Goal: Transaction & Acquisition: Purchase product/service

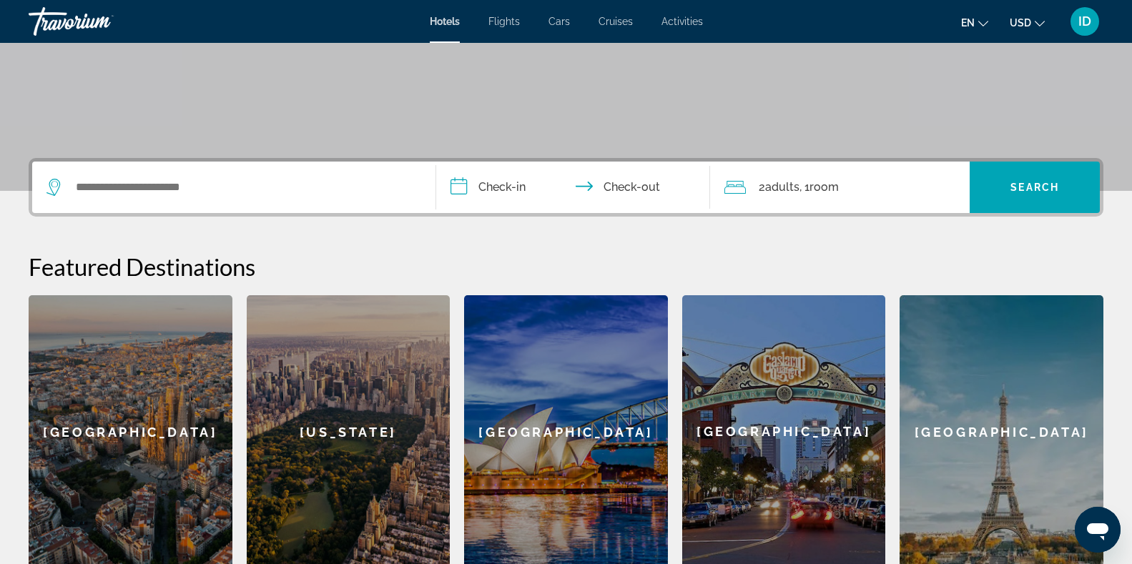
scroll to position [282, 0]
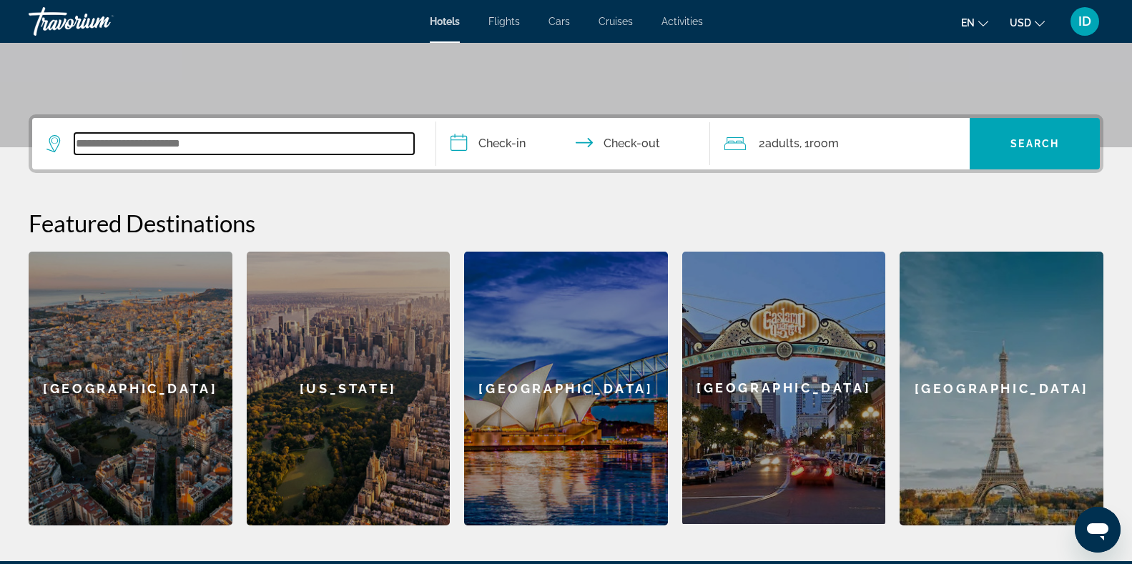
click at [232, 149] on input "Search widget" at bounding box center [244, 143] width 340 height 21
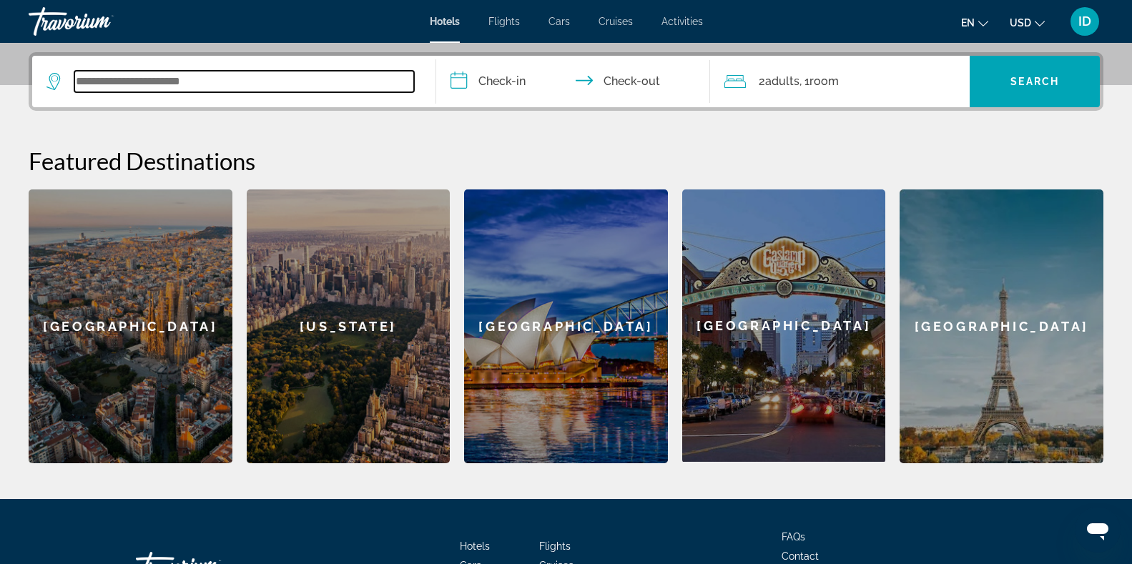
scroll to position [350, 0]
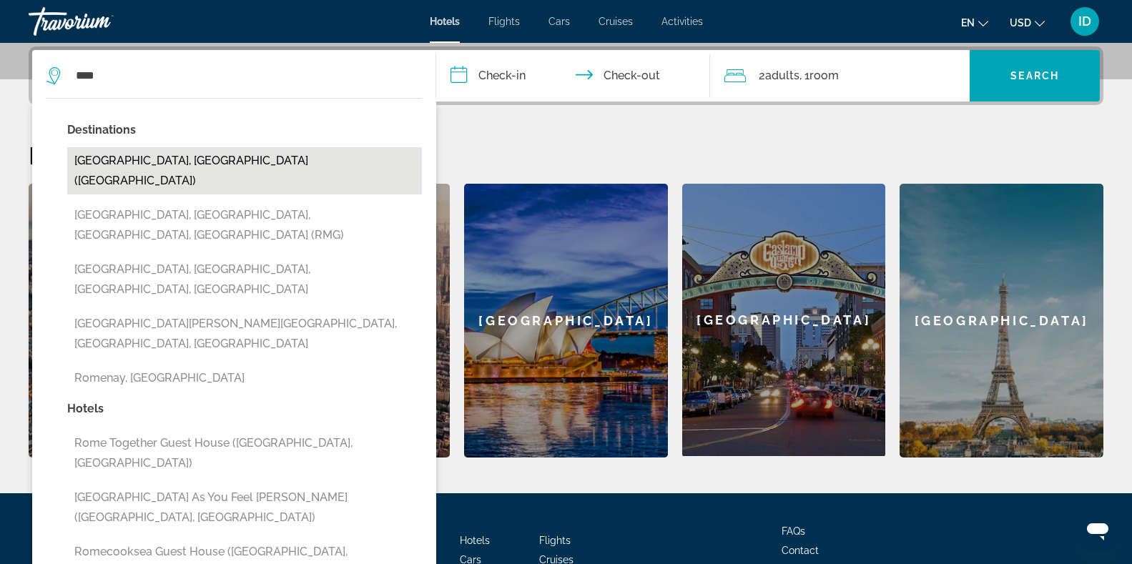
click at [197, 165] on button "[GEOGRAPHIC_DATA], [GEOGRAPHIC_DATA] ([GEOGRAPHIC_DATA])" at bounding box center [244, 170] width 355 height 47
type input "**********"
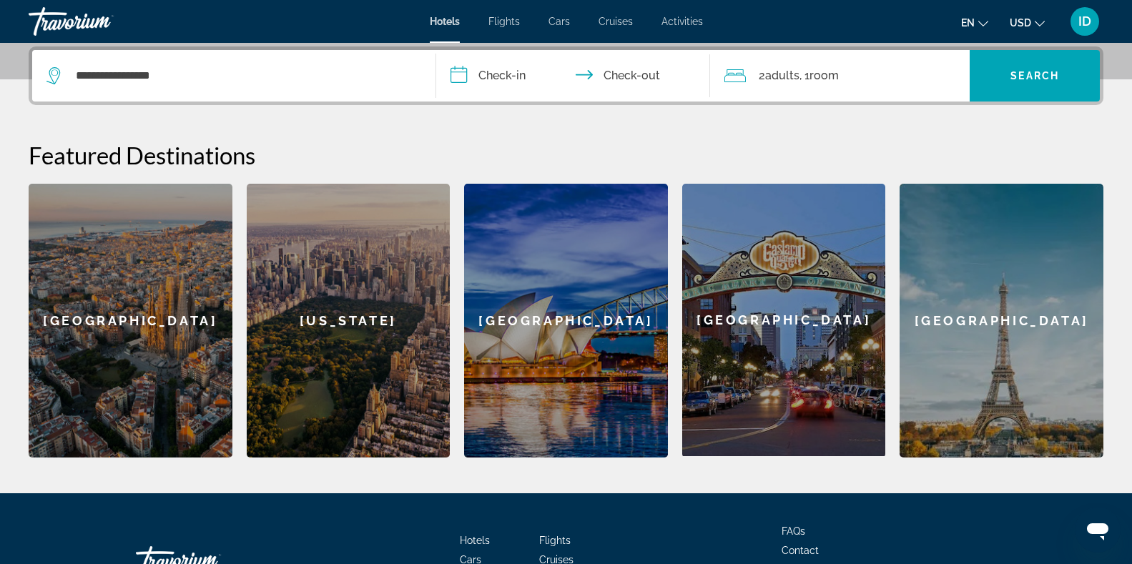
click at [501, 74] on input "**********" at bounding box center [576, 78] width 280 height 56
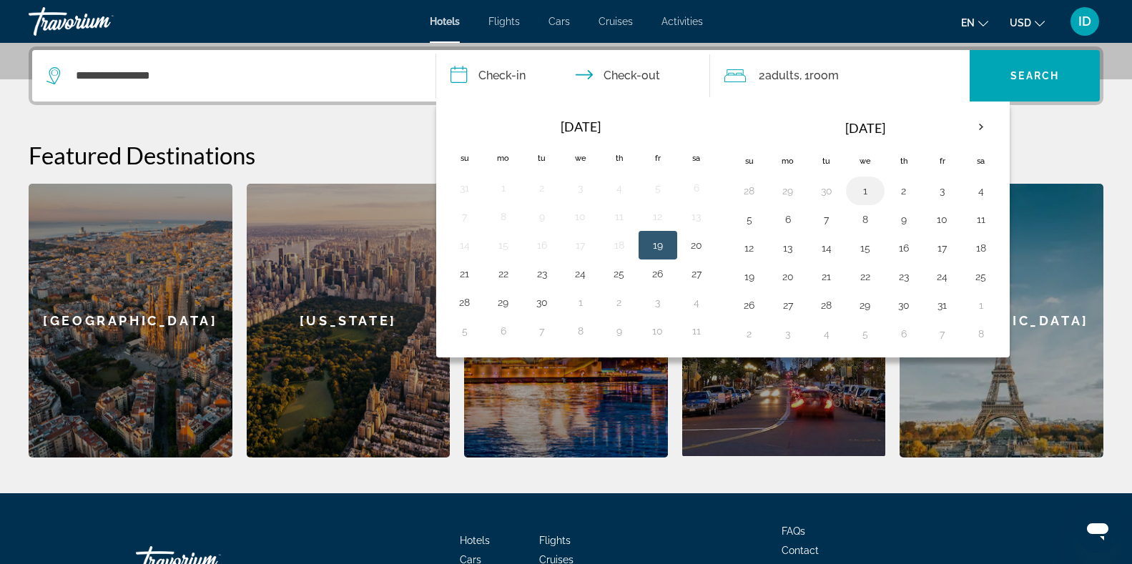
click at [870, 185] on button "1" at bounding box center [865, 191] width 23 height 20
click at [982, 23] on icon "Change language" at bounding box center [983, 24] width 10 height 10
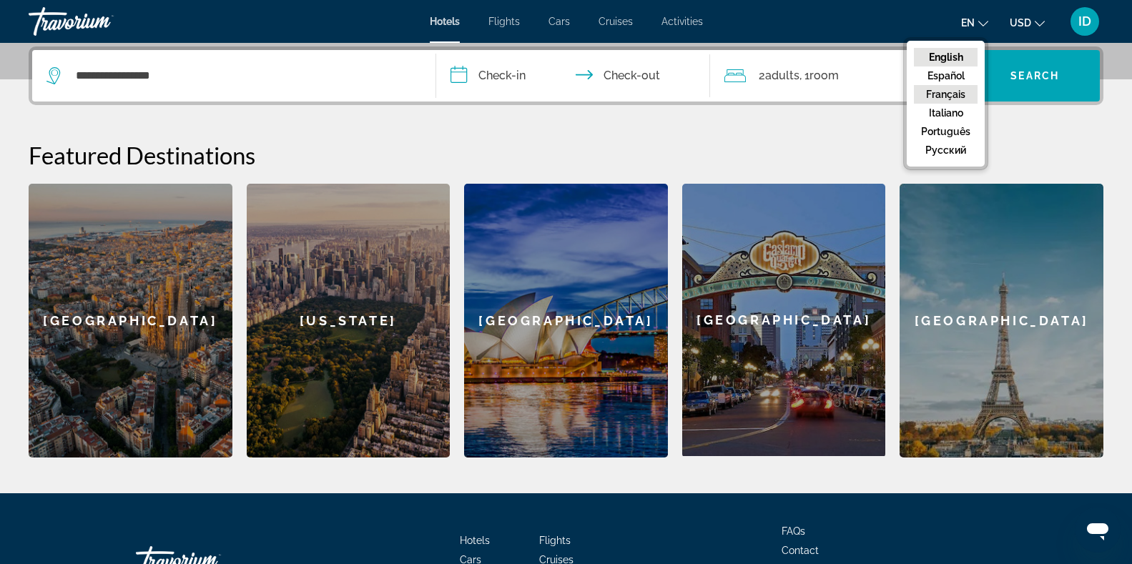
click at [961, 92] on button "Français" at bounding box center [946, 94] width 64 height 19
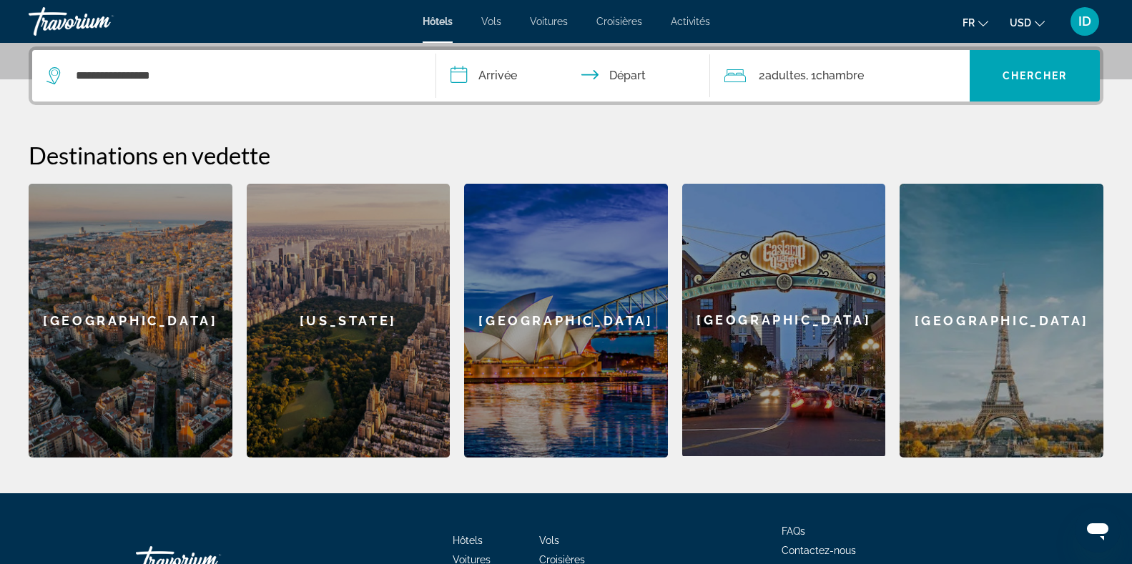
click at [1043, 21] on icon "Change currency" at bounding box center [1040, 24] width 10 height 10
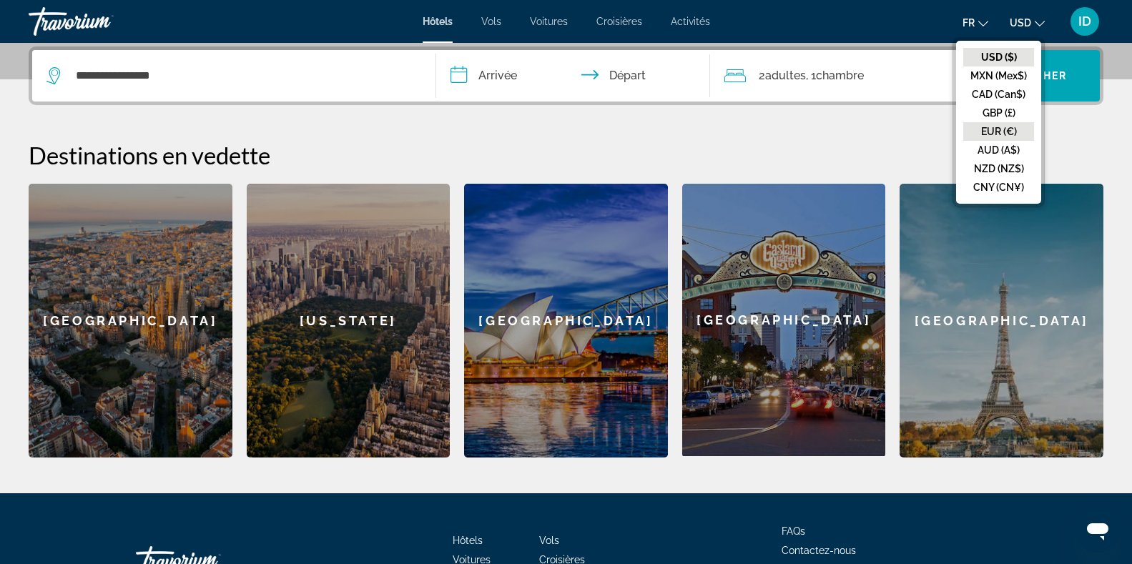
click at [1006, 128] on button "EUR (€)" at bounding box center [998, 131] width 71 height 19
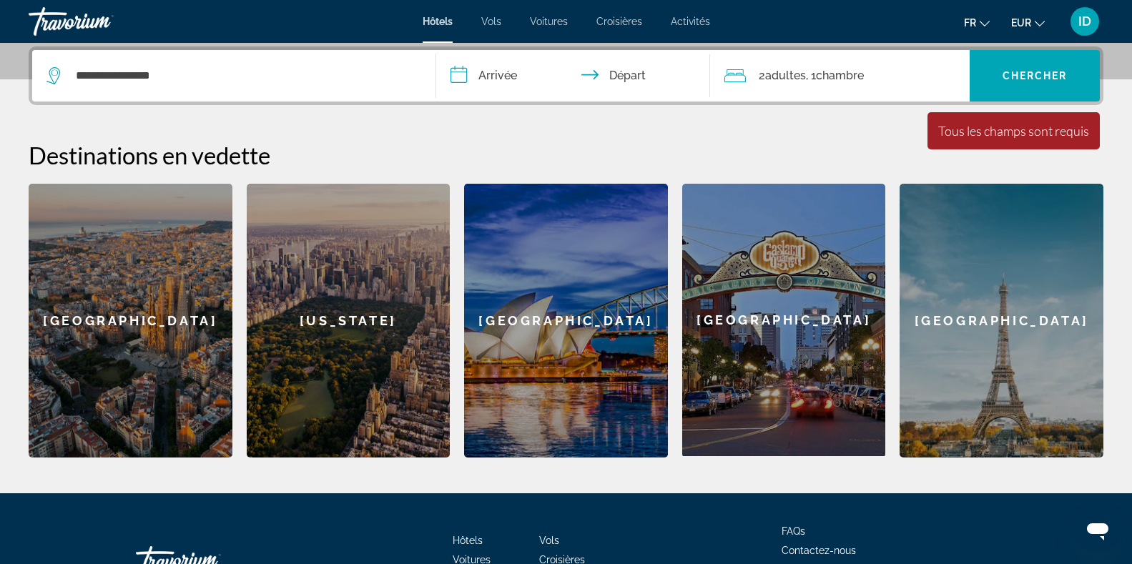
click at [490, 77] on input "**********" at bounding box center [576, 78] width 280 height 56
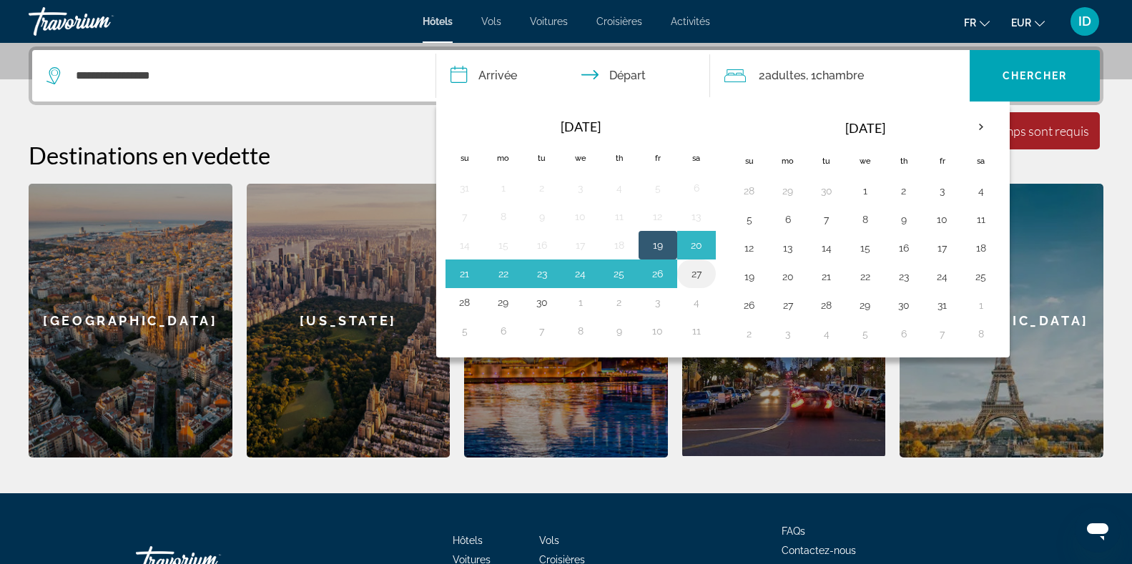
click at [687, 272] on button "27" at bounding box center [696, 274] width 23 height 20
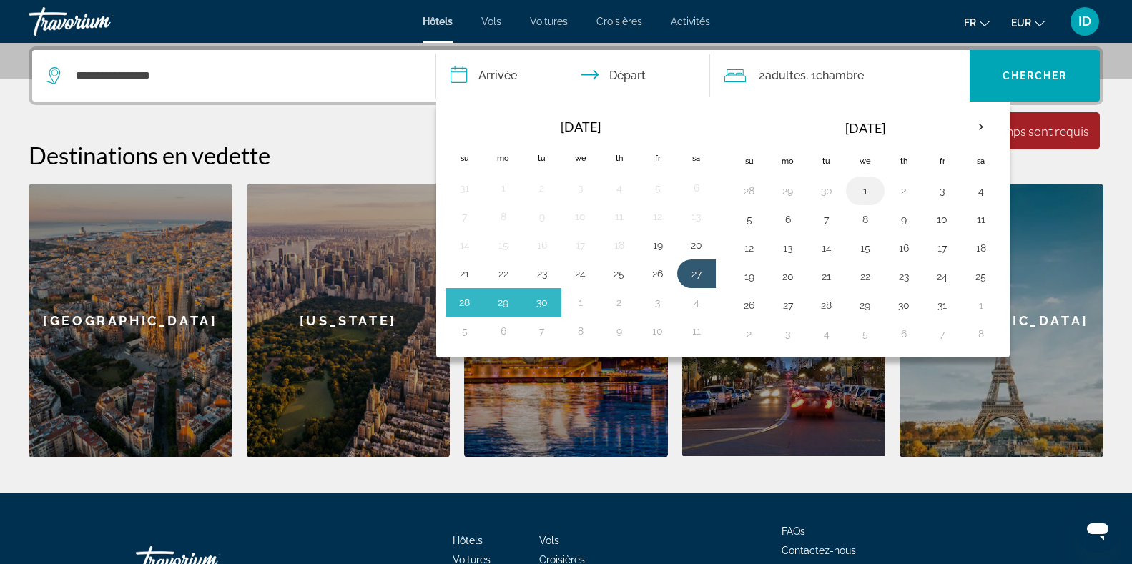
click at [858, 189] on button "1" at bounding box center [865, 191] width 23 height 20
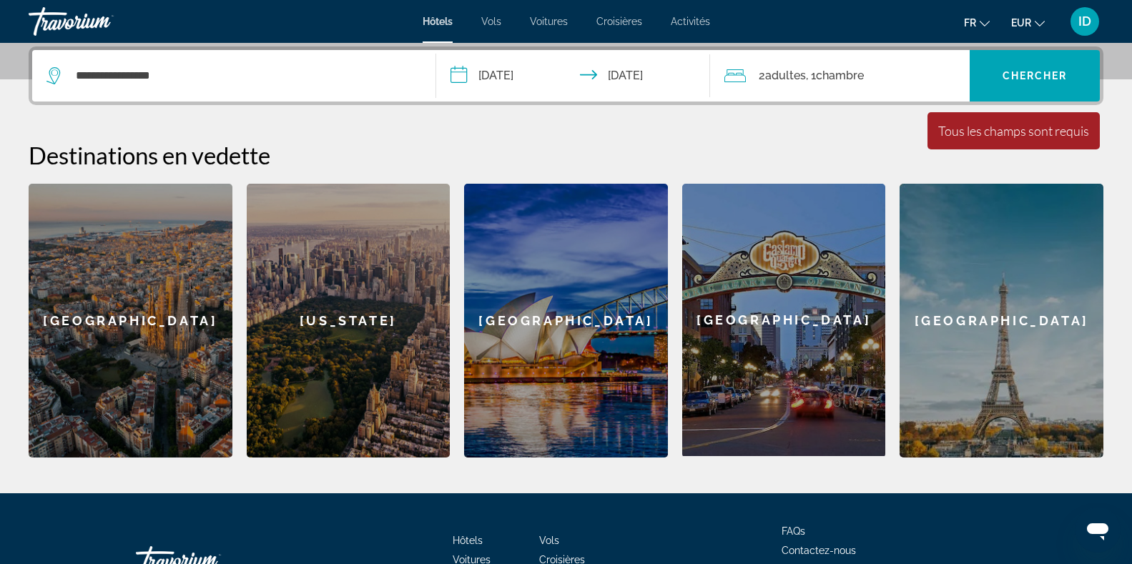
click at [633, 67] on input "**********" at bounding box center [576, 78] width 280 height 56
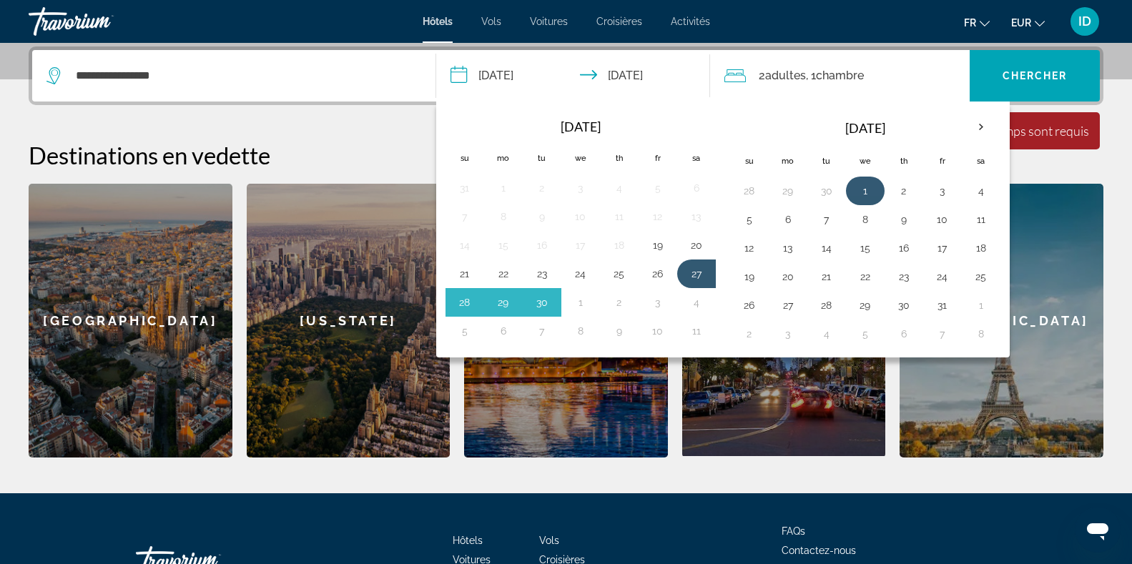
click at [859, 197] on button "1" at bounding box center [865, 191] width 23 height 20
click at [902, 193] on button "2" at bounding box center [904, 191] width 23 height 20
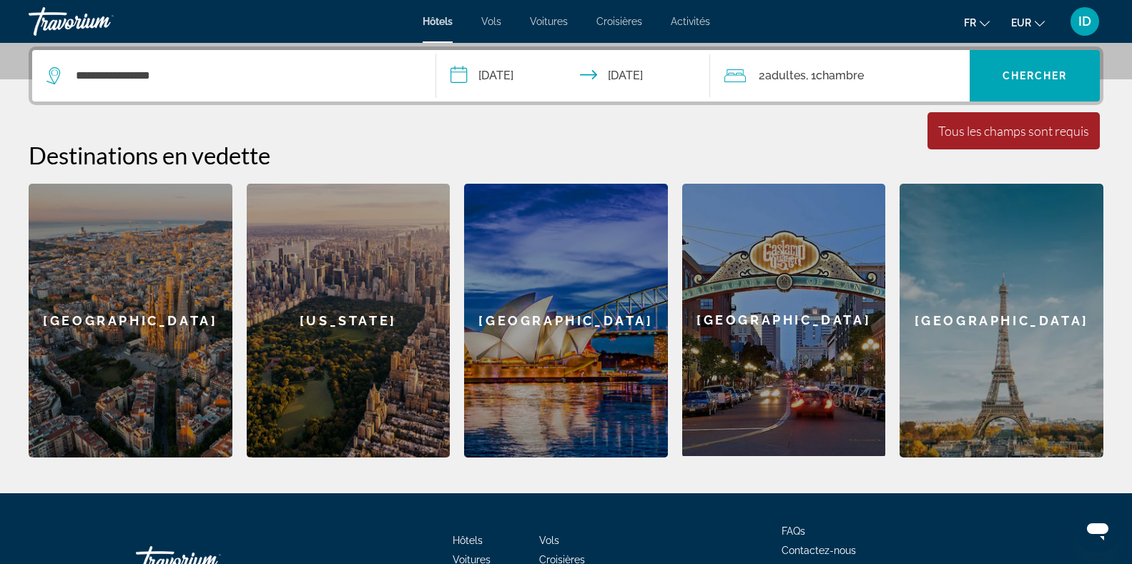
click at [504, 77] on input "**********" at bounding box center [576, 78] width 280 height 56
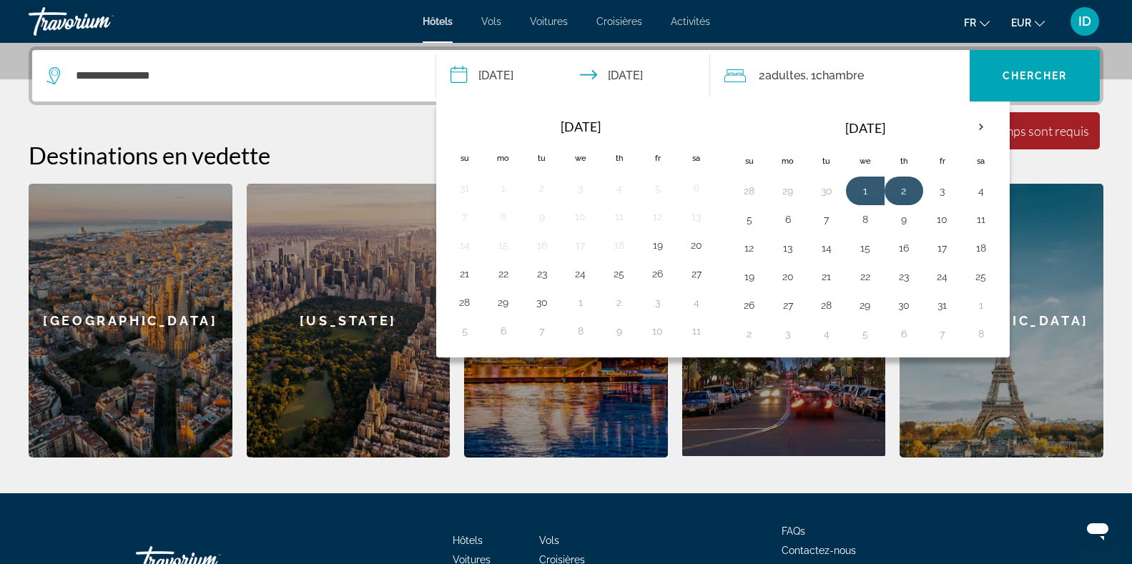
click at [906, 192] on button "2" at bounding box center [904, 191] width 23 height 20
click at [752, 218] on button "5" at bounding box center [749, 220] width 23 height 20
type input "**********"
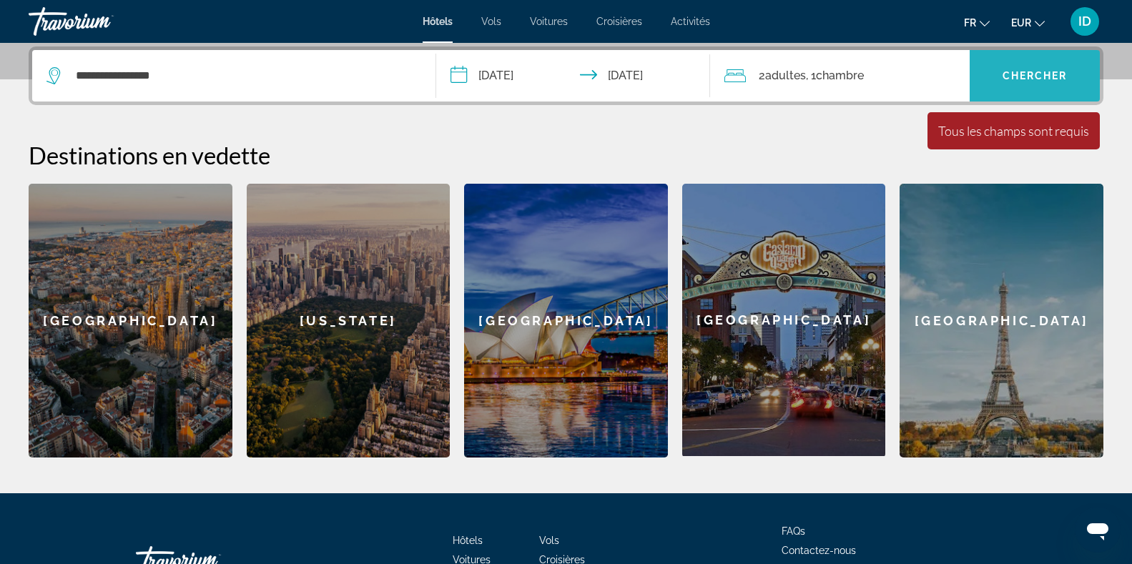
click at [1027, 81] on span "Chercher" at bounding box center [1035, 75] width 65 height 11
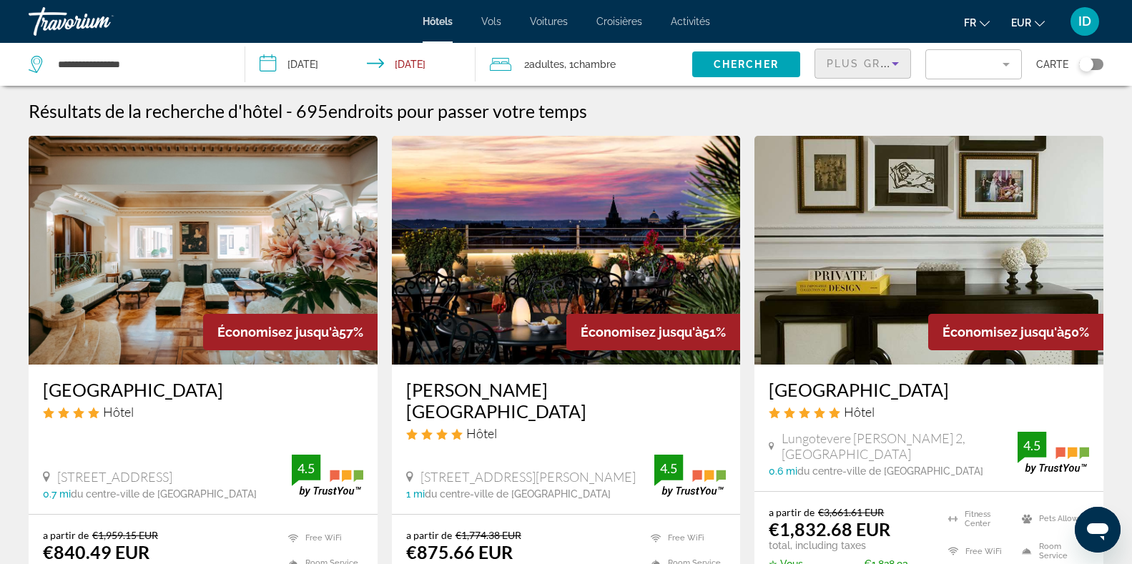
click at [894, 62] on icon "Sort by" at bounding box center [895, 64] width 7 height 4
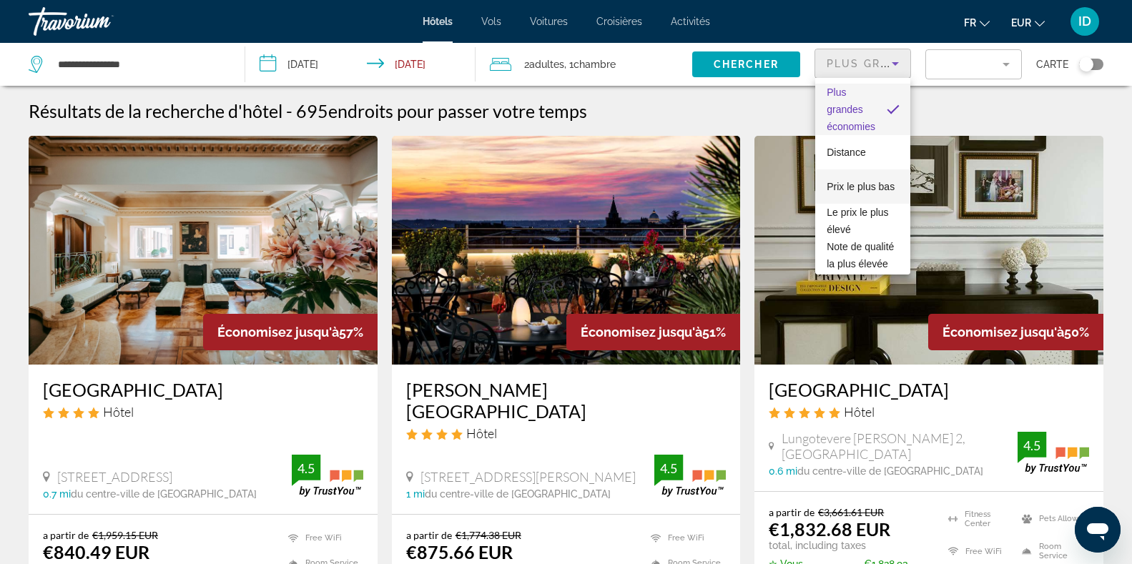
click at [842, 192] on span "Prix le plus bas" at bounding box center [861, 186] width 68 height 11
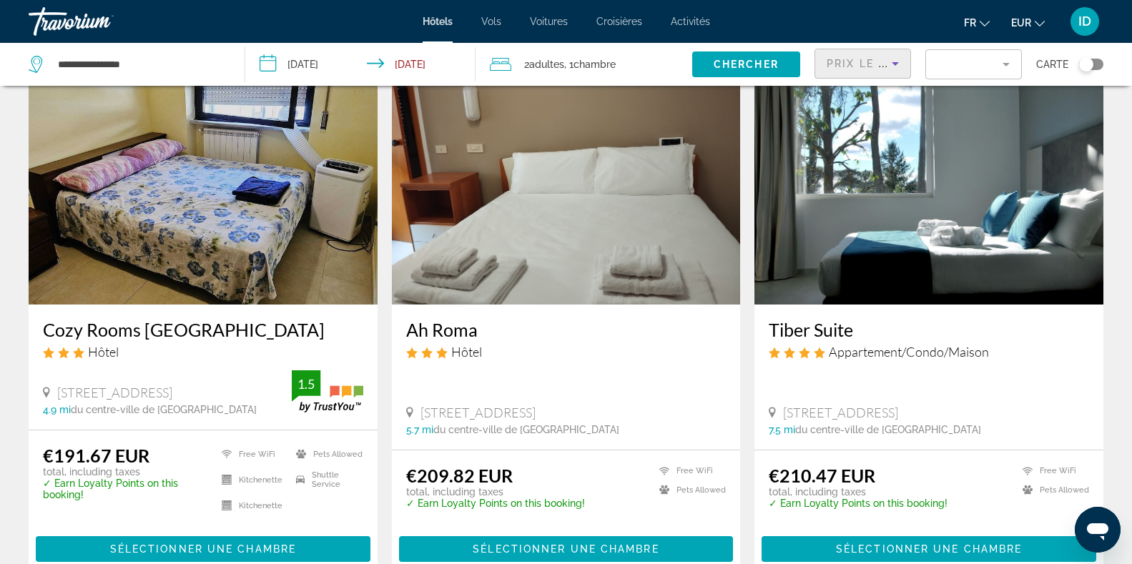
scroll to position [634, 0]
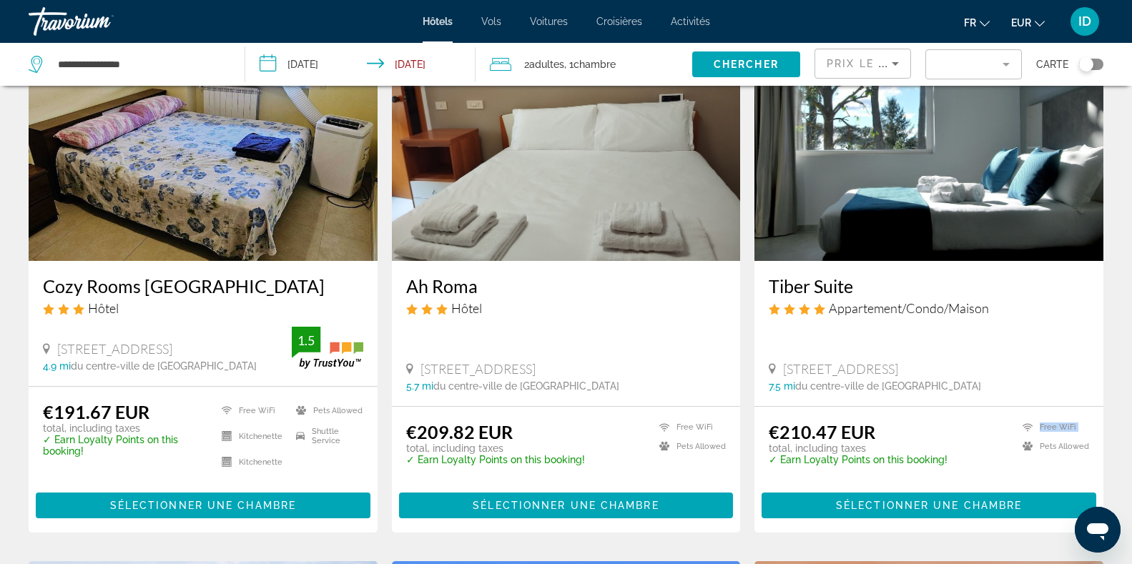
drag, startPoint x: 954, startPoint y: 471, endPoint x: 1016, endPoint y: 472, distance: 62.2
click at [1016, 472] on div "€210.47 EUR total, including taxes ✓ Earn Loyalty Points on this booking! Free …" at bounding box center [929, 449] width 320 height 57
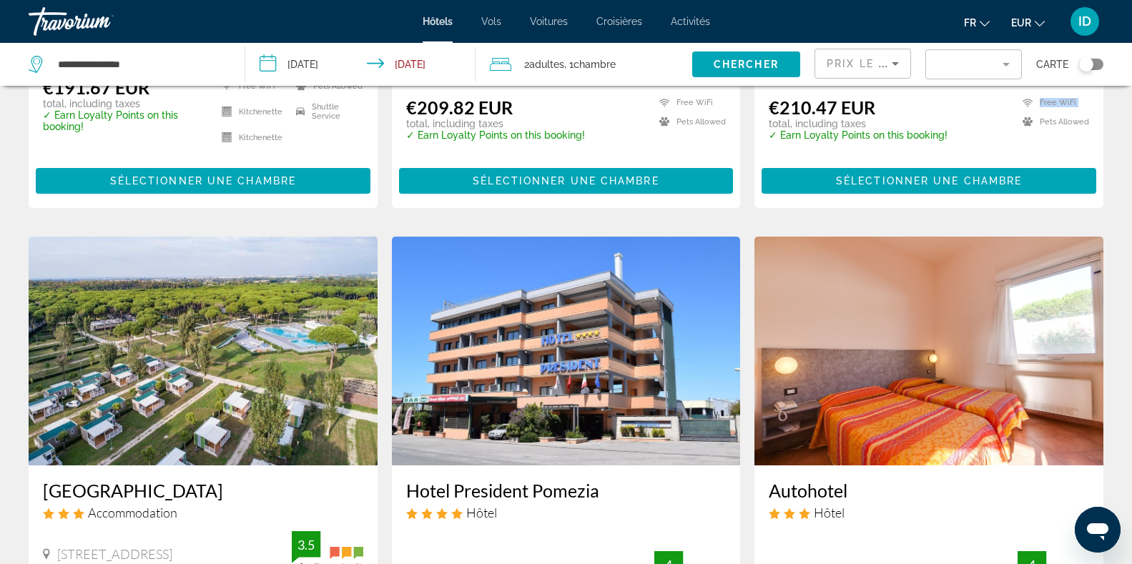
scroll to position [956, 0]
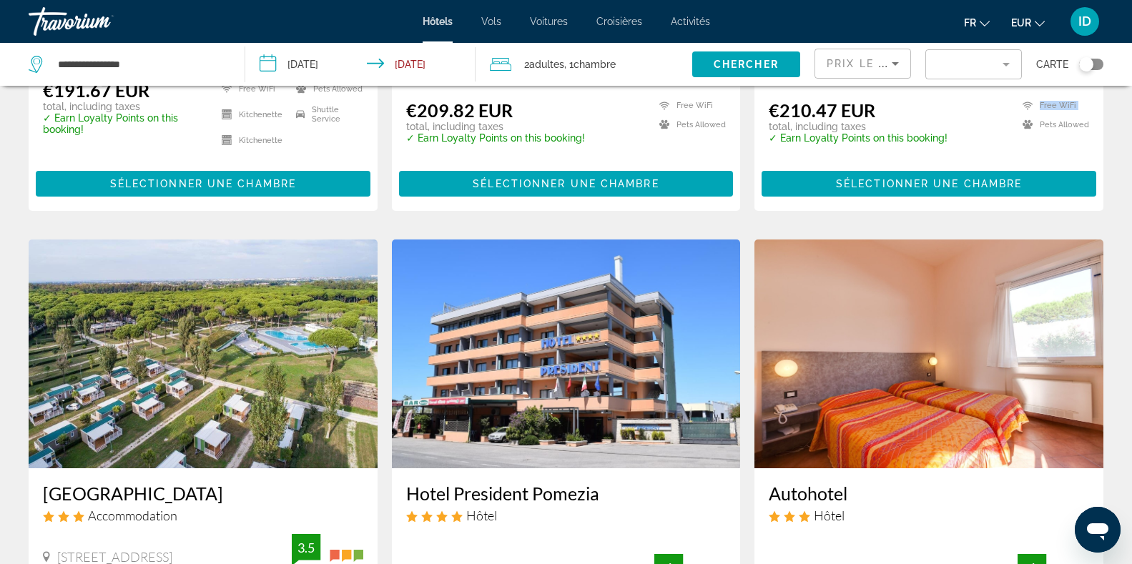
click at [1006, 64] on mat-form-field "Filter" at bounding box center [974, 64] width 97 height 30
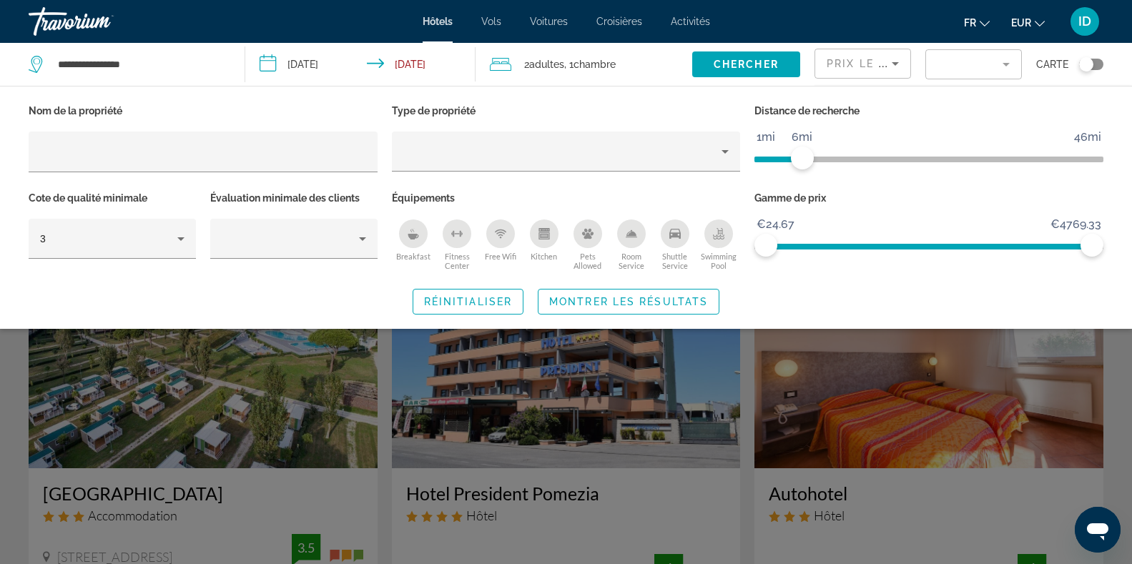
click at [799, 159] on span "ngx-slider" at bounding box center [779, 160] width 48 height 6
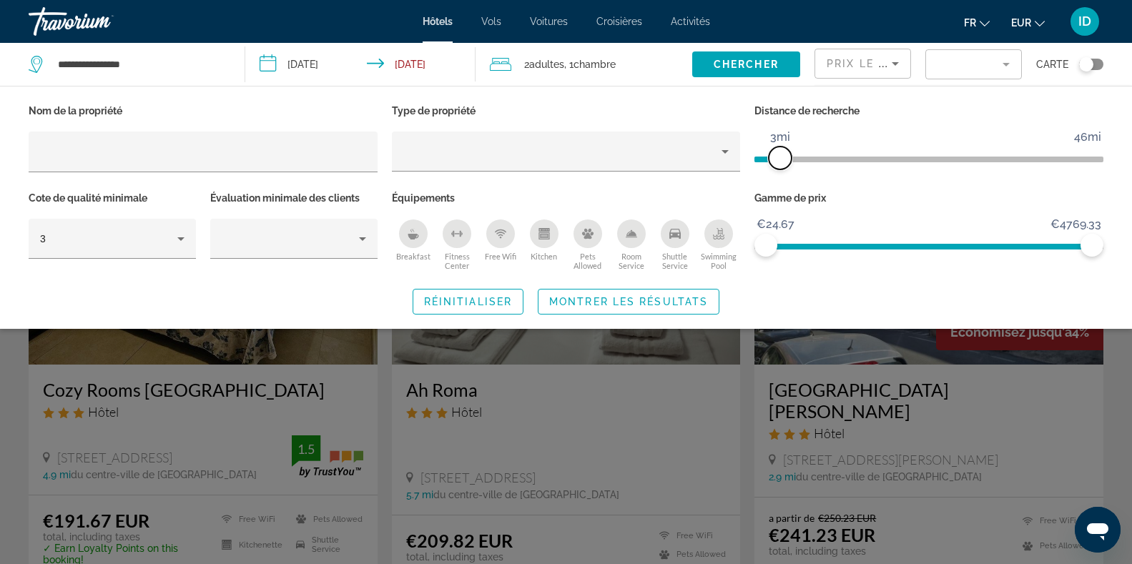
drag, startPoint x: 803, startPoint y: 158, endPoint x: 780, endPoint y: 168, distance: 25.6
click at [780, 168] on span "ngx-slider" at bounding box center [780, 158] width 23 height 23
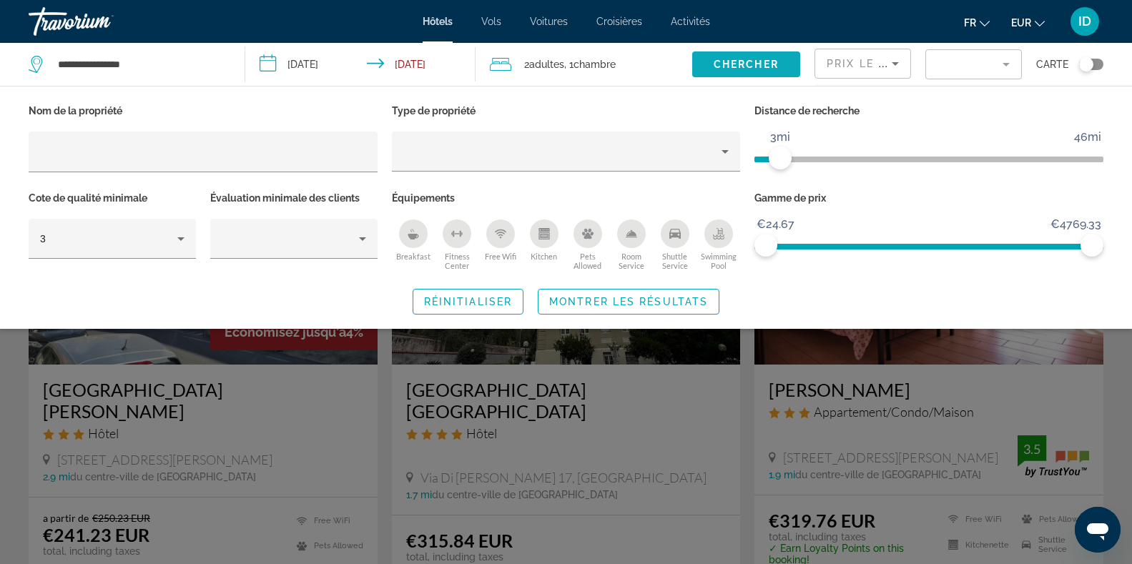
click at [780, 66] on span "Search widget" at bounding box center [746, 64] width 108 height 34
click at [730, 64] on span "Chercher" at bounding box center [746, 64] width 65 height 11
click at [687, 301] on span "Montrer les résultats" at bounding box center [628, 301] width 159 height 11
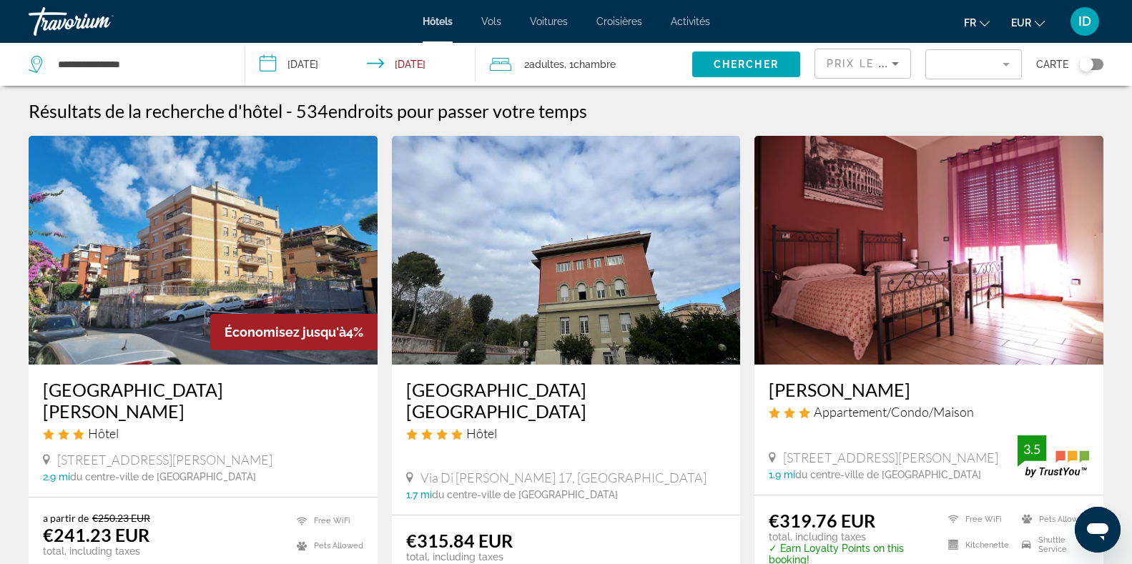
click at [1006, 62] on mat-form-field "Filter" at bounding box center [974, 64] width 97 height 30
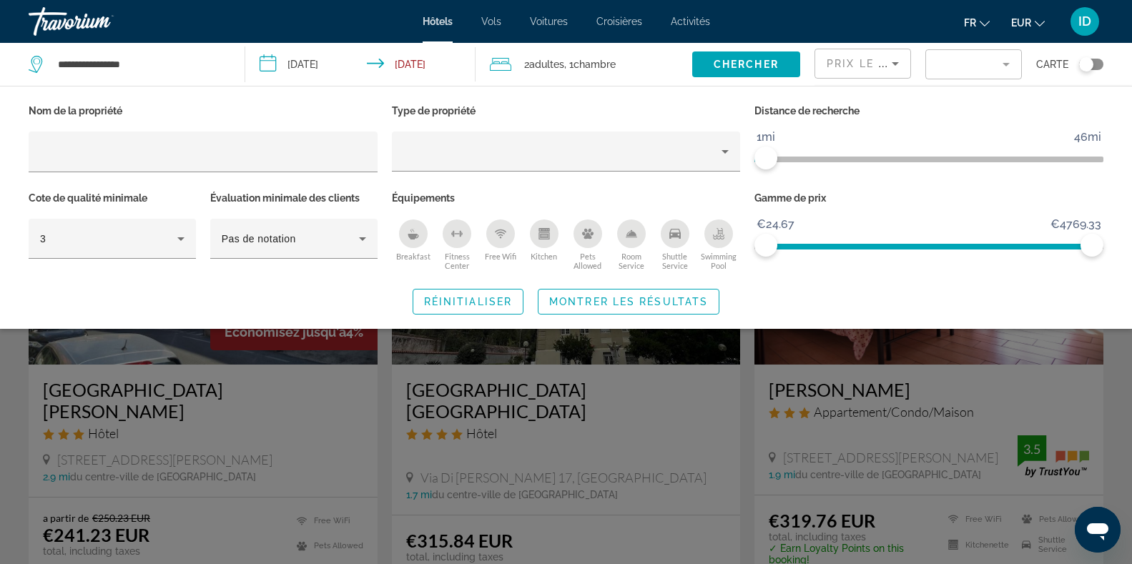
click at [762, 152] on span "ngx-slider" at bounding box center [760, 156] width 11 height 23
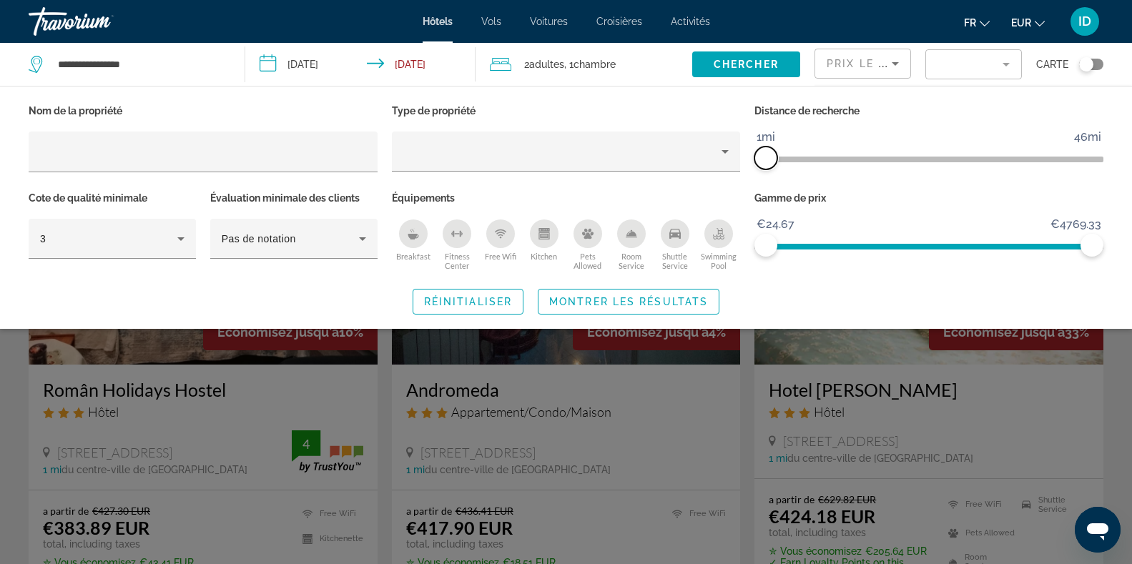
click at [762, 152] on span "ngx-slider" at bounding box center [766, 158] width 23 height 23
click at [489, 306] on span "Réinitialiser" at bounding box center [468, 301] width 88 height 11
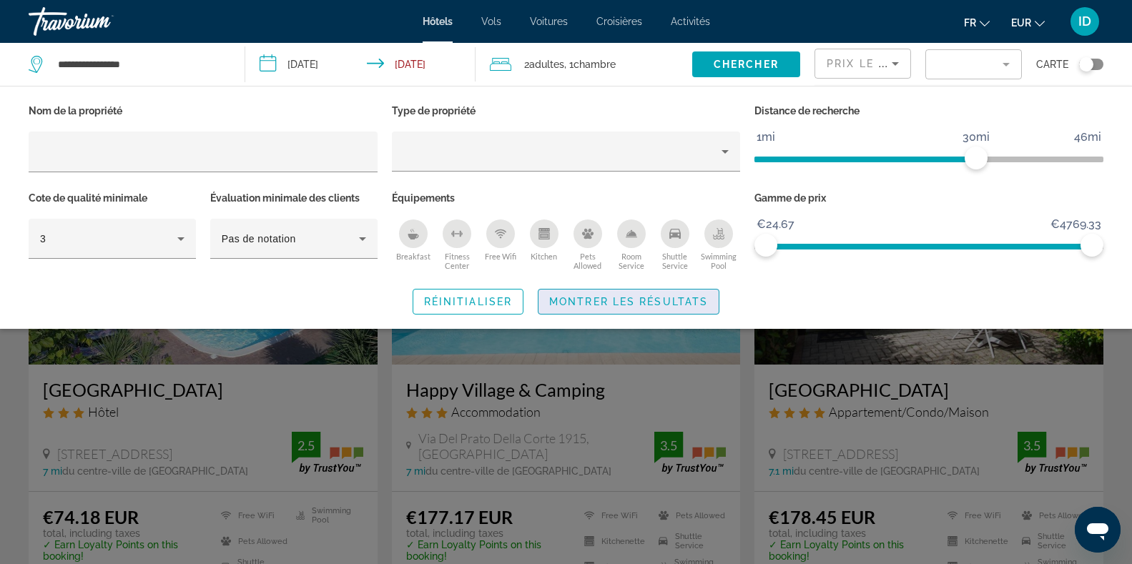
click at [589, 297] on span "Montrer les résultats" at bounding box center [628, 301] width 159 height 11
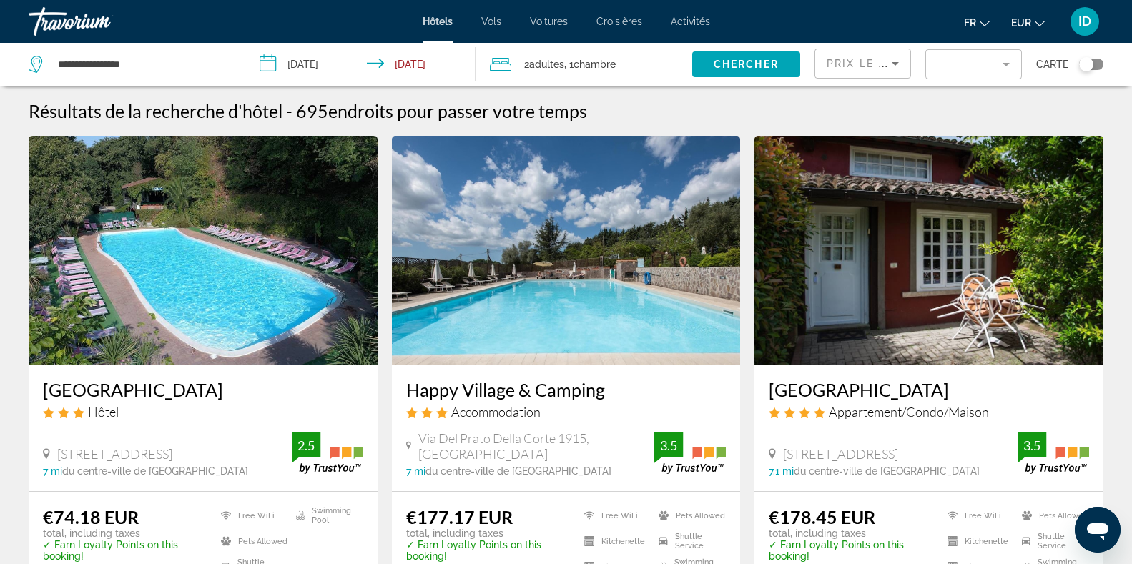
click at [1005, 67] on mat-form-field "Filter" at bounding box center [974, 64] width 97 height 30
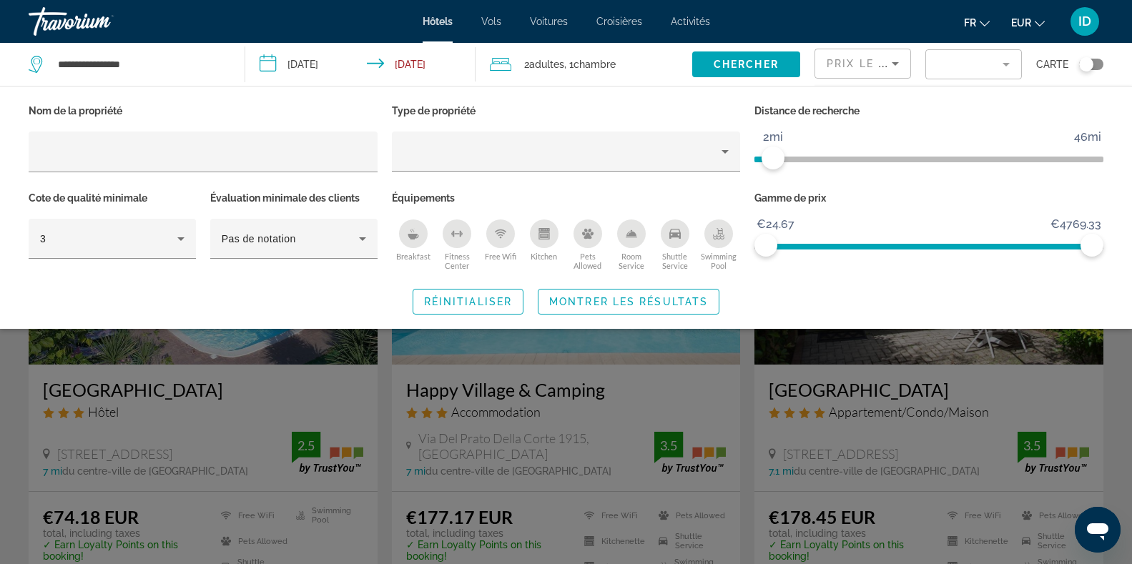
click at [770, 154] on span "ngx-slider" at bounding box center [764, 156] width 19 height 23
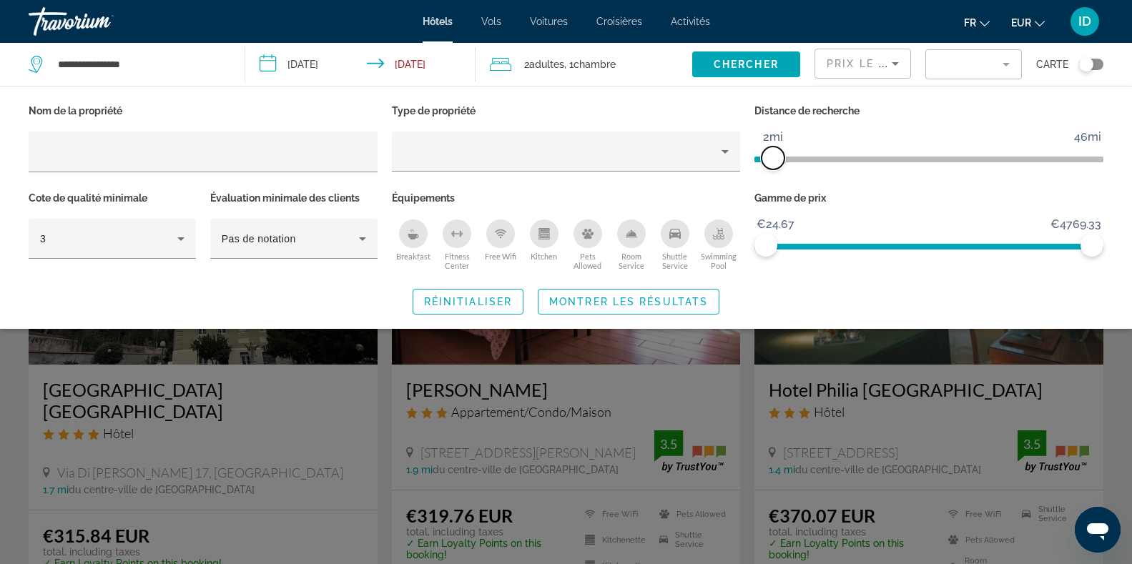
click at [770, 154] on span "ngx-slider" at bounding box center [773, 158] width 23 height 23
click at [766, 161] on span "ngx-slider" at bounding box center [766, 158] width 23 height 23
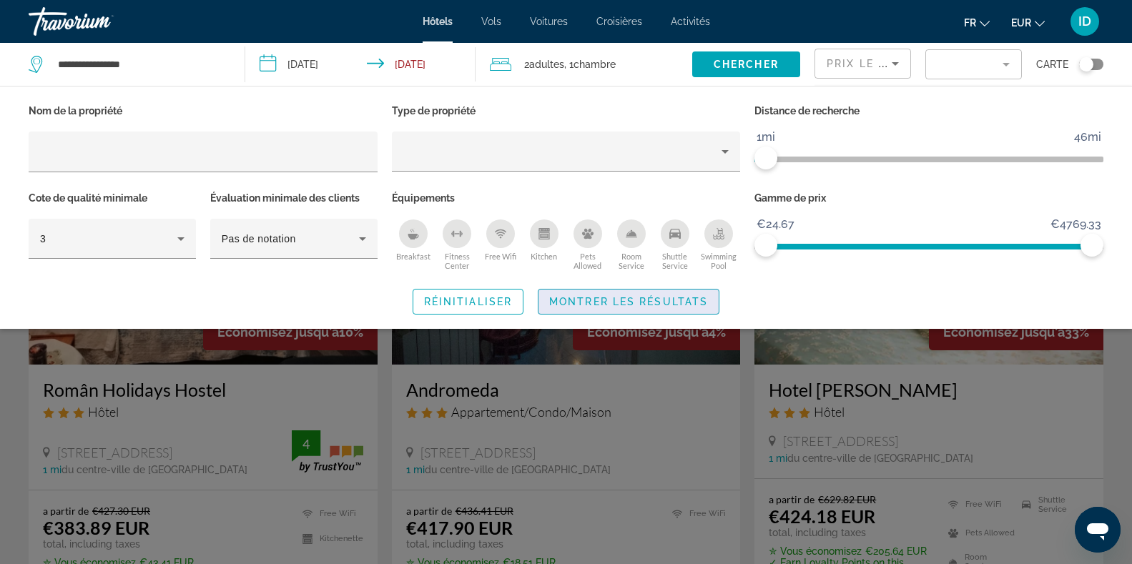
click at [604, 304] on span "Montrer les résultats" at bounding box center [628, 301] width 159 height 11
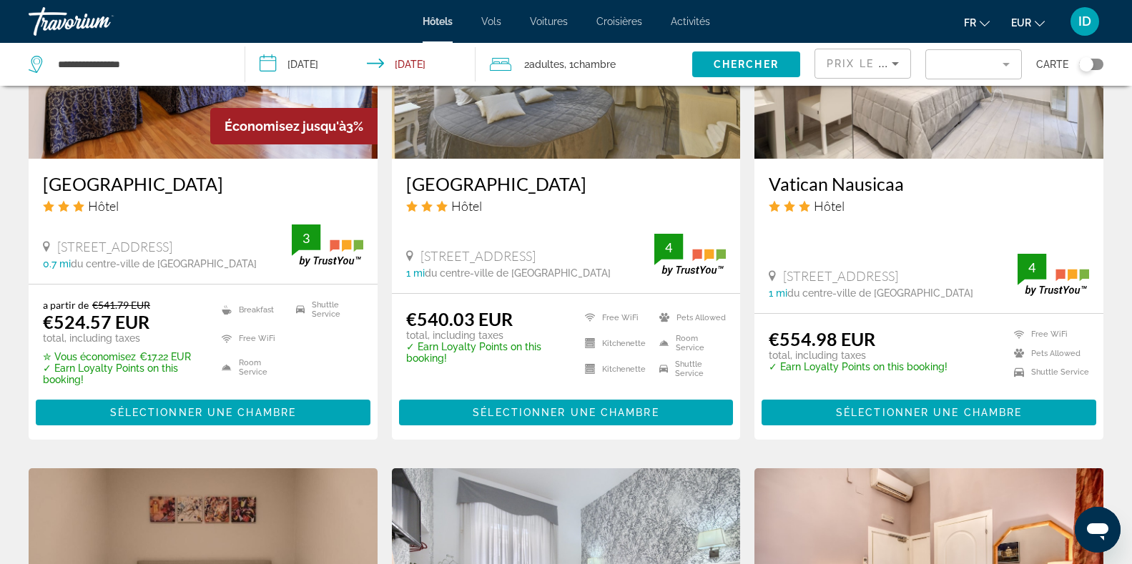
scroll to position [1292, 0]
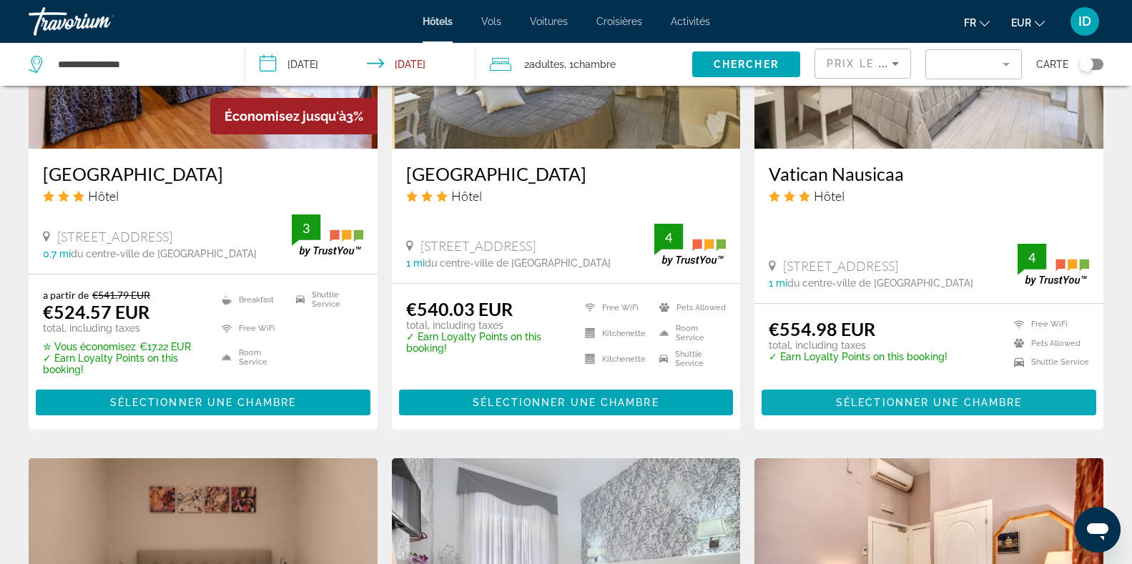
click at [1029, 386] on span "Main content" at bounding box center [929, 403] width 335 height 34
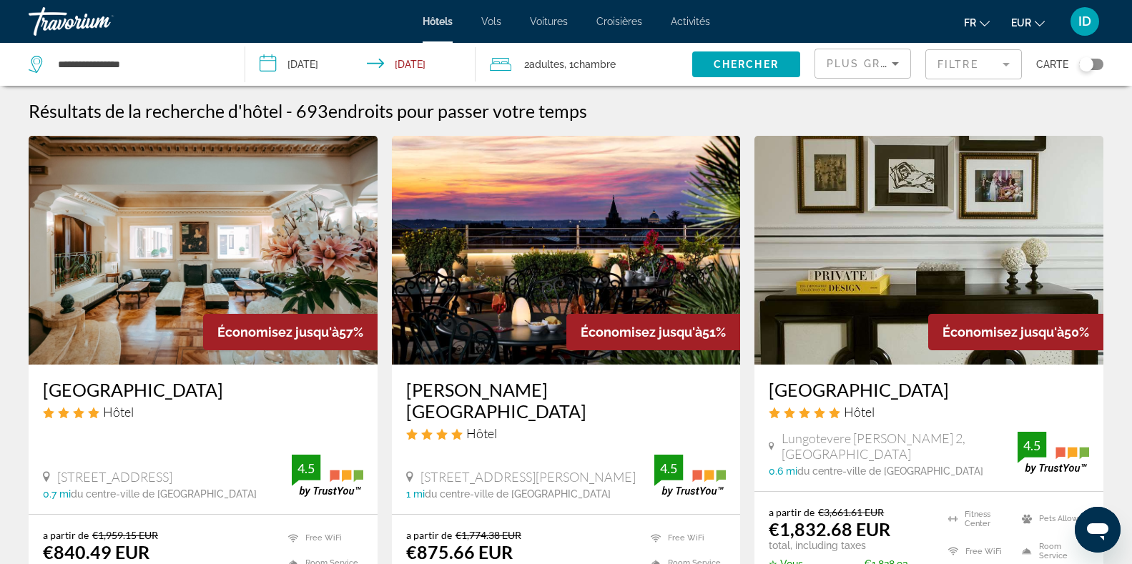
click at [273, 64] on input "**********" at bounding box center [363, 66] width 237 height 47
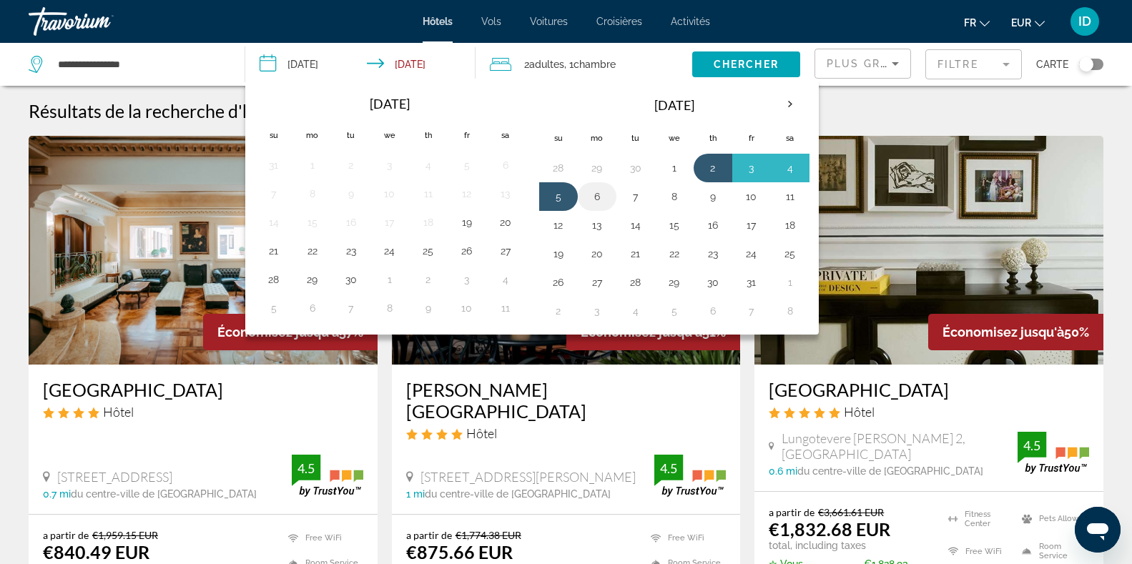
click at [608, 194] on button "6" at bounding box center [597, 197] width 23 height 20
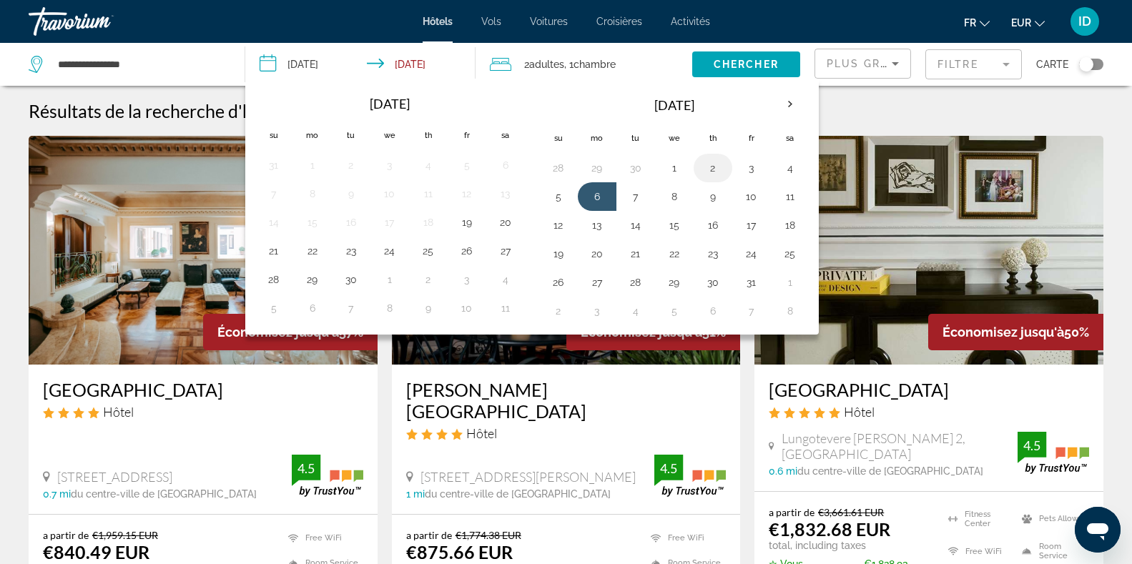
click at [710, 169] on button "2" at bounding box center [713, 168] width 23 height 20
type input "**********"
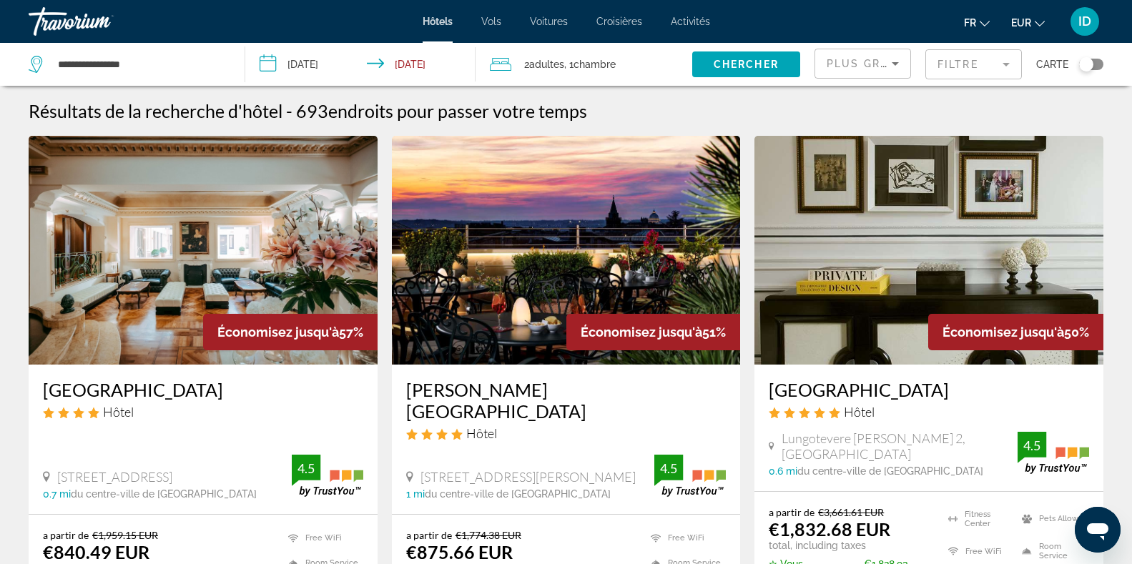
click at [374, 57] on input "**********" at bounding box center [363, 66] width 237 height 47
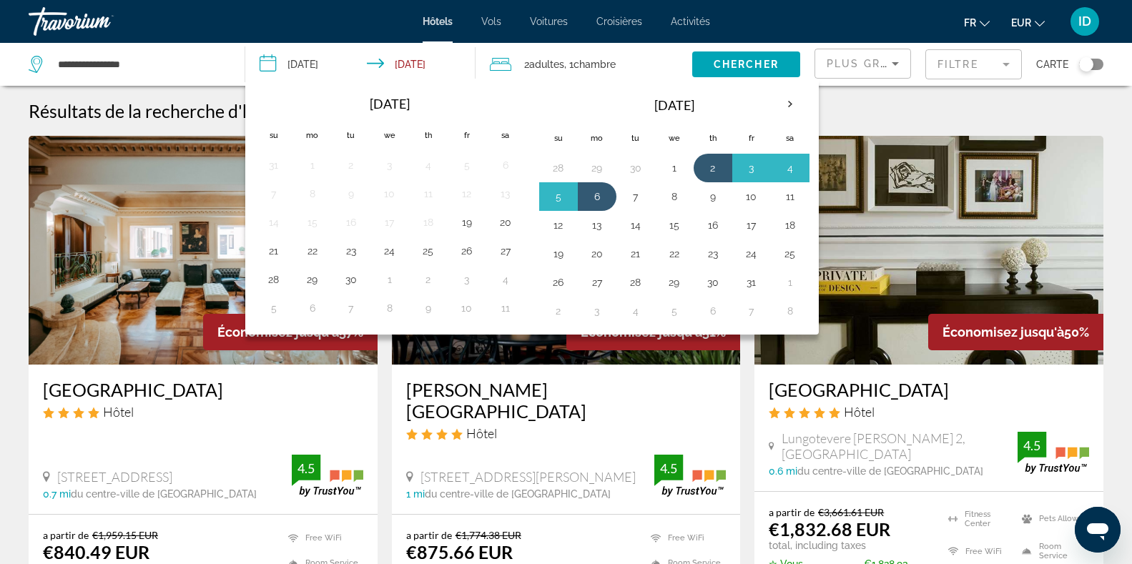
click at [828, 21] on div "fr English Español Français Italiano Português русский EUR USD ($) MXN (Mex$) C…" at bounding box center [915, 21] width 380 height 30
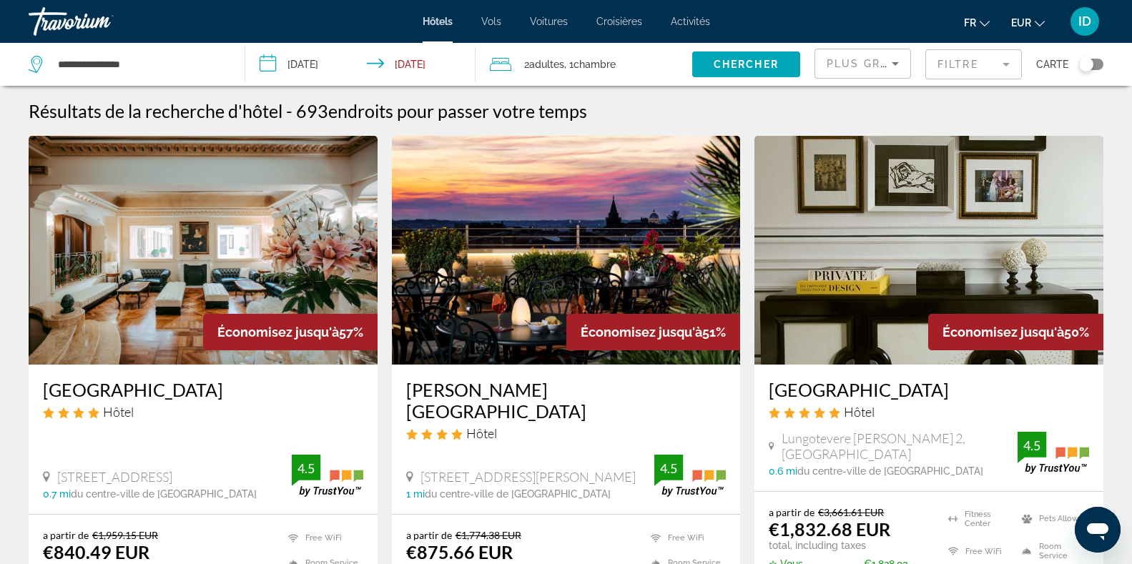
click at [899, 58] on icon "Sort by" at bounding box center [895, 63] width 17 height 17
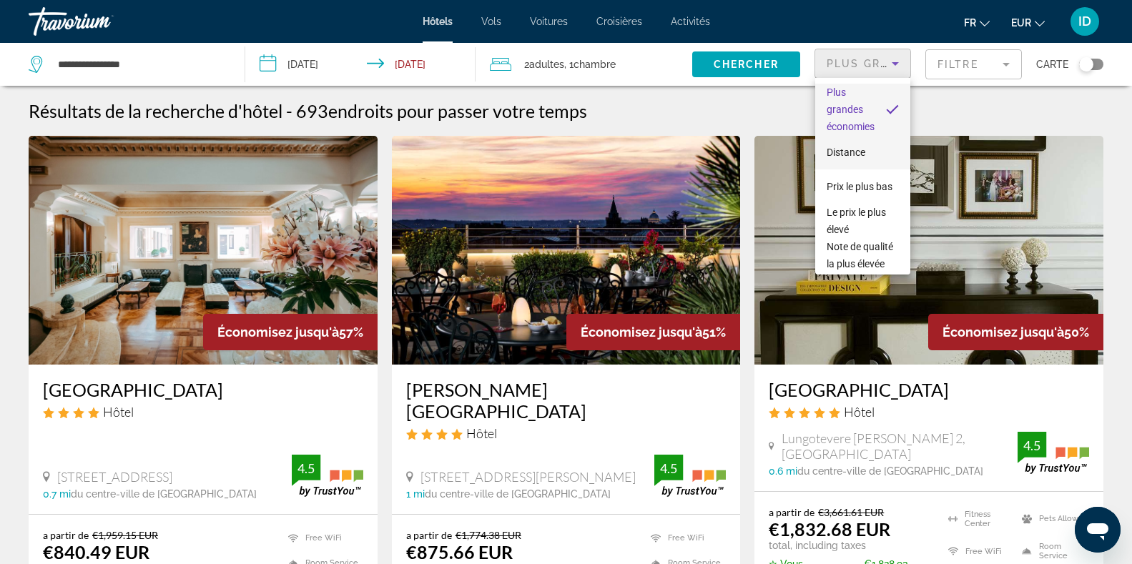
click at [851, 159] on span "Distance" at bounding box center [846, 152] width 39 height 17
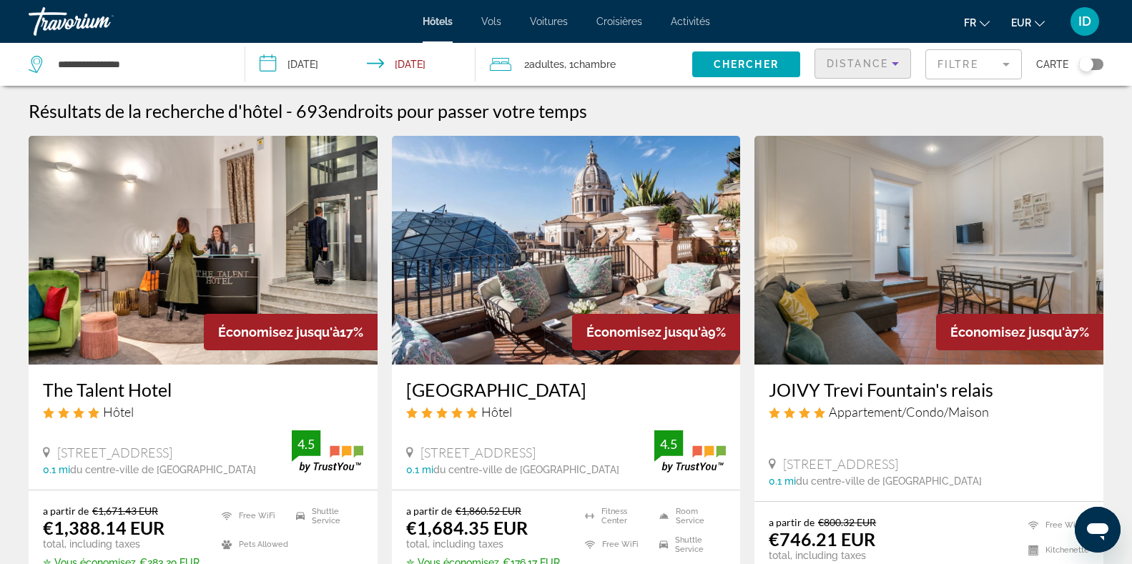
click at [893, 63] on icon "Sort by" at bounding box center [895, 63] width 17 height 17
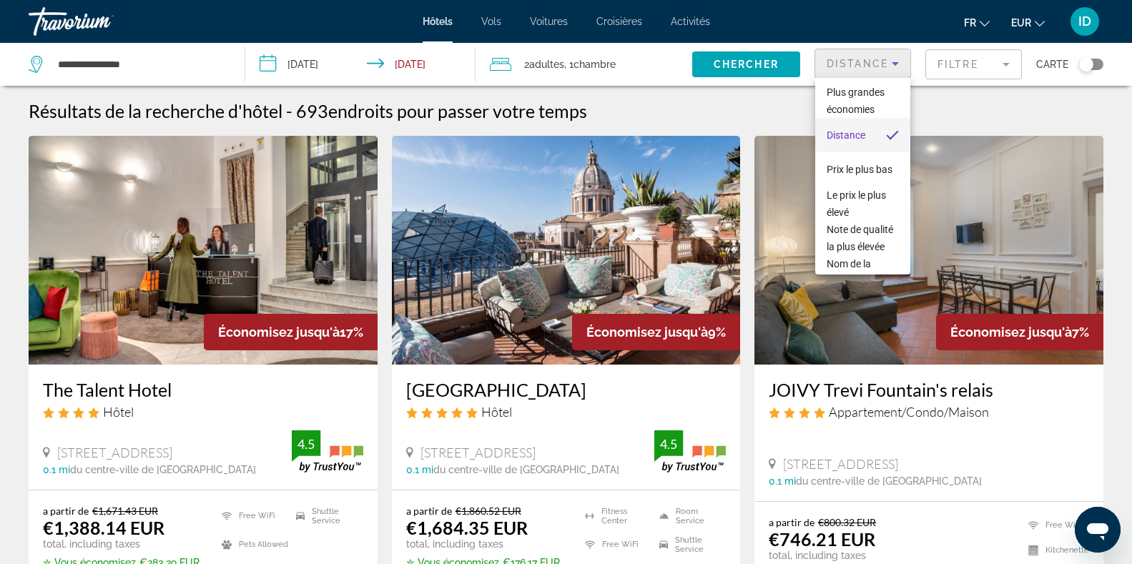
click at [1004, 66] on div at bounding box center [566, 282] width 1132 height 564
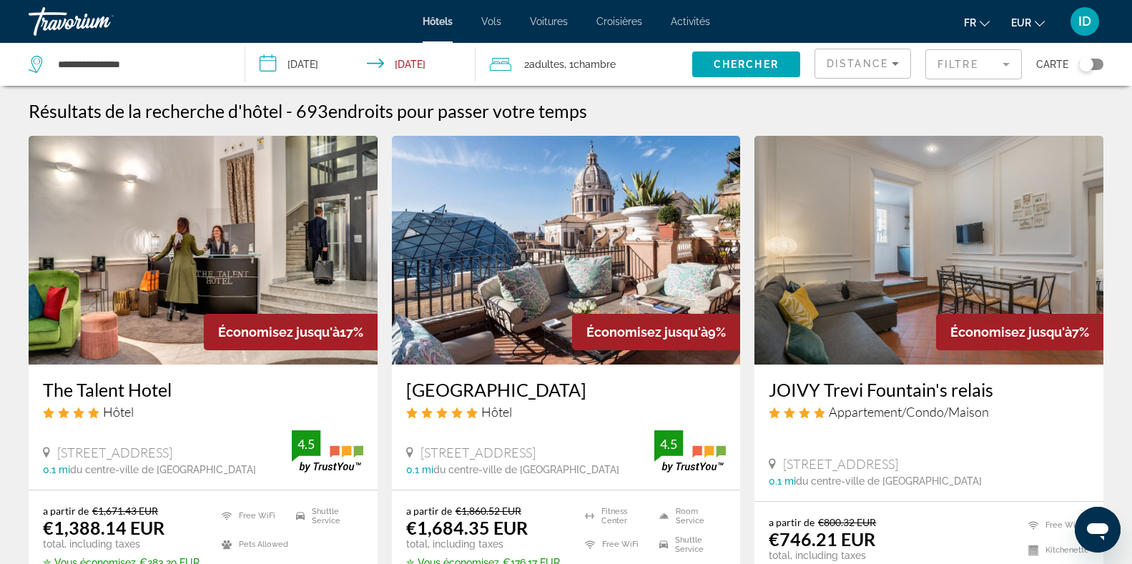
click at [1004, 66] on mat-form-field "Filtre" at bounding box center [974, 64] width 97 height 30
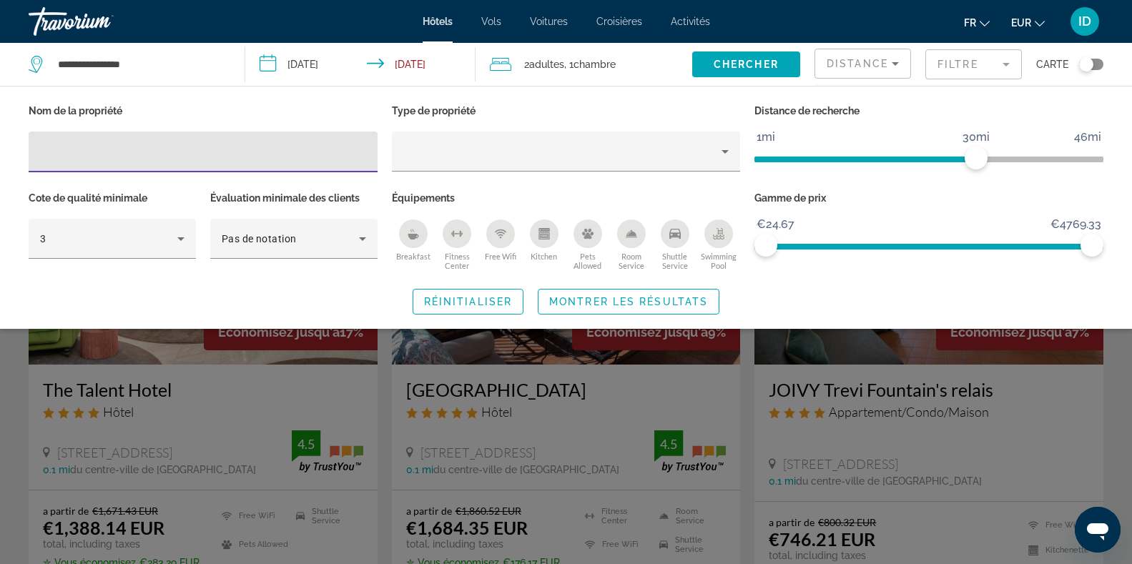
click at [825, 245] on span "ngx-slider" at bounding box center [929, 247] width 326 height 6
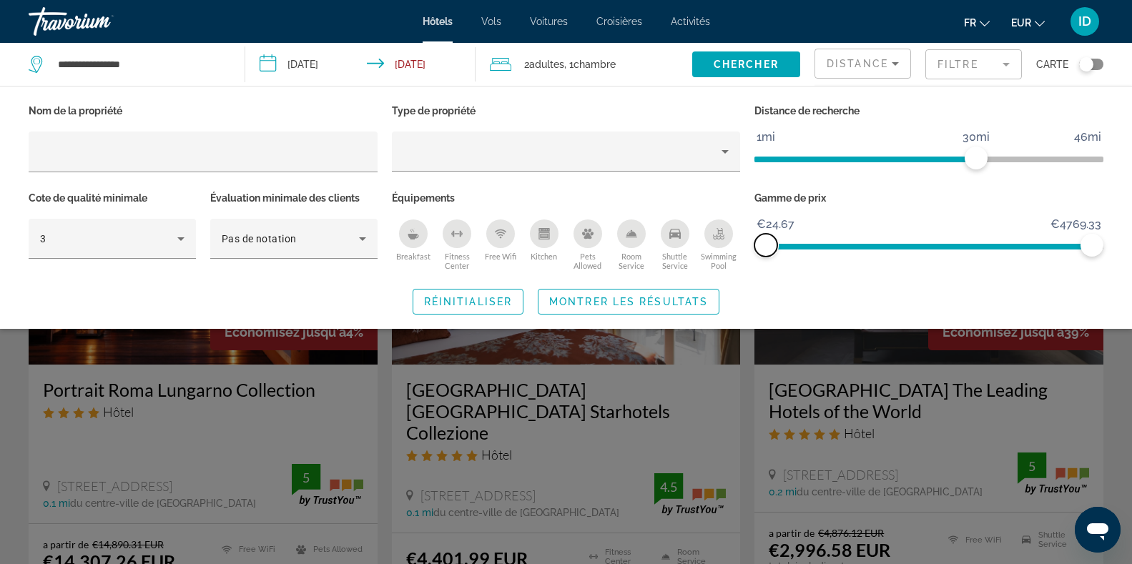
drag, startPoint x: 825, startPoint y: 245, endPoint x: 721, endPoint y: 233, distance: 105.1
click at [721, 233] on div "Nom de la propriété Type de propriété Distance de recherche 1mi 46mi 30mi Cote …" at bounding box center [565, 188] width 1089 height 174
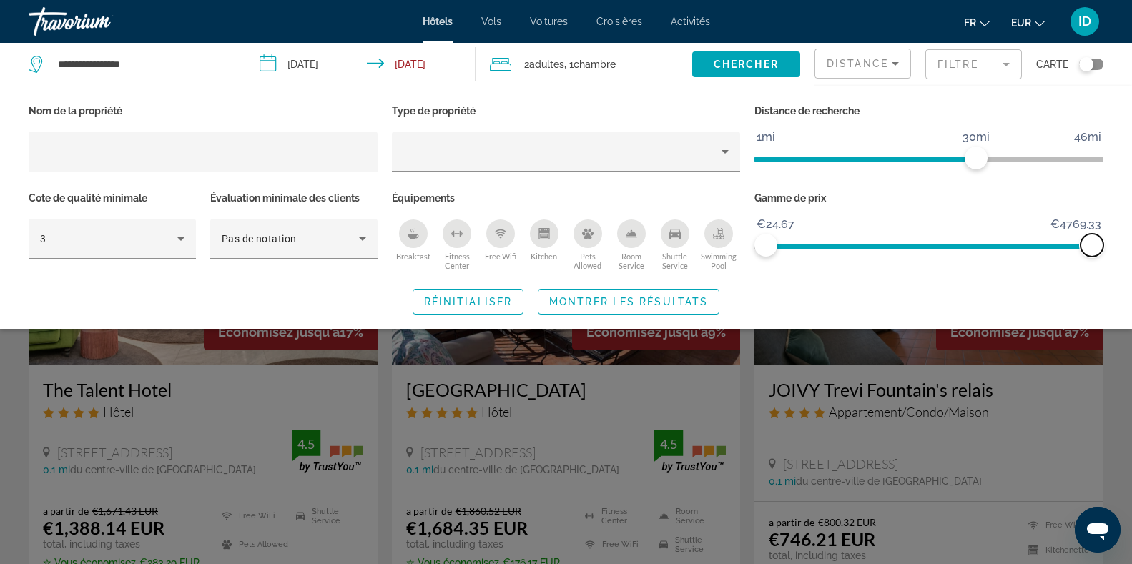
click at [1090, 249] on span "ngx-slider-max" at bounding box center [1092, 245] width 23 height 23
click at [870, 247] on span "ngx-slider" at bounding box center [981, 247] width 222 height 6
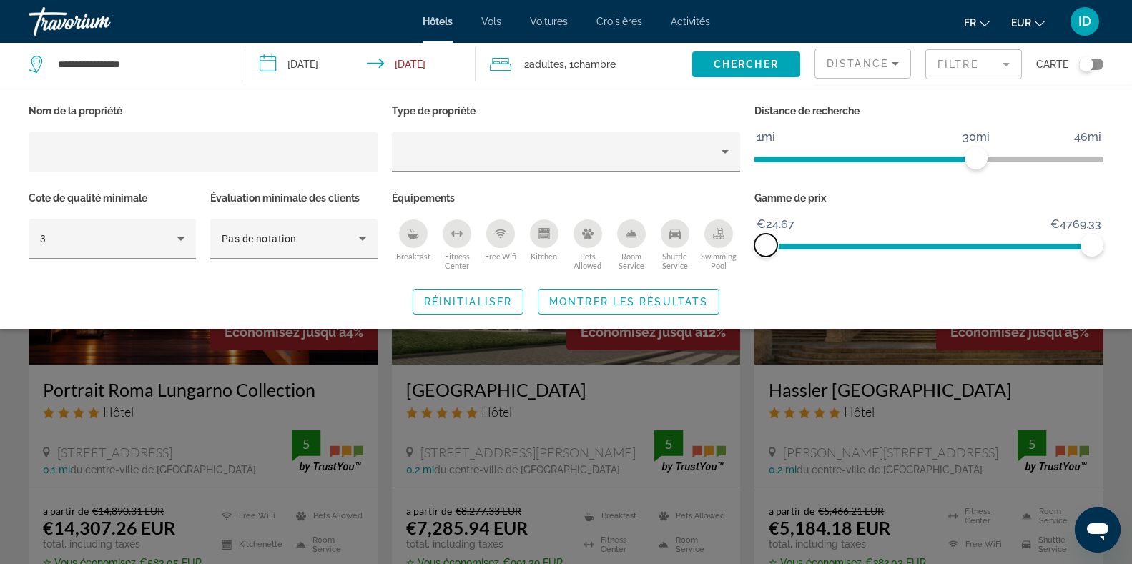
drag, startPoint x: 863, startPoint y: 247, endPoint x: 735, endPoint y: 243, distance: 128.8
click at [735, 243] on div "Nom de la propriété Type de propriété Distance de recherche 1mi 46mi 30mi Cote …" at bounding box center [565, 188] width 1089 height 174
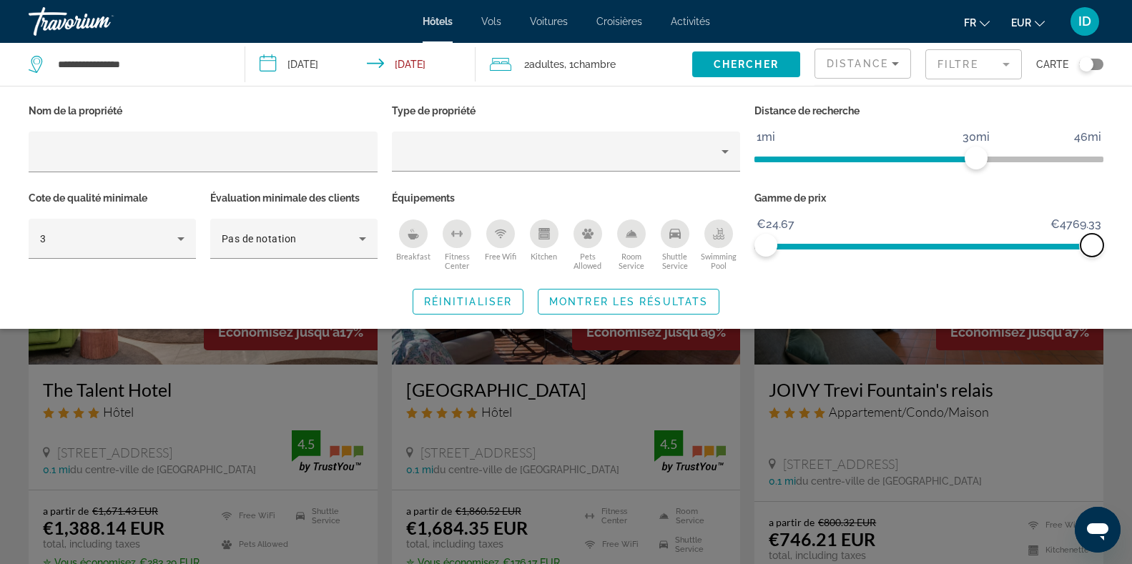
click at [1086, 246] on span "ngx-slider-max" at bounding box center [1092, 245] width 23 height 23
drag, startPoint x: 1086, startPoint y: 246, endPoint x: 798, endPoint y: 263, distance: 288.8
click at [798, 263] on div "Gamme de prix €24.67 €4769.33 €24.67 €490.00 €24.67 - €490.00" at bounding box center [928, 231] width 363 height 87
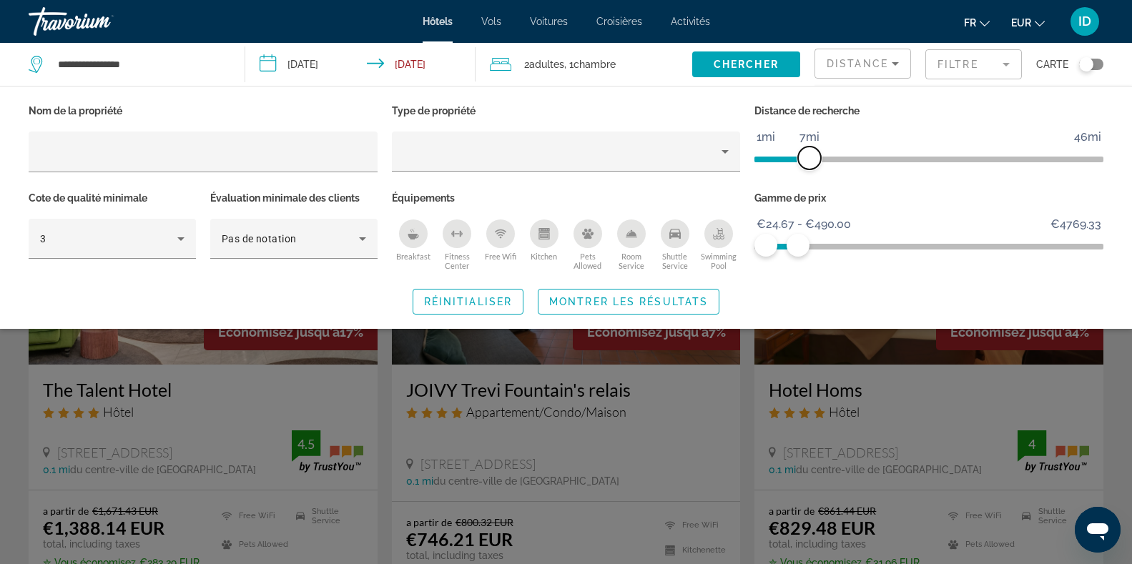
drag, startPoint x: 974, startPoint y: 151, endPoint x: 812, endPoint y: 157, distance: 162.5
click at [812, 157] on span "ngx-slider" at bounding box center [809, 158] width 23 height 23
click at [642, 298] on span "Montrer les résultats" at bounding box center [628, 301] width 159 height 11
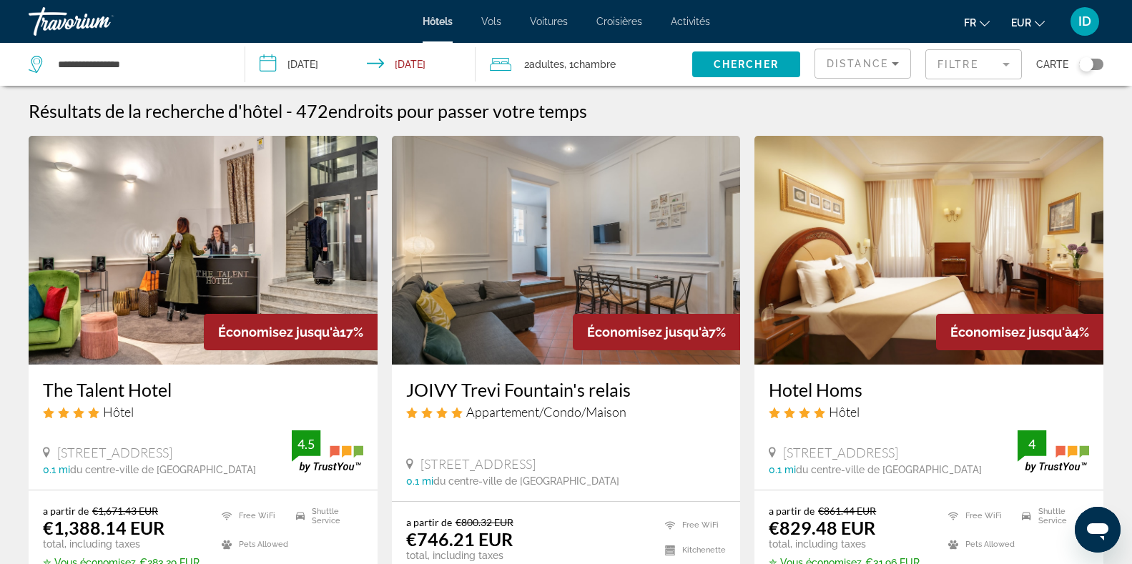
click at [1004, 65] on mat-form-field "Filtre" at bounding box center [974, 64] width 97 height 30
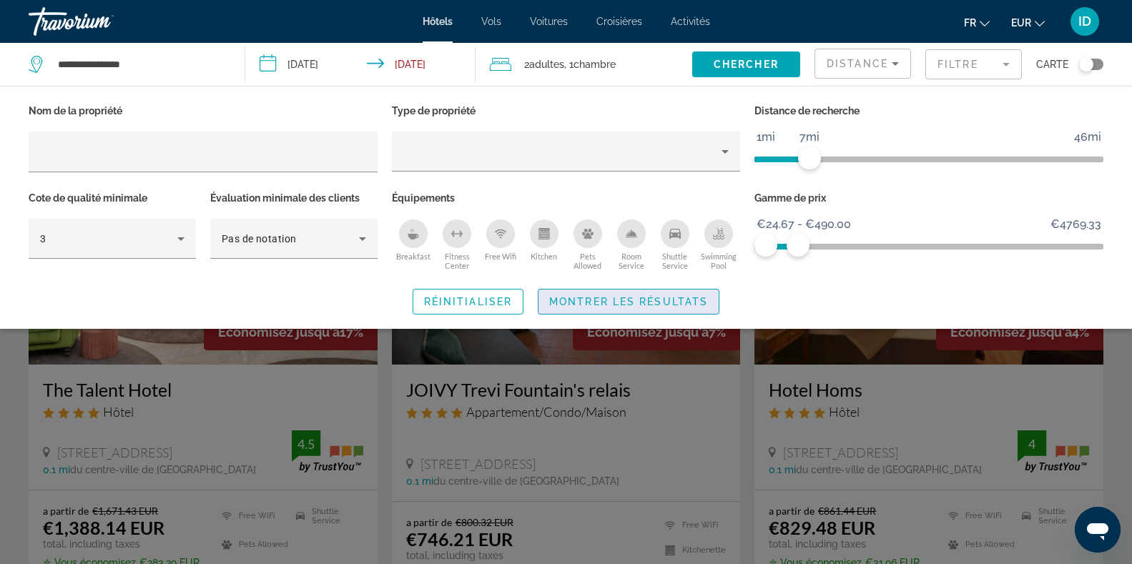
click at [679, 297] on span "Montrer les résultats" at bounding box center [628, 301] width 159 height 11
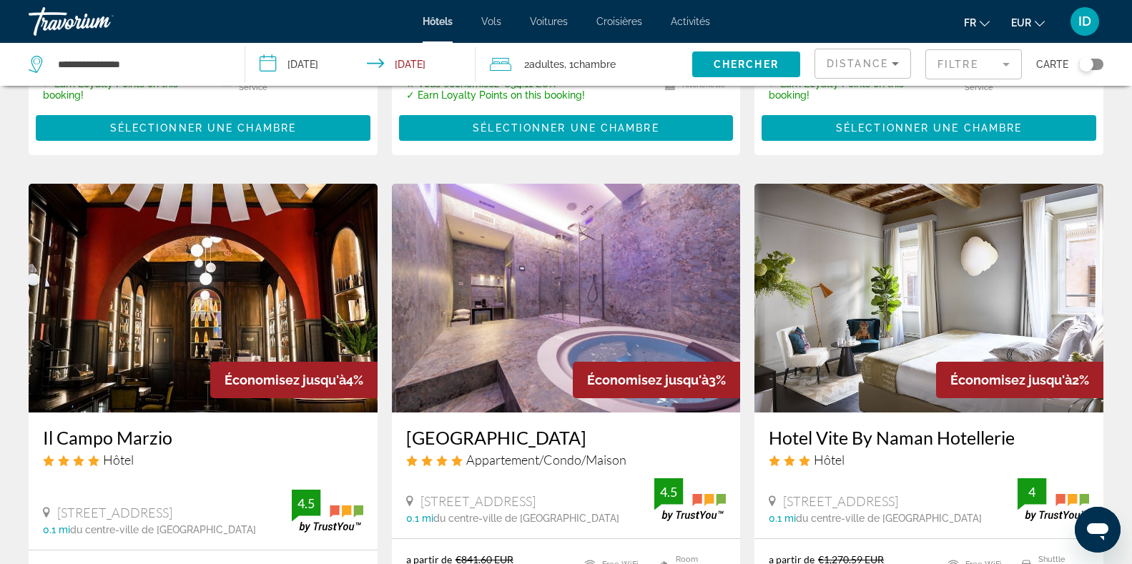
scroll to position [490, 0]
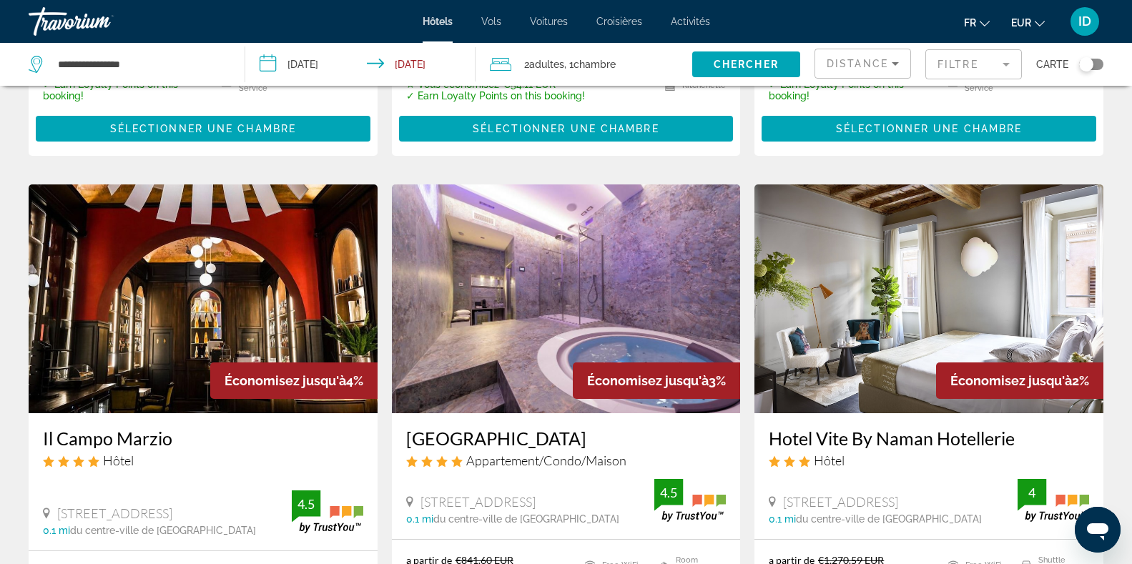
click at [1006, 64] on mat-form-field "Filtre" at bounding box center [974, 64] width 97 height 30
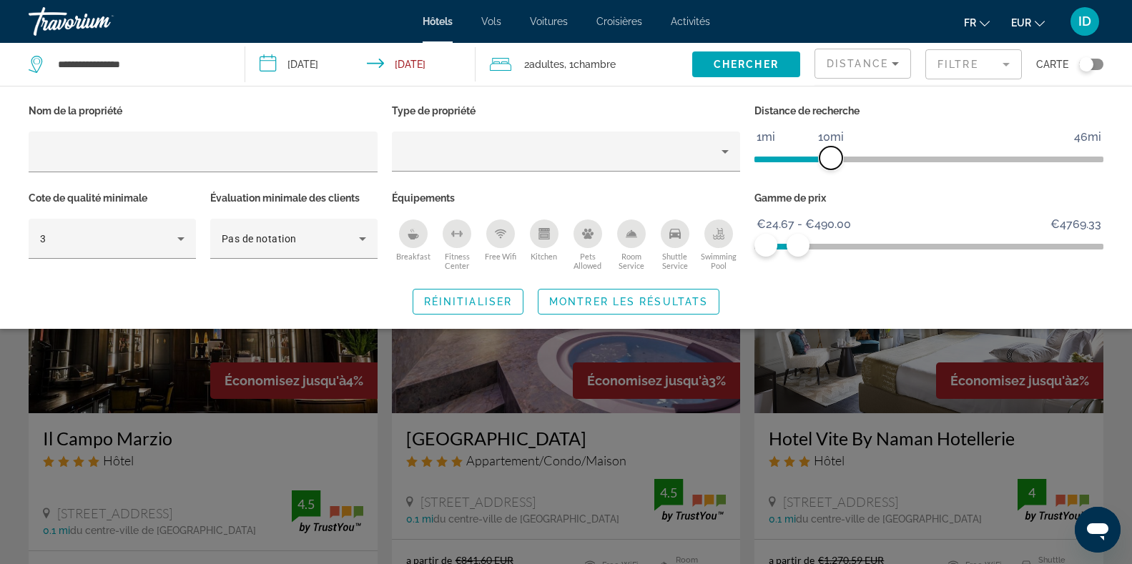
drag, startPoint x: 815, startPoint y: 156, endPoint x: 828, endPoint y: 158, distance: 13.8
click at [828, 158] on span "ngx-slider" at bounding box center [831, 158] width 23 height 23
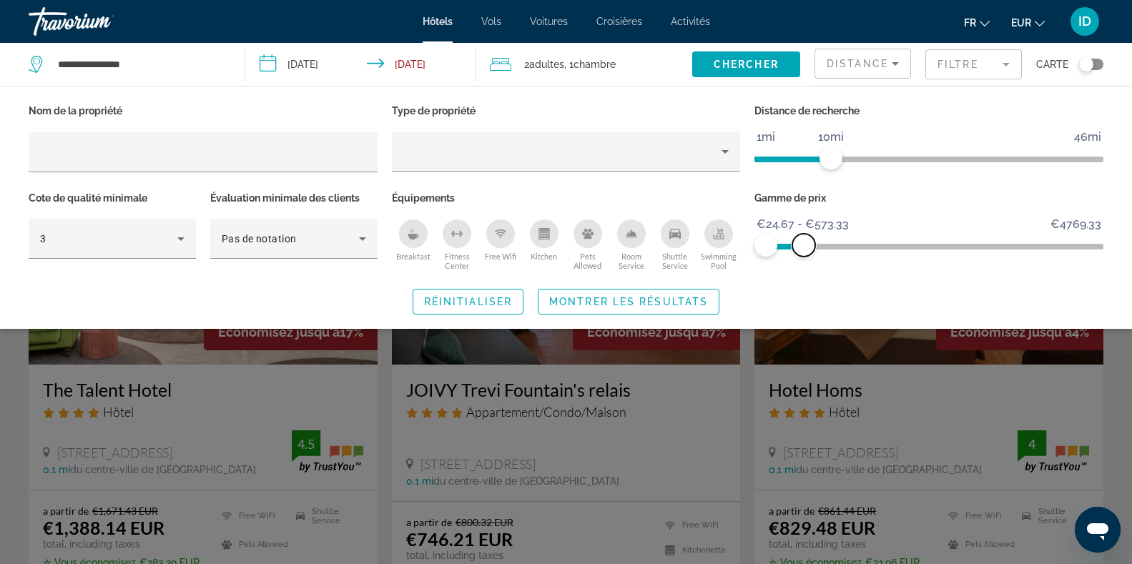
click at [804, 249] on span "ngx-slider-max" at bounding box center [804, 245] width 23 height 23
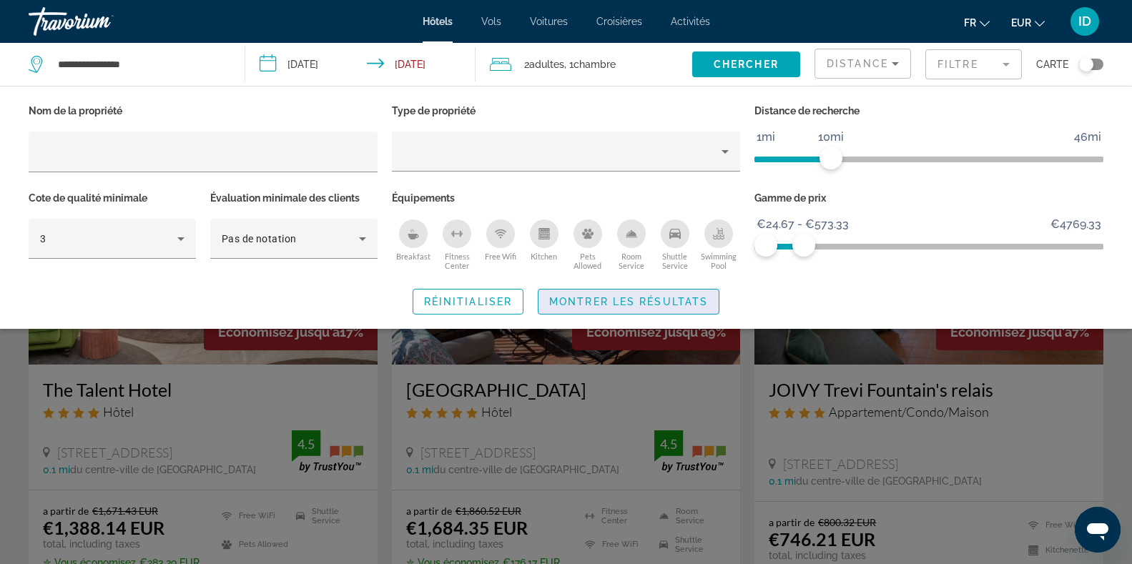
click at [614, 311] on span "Search widget" at bounding box center [629, 302] width 180 height 34
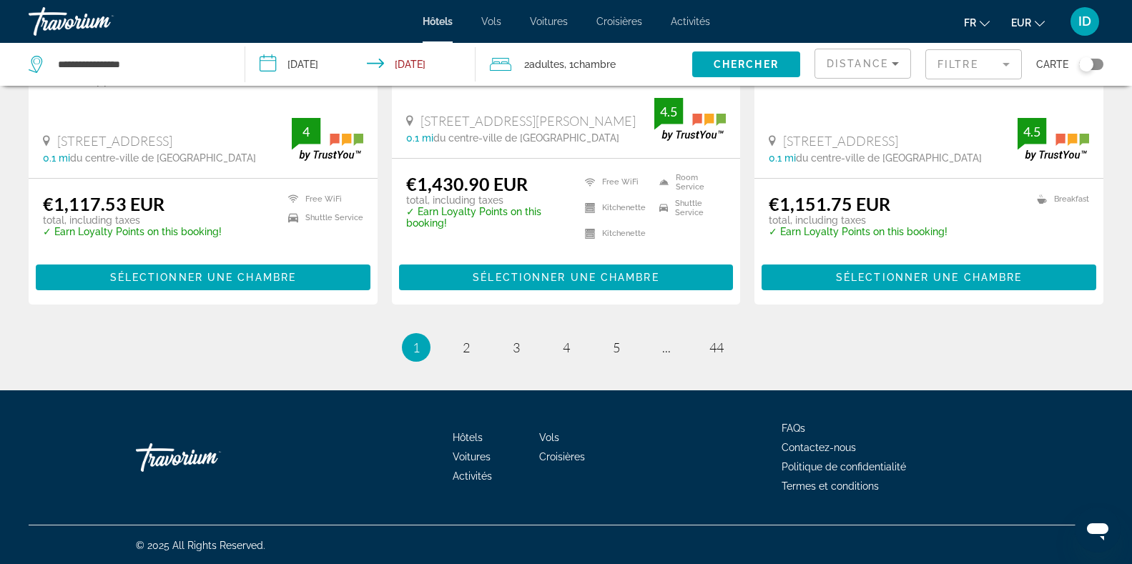
scroll to position [1972, 0]
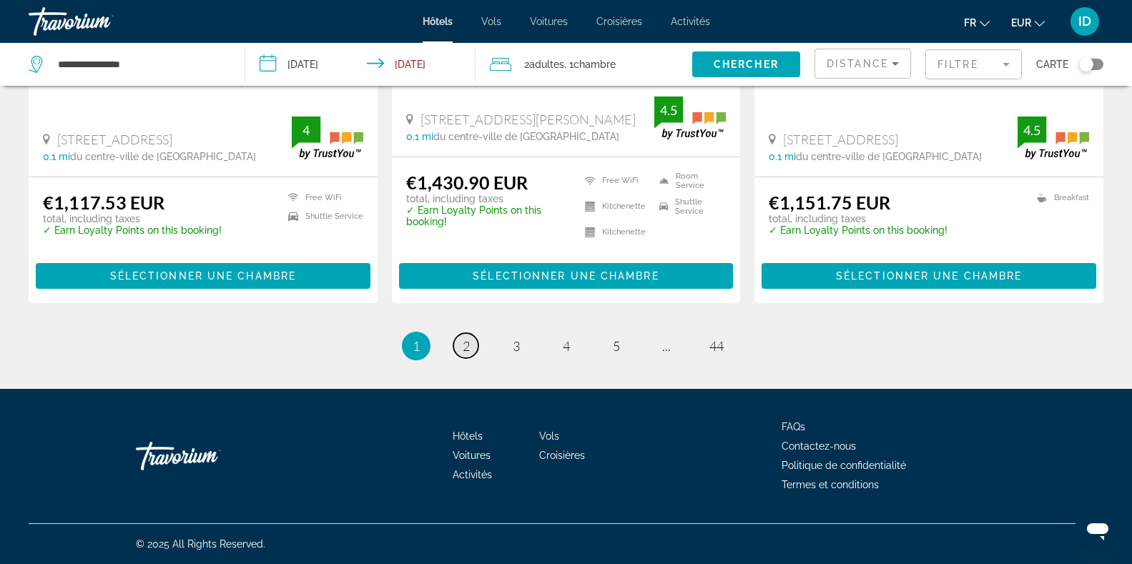
click at [463, 345] on span "2" at bounding box center [466, 346] width 7 height 16
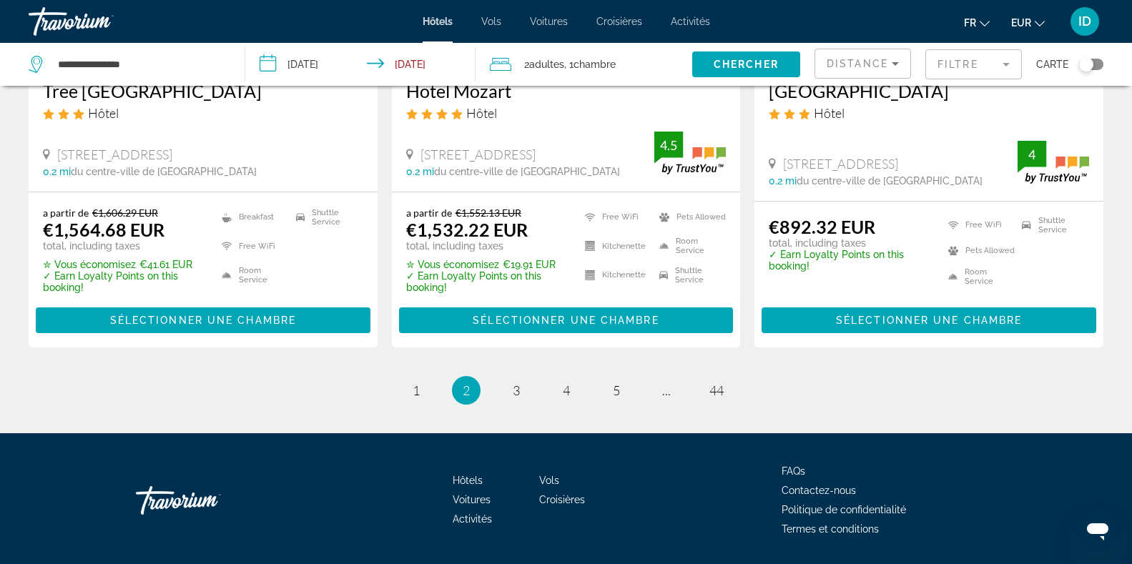
scroll to position [1948, 0]
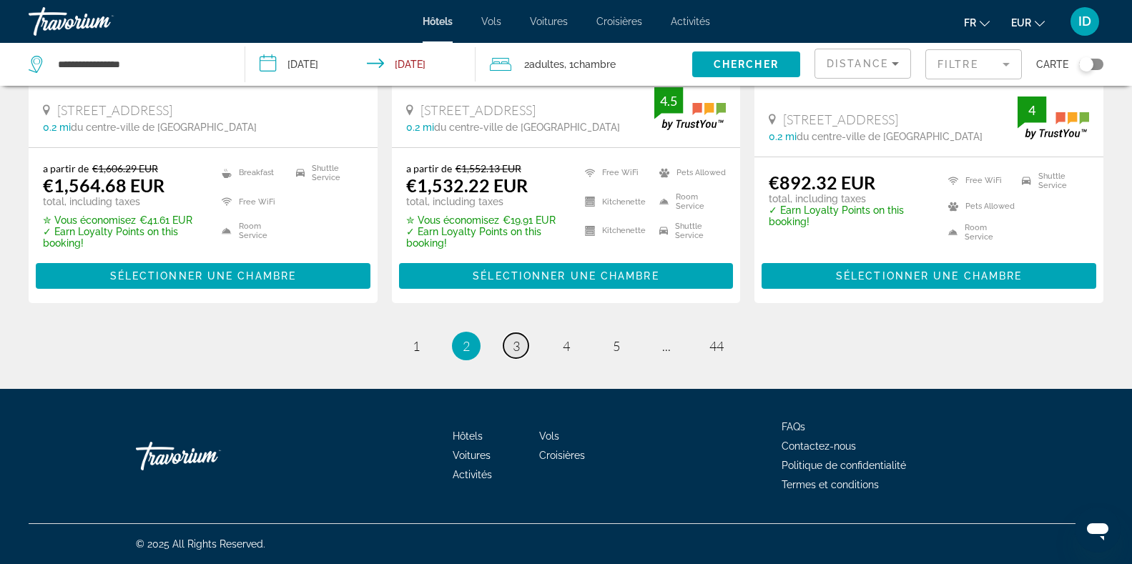
click at [516, 346] on span "3" at bounding box center [516, 346] width 7 height 16
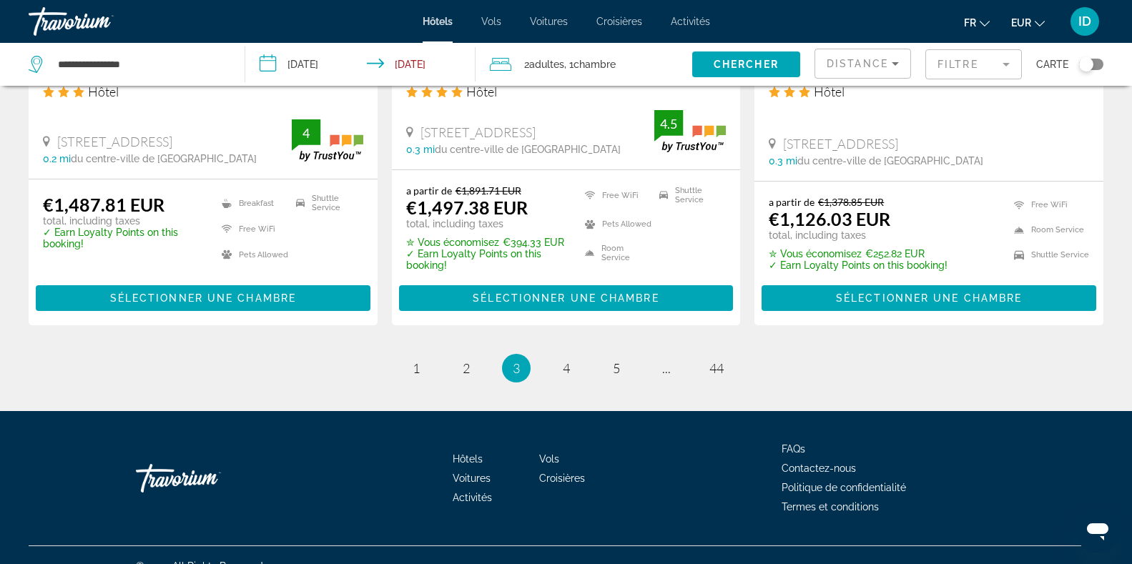
scroll to position [1918, 0]
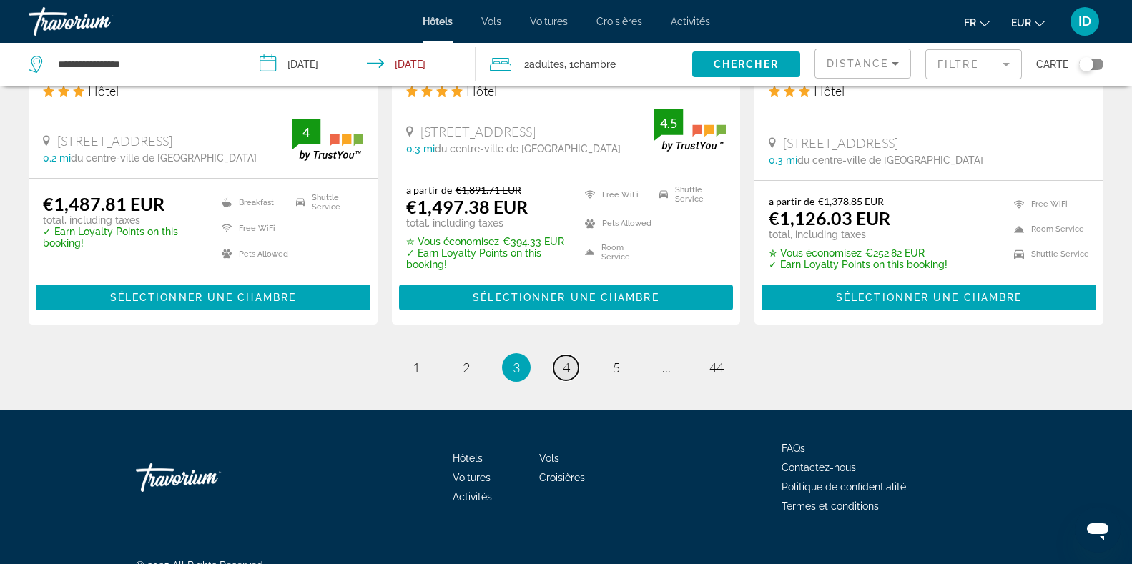
click at [559, 355] on link "page 4" at bounding box center [566, 367] width 25 height 25
click at [559, 353] on li "page 4" at bounding box center [566, 367] width 29 height 29
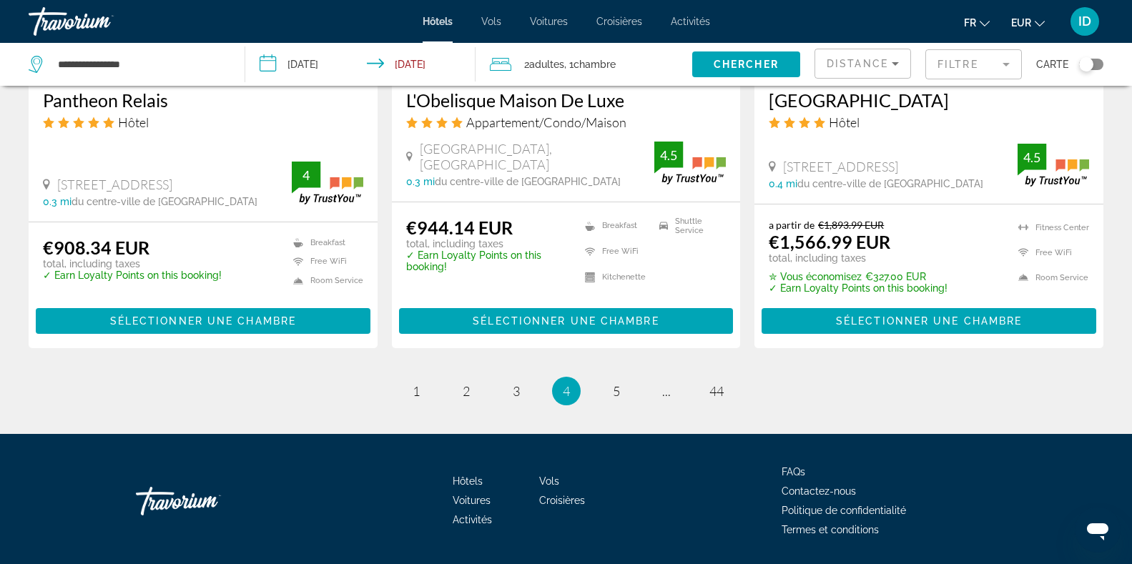
scroll to position [1913, 0]
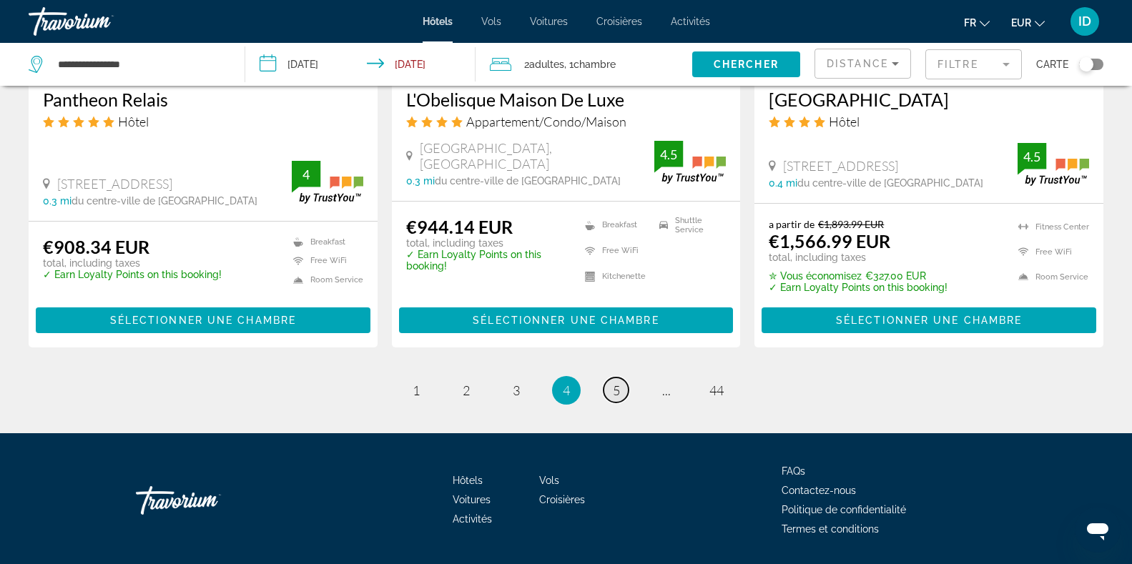
click at [610, 378] on link "page 5" at bounding box center [616, 390] width 25 height 25
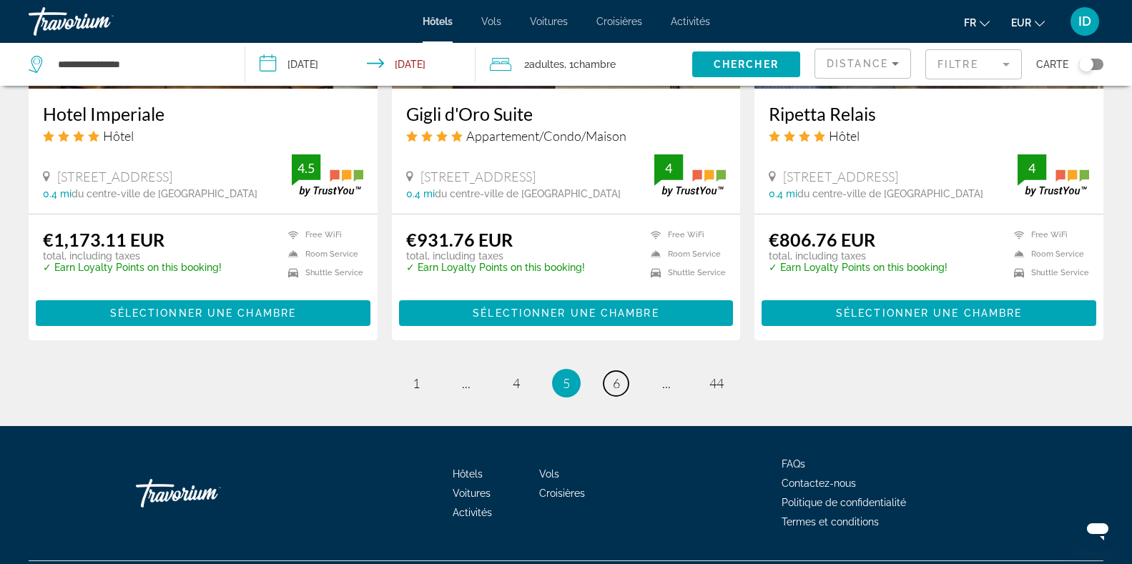
scroll to position [1941, 0]
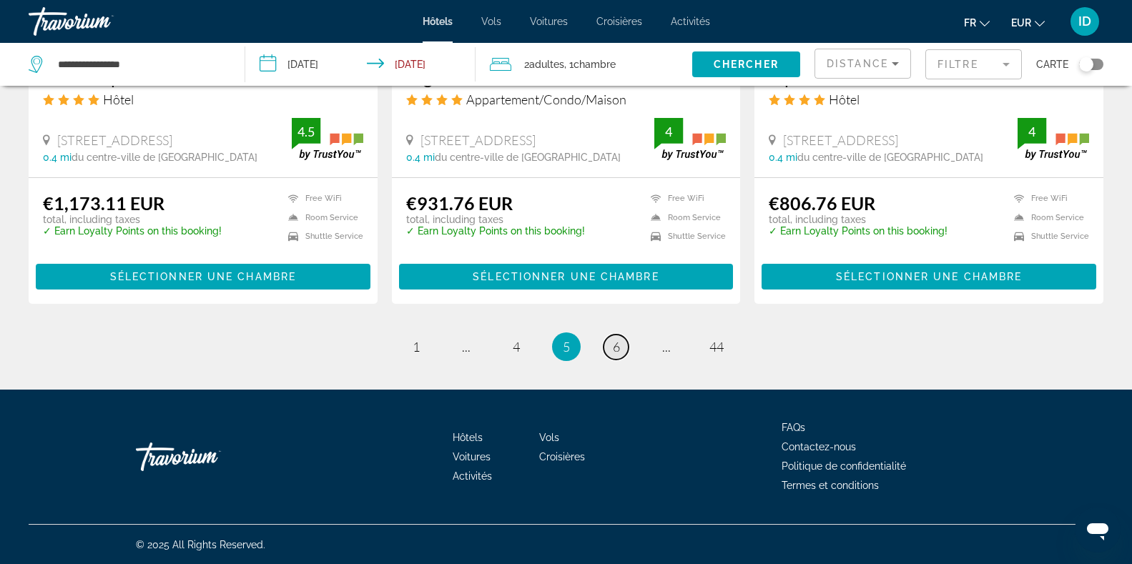
click at [617, 340] on span "6" at bounding box center [616, 347] width 7 height 16
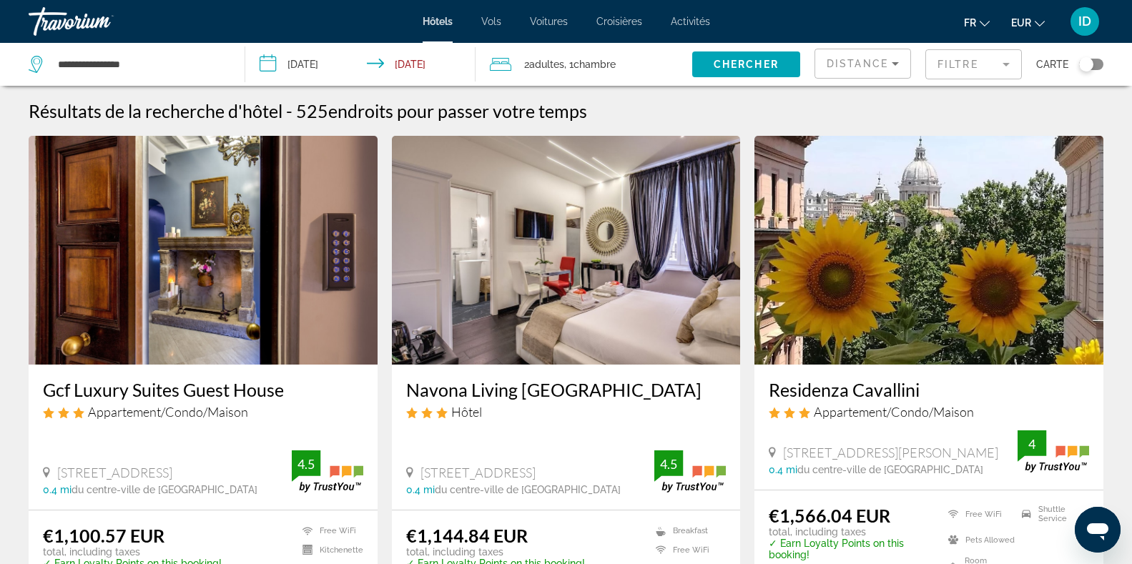
click at [964, 69] on mat-form-field "Filtre" at bounding box center [974, 64] width 97 height 30
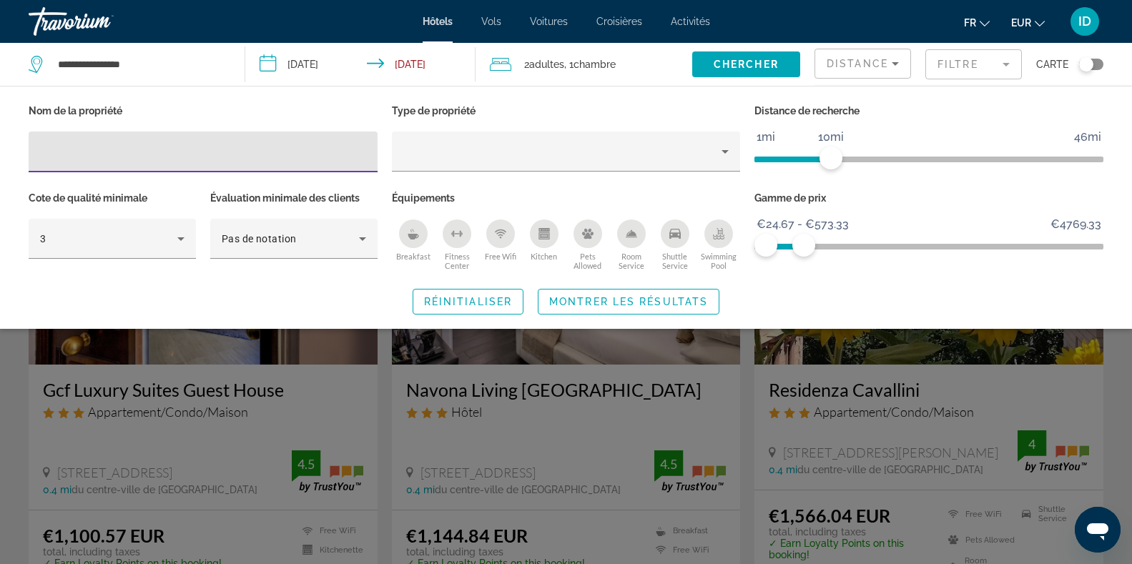
click at [1087, 63] on div "Toggle map" at bounding box center [1086, 64] width 14 height 14
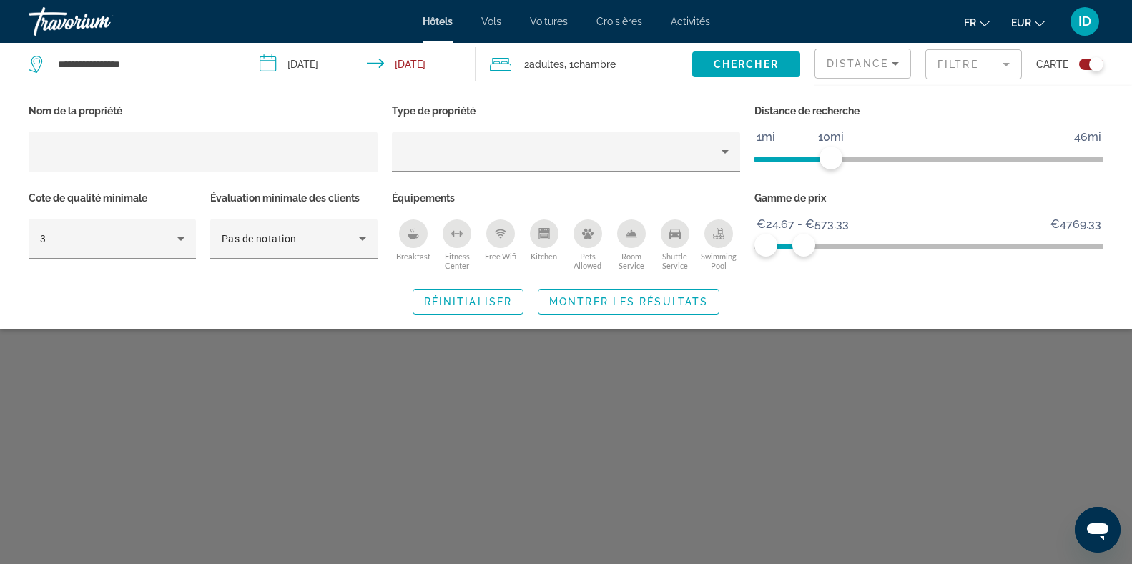
scroll to position [86, 0]
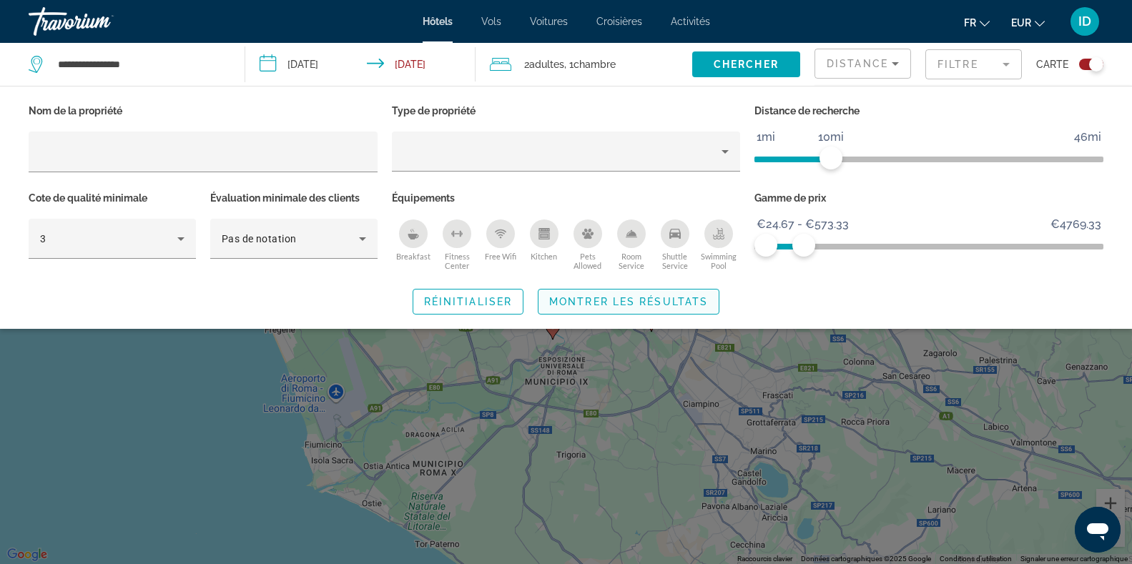
click at [657, 309] on span "Search widget" at bounding box center [629, 302] width 180 height 34
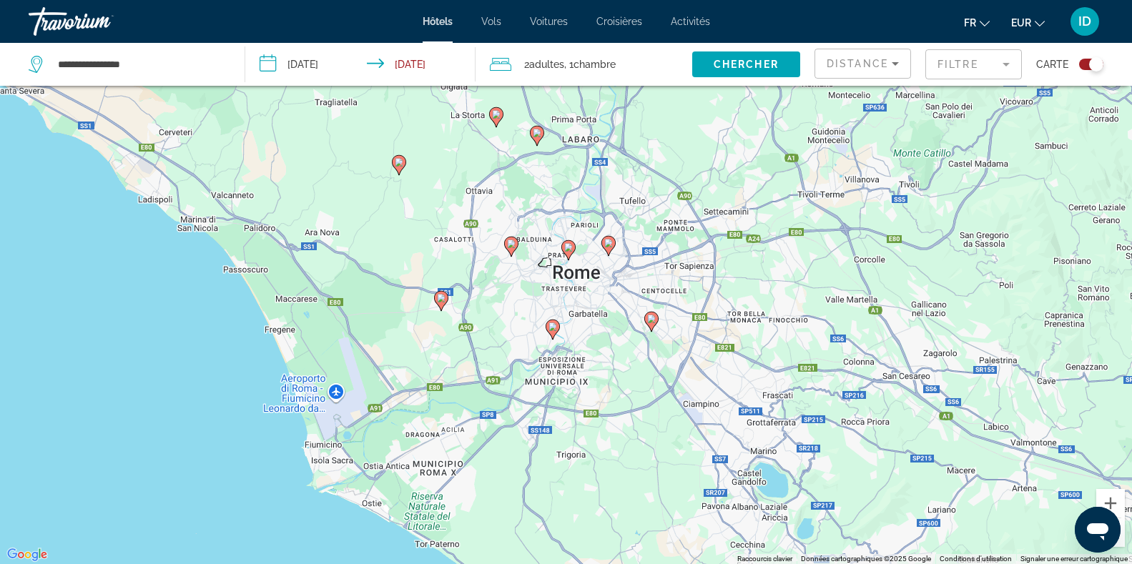
click at [621, 316] on div "Pour activer le glissement avec le clavier, appuyez sur Alt+Entrée. Une fois ce…" at bounding box center [566, 282] width 1132 height 564
click at [609, 241] on image "Main content" at bounding box center [608, 243] width 9 height 9
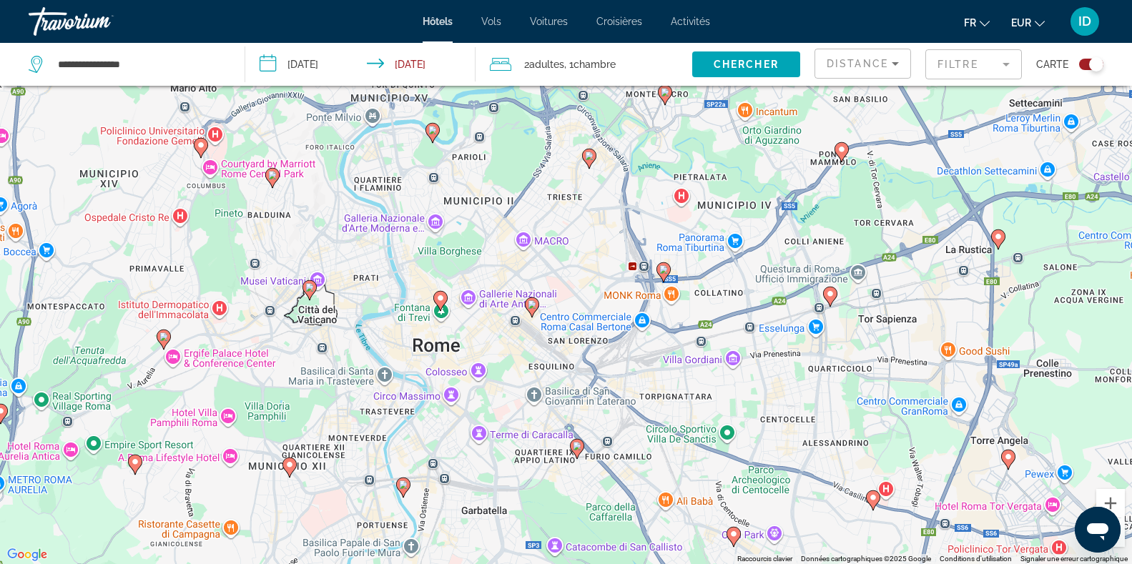
click at [533, 304] on image "Main content" at bounding box center [532, 304] width 9 height 9
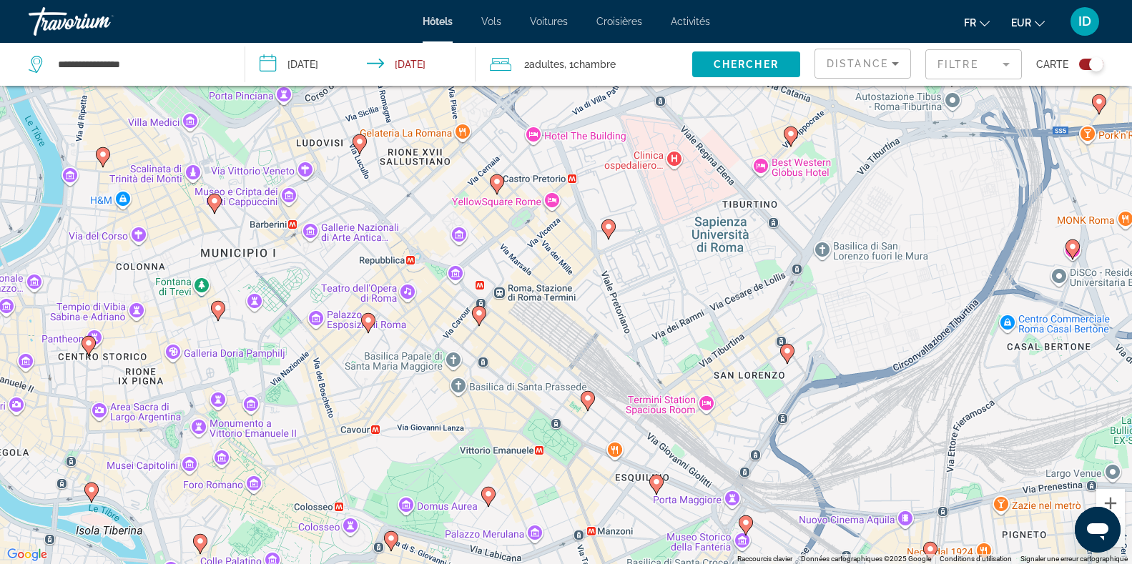
click at [608, 228] on image "Main content" at bounding box center [608, 226] width 9 height 9
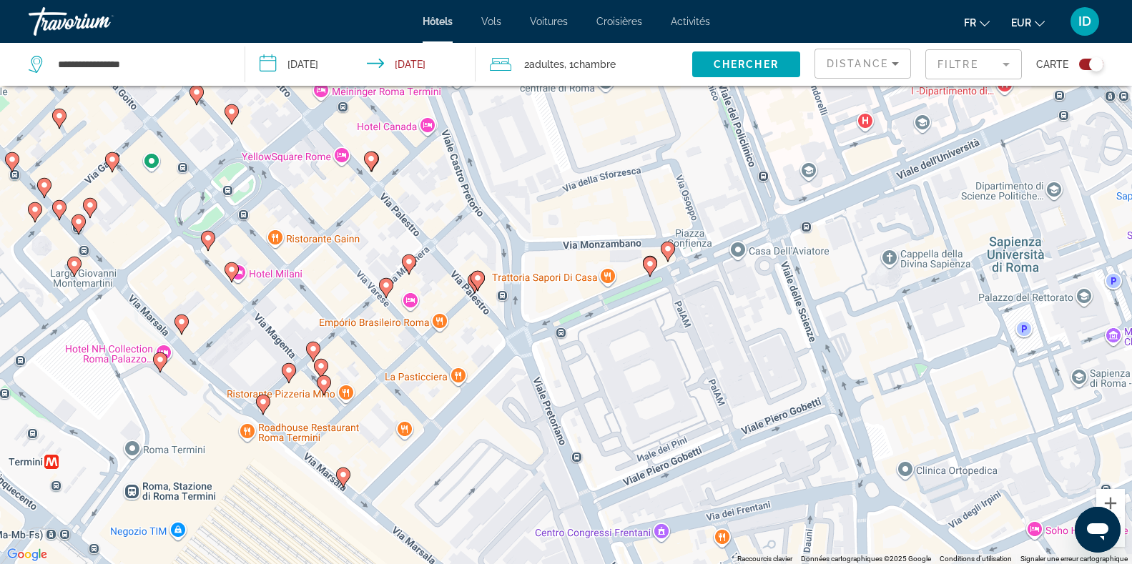
click at [652, 263] on image "Main content" at bounding box center [650, 264] width 9 height 9
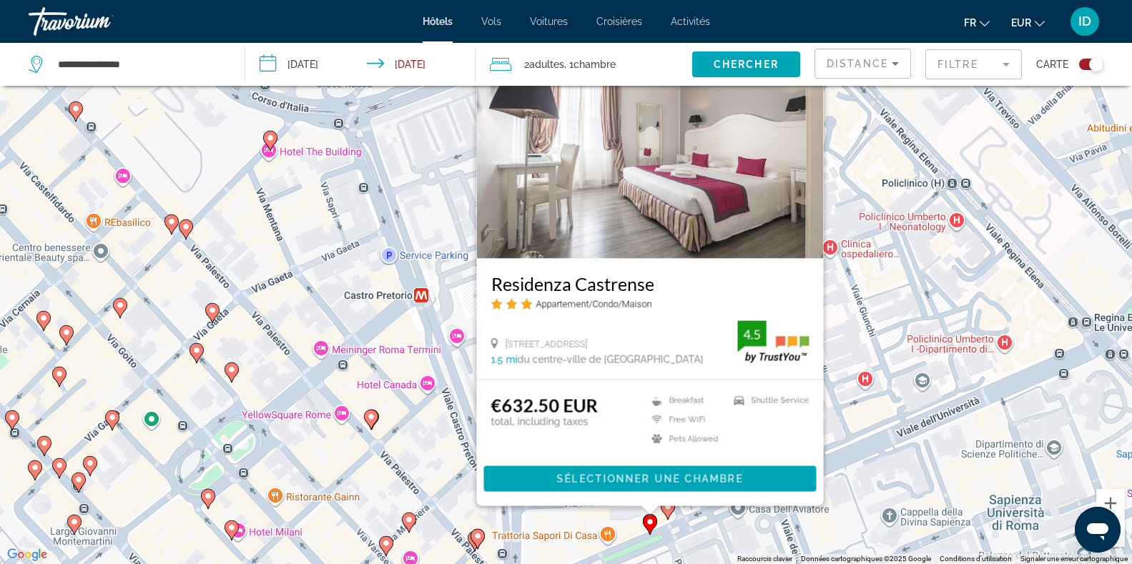
click at [845, 281] on div "Pour naviguer, appuyez sur les touches fléchées. Pour activer le glissement ave…" at bounding box center [566, 282] width 1132 height 564
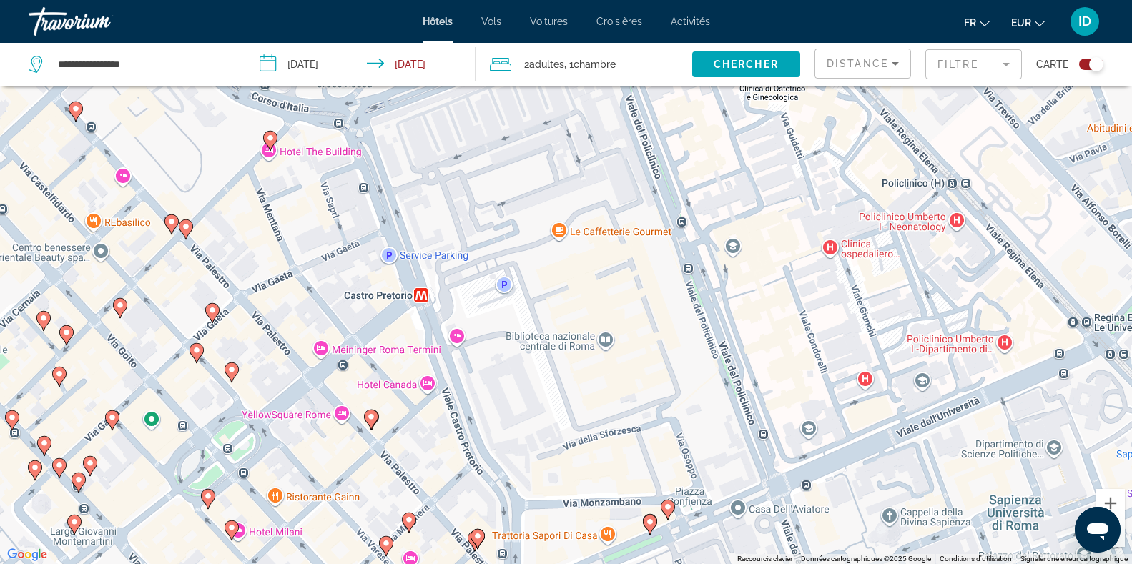
click at [672, 510] on image "Main content" at bounding box center [668, 507] width 9 height 9
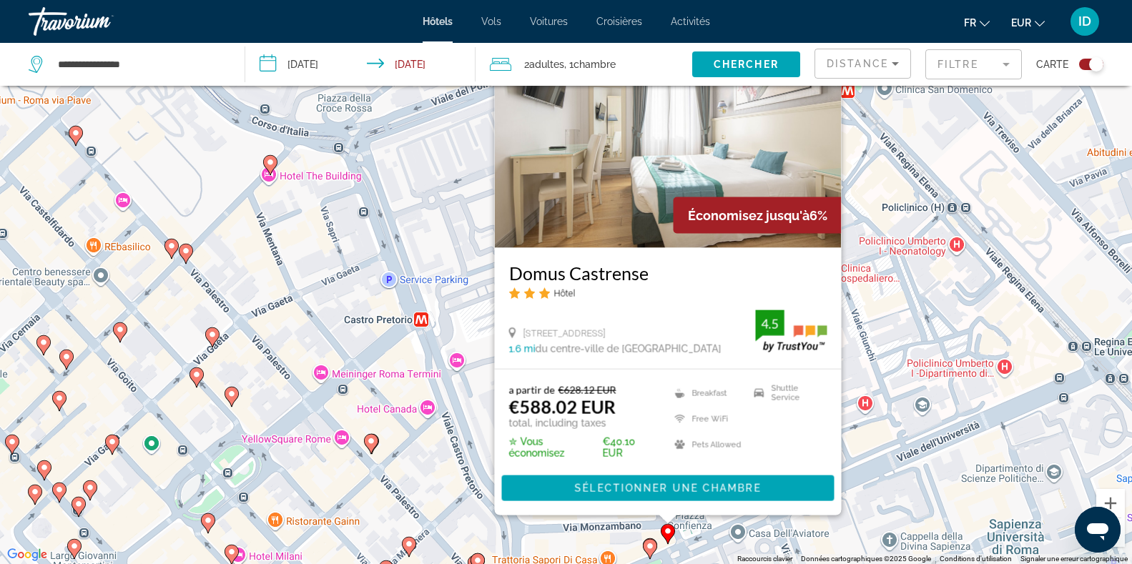
click at [883, 430] on div "Pour activer le glissement avec le clavier, appuyez sur Alt+Entrée. Une fois ce…" at bounding box center [566, 282] width 1132 height 564
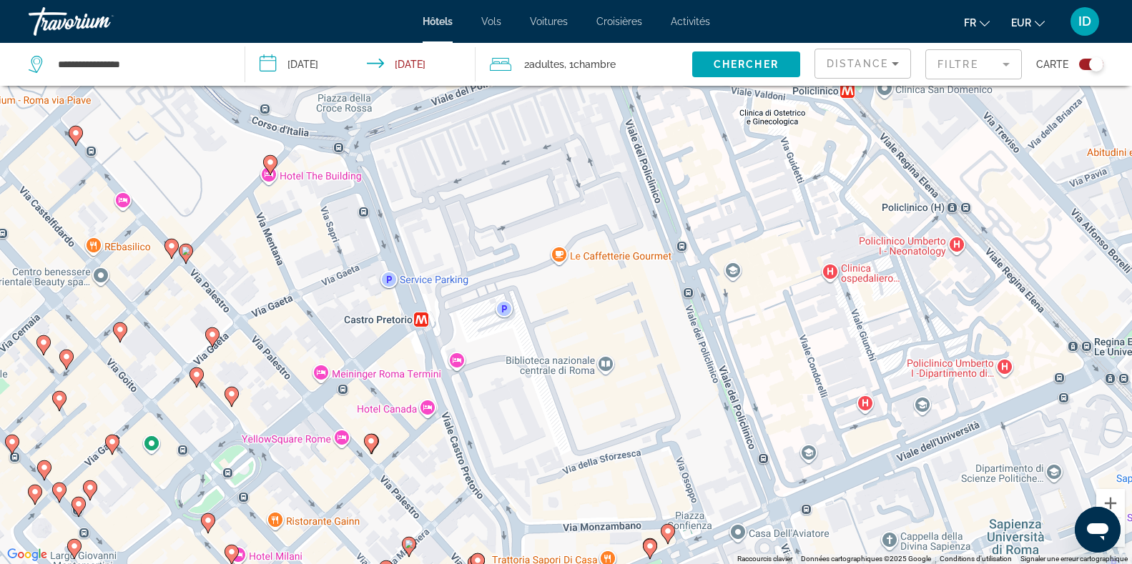
click at [197, 371] on image "Main content" at bounding box center [196, 375] width 9 height 9
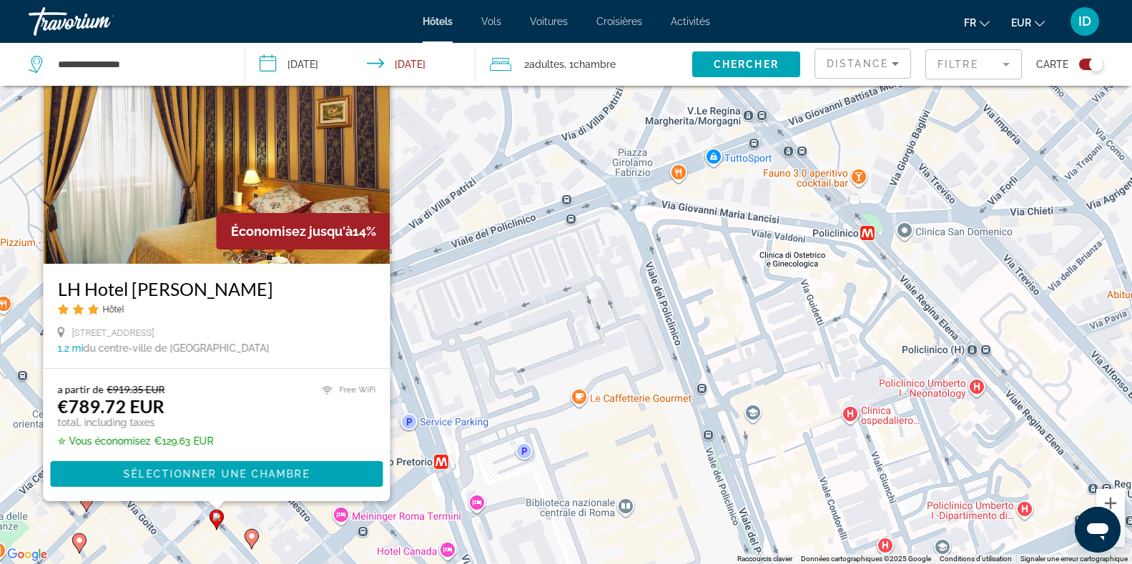
click at [252, 536] on image "Main content" at bounding box center [251, 536] width 9 height 9
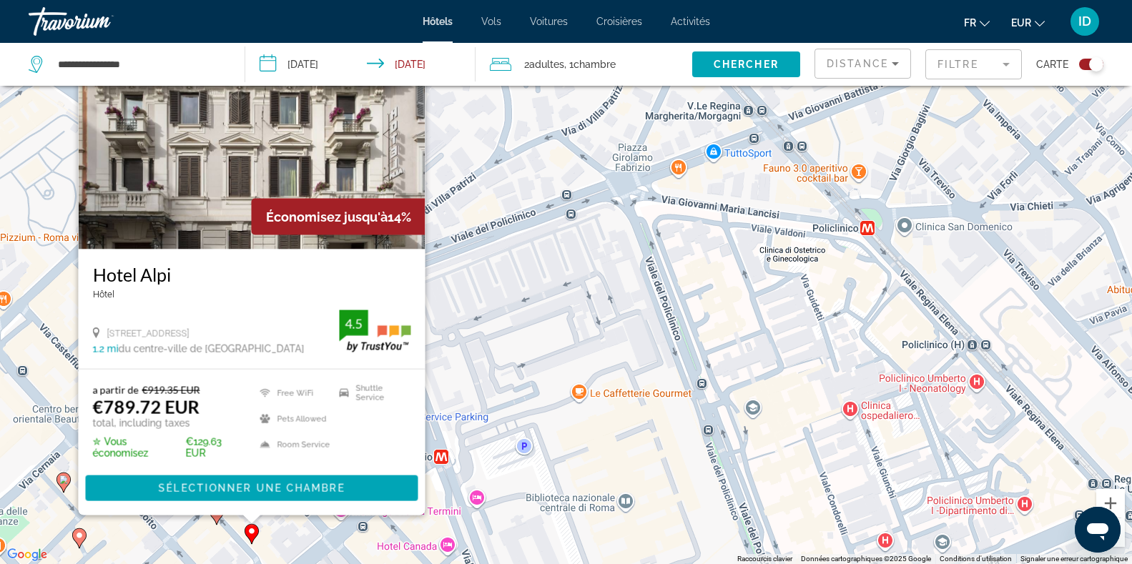
click at [536, 474] on div "Pour activer le glissement avec le clavier, appuyez sur Alt+Entrée. Une fois ce…" at bounding box center [566, 282] width 1132 height 564
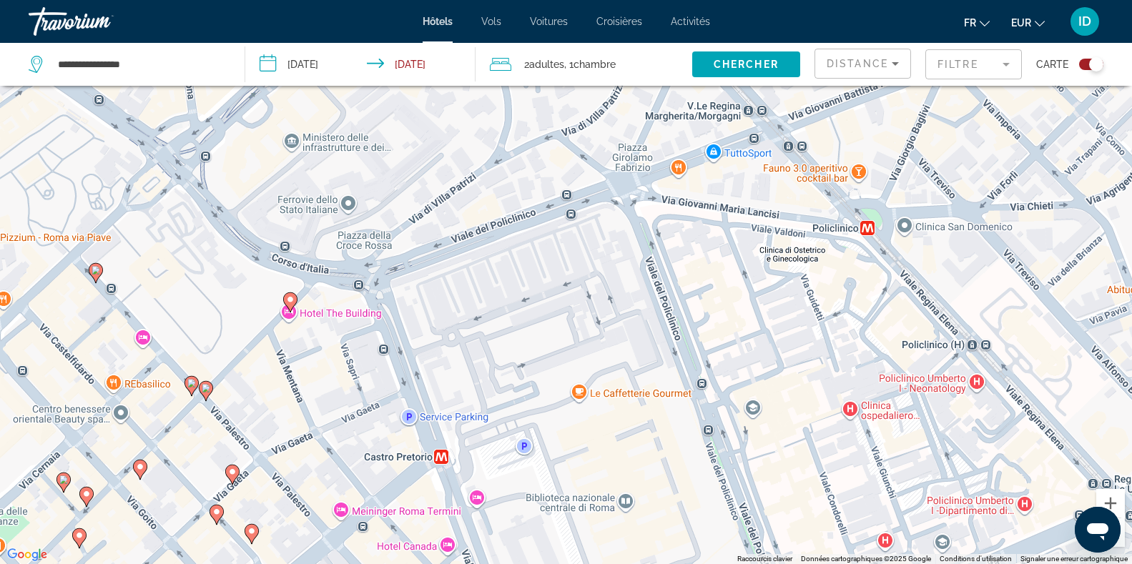
scroll to position [156, 0]
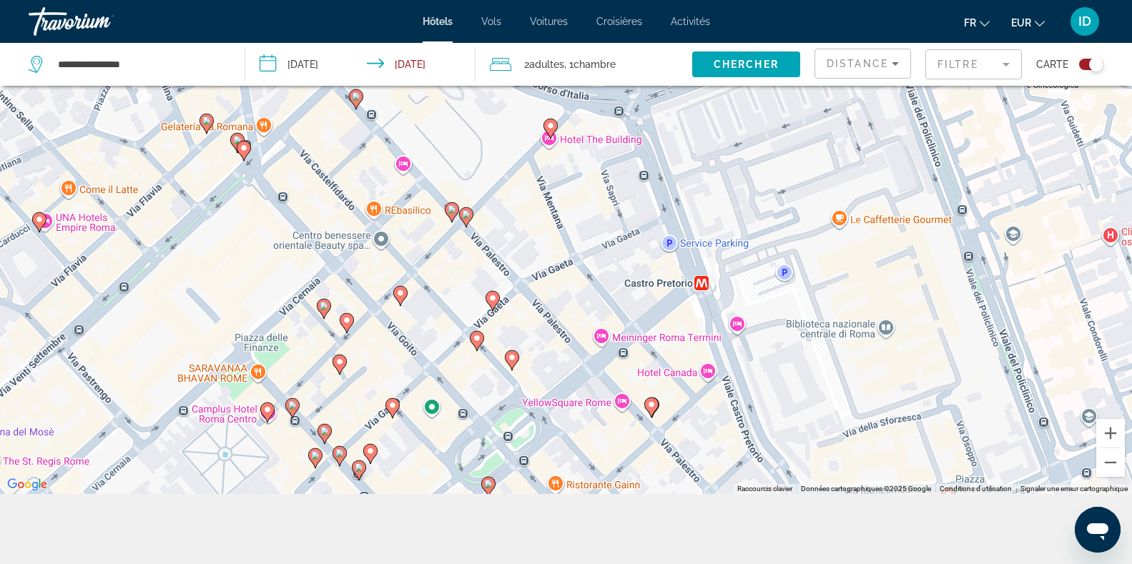
drag, startPoint x: 330, startPoint y: 334, endPoint x: 592, endPoint y: 229, distance: 282.8
click at [592, 229] on div "Pour activer le glissement avec le clavier, appuyez sur Alt+Entrée. Une fois ce…" at bounding box center [566, 212] width 1132 height 564
click at [270, 403] on icon "Main content" at bounding box center [266, 410] width 13 height 19
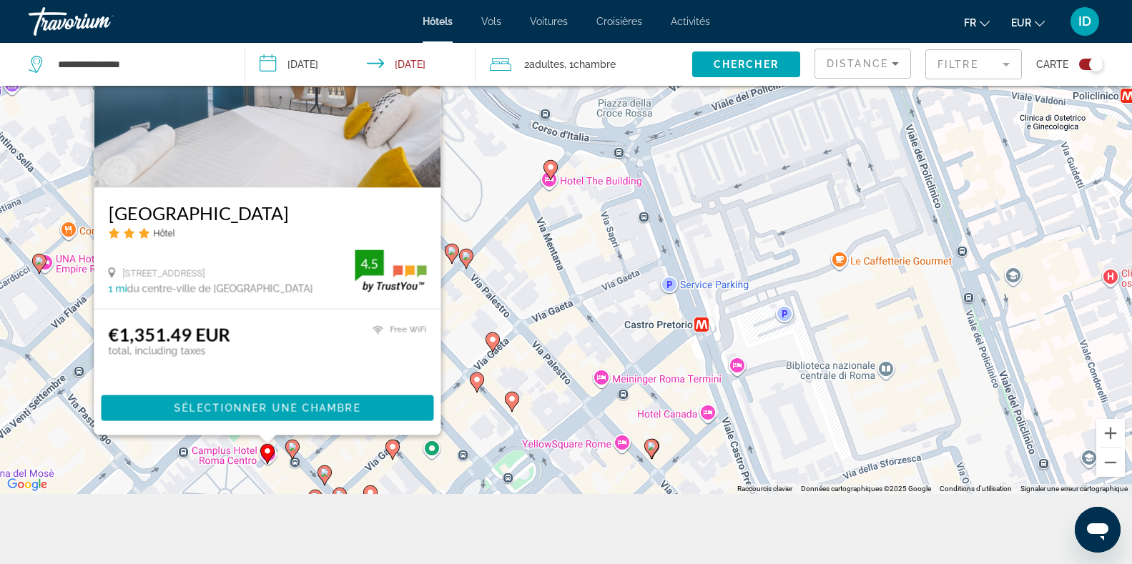
click at [290, 444] on image "Main content" at bounding box center [292, 447] width 9 height 9
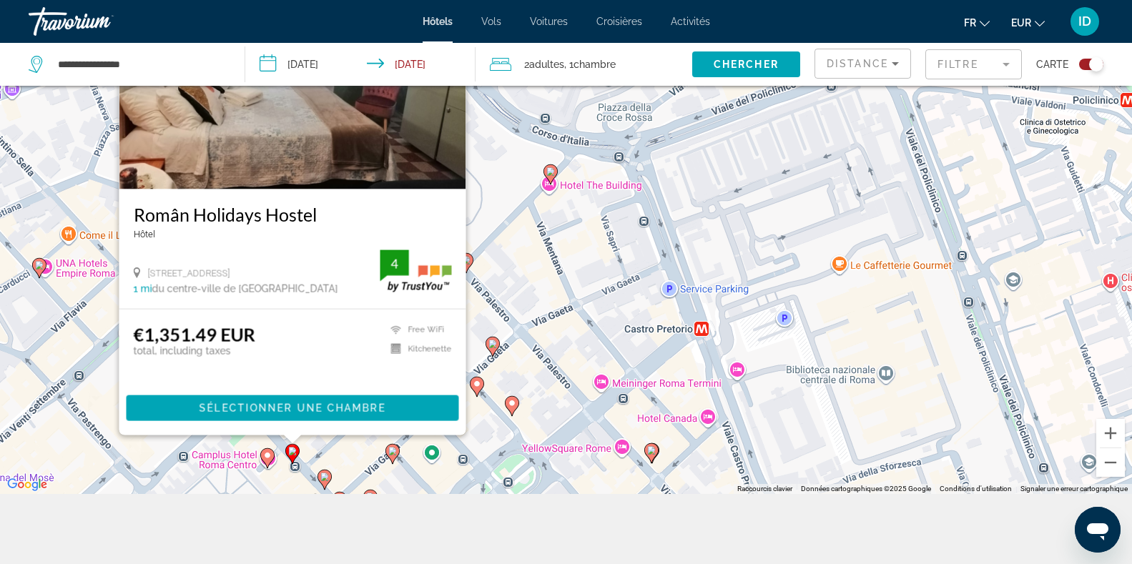
click at [329, 481] on icon "Main content" at bounding box center [324, 479] width 13 height 19
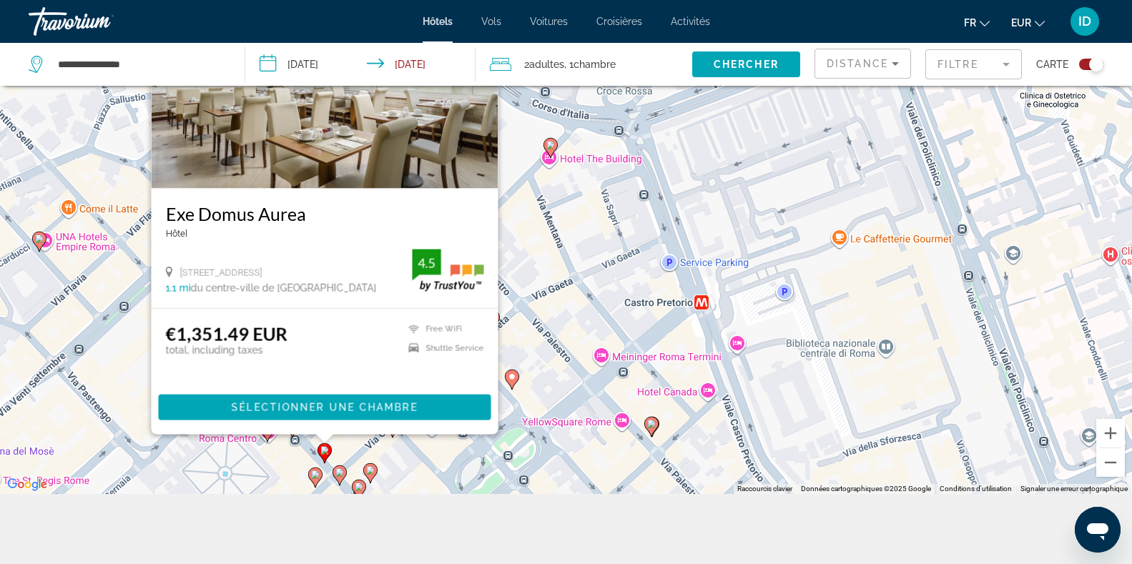
click at [343, 472] on image "Main content" at bounding box center [339, 472] width 9 height 9
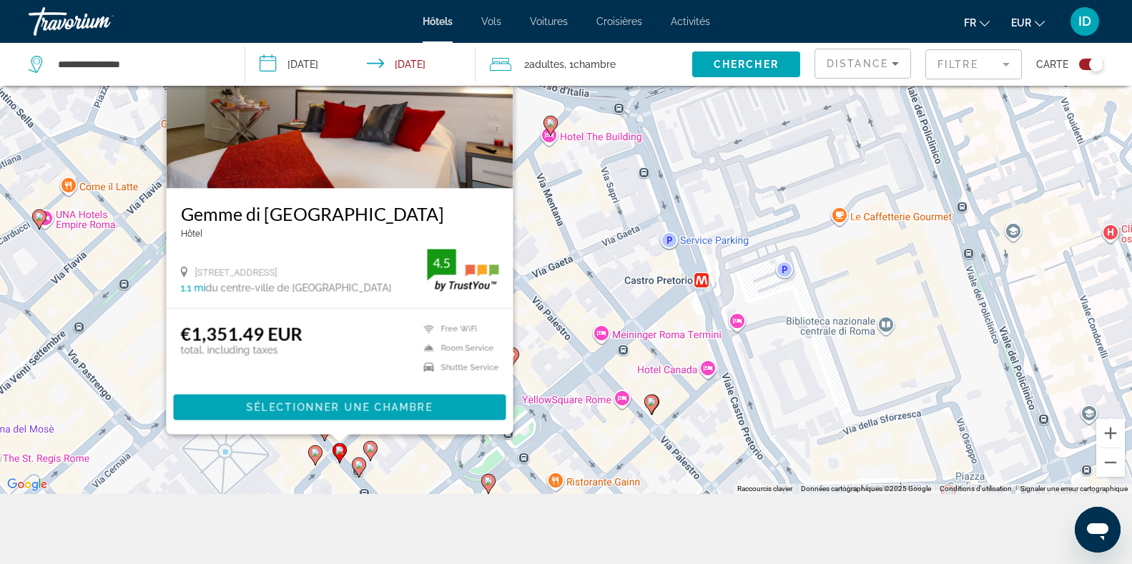
click at [362, 469] on icon "Main content" at bounding box center [358, 467] width 13 height 19
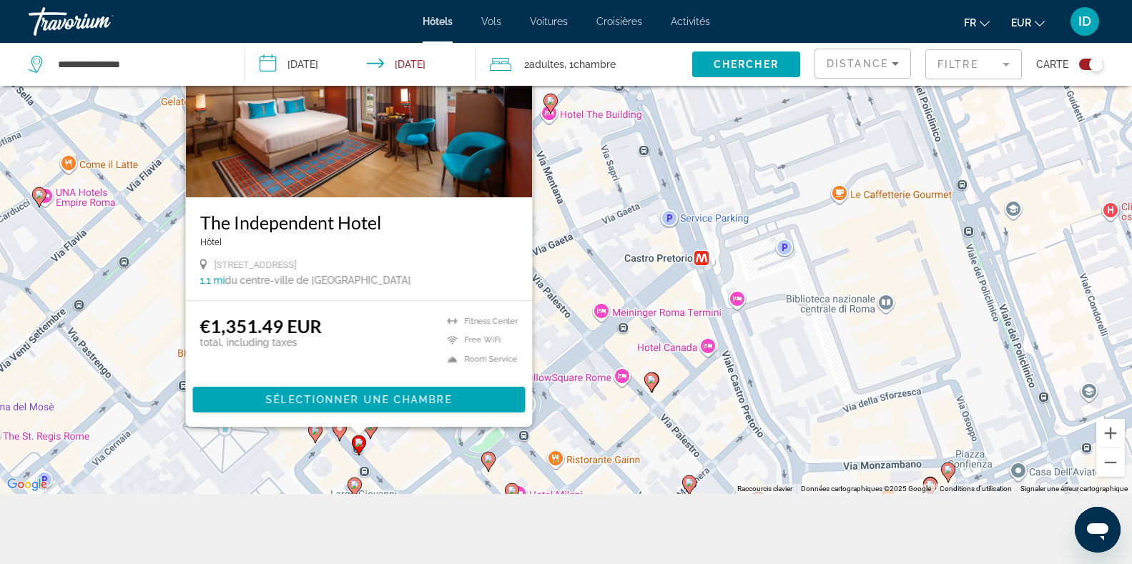
click at [354, 481] on image "Main content" at bounding box center [354, 485] width 9 height 9
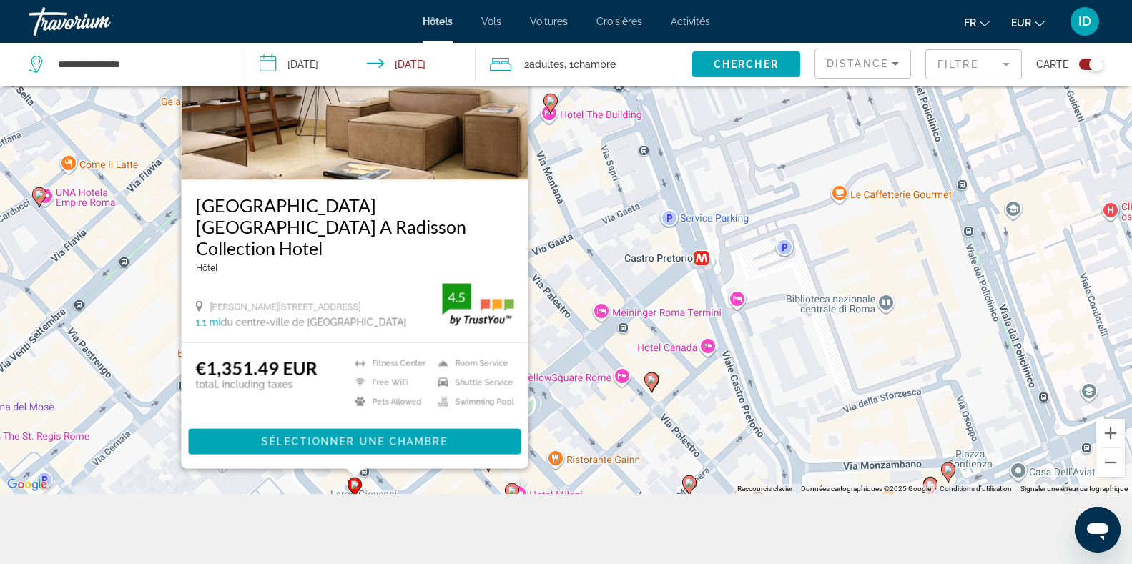
scroll to position [0, 0]
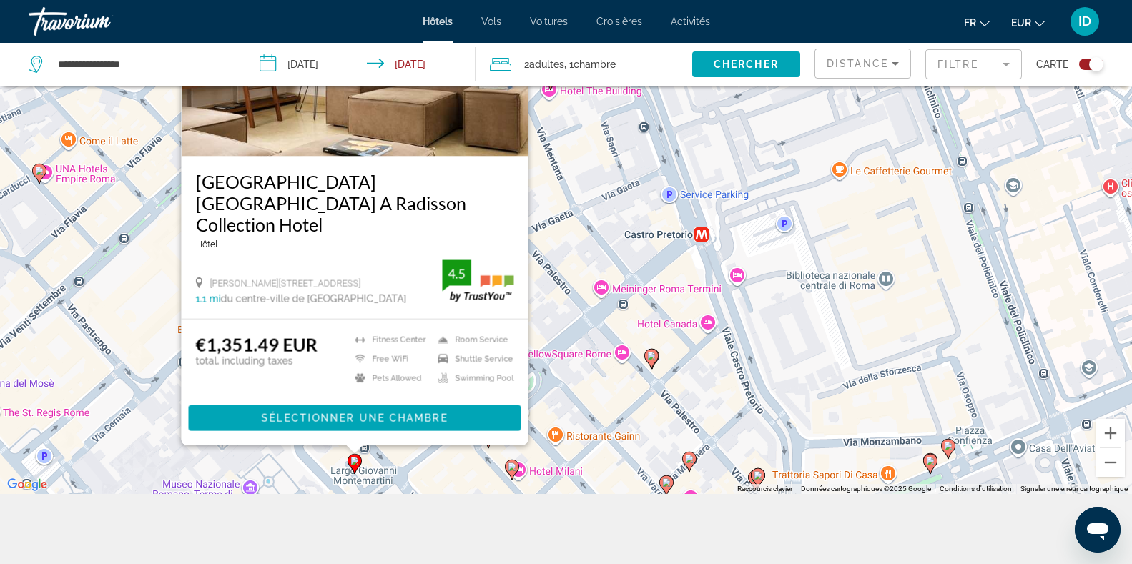
click at [514, 468] on image "Main content" at bounding box center [512, 467] width 9 height 9
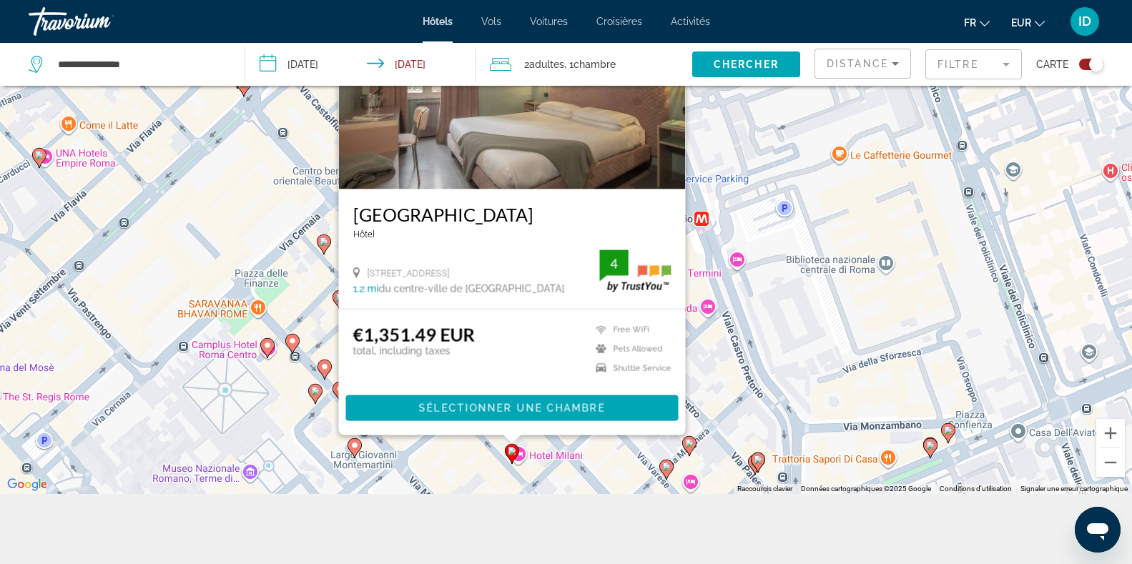
click at [667, 470] on image "Main content" at bounding box center [666, 467] width 9 height 9
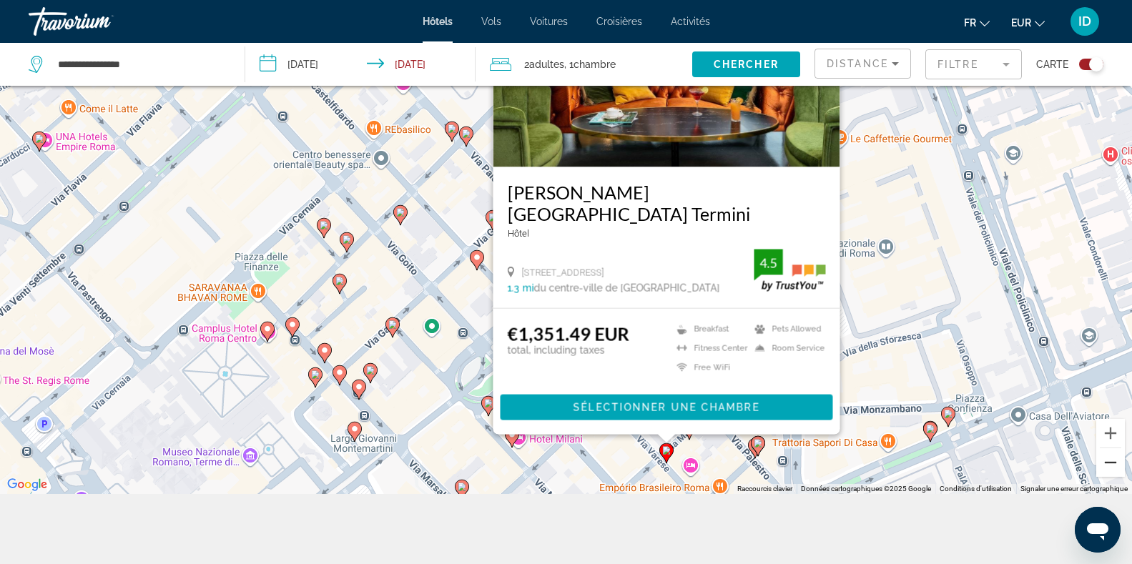
click at [1106, 463] on button "Zoom arrière" at bounding box center [1111, 462] width 29 height 29
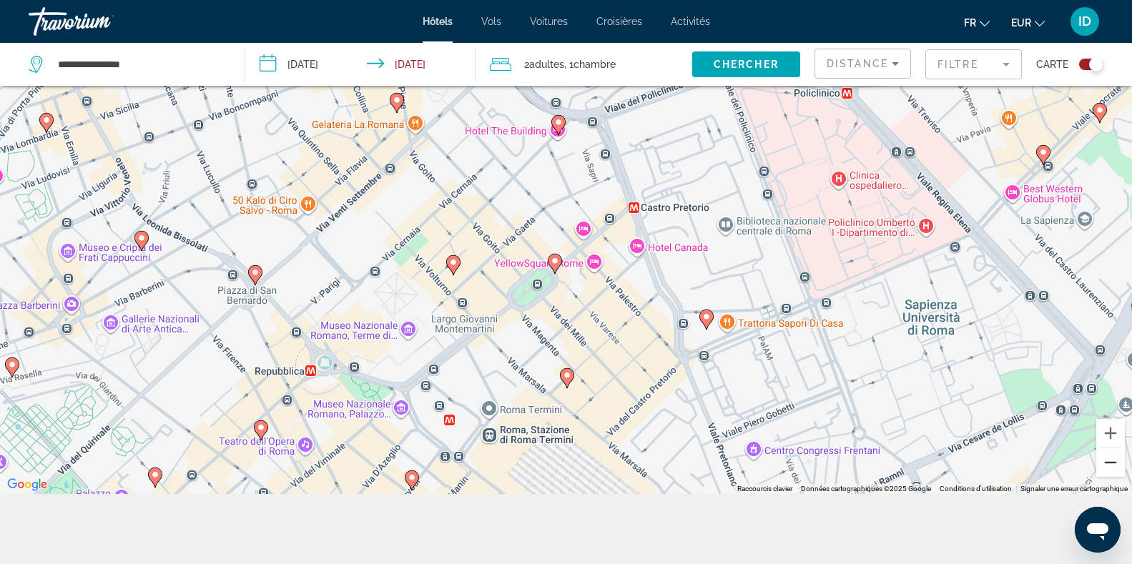
click at [1106, 463] on button "Zoom arrière" at bounding box center [1111, 462] width 29 height 29
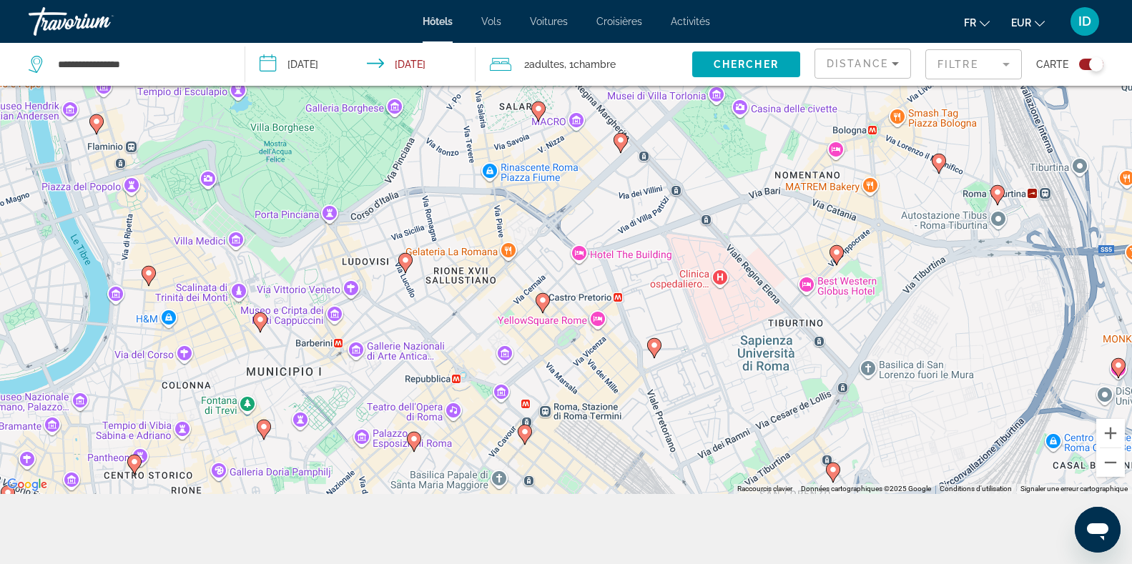
drag, startPoint x: 895, startPoint y: 232, endPoint x: 905, endPoint y: 327, distance: 95.7
click at [905, 327] on div "Pour activer le glissement avec le clavier, appuyez sur Alt+Entrée. Une fois ce…" at bounding box center [566, 212] width 1132 height 564
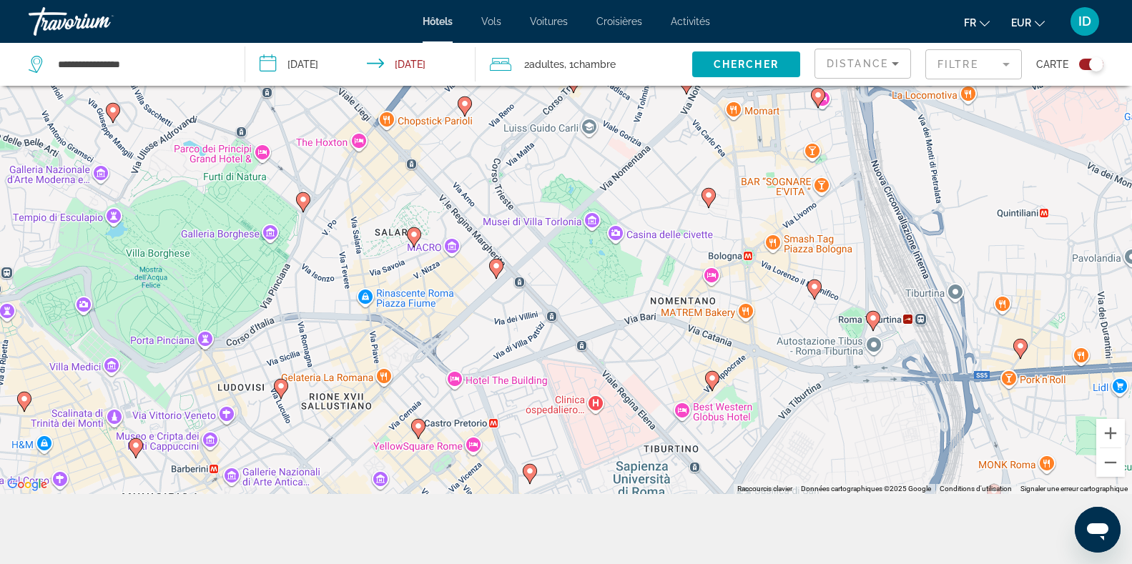
drag, startPoint x: 848, startPoint y: 212, endPoint x: 722, endPoint y: 343, distance: 182.1
click at [722, 343] on div "Pour activer le glissement avec le clavier, appuyez sur Alt+Entrée. Une fois ce…" at bounding box center [566, 212] width 1132 height 564
click at [1117, 461] on button "Zoom arrière" at bounding box center [1111, 462] width 29 height 29
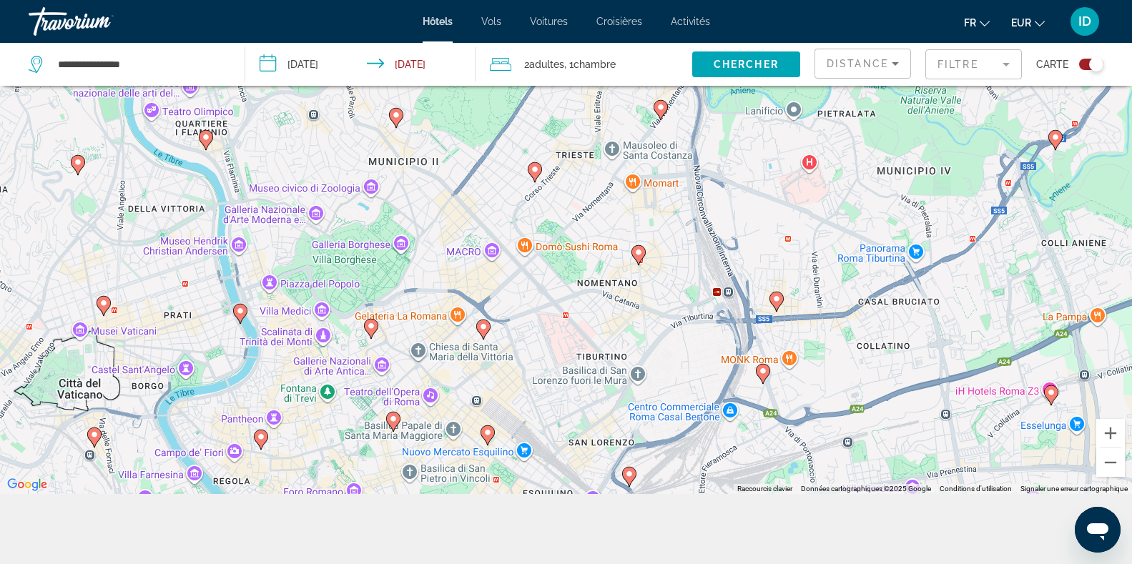
drag, startPoint x: 936, startPoint y: 288, endPoint x: 924, endPoint y: 323, distance: 37.5
click at [924, 323] on div "Pour activer le glissement avec le clavier, appuyez sur Alt+Entrée. Une fois ce…" at bounding box center [566, 212] width 1132 height 564
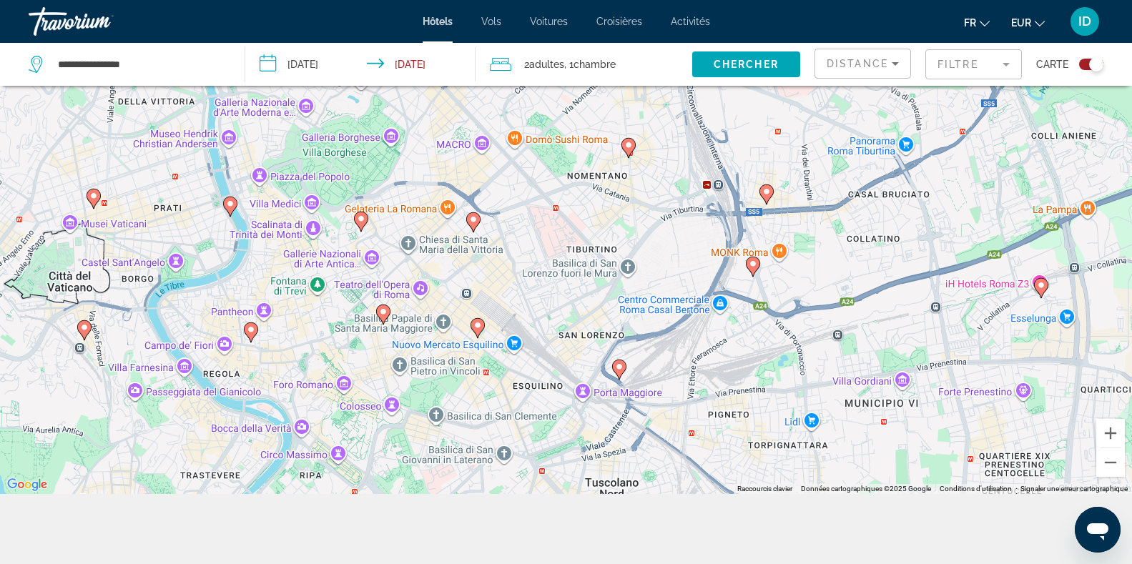
drag, startPoint x: 921, startPoint y: 319, endPoint x: 911, endPoint y: 215, distance: 105.0
click at [911, 215] on div "Pour activer le glissement avec le clavier, appuyez sur Alt+Entrée. Une fois ce…" at bounding box center [566, 212] width 1132 height 564
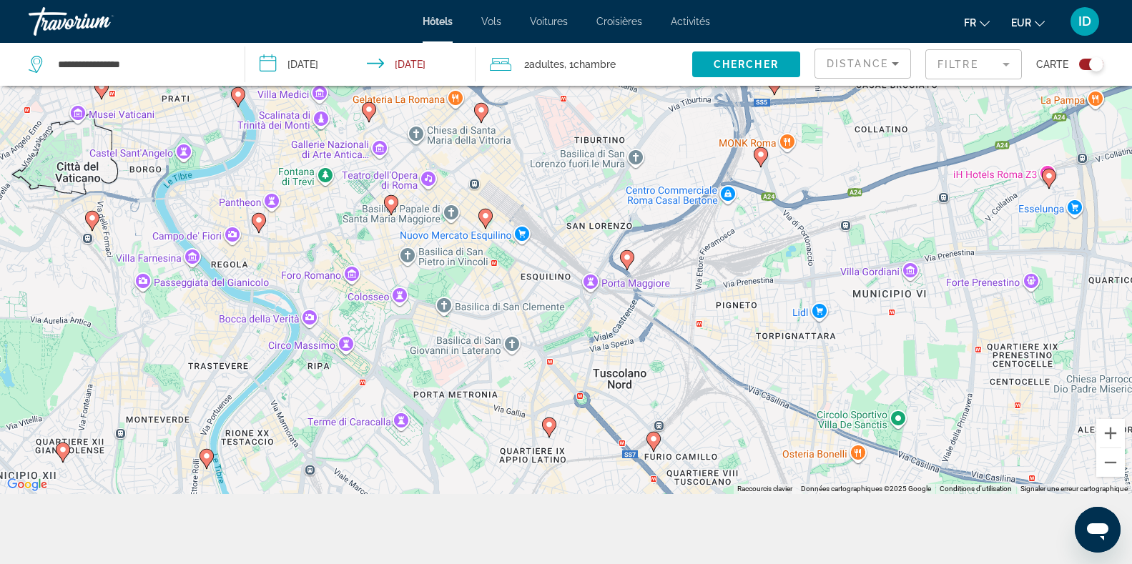
drag, startPoint x: 926, startPoint y: 406, endPoint x: 933, endPoint y: 295, distance: 111.9
click at [933, 295] on div "Pour activer le glissement avec le clavier, appuyez sur Alt+Entrée. Une fois ce…" at bounding box center [566, 212] width 1132 height 564
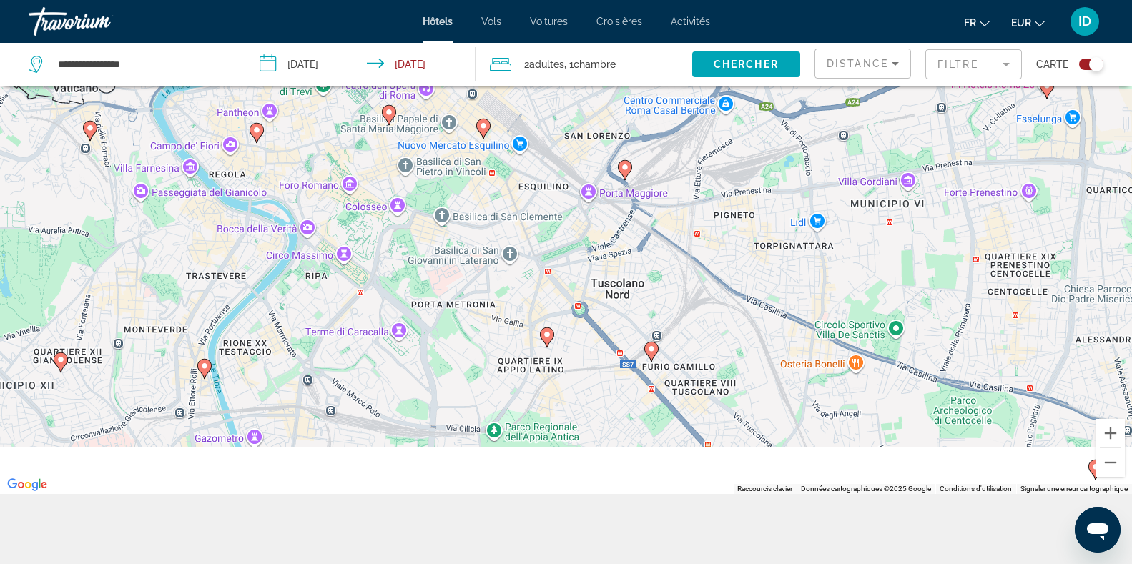
drag, startPoint x: 805, startPoint y: 401, endPoint x: 803, endPoint y: 308, distance: 93.0
click at [803, 308] on div "Pour activer le glissement avec le clavier, appuyez sur Alt+Entrée. Une fois ce…" at bounding box center [566, 212] width 1132 height 564
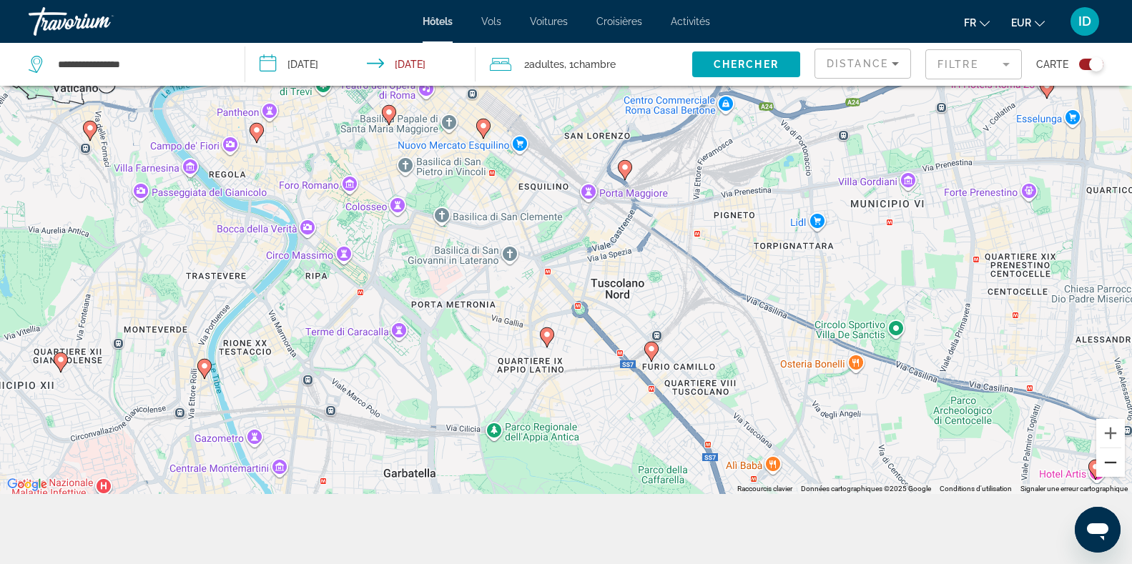
click at [1112, 463] on button "Zoom arrière" at bounding box center [1111, 462] width 29 height 29
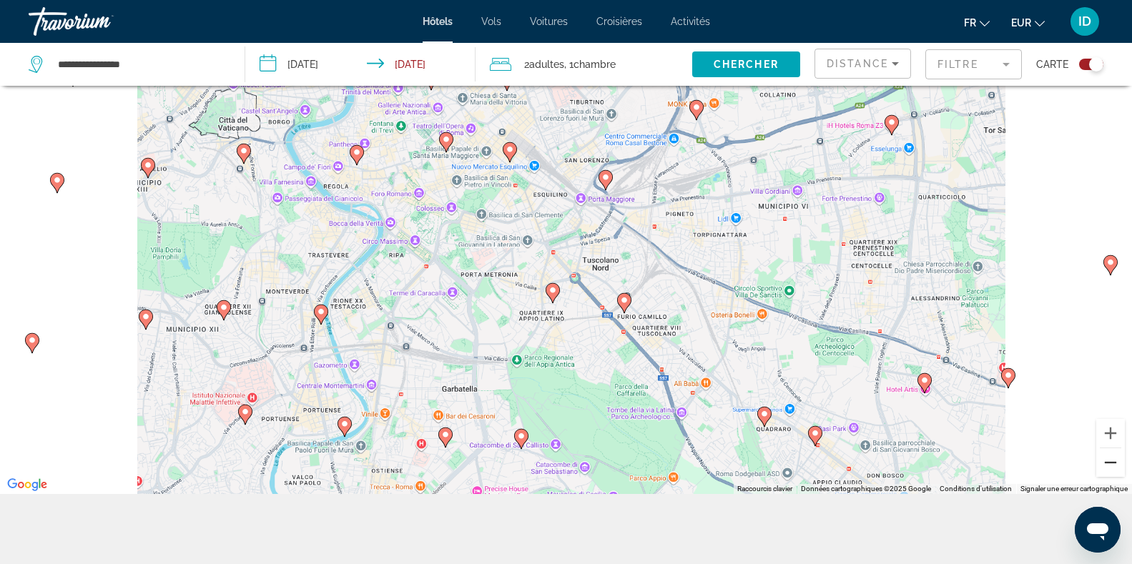
click at [1112, 463] on button "Zoom arrière" at bounding box center [1111, 462] width 29 height 29
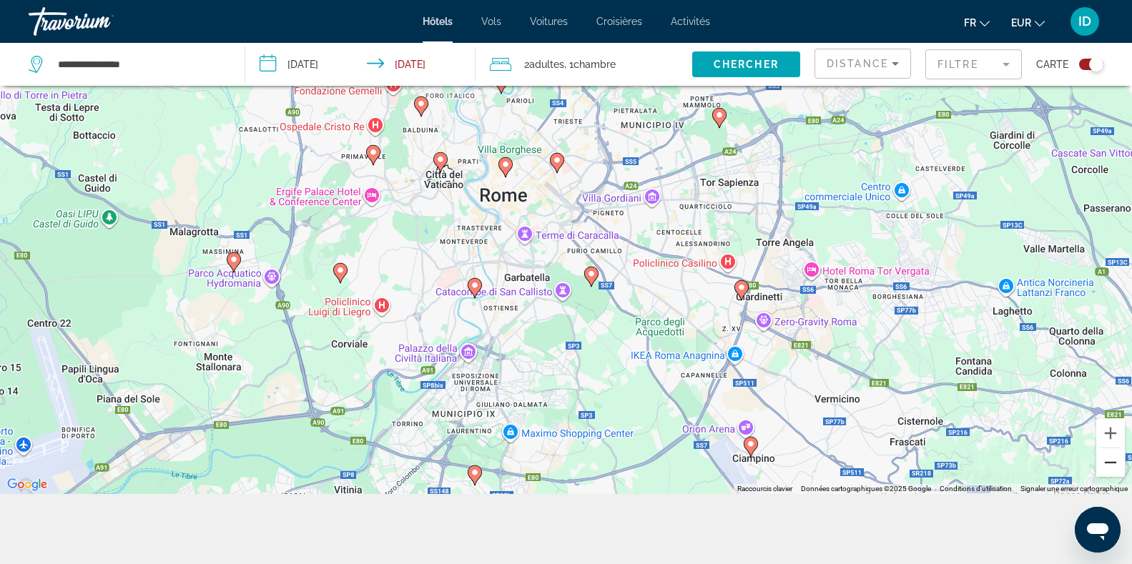
click at [1112, 463] on button "Zoom arrière" at bounding box center [1111, 462] width 29 height 29
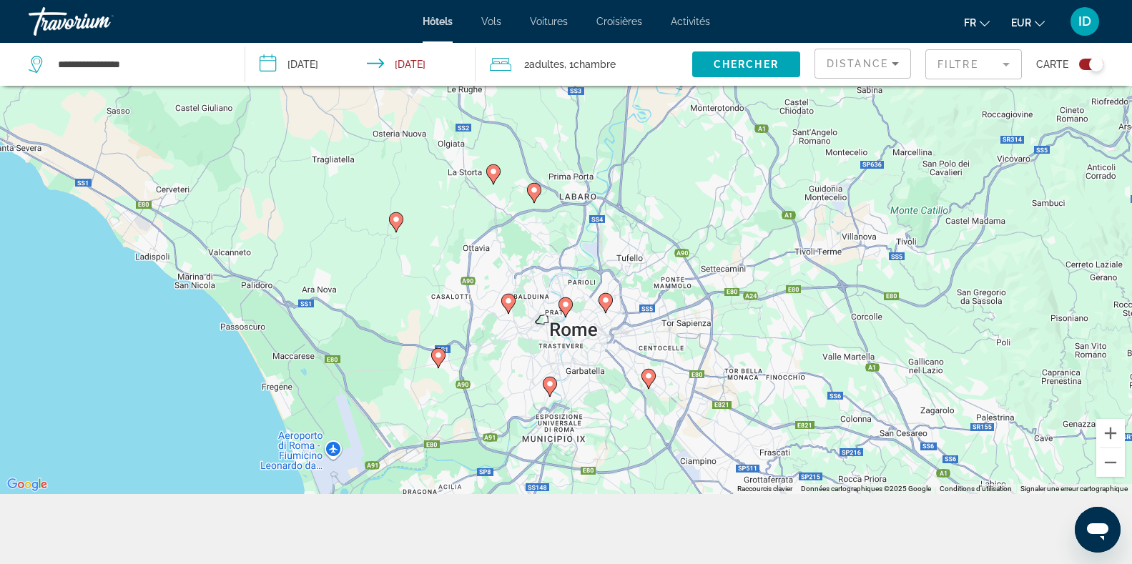
drag, startPoint x: 832, startPoint y: 202, endPoint x: 870, endPoint y: 329, distance: 133.0
click at [870, 329] on div "Pour activer le glissement avec le clavier, appuyez sur Alt+Entrée. Une fois ce…" at bounding box center [566, 212] width 1132 height 564
click at [529, 192] on icon "Main content" at bounding box center [533, 192] width 13 height 19
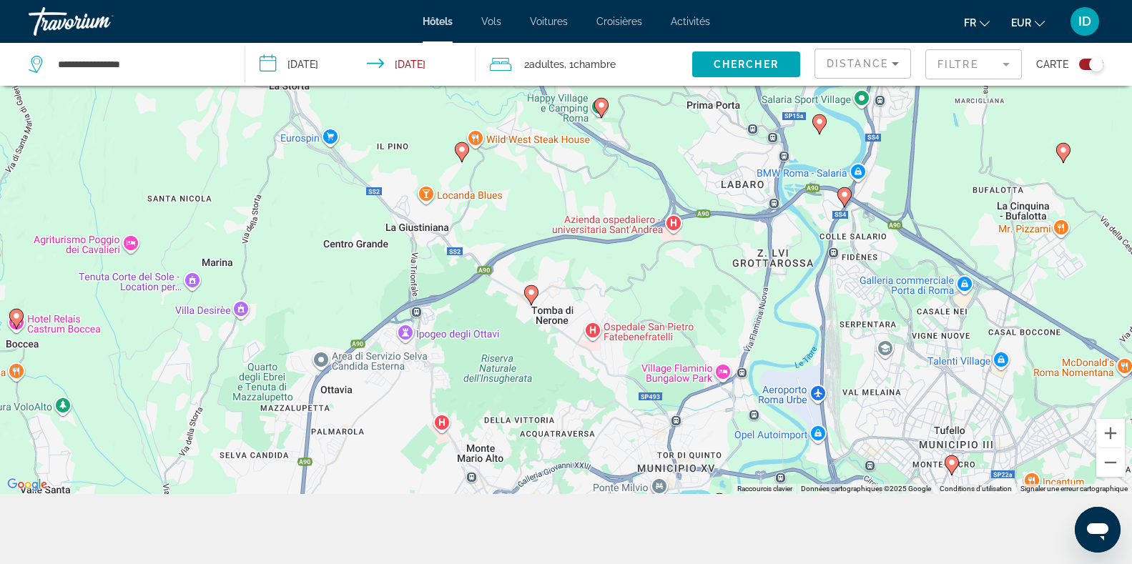
click at [584, 219] on div "Pour naviguer, appuyez sur les touches fléchées. Pour activer le glissement ave…" at bounding box center [566, 212] width 1132 height 564
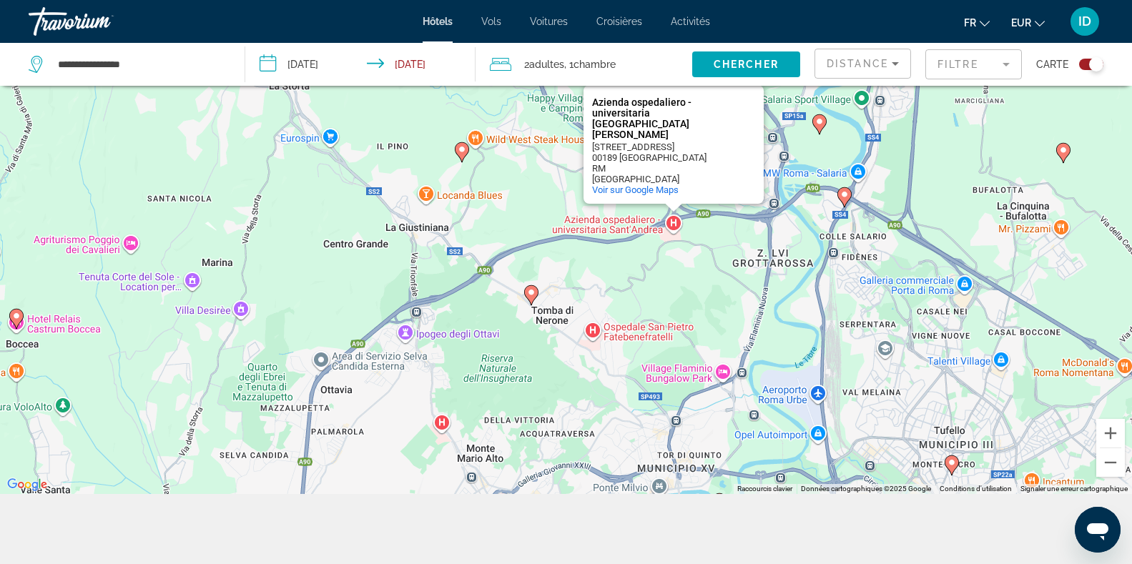
click at [674, 140] on div "Azienda ospedaliero - universitaria Sant'Andrea" at bounding box center [656, 118] width 129 height 43
click at [463, 149] on image "Main content" at bounding box center [462, 149] width 9 height 9
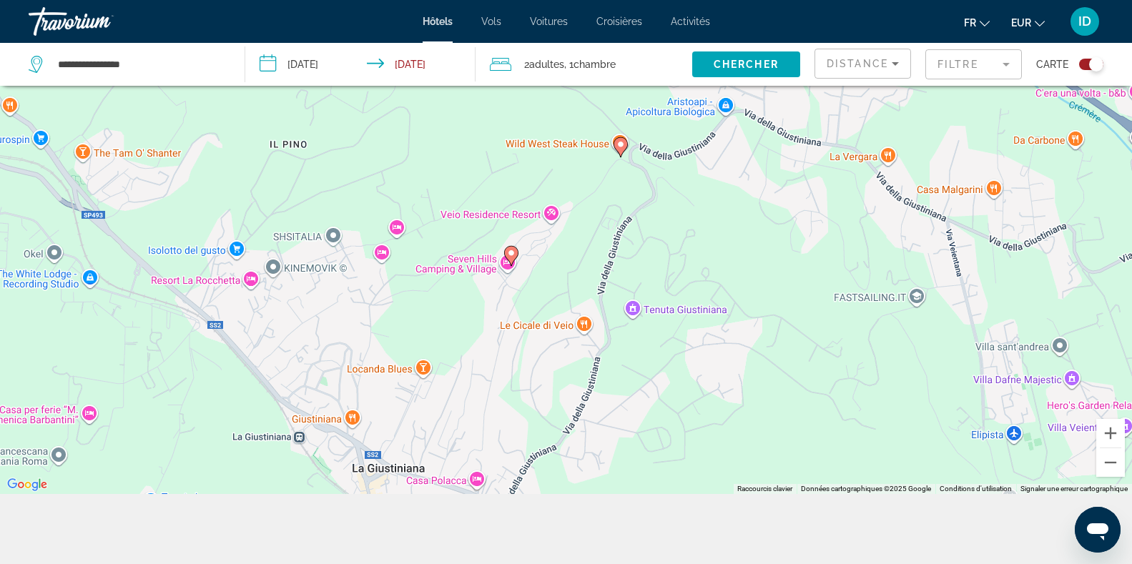
click at [510, 253] on image "Main content" at bounding box center [511, 253] width 9 height 9
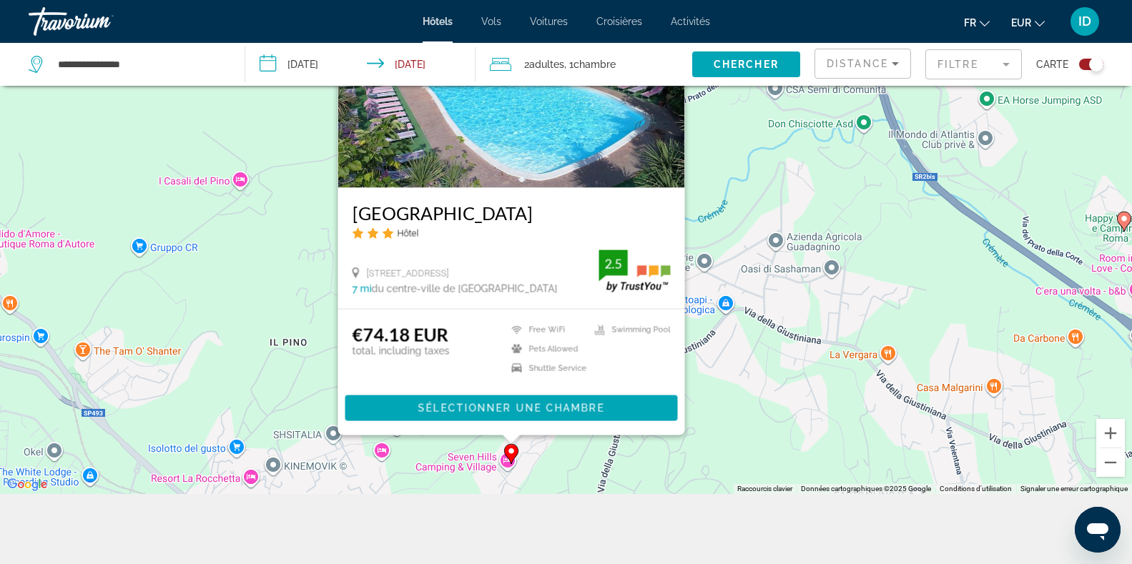
click at [733, 175] on div "Pour activer le glissement avec le clavier, appuyez sur Alt+Entrée. Une fois ce…" at bounding box center [566, 212] width 1132 height 564
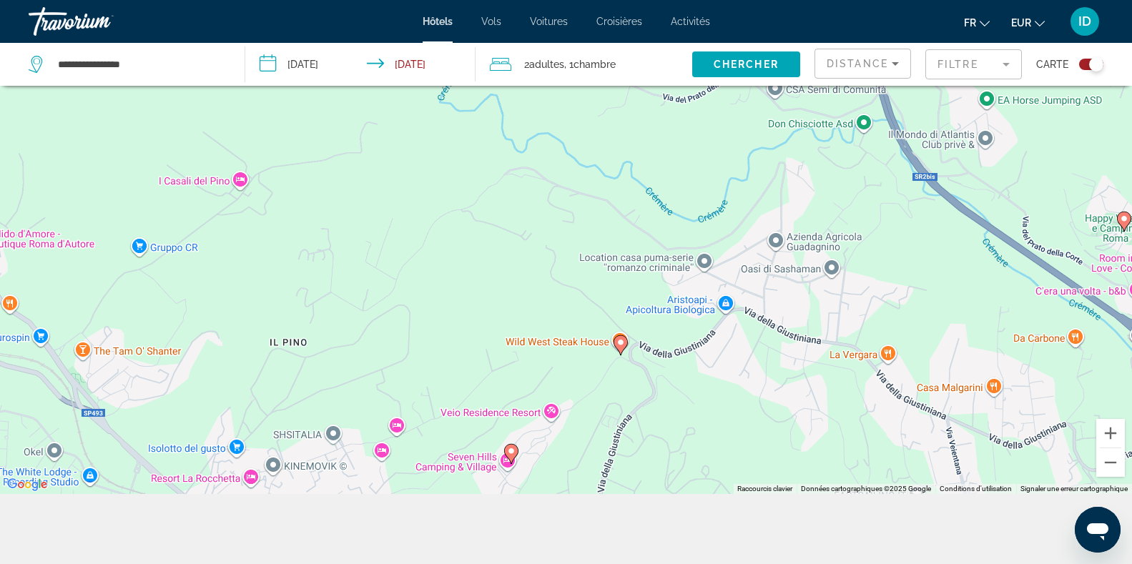
click at [620, 345] on image "Main content" at bounding box center [621, 342] width 9 height 9
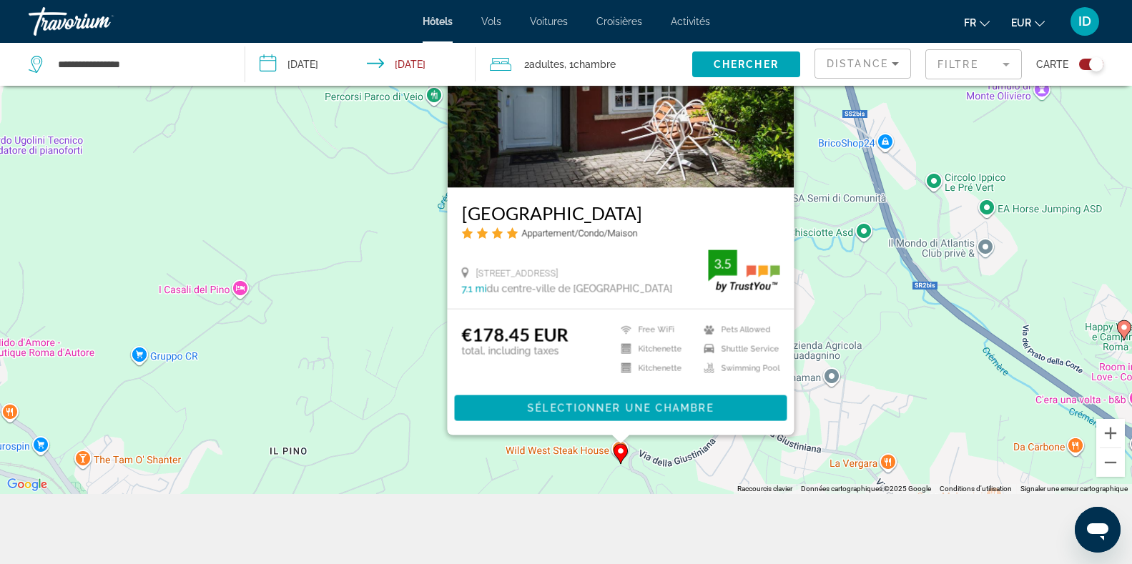
click at [645, 129] on img "Main content" at bounding box center [620, 73] width 347 height 229
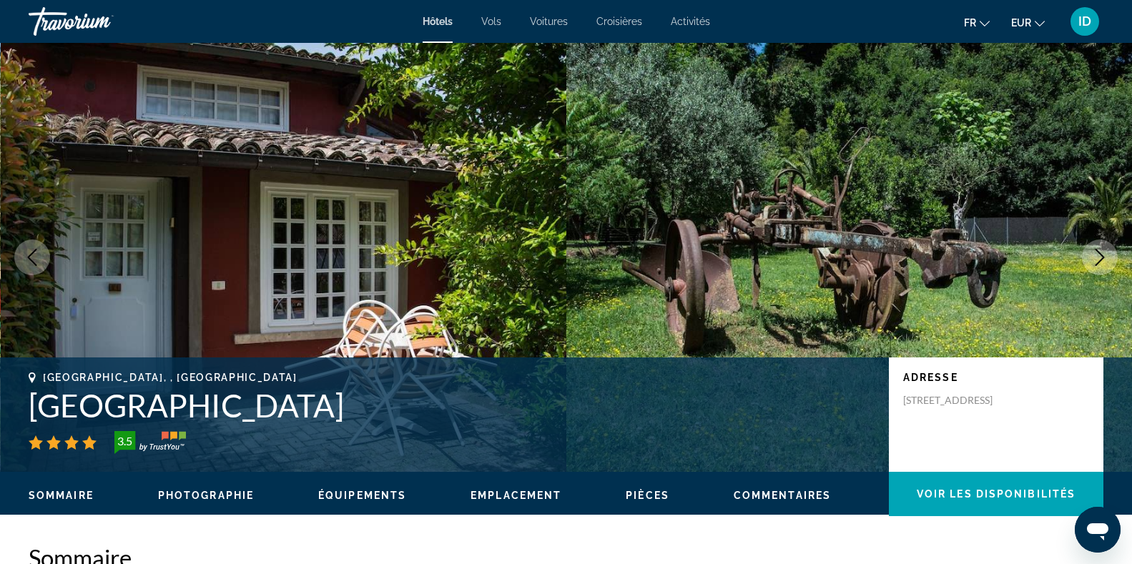
click at [1091, 253] on button "Next image" at bounding box center [1100, 258] width 36 height 36
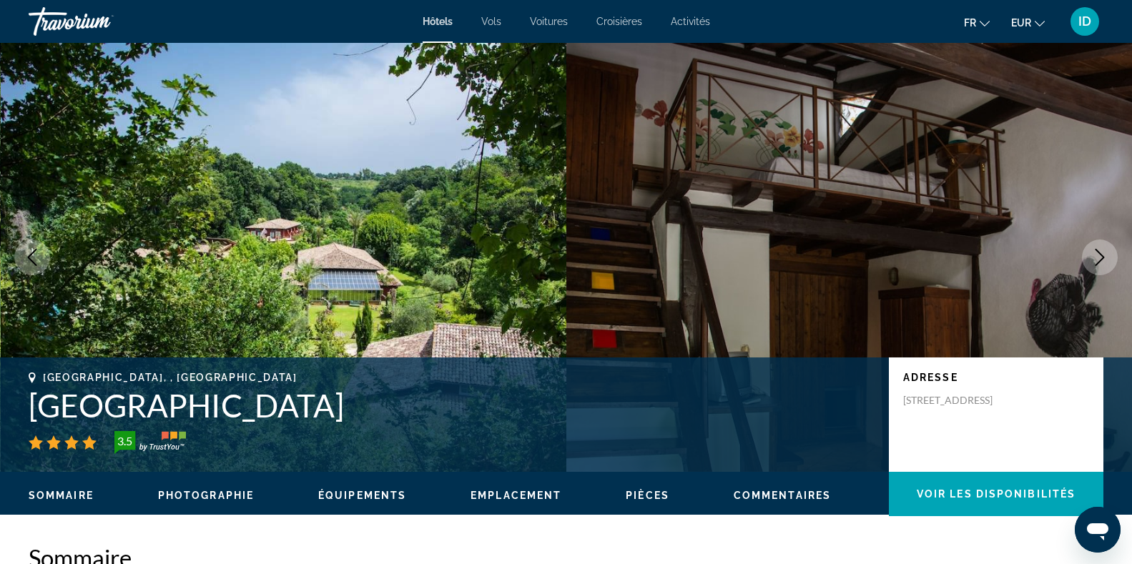
click at [1091, 253] on button "Next image" at bounding box center [1100, 258] width 36 height 36
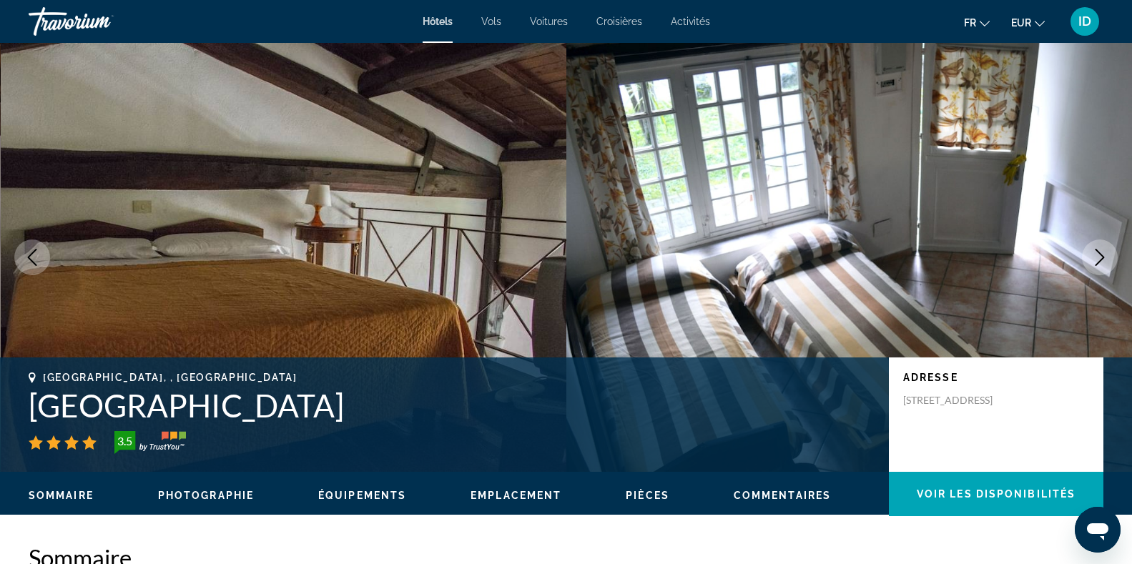
click at [1091, 253] on button "Next image" at bounding box center [1100, 258] width 36 height 36
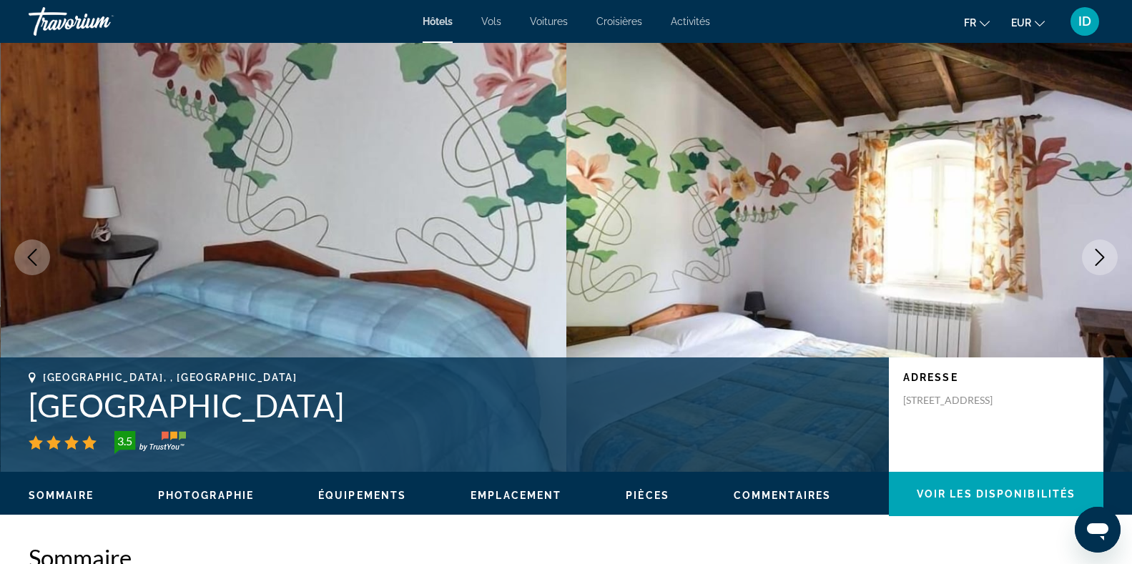
click at [1091, 253] on button "Next image" at bounding box center [1100, 258] width 36 height 36
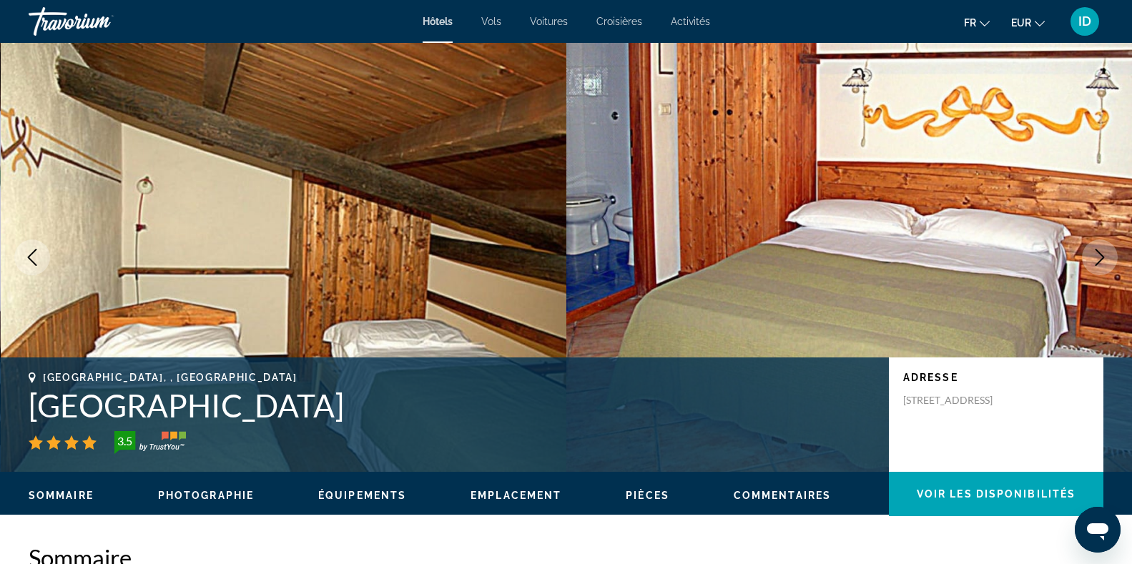
click at [1091, 253] on button "Next image" at bounding box center [1100, 258] width 36 height 36
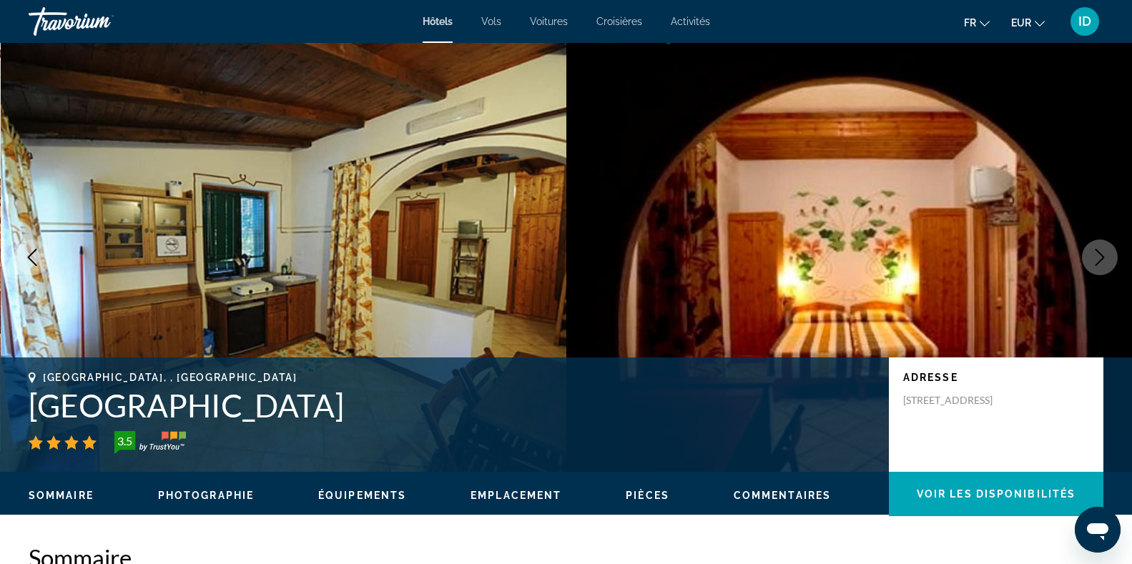
click at [1091, 253] on button "Next image" at bounding box center [1100, 258] width 36 height 36
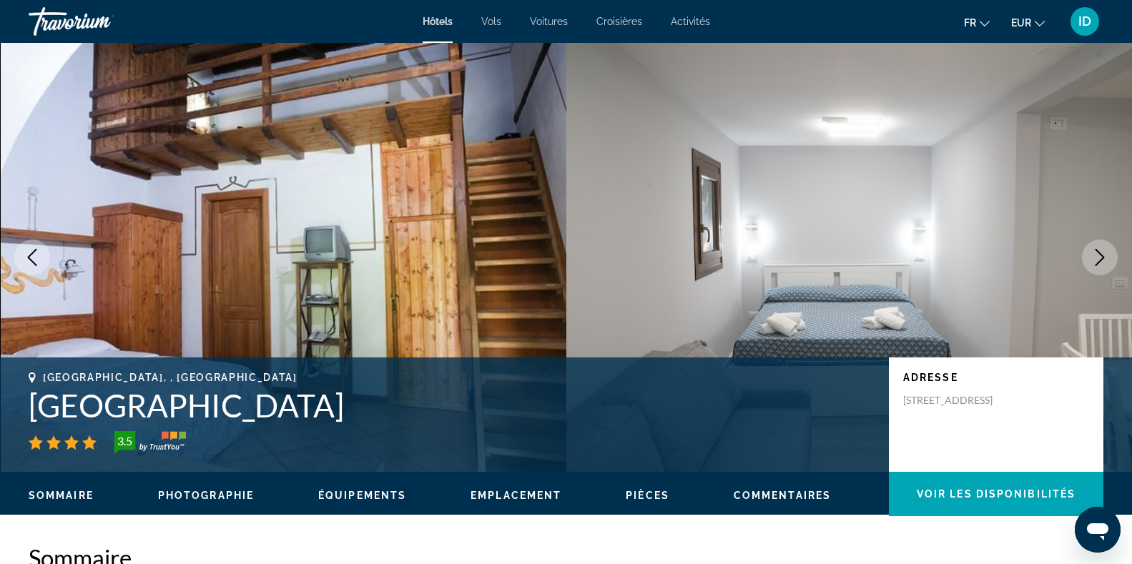
click at [1091, 253] on button "Next image" at bounding box center [1100, 258] width 36 height 36
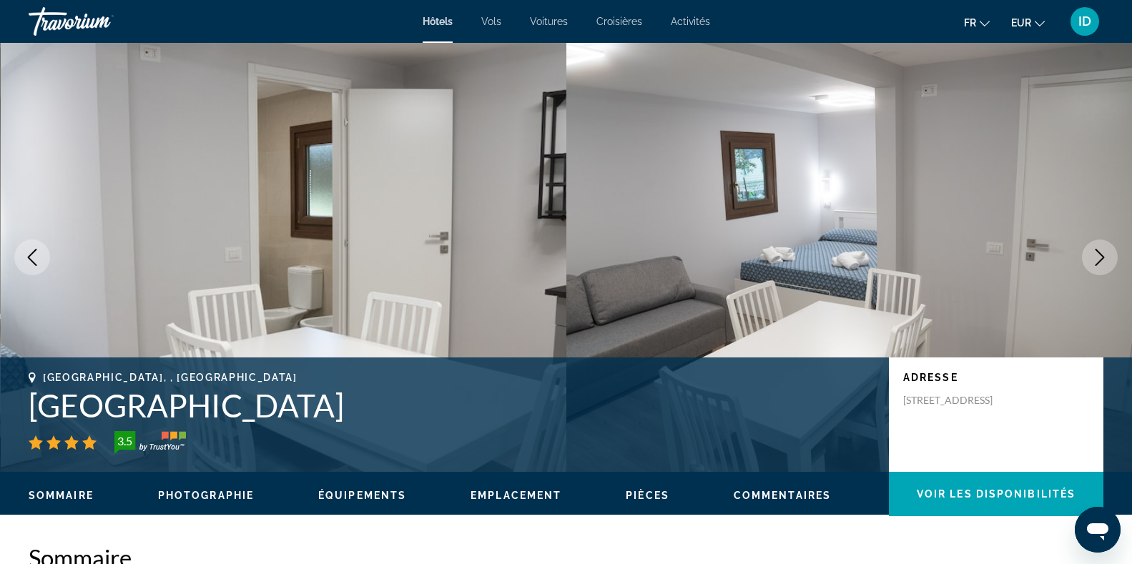
click at [1097, 256] on icon "Next image" at bounding box center [1099, 257] width 17 height 17
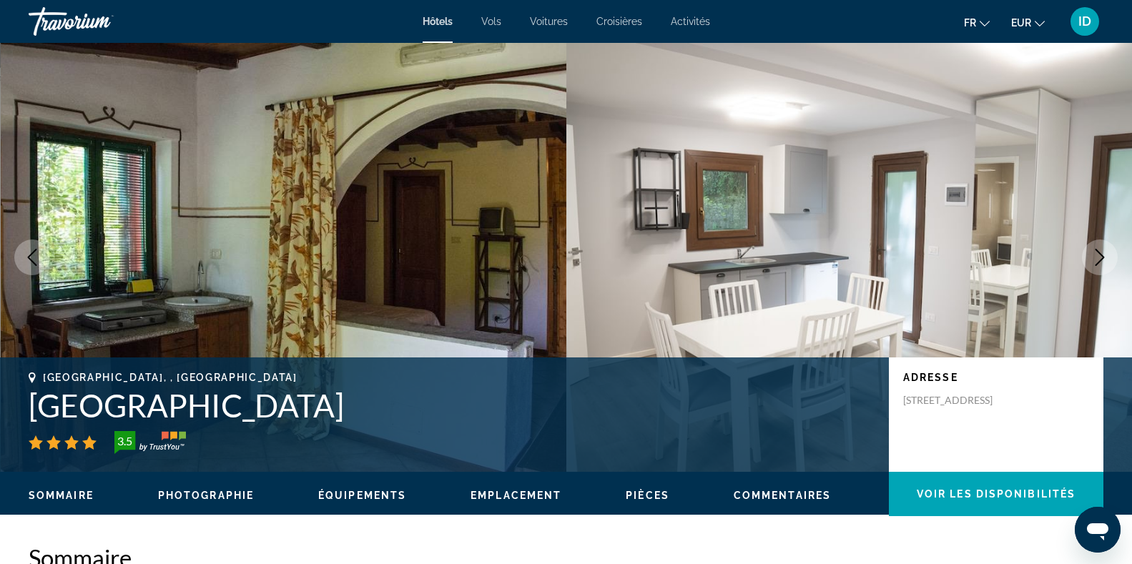
click at [1097, 256] on icon "Next image" at bounding box center [1099, 257] width 17 height 17
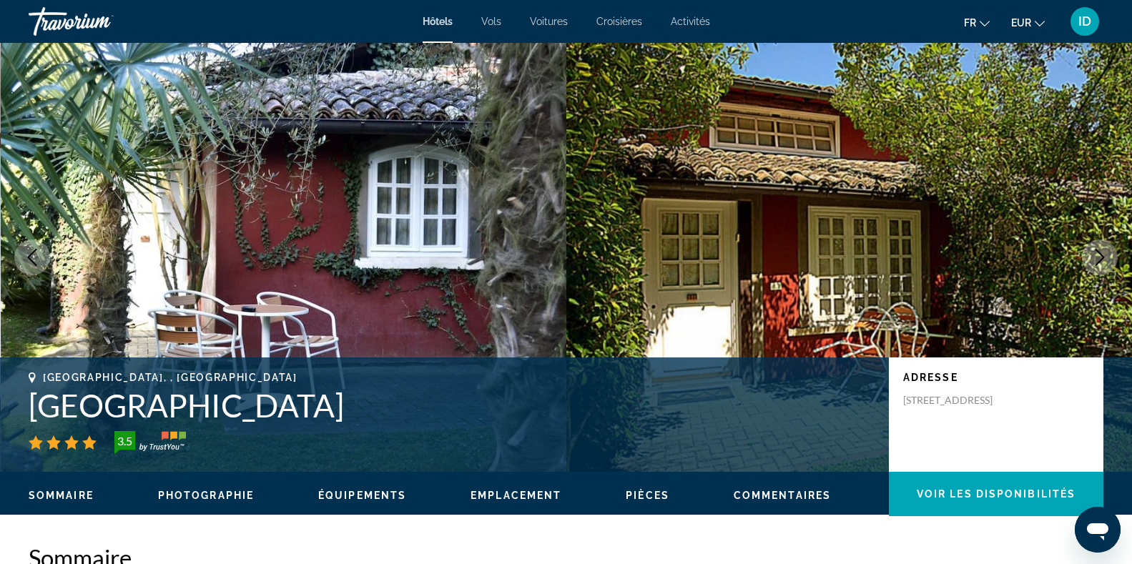
click at [1097, 256] on icon "Next image" at bounding box center [1099, 257] width 17 height 17
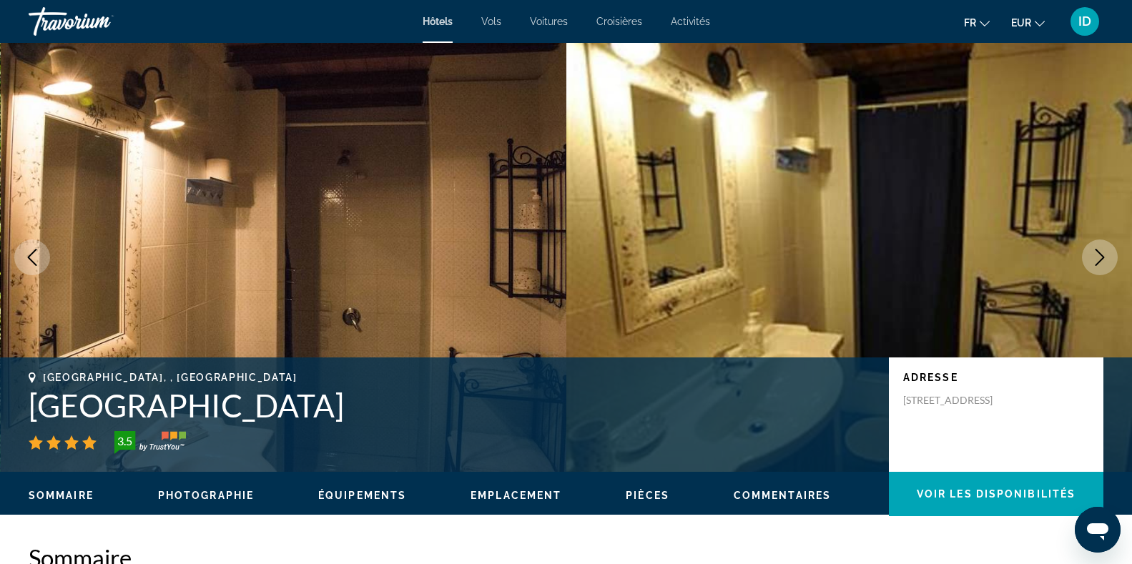
click at [1097, 256] on icon "Next image" at bounding box center [1099, 257] width 17 height 17
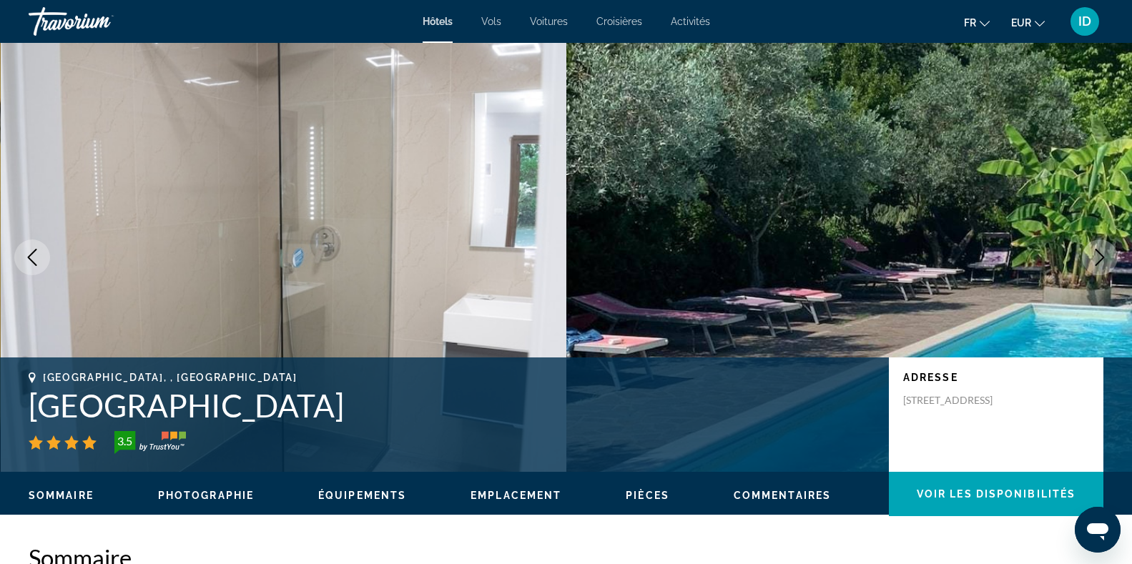
click at [1097, 256] on icon "Next image" at bounding box center [1099, 257] width 17 height 17
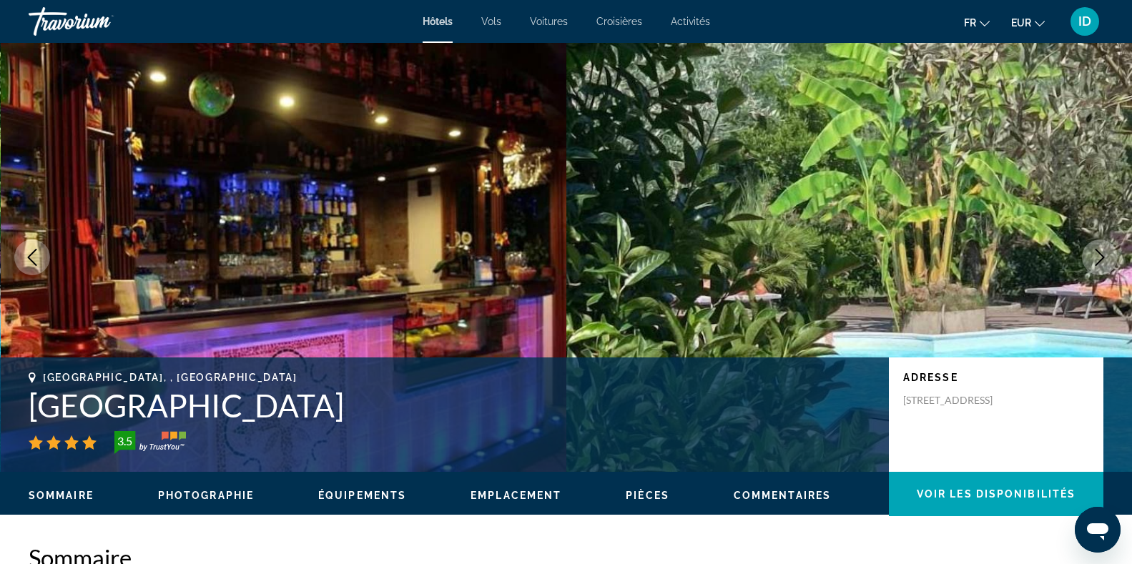
click at [1097, 256] on icon "Next image" at bounding box center [1099, 257] width 17 height 17
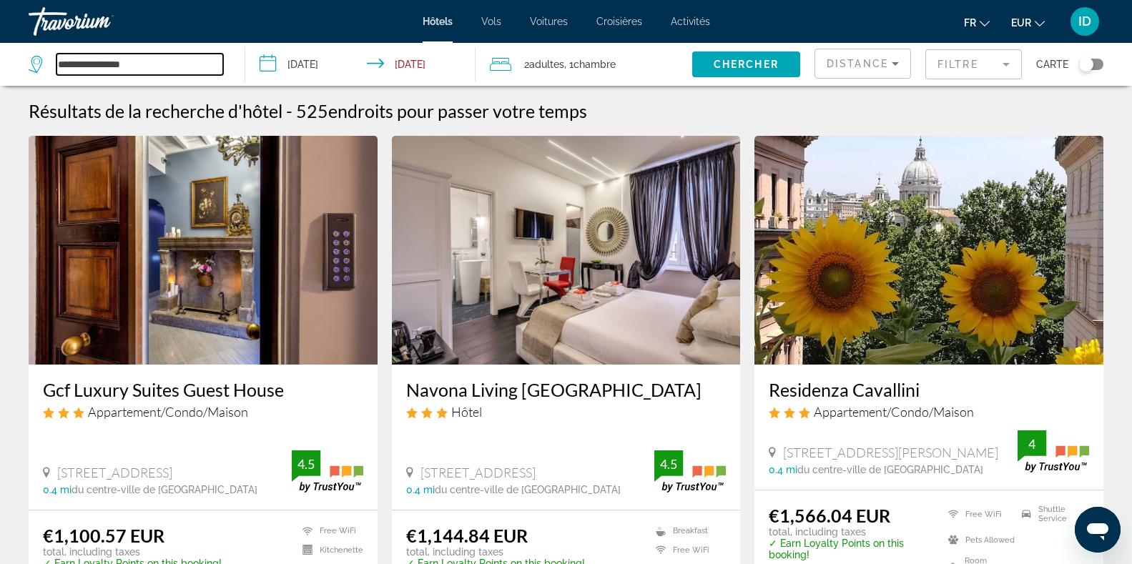
click at [117, 64] on input "**********" at bounding box center [140, 64] width 167 height 21
click at [84, 67] on input "**********" at bounding box center [140, 64] width 167 height 21
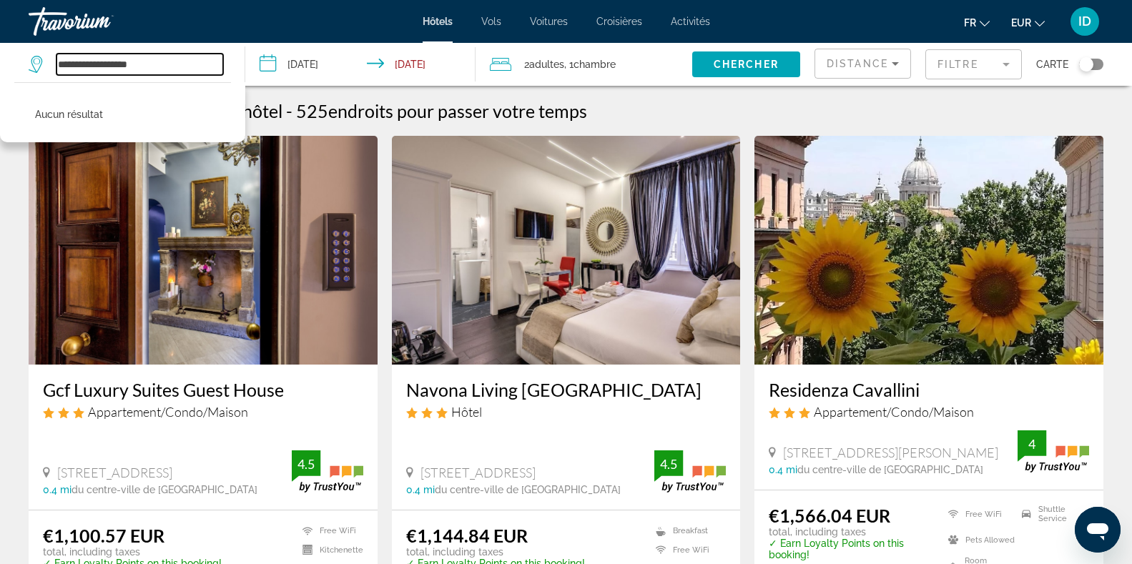
click at [159, 57] on input "**********" at bounding box center [140, 64] width 167 height 21
type input "*"
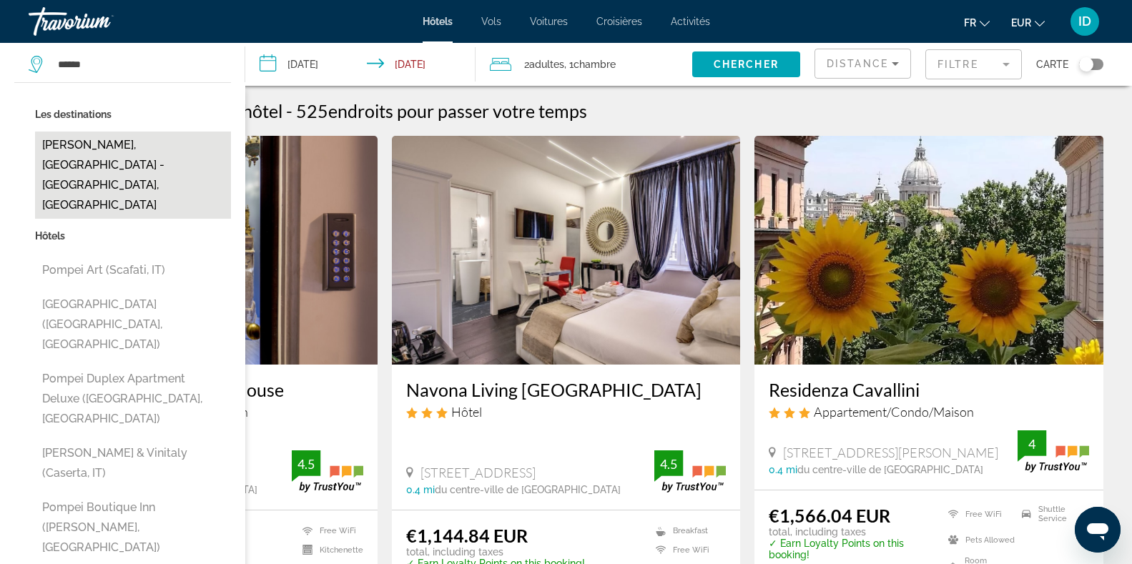
click at [103, 165] on button "[PERSON_NAME], [GEOGRAPHIC_DATA] - [GEOGRAPHIC_DATA], [GEOGRAPHIC_DATA]" at bounding box center [133, 175] width 196 height 87
type input "**********"
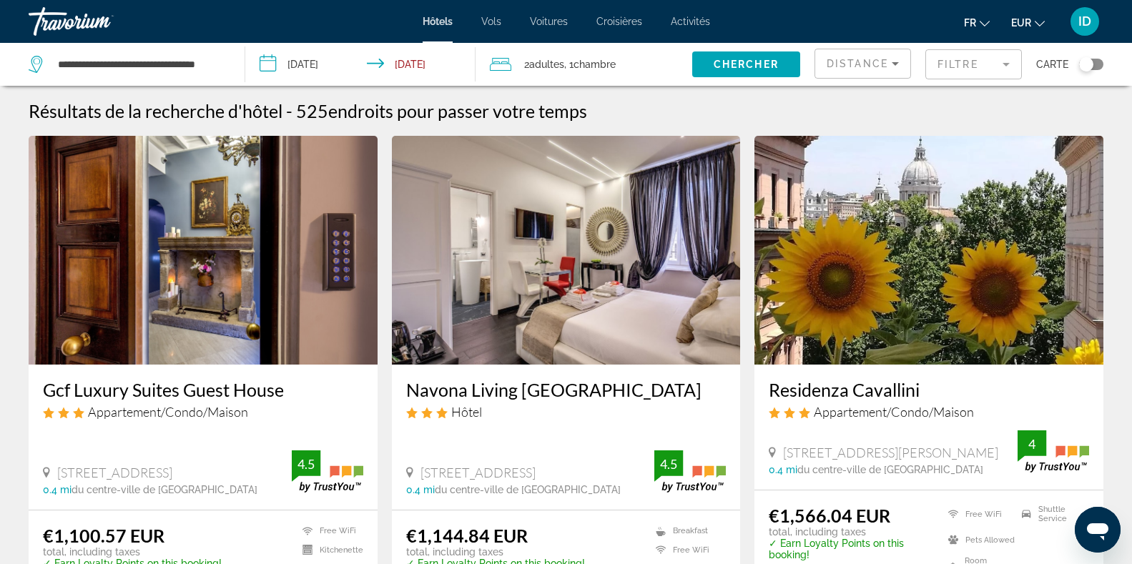
click at [405, 61] on input "**********" at bounding box center [363, 66] width 237 height 47
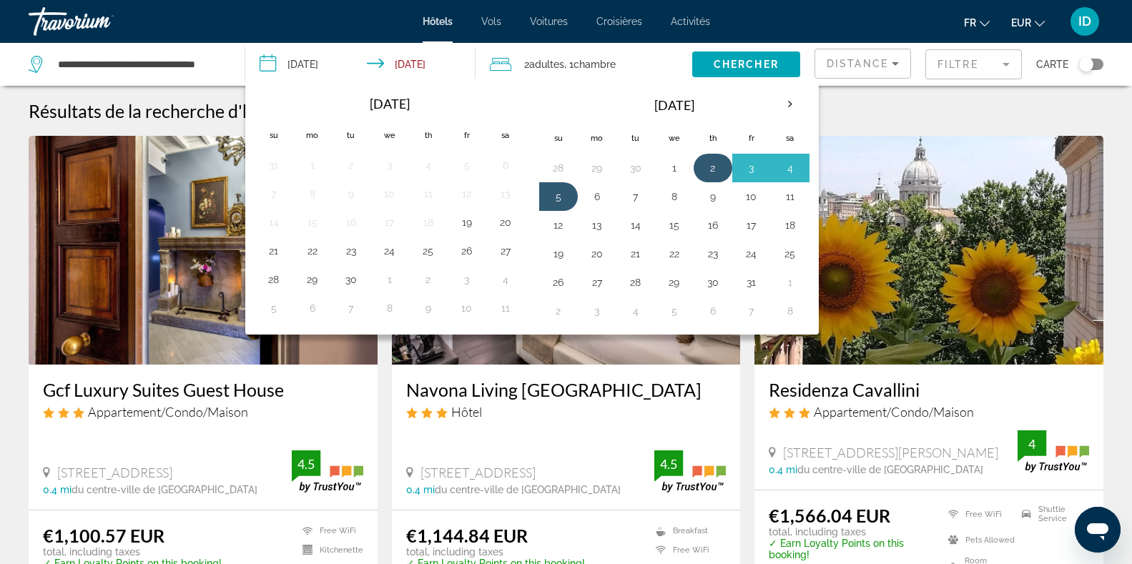
click at [705, 170] on button "2" at bounding box center [713, 168] width 23 height 20
click at [602, 199] on button "6" at bounding box center [597, 197] width 23 height 20
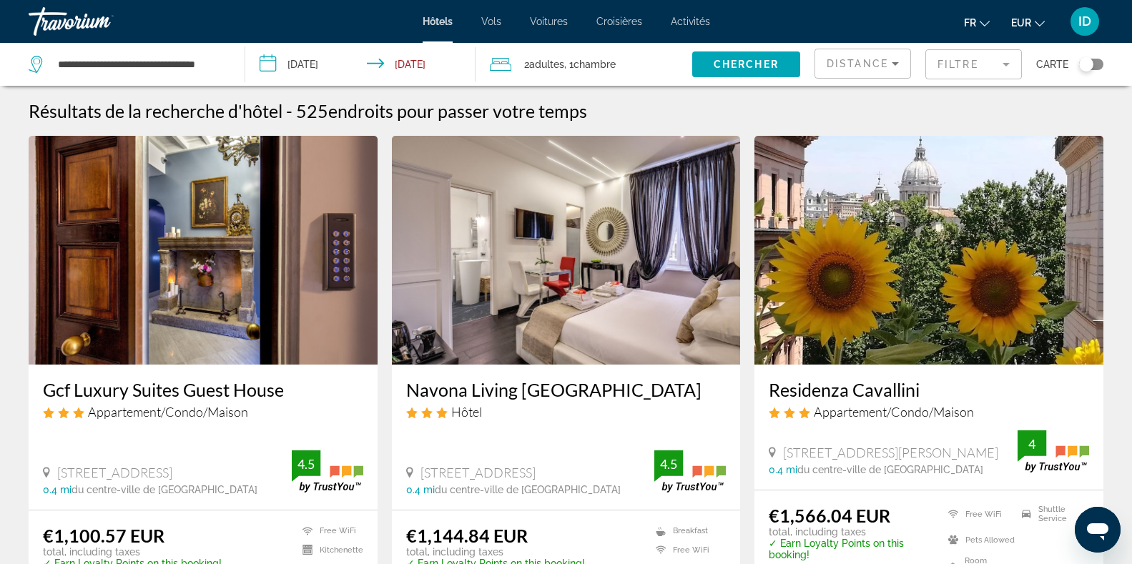
click at [563, 69] on span "Adultes" at bounding box center [546, 64] width 35 height 11
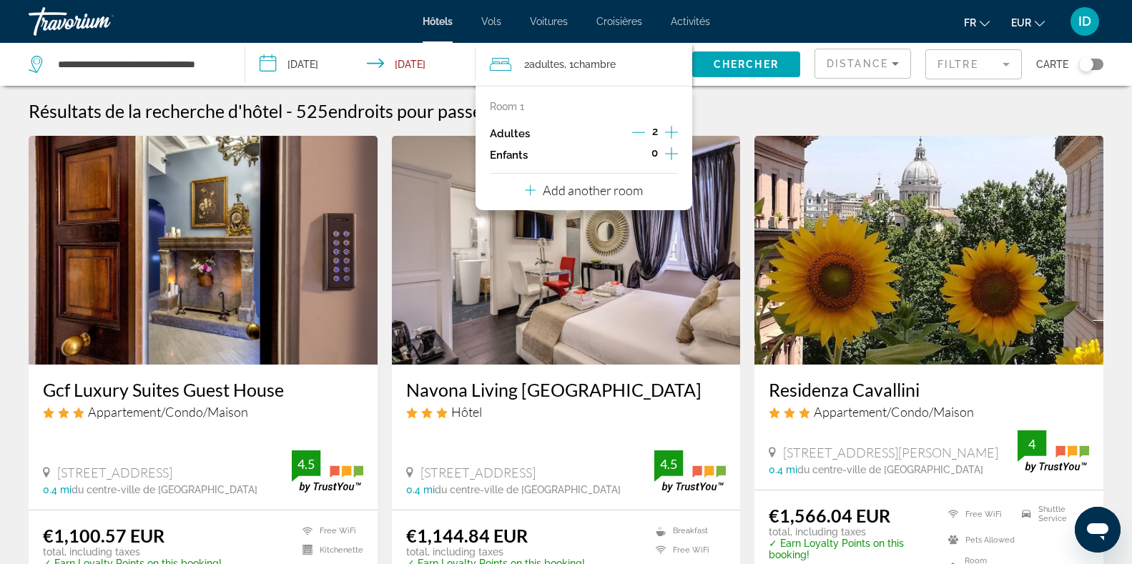
click at [436, 58] on input "**********" at bounding box center [363, 66] width 237 height 47
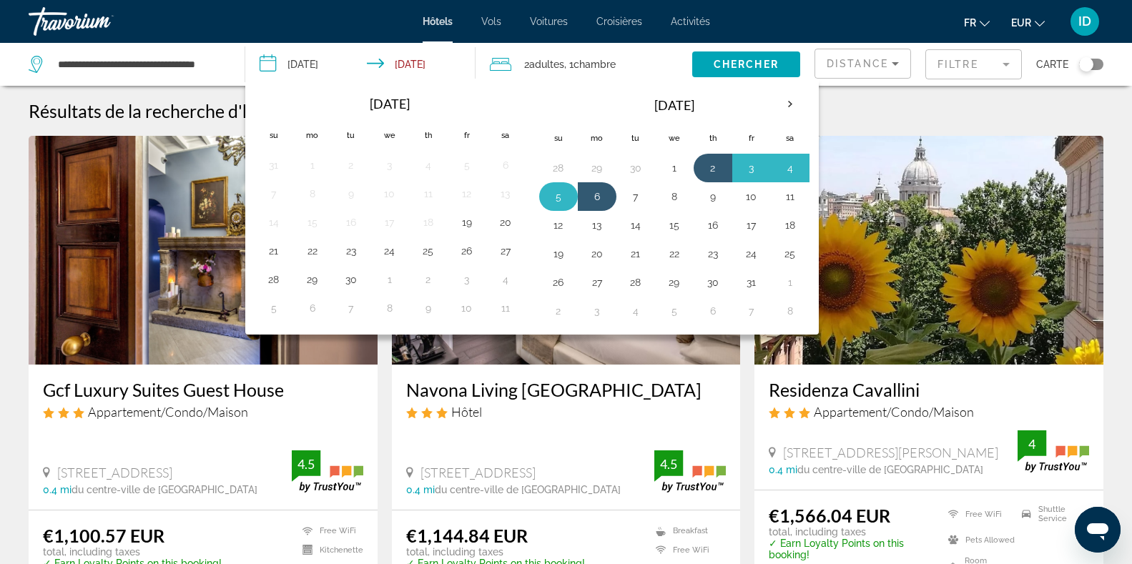
click at [551, 200] on button "5" at bounding box center [558, 197] width 23 height 20
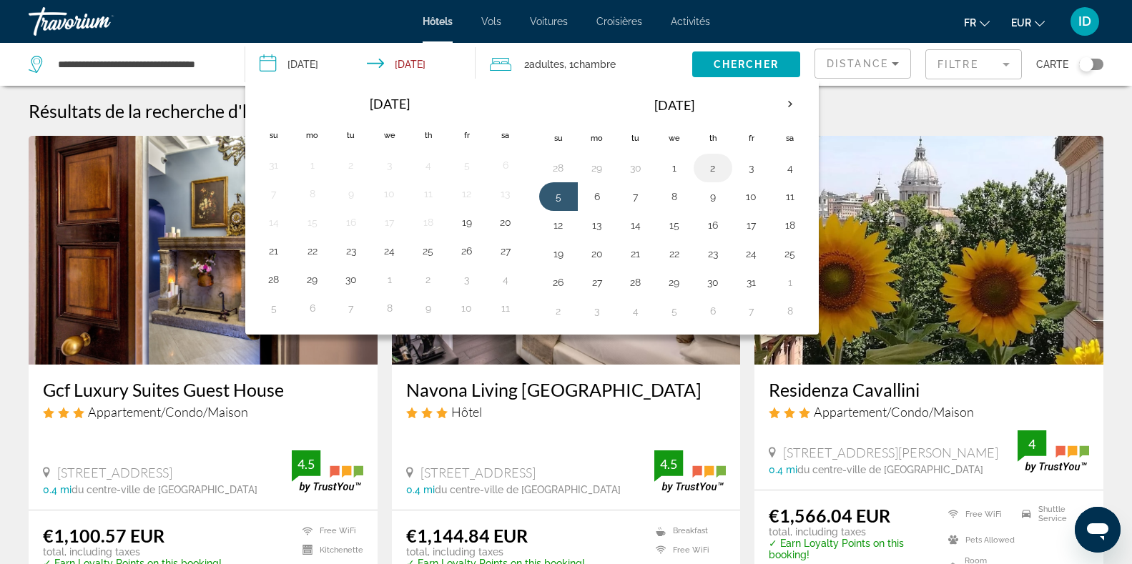
click at [714, 164] on button "2" at bounding box center [713, 168] width 23 height 20
type input "**********"
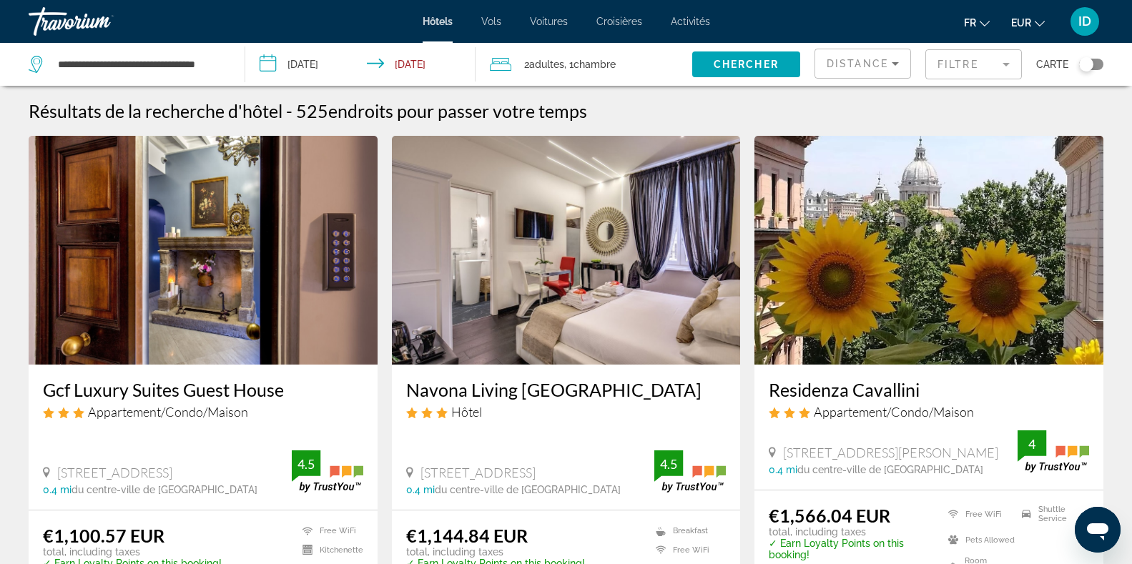
click at [328, 61] on input "**********" at bounding box center [363, 66] width 237 height 47
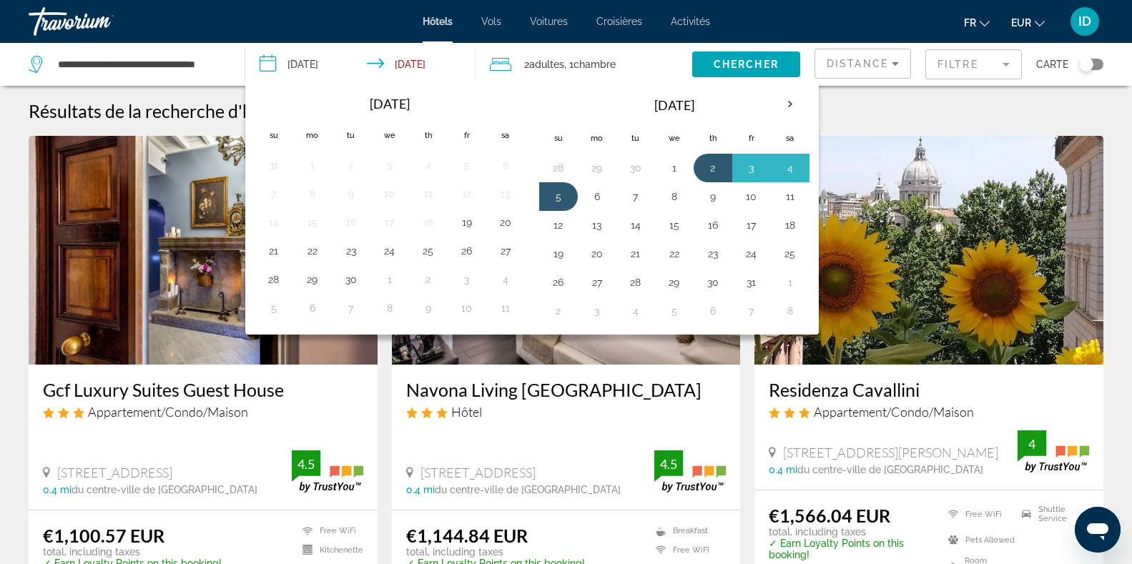
click at [839, 103] on div "Résultats de la recherche d'hôtel - 525 endroits pour passer votre temps" at bounding box center [566, 110] width 1075 height 21
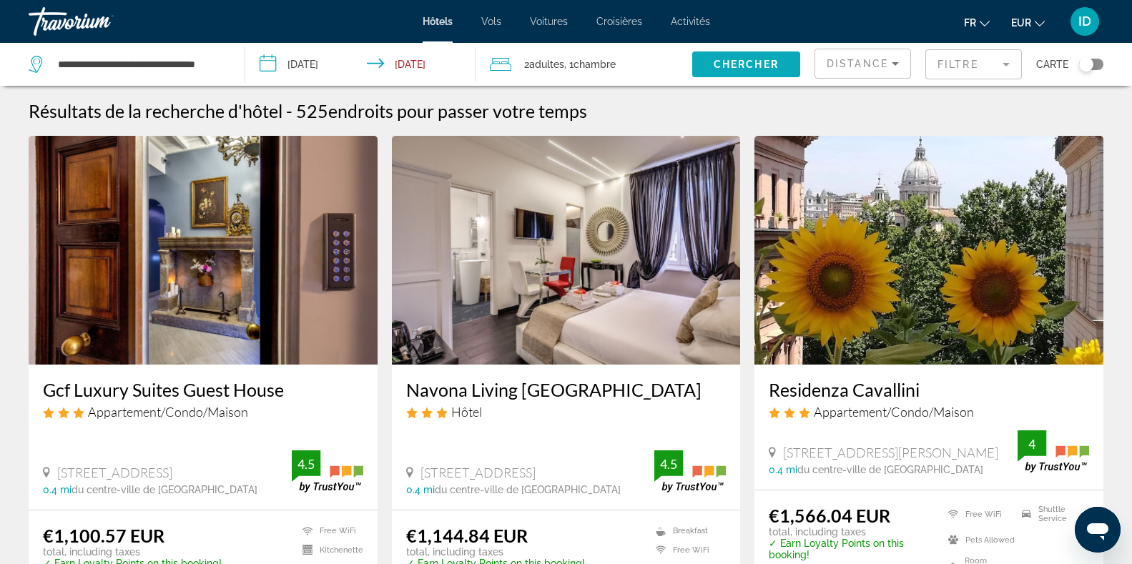
click at [742, 61] on span "Chercher" at bounding box center [746, 64] width 65 height 11
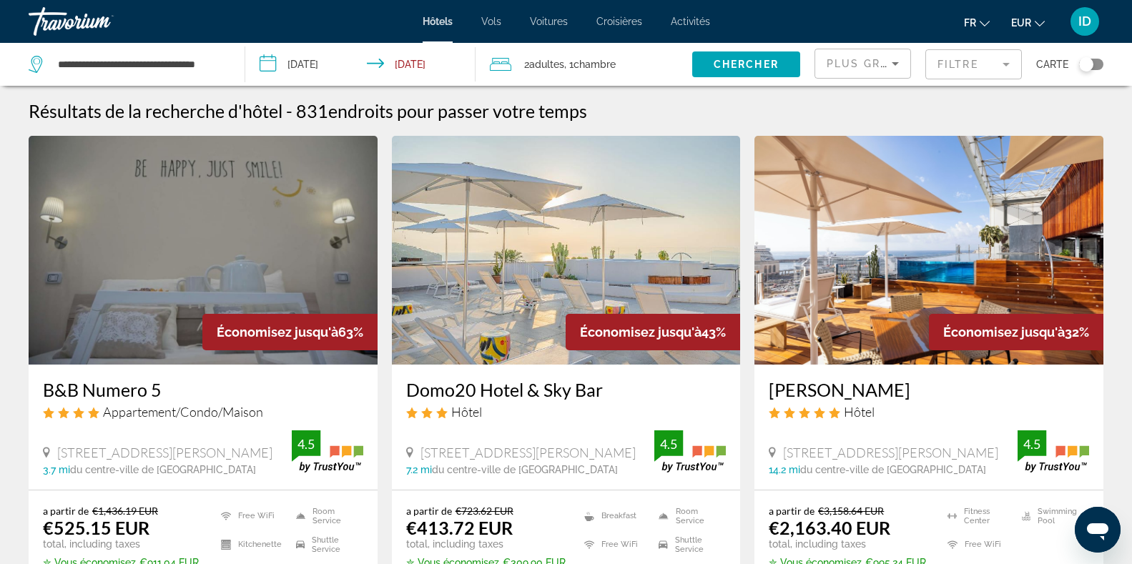
click at [988, 56] on mat-form-field "Filtre" at bounding box center [974, 64] width 97 height 30
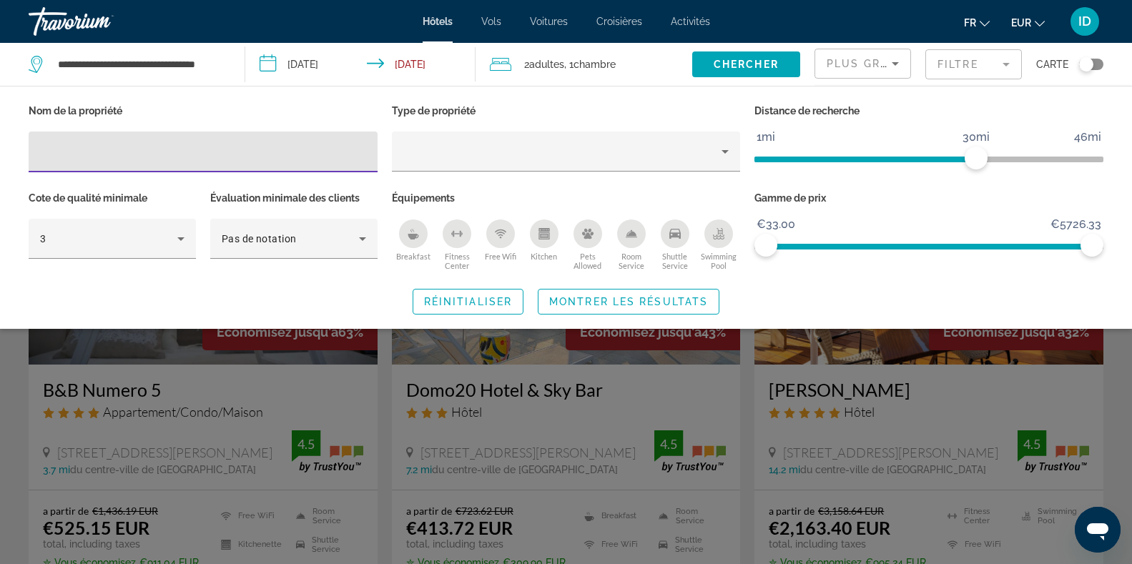
click at [880, 65] on span "Plus grandes économies" at bounding box center [912, 63] width 171 height 11
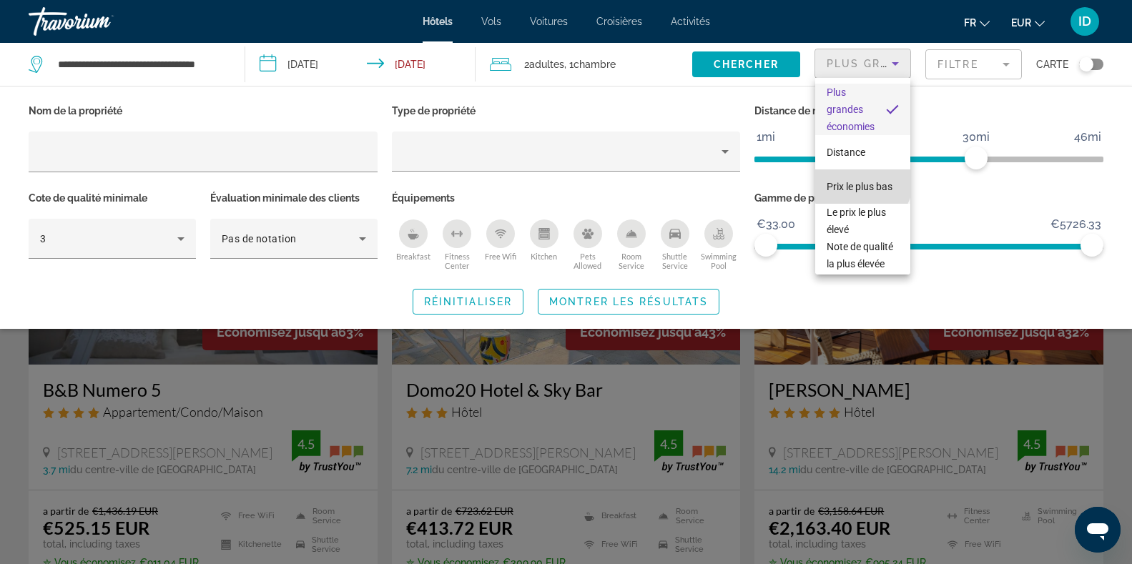
click at [862, 181] on span "Prix le plus bas" at bounding box center [860, 186] width 66 height 11
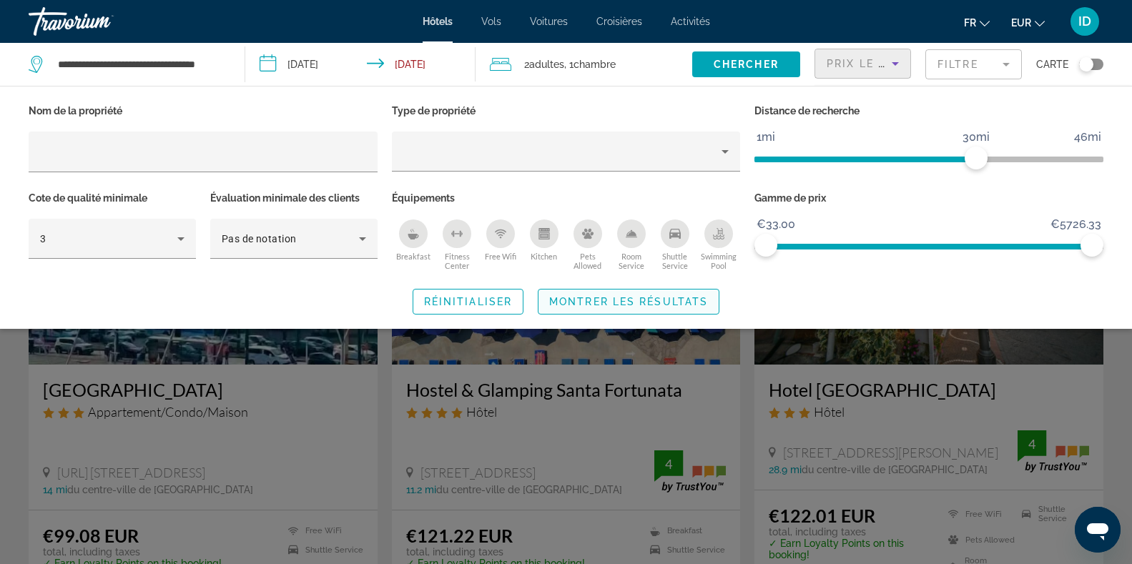
click at [669, 296] on span "Montrer les résultats" at bounding box center [628, 301] width 159 height 11
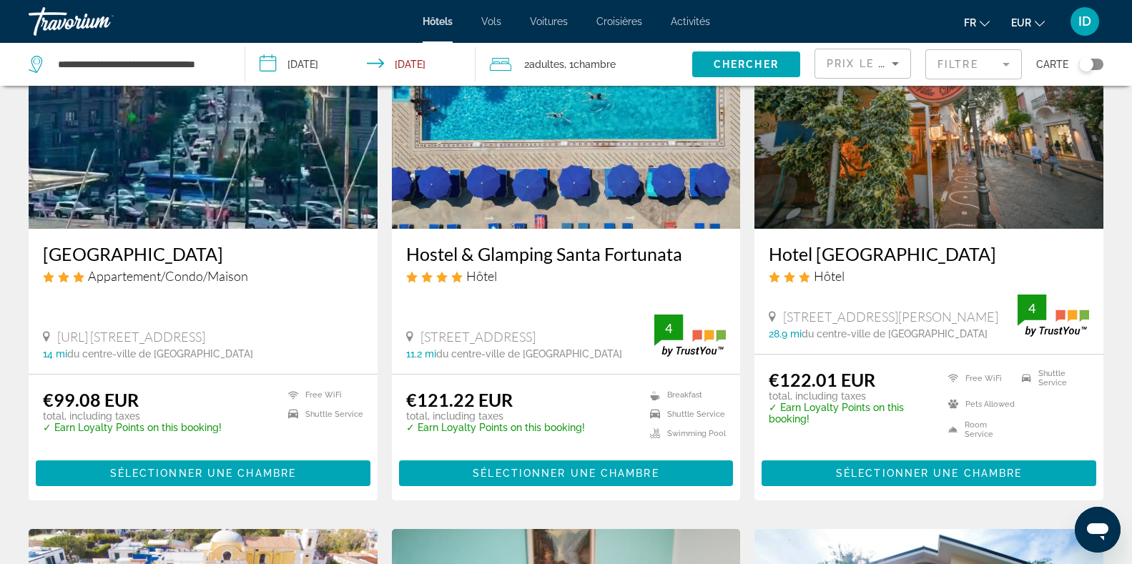
scroll to position [141, 0]
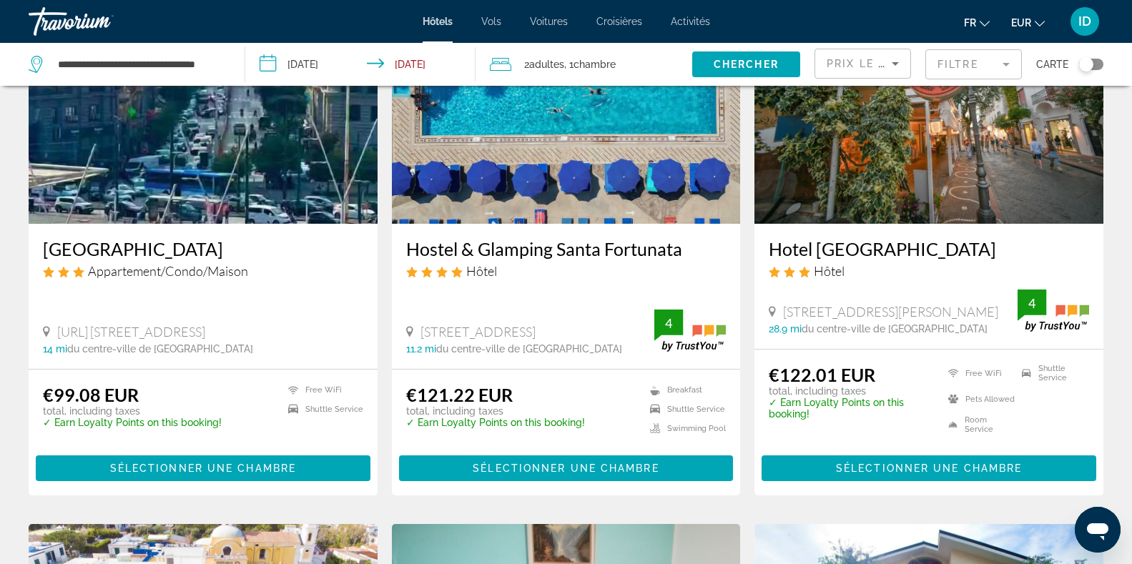
click at [930, 213] on img "Main content" at bounding box center [929, 109] width 349 height 229
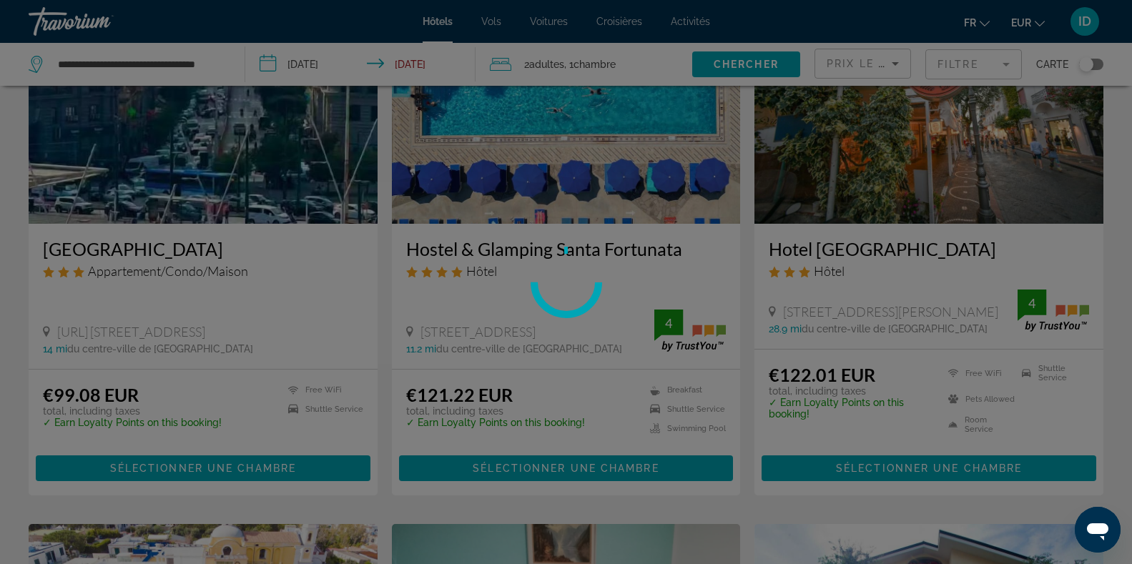
click at [852, 465] on div at bounding box center [566, 282] width 1132 height 564
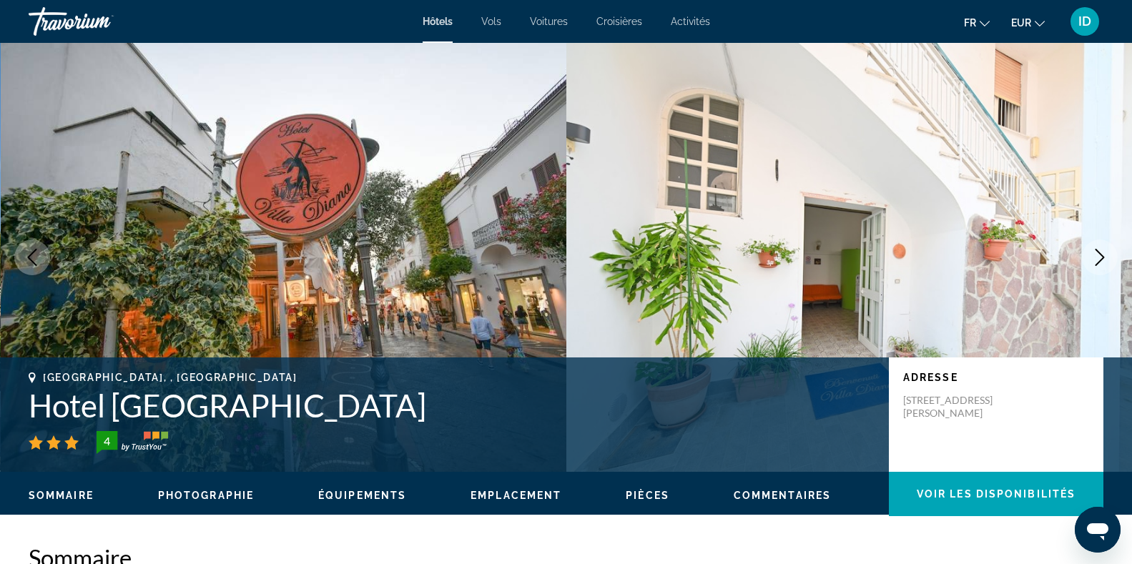
click at [1099, 251] on icon "Next image" at bounding box center [1099, 257] width 17 height 17
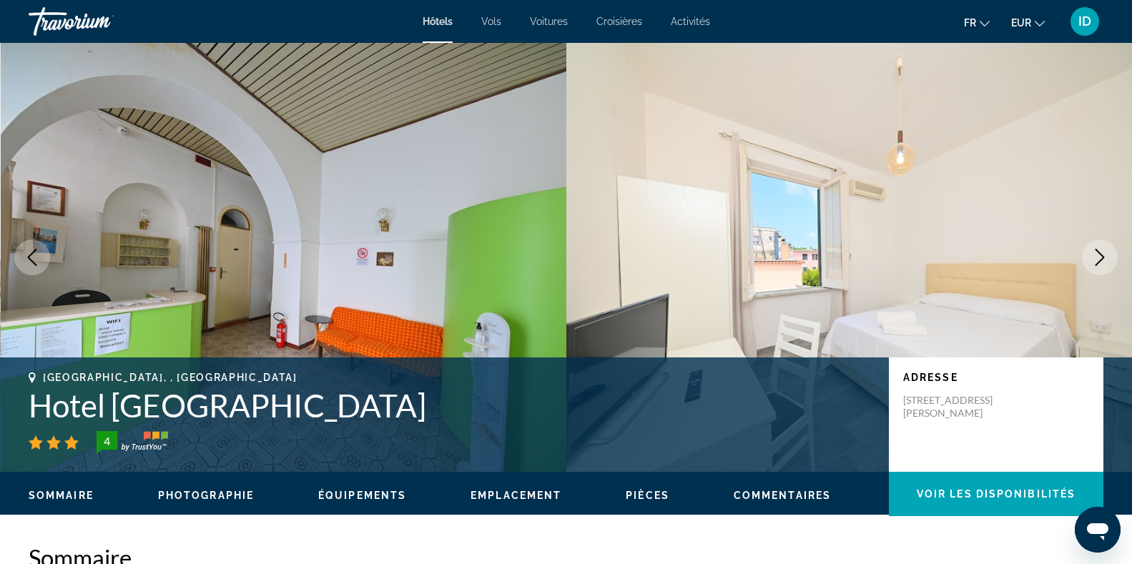
click at [1099, 251] on icon "Next image" at bounding box center [1099, 257] width 17 height 17
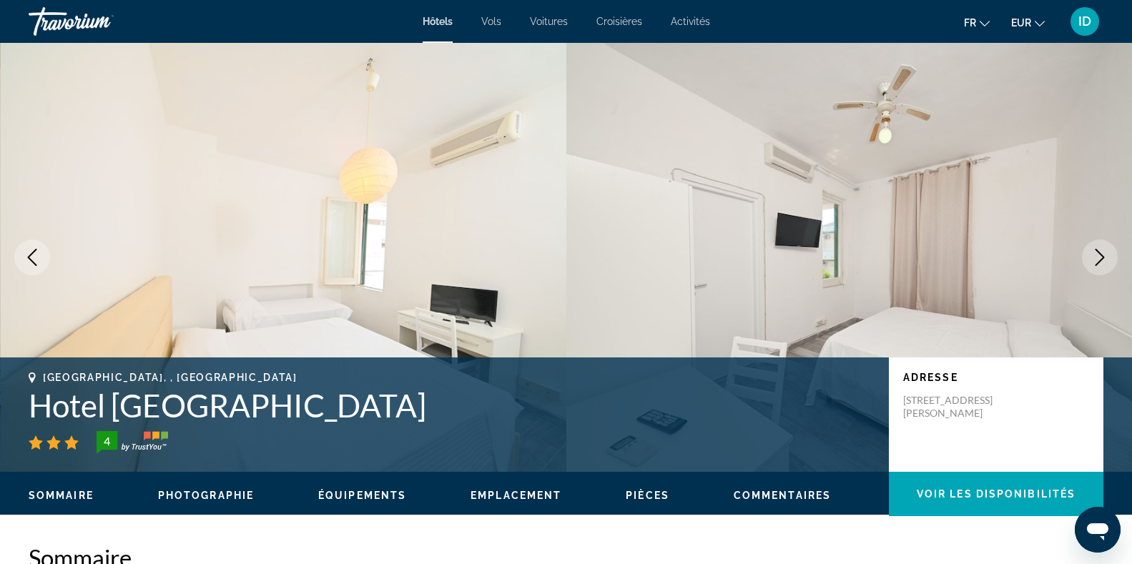
click at [1099, 251] on icon "Next image" at bounding box center [1099, 257] width 17 height 17
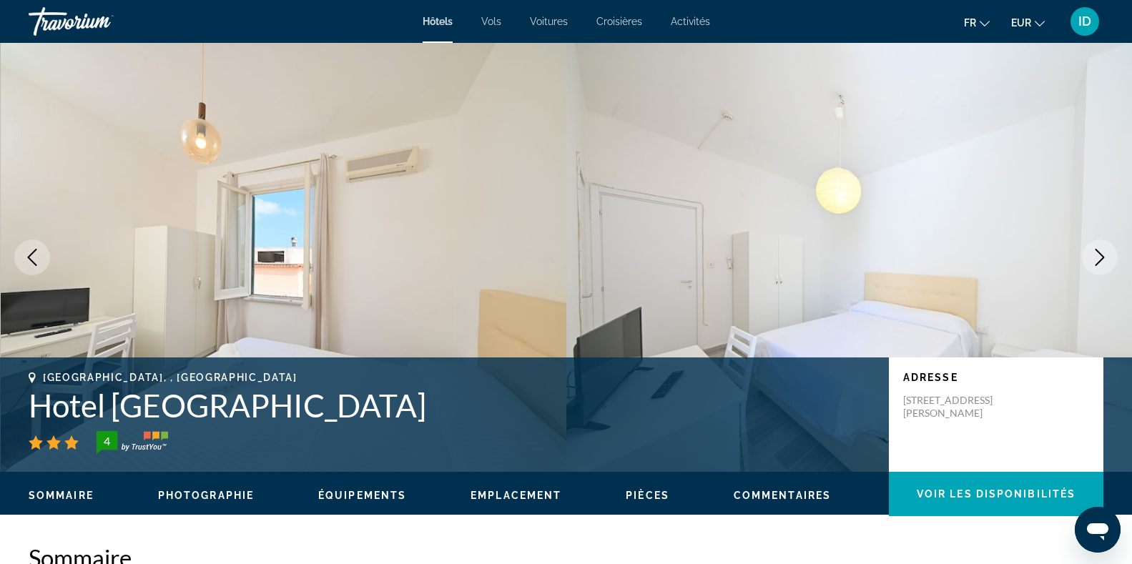
click at [1099, 251] on icon "Next image" at bounding box center [1099, 257] width 17 height 17
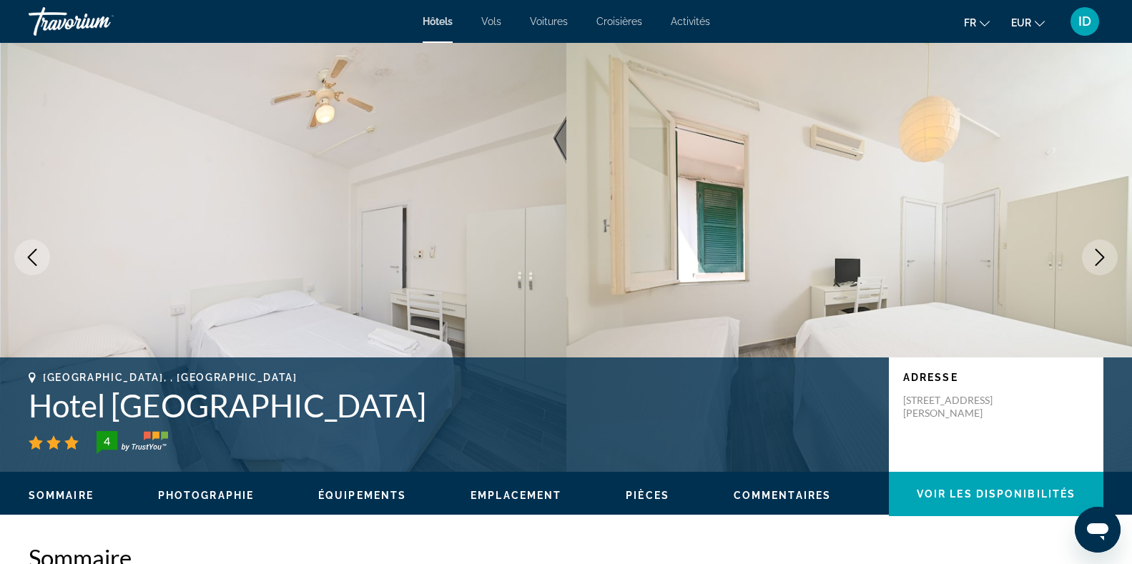
click at [1099, 251] on icon "Next image" at bounding box center [1099, 257] width 17 height 17
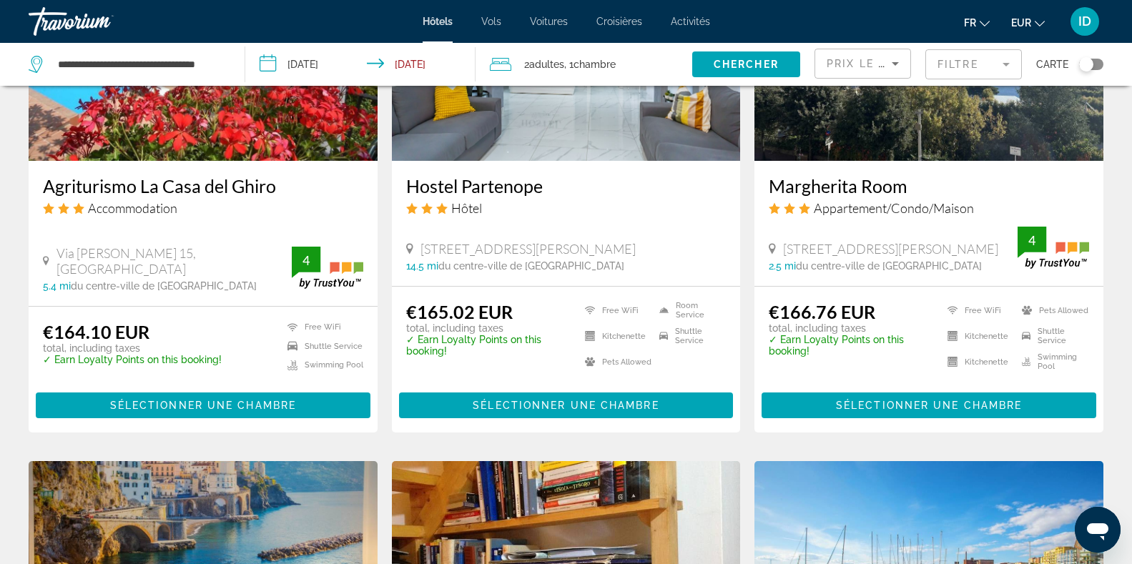
scroll to position [1270, 0]
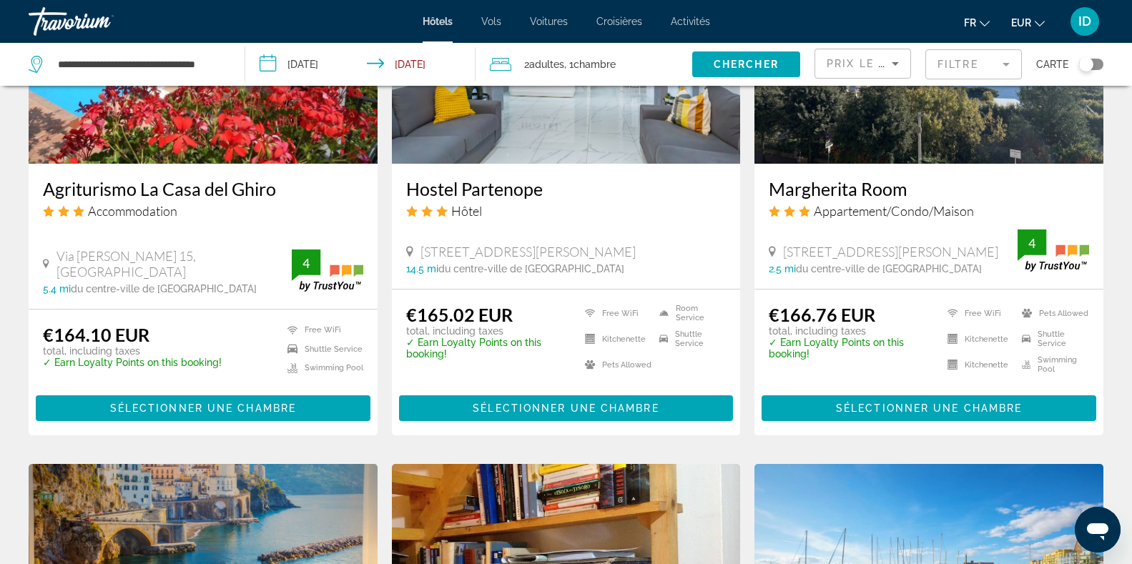
click at [1010, 63] on mat-form-field "Filtre" at bounding box center [974, 64] width 97 height 30
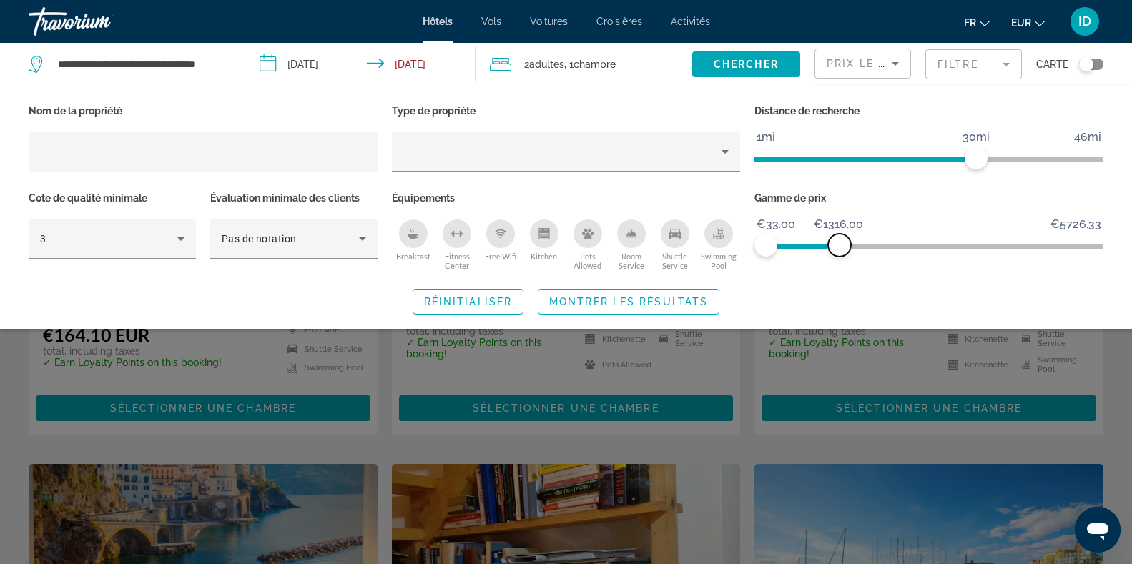
drag, startPoint x: 1086, startPoint y: 238, endPoint x: 828, endPoint y: 268, distance: 259.2
click at [828, 268] on div "Gamme de prix €33.00 €5726.33 €33.00 €1316.00" at bounding box center [928, 231] width 363 height 87
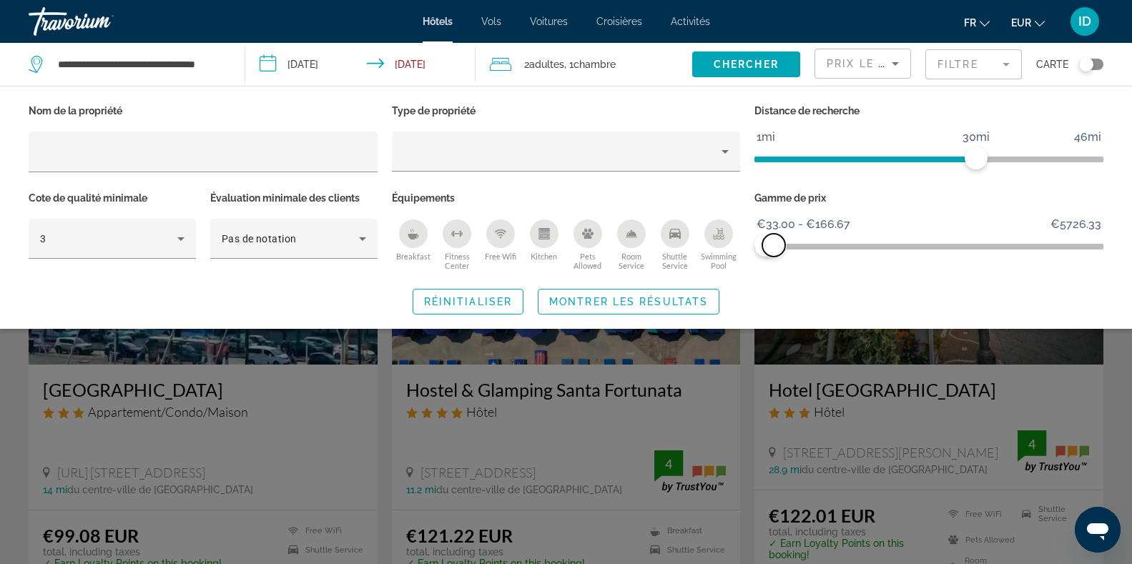
drag, startPoint x: 828, startPoint y: 251, endPoint x: 774, endPoint y: 255, distance: 54.5
click at [774, 255] on span "ngx-slider-max" at bounding box center [773, 245] width 23 height 23
click at [784, 245] on span "ngx-slider-max" at bounding box center [783, 245] width 23 height 23
drag, startPoint x: 976, startPoint y: 152, endPoint x: 795, endPoint y: 163, distance: 181.3
click at [795, 163] on span "ngx-slider" at bounding box center [795, 158] width 23 height 23
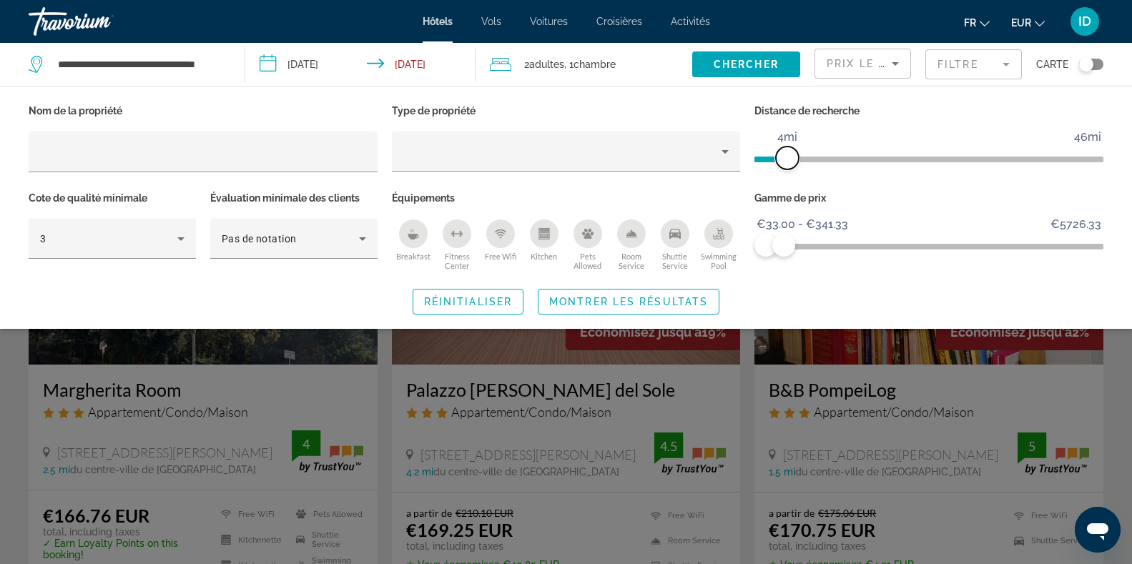
drag, startPoint x: 795, startPoint y: 164, endPoint x: 785, endPoint y: 168, distance: 10.9
click at [785, 168] on span "ngx-slider" at bounding box center [787, 158] width 23 height 23
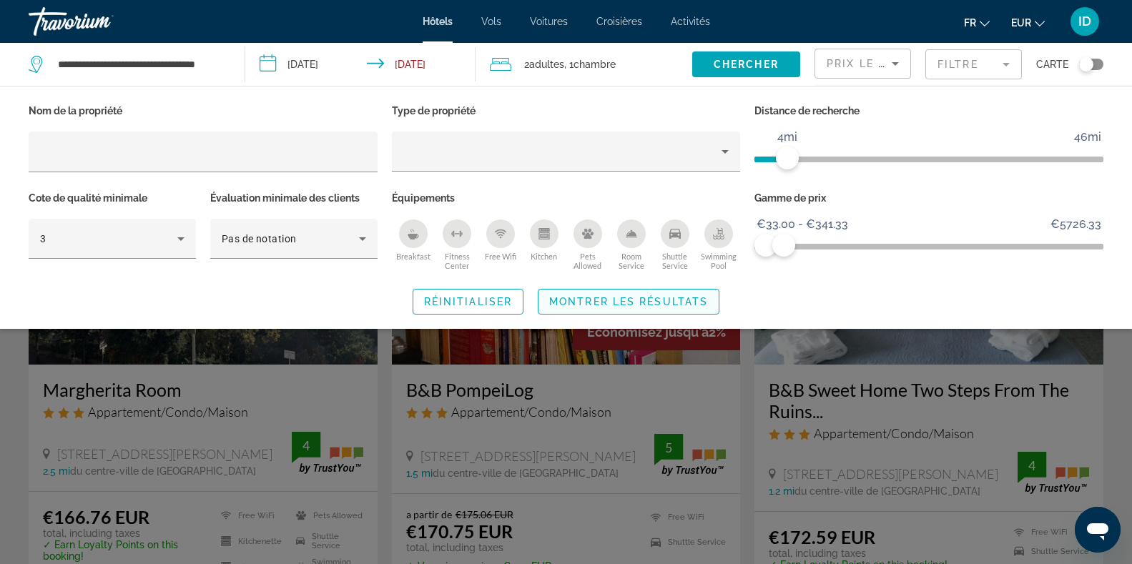
click at [660, 300] on span "Montrer les résultats" at bounding box center [628, 301] width 159 height 11
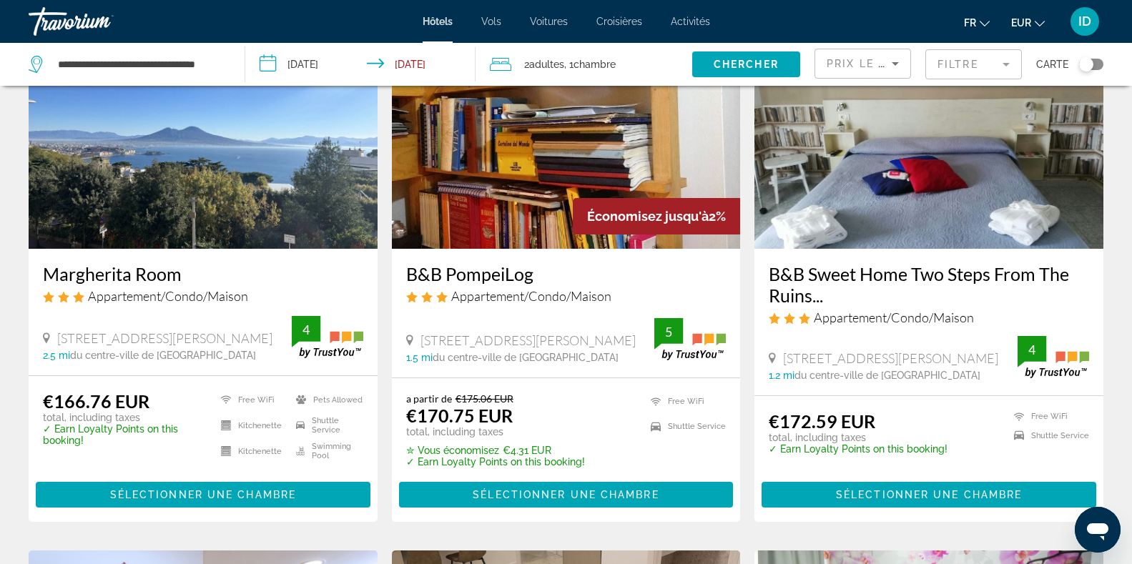
scroll to position [141, 0]
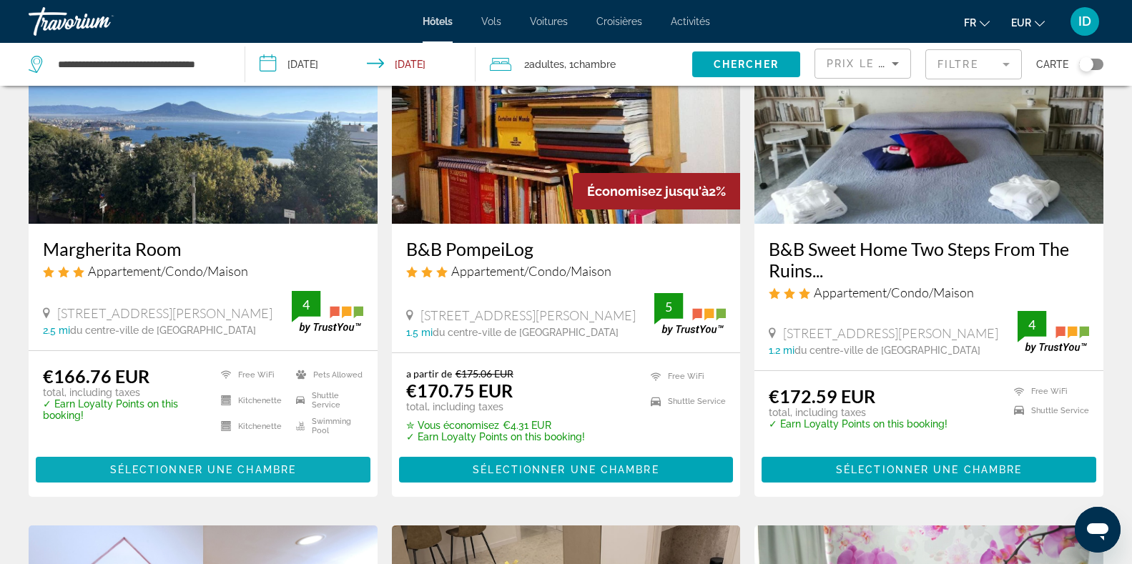
click at [255, 461] on span "Main content" at bounding box center [203, 470] width 335 height 34
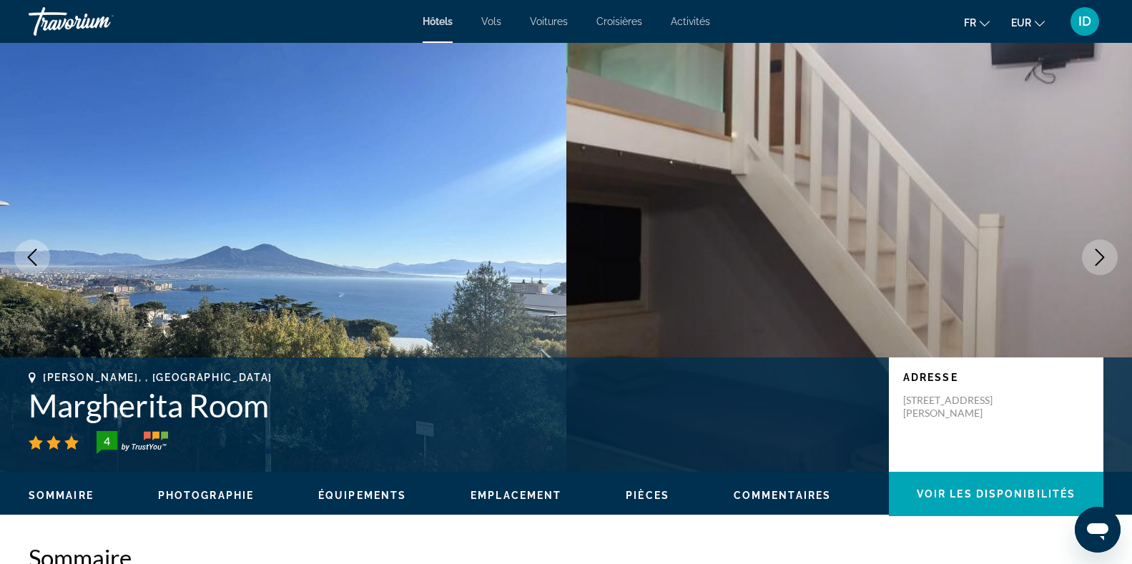
click at [1104, 243] on button "Next image" at bounding box center [1100, 258] width 36 height 36
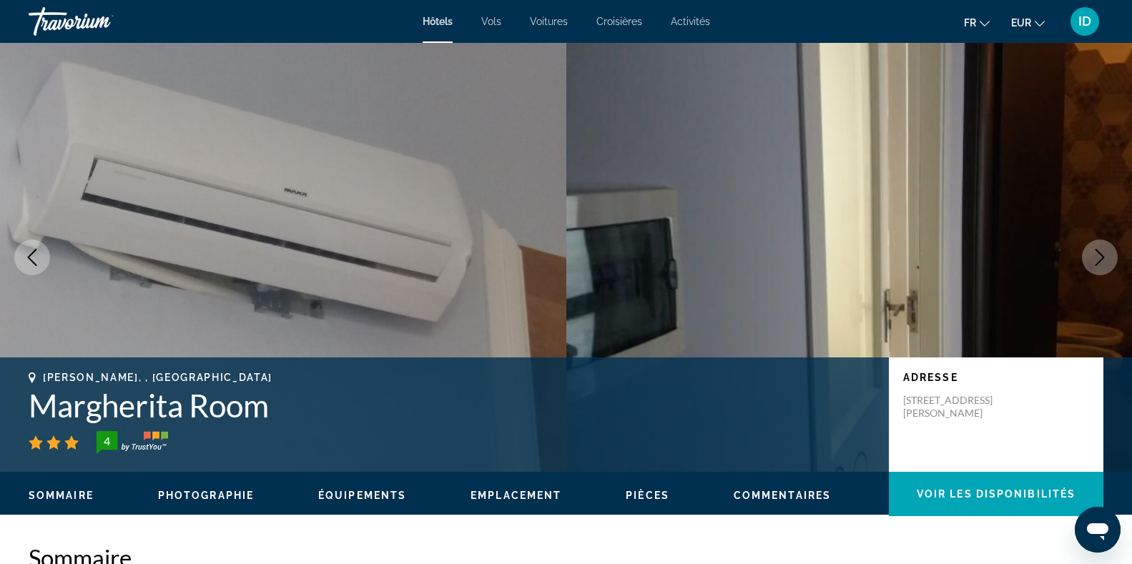
click at [1104, 243] on button "Next image" at bounding box center [1100, 258] width 36 height 36
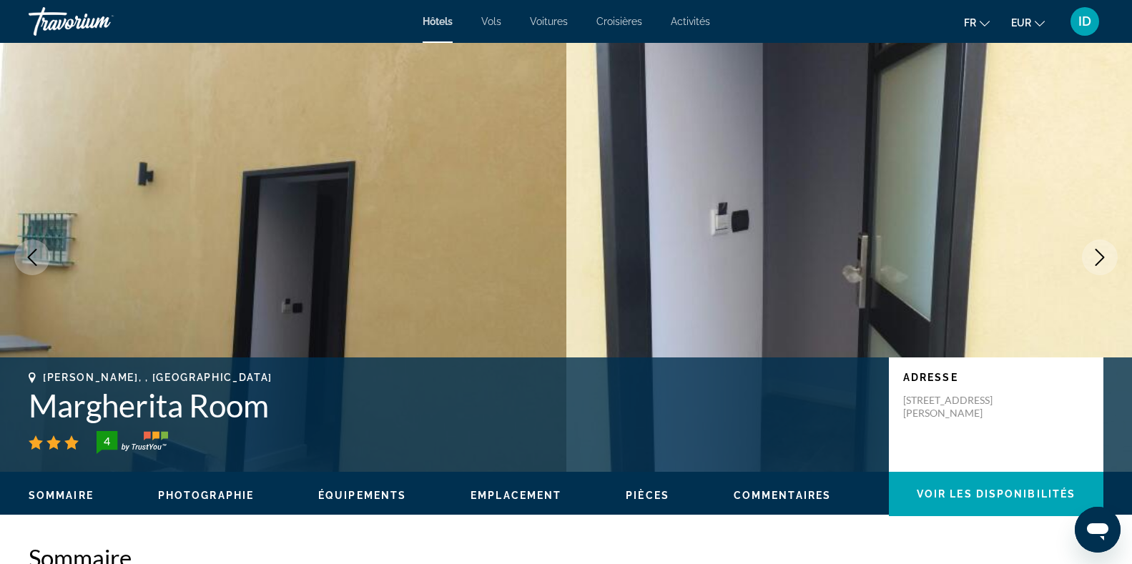
click at [1102, 250] on icon "Next image" at bounding box center [1099, 257] width 17 height 17
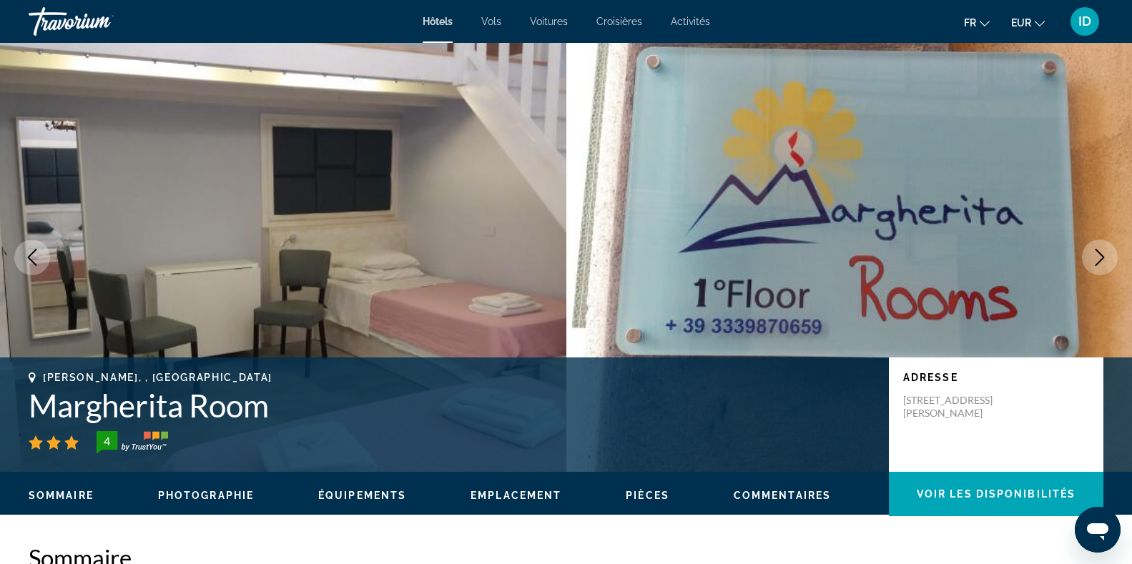
click at [1102, 250] on icon "Next image" at bounding box center [1099, 257] width 17 height 17
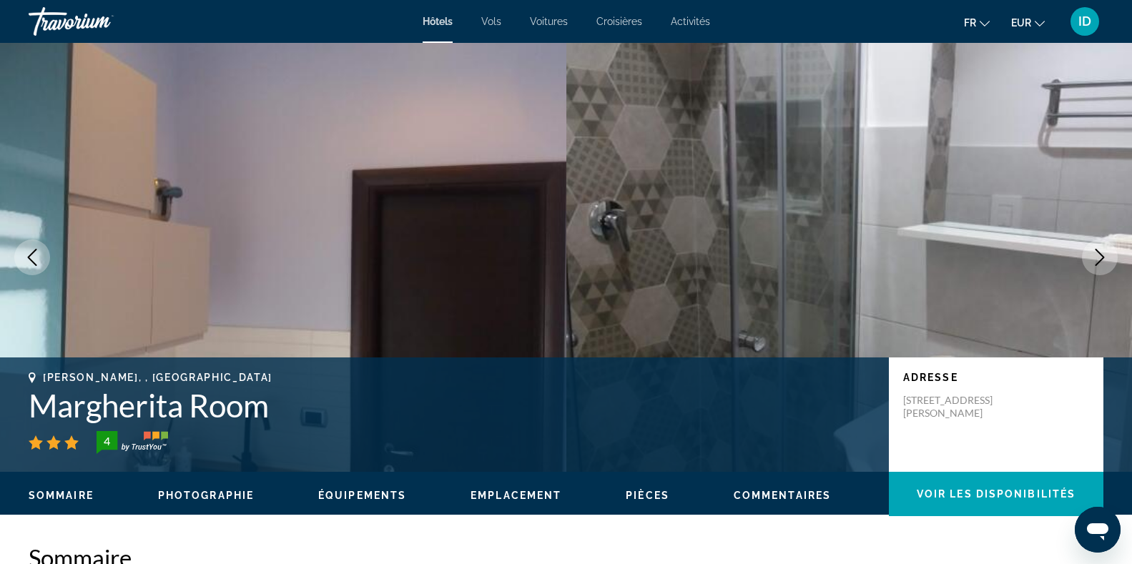
click at [1102, 250] on icon "Next image" at bounding box center [1099, 257] width 17 height 17
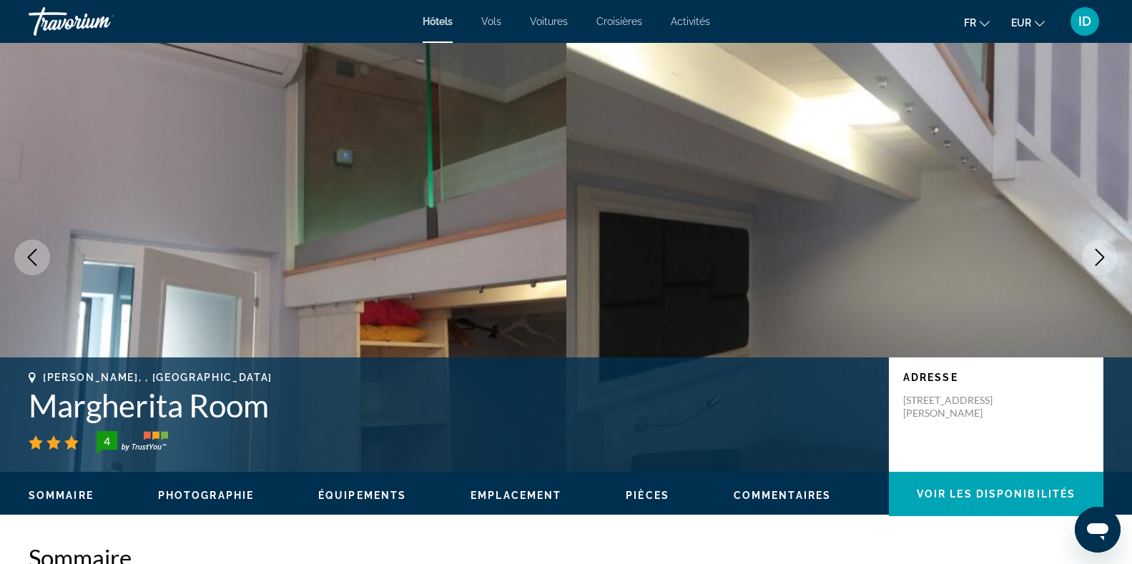
click at [1102, 250] on icon "Next image" at bounding box center [1099, 257] width 17 height 17
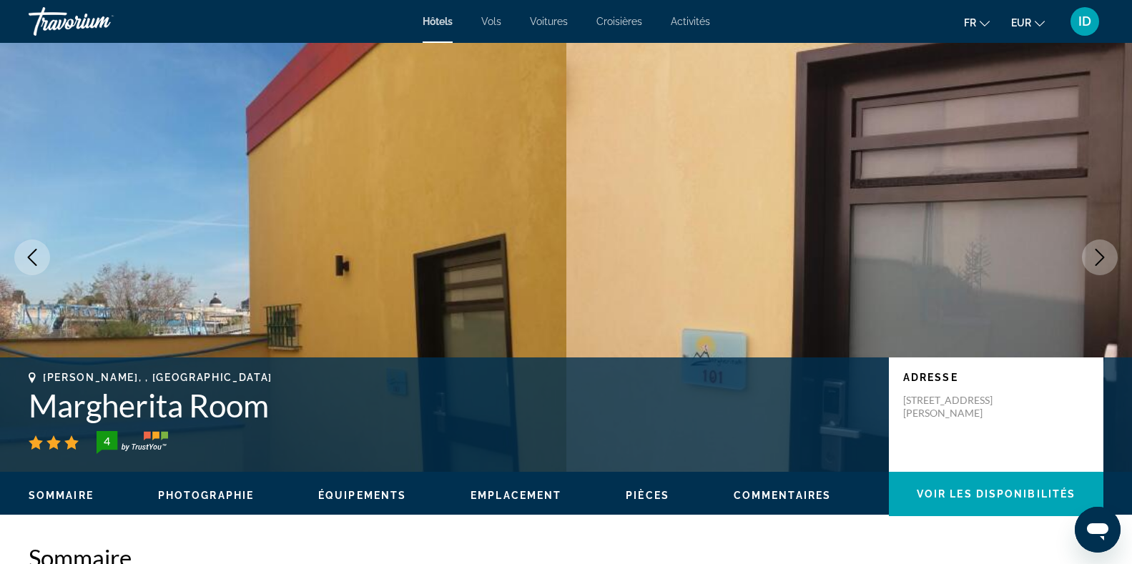
click at [1102, 250] on icon "Next image" at bounding box center [1099, 257] width 17 height 17
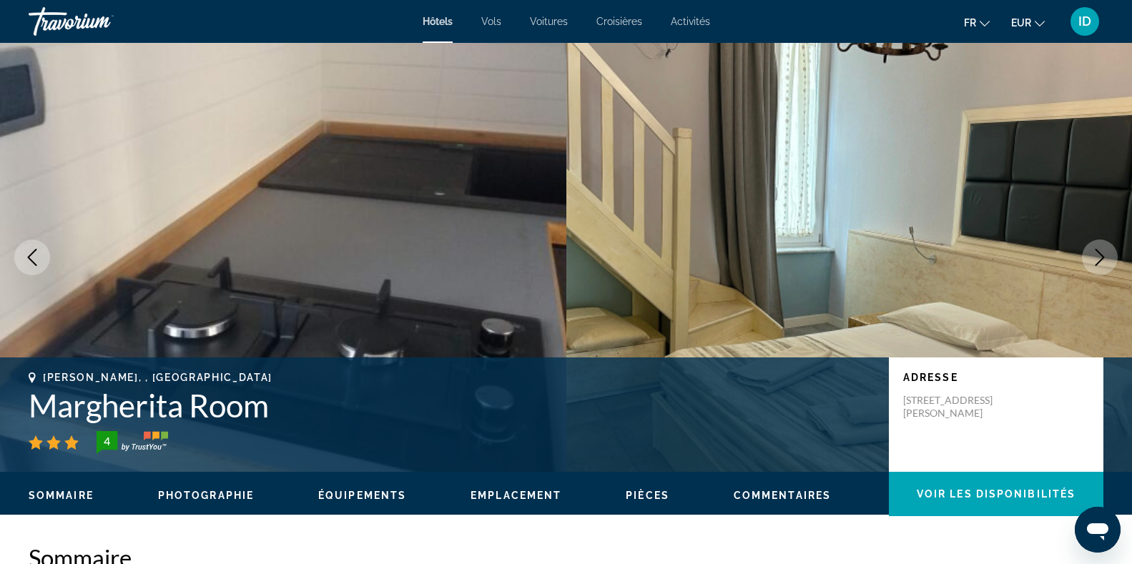
click at [1102, 250] on icon "Next image" at bounding box center [1099, 257] width 17 height 17
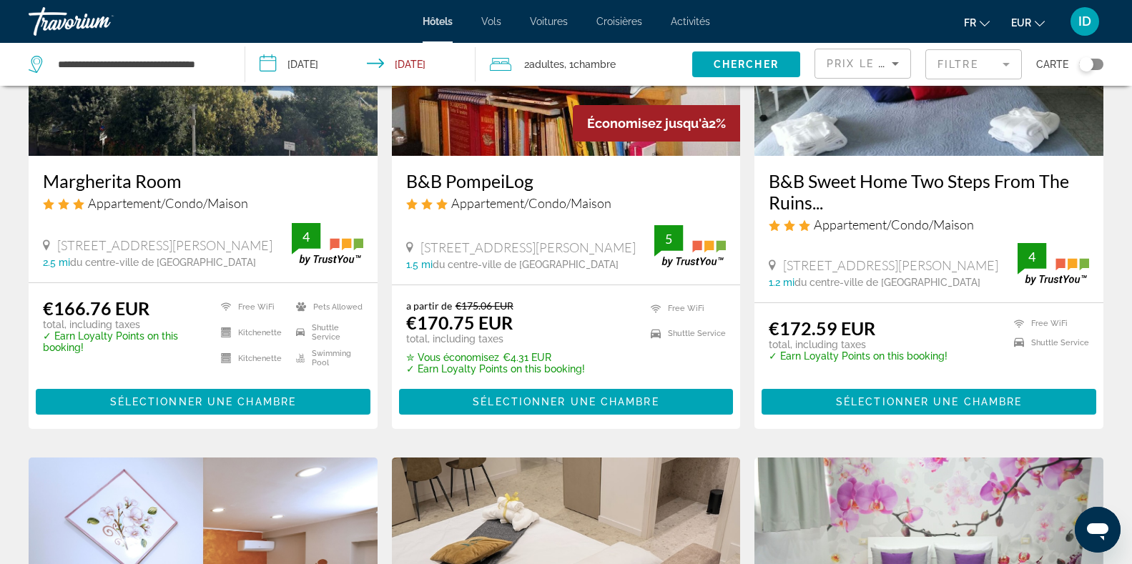
scroll to position [211, 0]
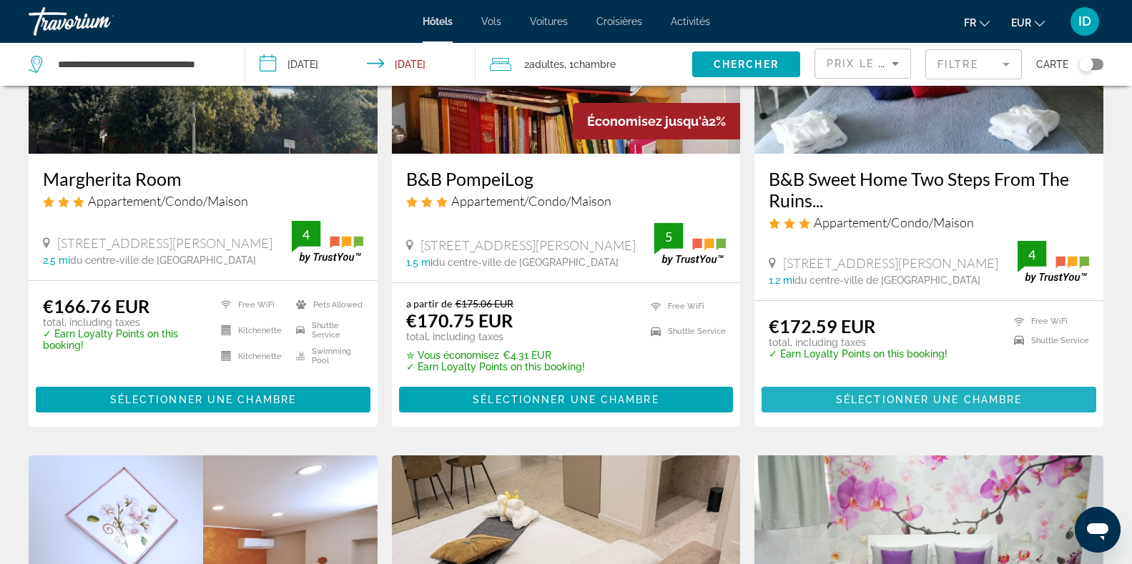
click at [880, 389] on span "Main content" at bounding box center [929, 400] width 335 height 34
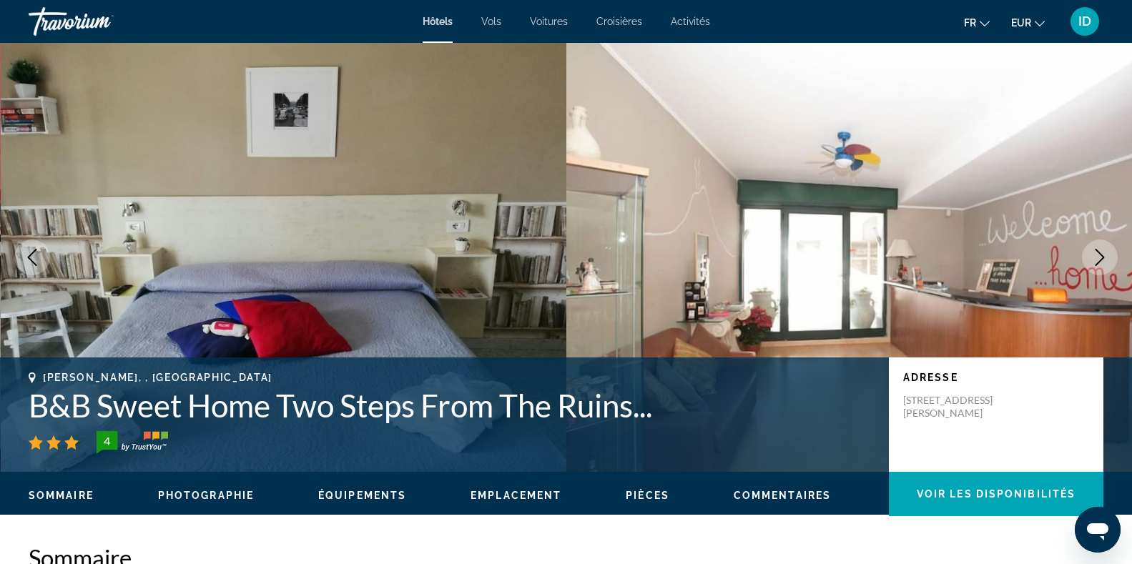
click at [1105, 253] on icon "Next image" at bounding box center [1099, 257] width 17 height 17
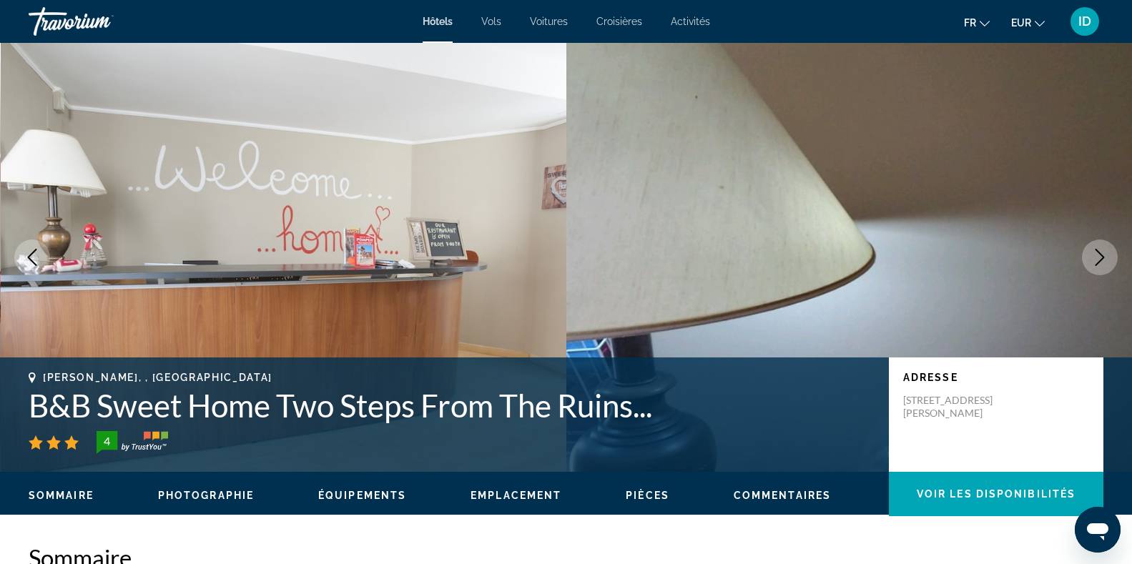
click at [1105, 253] on icon "Next image" at bounding box center [1099, 257] width 17 height 17
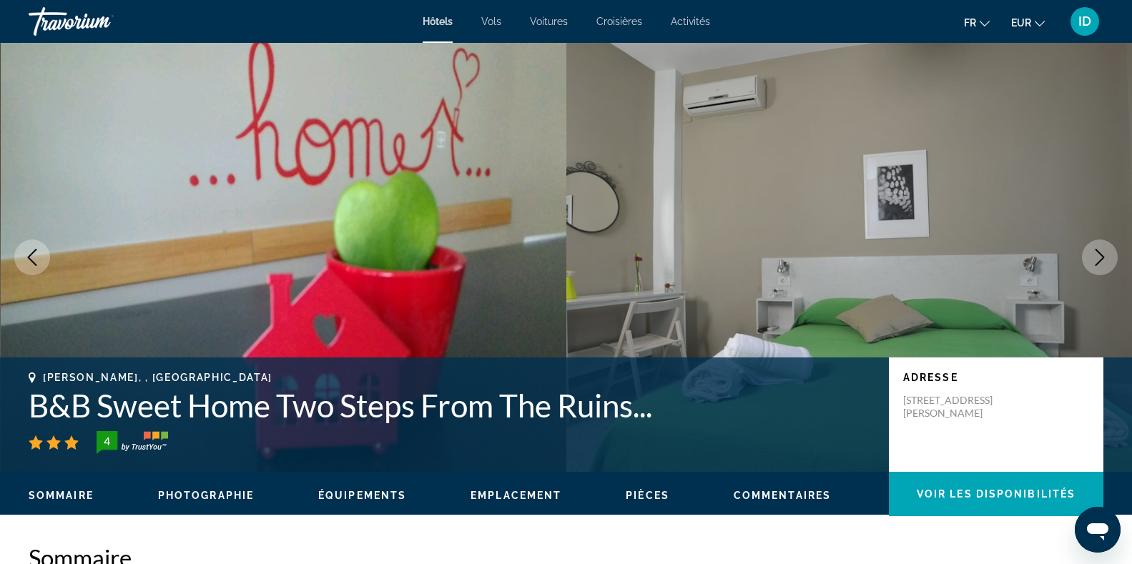
click at [1105, 253] on icon "Next image" at bounding box center [1099, 257] width 17 height 17
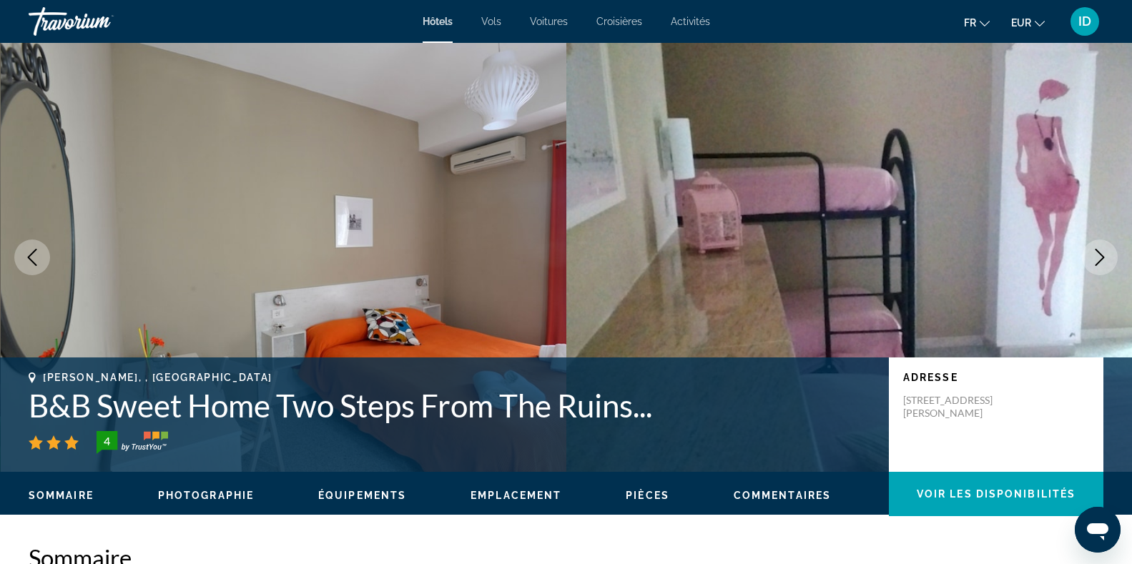
click at [1105, 253] on icon "Next image" at bounding box center [1099, 257] width 17 height 17
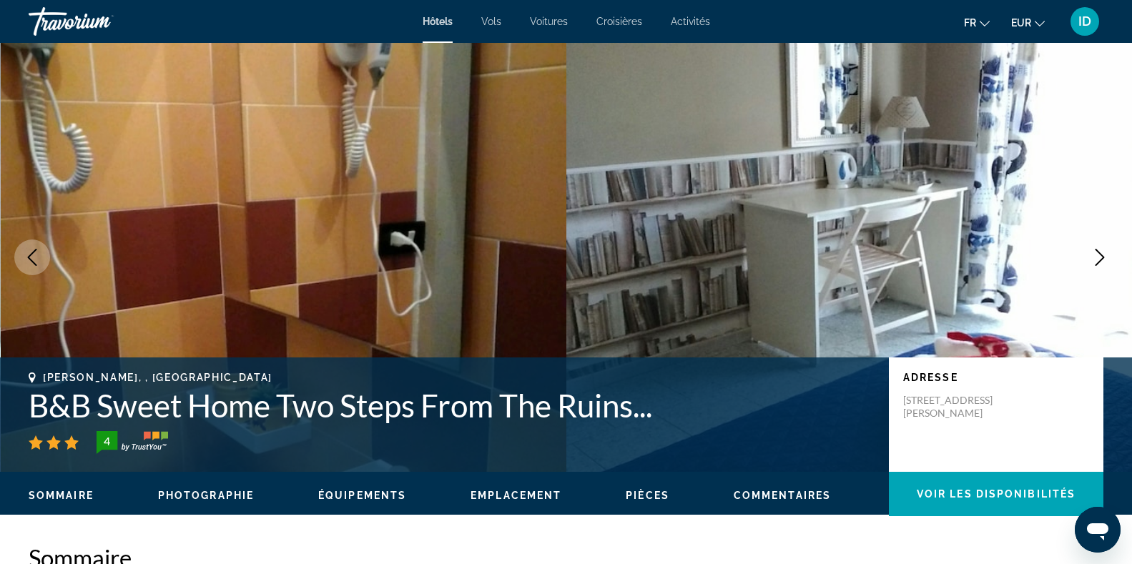
click at [1105, 253] on icon "Next image" at bounding box center [1099, 257] width 17 height 17
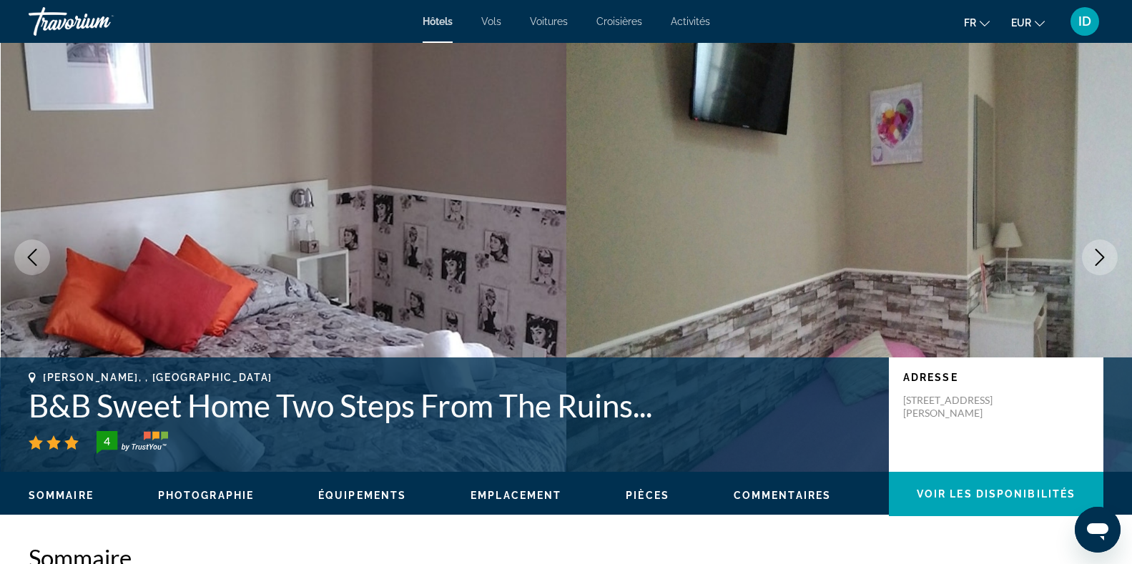
click at [1105, 253] on icon "Next image" at bounding box center [1099, 257] width 17 height 17
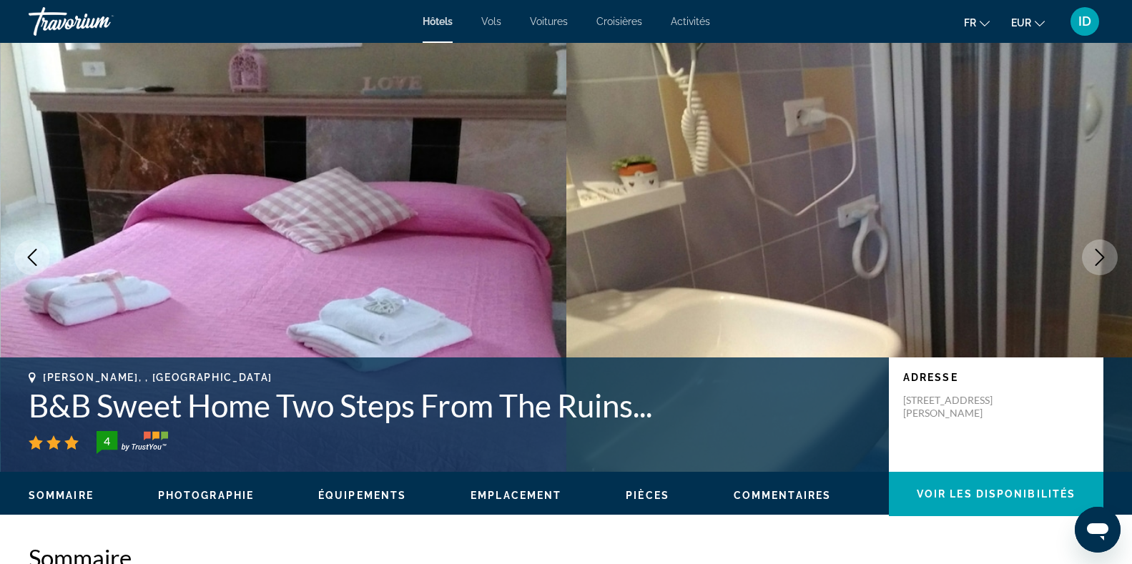
click at [1105, 253] on icon "Next image" at bounding box center [1099, 257] width 17 height 17
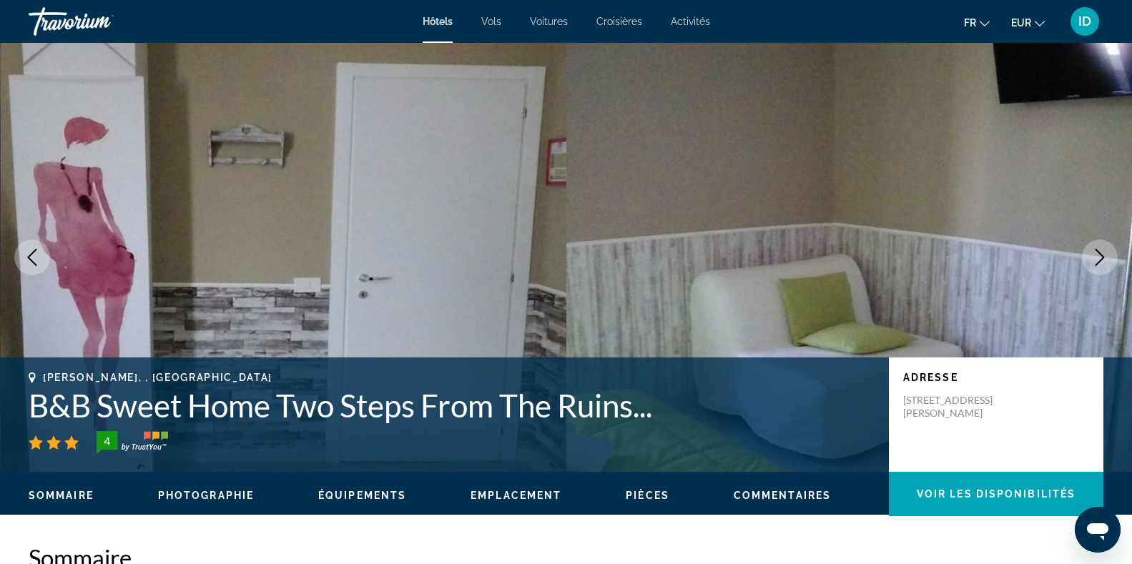
click at [1105, 253] on icon "Next image" at bounding box center [1099, 257] width 17 height 17
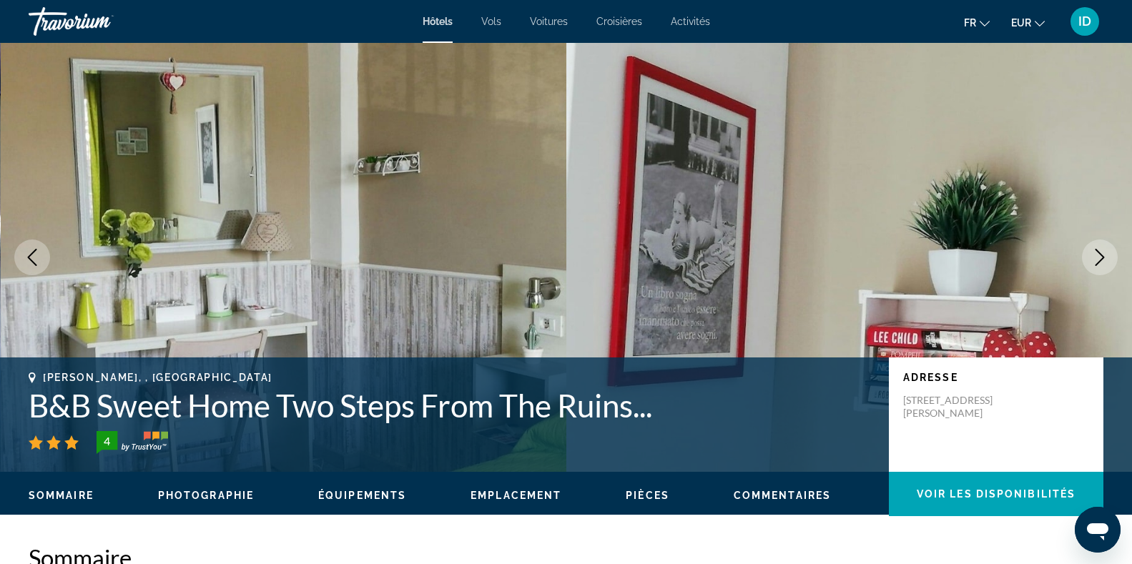
click at [1105, 253] on icon "Next image" at bounding box center [1099, 257] width 17 height 17
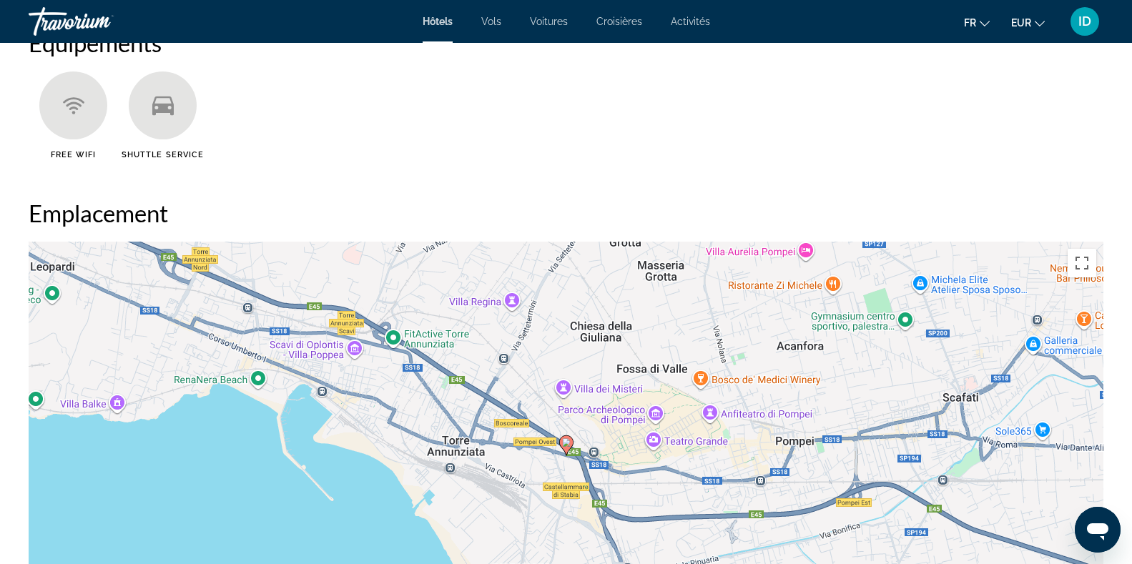
scroll to position [1270, 0]
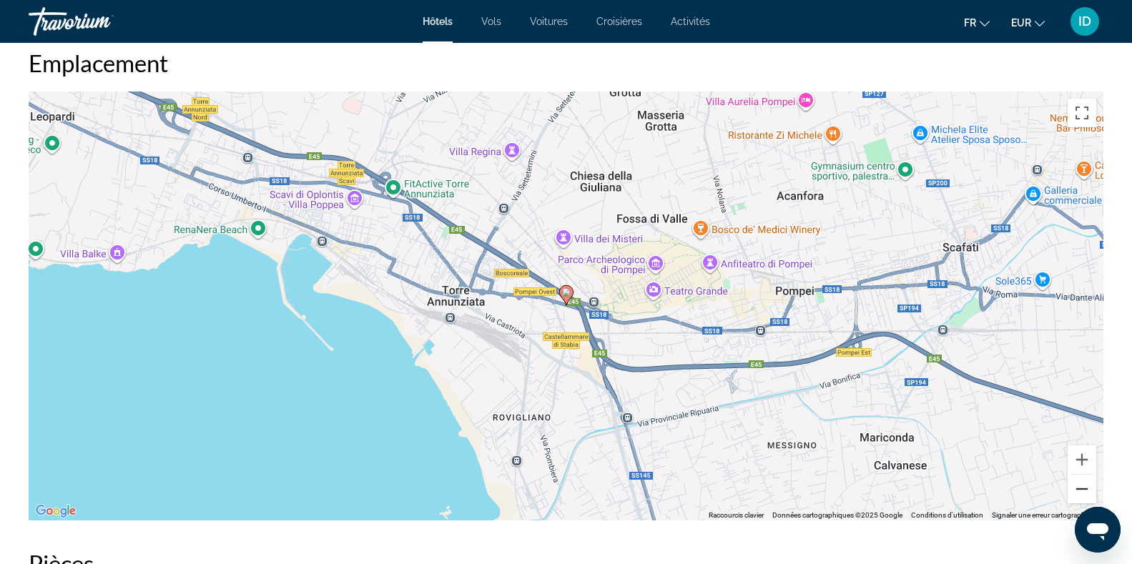
click at [1079, 485] on button "Zoom arrière" at bounding box center [1082, 489] width 29 height 29
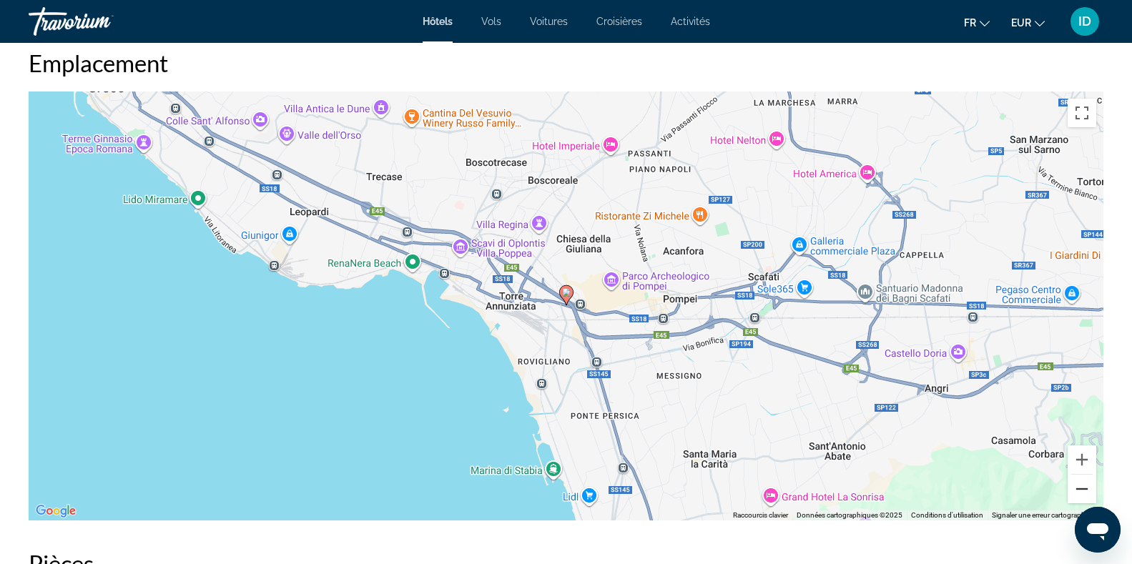
click at [1084, 496] on button "Zoom arrière" at bounding box center [1082, 489] width 29 height 29
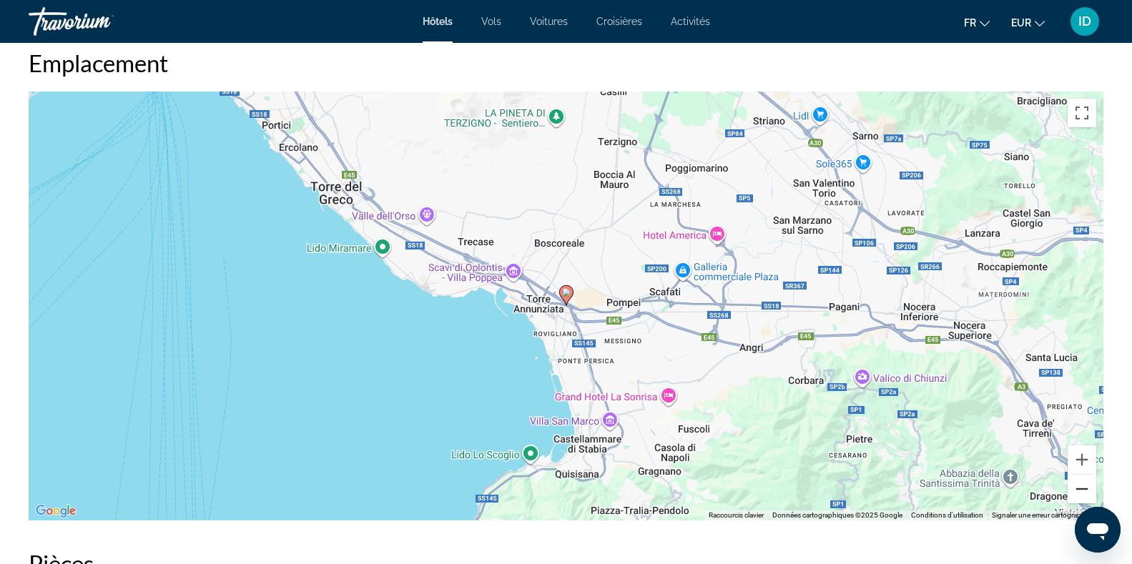
click at [1079, 494] on button "Zoom arrière" at bounding box center [1082, 489] width 29 height 29
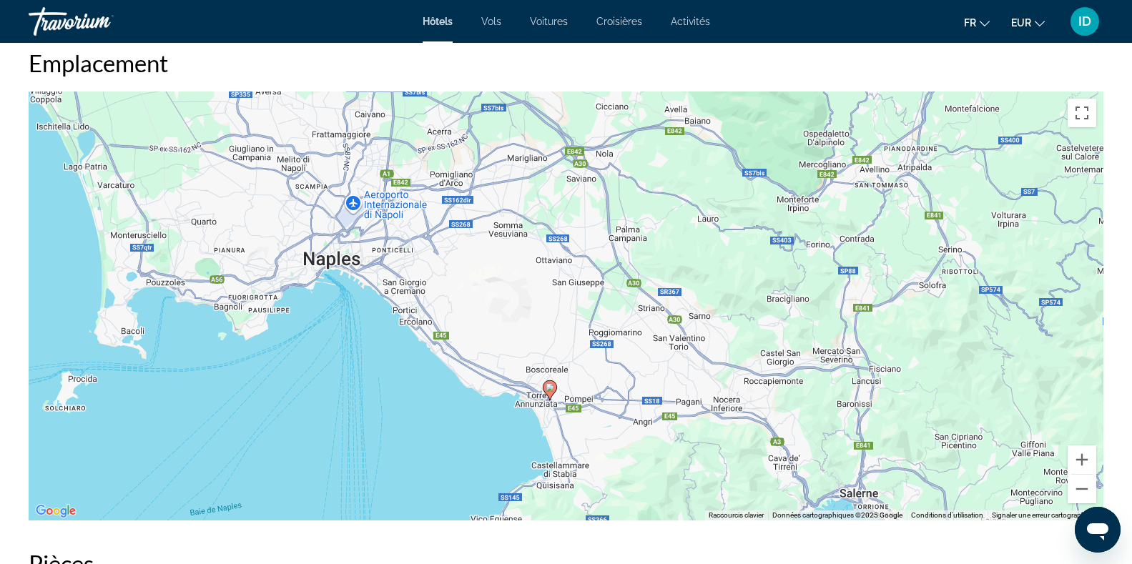
drag, startPoint x: 650, startPoint y: 366, endPoint x: 635, endPoint y: 457, distance: 92.8
click at [635, 457] on div "Pour activer le glissement avec le clavier, appuyez sur Alt+Entrée. Une fois ce…" at bounding box center [566, 306] width 1075 height 429
click at [1081, 463] on button "Zoom avant" at bounding box center [1082, 460] width 29 height 29
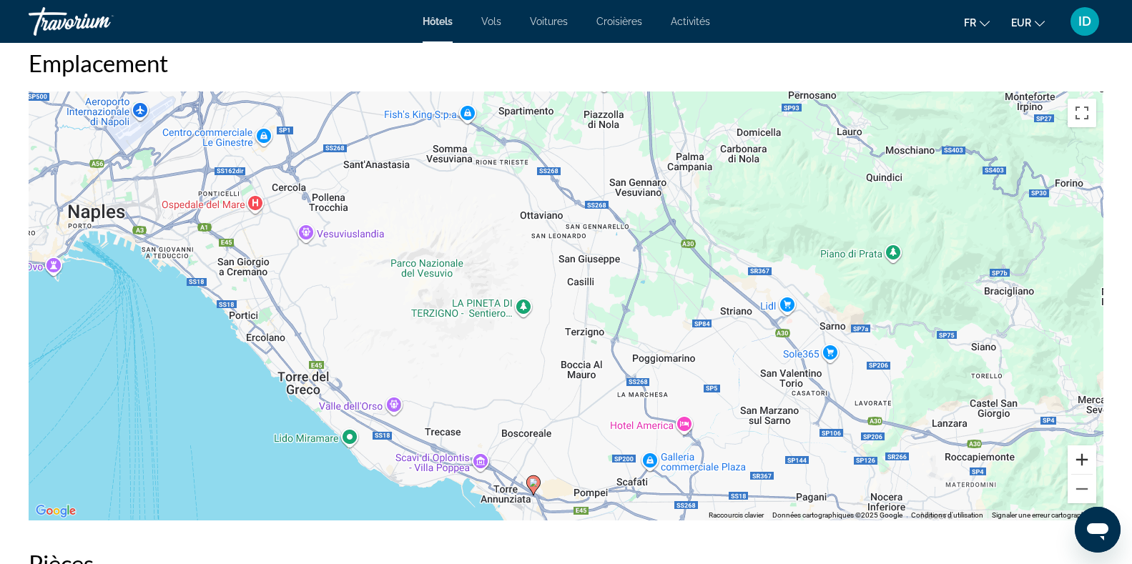
click at [1081, 463] on button "Zoom avant" at bounding box center [1082, 460] width 29 height 29
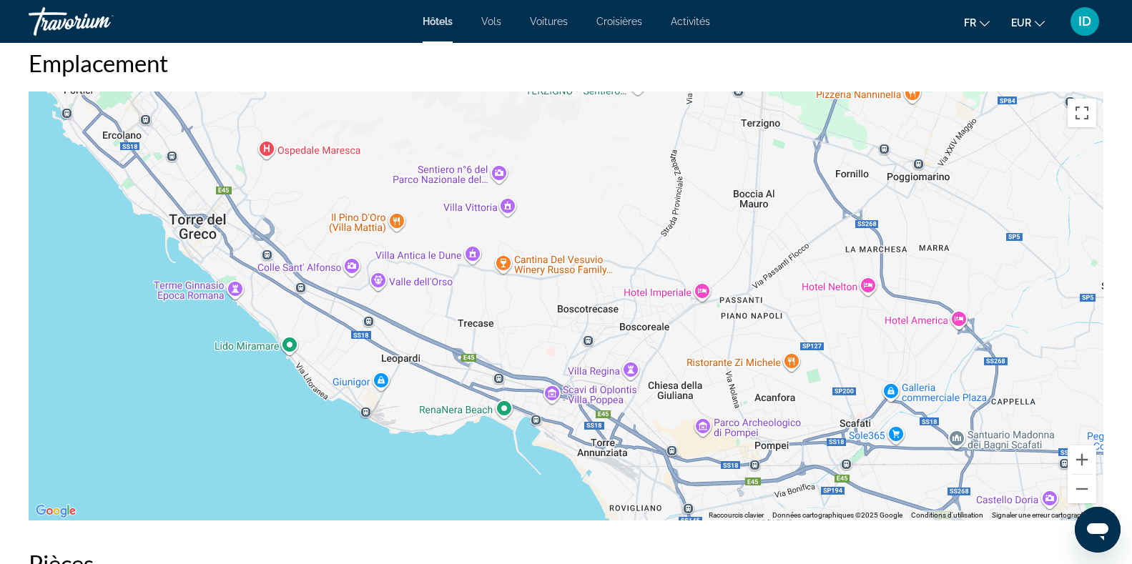
drag, startPoint x: 830, startPoint y: 423, endPoint x: 987, endPoint y: 185, distance: 285.5
click at [987, 185] on div "Main content" at bounding box center [566, 306] width 1075 height 429
click at [1082, 489] on button "Zoom arrière" at bounding box center [1082, 489] width 29 height 29
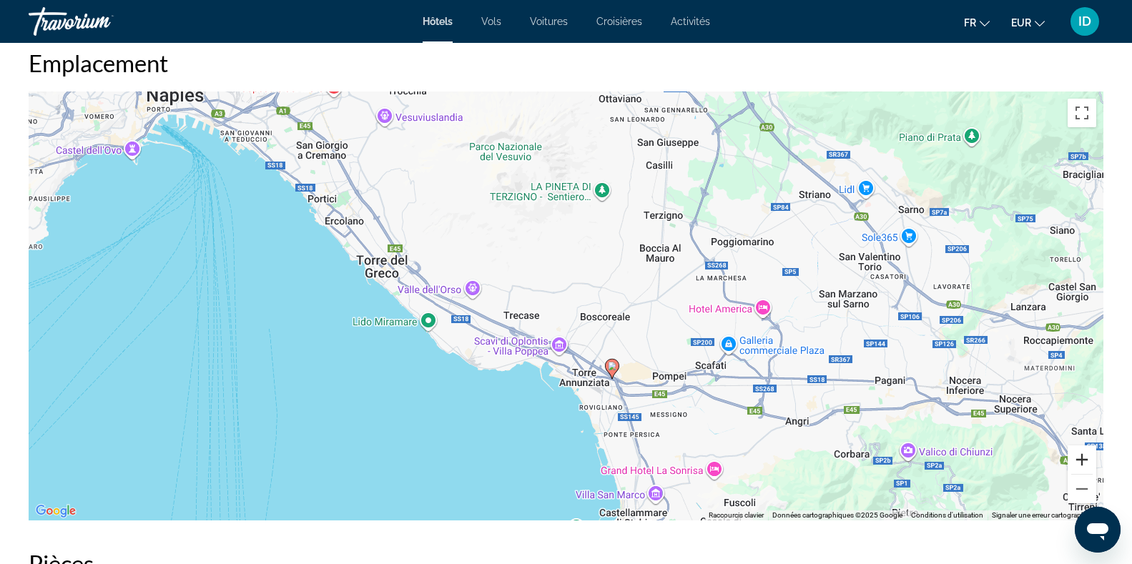
click at [1090, 463] on button "Zoom avant" at bounding box center [1082, 460] width 29 height 29
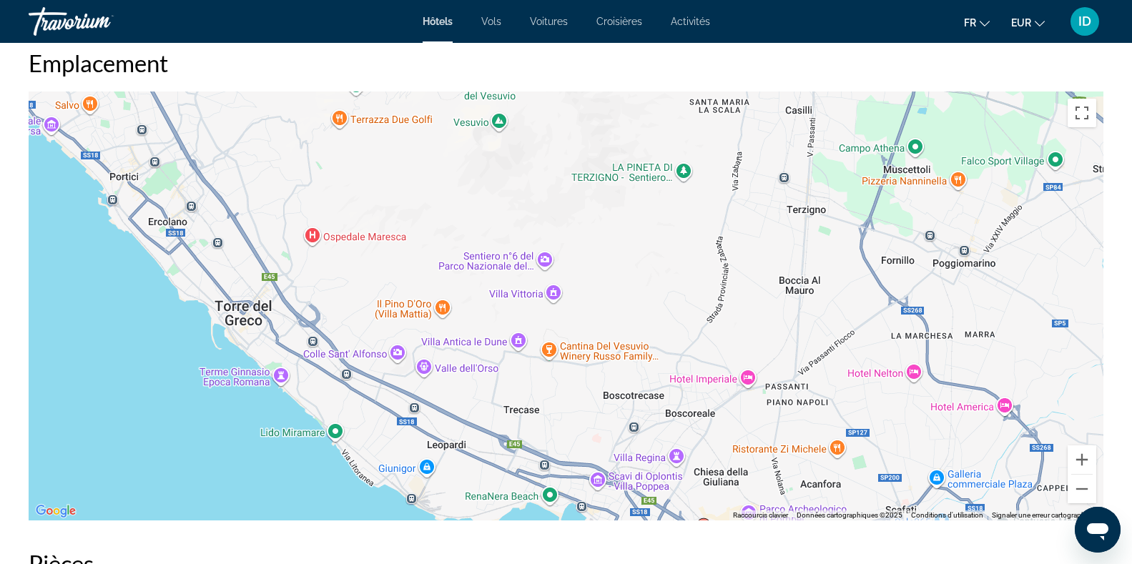
drag, startPoint x: 712, startPoint y: 267, endPoint x: 778, endPoint y: 358, distance: 112.2
click at [778, 358] on div "Pour activer le glissement avec le clavier, appuyez sur Alt+Entrée. Une fois ce…" at bounding box center [566, 306] width 1075 height 429
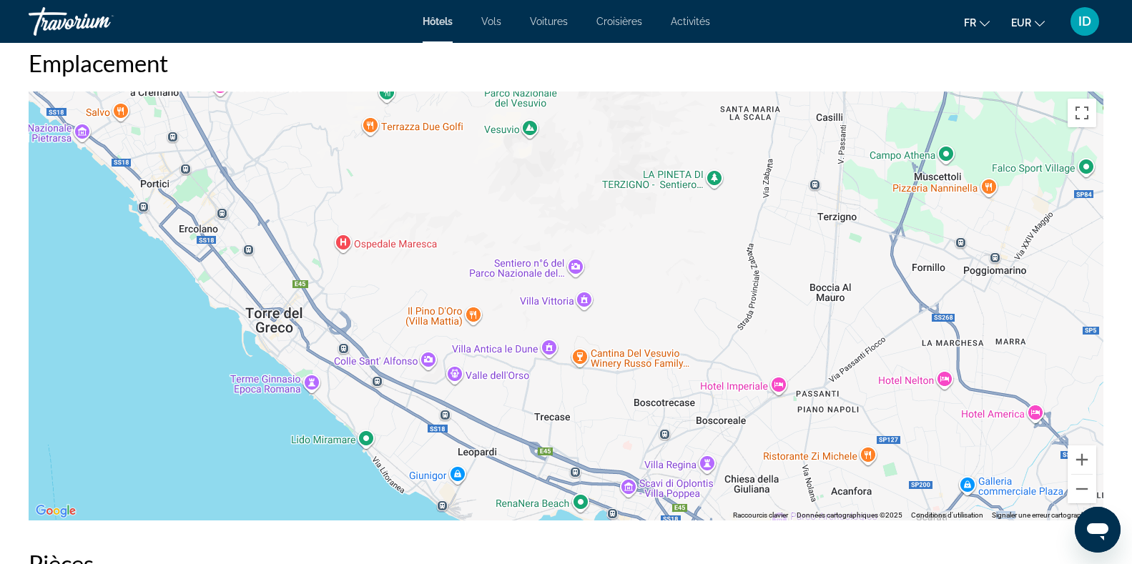
click at [702, 18] on span "Activités" at bounding box center [690, 21] width 39 height 11
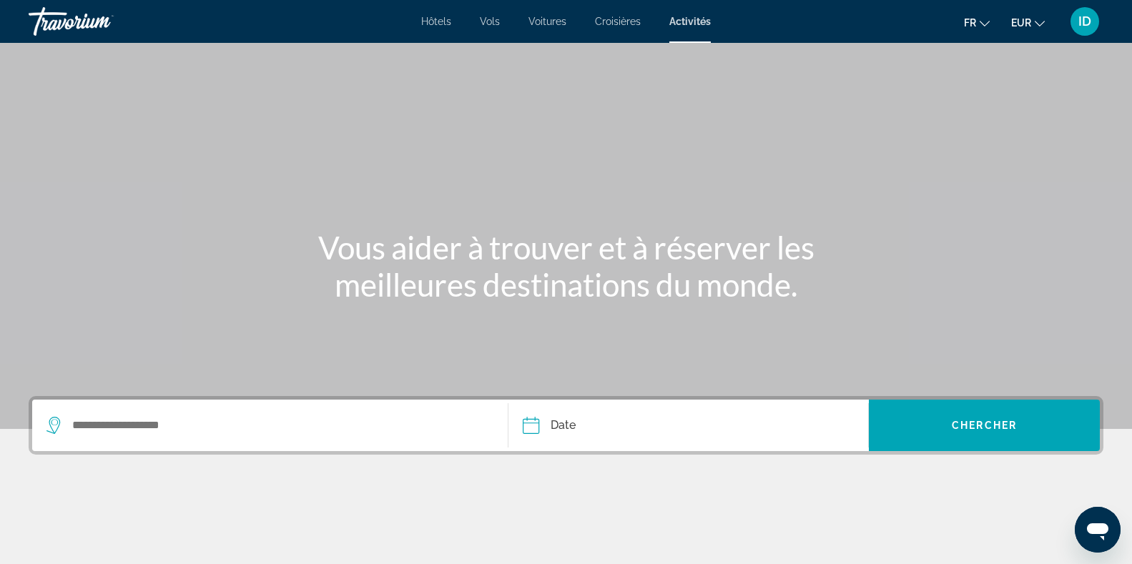
click at [148, 408] on div "Search widget" at bounding box center [269, 425] width 447 height 51
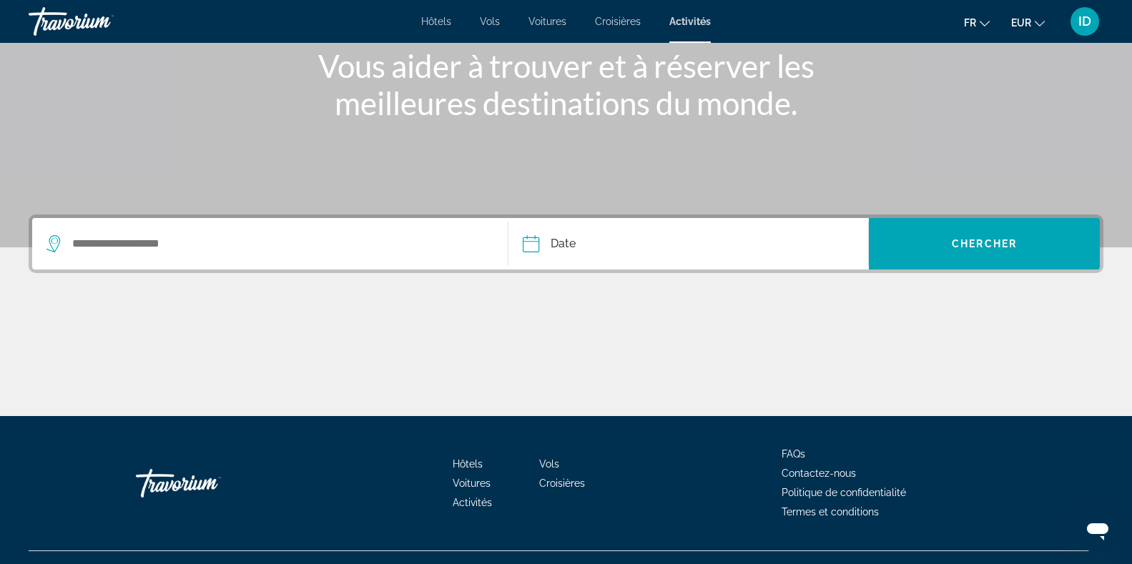
scroll to position [209, 0]
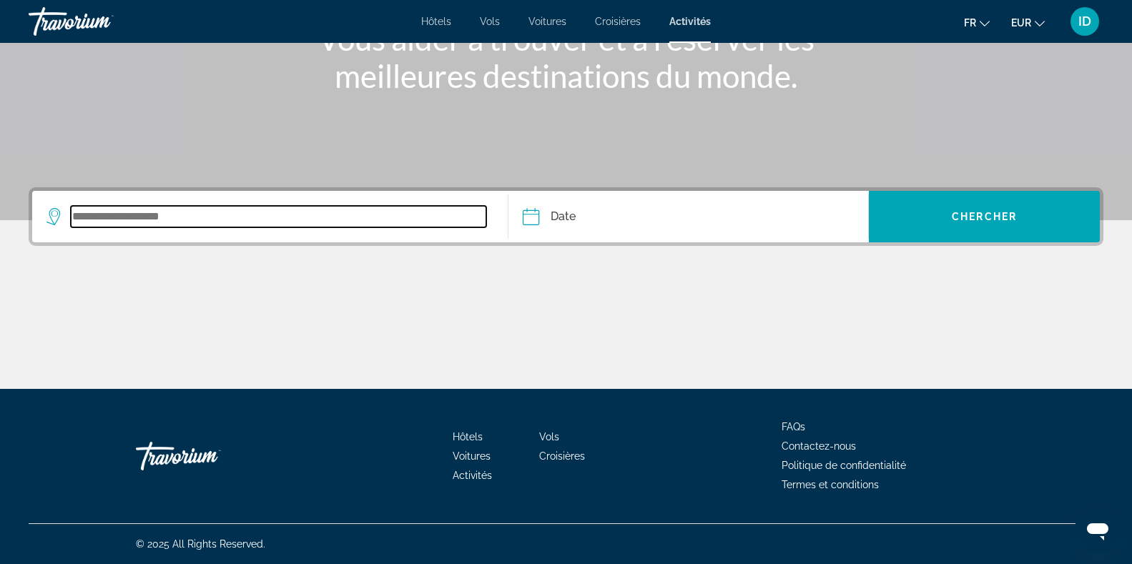
click at [232, 208] on input "Search widget" at bounding box center [279, 216] width 416 height 21
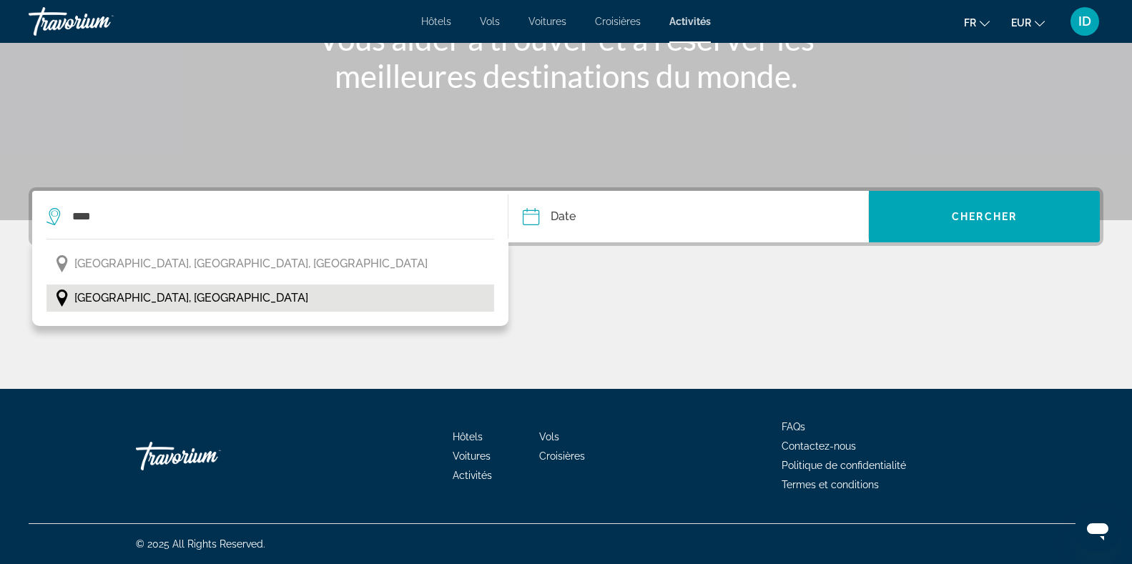
click at [130, 305] on span "[GEOGRAPHIC_DATA], [GEOGRAPHIC_DATA]" at bounding box center [191, 298] width 234 height 20
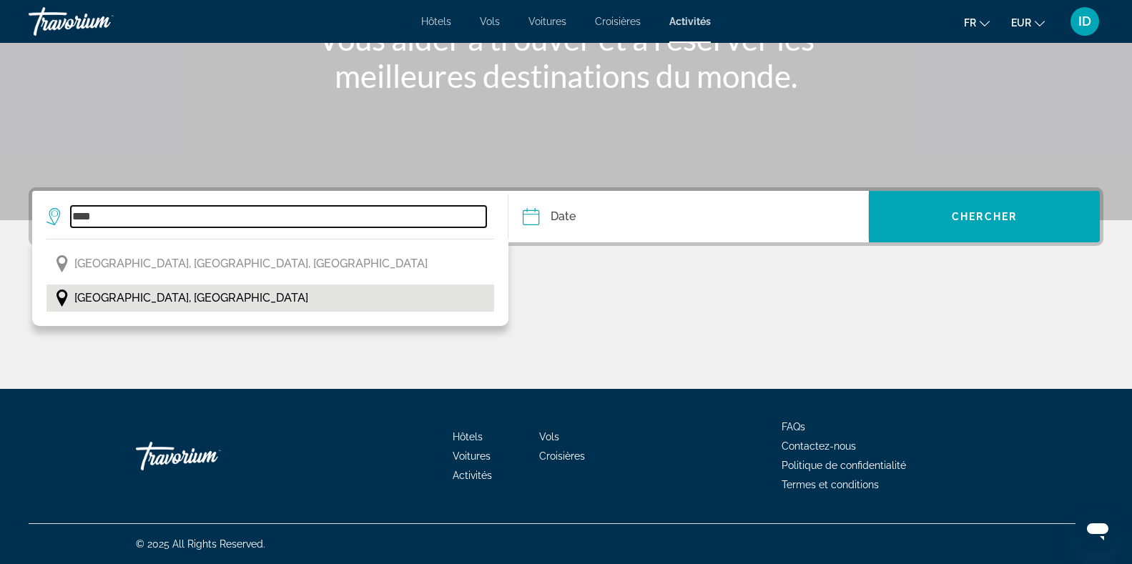
type input "**********"
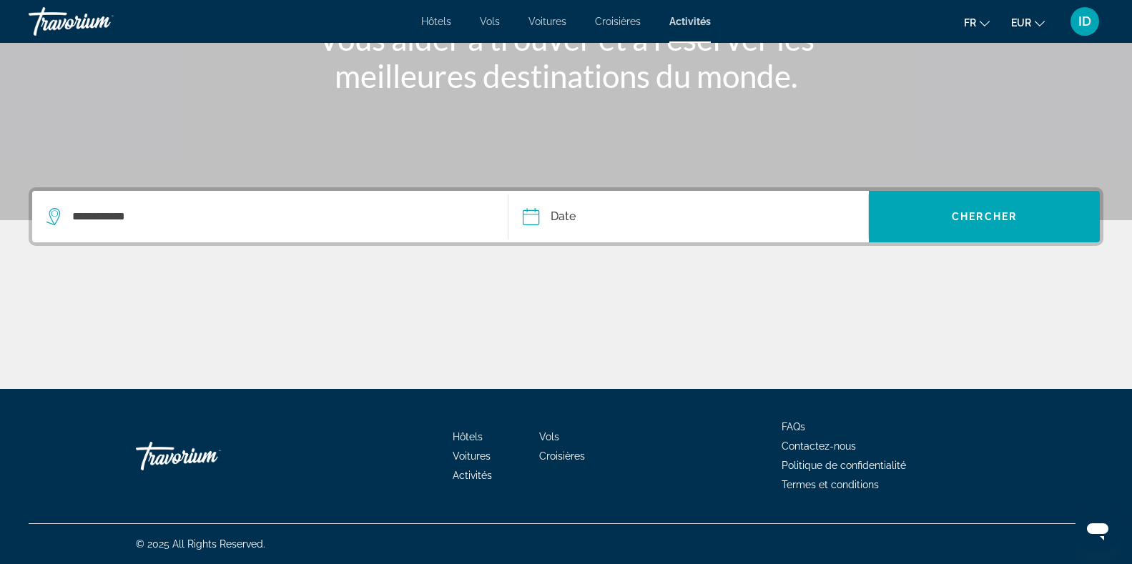
click at [568, 219] on input "Date" at bounding box center [608, 219] width 179 height 56
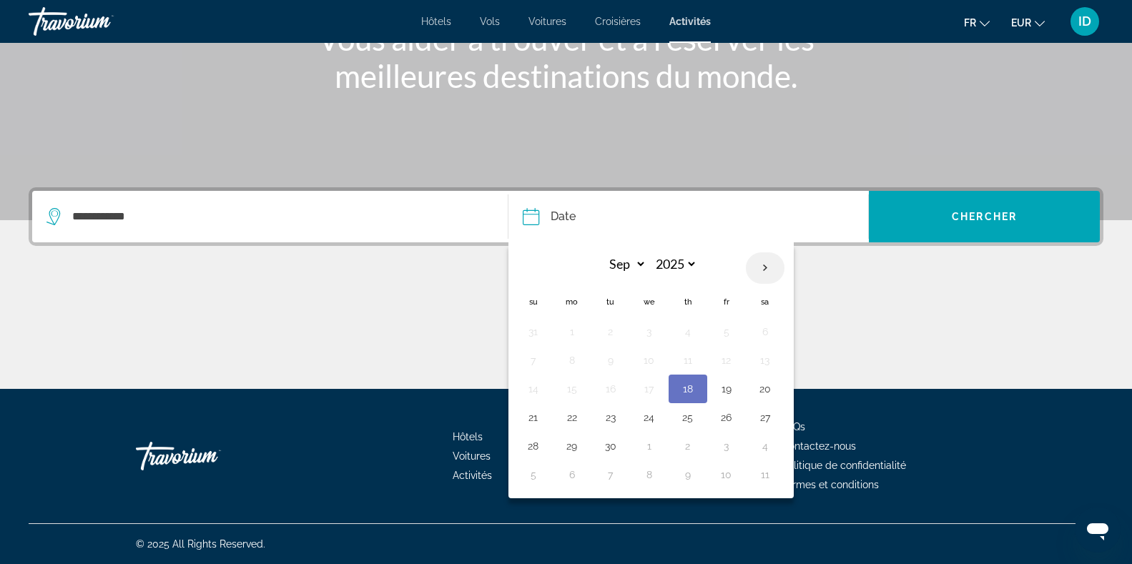
click at [764, 259] on th "Next month" at bounding box center [765, 267] width 39 height 31
select select "*"
click at [538, 334] on button "28" at bounding box center [533, 332] width 23 height 20
type input "**********"
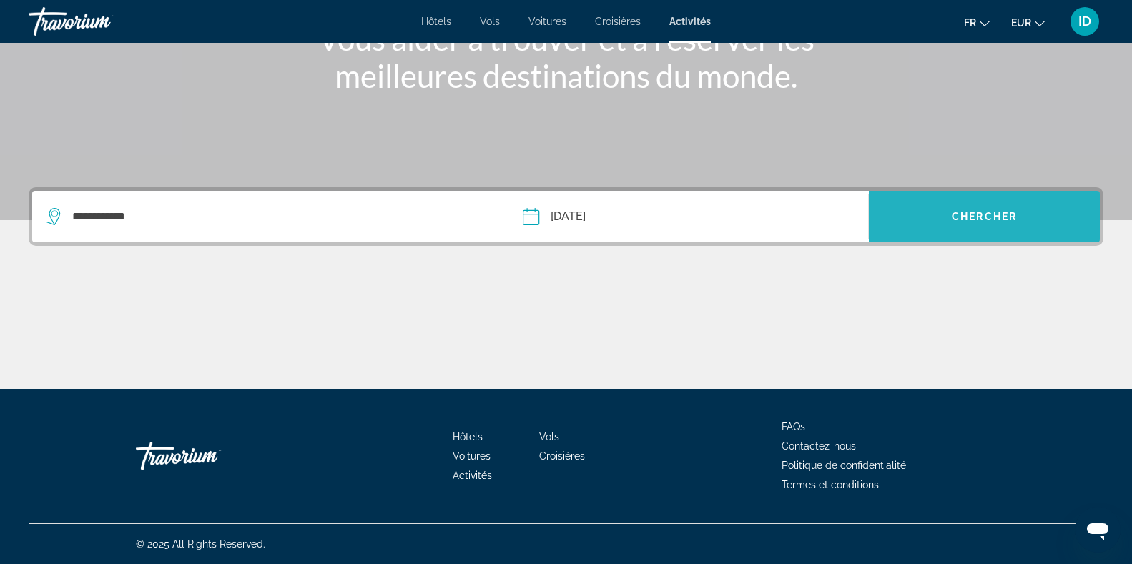
click at [931, 230] on span "Search widget" at bounding box center [984, 217] width 231 height 34
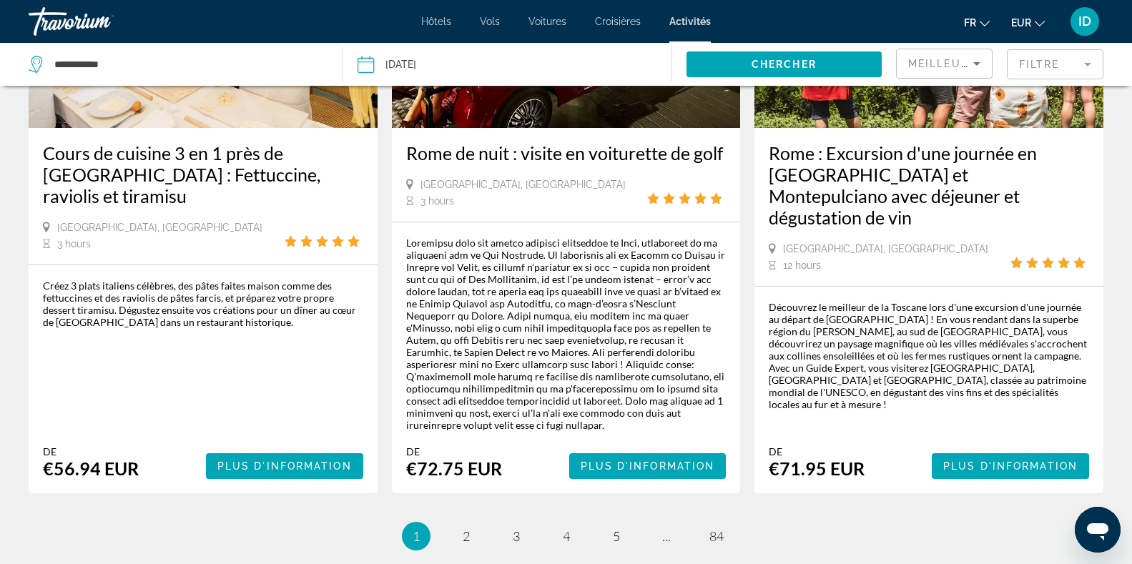
scroll to position [2326, 0]
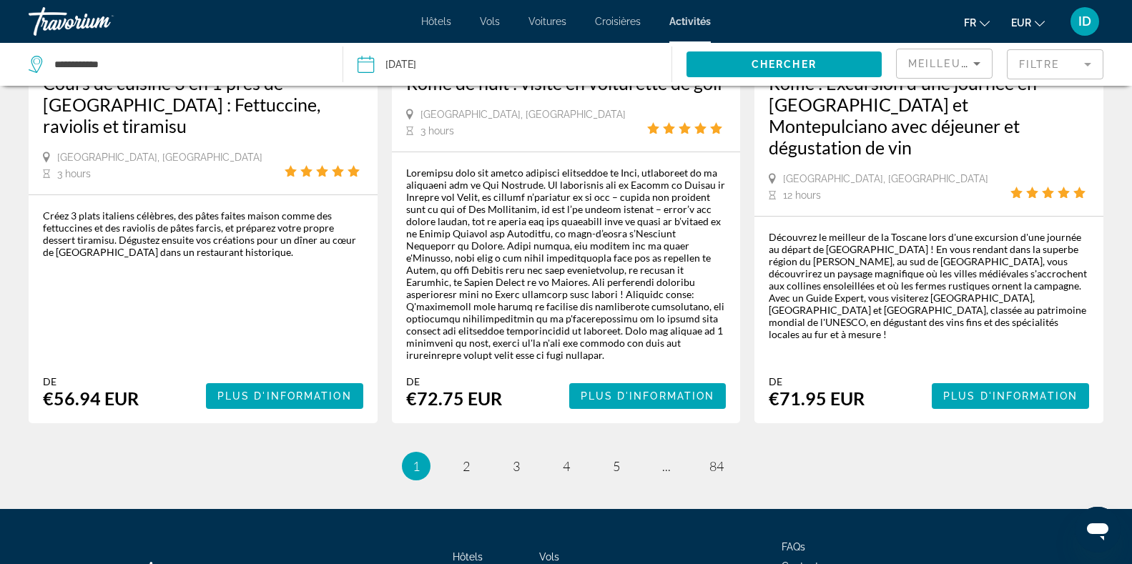
click at [1074, 63] on mat-form-field "Filtre" at bounding box center [1055, 64] width 97 height 30
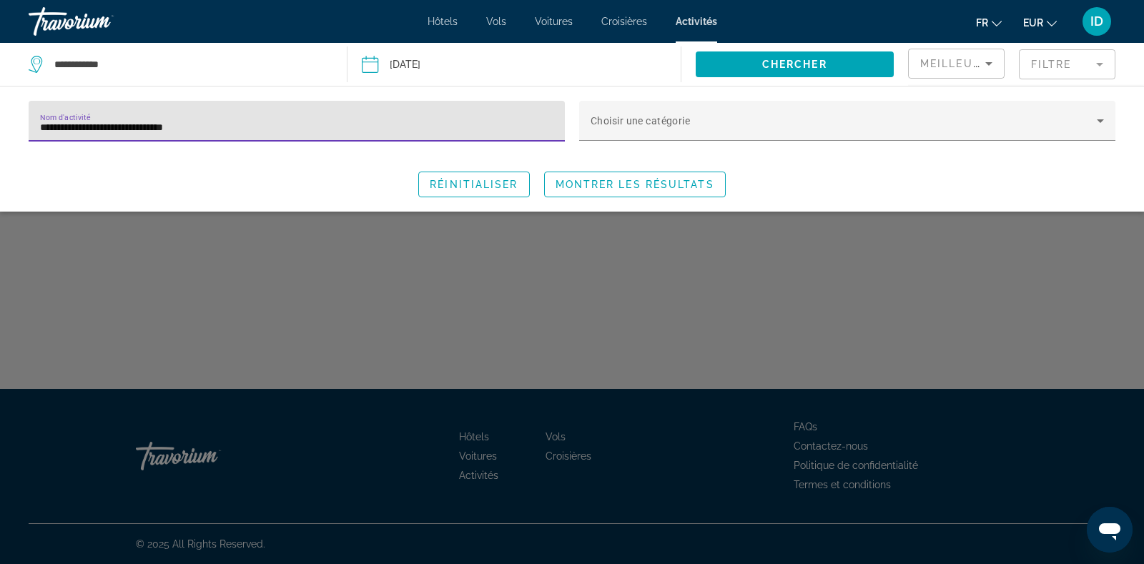
type input "**********"
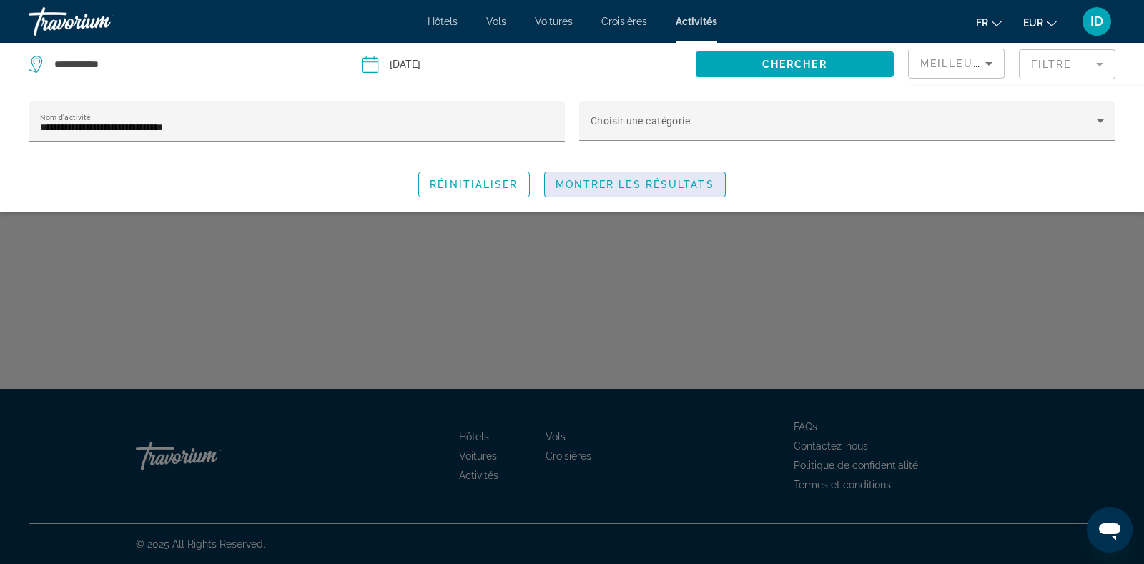
click at [593, 172] on span "Search widget" at bounding box center [635, 184] width 180 height 34
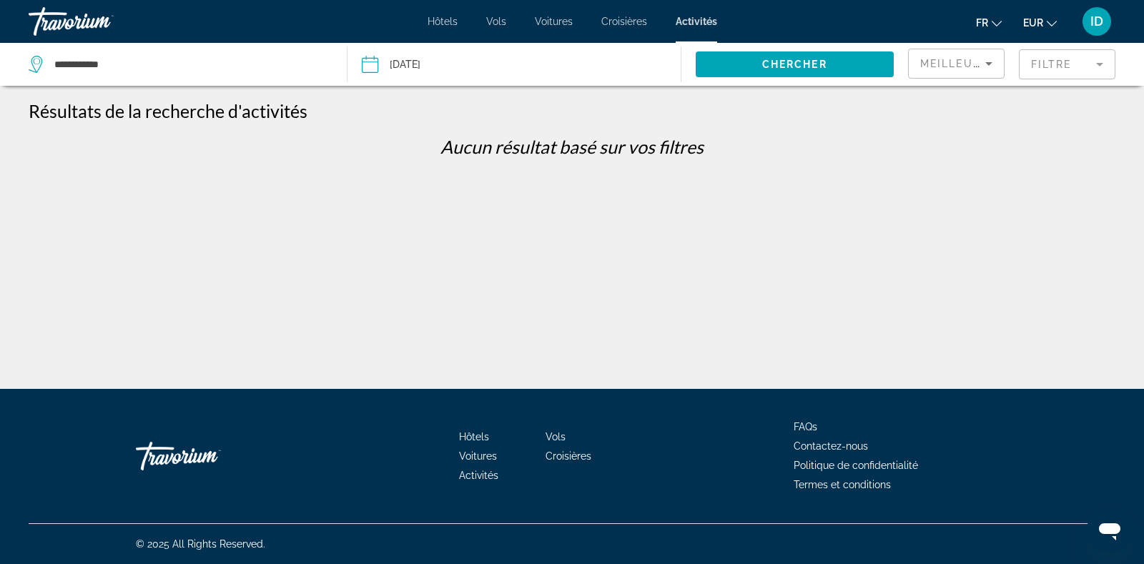
click at [593, 172] on div "**********" at bounding box center [572, 294] width 1144 height 389
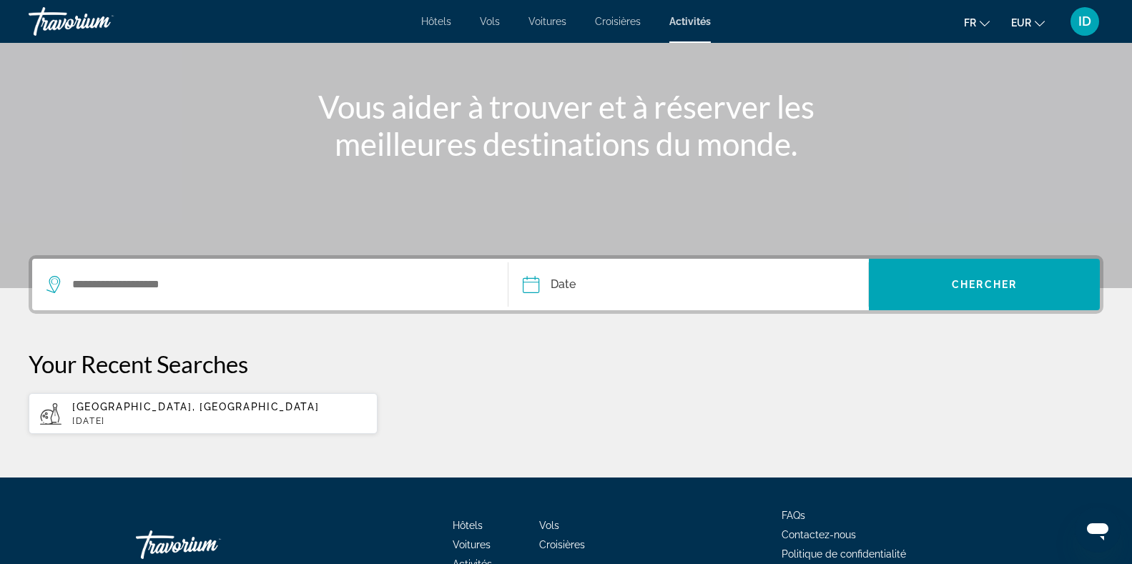
scroll to position [187, 0]
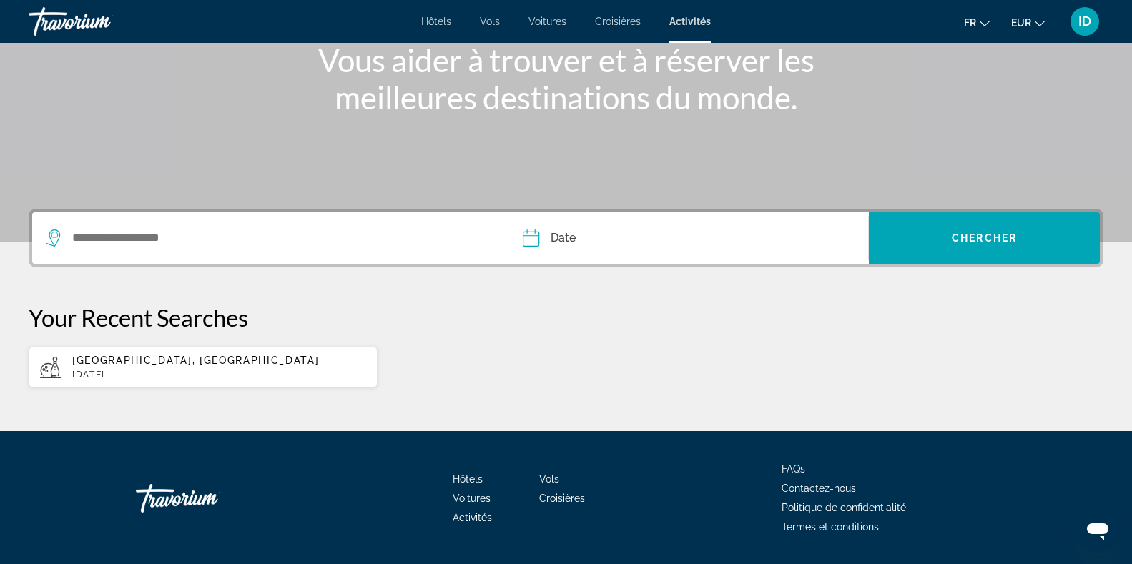
click at [242, 363] on p "[GEOGRAPHIC_DATA], [GEOGRAPHIC_DATA]" at bounding box center [219, 360] width 294 height 11
type input "**********"
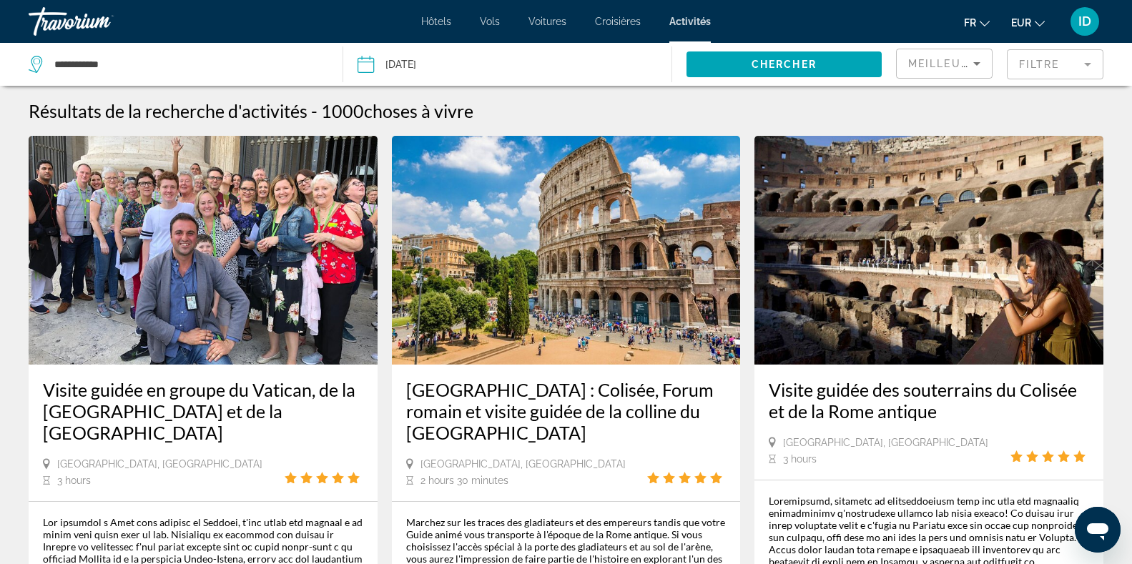
click at [1034, 67] on mat-form-field "Filtre" at bounding box center [1055, 64] width 97 height 30
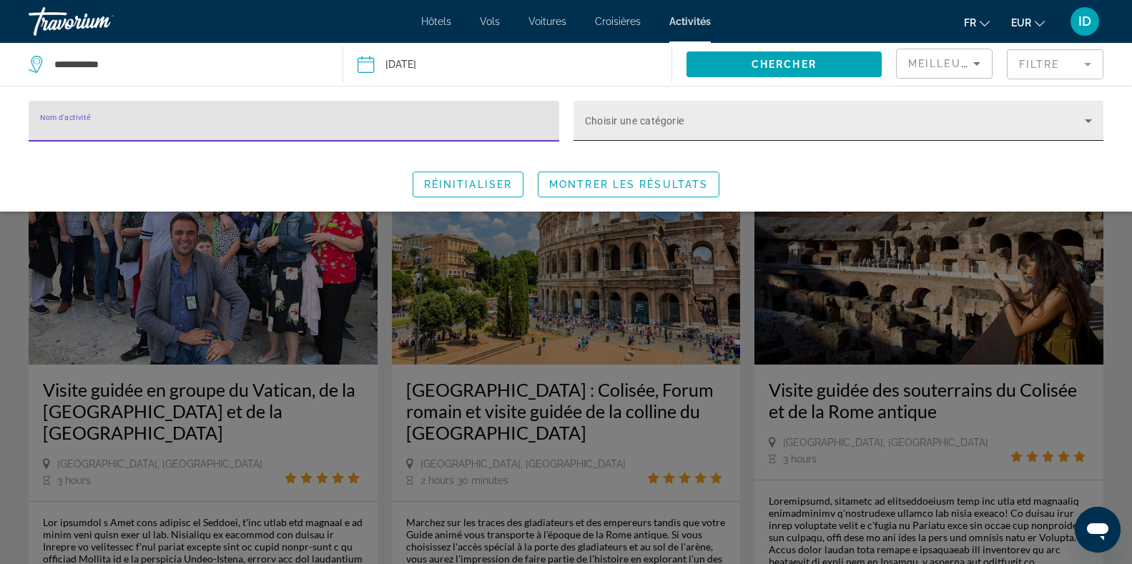
click at [813, 110] on div "Choisir une catégorie" at bounding box center [839, 121] width 508 height 40
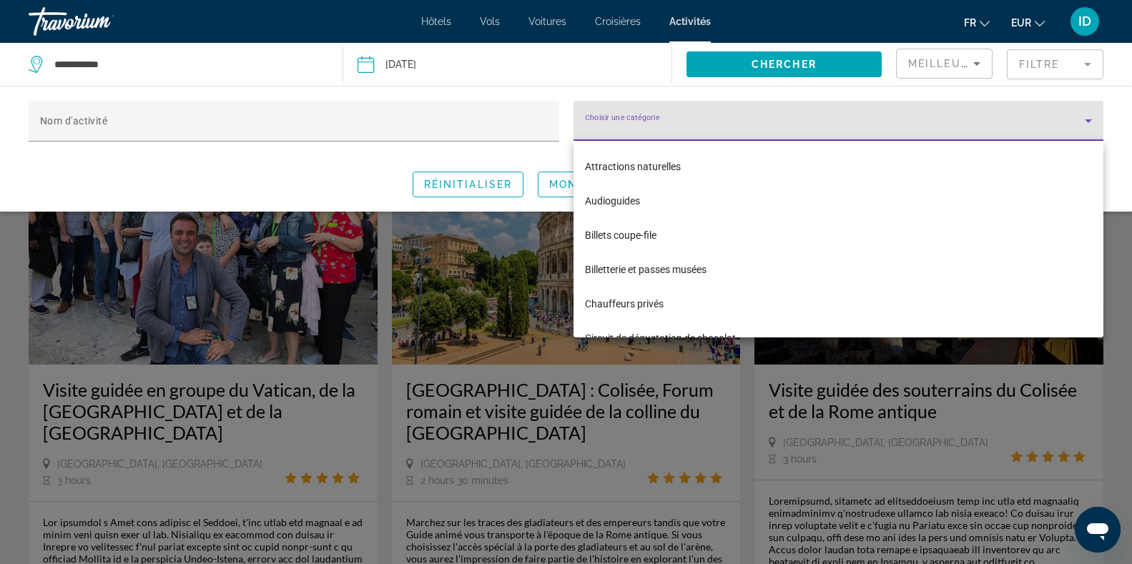
scroll to position [205, 0]
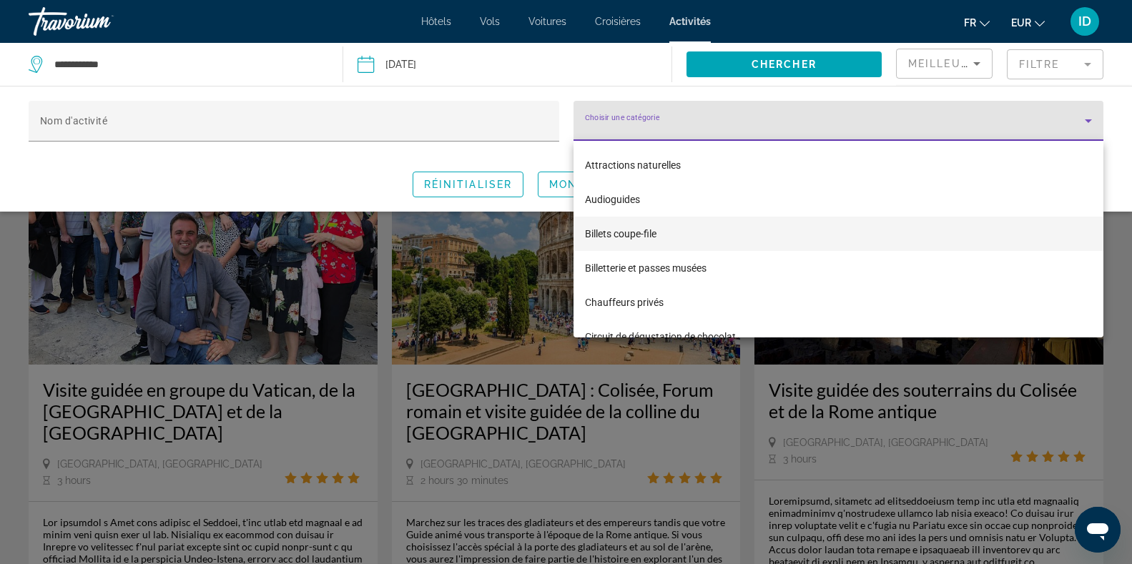
click at [624, 230] on span "Billets coupe-file" at bounding box center [621, 233] width 72 height 17
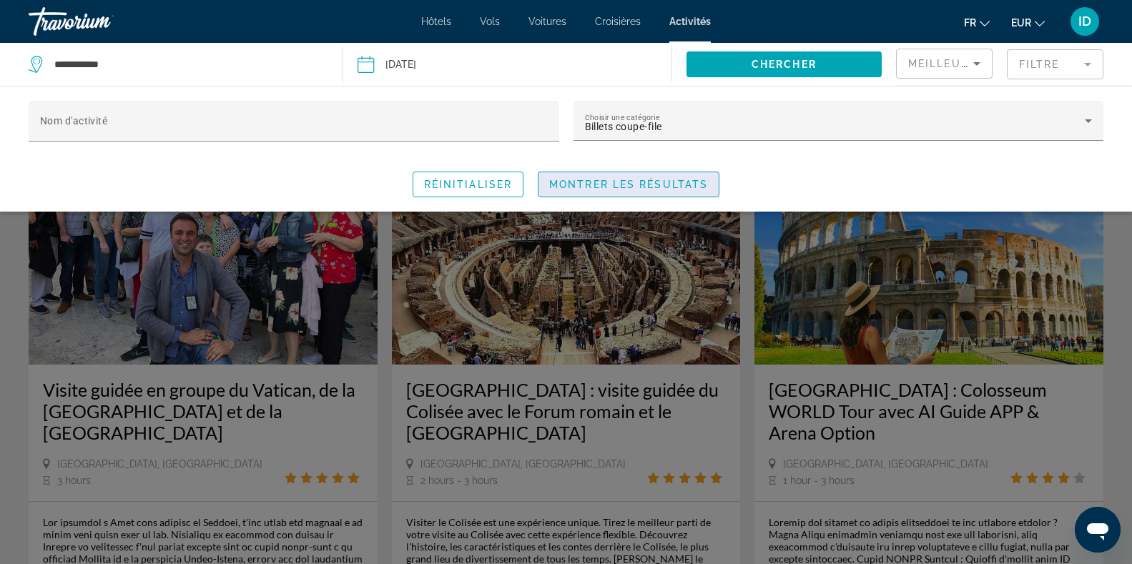
click at [609, 175] on span "Search widget" at bounding box center [629, 184] width 180 height 34
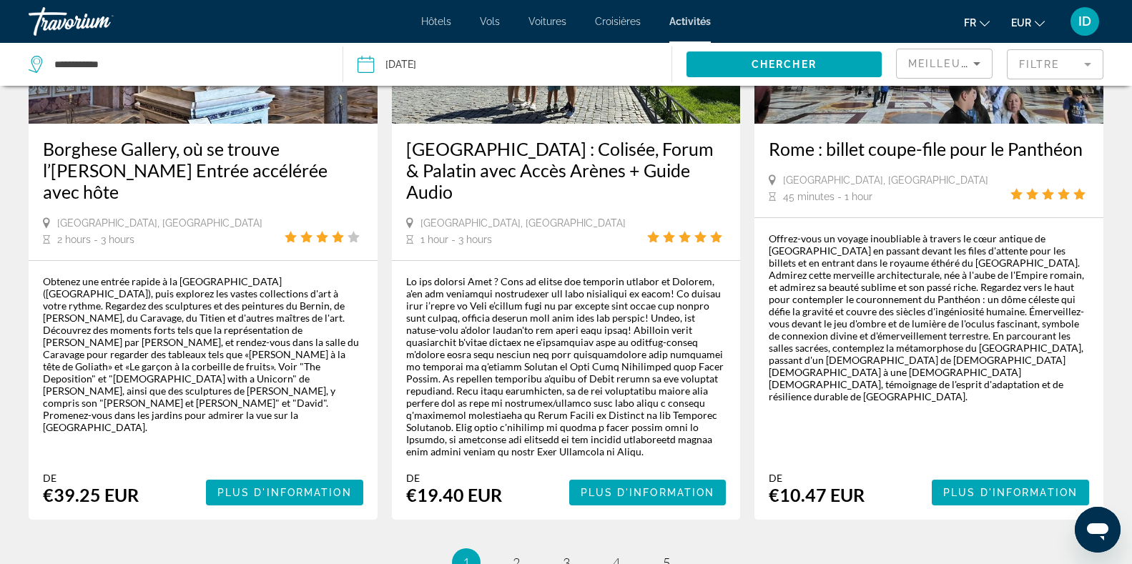
scroll to position [2248, 0]
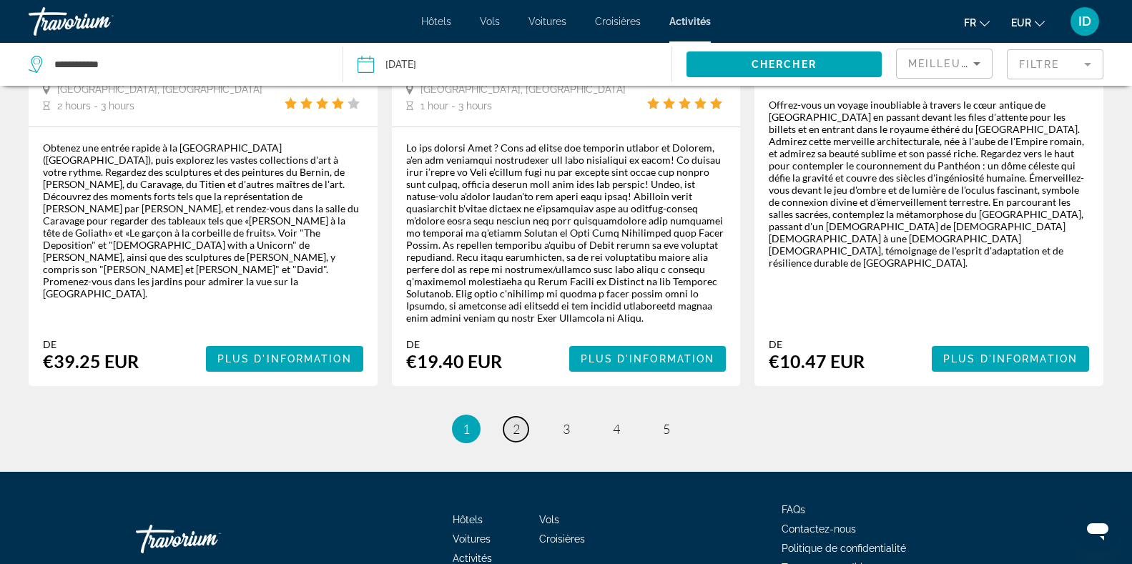
click at [514, 421] on span "2" at bounding box center [516, 429] width 7 height 16
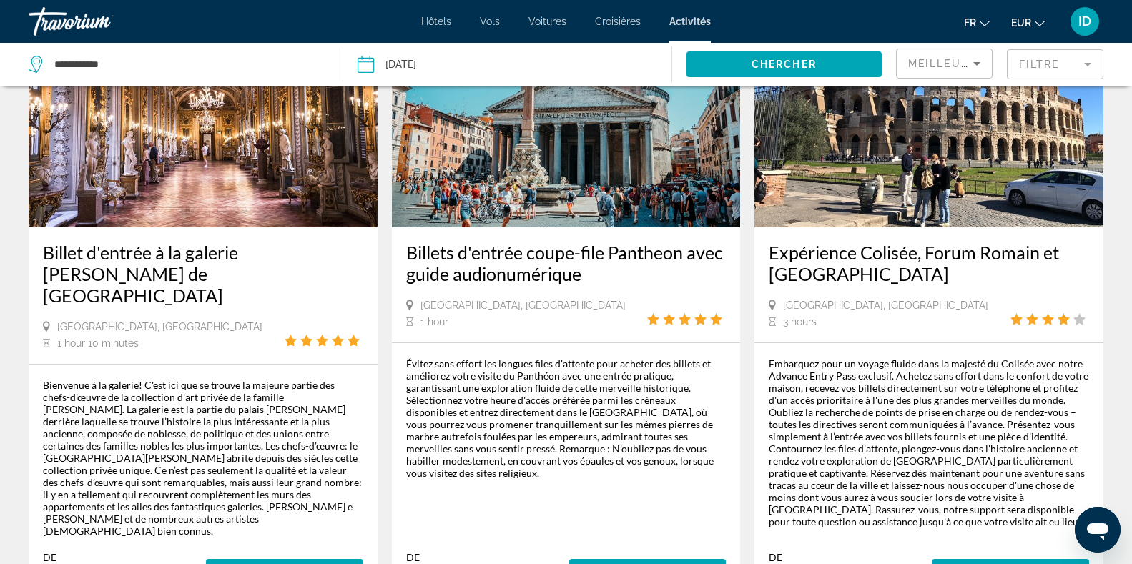
scroll to position [1975, 0]
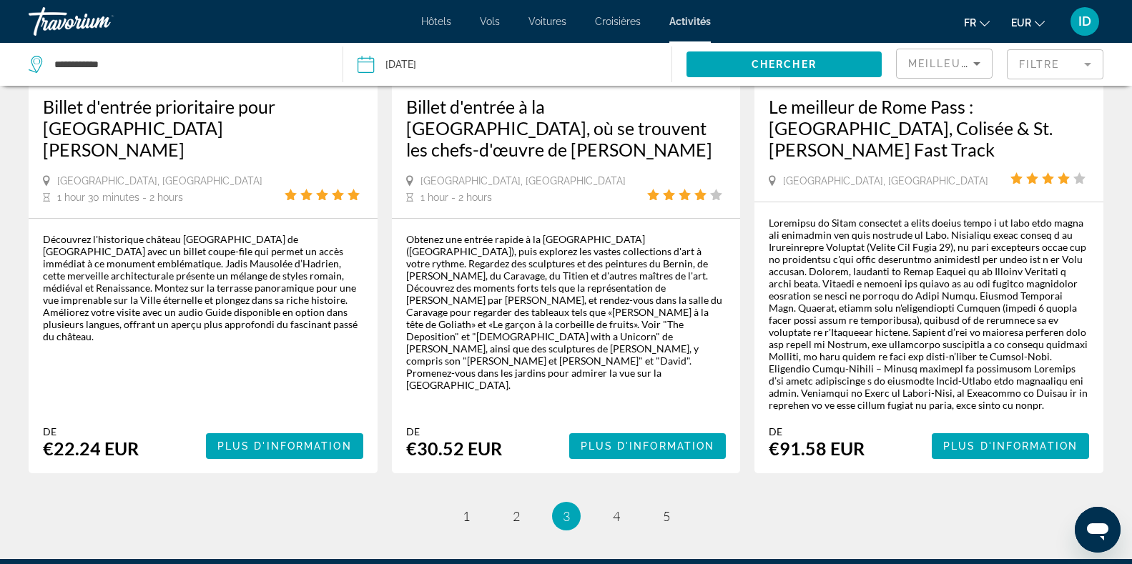
scroll to position [2233, 0]
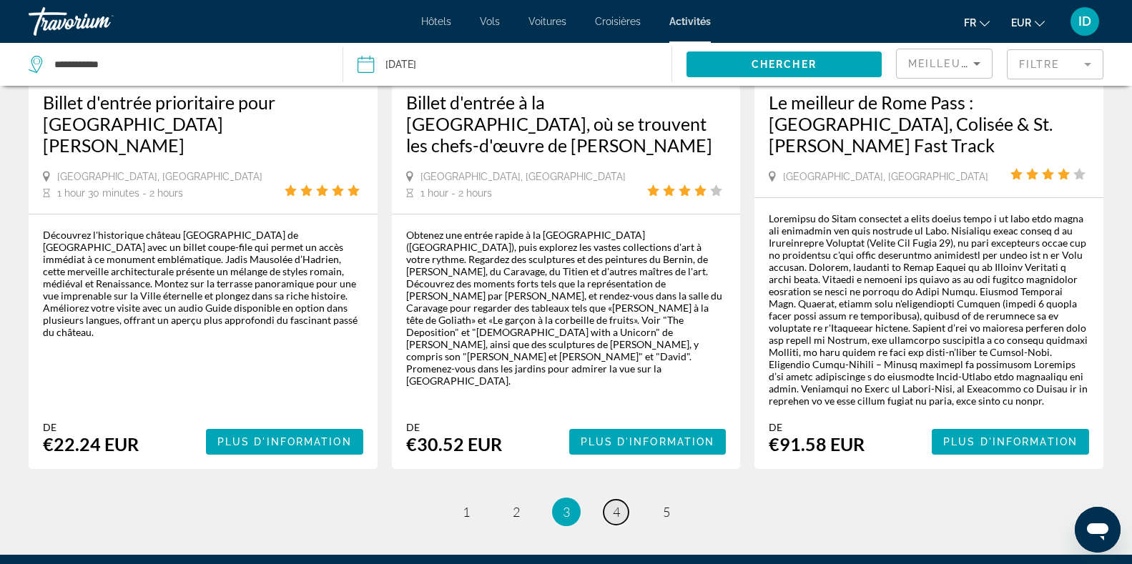
click at [613, 504] on span "4" at bounding box center [616, 512] width 7 height 16
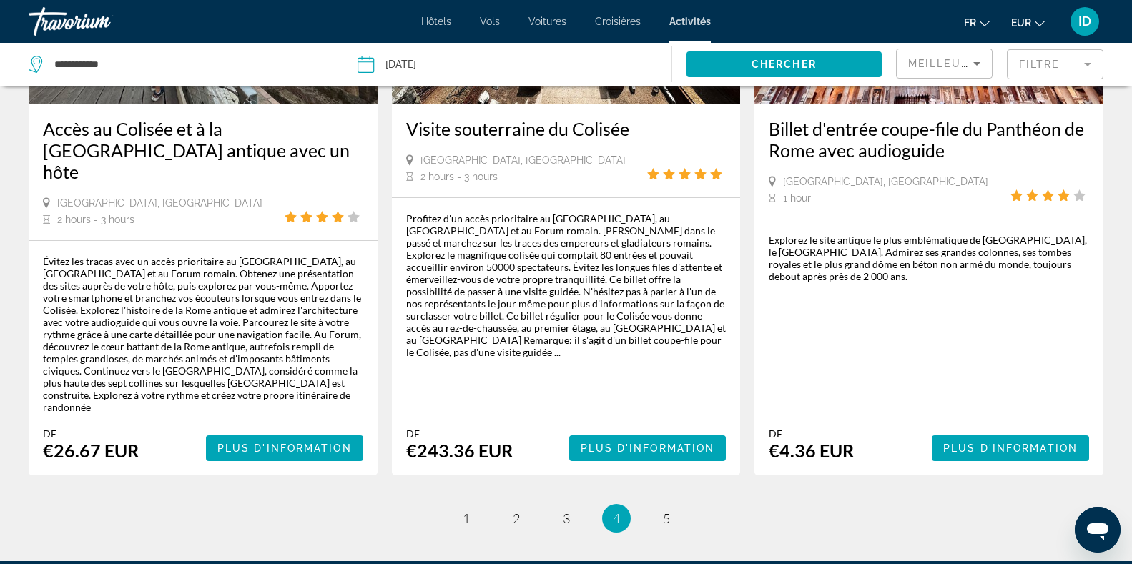
scroll to position [2224, 0]
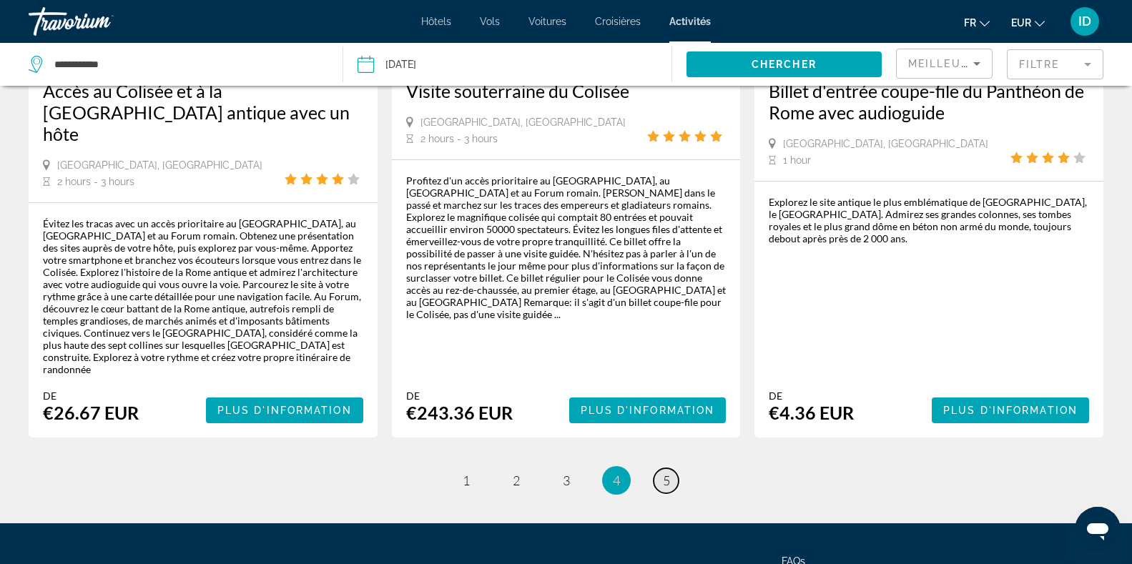
click at [661, 468] on link "page 5" at bounding box center [666, 480] width 25 height 25
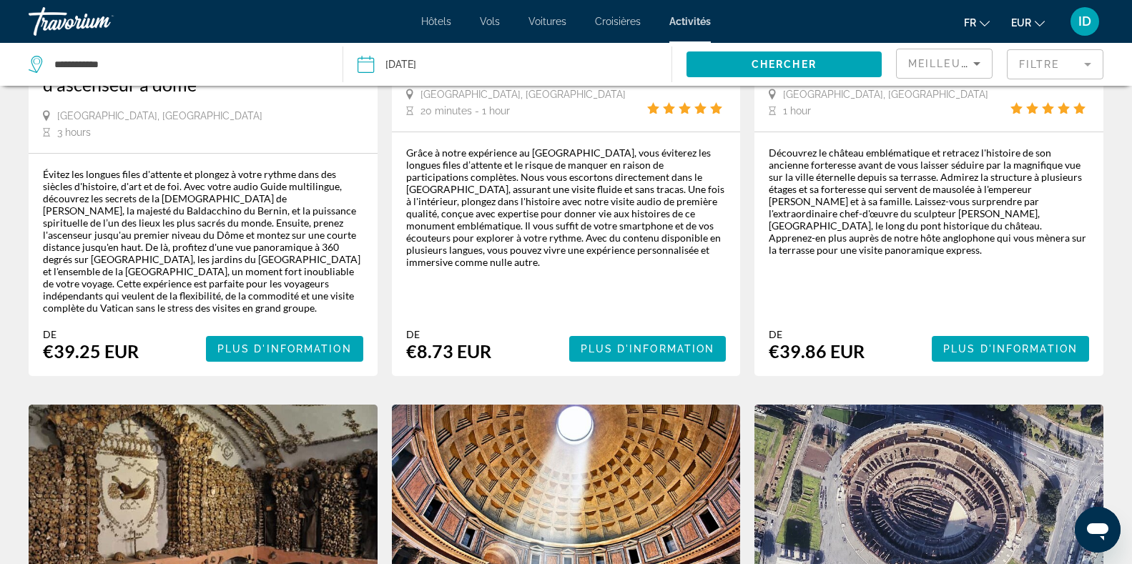
scroll to position [114, 0]
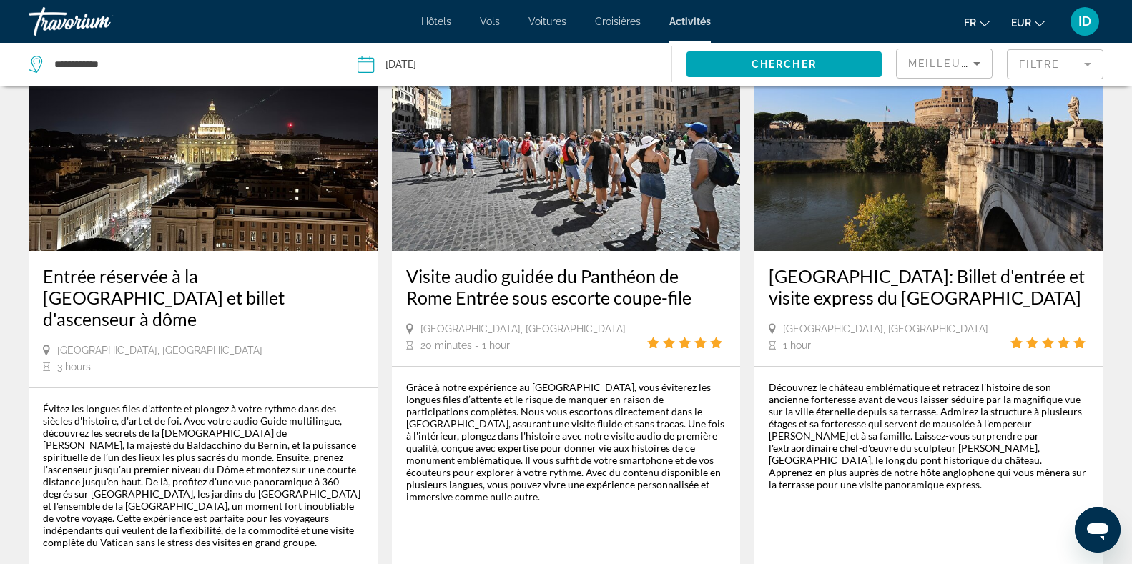
click at [434, 24] on span "Hôtels" at bounding box center [436, 21] width 30 height 11
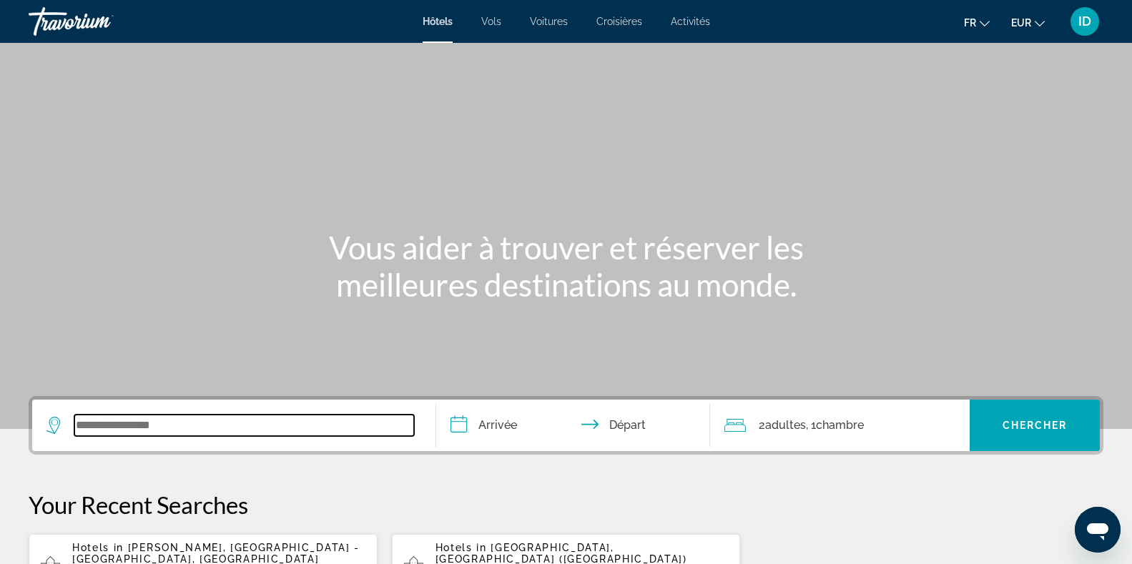
click at [194, 424] on input "Search widget" at bounding box center [244, 425] width 340 height 21
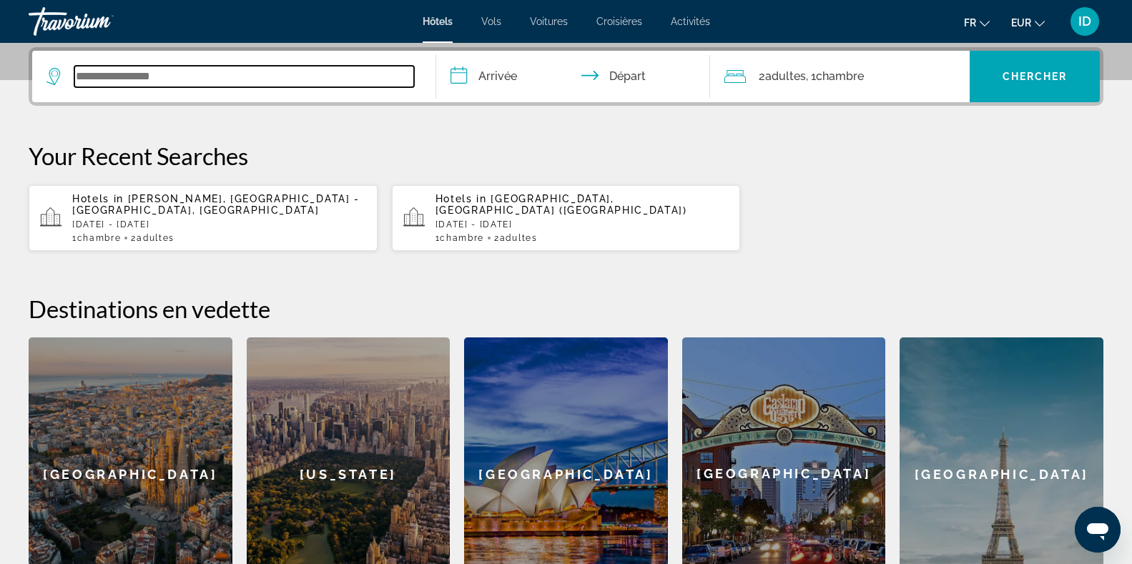
scroll to position [350, 0]
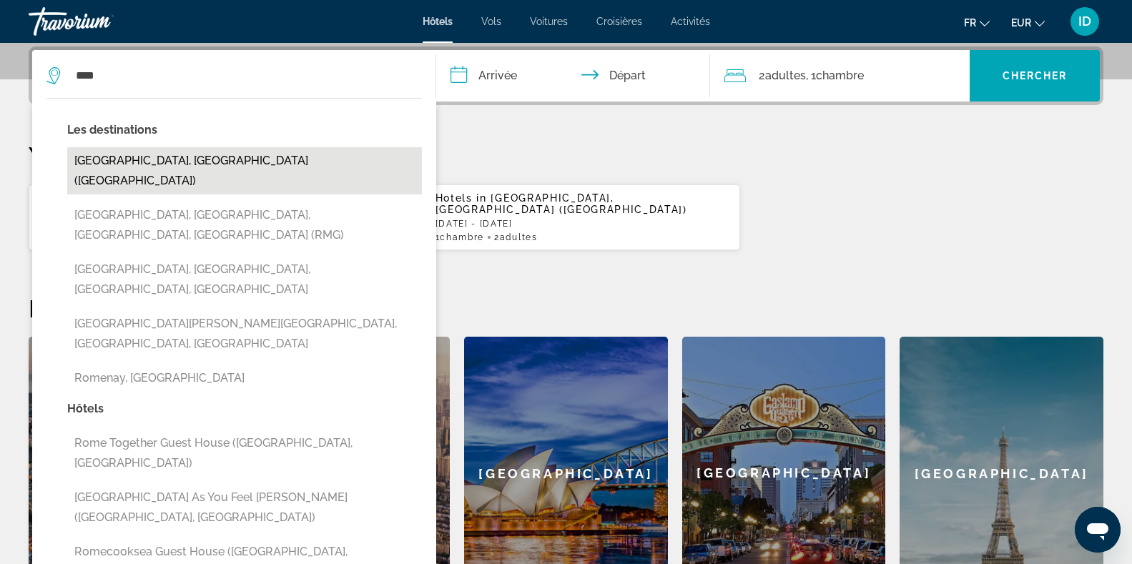
click at [143, 152] on button "[GEOGRAPHIC_DATA], [GEOGRAPHIC_DATA] ([GEOGRAPHIC_DATA])" at bounding box center [244, 170] width 355 height 47
type input "**********"
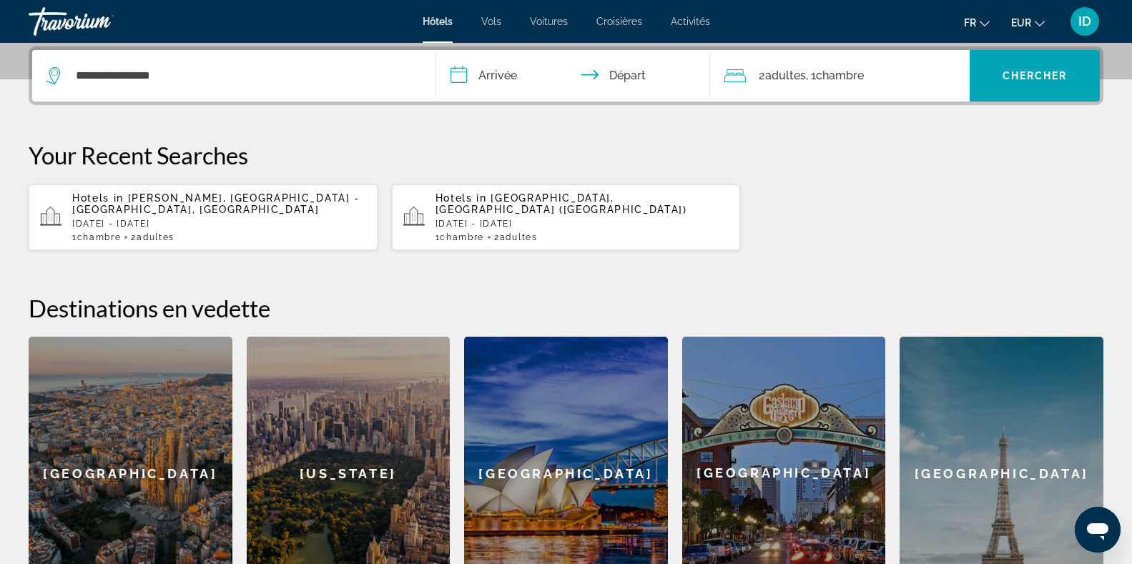
click at [497, 74] on input "**********" at bounding box center [576, 78] width 280 height 56
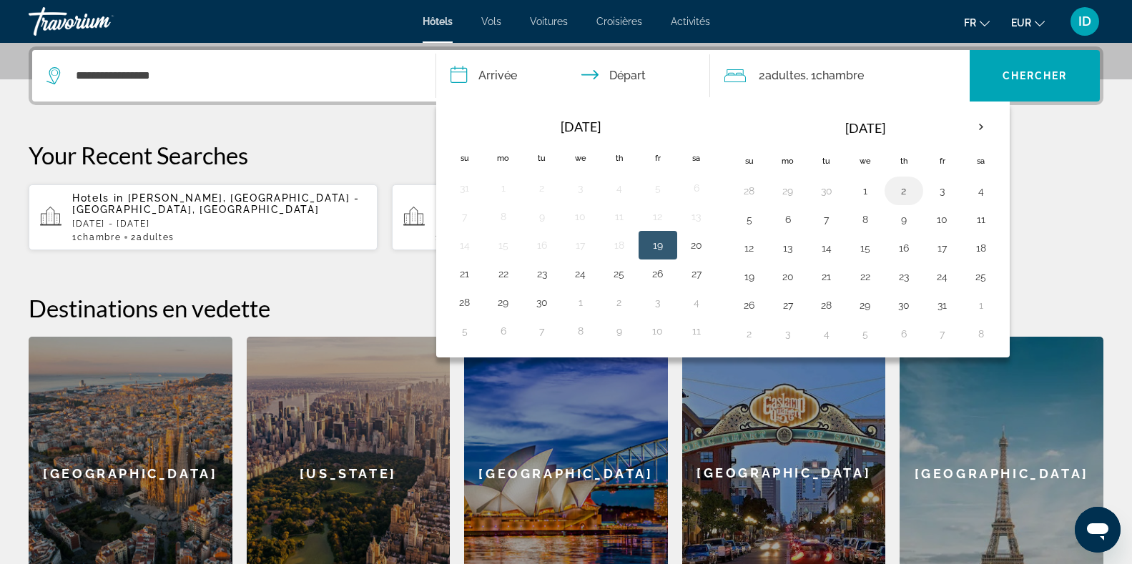
click at [902, 186] on button "2" at bounding box center [904, 191] width 23 height 20
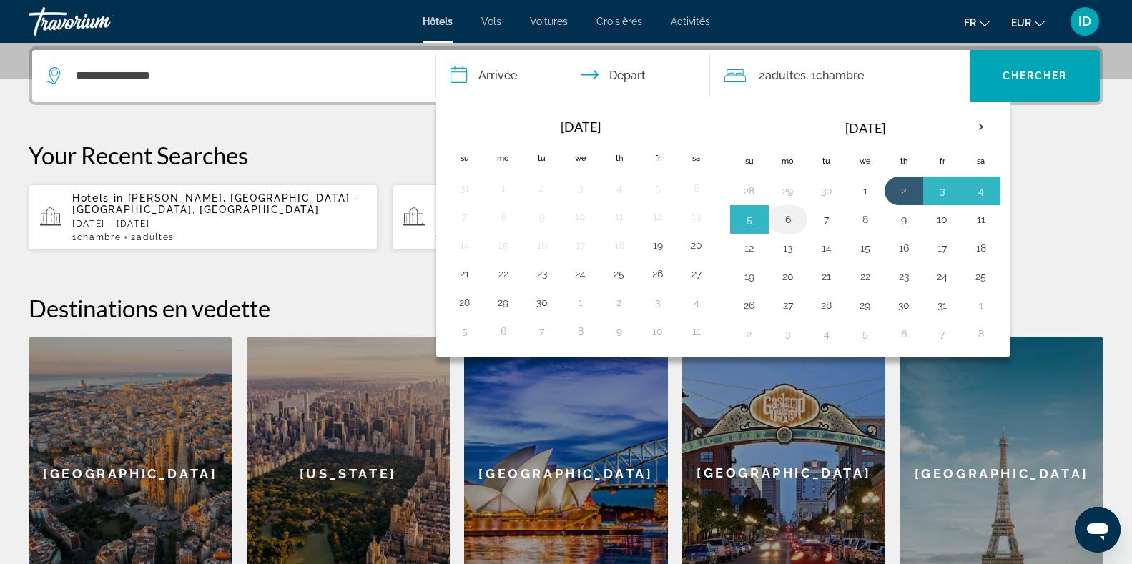
click at [793, 226] on button "6" at bounding box center [788, 220] width 23 height 20
type input "**********"
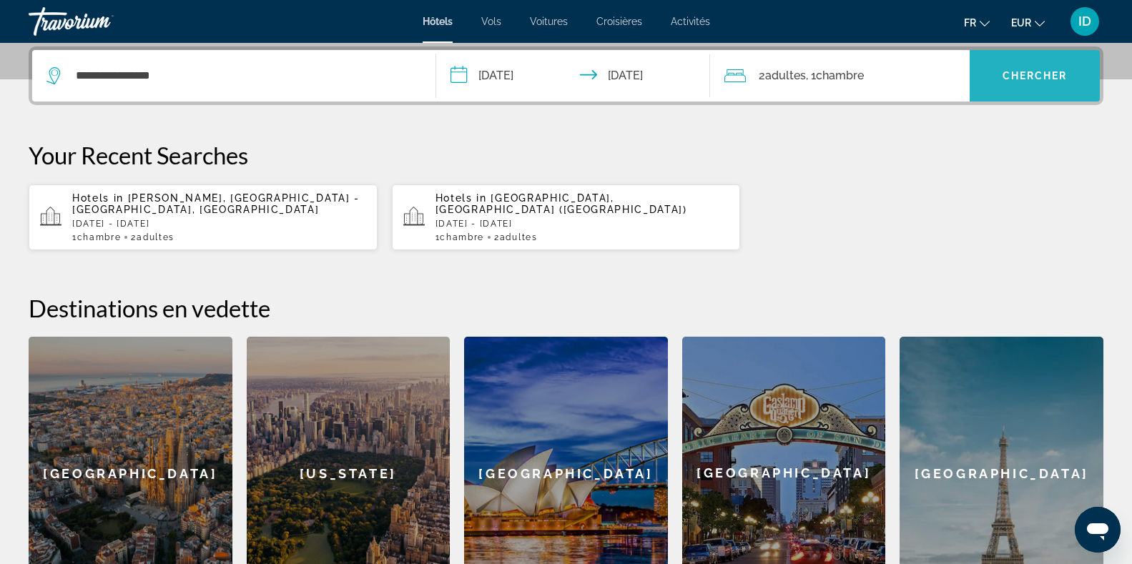
click at [1011, 79] on span "Chercher" at bounding box center [1035, 75] width 65 height 11
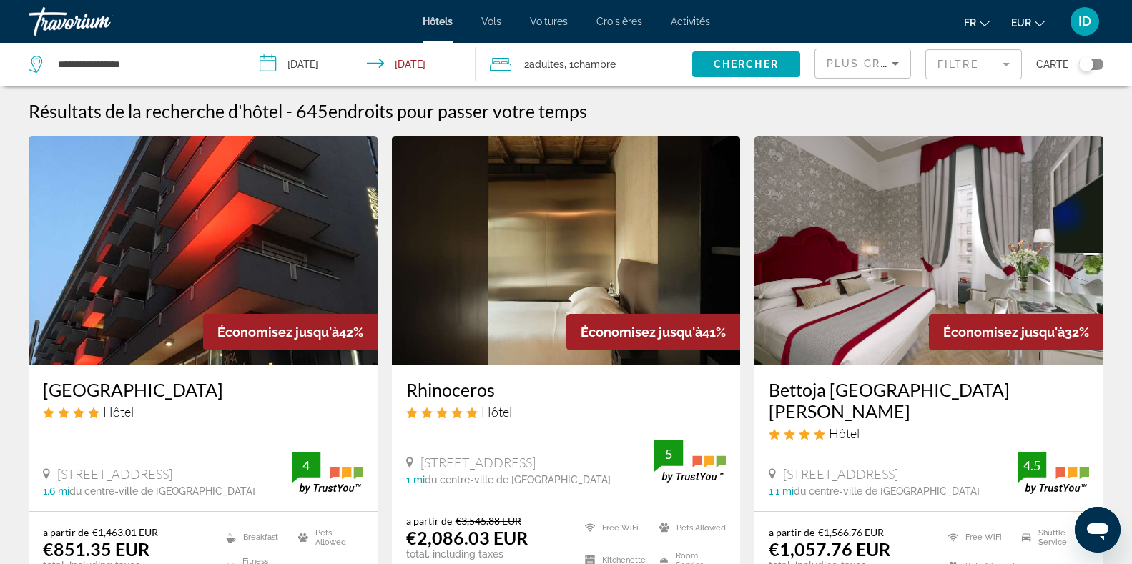
click at [898, 64] on icon "Sort by" at bounding box center [895, 63] width 17 height 17
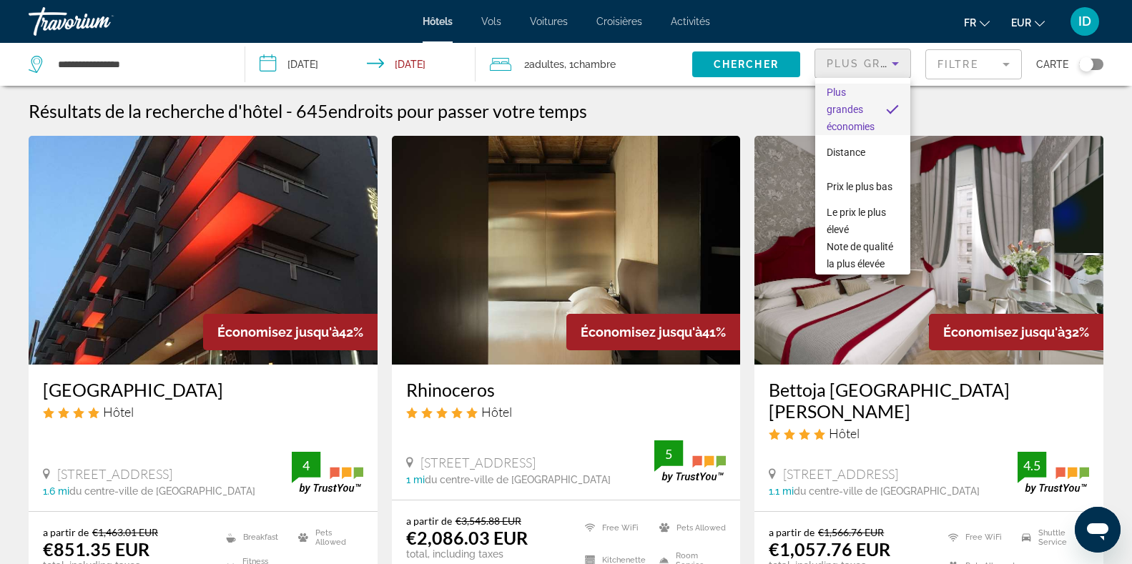
click at [856, 119] on span "Plus grandes économies" at bounding box center [851, 109] width 48 height 51
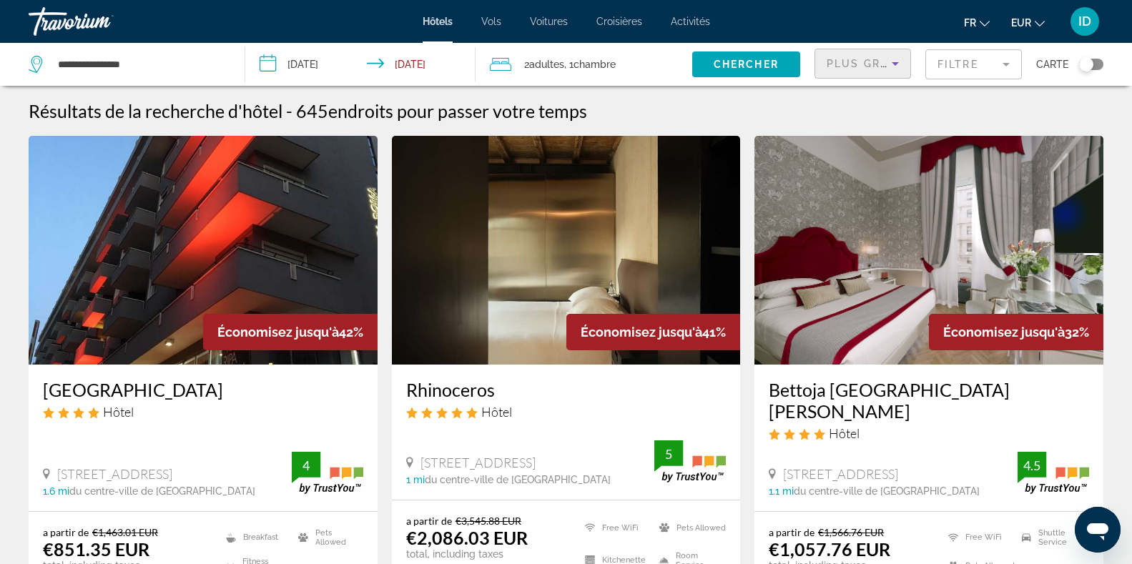
click at [1004, 62] on mat-form-field "Filtre" at bounding box center [974, 64] width 97 height 30
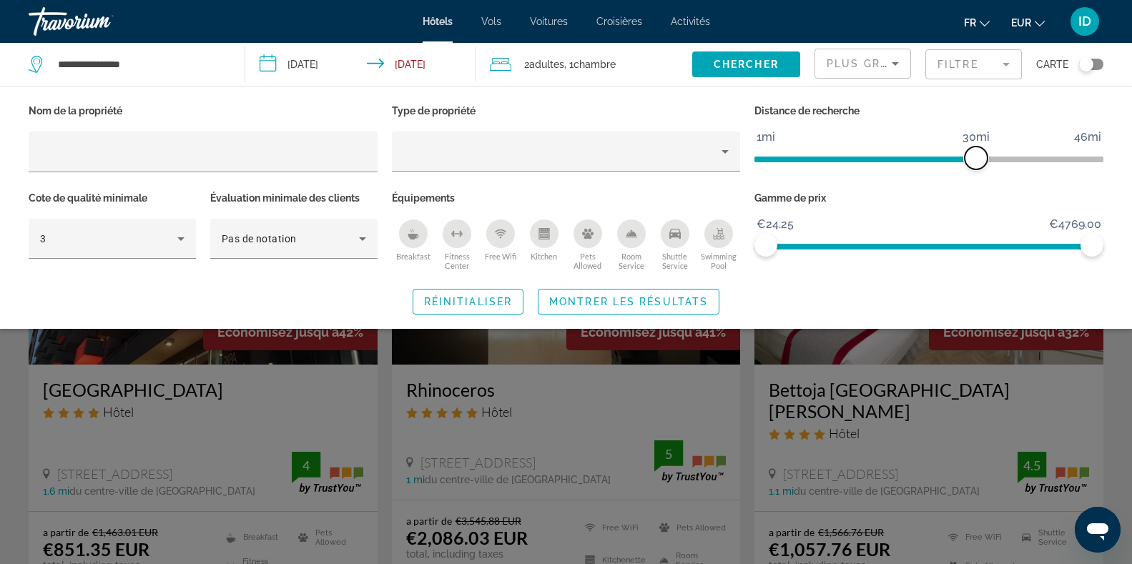
click at [971, 162] on span "ngx-slider" at bounding box center [976, 158] width 23 height 23
click at [822, 160] on span "ngx-slider" at bounding box center [866, 160] width 222 height 6
drag, startPoint x: 822, startPoint y: 160, endPoint x: 810, endPoint y: 165, distance: 12.8
click at [810, 165] on span "ngx-slider" at bounding box center [809, 158] width 23 height 23
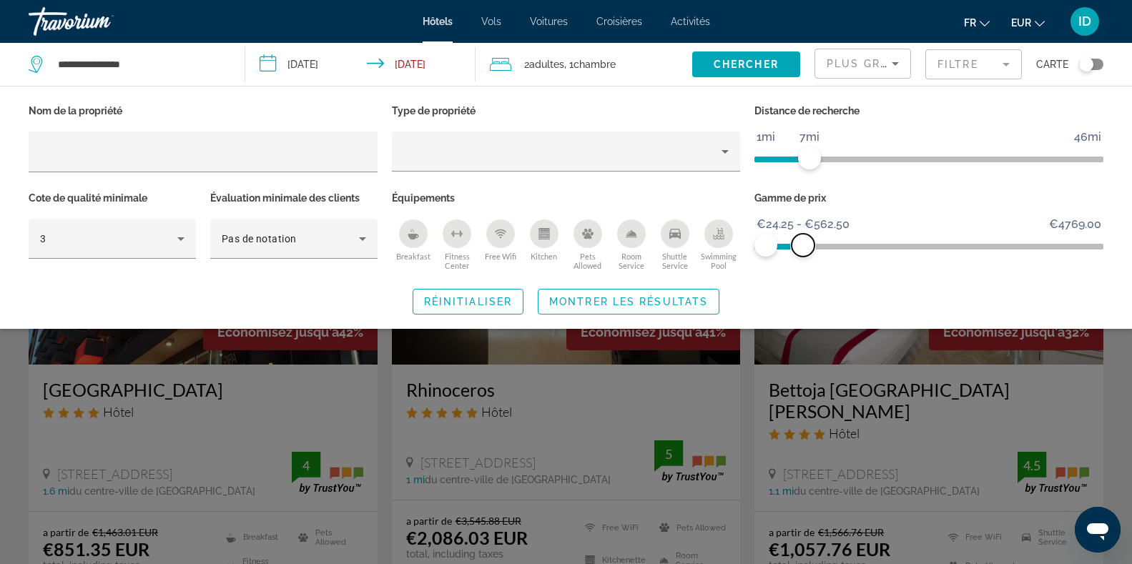
drag, startPoint x: 1088, startPoint y: 236, endPoint x: 803, endPoint y: 226, distance: 284.9
click at [803, 244] on ngx-slider "€24.25 €4769.00 €24.25 €562.50 €24.25 - €562.50" at bounding box center [929, 245] width 349 height 3
click at [583, 300] on span "Montrer les résultats" at bounding box center [628, 301] width 159 height 11
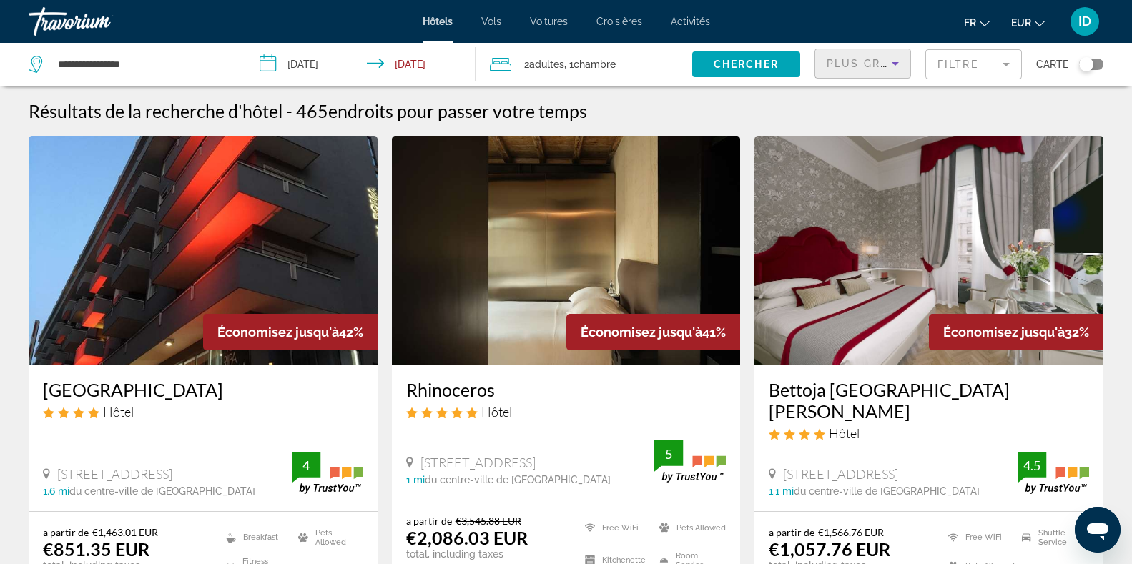
click at [861, 62] on span "Plus grandes économies" at bounding box center [912, 63] width 171 height 11
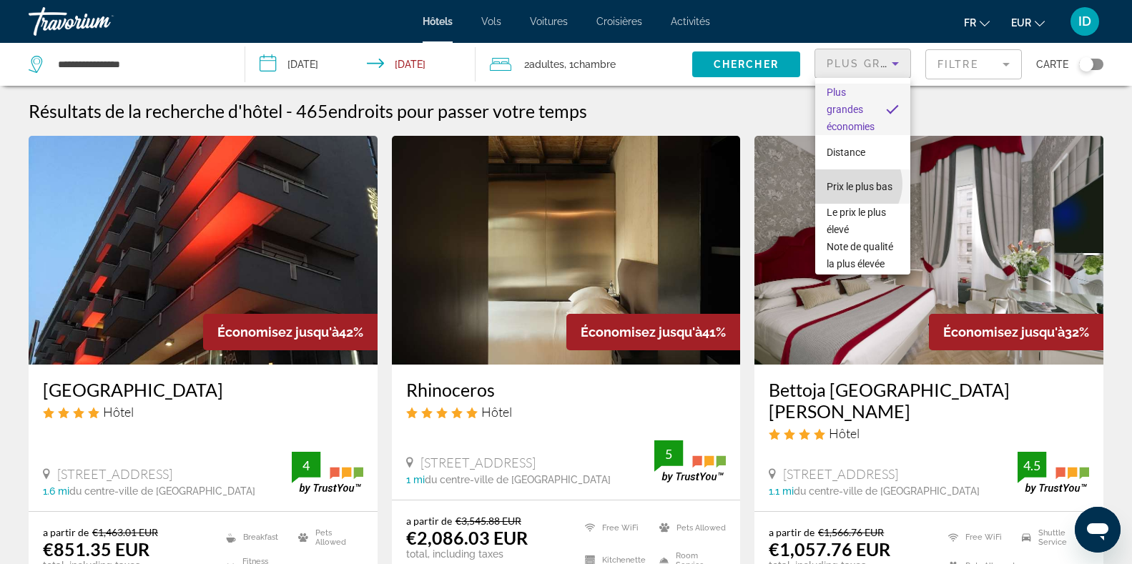
click at [851, 184] on span "Prix le plus bas" at bounding box center [860, 186] width 66 height 17
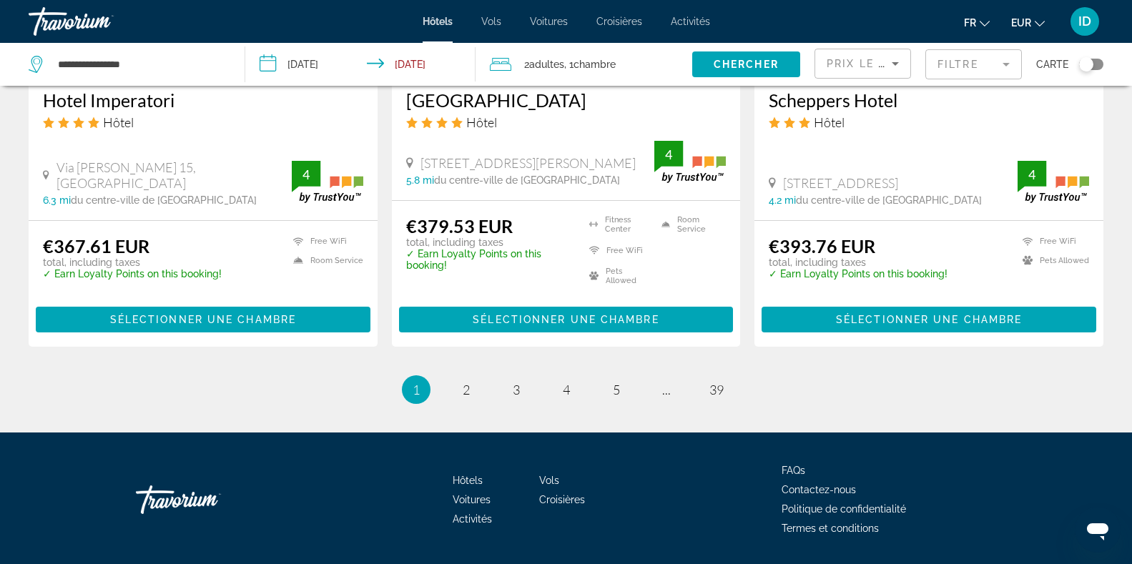
scroll to position [1903, 0]
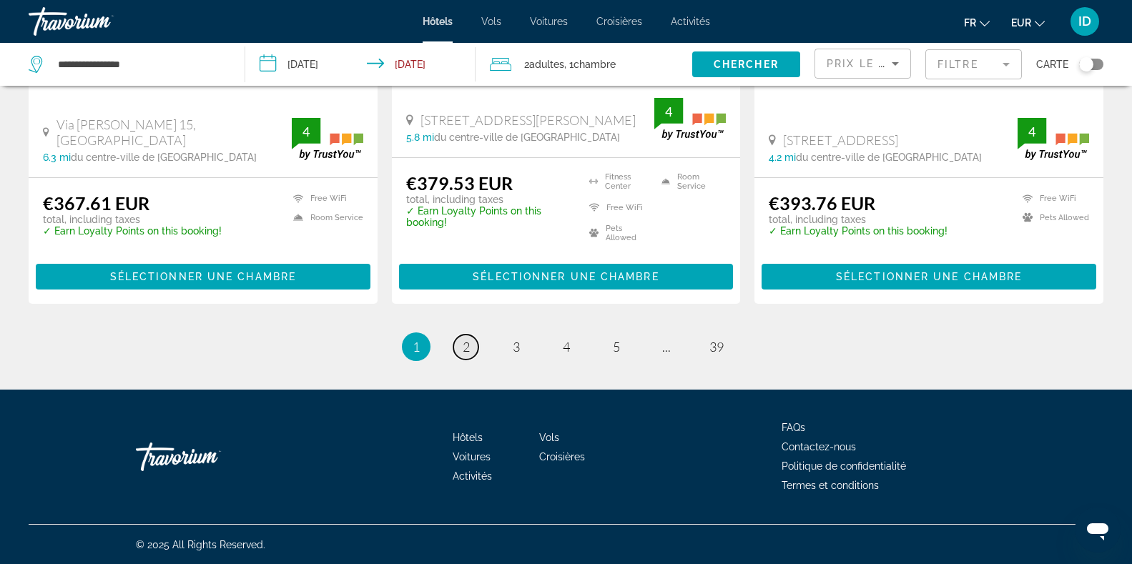
click at [468, 348] on span "2" at bounding box center [466, 347] width 7 height 16
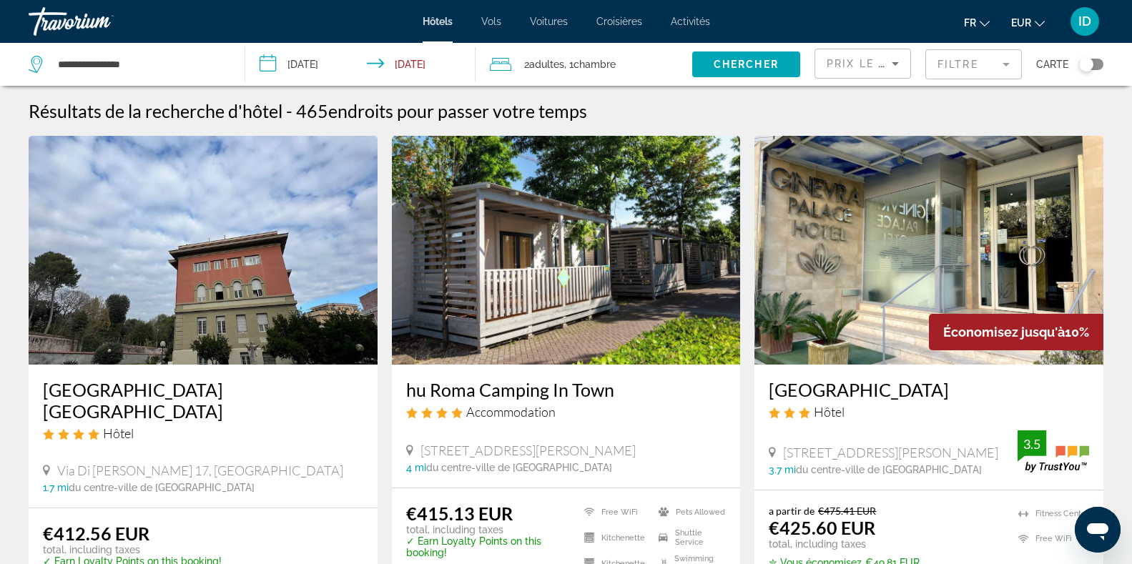
click at [963, 67] on mat-form-field "Filtre" at bounding box center [974, 64] width 97 height 30
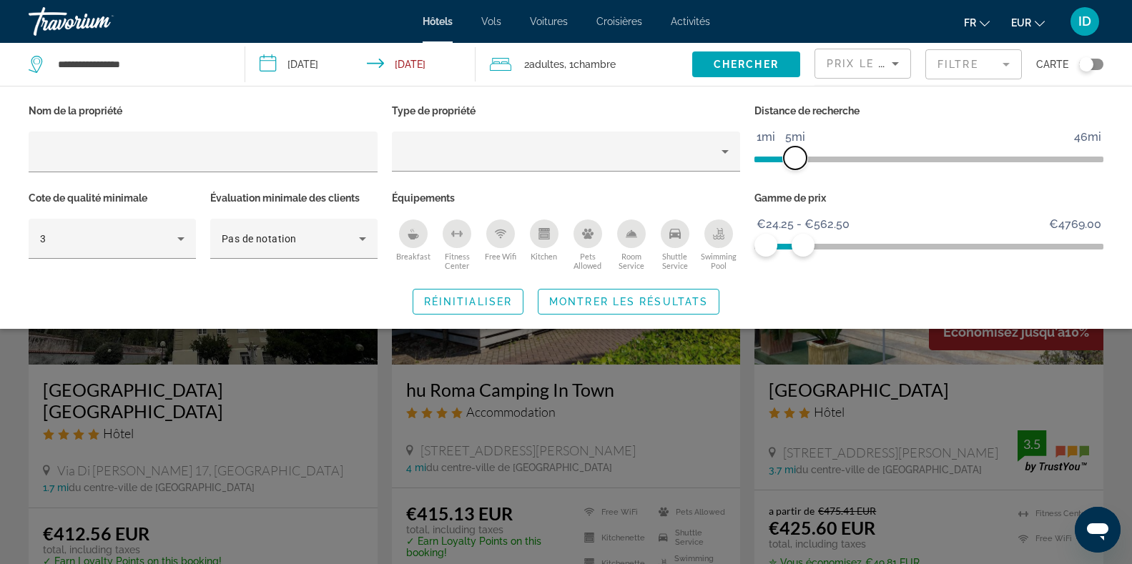
drag, startPoint x: 808, startPoint y: 155, endPoint x: 793, endPoint y: 160, distance: 15.6
click at [793, 160] on span "ngx-slider" at bounding box center [795, 158] width 23 height 23
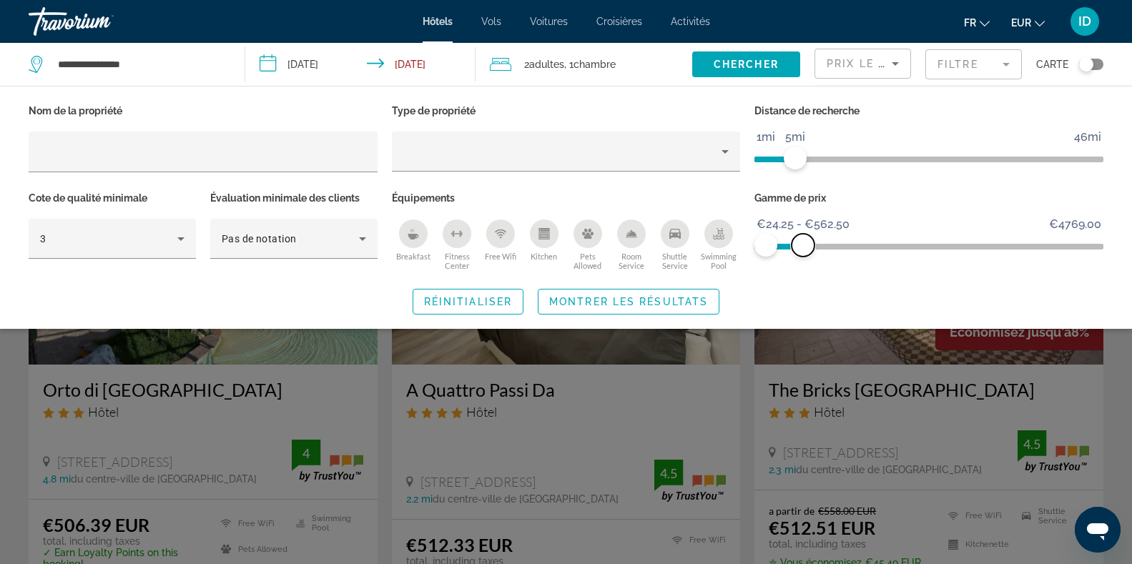
click at [809, 242] on span "ngx-slider-max" at bounding box center [803, 245] width 23 height 23
click at [791, 245] on ngx-slider "€24.25 €4769.00 €24.25 €562.50 €24.25 - €562.50" at bounding box center [929, 245] width 349 height 3
click at [792, 245] on span "ngx-slider-max" at bounding box center [803, 245] width 23 height 23
click at [908, 265] on div "Gamme de prix €24.25 €4769.00 €24.25 €385.50 €24.25 - €385.50" at bounding box center [928, 231] width 363 height 87
click at [658, 300] on span "Montrer les résultats" at bounding box center [628, 301] width 159 height 11
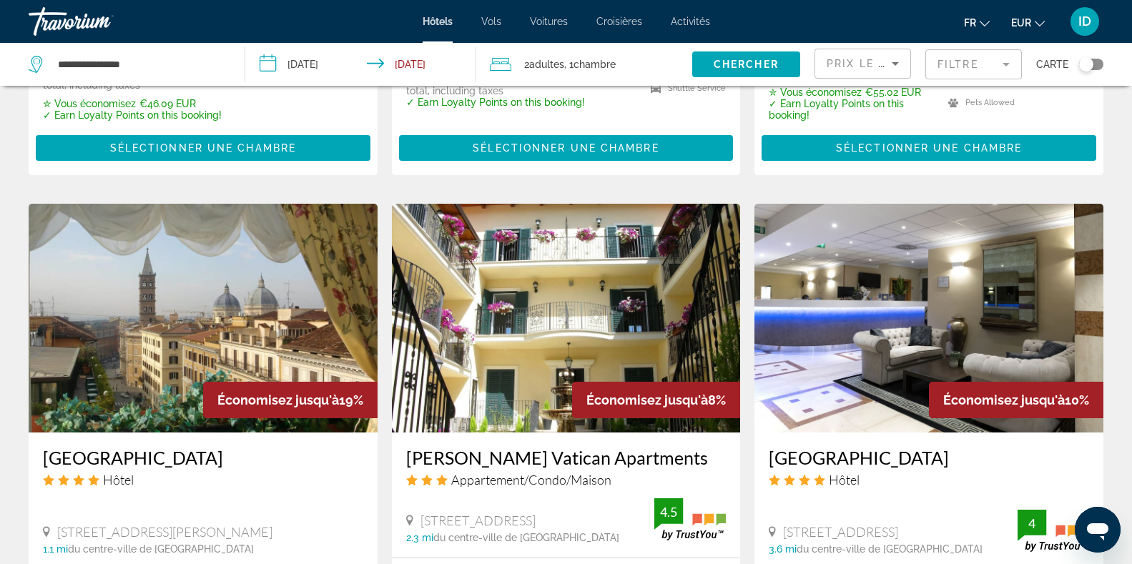
scroll to position [1010, 0]
click at [884, 57] on div "Prix le plus bas" at bounding box center [859, 63] width 65 height 17
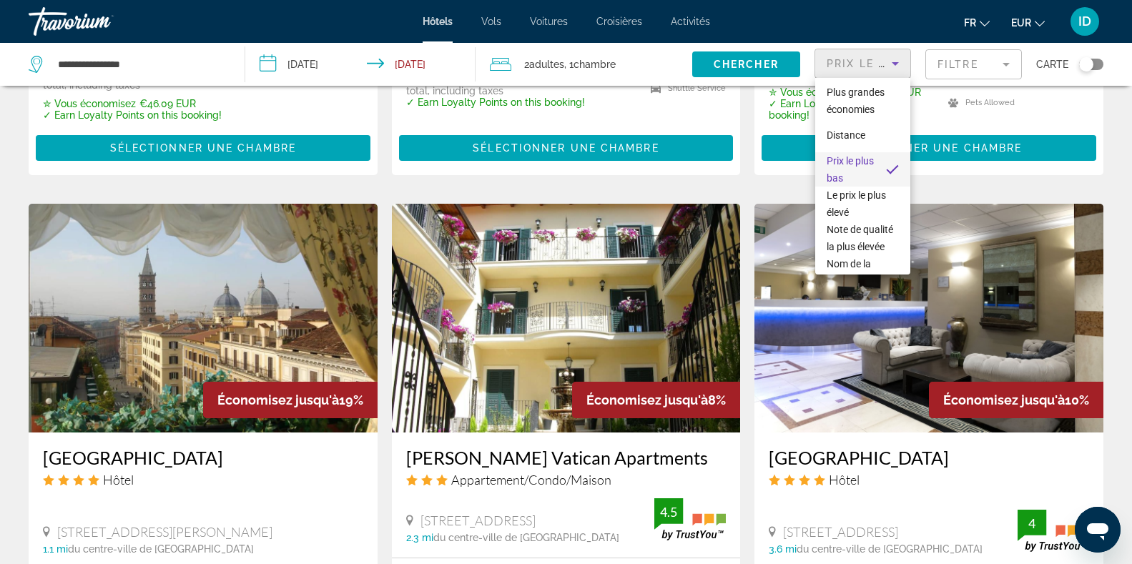
click at [860, 180] on span "Prix le plus bas" at bounding box center [851, 169] width 48 height 34
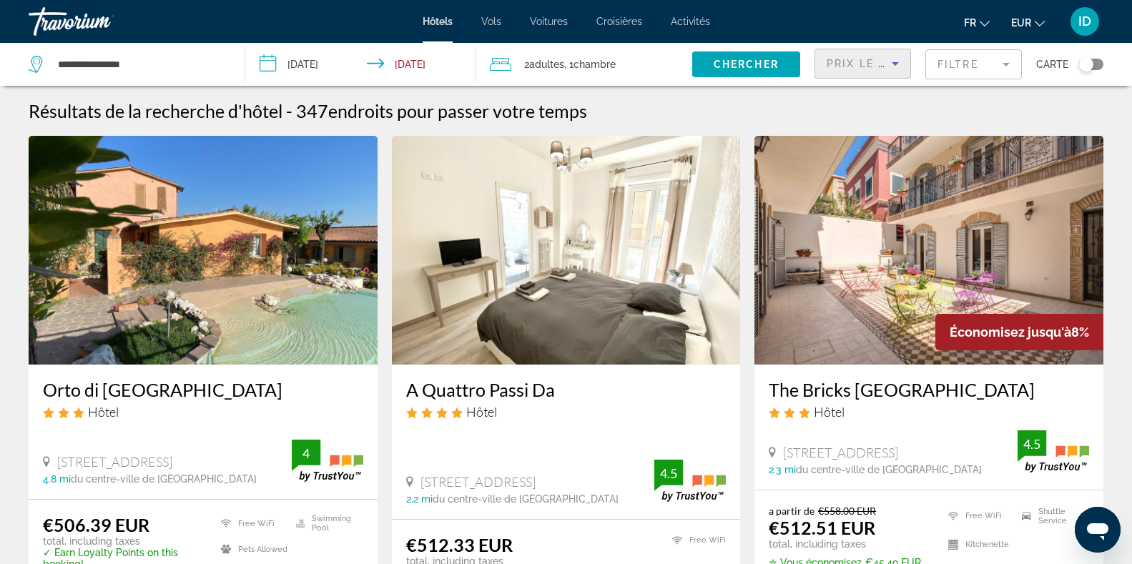
scroll to position [0, 0]
click at [987, 54] on mat-form-field "Filtre" at bounding box center [974, 64] width 97 height 30
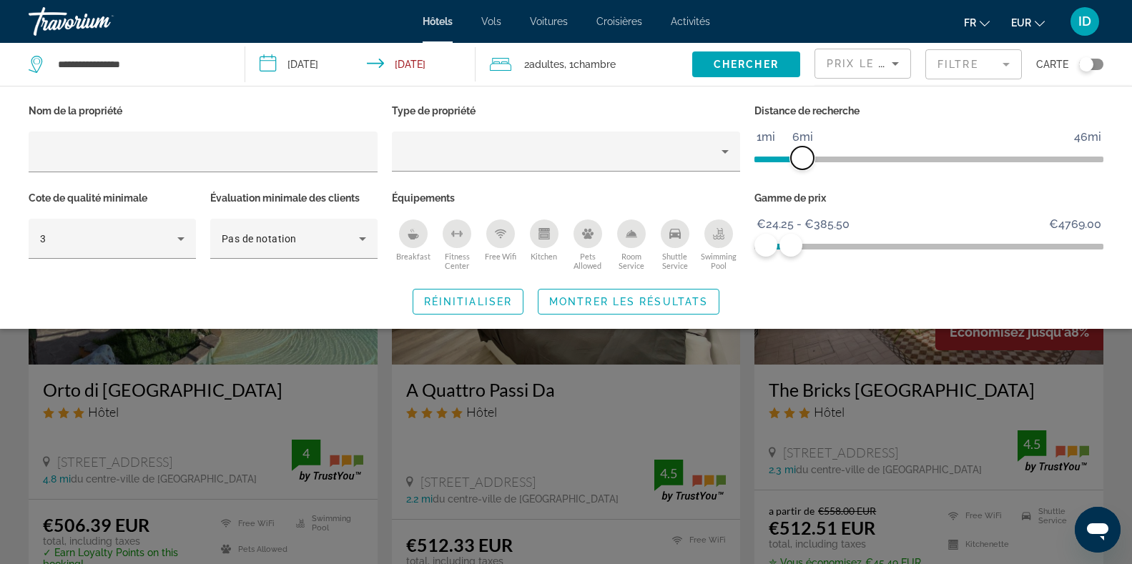
click at [801, 160] on span "ngx-slider" at bounding box center [802, 158] width 23 height 23
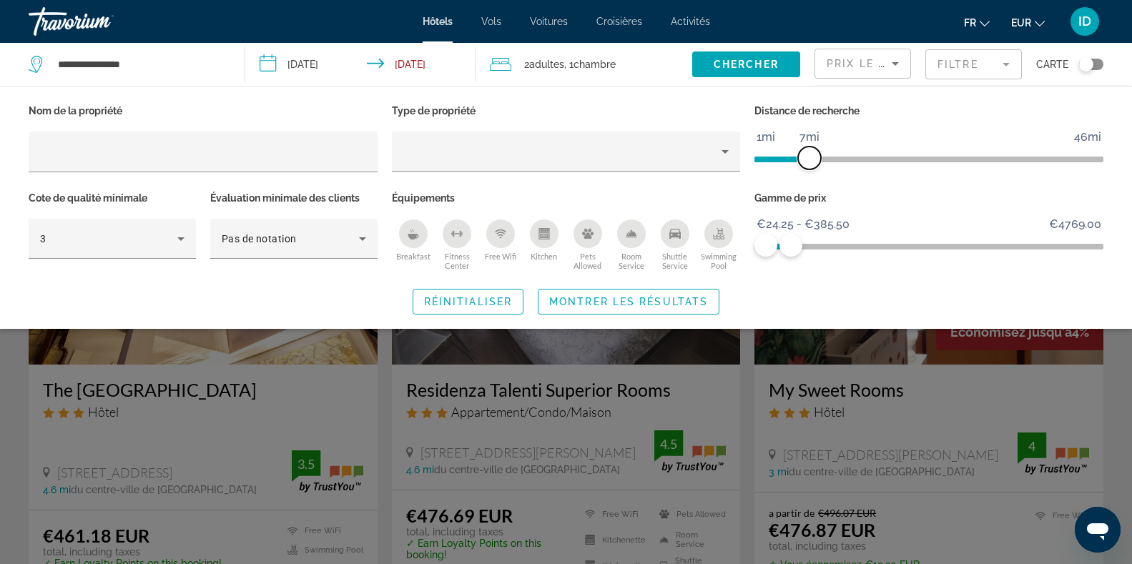
click at [808, 160] on span "ngx-slider" at bounding box center [809, 158] width 23 height 23
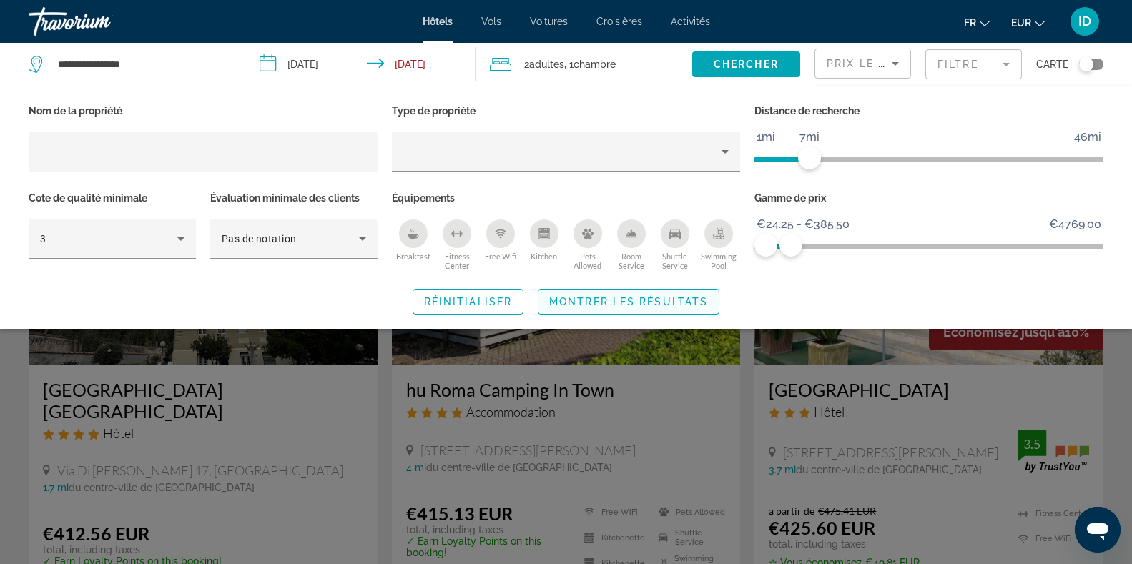
click at [653, 305] on span "Montrer les résultats" at bounding box center [628, 301] width 159 height 11
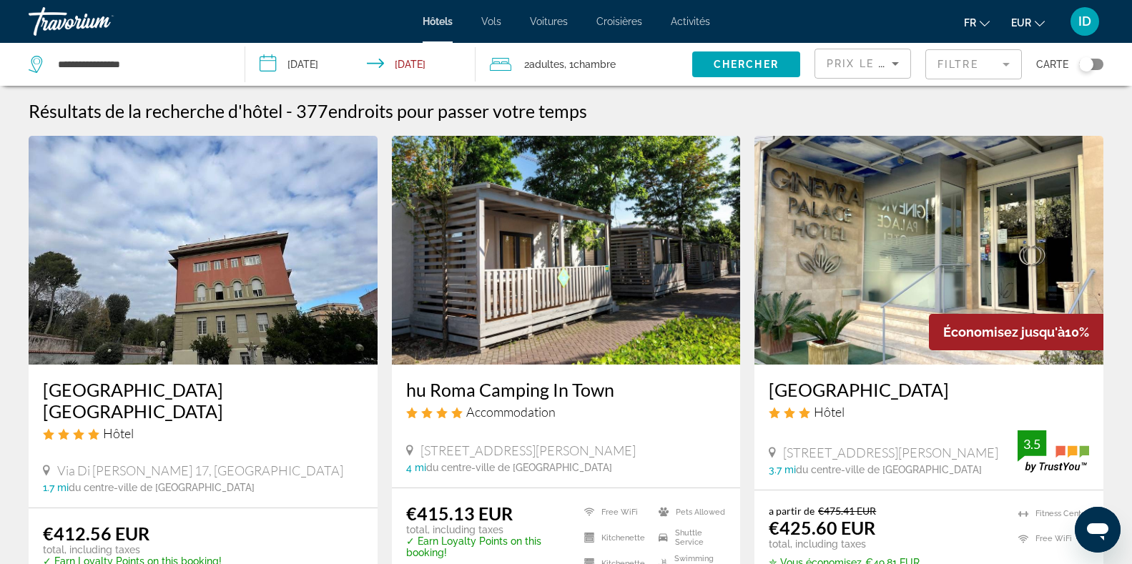
click at [844, 72] on div "Prix le plus bas" at bounding box center [863, 69] width 72 height 40
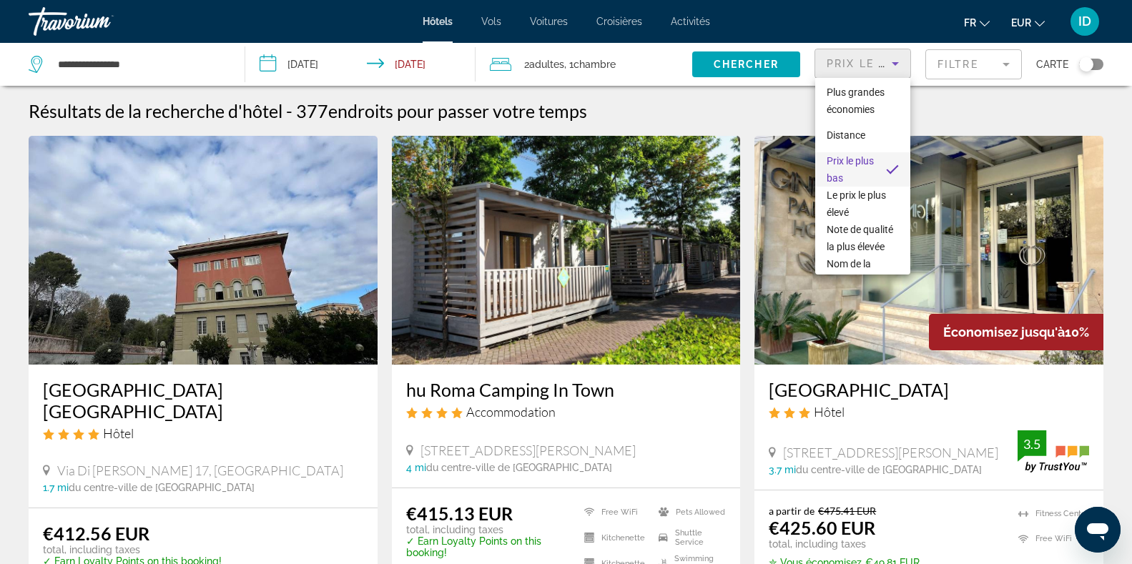
click at [837, 176] on span "Prix le plus bas" at bounding box center [850, 169] width 47 height 29
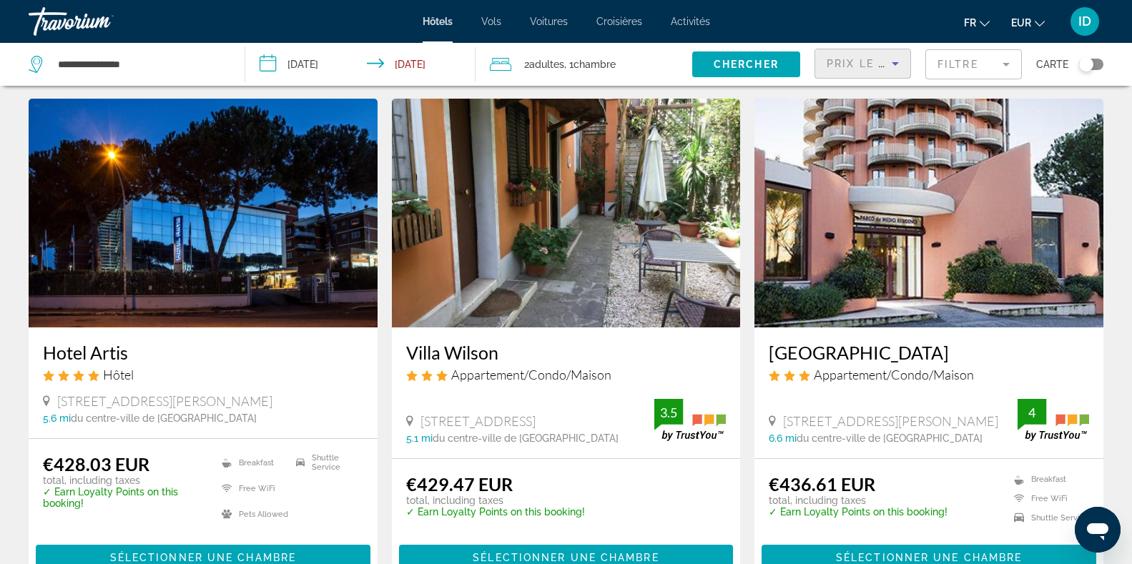
scroll to position [564, 0]
click at [894, 64] on icon "Sort by" at bounding box center [895, 64] width 7 height 4
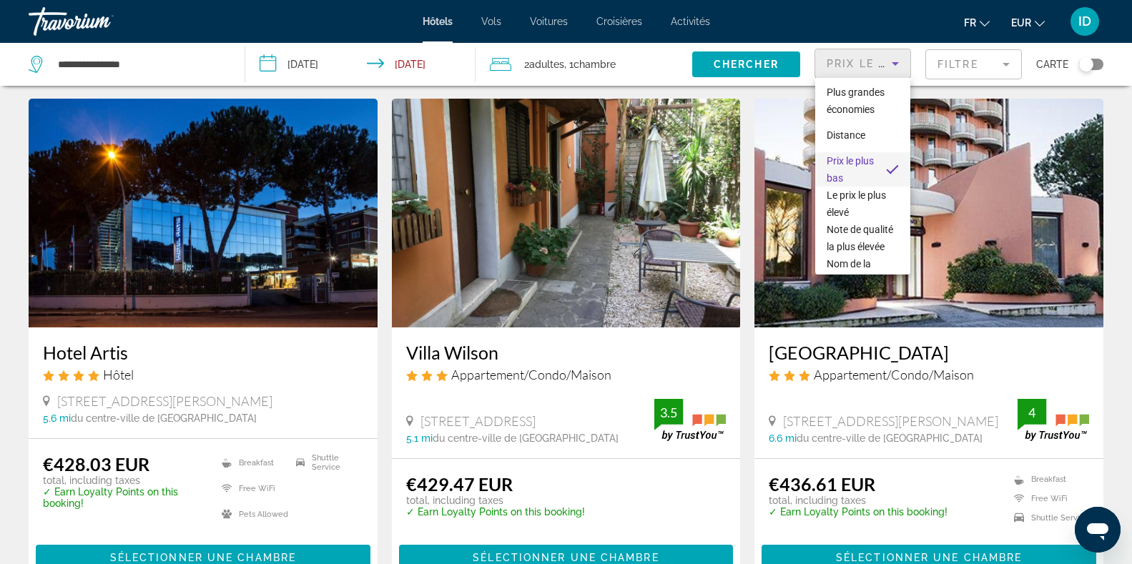
click at [960, 62] on div at bounding box center [566, 282] width 1132 height 564
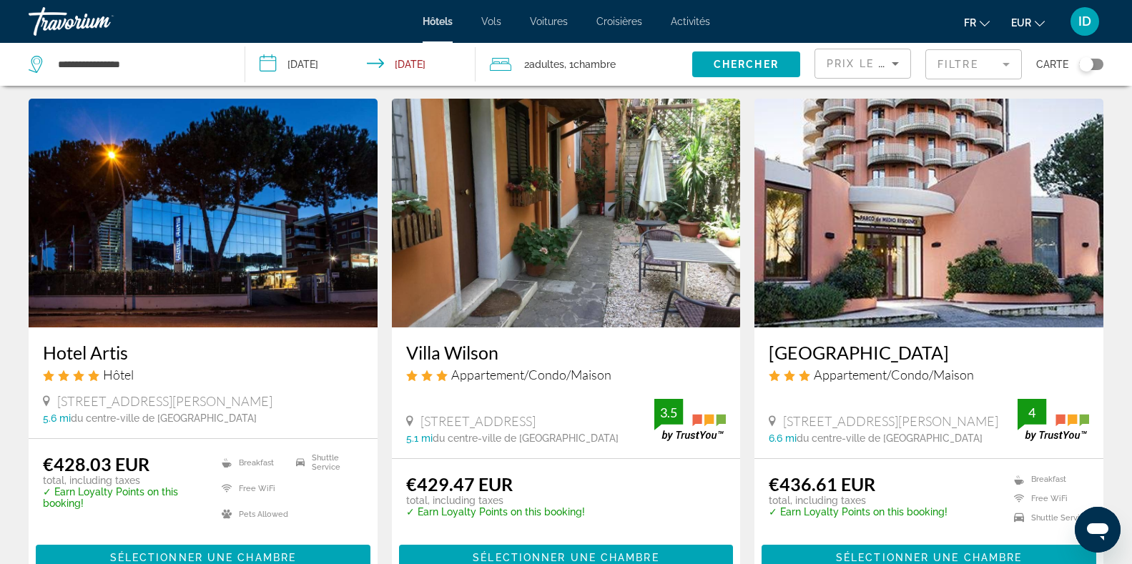
click at [960, 62] on mat-form-field "Filtre" at bounding box center [974, 64] width 97 height 30
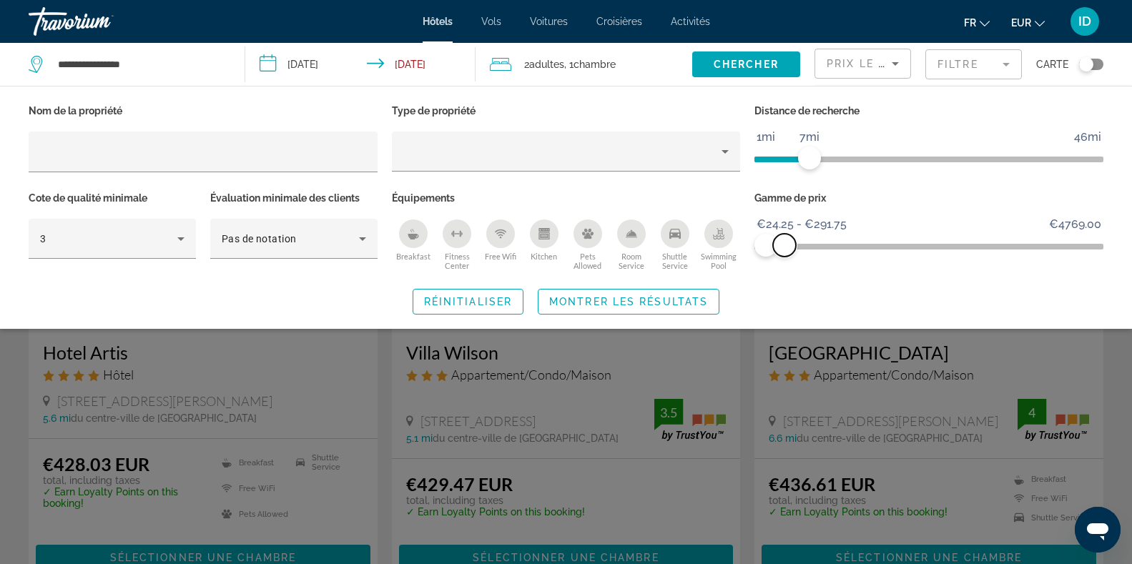
click at [785, 239] on span "ngx-slider-max" at bounding box center [784, 245] width 23 height 23
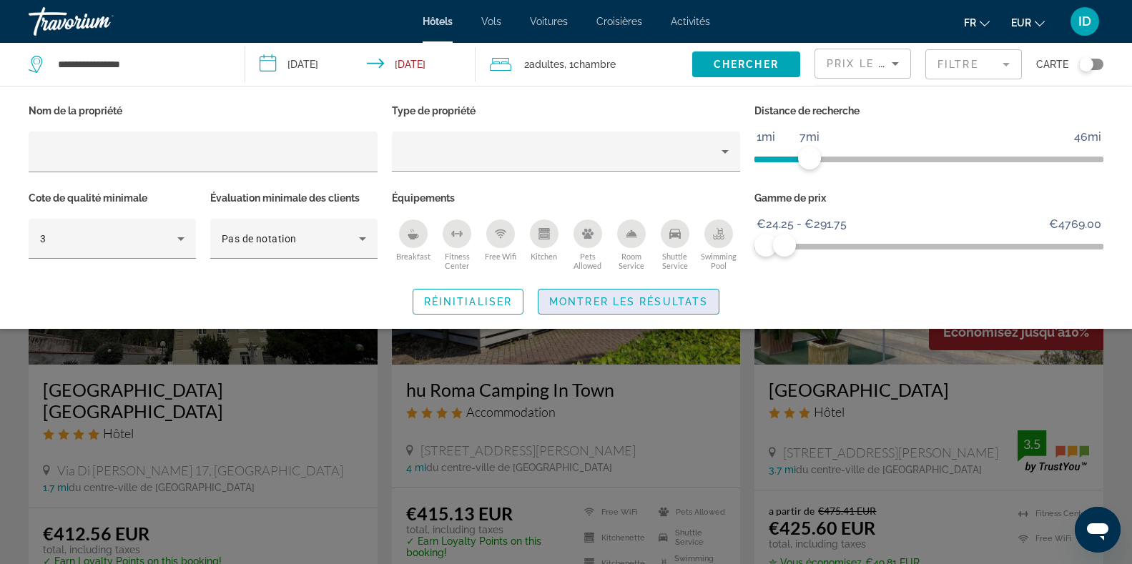
click at [662, 304] on span "Montrer les résultats" at bounding box center [628, 301] width 159 height 11
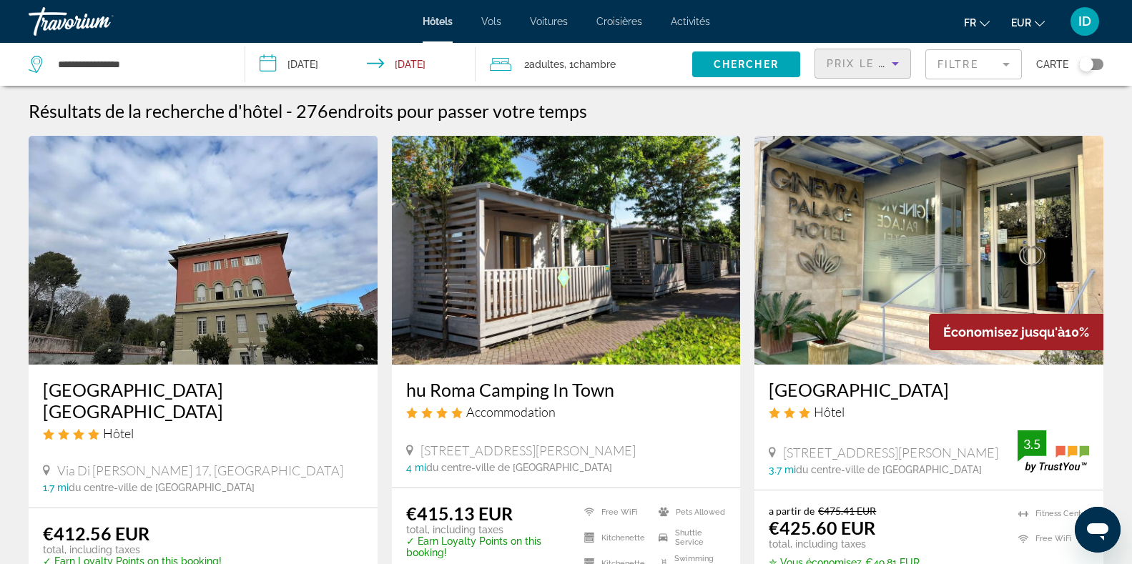
click at [885, 61] on span "Prix le plus bas" at bounding box center [883, 63] width 112 height 11
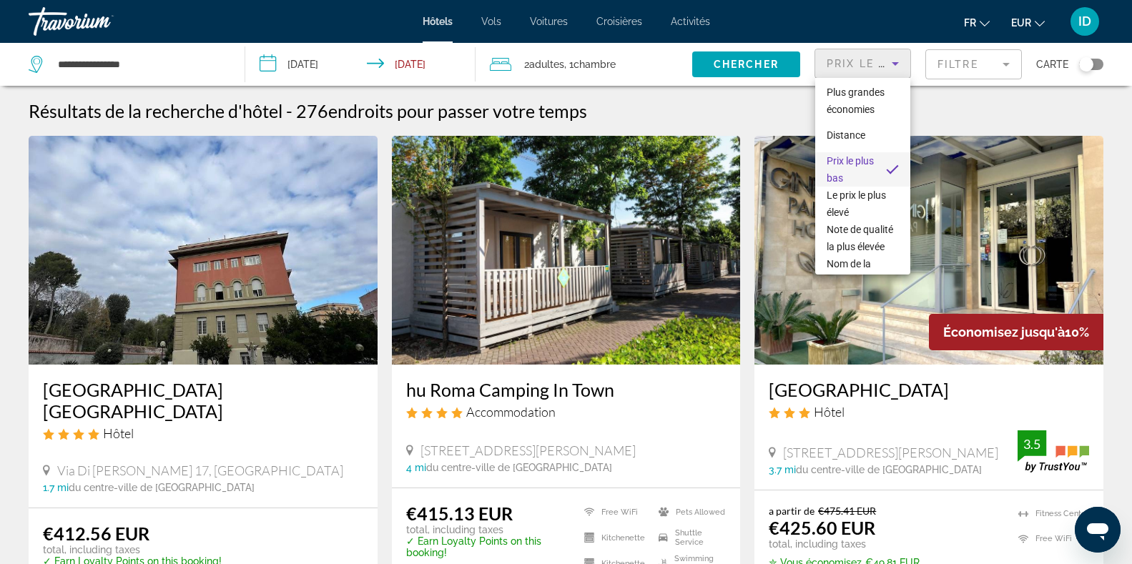
click at [973, 62] on div at bounding box center [566, 282] width 1132 height 564
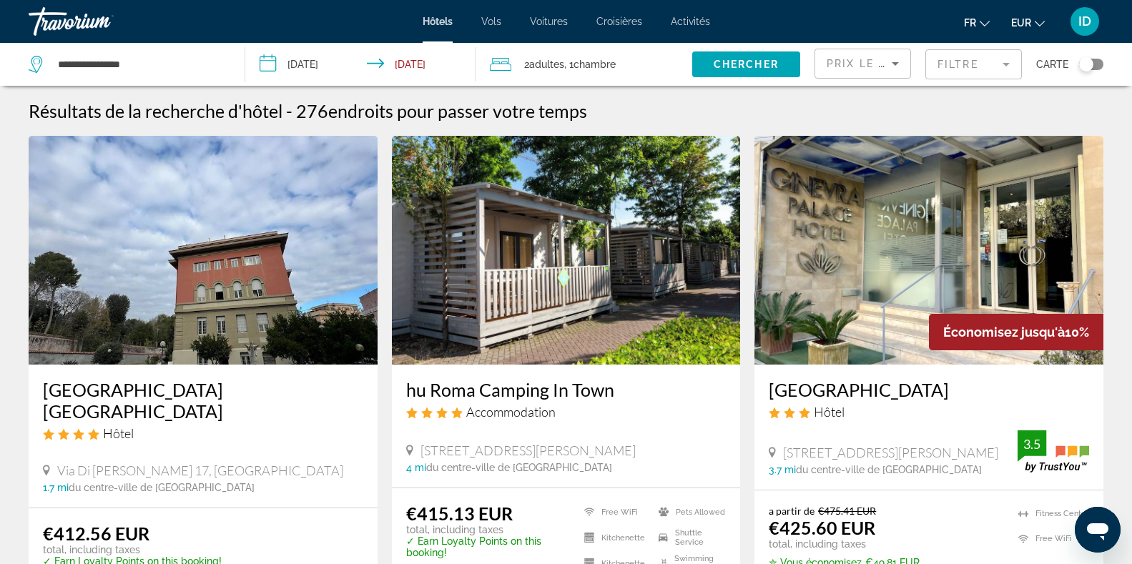
click at [973, 62] on mat-form-field "Filtre" at bounding box center [974, 64] width 97 height 30
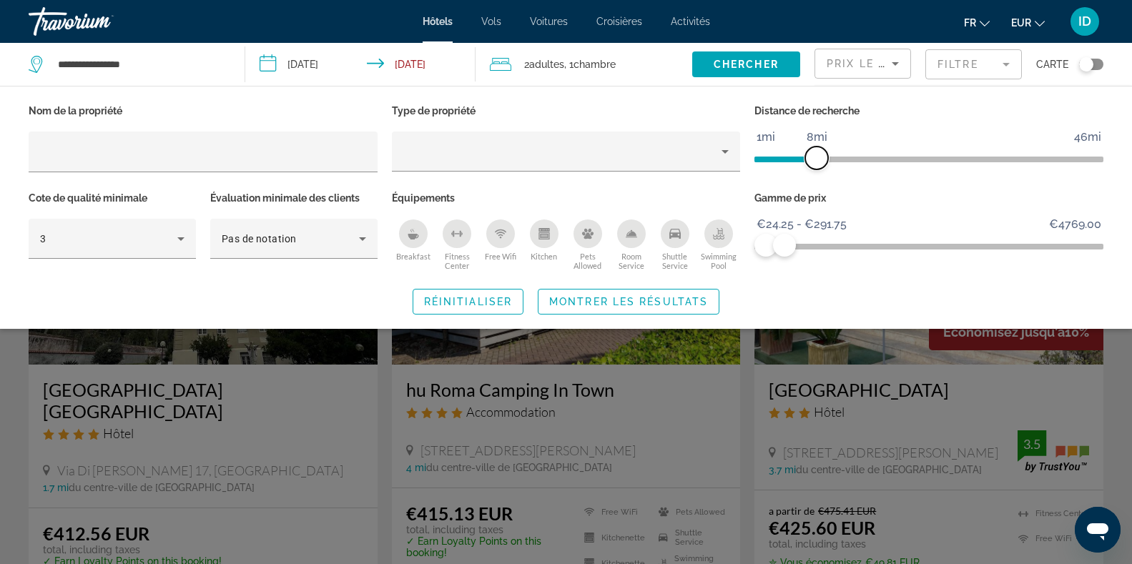
click at [815, 160] on span "ngx-slider" at bounding box center [816, 158] width 23 height 23
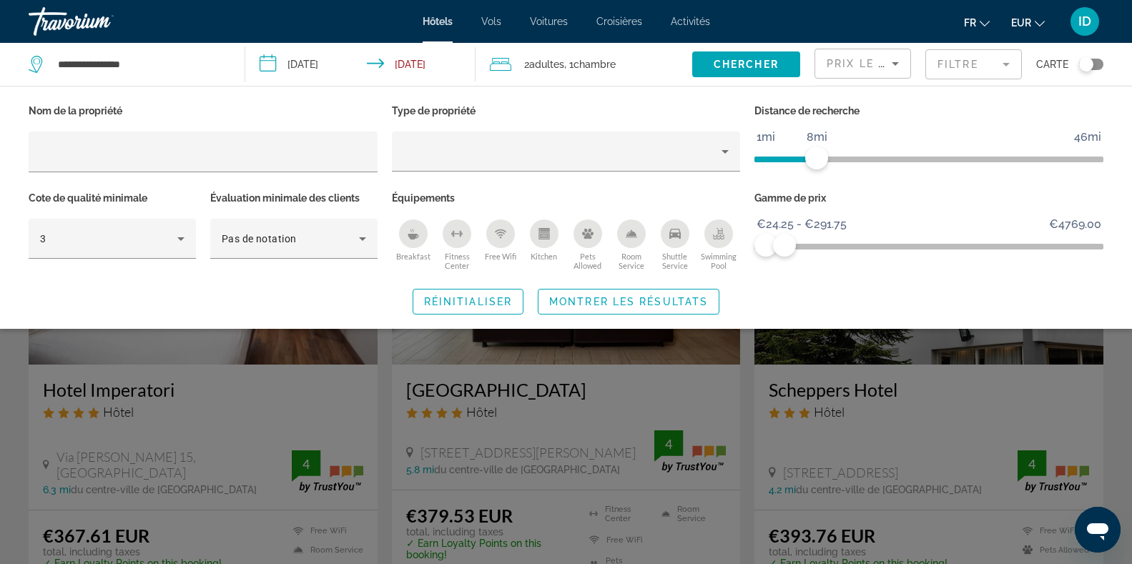
click at [933, 129] on div "Distance de recherche 1mi 46mi 8mi" at bounding box center [928, 144] width 363 height 87
click at [668, 313] on span "Search widget" at bounding box center [629, 302] width 180 height 34
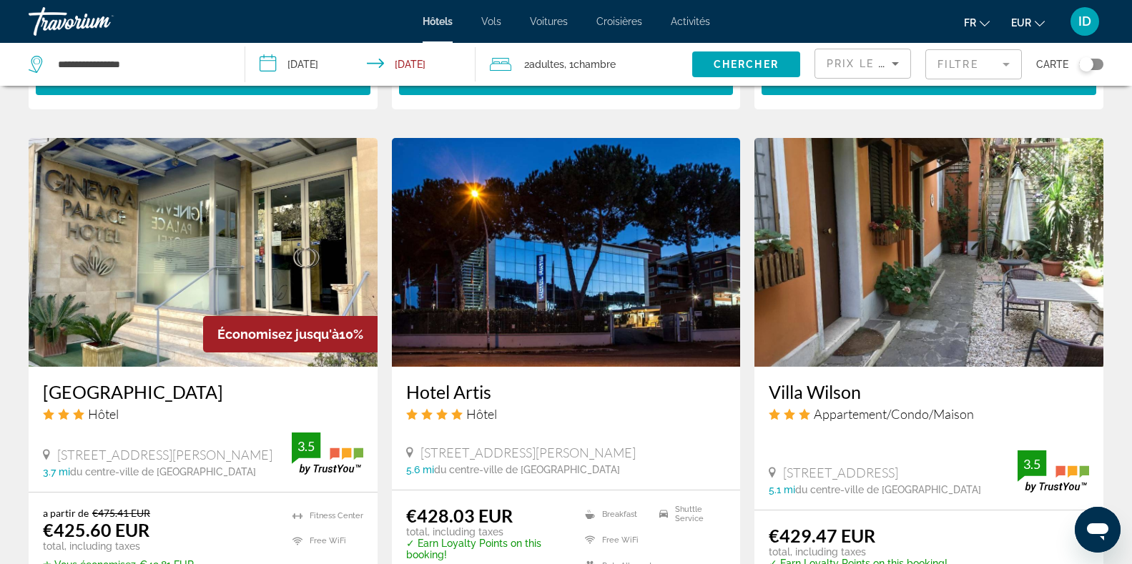
scroll to position [1058, 0]
click at [315, 268] on img "Main content" at bounding box center [203, 251] width 349 height 229
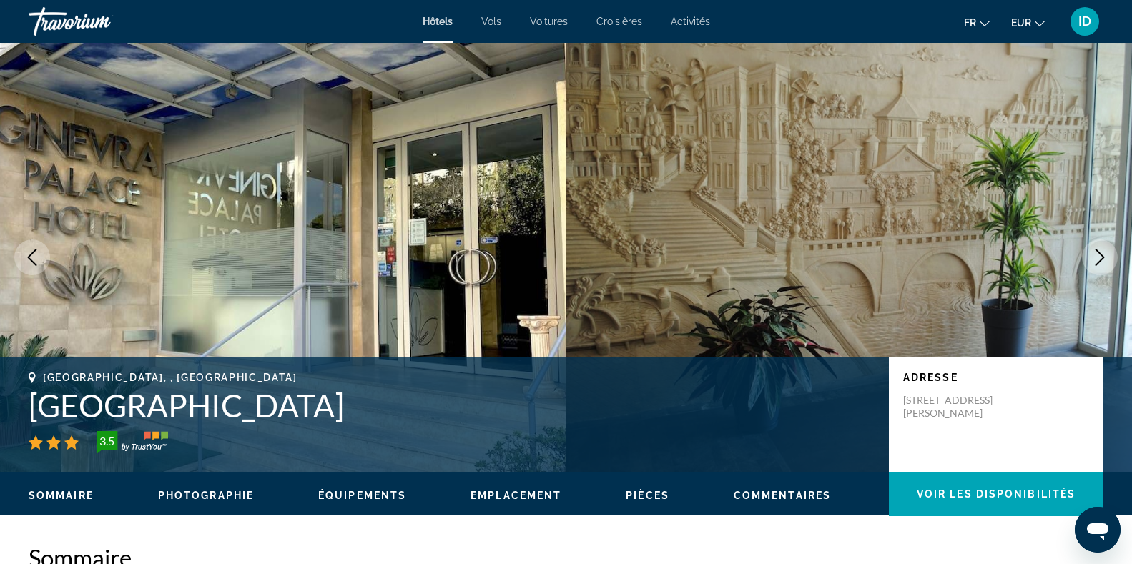
click at [1102, 258] on icon "Next image" at bounding box center [1099, 257] width 17 height 17
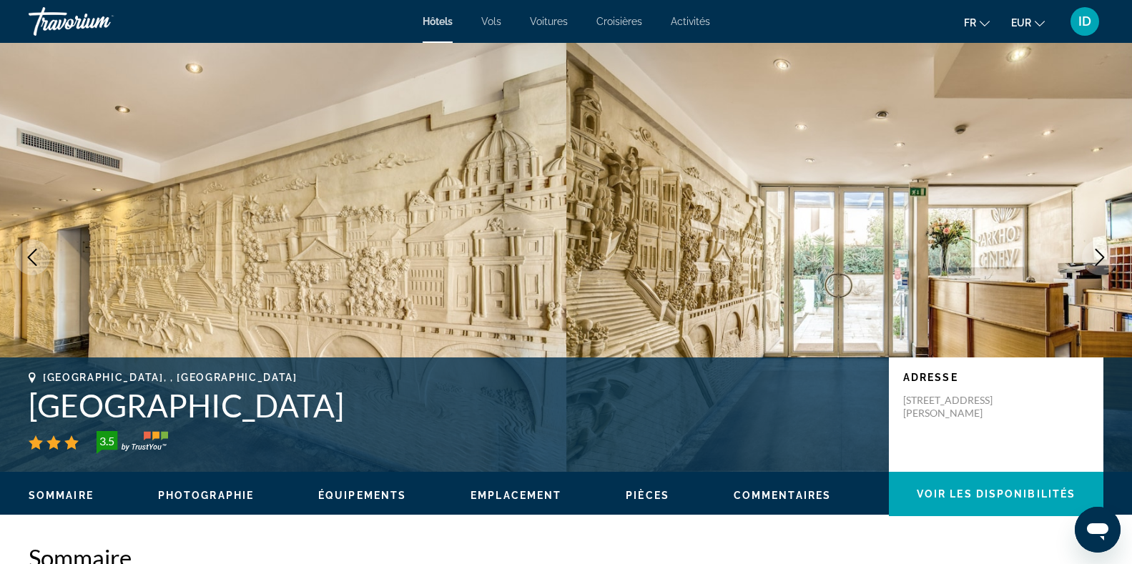
click at [1102, 258] on icon "Next image" at bounding box center [1099, 257] width 17 height 17
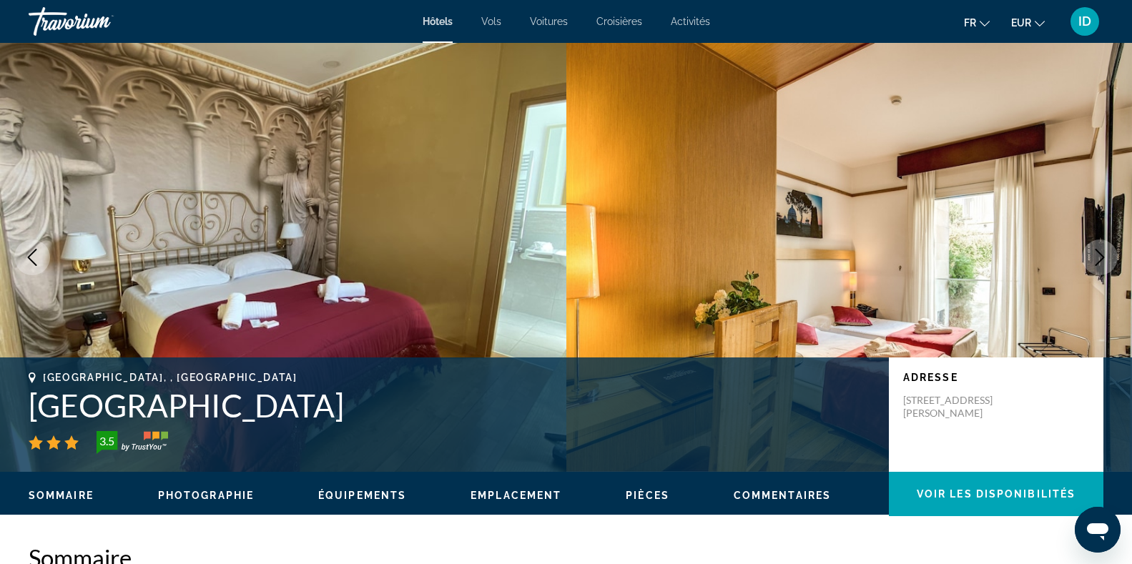
click at [1102, 258] on icon "Next image" at bounding box center [1099, 257] width 17 height 17
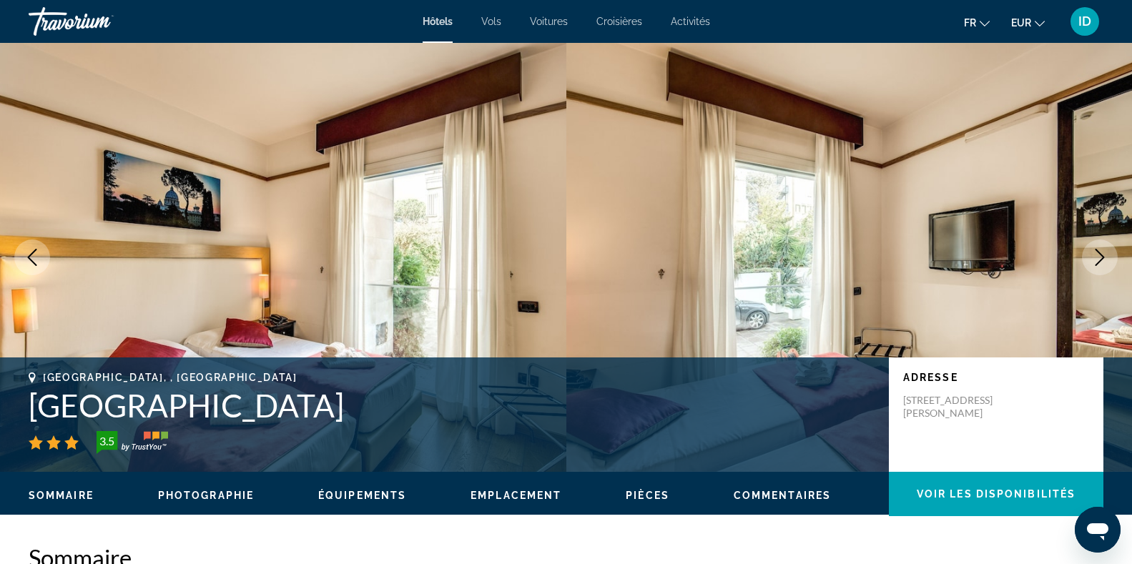
click at [1102, 258] on icon "Next image" at bounding box center [1099, 257] width 17 height 17
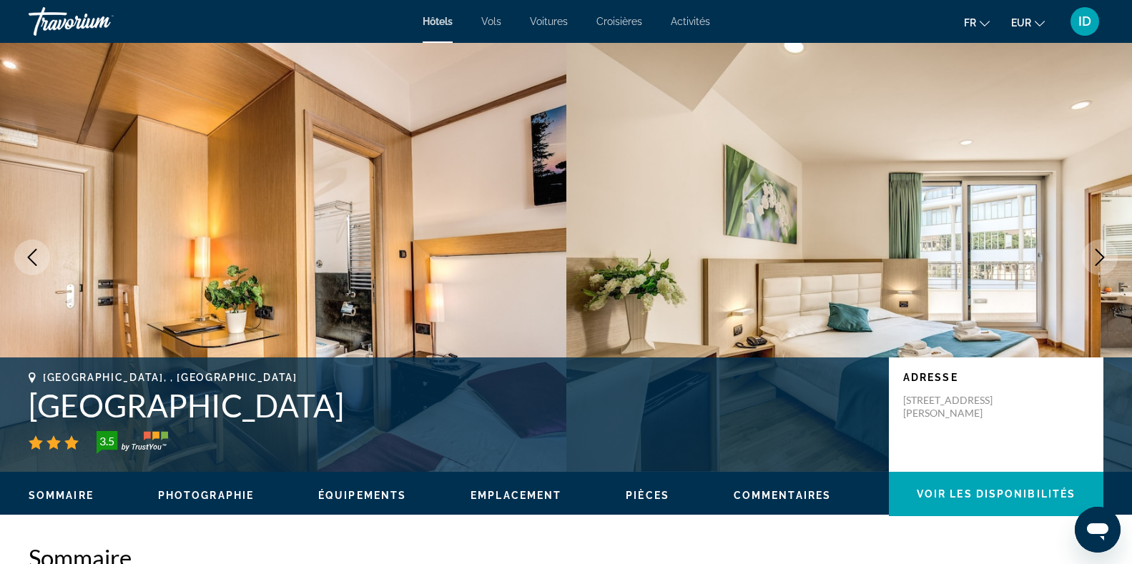
click at [1102, 258] on icon "Next image" at bounding box center [1099, 257] width 17 height 17
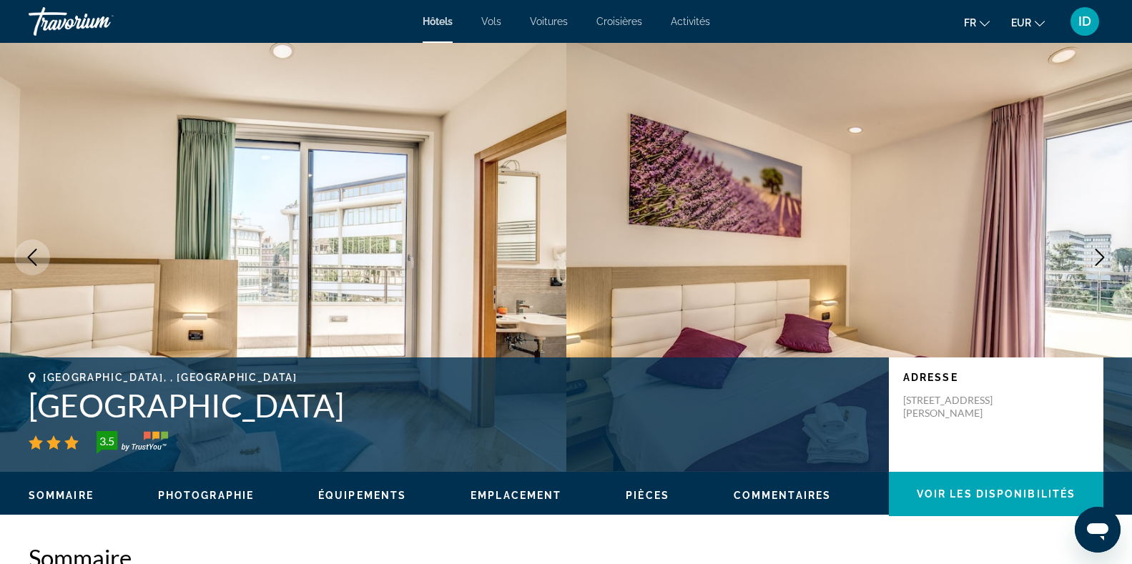
click at [1102, 258] on icon "Next image" at bounding box center [1099, 257] width 17 height 17
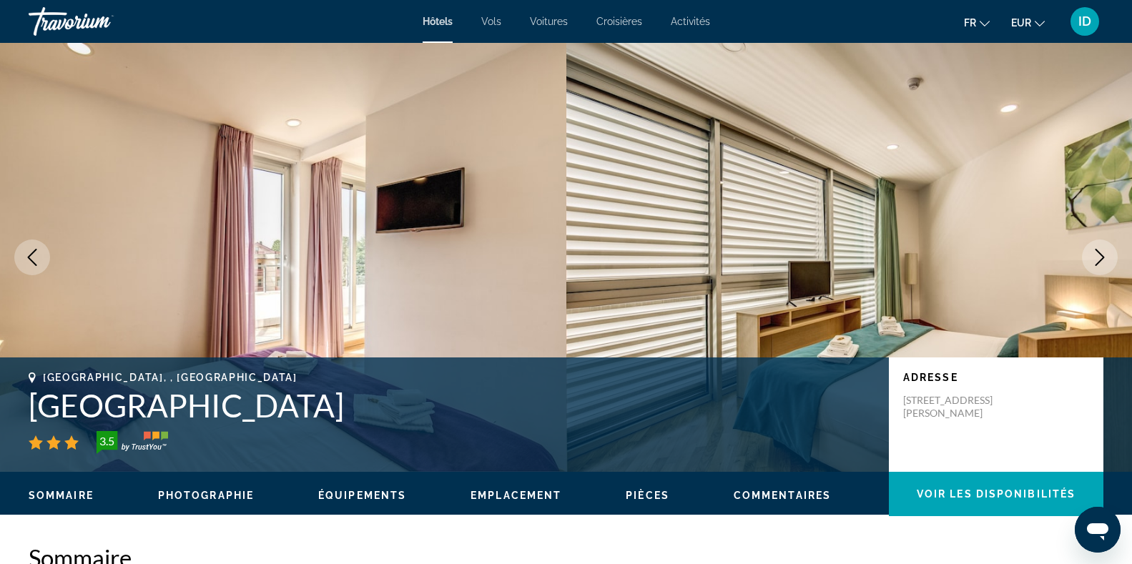
click at [1102, 258] on icon "Next image" at bounding box center [1099, 257] width 17 height 17
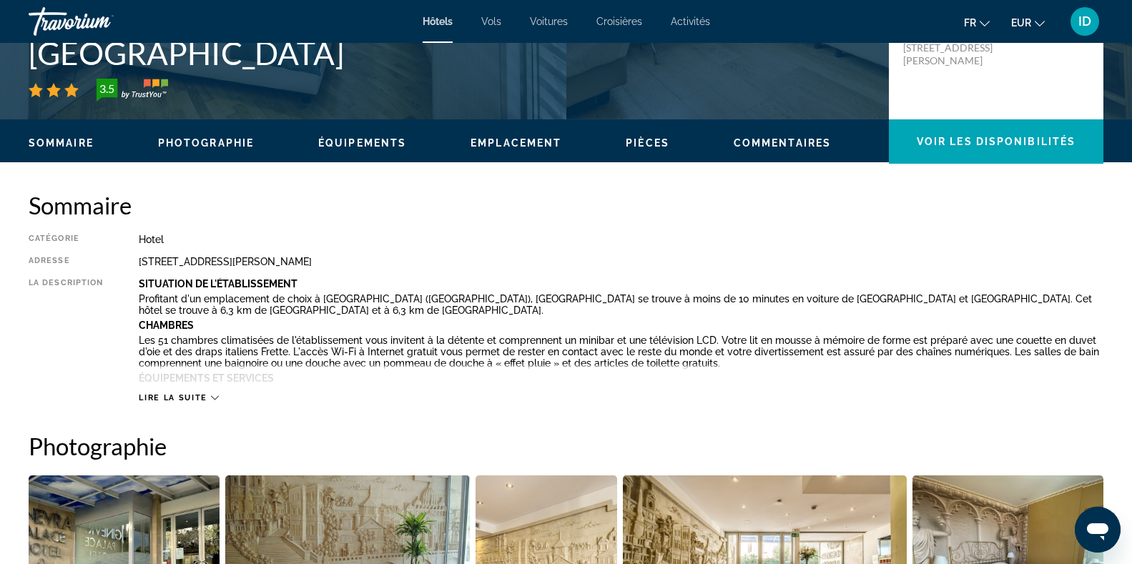
scroll to position [423, 0]
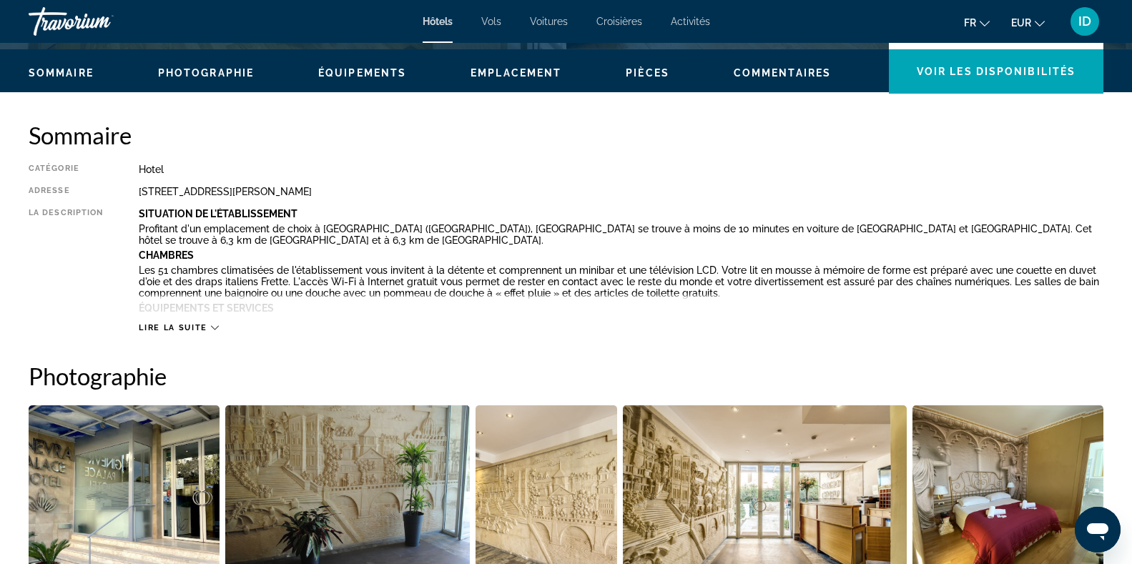
click at [200, 326] on span "Lire la suite" at bounding box center [173, 327] width 68 height 9
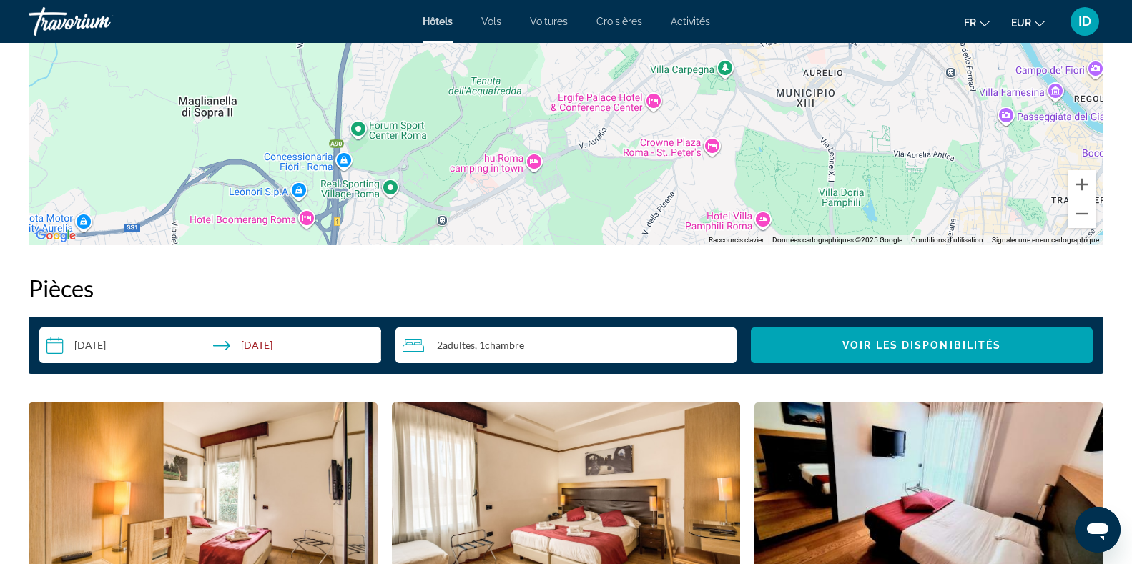
scroll to position [1763, 0]
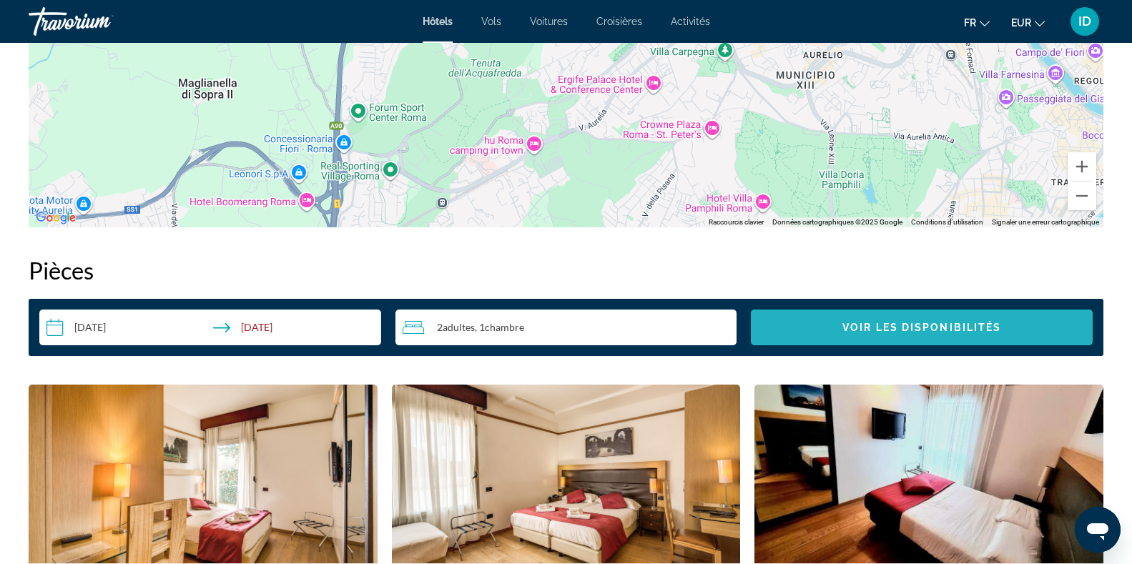
click at [919, 320] on span "Search widget" at bounding box center [922, 327] width 342 height 34
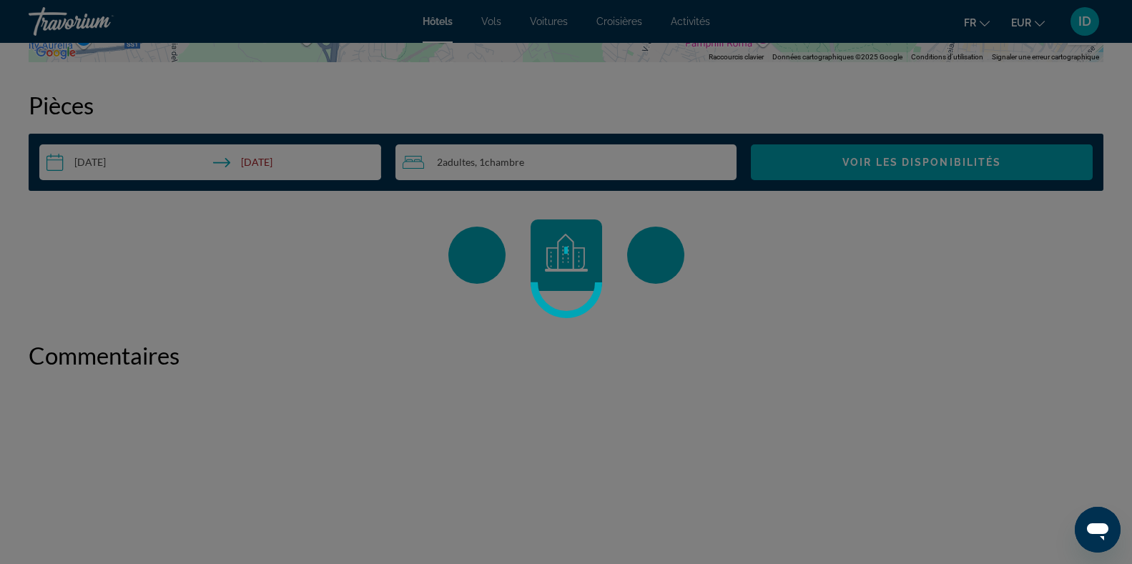
scroll to position [1933, 0]
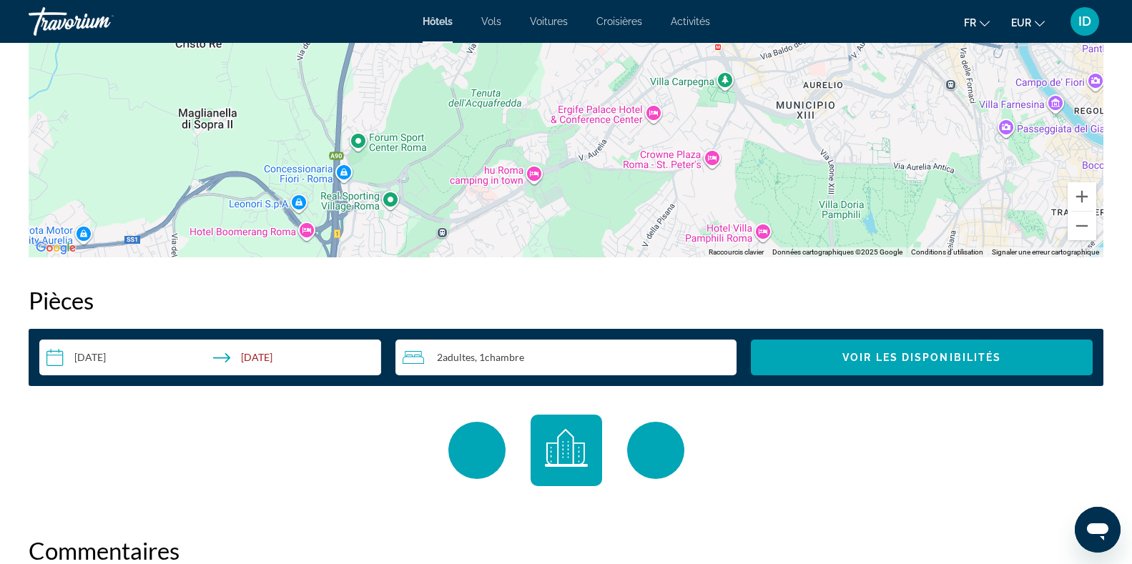
scroll to position [1738, 0]
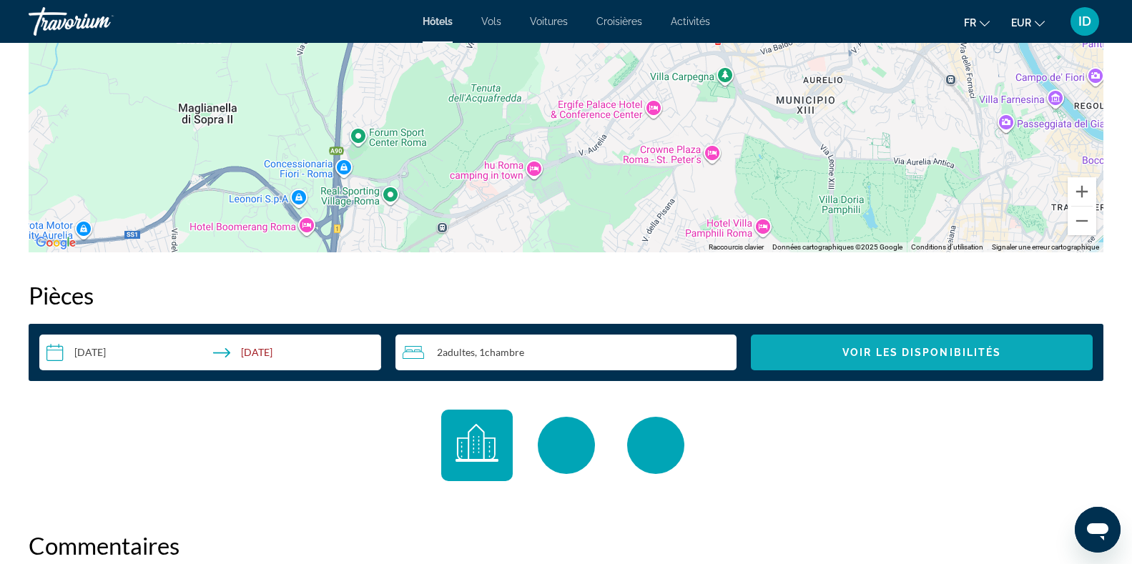
click at [940, 351] on span "Voir les disponibilités" at bounding box center [922, 352] width 159 height 11
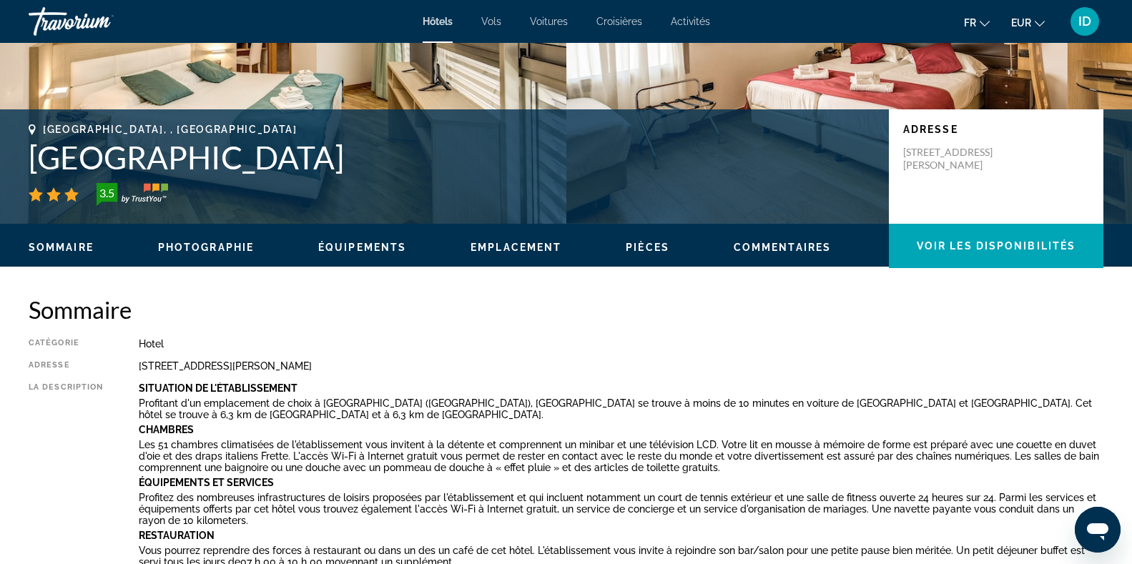
scroll to position [129, 0]
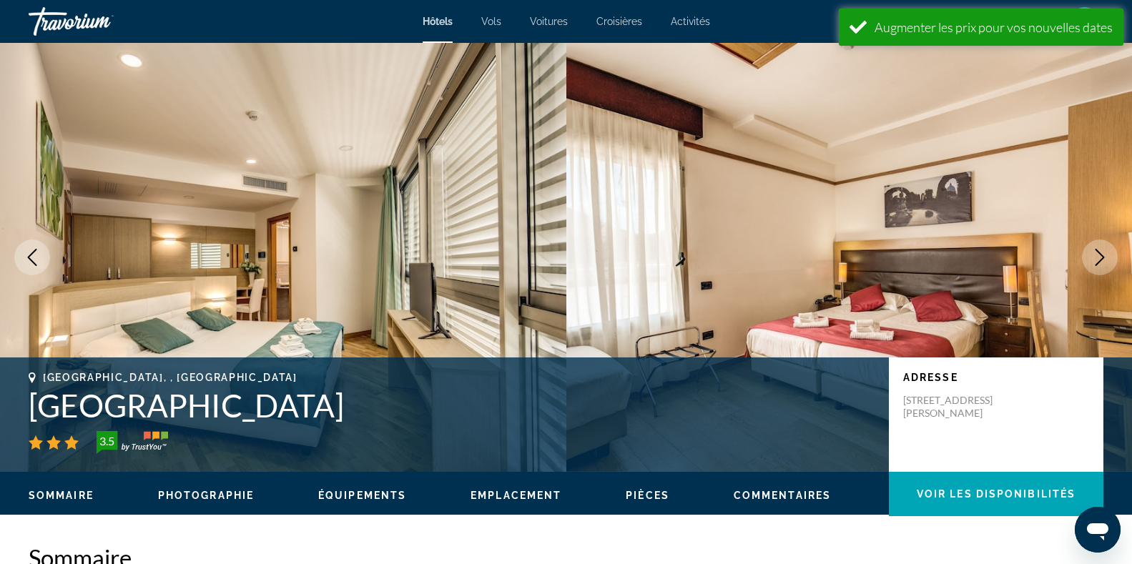
click at [980, 107] on img "Main content" at bounding box center [849, 257] width 566 height 429
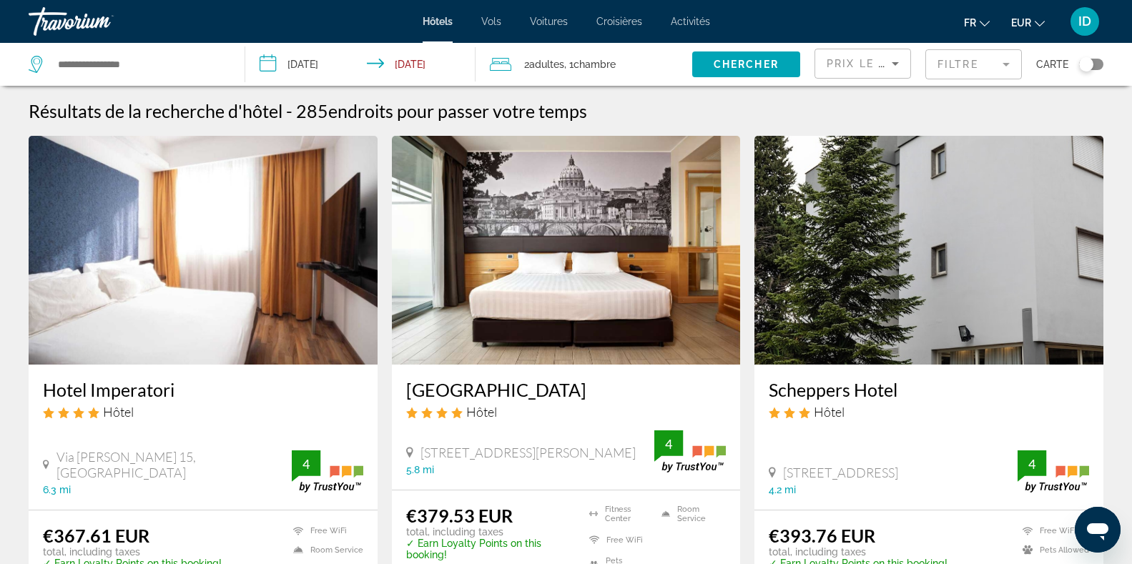
click at [289, 289] on img "Main content" at bounding box center [203, 250] width 349 height 229
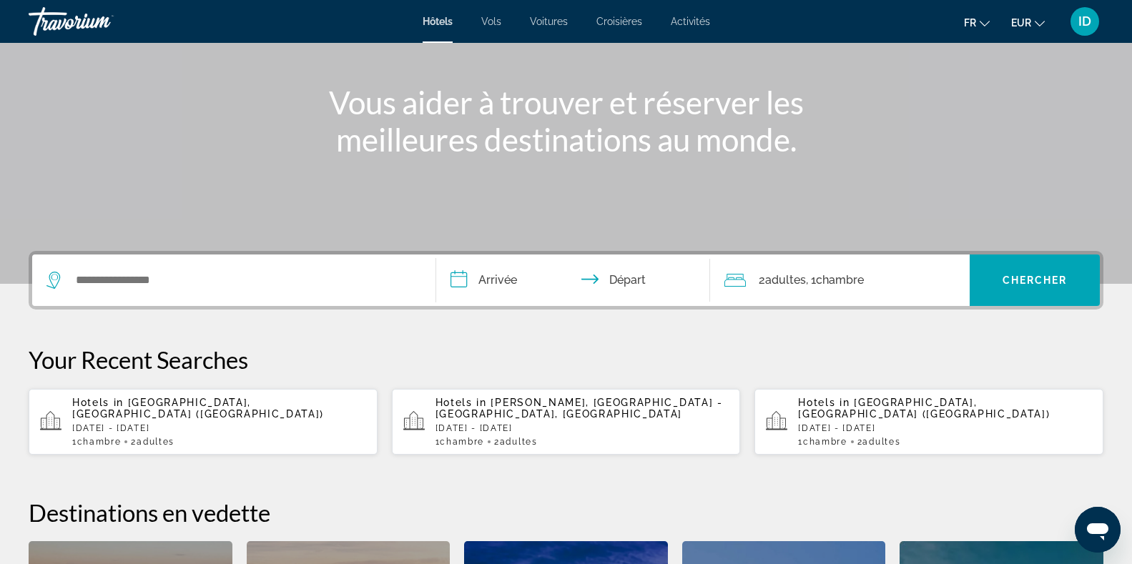
scroll to position [141, 0]
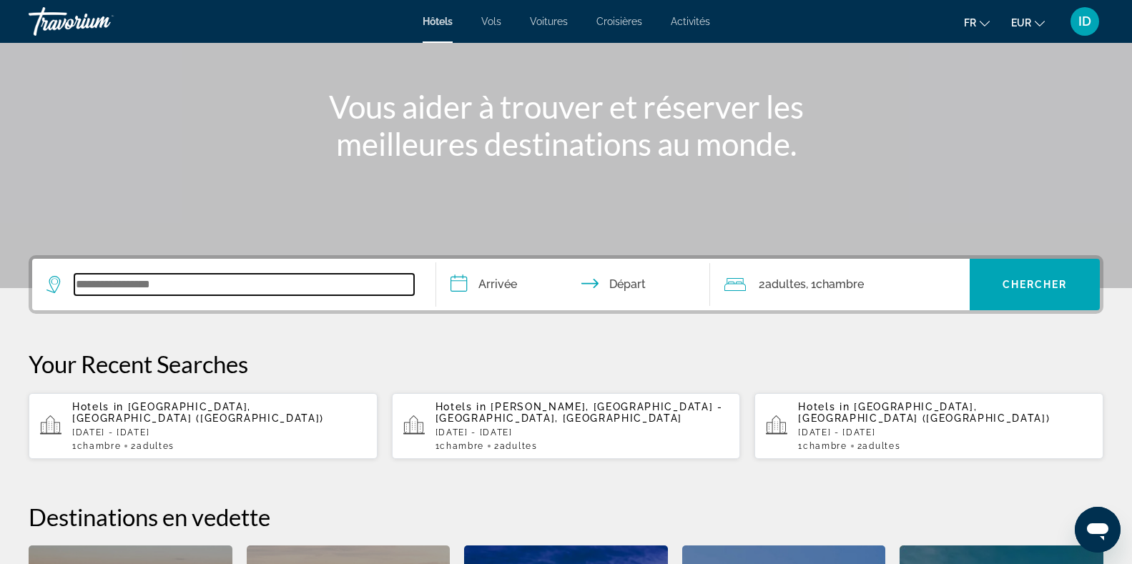
click at [295, 280] on input "Search widget" at bounding box center [244, 284] width 340 height 21
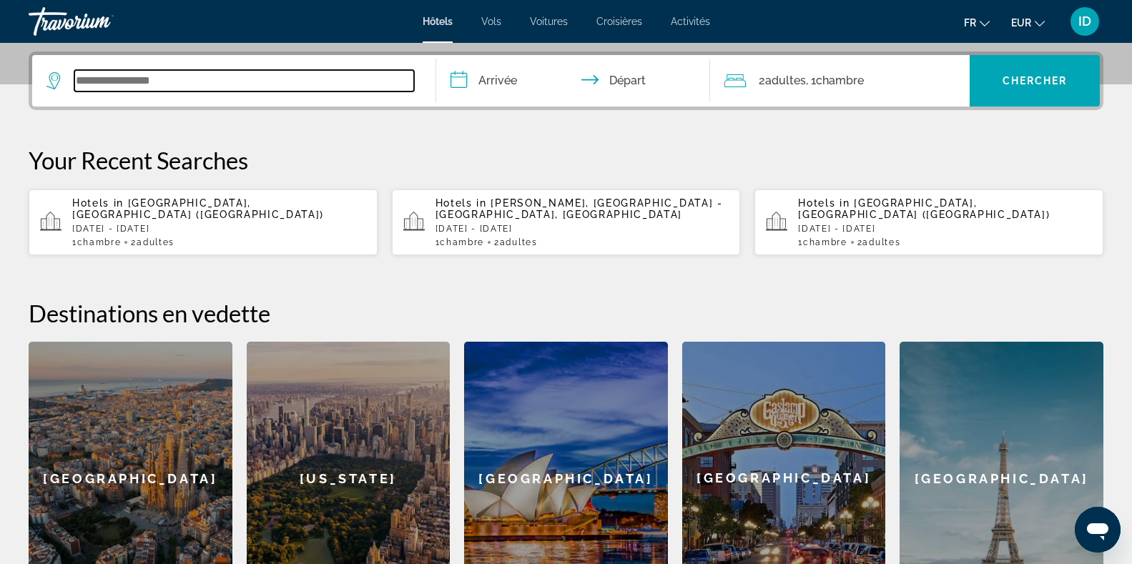
scroll to position [350, 0]
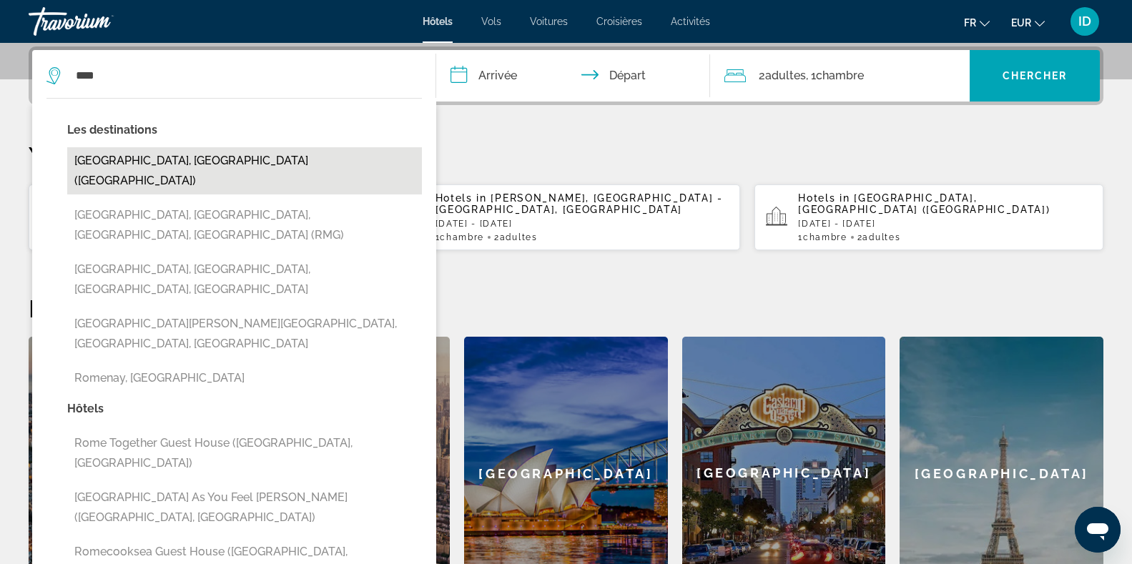
click at [211, 167] on button "[GEOGRAPHIC_DATA], [GEOGRAPHIC_DATA] ([GEOGRAPHIC_DATA])" at bounding box center [244, 170] width 355 height 47
type input "**********"
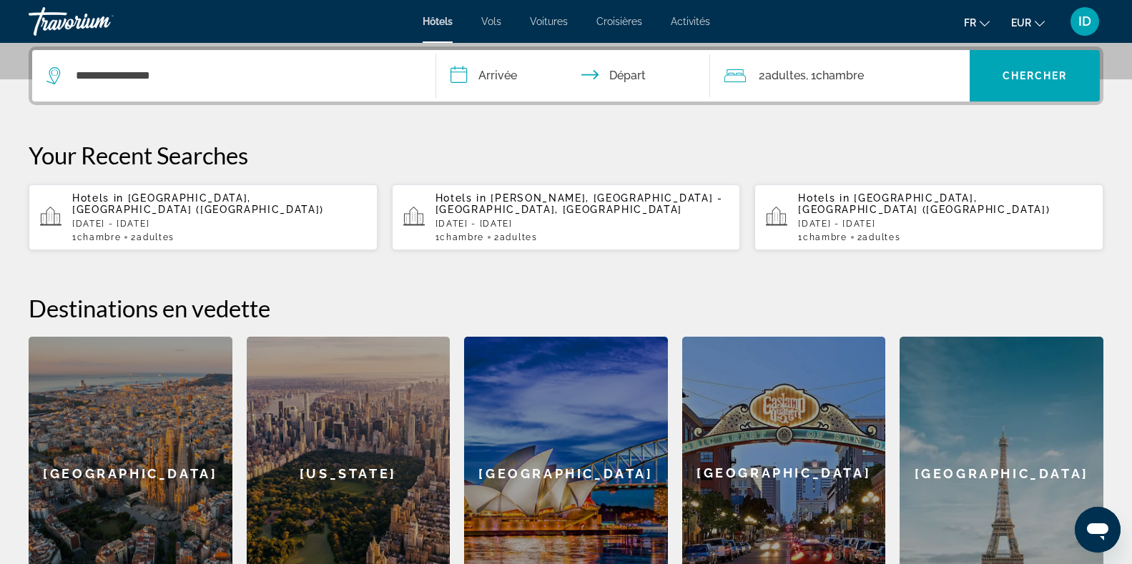
click at [486, 77] on input "**********" at bounding box center [576, 78] width 280 height 56
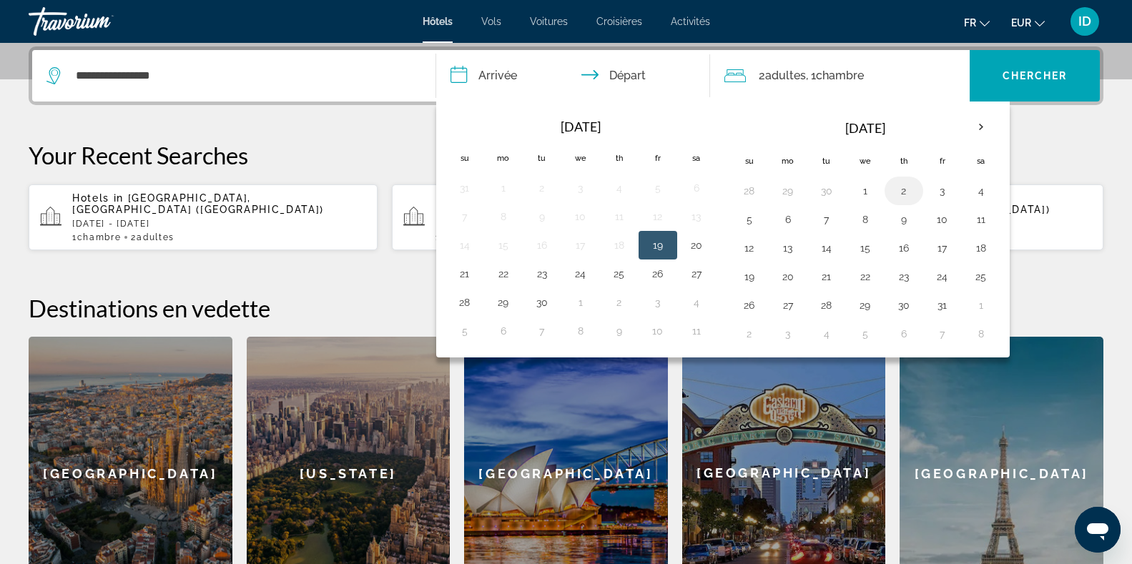
click at [901, 195] on button "2" at bounding box center [904, 191] width 23 height 20
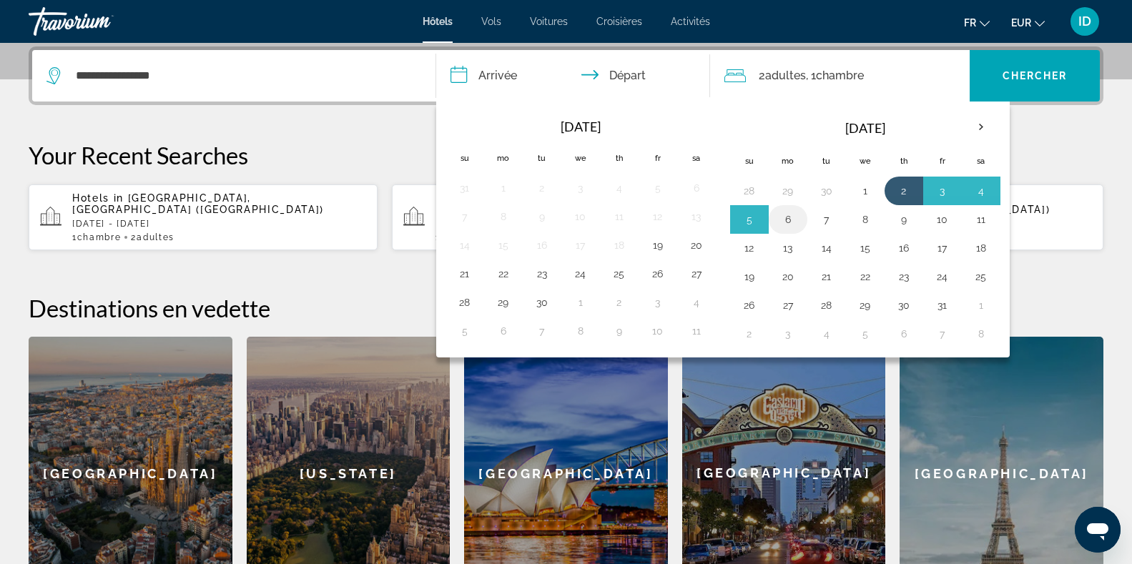
click at [791, 217] on button "6" at bounding box center [788, 220] width 23 height 20
type input "**********"
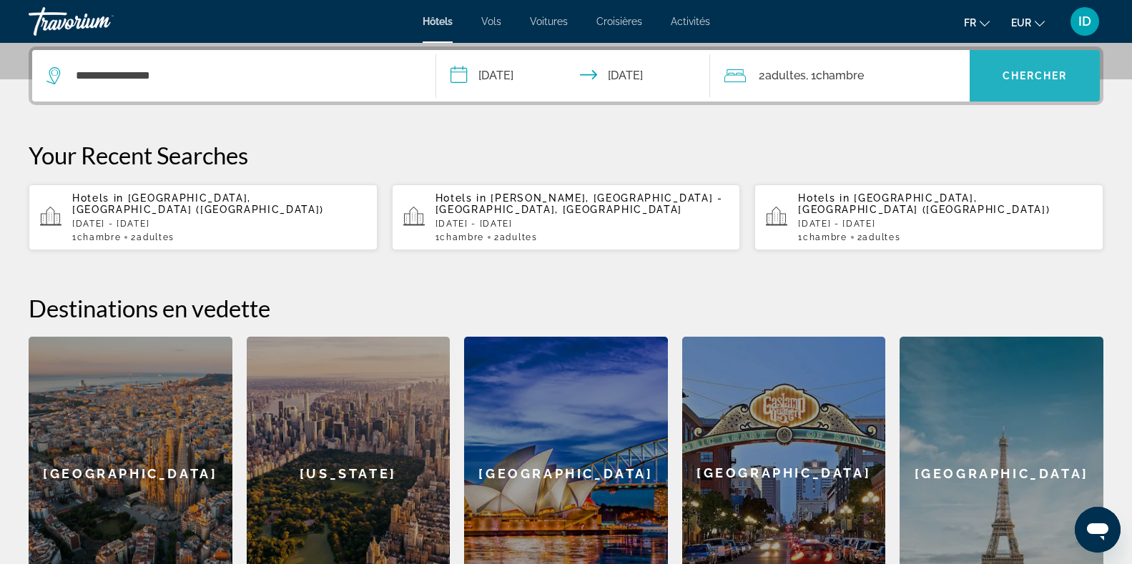
click at [1055, 82] on span "Search widget" at bounding box center [1035, 76] width 130 height 34
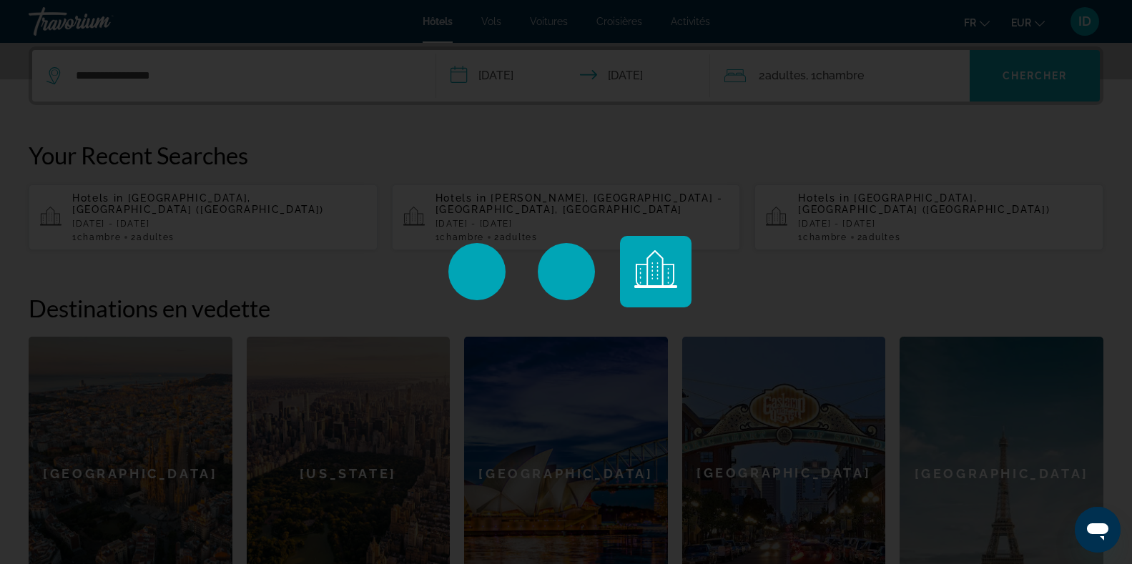
click at [1055, 82] on div "Main content" at bounding box center [566, 282] width 1132 height 564
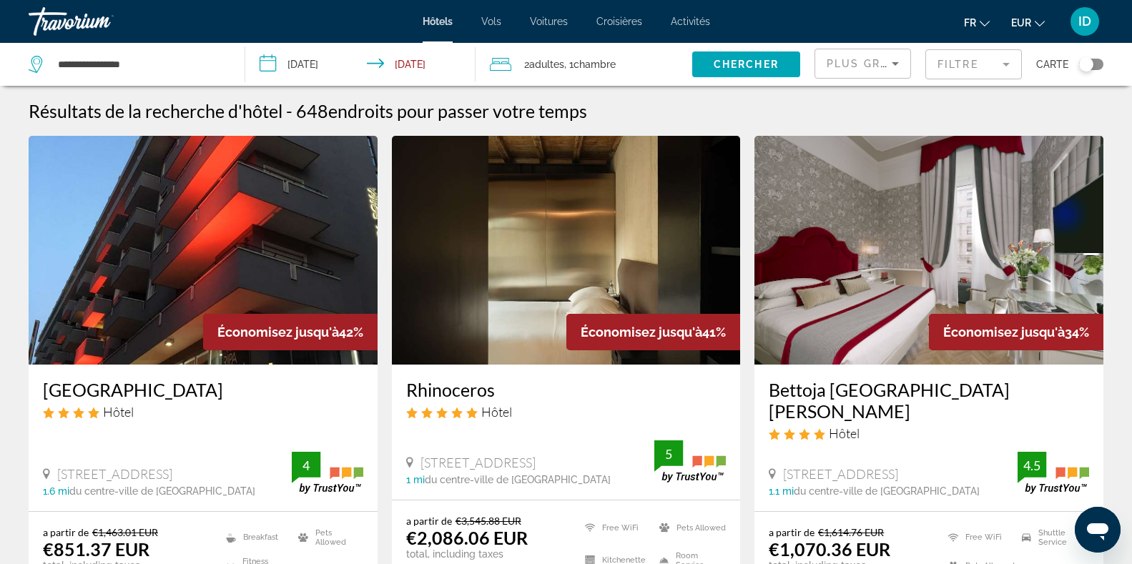
click at [1004, 69] on mat-form-field "Filtre" at bounding box center [974, 64] width 97 height 30
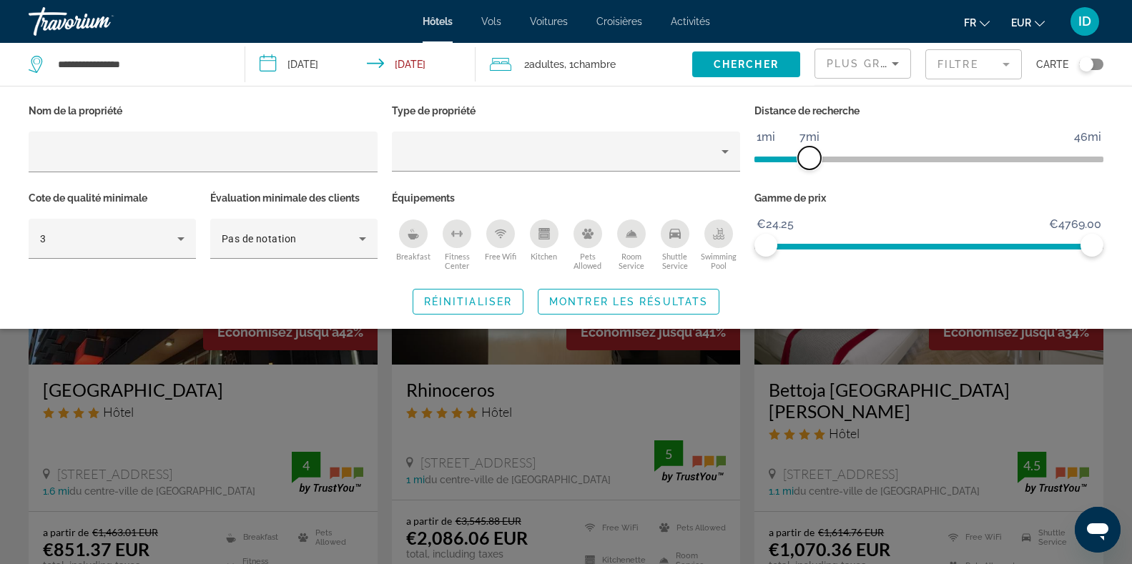
drag, startPoint x: 982, startPoint y: 157, endPoint x: 810, endPoint y: 164, distance: 171.8
click at [810, 164] on span "ngx-slider" at bounding box center [809, 158] width 23 height 23
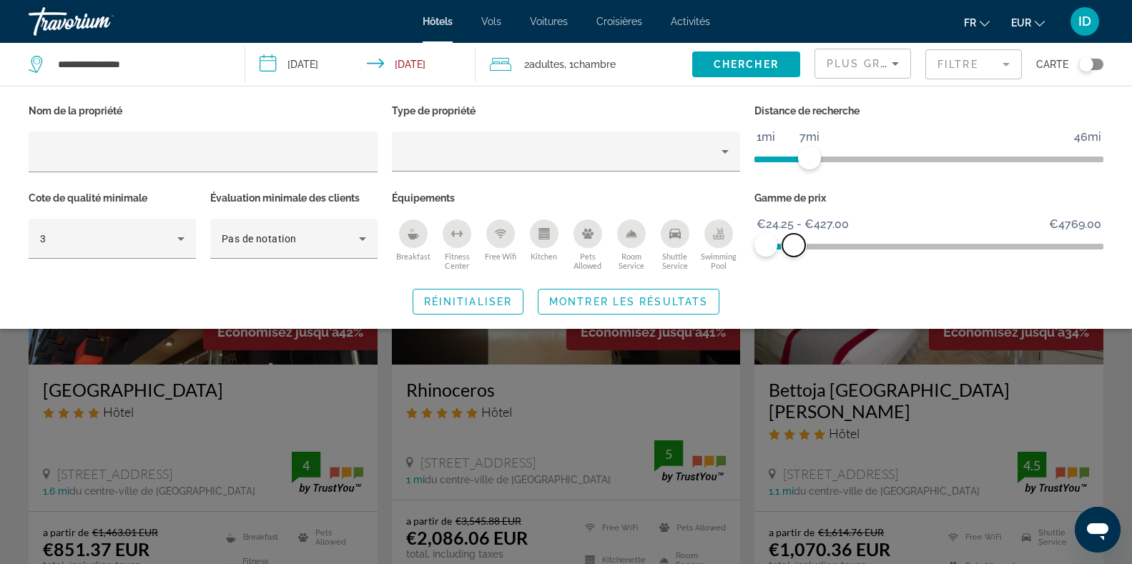
drag, startPoint x: 1094, startPoint y: 236, endPoint x: 794, endPoint y: 234, distance: 300.4
click at [794, 234] on span "ngx-slider-max" at bounding box center [794, 245] width 23 height 23
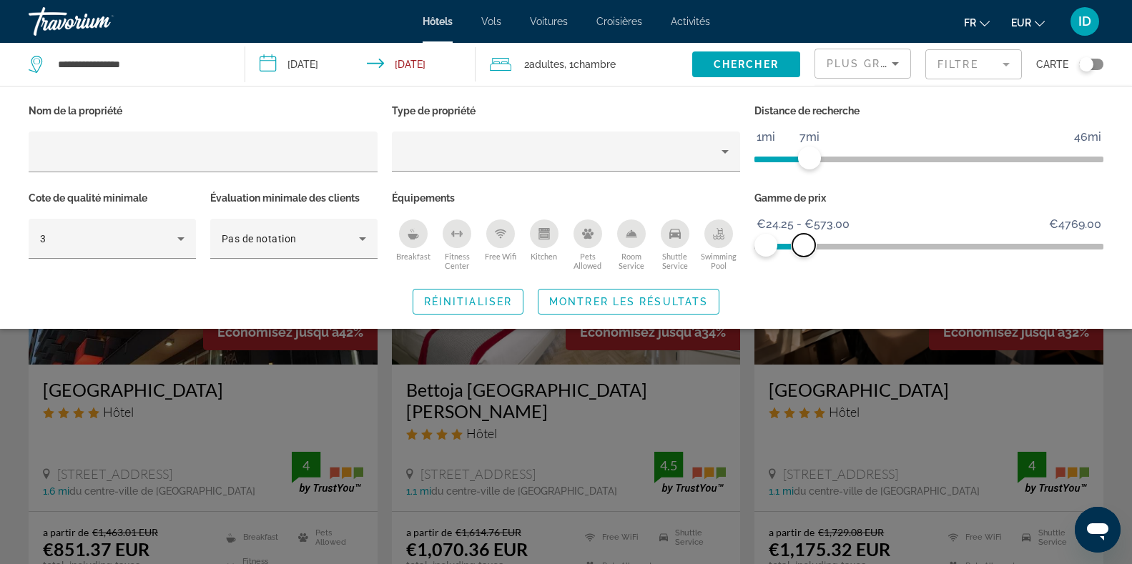
click at [804, 250] on span "ngx-slider-max" at bounding box center [804, 245] width 23 height 23
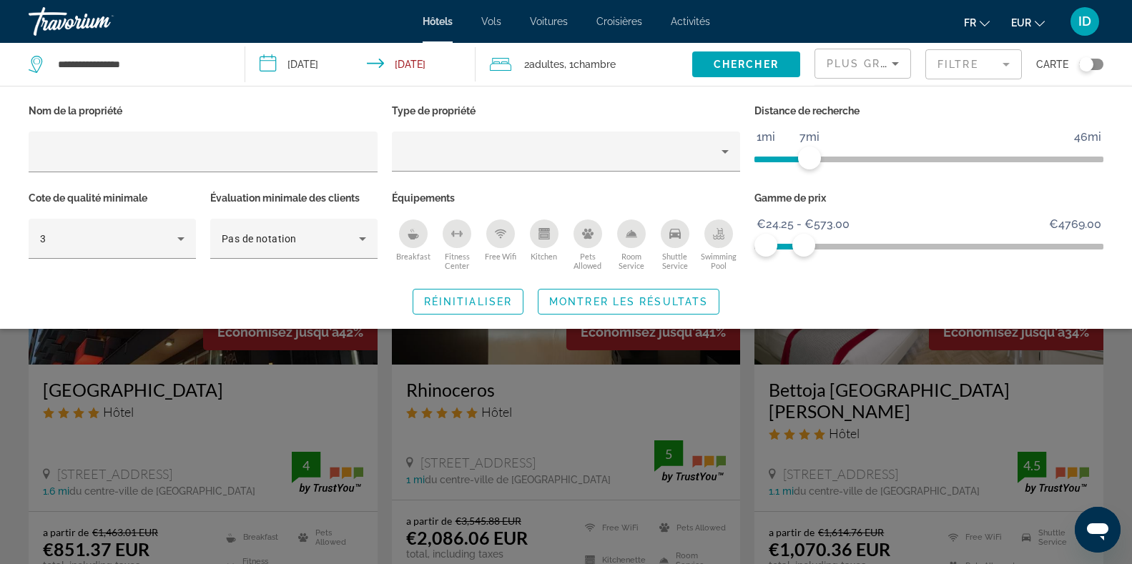
click at [956, 124] on div "Distance de recherche 1mi 46mi 7mi" at bounding box center [928, 144] width 363 height 87
click at [662, 305] on span "Montrer les résultats" at bounding box center [628, 301] width 159 height 11
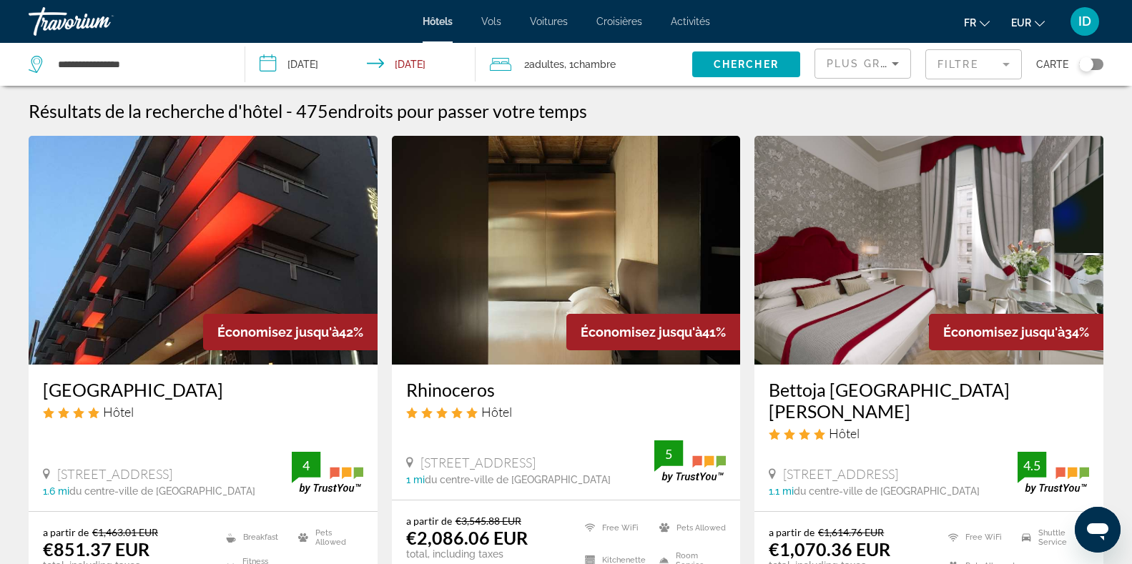
click at [975, 49] on button "Filtre" at bounding box center [974, 64] width 97 height 31
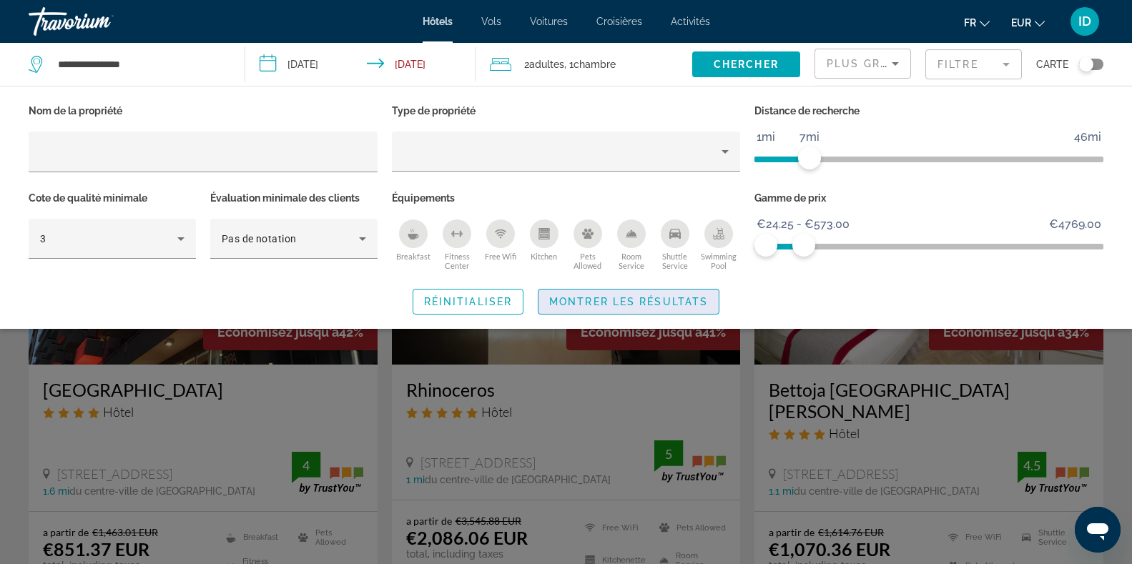
click at [607, 305] on span "Montrer les résultats" at bounding box center [628, 301] width 159 height 11
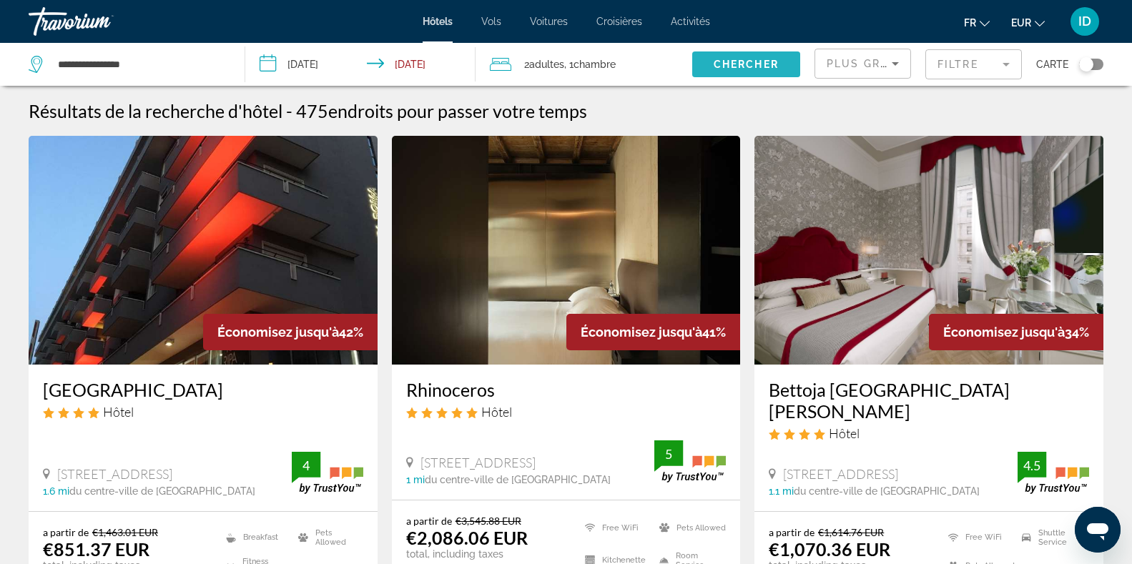
click at [737, 59] on span "Chercher" at bounding box center [746, 64] width 65 height 11
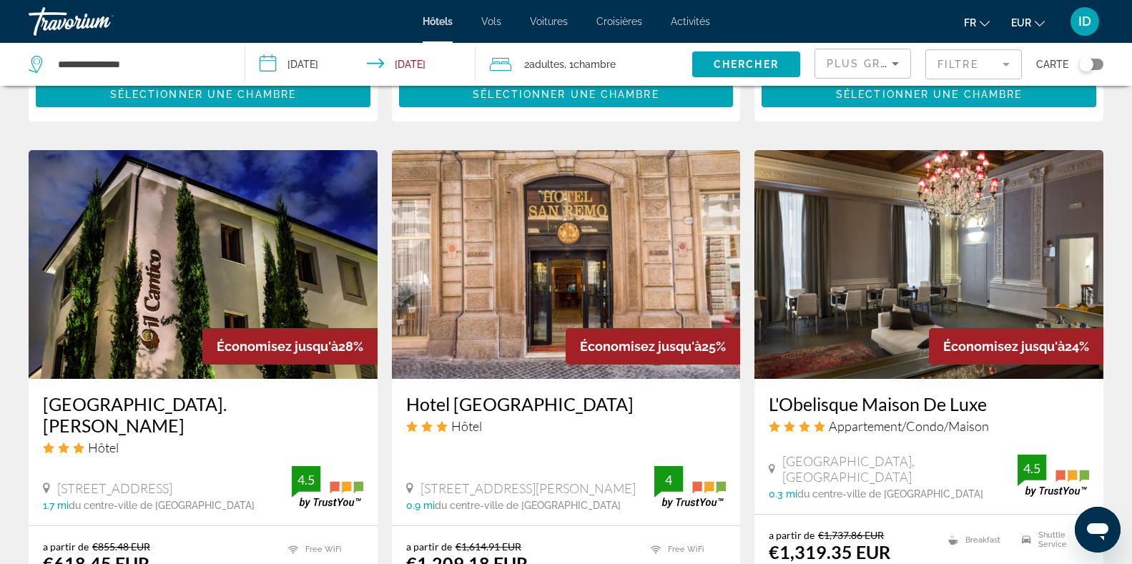
scroll to position [49, 0]
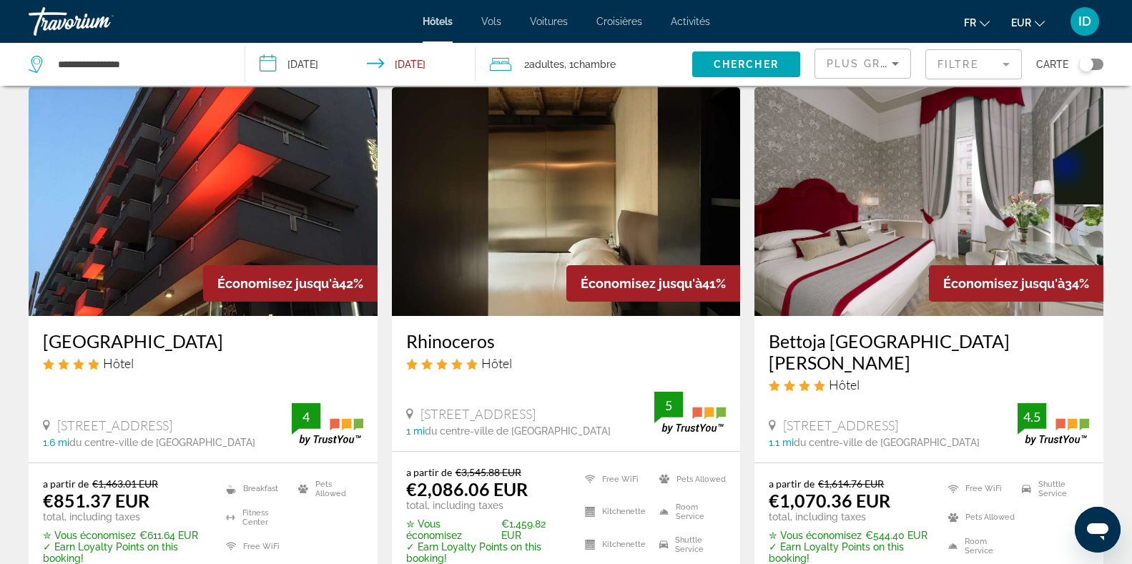
click at [896, 64] on icon "Sort by" at bounding box center [895, 64] width 7 height 4
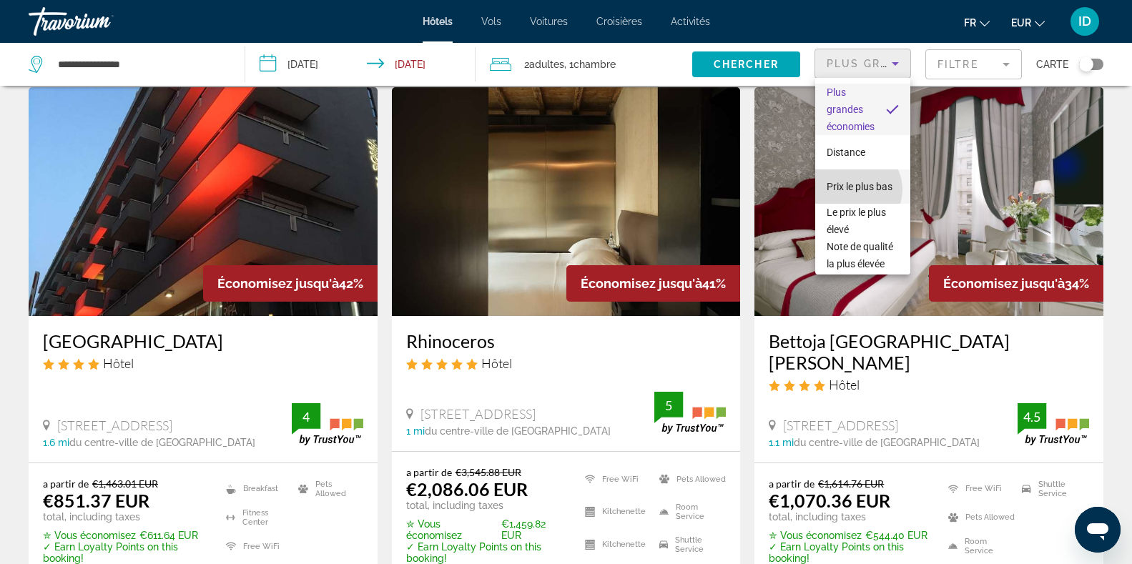
click at [855, 190] on span "Prix le plus bas" at bounding box center [860, 186] width 66 height 17
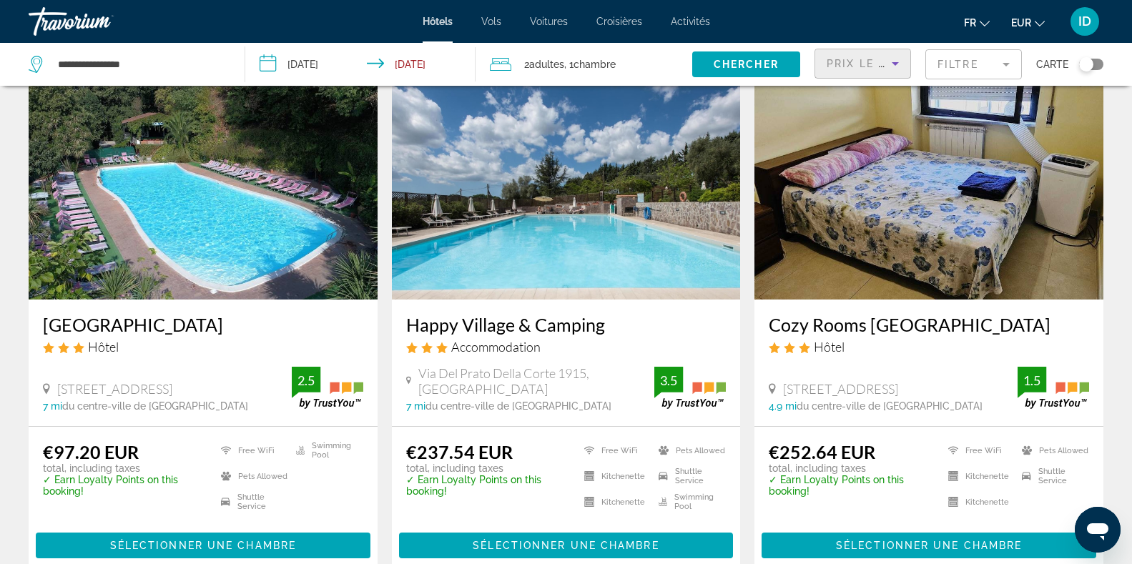
scroll to position [70, 0]
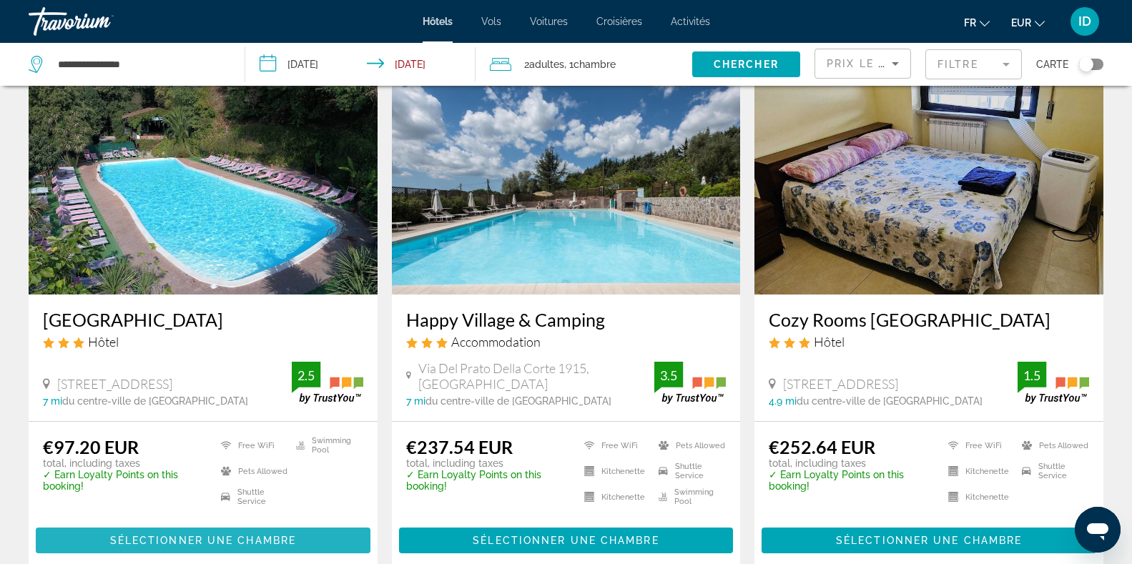
click at [207, 535] on span "Sélectionner une chambre" at bounding box center [203, 540] width 186 height 11
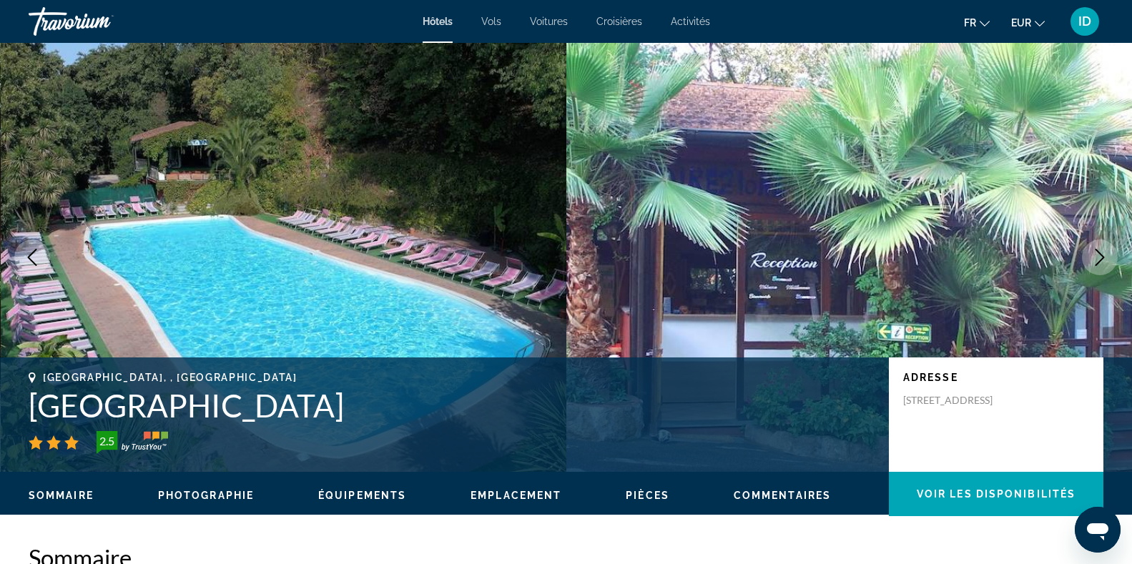
click at [1097, 252] on icon "Next image" at bounding box center [1099, 257] width 17 height 17
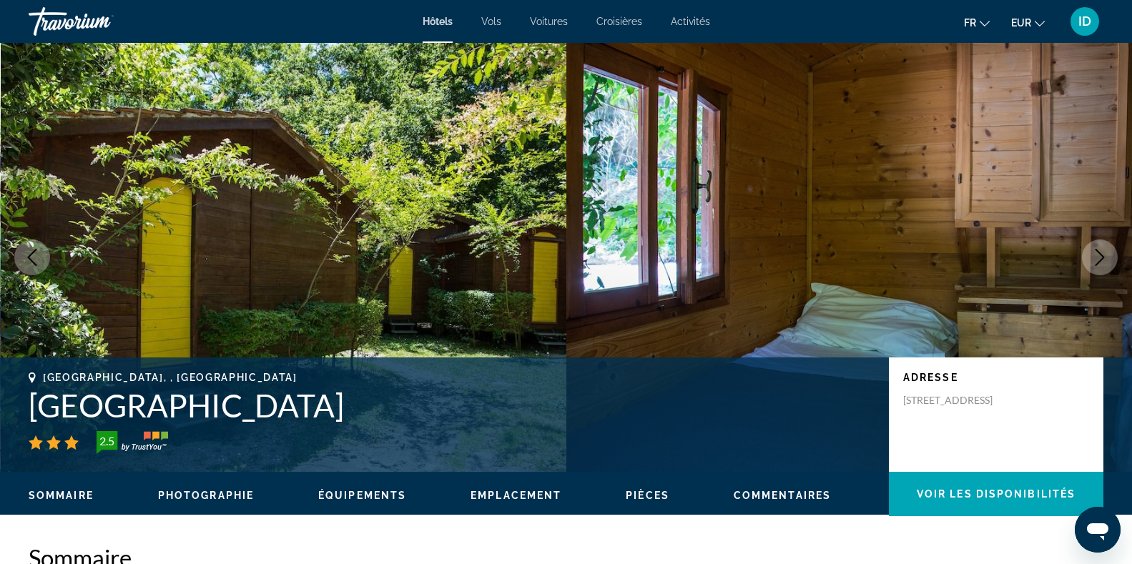
click at [1097, 252] on icon "Next image" at bounding box center [1099, 257] width 17 height 17
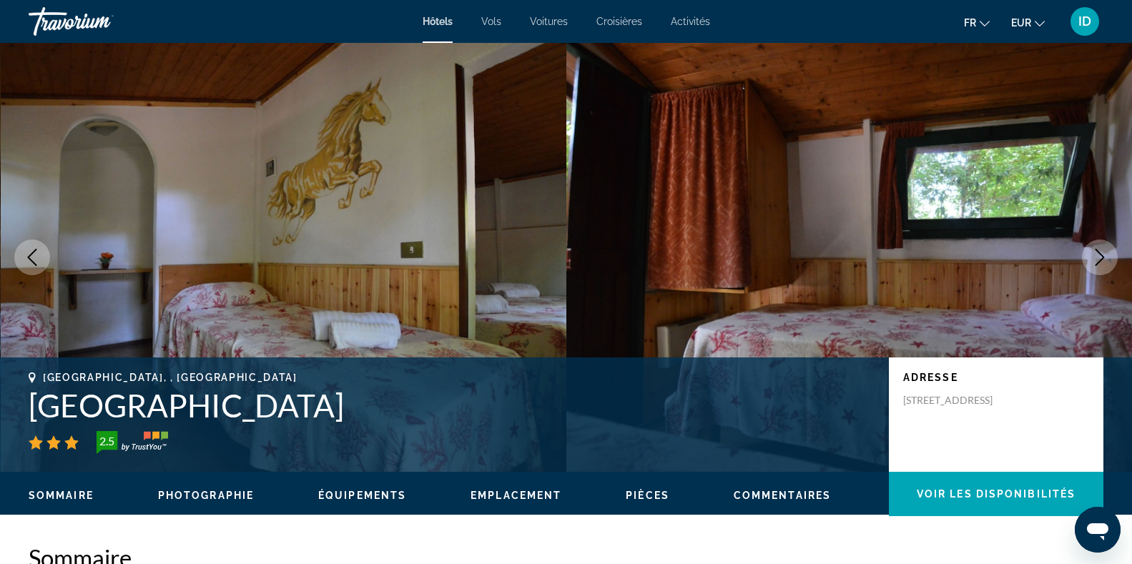
click at [1097, 252] on icon "Next image" at bounding box center [1099, 257] width 17 height 17
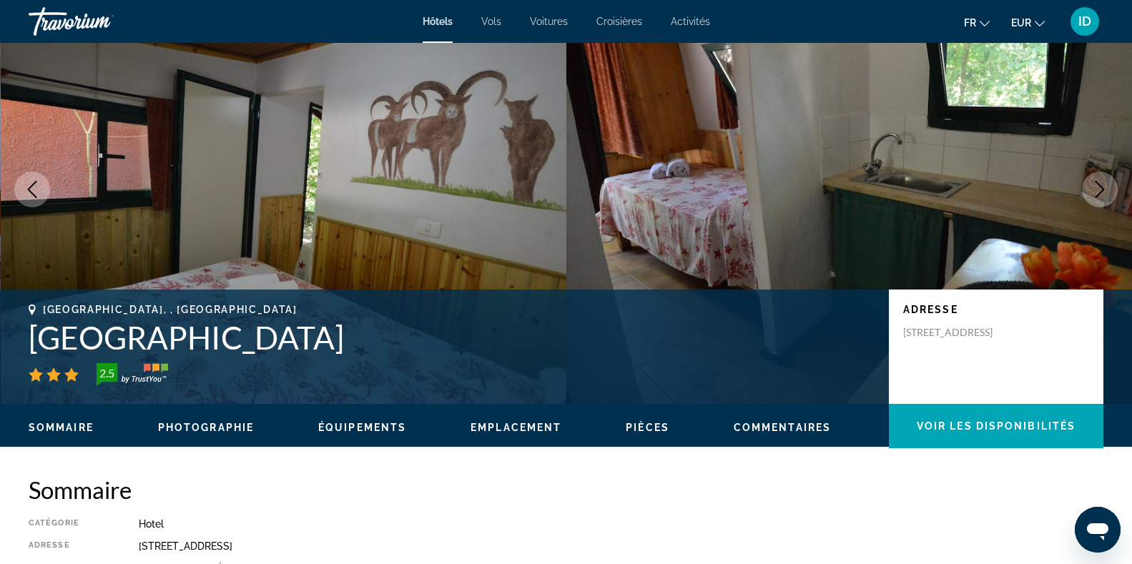
scroll to position [70, 0]
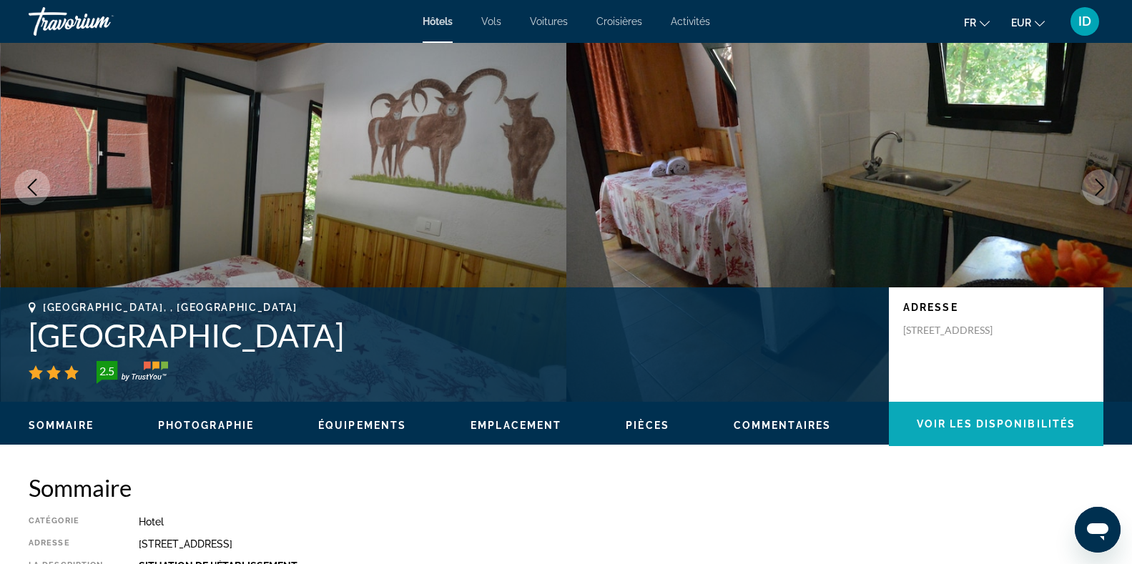
click at [991, 433] on span "Main content" at bounding box center [996, 424] width 215 height 34
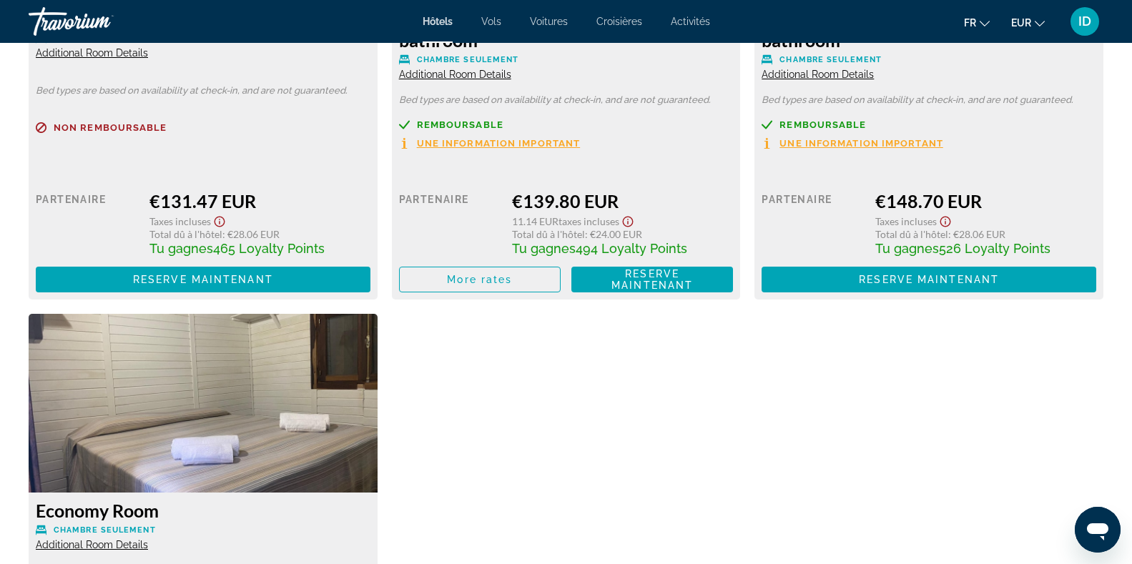
scroll to position [2821, 0]
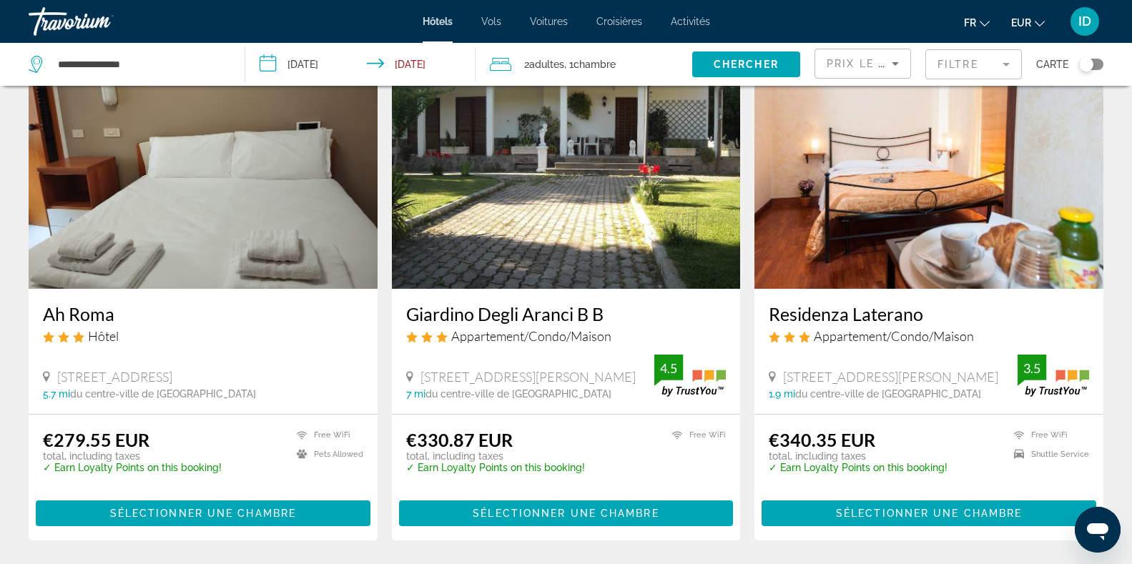
scroll to position [611, 0]
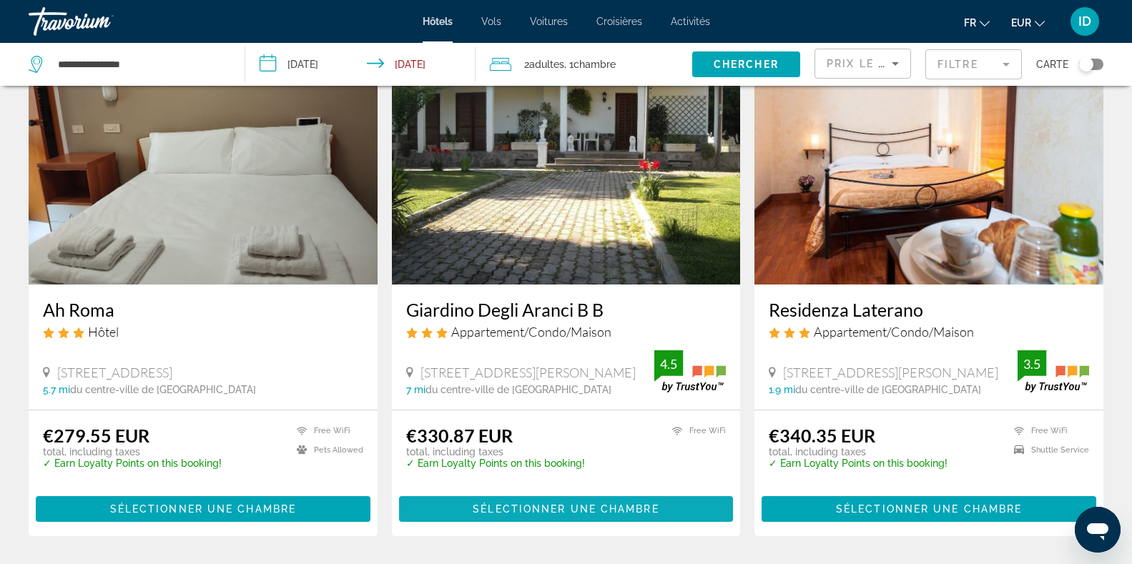
click at [634, 499] on span "Main content" at bounding box center [566, 509] width 335 height 34
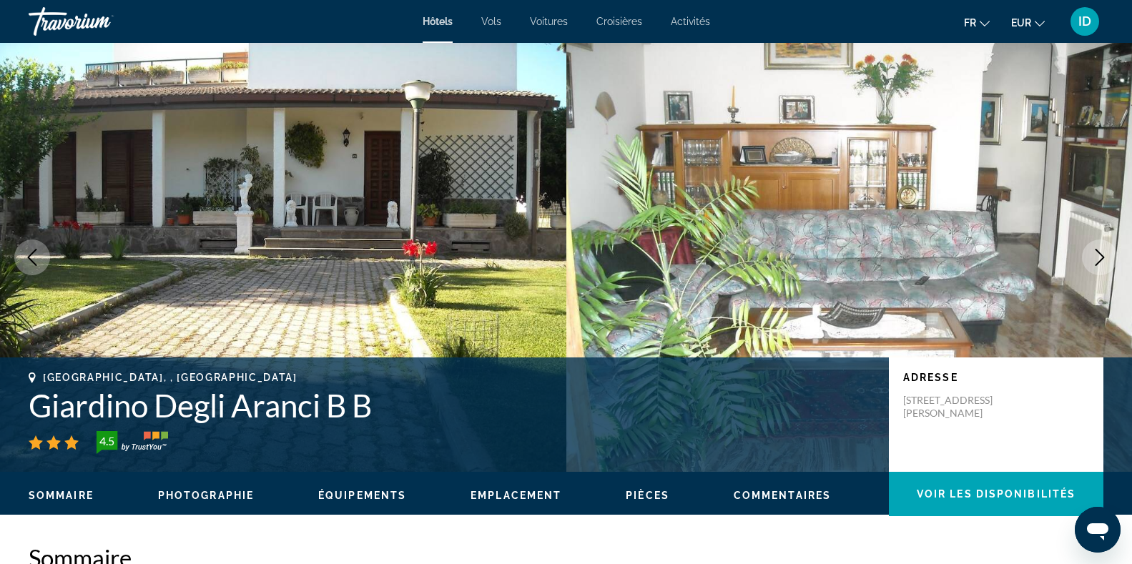
click at [1102, 255] on icon "Next image" at bounding box center [1100, 257] width 9 height 17
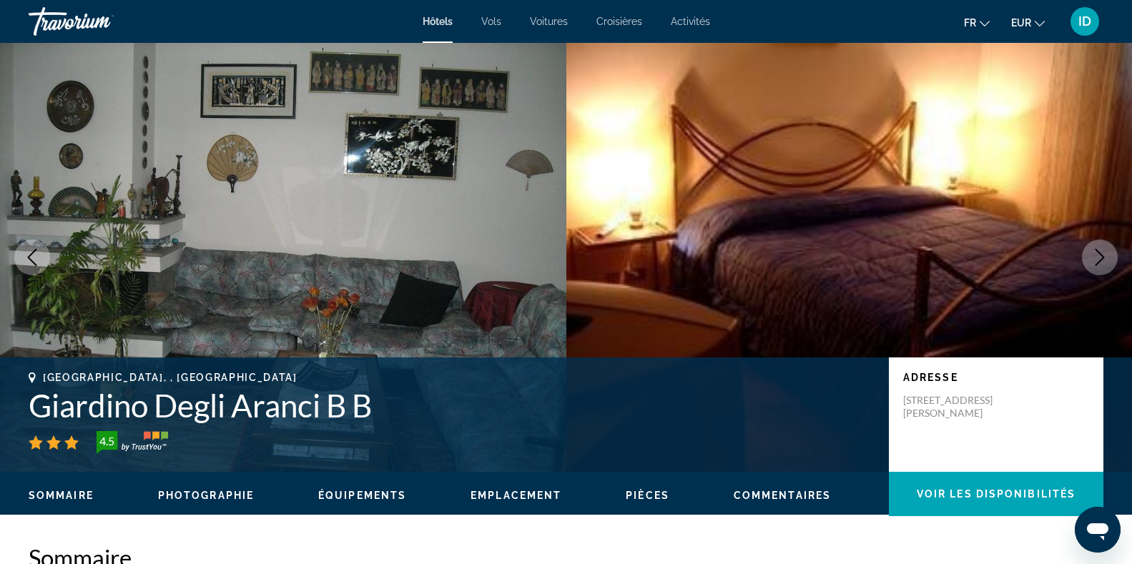
click at [1102, 255] on icon "Next image" at bounding box center [1100, 257] width 9 height 17
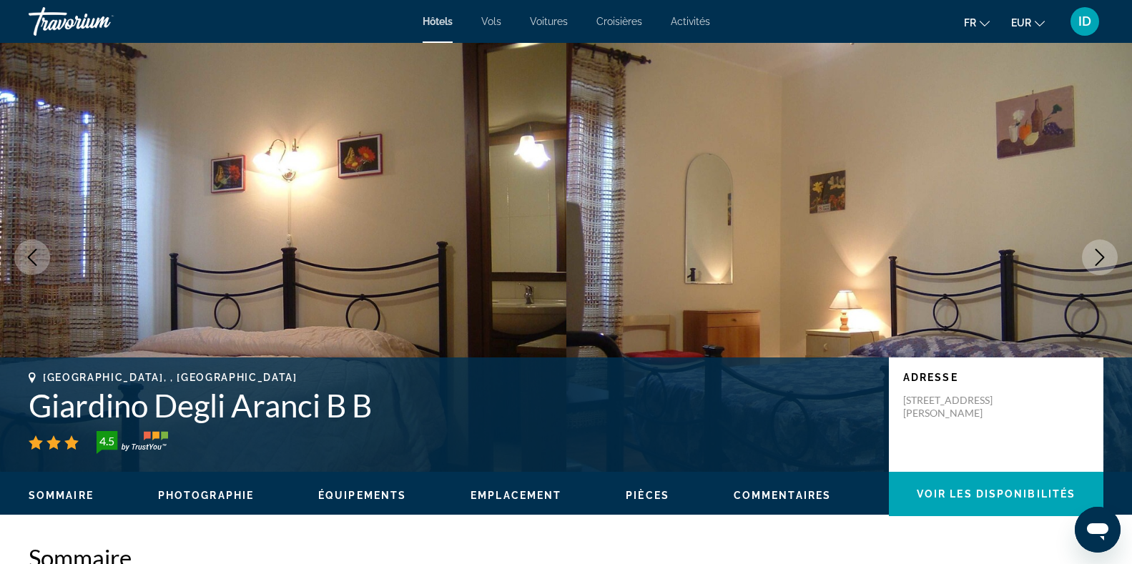
click at [1102, 255] on icon "Next image" at bounding box center [1100, 257] width 9 height 17
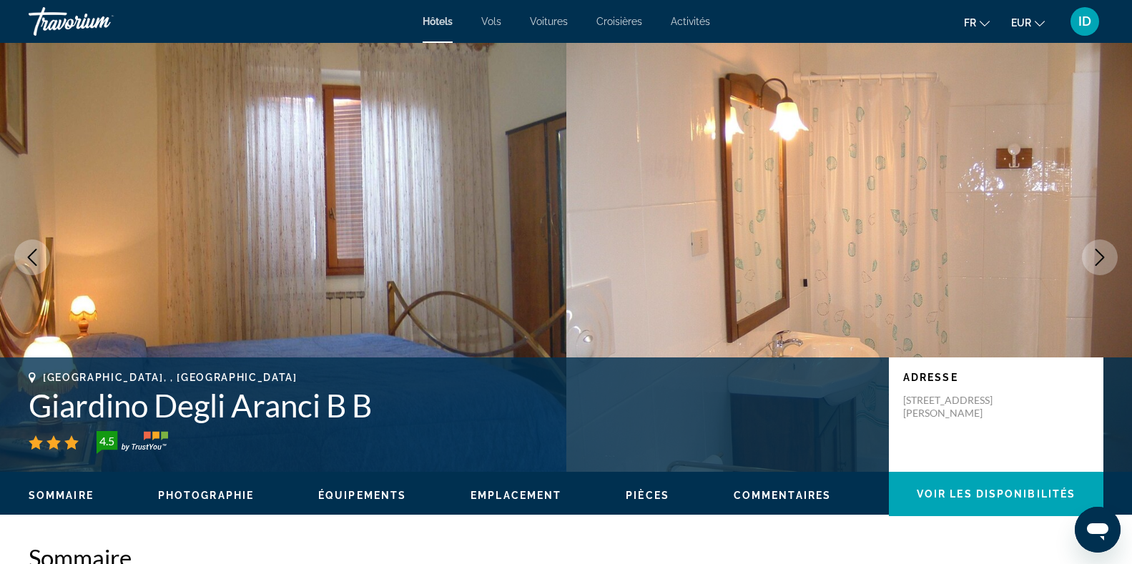
click at [1102, 255] on icon "Next image" at bounding box center [1100, 257] width 9 height 17
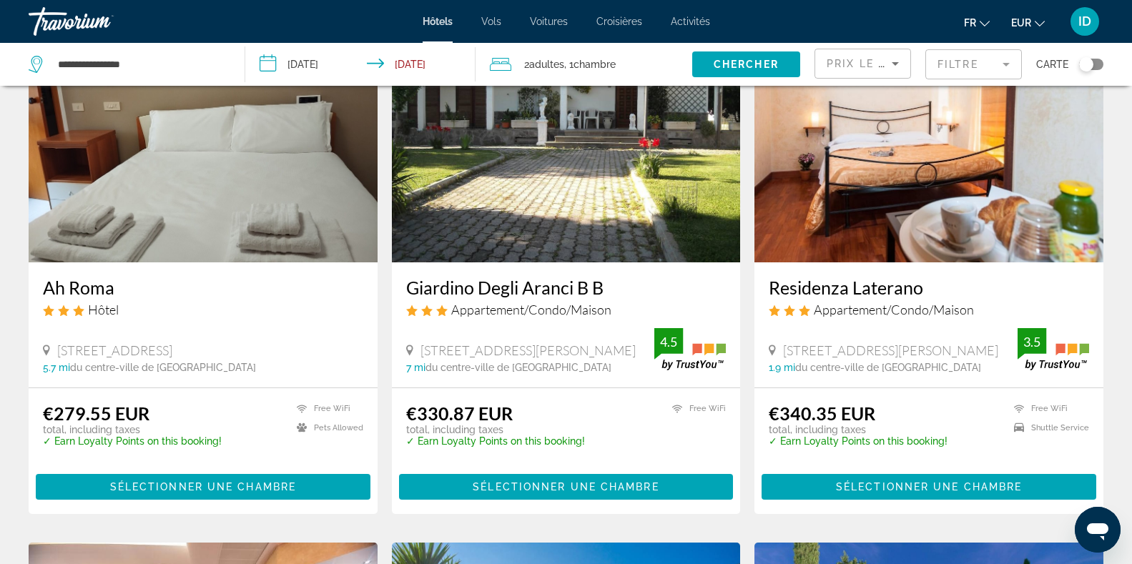
scroll to position [634, 0]
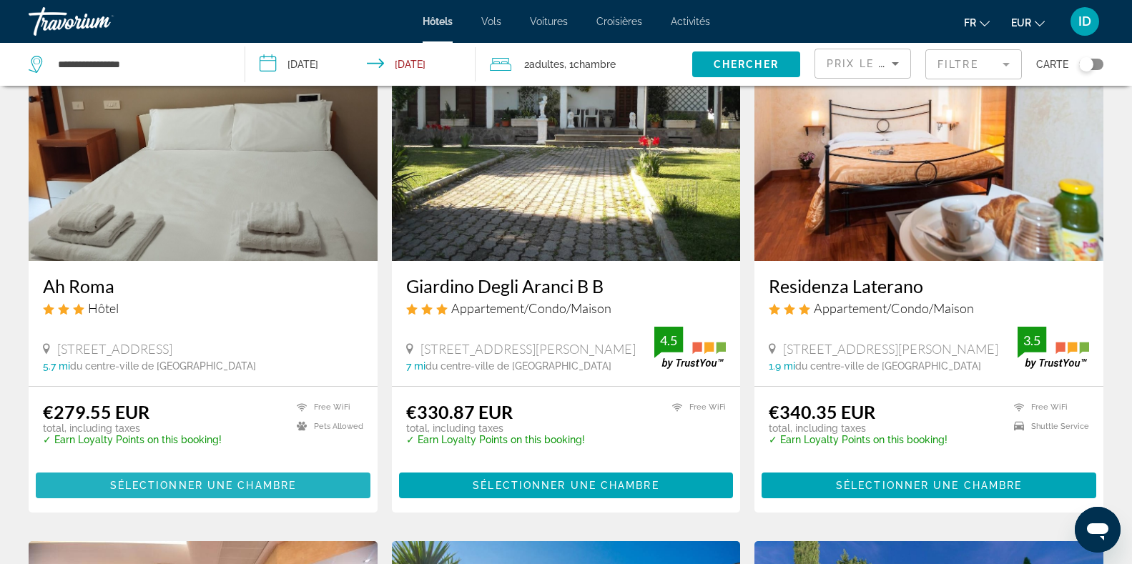
click at [280, 484] on span "Sélectionner une chambre" at bounding box center [203, 485] width 186 height 11
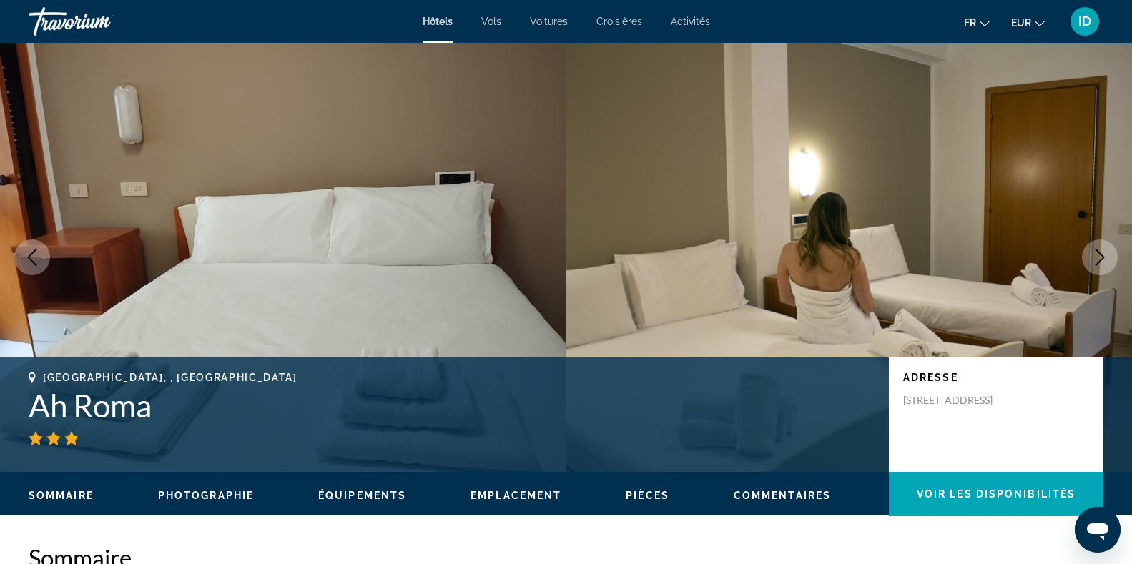
click at [1103, 254] on icon "Next image" at bounding box center [1099, 257] width 17 height 17
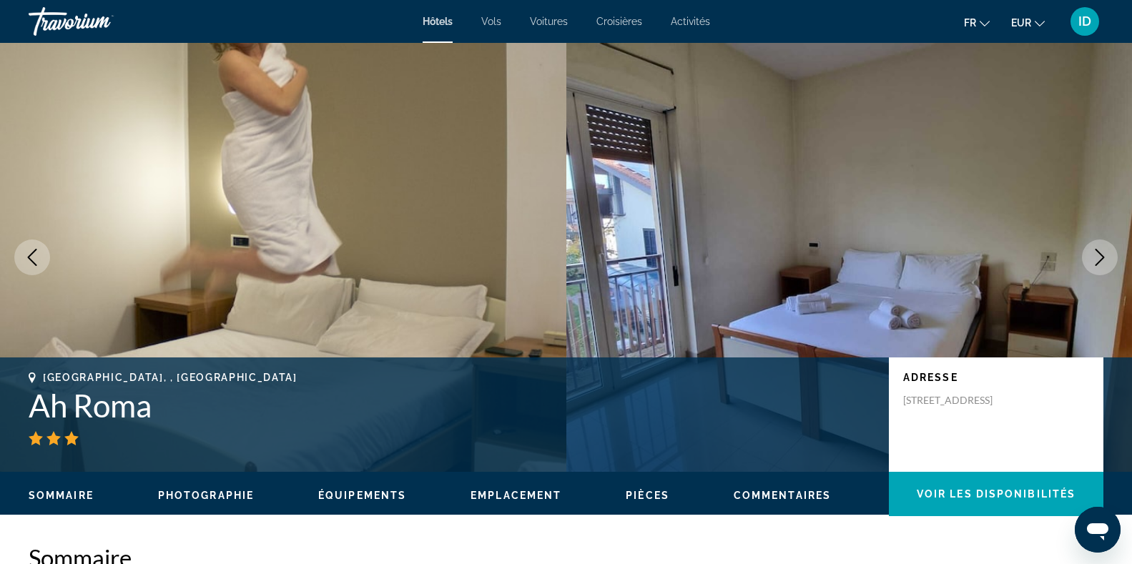
click at [1103, 254] on icon "Next image" at bounding box center [1099, 257] width 17 height 17
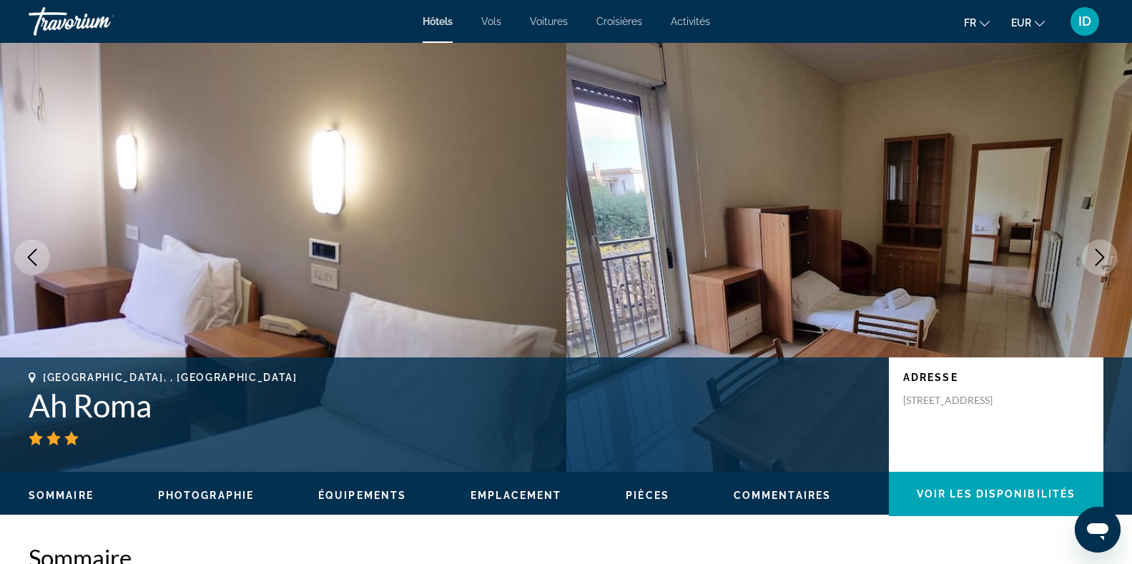
click at [1103, 254] on icon "Next image" at bounding box center [1099, 257] width 17 height 17
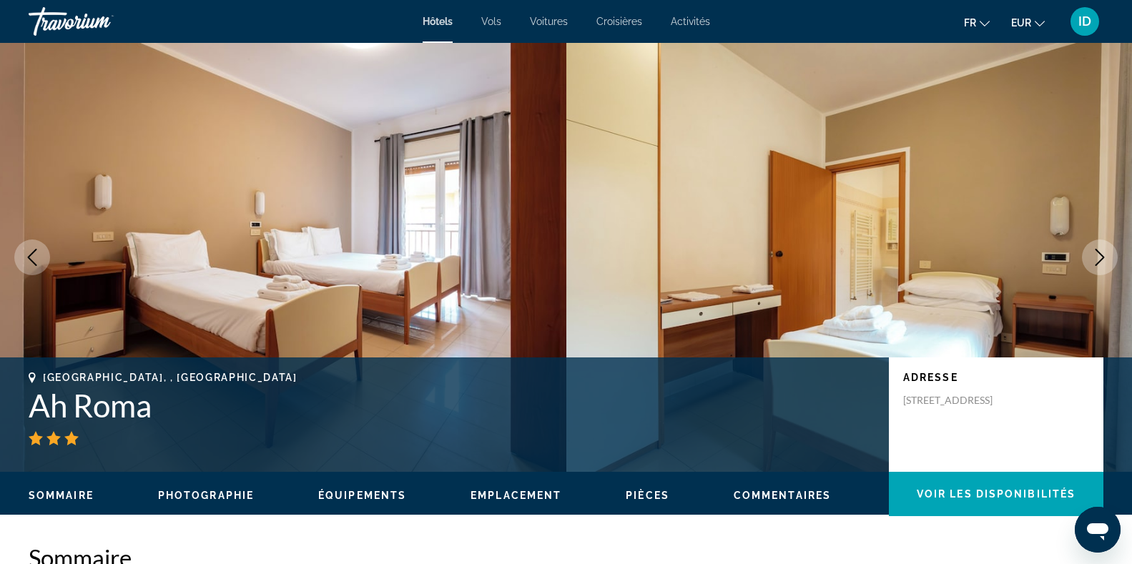
click at [1103, 254] on icon "Next image" at bounding box center [1099, 257] width 17 height 17
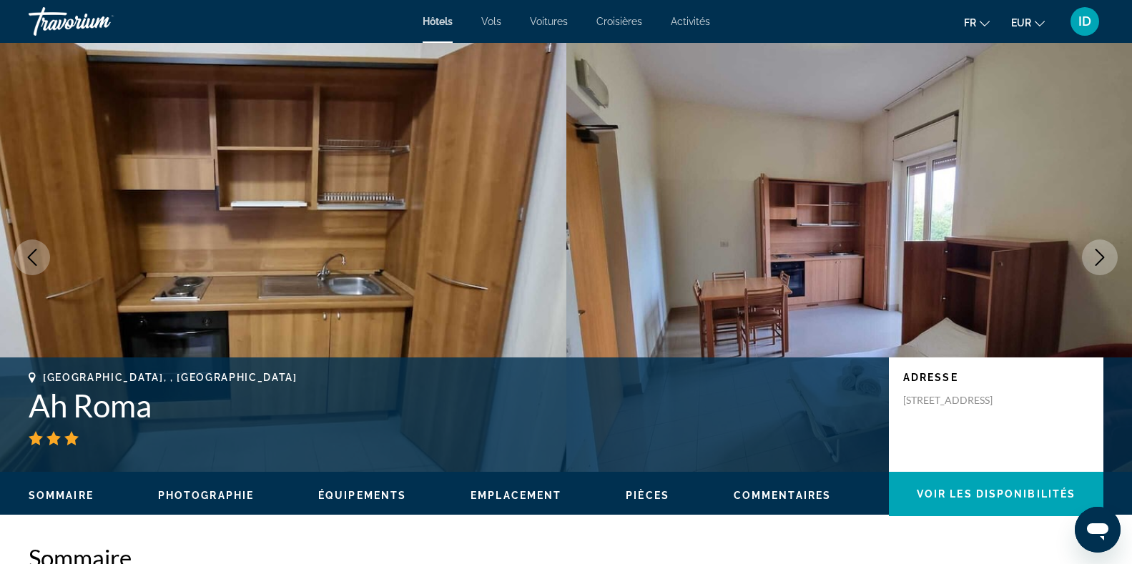
click at [1103, 254] on icon "Next image" at bounding box center [1099, 257] width 17 height 17
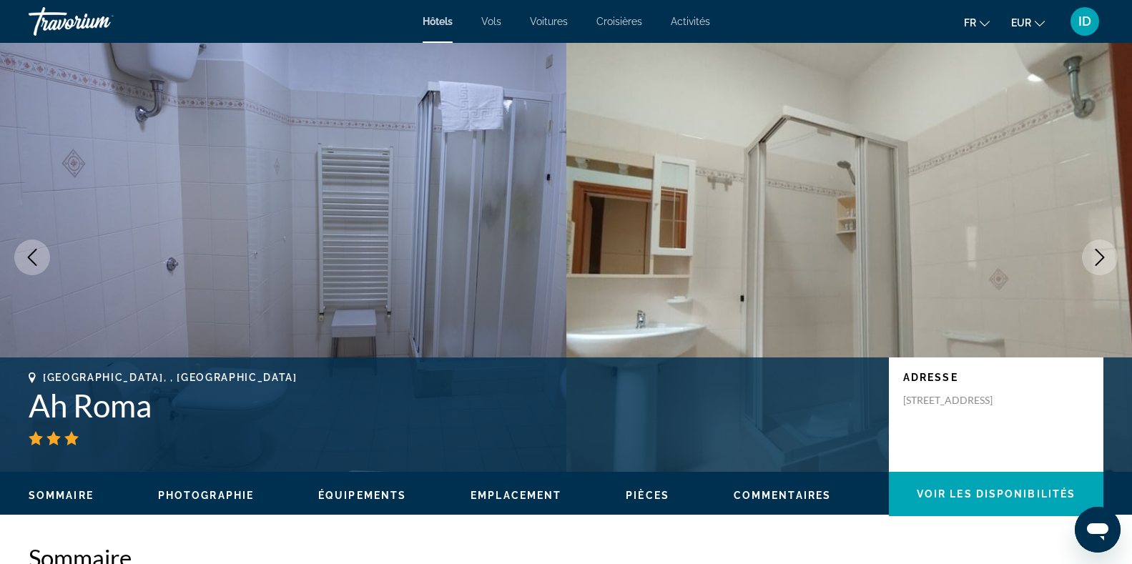
click at [1103, 254] on icon "Next image" at bounding box center [1099, 257] width 17 height 17
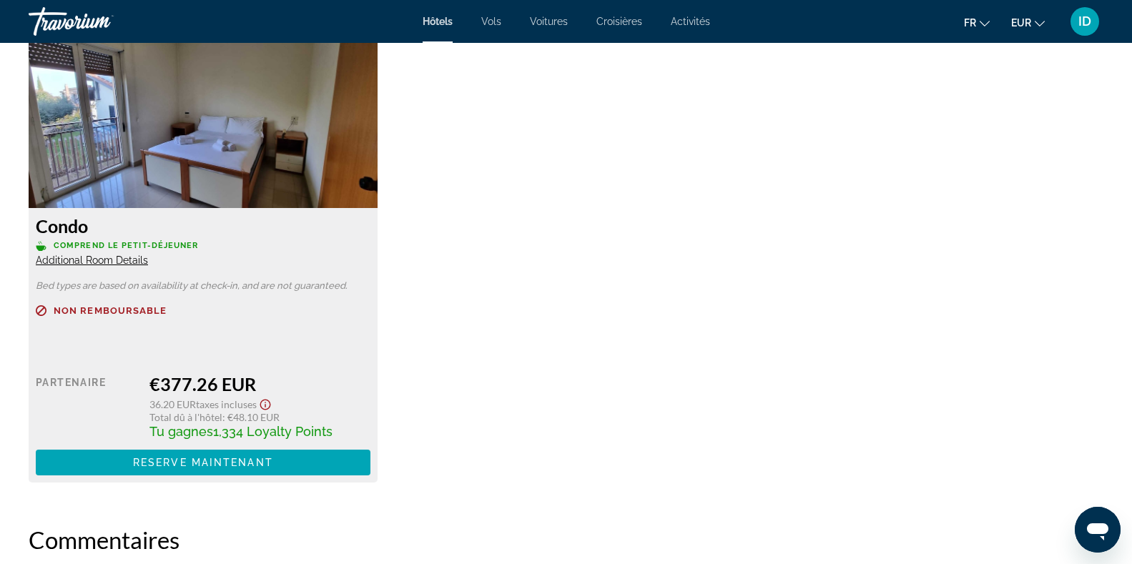
scroll to position [2468, 0]
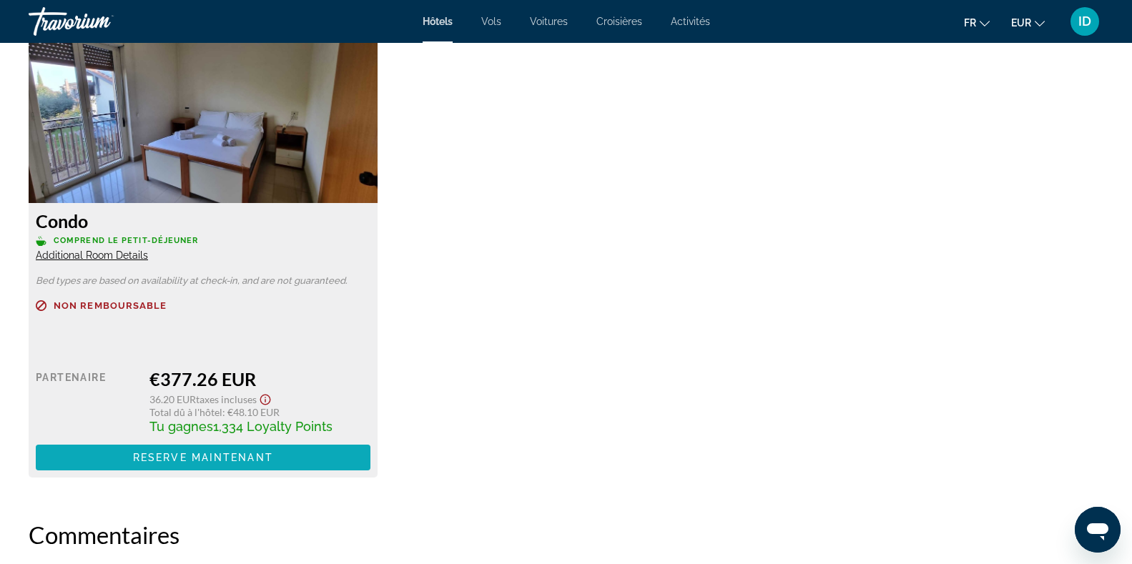
click at [274, 453] on span "Main content" at bounding box center [203, 458] width 335 height 34
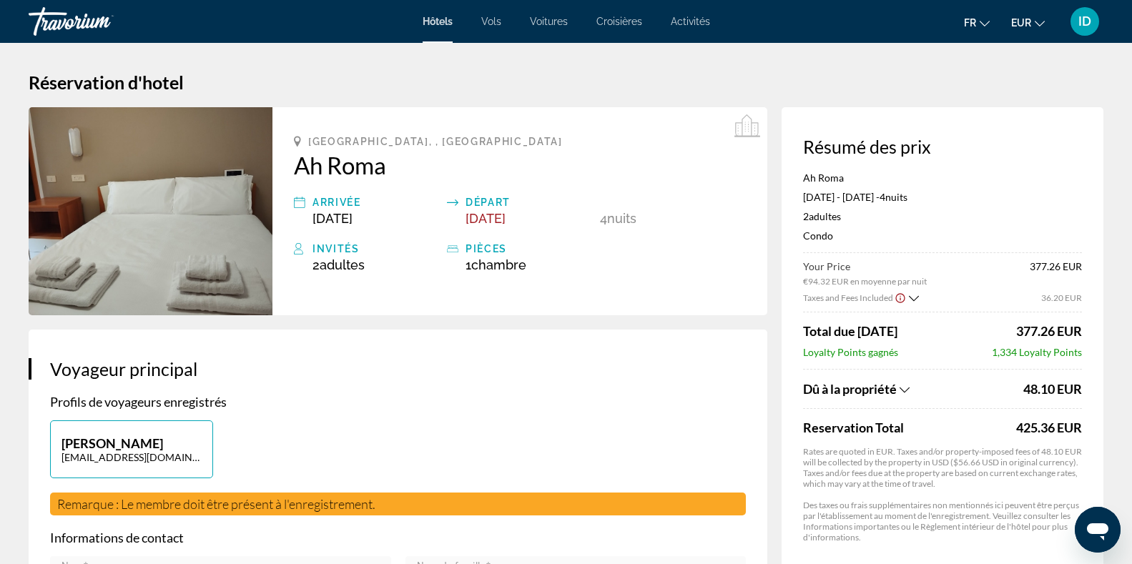
click at [903, 387] on icon "Show Taxes and Fees breakdown" at bounding box center [905, 390] width 10 height 12
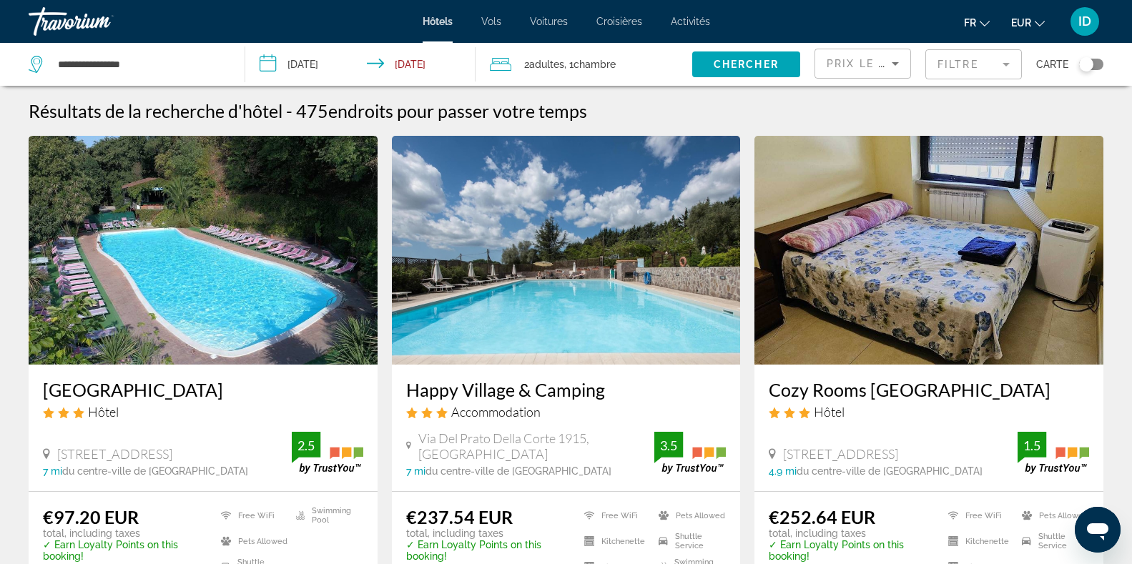
click at [200, 298] on img "Main content" at bounding box center [203, 250] width 349 height 229
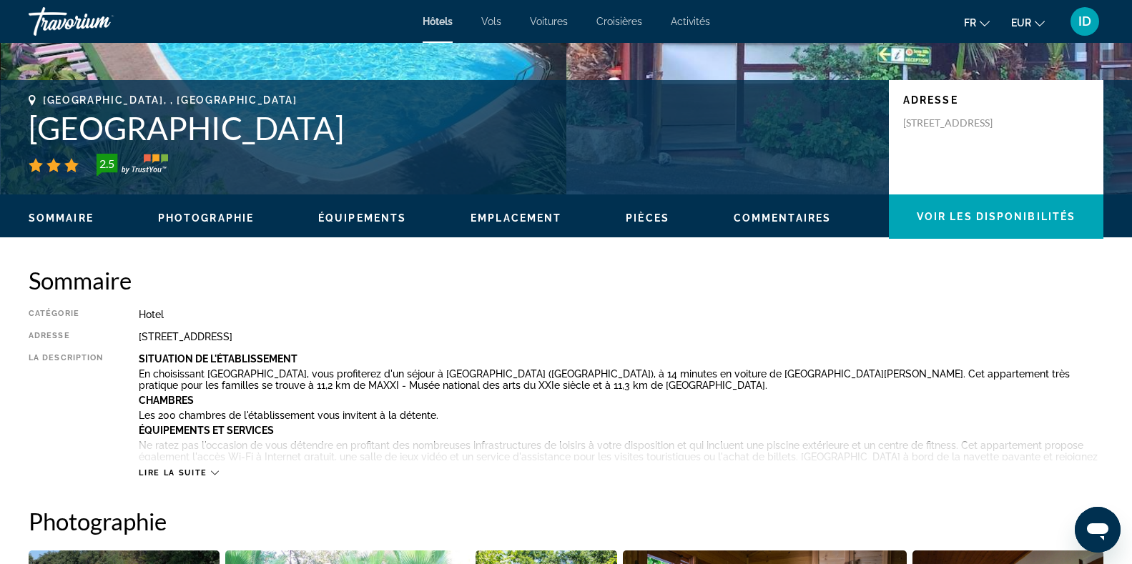
scroll to position [282, 0]
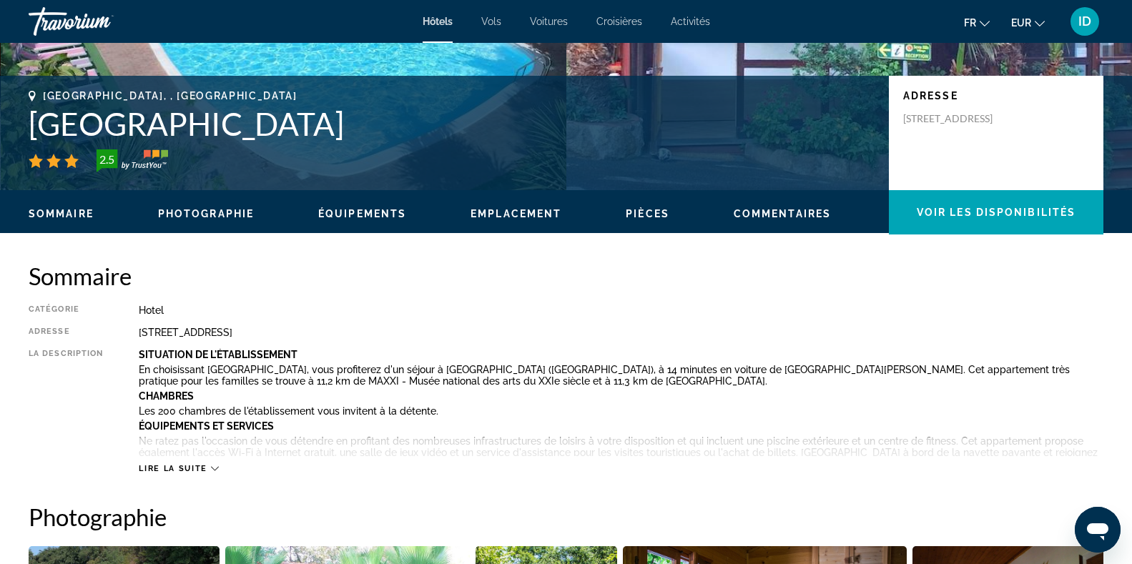
click at [212, 464] on div "Lire la suite" at bounding box center [178, 468] width 79 height 9
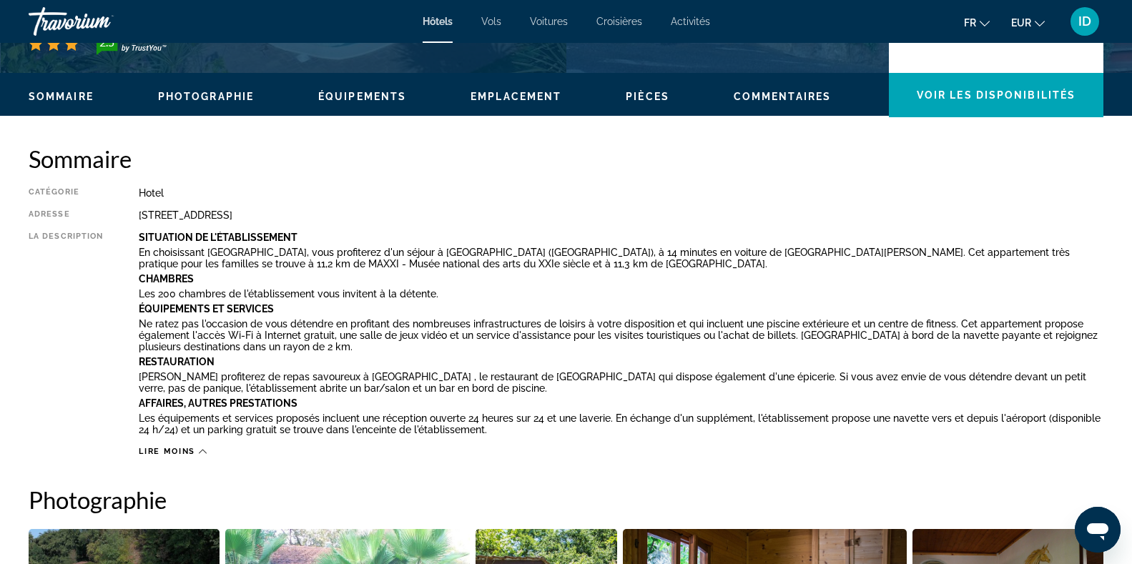
scroll to position [95, 0]
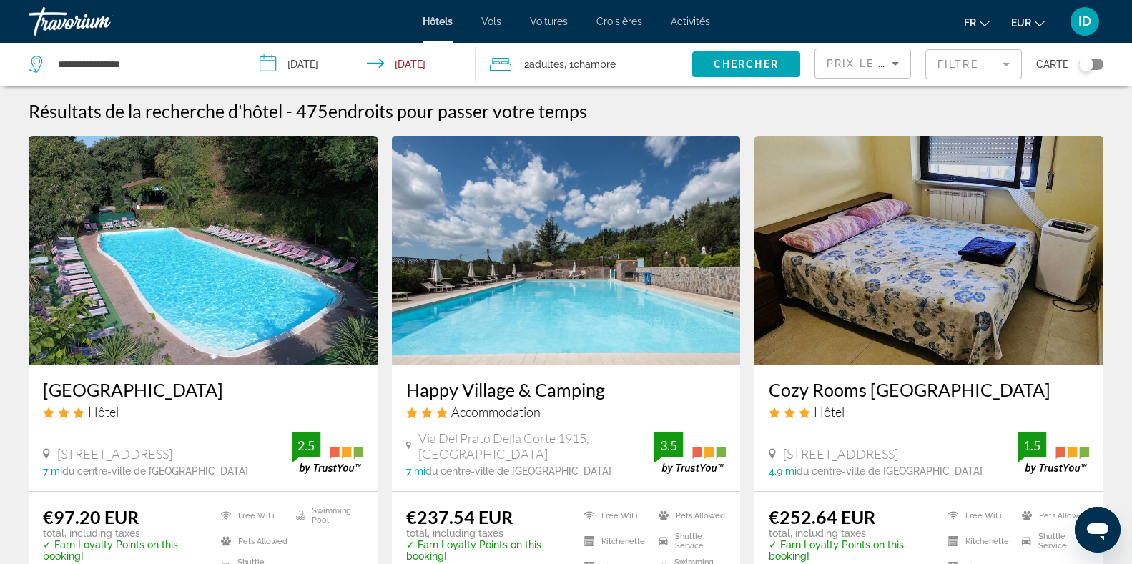
click at [591, 414] on div "Accommodation" at bounding box center [566, 412] width 320 height 16
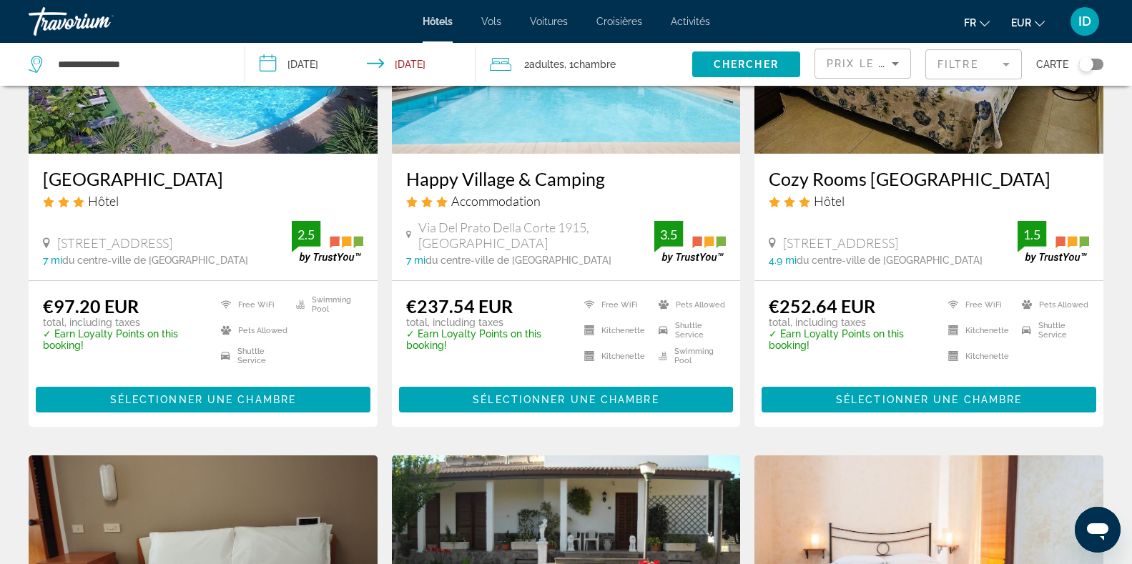
scroll to position [211, 0]
click at [634, 396] on span "Sélectionner une chambre" at bounding box center [566, 399] width 186 height 11
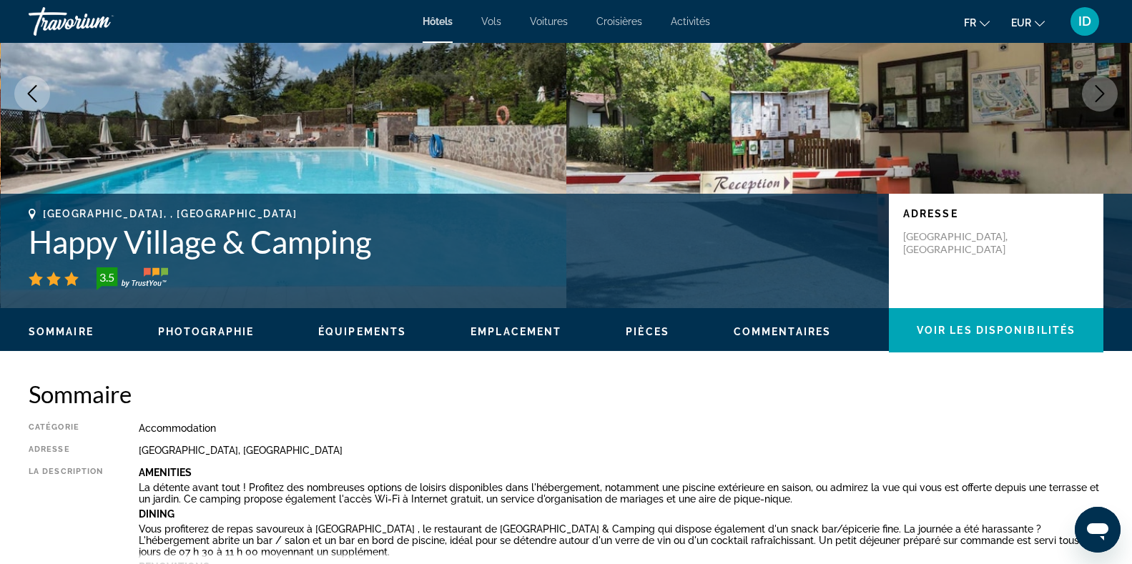
scroll to position [235, 0]
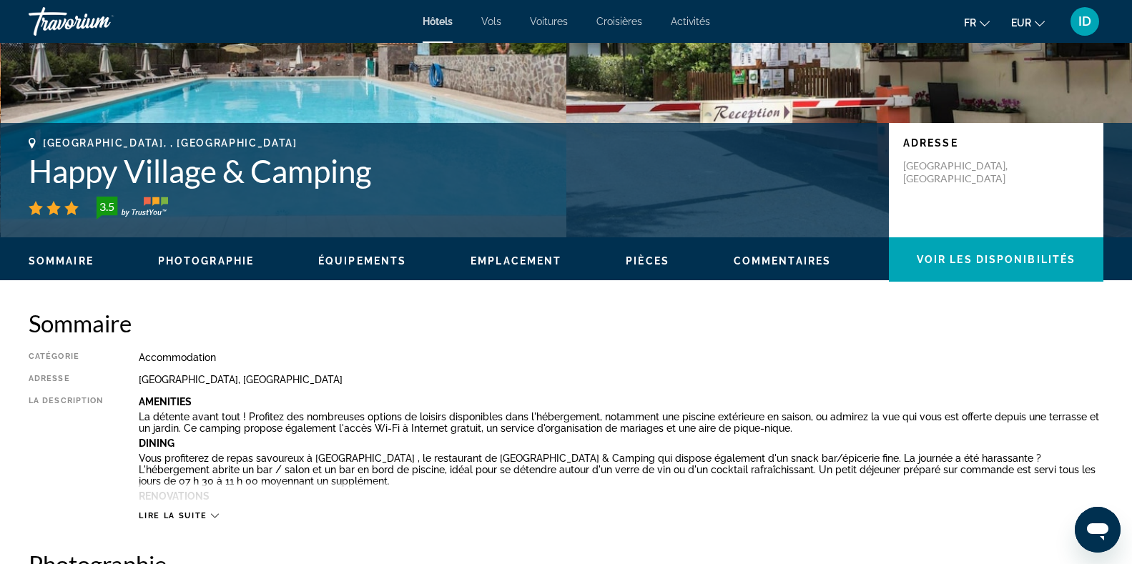
click at [203, 515] on span "Lire la suite" at bounding box center [173, 515] width 68 height 9
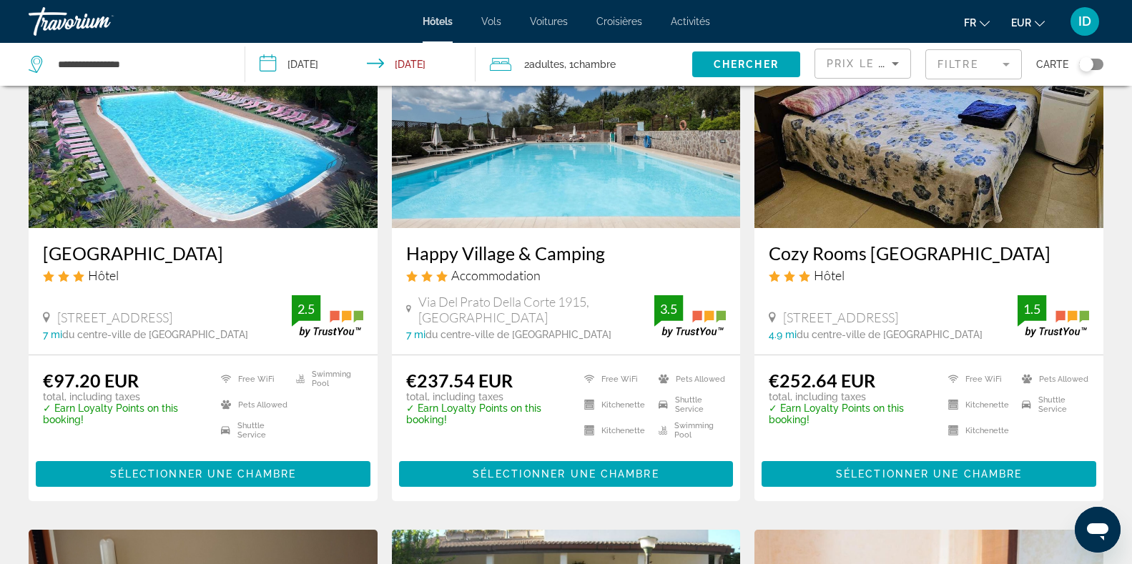
scroll to position [141, 0]
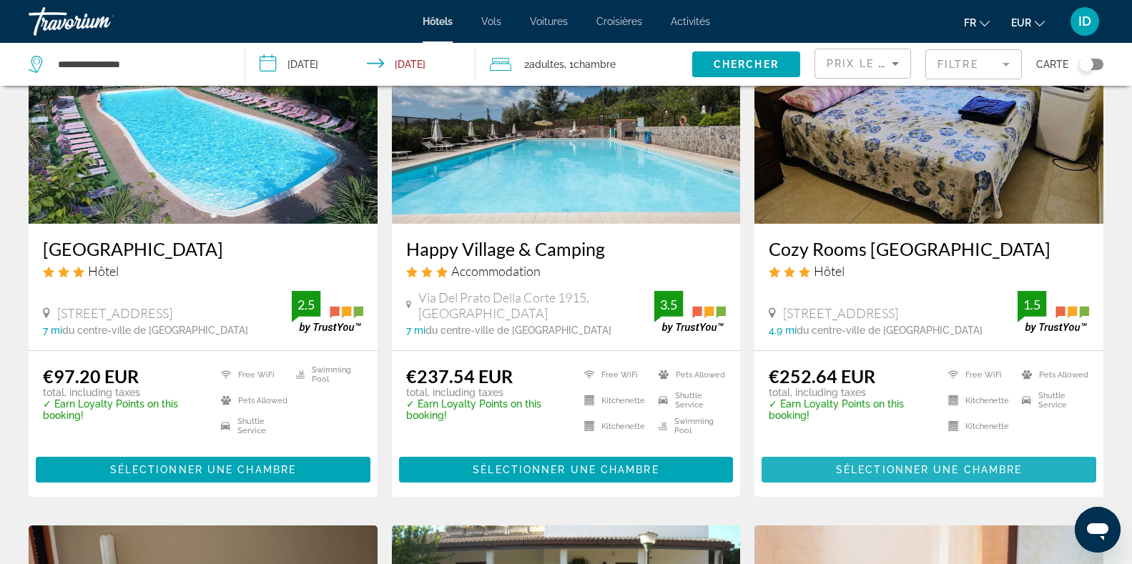
click at [958, 473] on span "Sélectionner une chambre" at bounding box center [929, 469] width 186 height 11
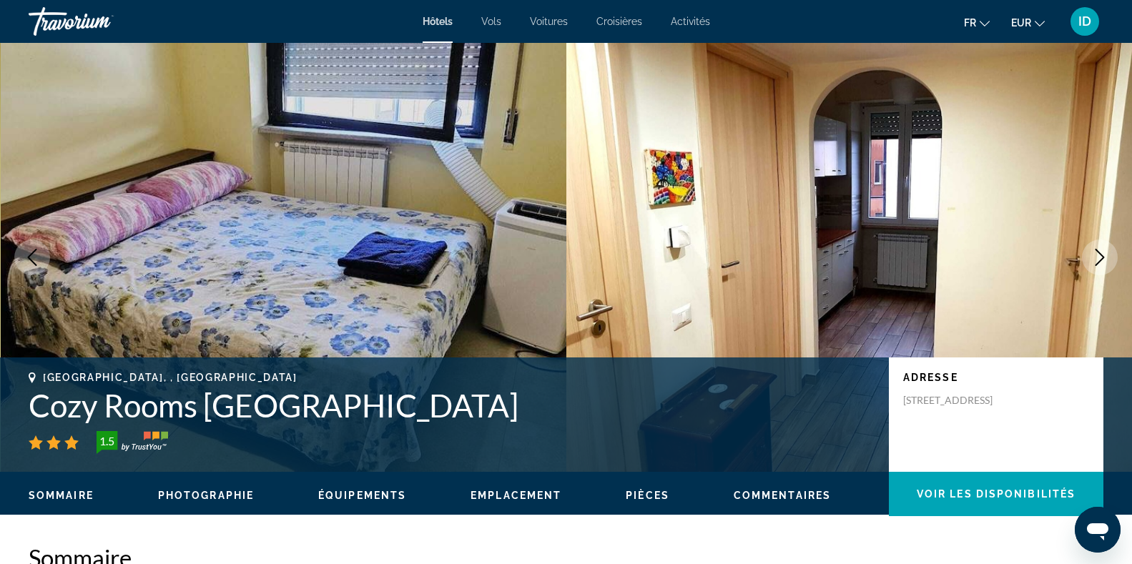
click at [1098, 253] on icon "Next image" at bounding box center [1099, 257] width 17 height 17
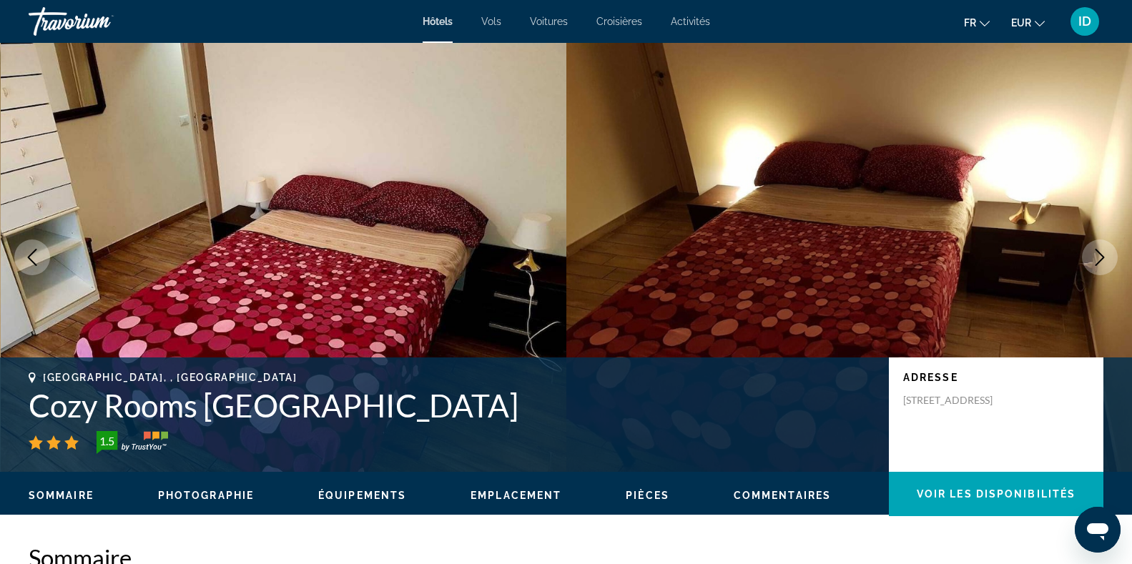
click at [1098, 253] on icon "Next image" at bounding box center [1099, 257] width 17 height 17
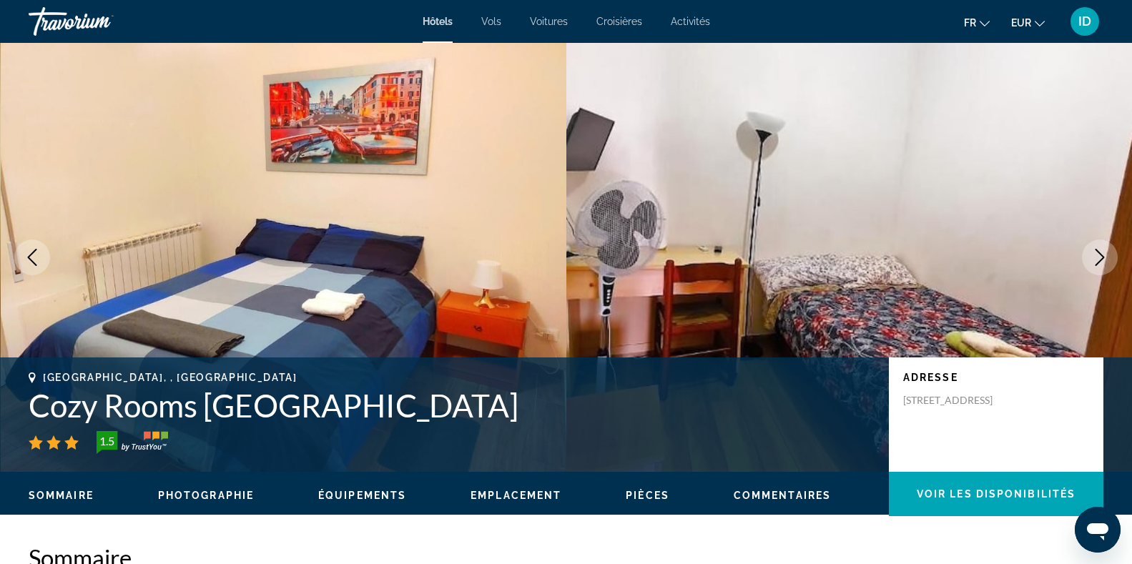
click at [1098, 253] on icon "Next image" at bounding box center [1099, 257] width 17 height 17
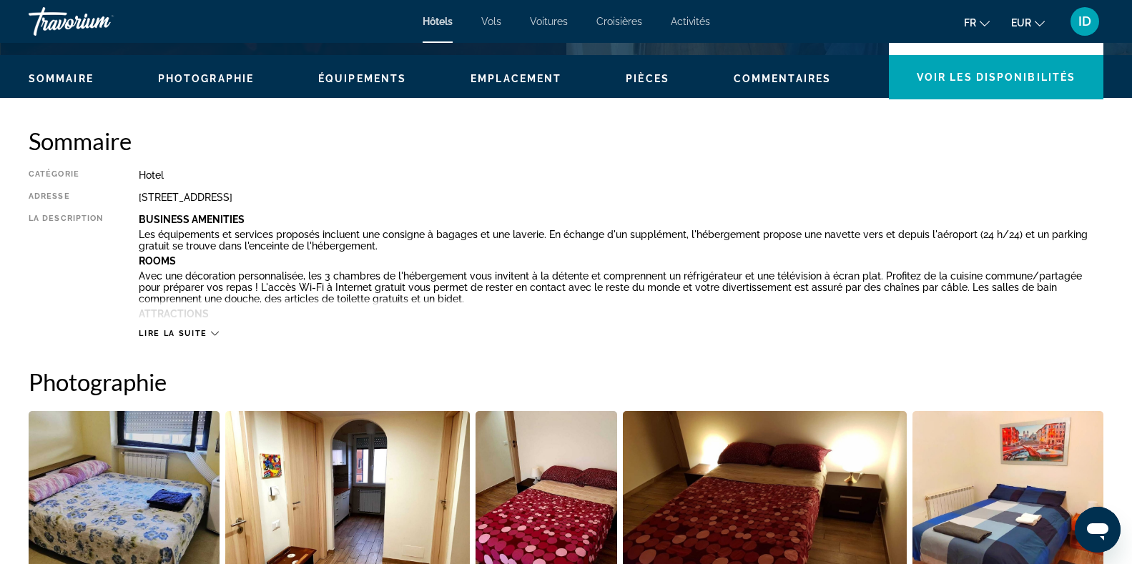
scroll to position [423, 0]
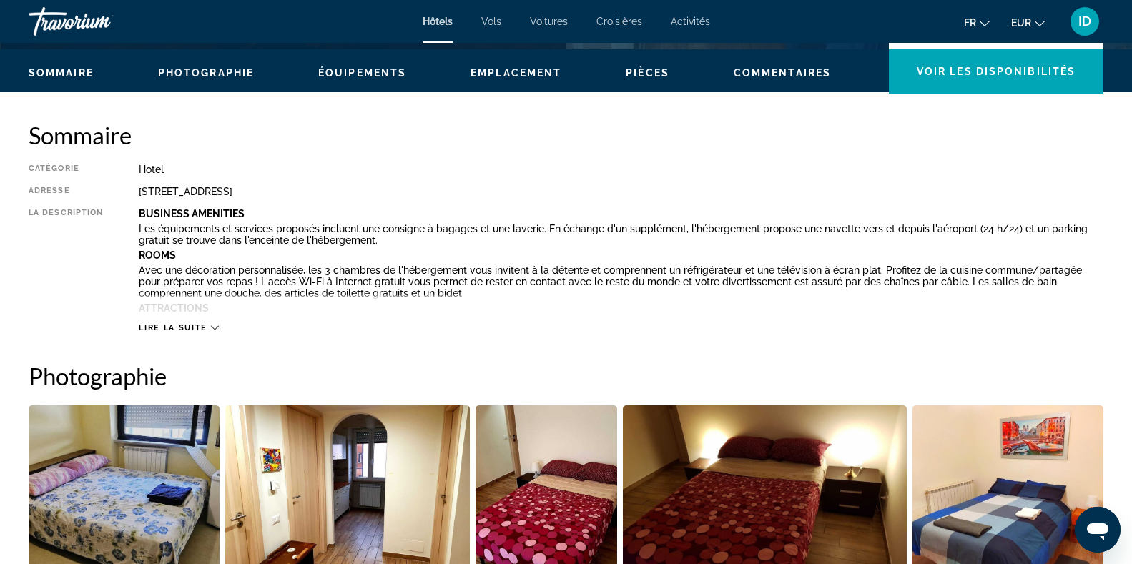
click at [212, 328] on icon "Main content" at bounding box center [215, 328] width 8 height 8
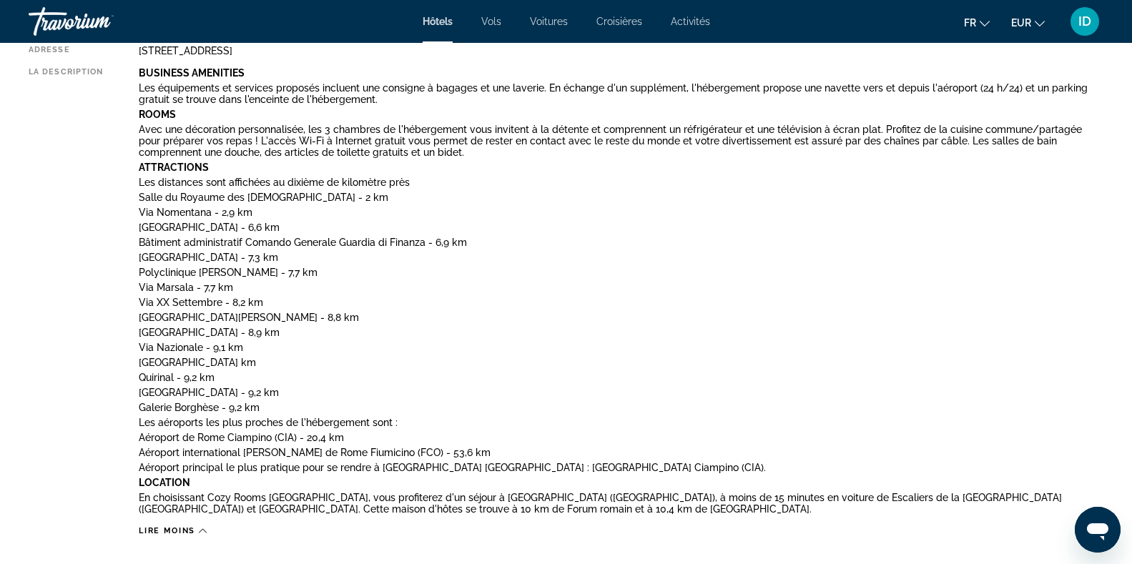
scroll to position [564, 0]
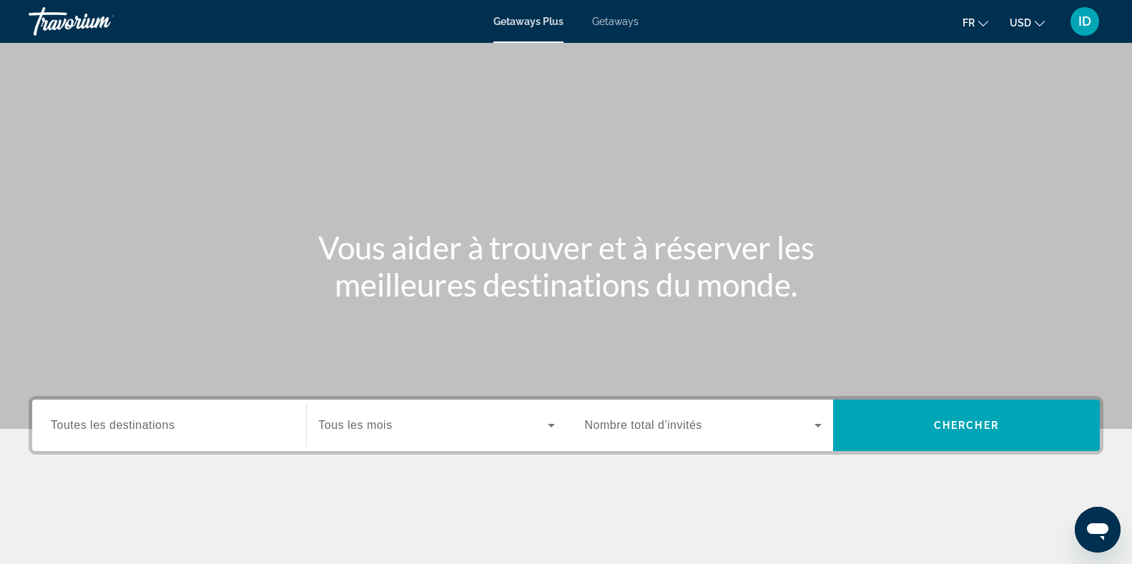
click at [353, 418] on span "Search widget" at bounding box center [432, 425] width 229 height 17
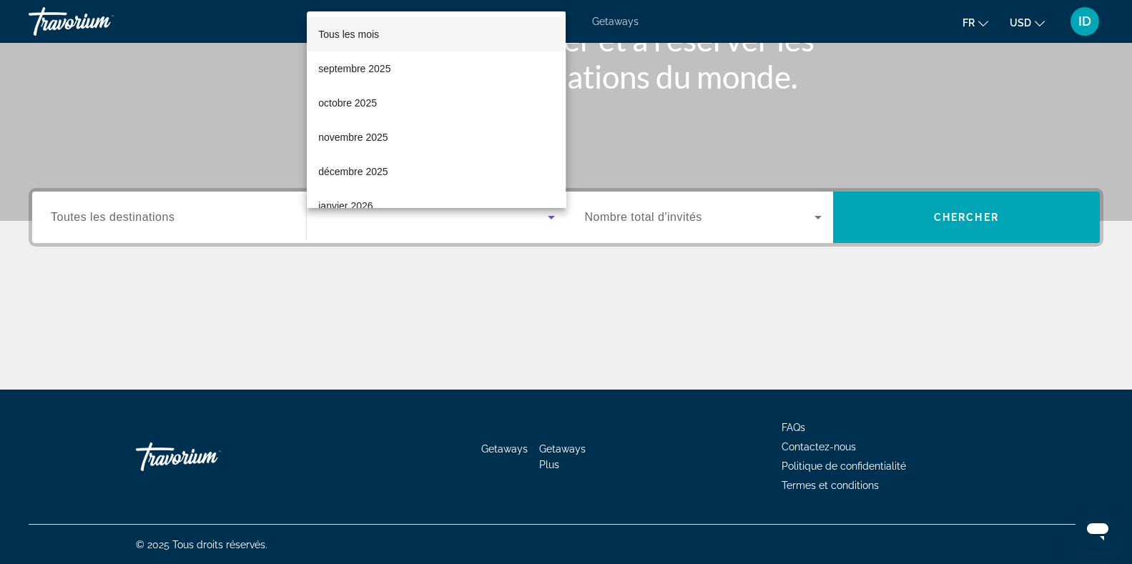
scroll to position [209, 0]
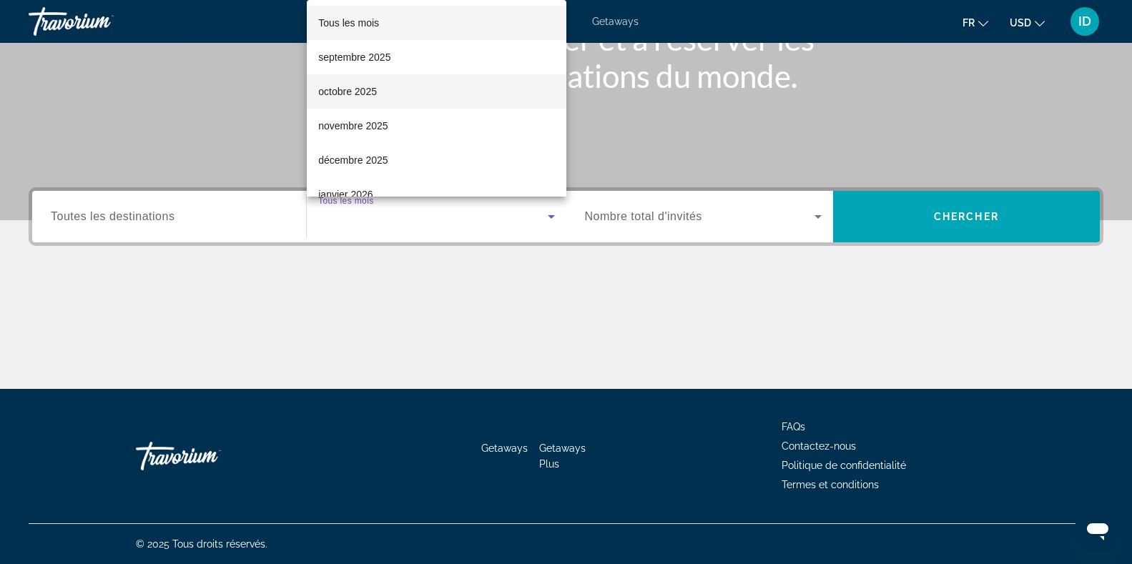
click at [459, 79] on mat-option "octobre 2025" at bounding box center [436, 91] width 259 height 34
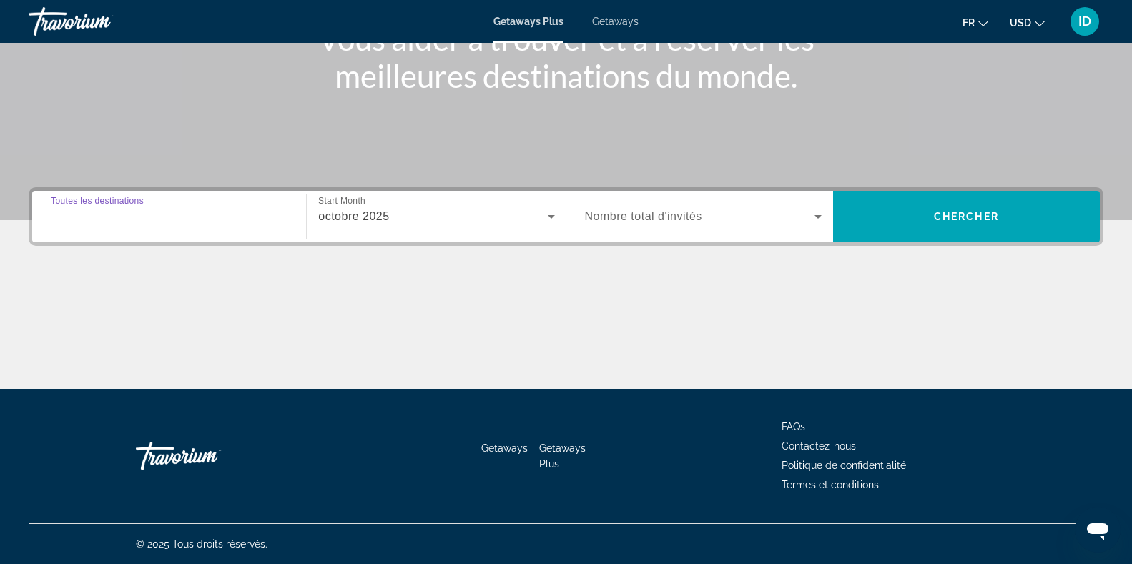
click at [262, 217] on input "Destination Toutes les destinations" at bounding box center [169, 217] width 237 height 17
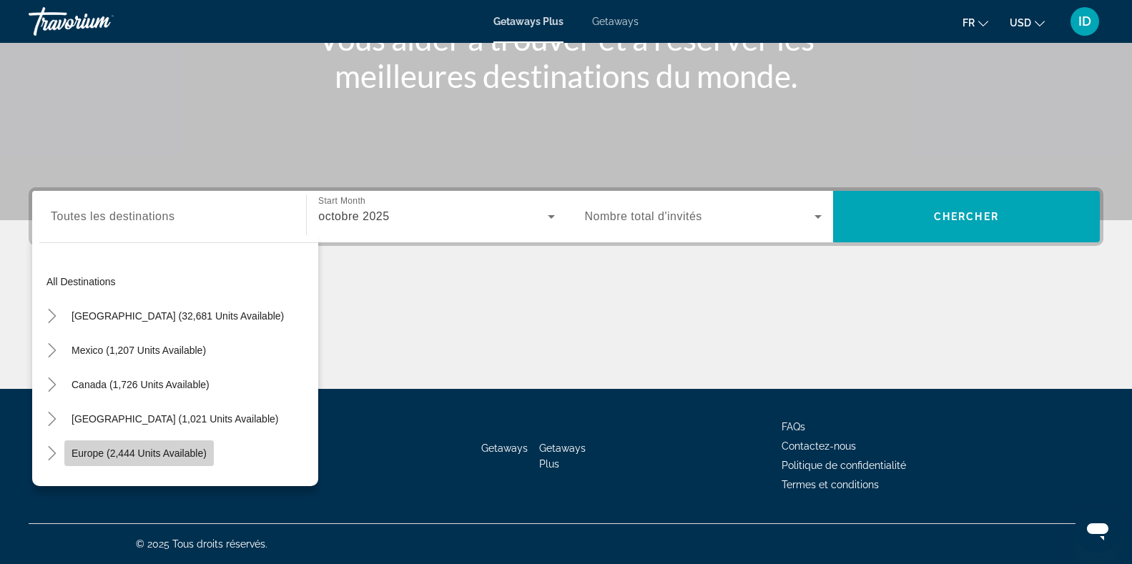
click at [160, 460] on span "Search widget" at bounding box center [138, 453] width 149 height 34
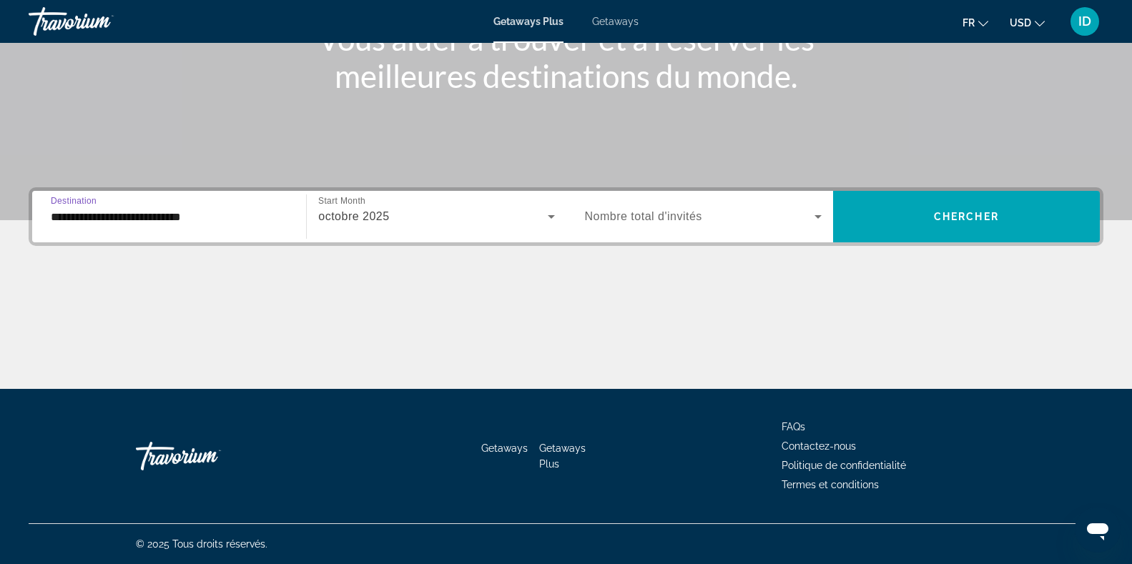
click at [230, 219] on input "**********" at bounding box center [169, 217] width 237 height 17
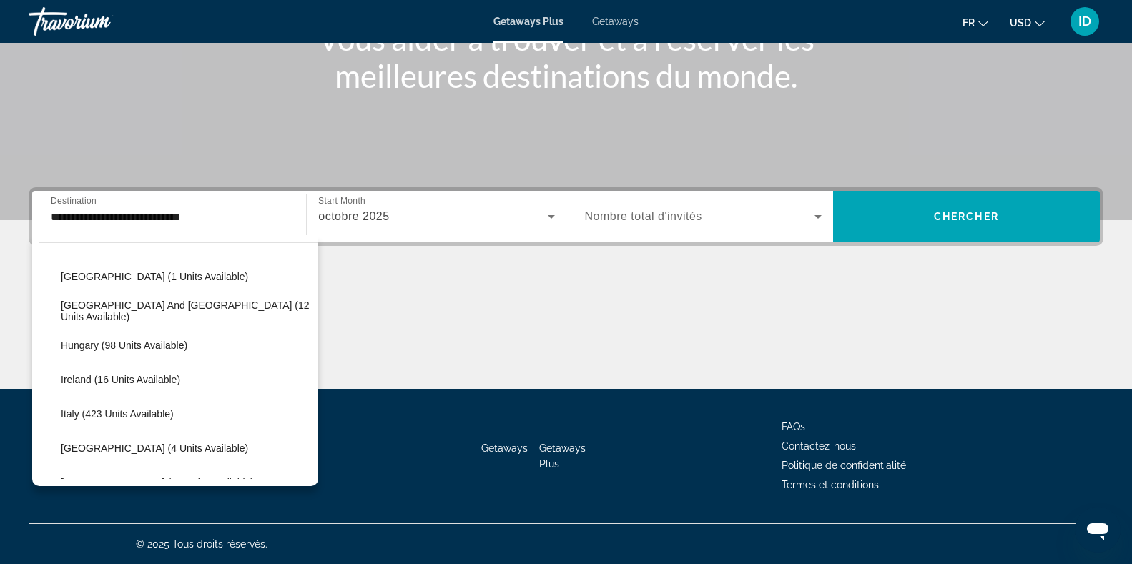
scroll to position [418, 0]
click at [175, 407] on span "Search widget" at bounding box center [186, 413] width 265 height 34
type input "**********"
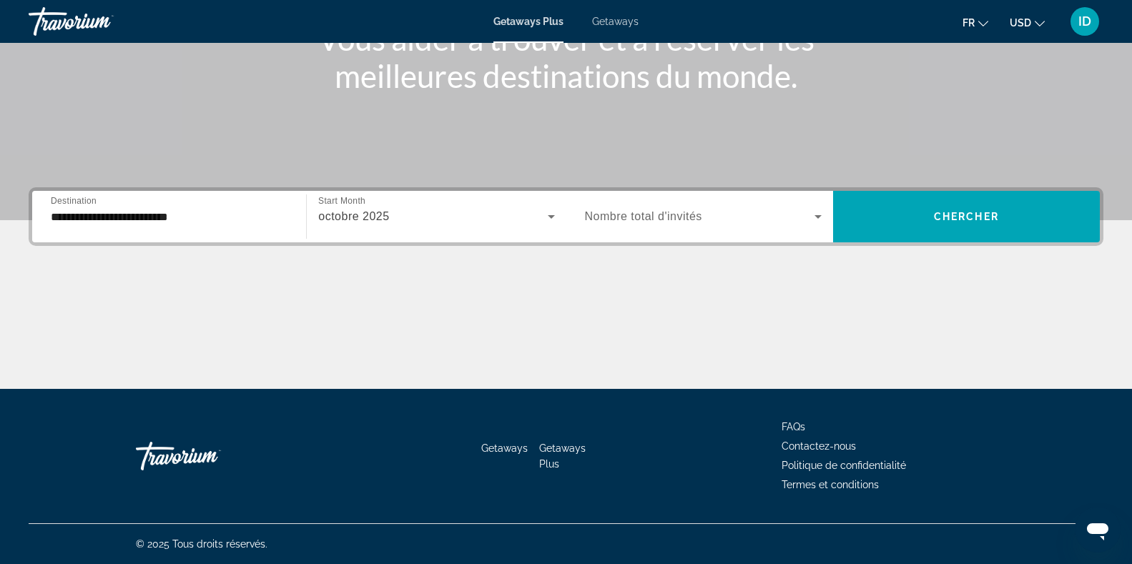
click at [292, 218] on div "**********" at bounding box center [169, 217] width 260 height 41
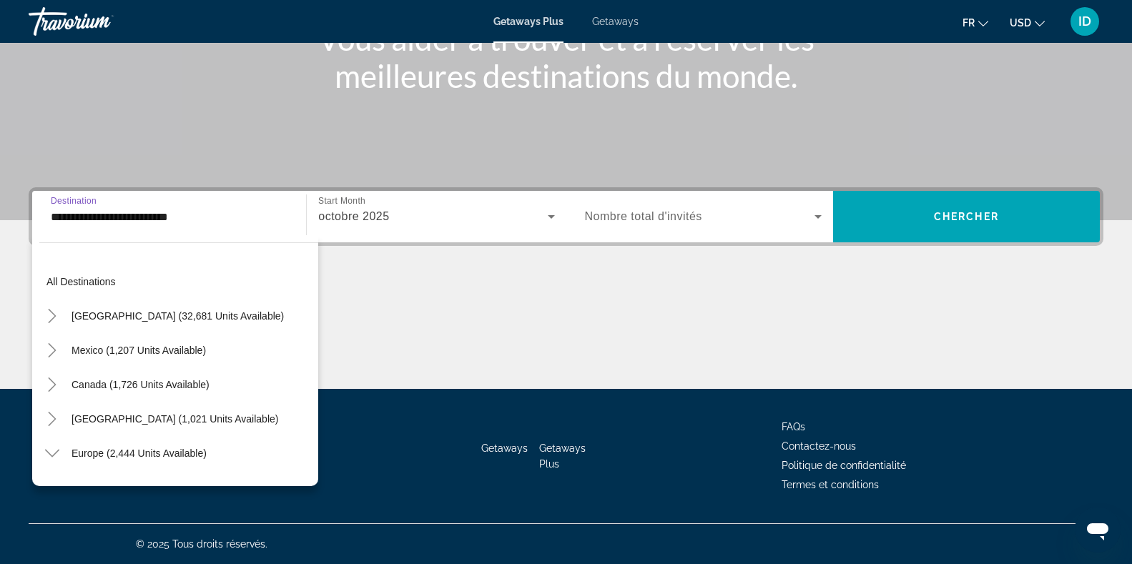
scroll to position [463, 0]
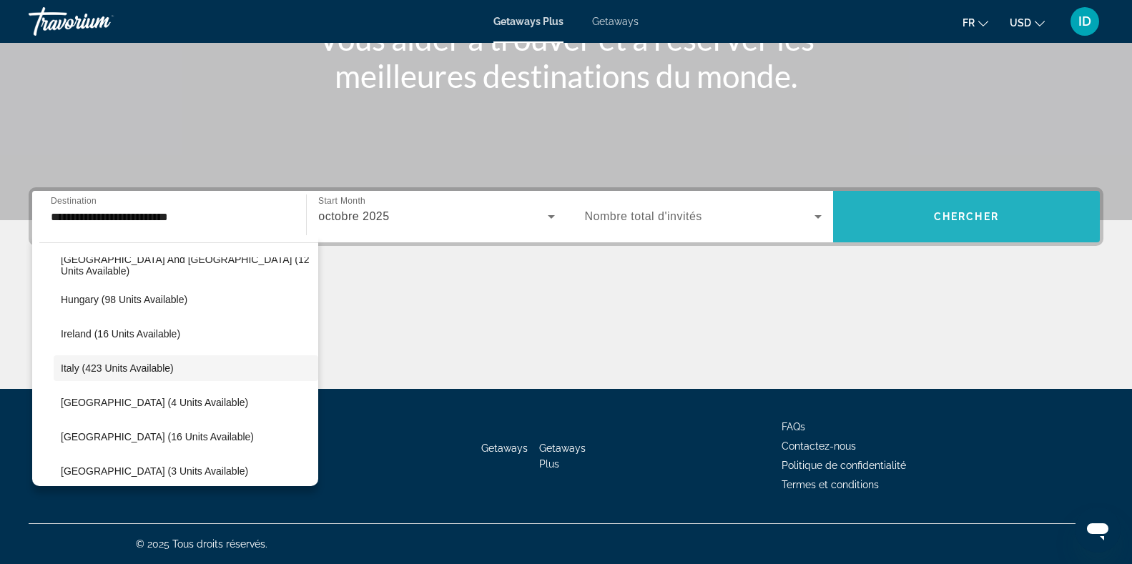
click at [905, 207] on span "Search widget" at bounding box center [966, 217] width 267 height 34
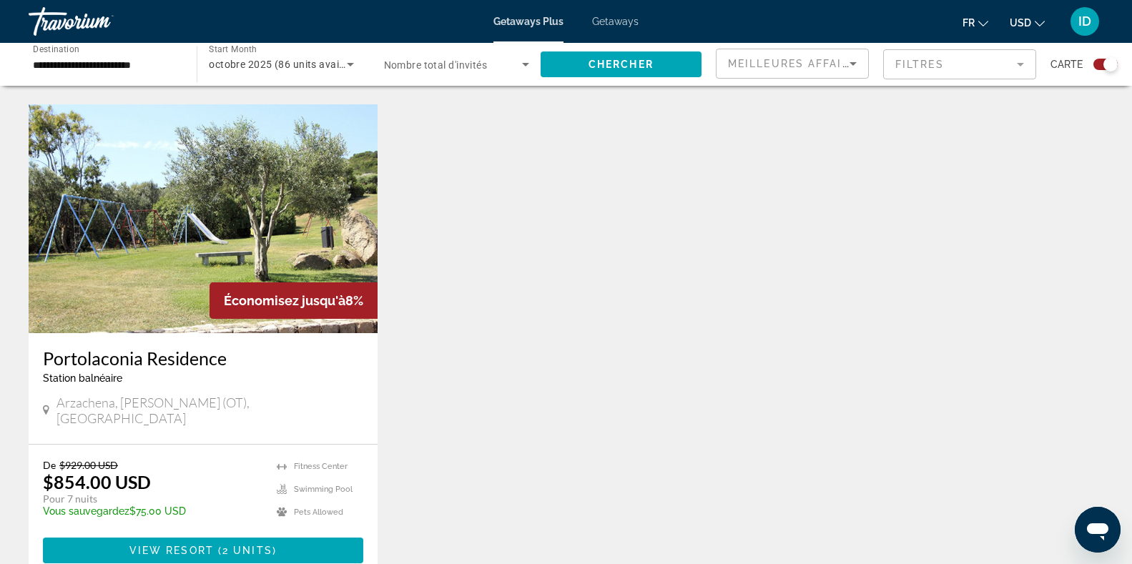
scroll to position [1481, 0]
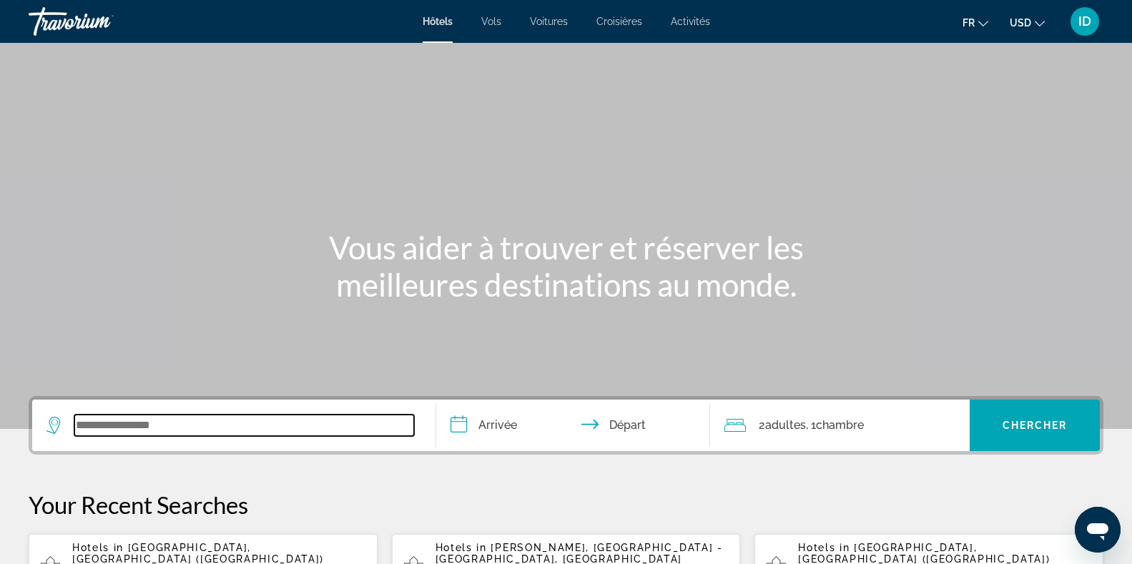
click at [182, 435] on input "Search widget" at bounding box center [244, 425] width 340 height 21
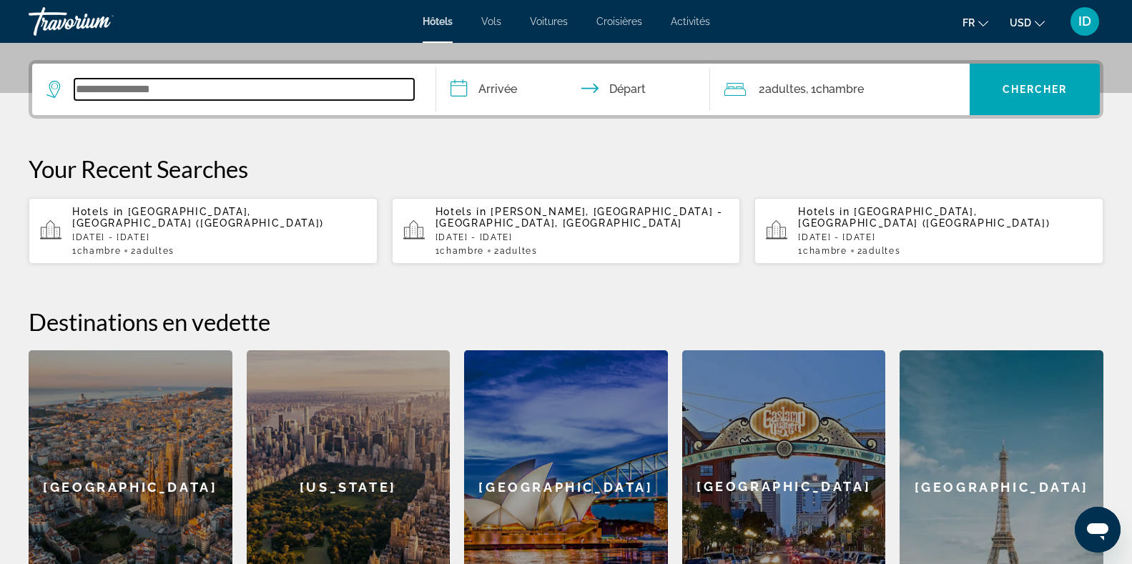
scroll to position [350, 0]
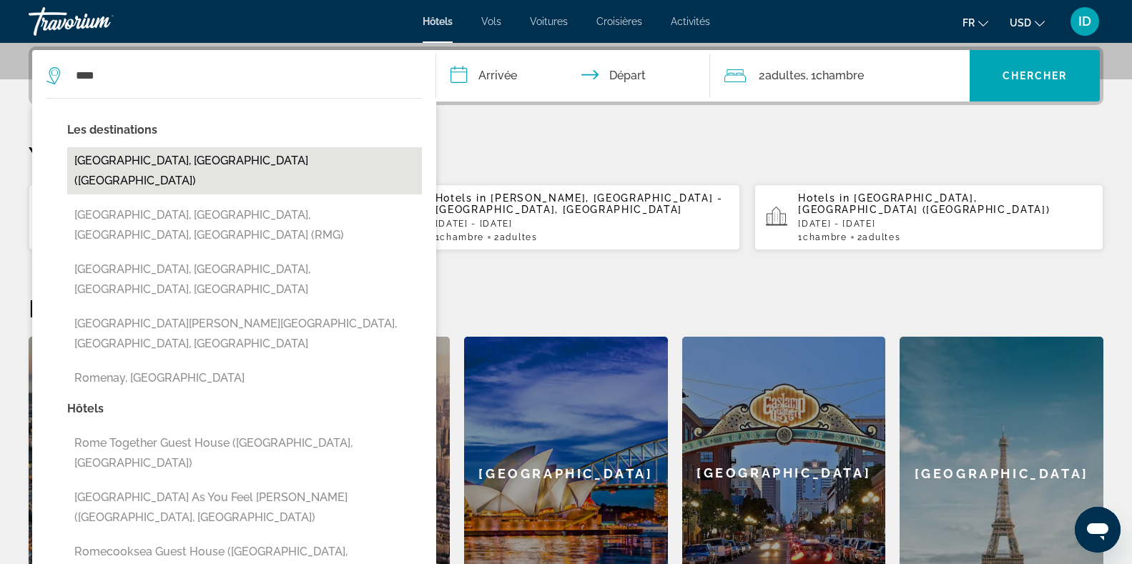
click at [171, 167] on button "[GEOGRAPHIC_DATA], [GEOGRAPHIC_DATA] ([GEOGRAPHIC_DATA])" at bounding box center [244, 170] width 355 height 47
type input "**********"
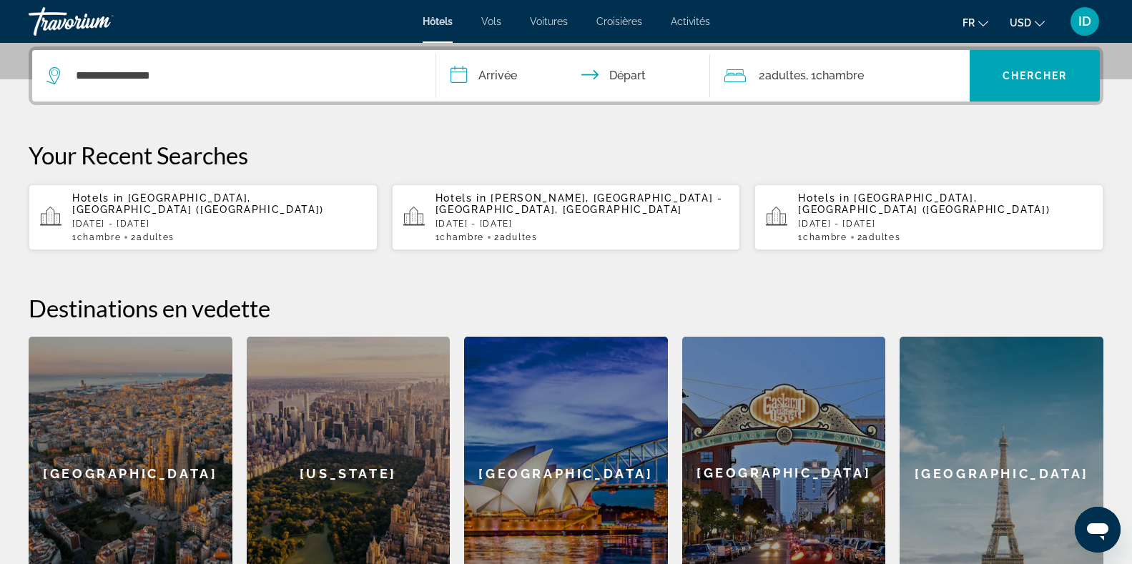
click at [515, 73] on input "**********" at bounding box center [576, 78] width 280 height 56
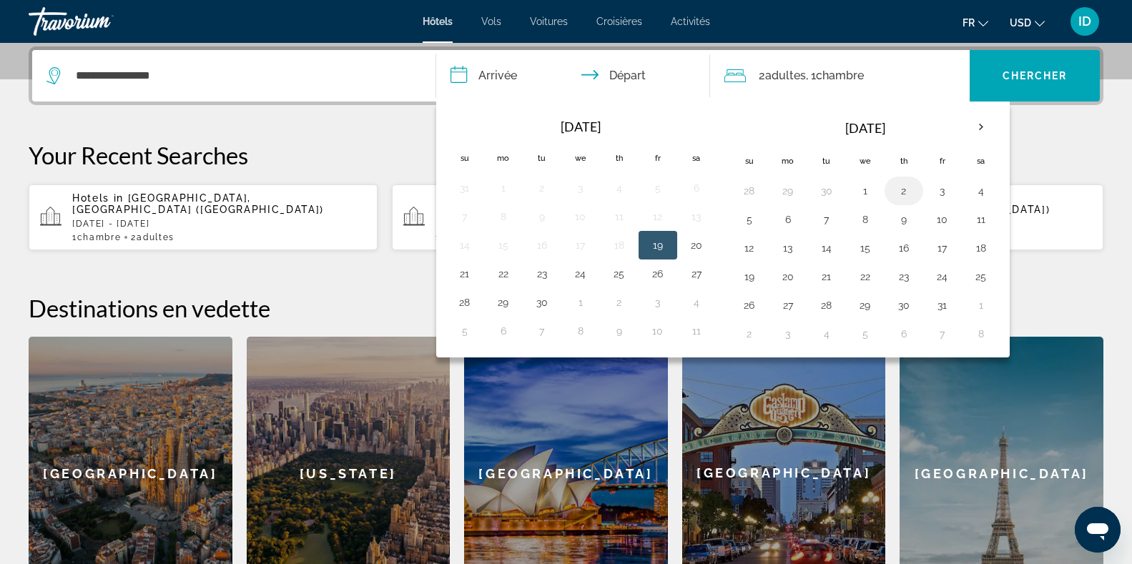
click at [919, 193] on td "2" at bounding box center [904, 191] width 39 height 29
click at [896, 189] on button "2" at bounding box center [904, 191] width 23 height 20
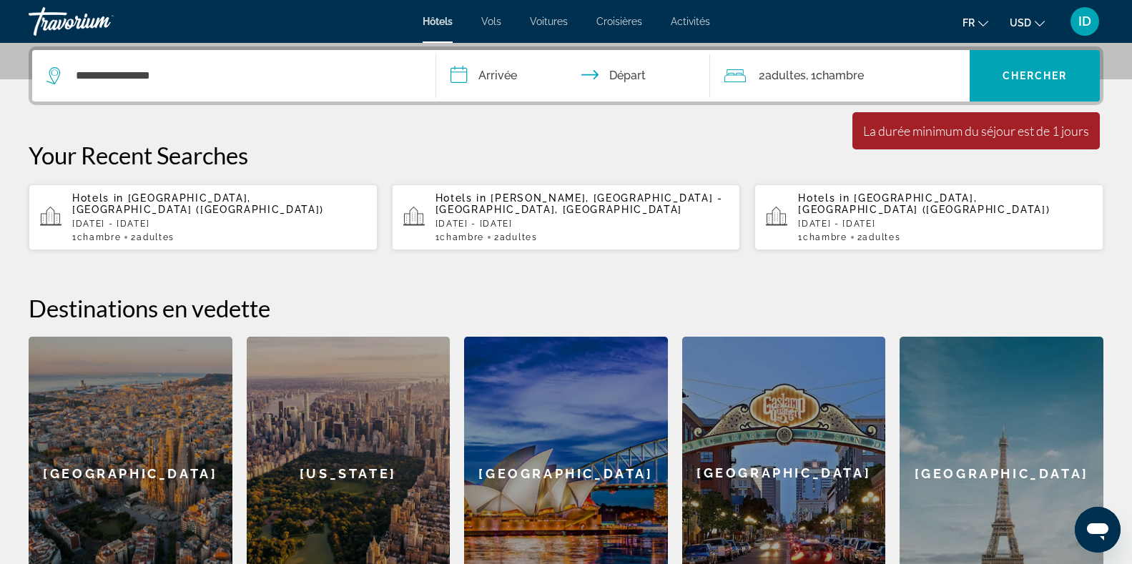
click at [512, 79] on input "**********" at bounding box center [576, 78] width 280 height 56
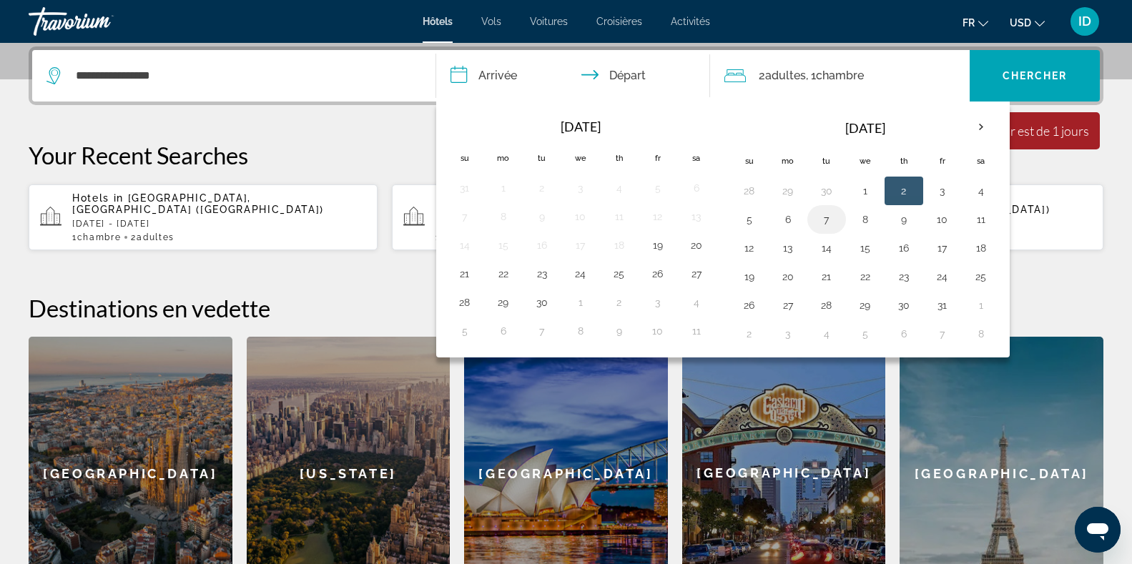
click at [825, 217] on button "7" at bounding box center [826, 220] width 23 height 20
click at [898, 179] on td "2" at bounding box center [904, 191] width 39 height 29
click at [860, 219] on button "8" at bounding box center [865, 220] width 23 height 20
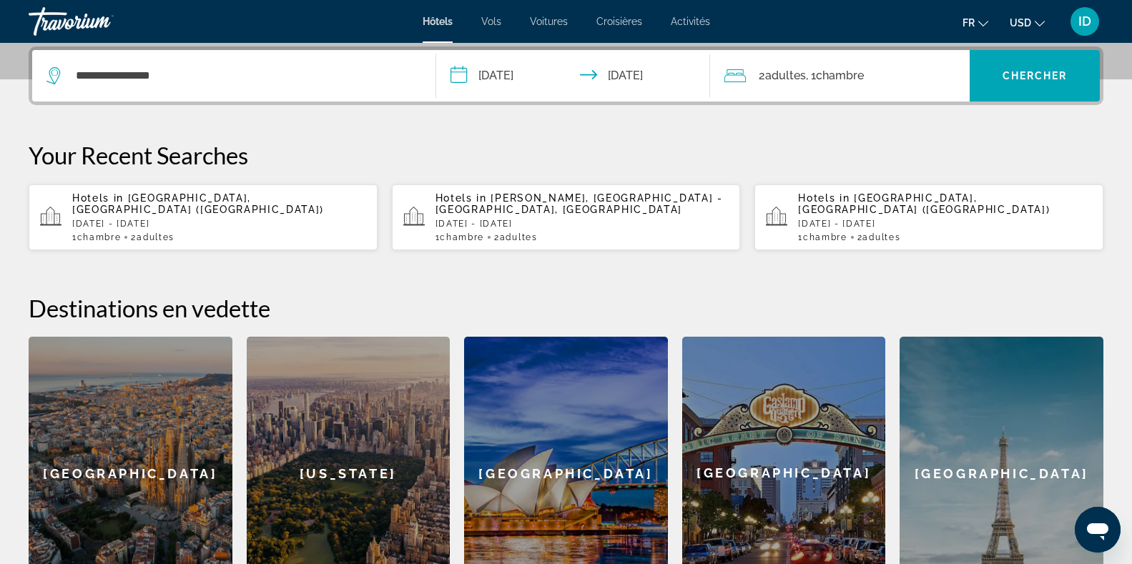
click at [524, 74] on input "**********" at bounding box center [576, 78] width 280 height 56
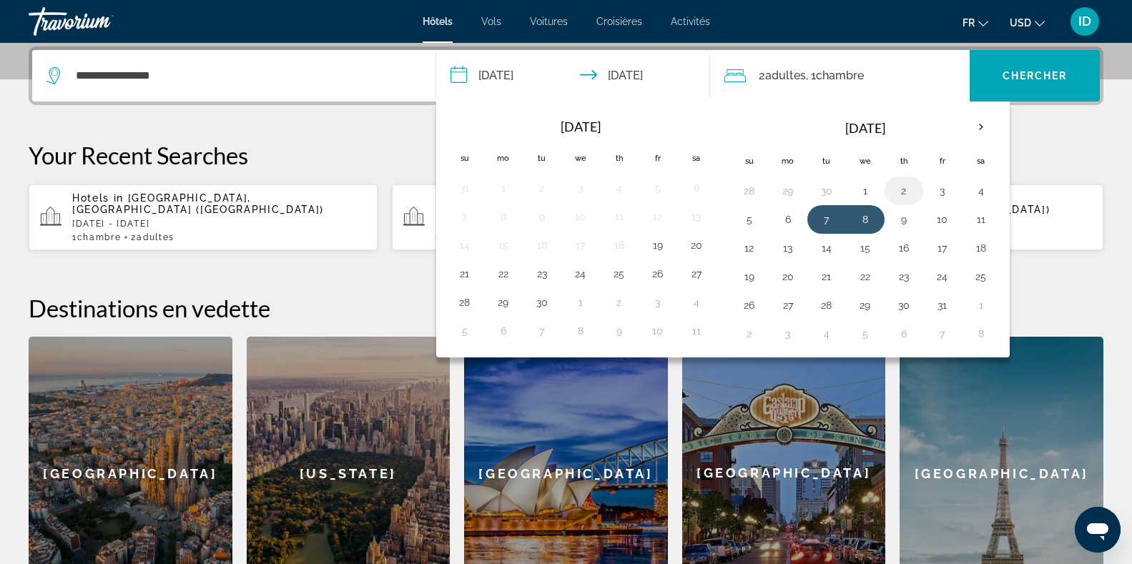
click at [906, 195] on button "2" at bounding box center [904, 191] width 23 height 20
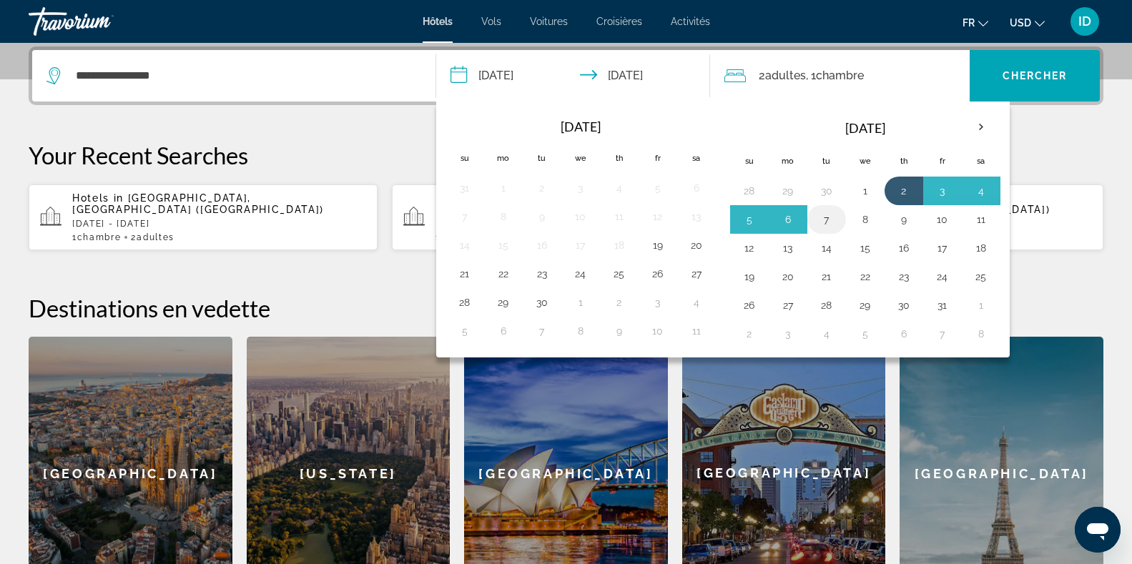
click at [820, 211] on button "7" at bounding box center [826, 220] width 23 height 20
type input "**********"
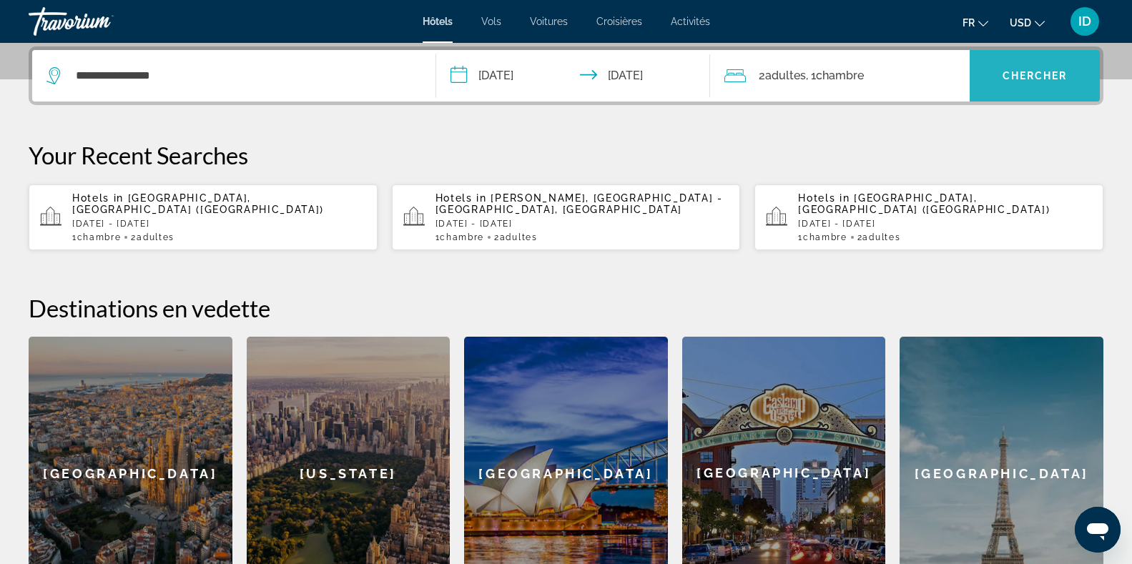
click at [1051, 72] on span "Chercher" at bounding box center [1035, 75] width 65 height 11
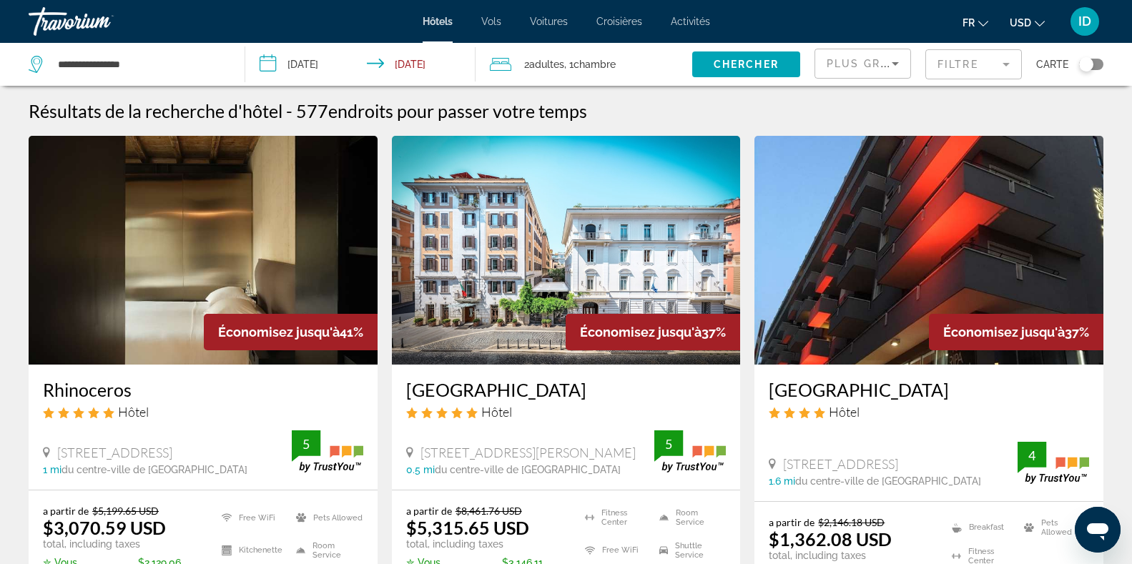
click at [881, 54] on div "Plus grandes économies" at bounding box center [863, 69] width 72 height 40
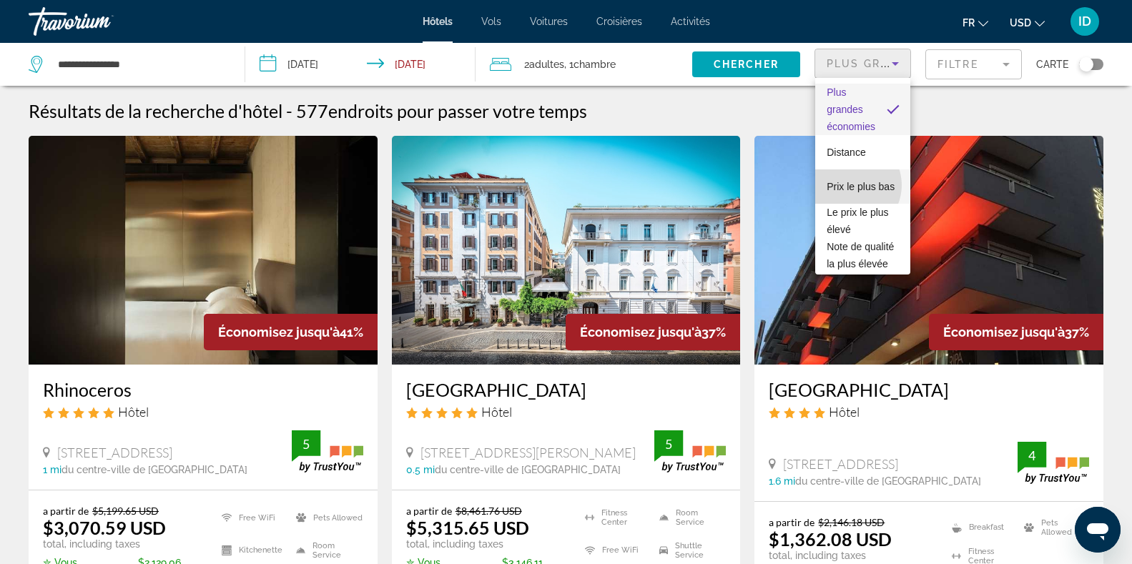
click at [850, 185] on span "Prix le plus bas" at bounding box center [861, 186] width 68 height 17
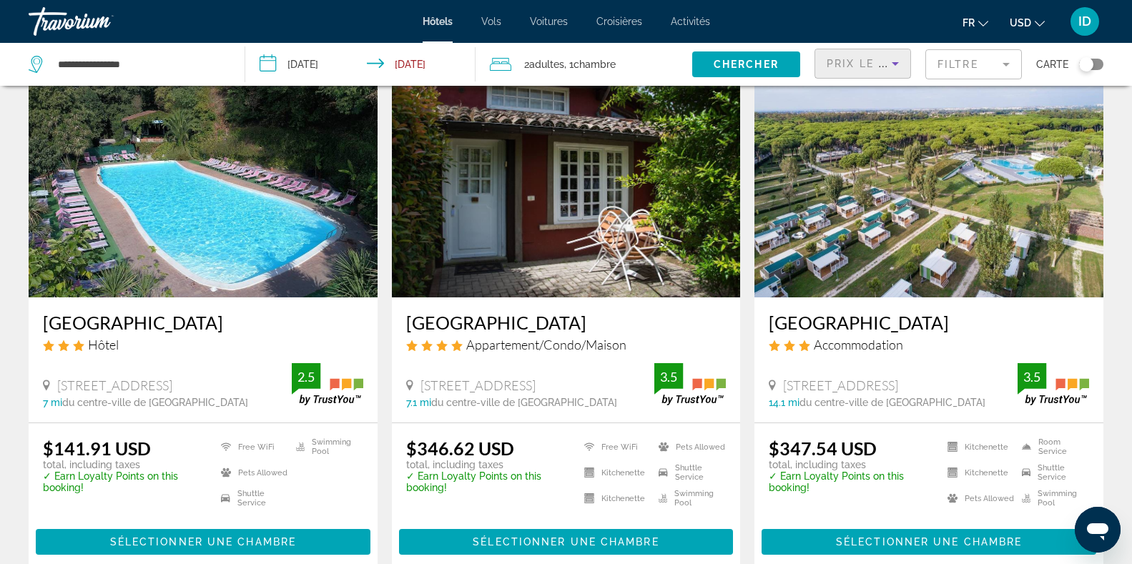
scroll to position [70, 0]
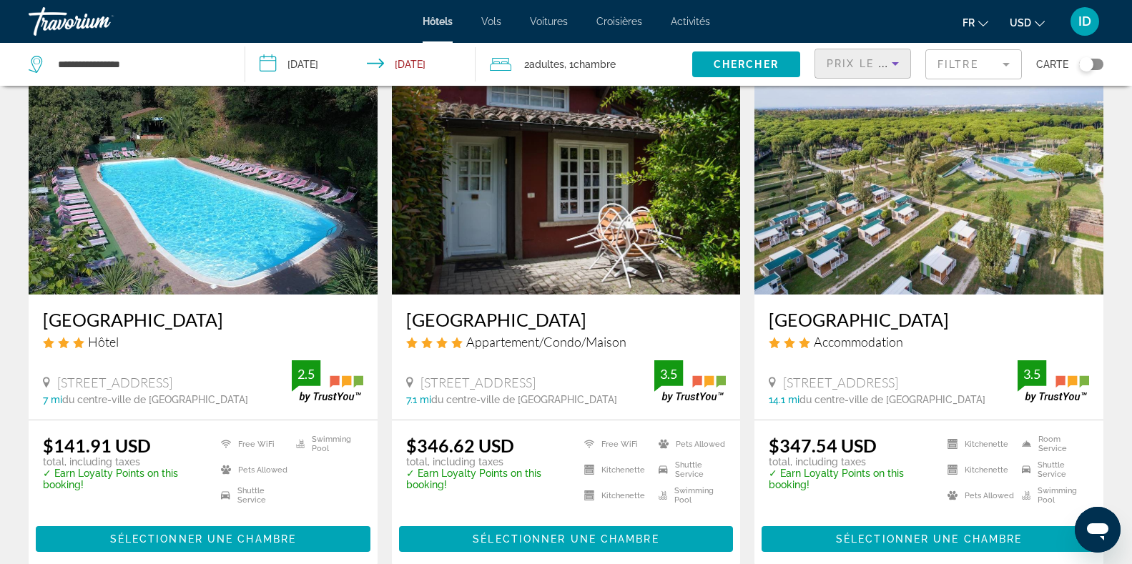
click at [609, 134] on img "Main content" at bounding box center [566, 180] width 349 height 229
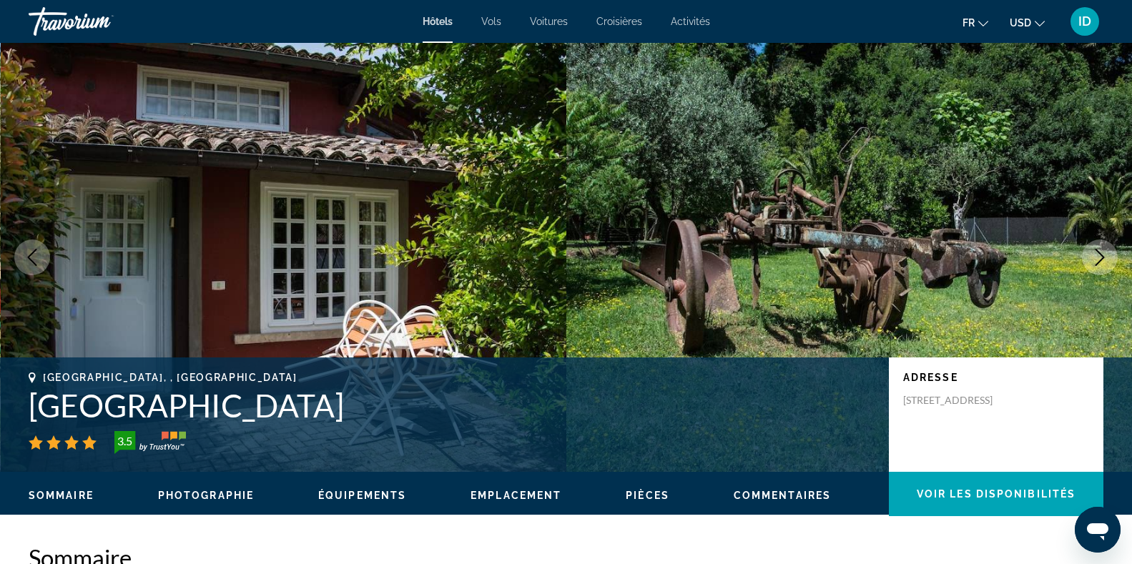
click at [1100, 258] on icon "Next image" at bounding box center [1099, 257] width 17 height 17
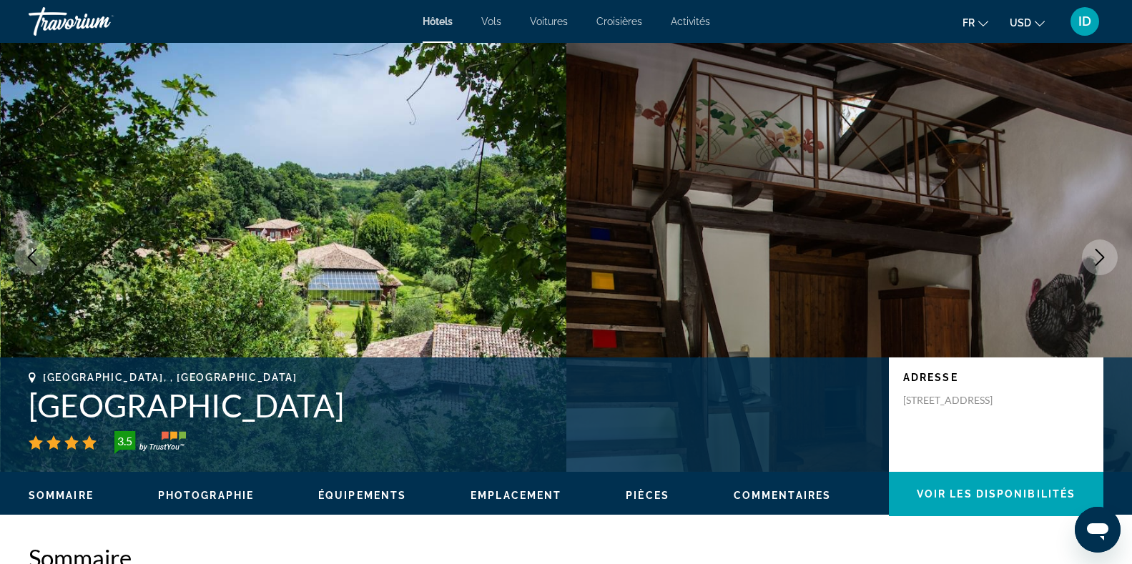
click at [1100, 258] on icon "Next image" at bounding box center [1099, 257] width 17 height 17
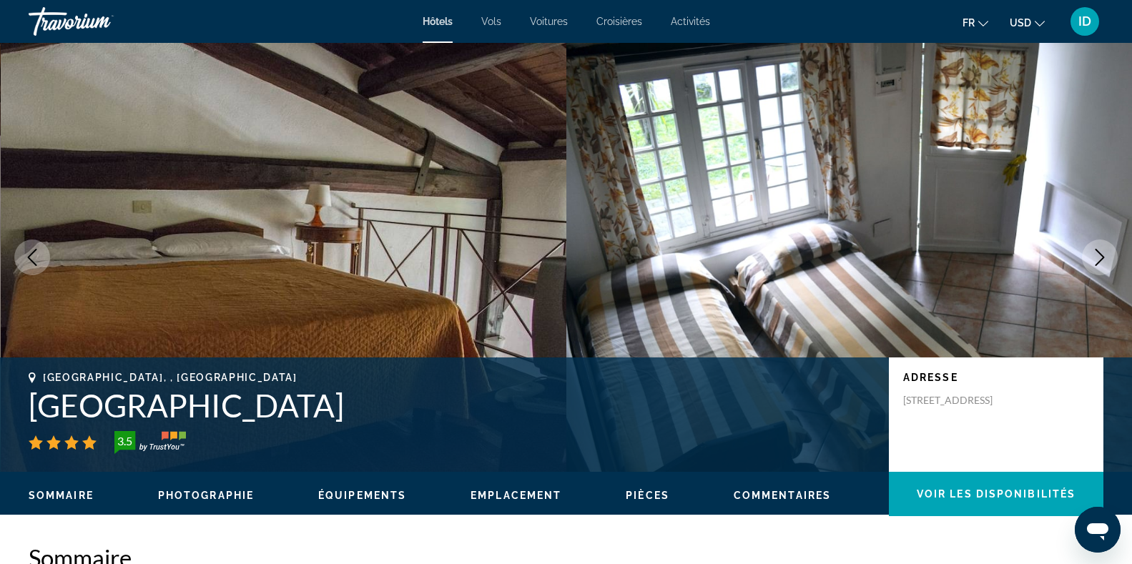
click at [1100, 258] on icon "Next image" at bounding box center [1099, 257] width 17 height 17
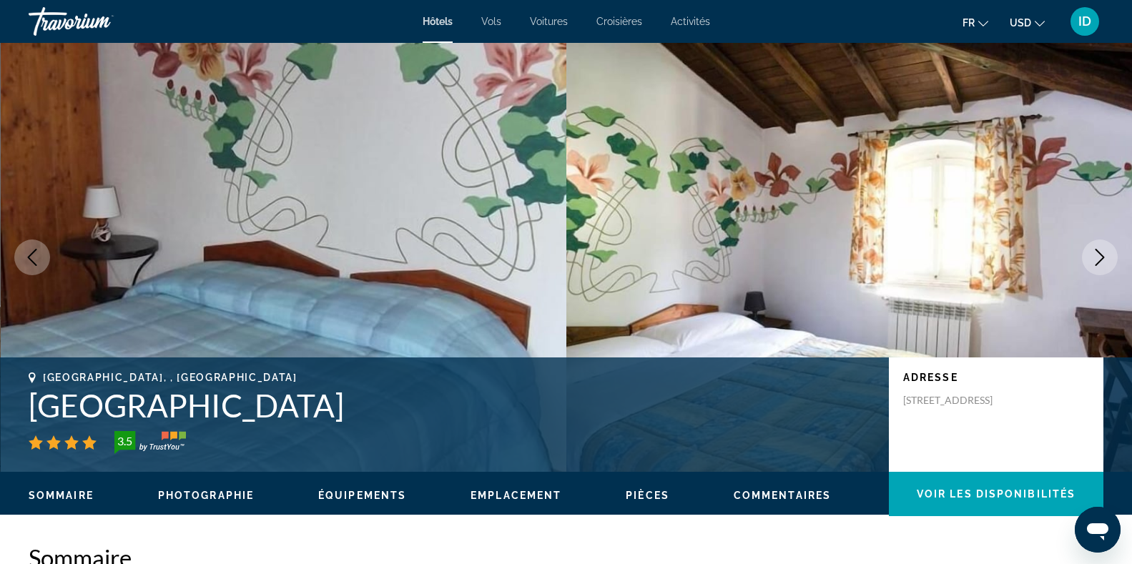
click at [1100, 258] on icon "Next image" at bounding box center [1099, 257] width 17 height 17
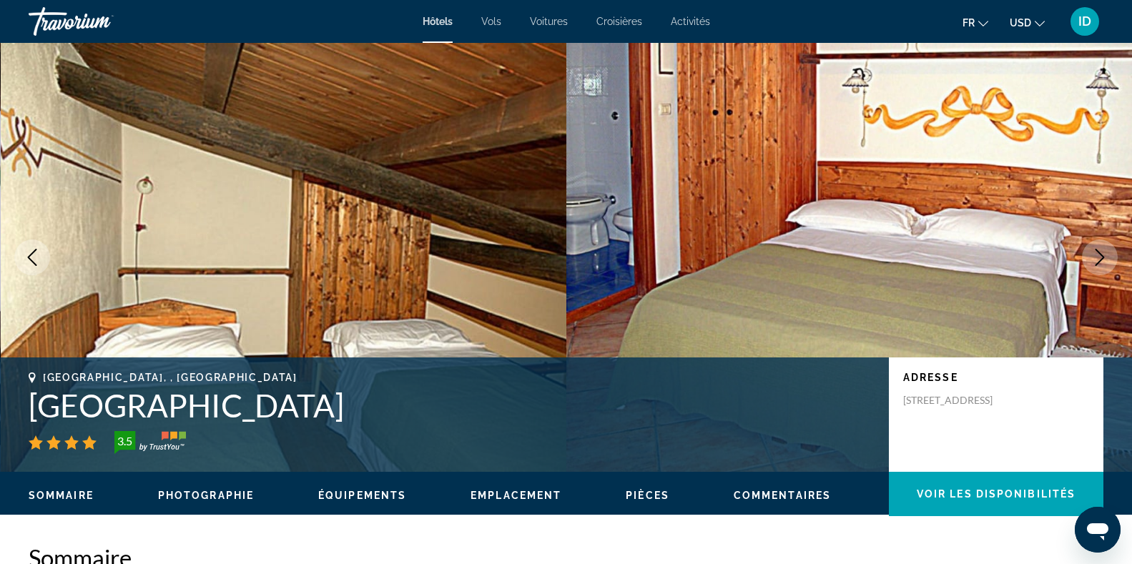
click at [1100, 258] on icon "Next image" at bounding box center [1099, 257] width 17 height 17
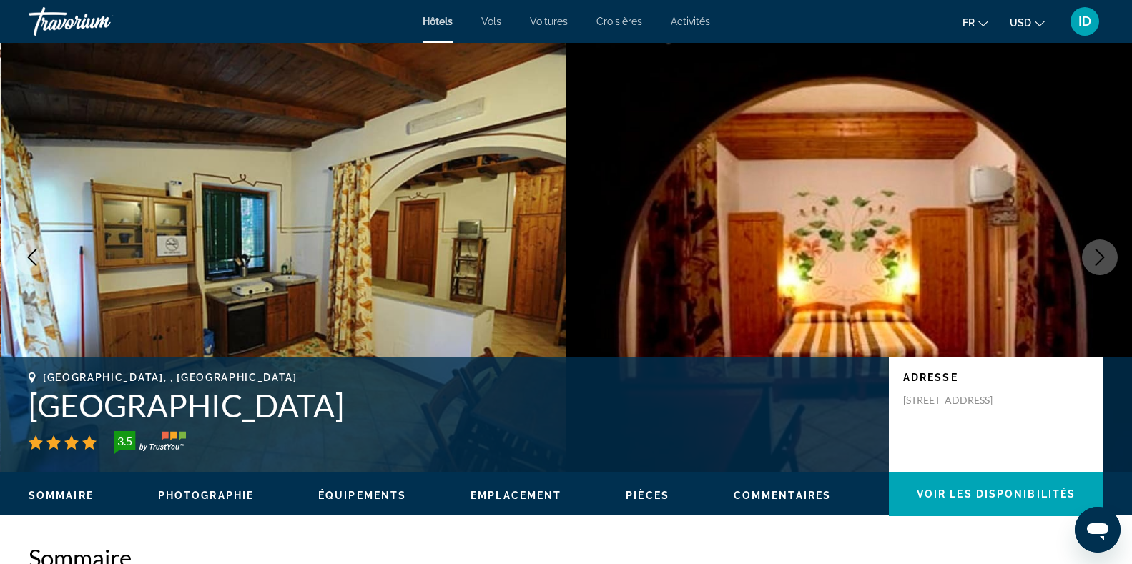
click at [1100, 258] on icon "Next image" at bounding box center [1099, 257] width 17 height 17
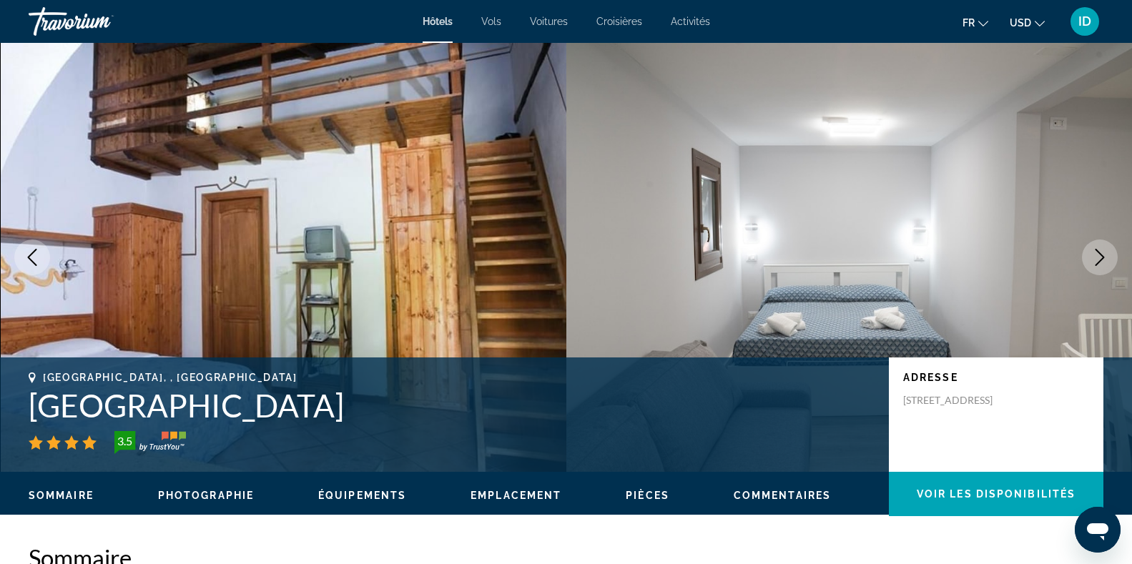
click at [1097, 248] on button "Next image" at bounding box center [1100, 258] width 36 height 36
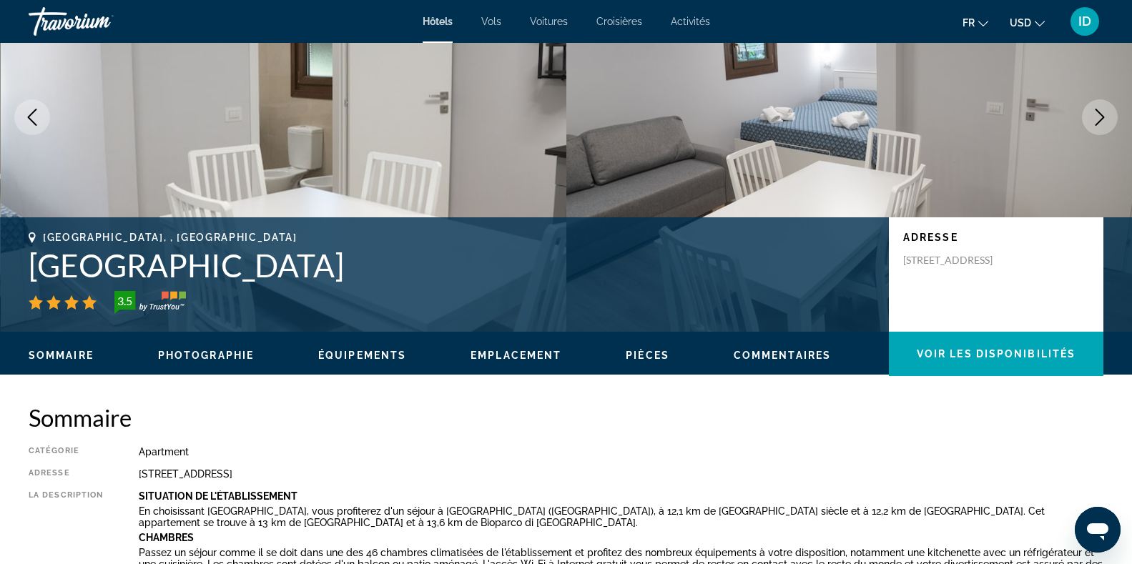
scroll to position [141, 0]
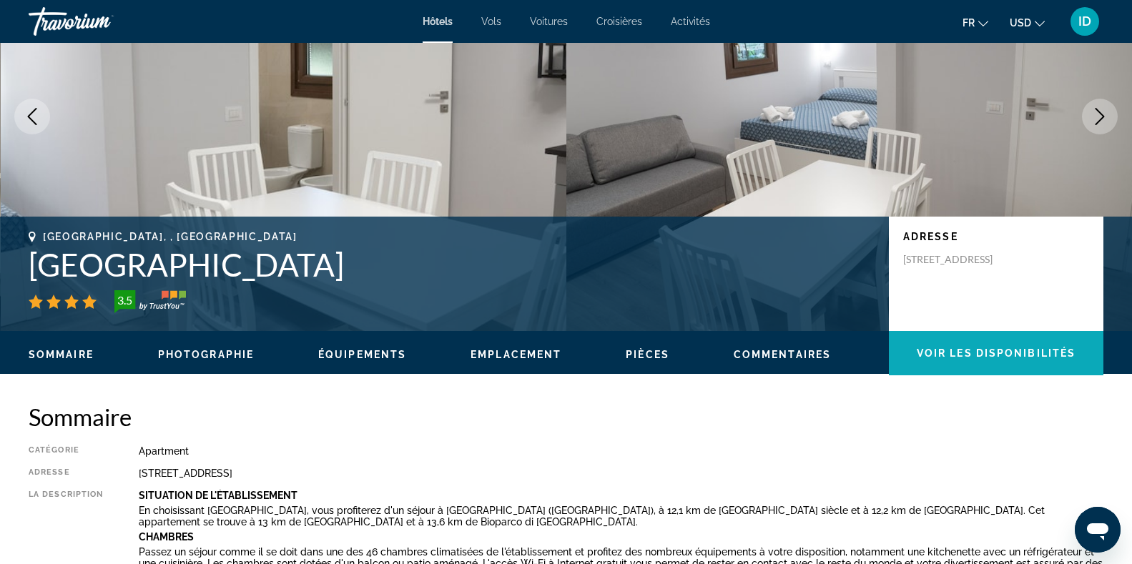
click at [977, 360] on span "Main content" at bounding box center [996, 353] width 215 height 34
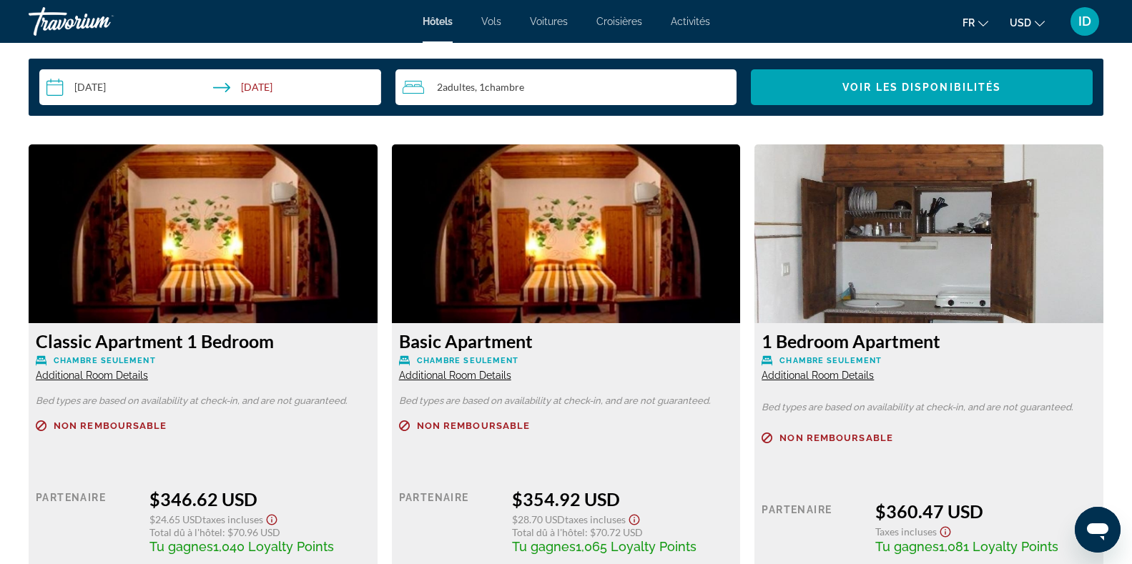
scroll to position [1951, 0]
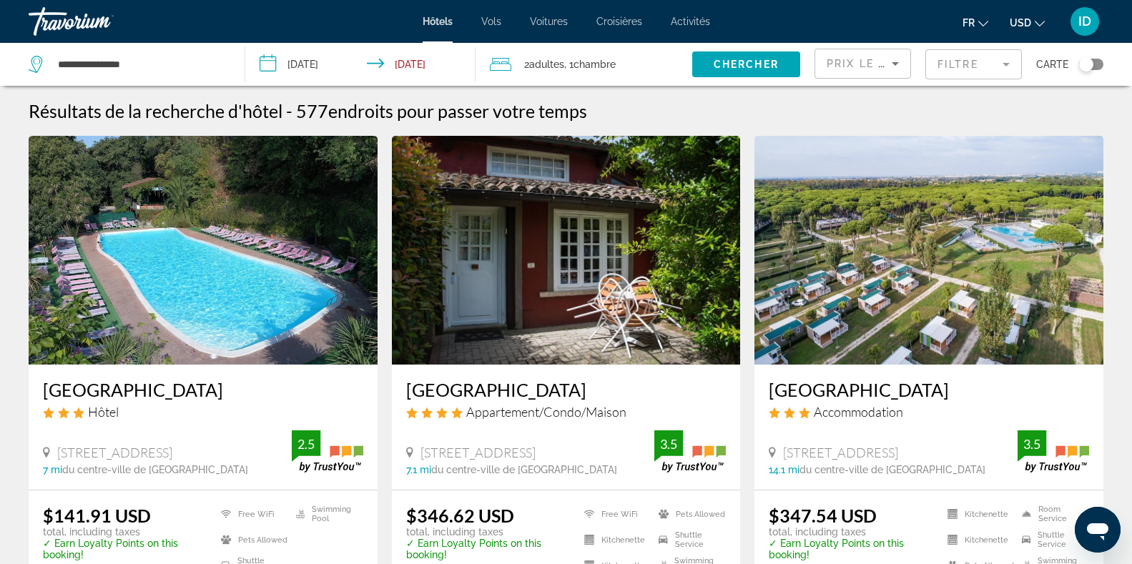
click at [575, 254] on img "Main content" at bounding box center [566, 250] width 349 height 229
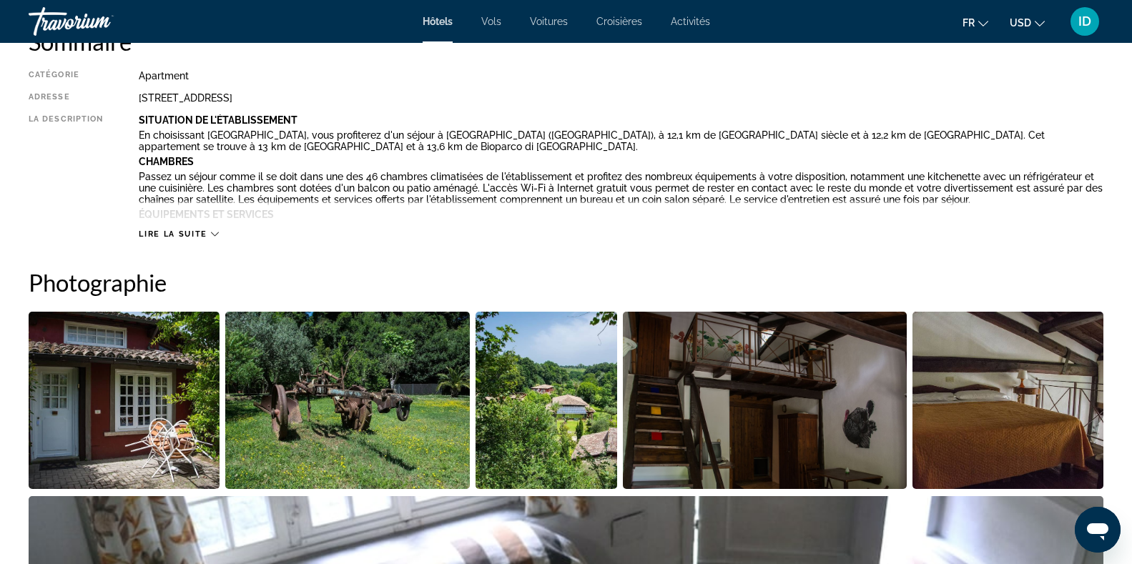
scroll to position [587, 0]
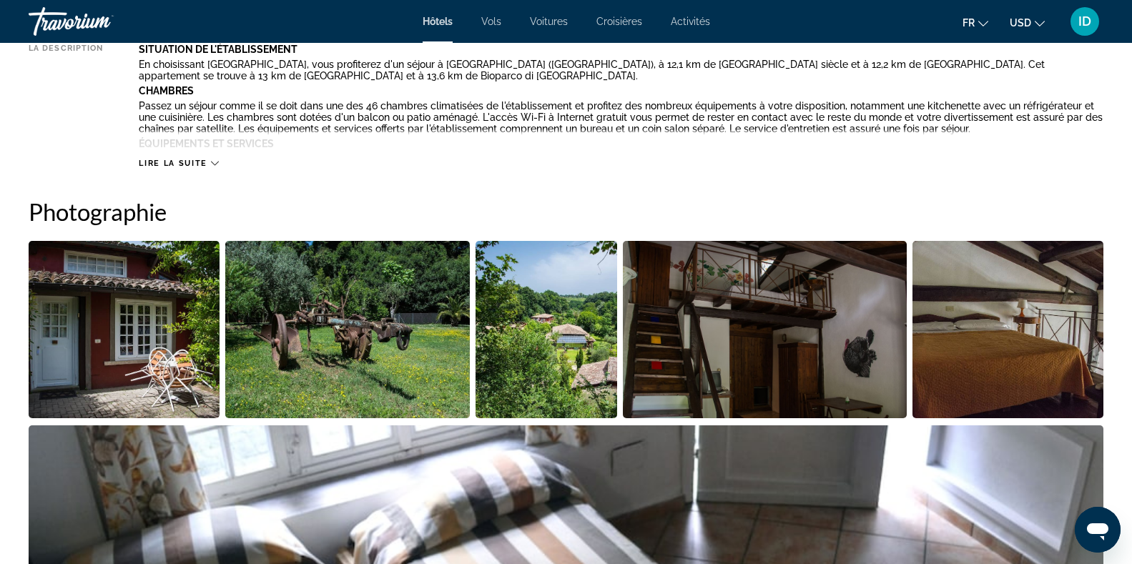
click at [195, 162] on span "Lire la suite" at bounding box center [173, 163] width 68 height 9
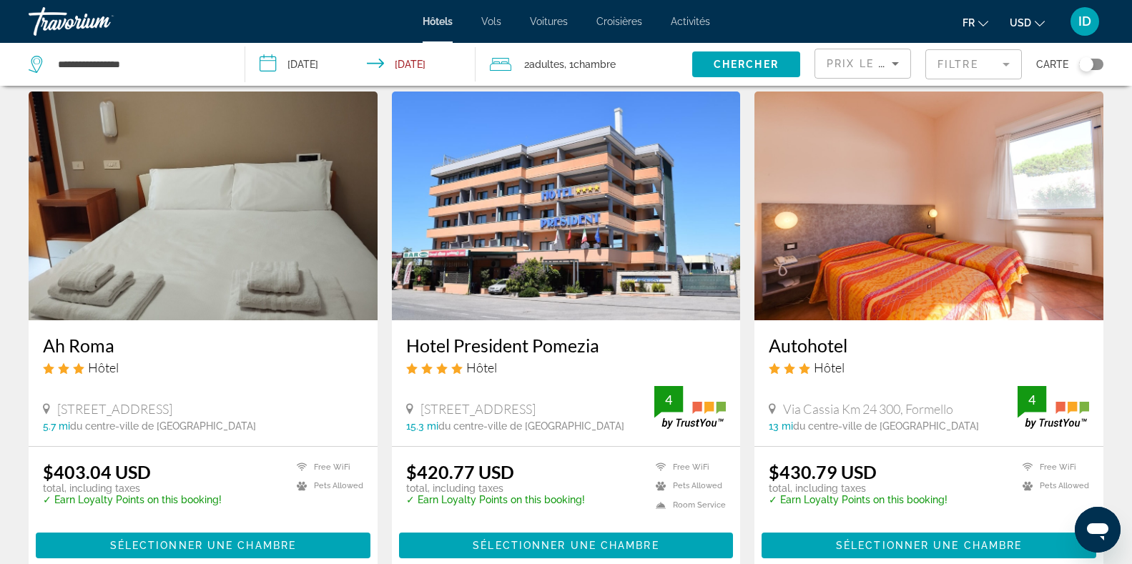
scroll to position [1175, 0]
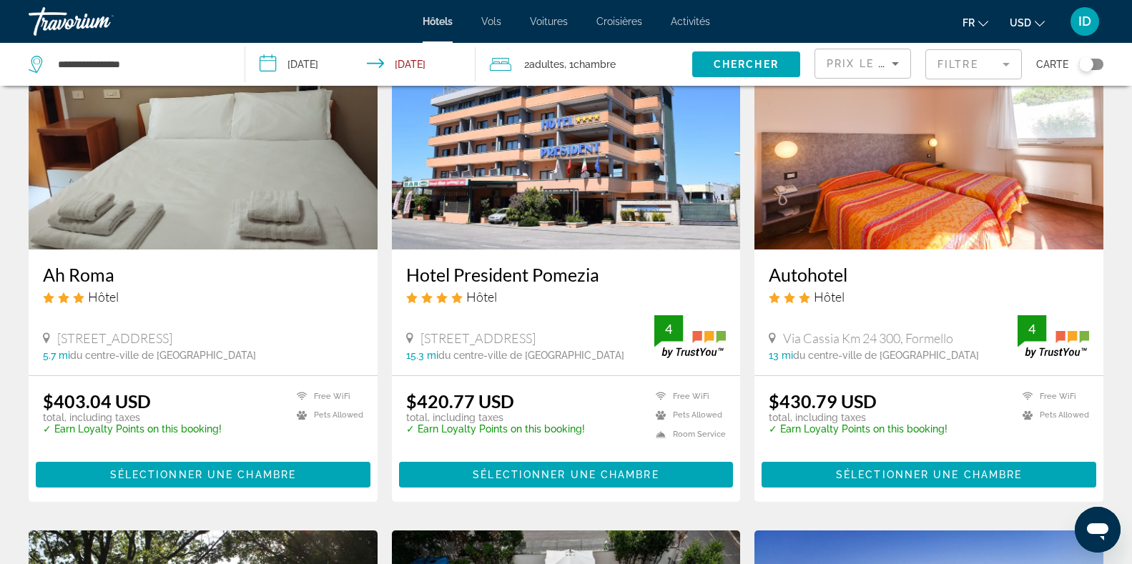
click at [288, 244] on img "Main content" at bounding box center [203, 135] width 349 height 229
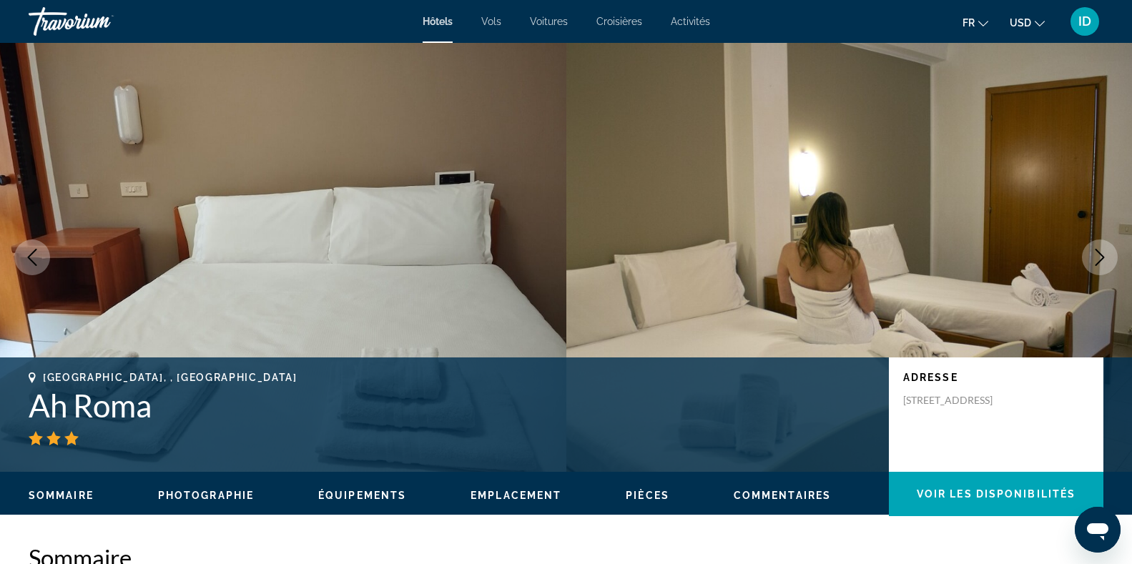
click at [1096, 257] on icon "Next image" at bounding box center [1099, 257] width 17 height 17
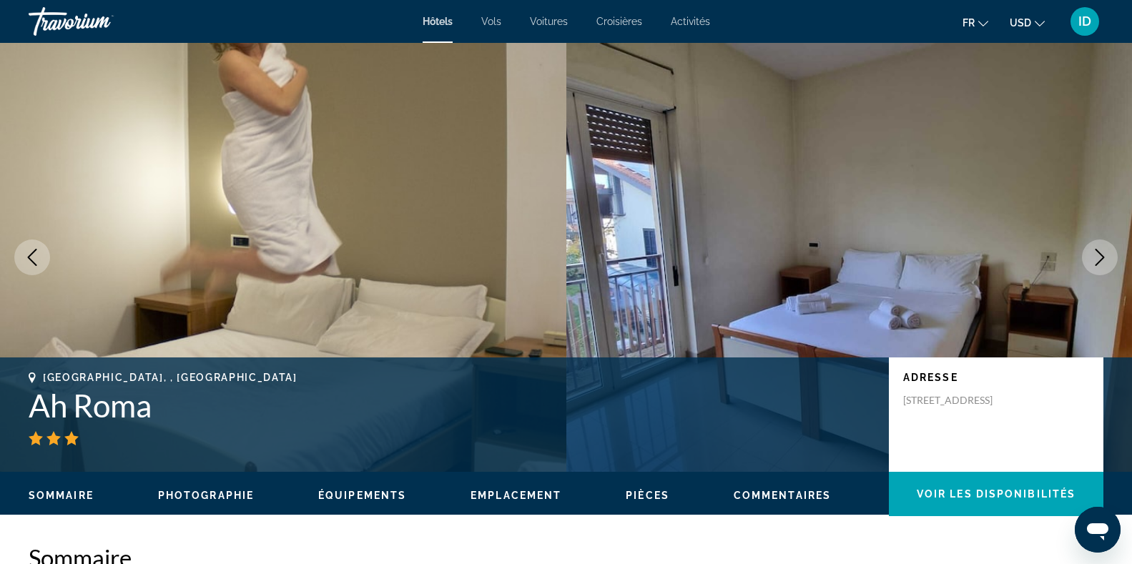
click at [1096, 257] on icon "Next image" at bounding box center [1099, 257] width 17 height 17
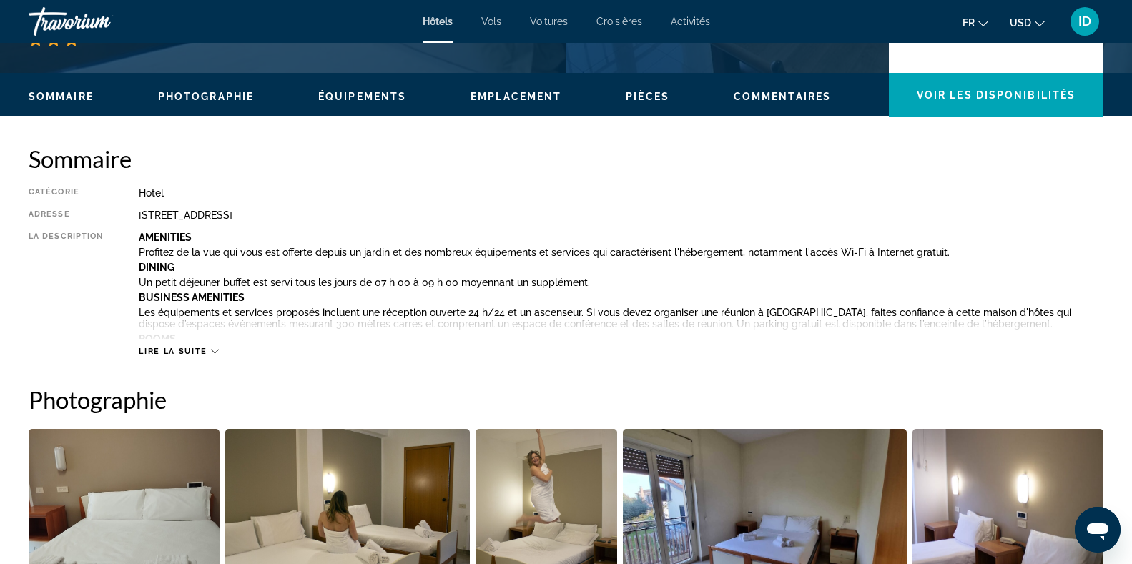
scroll to position [423, 0]
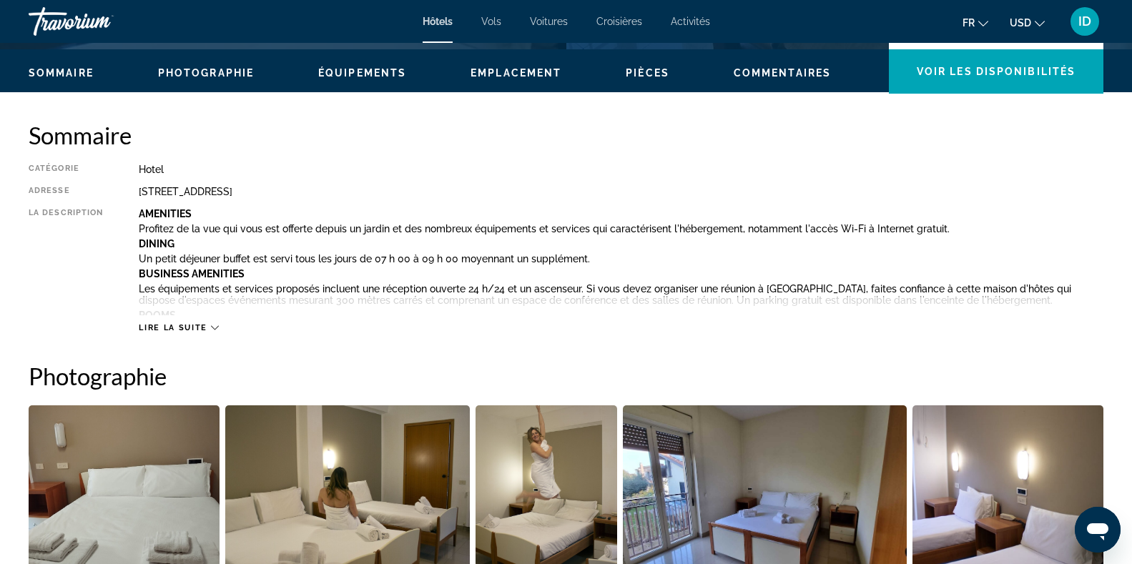
click at [213, 324] on icon "Main content" at bounding box center [215, 328] width 8 height 8
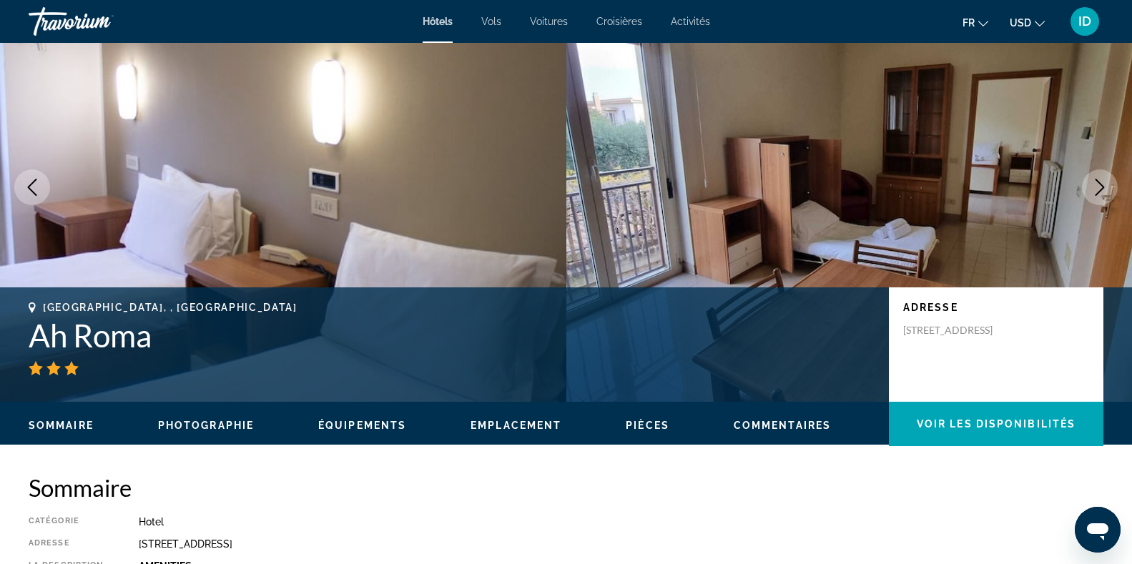
scroll to position [141, 0]
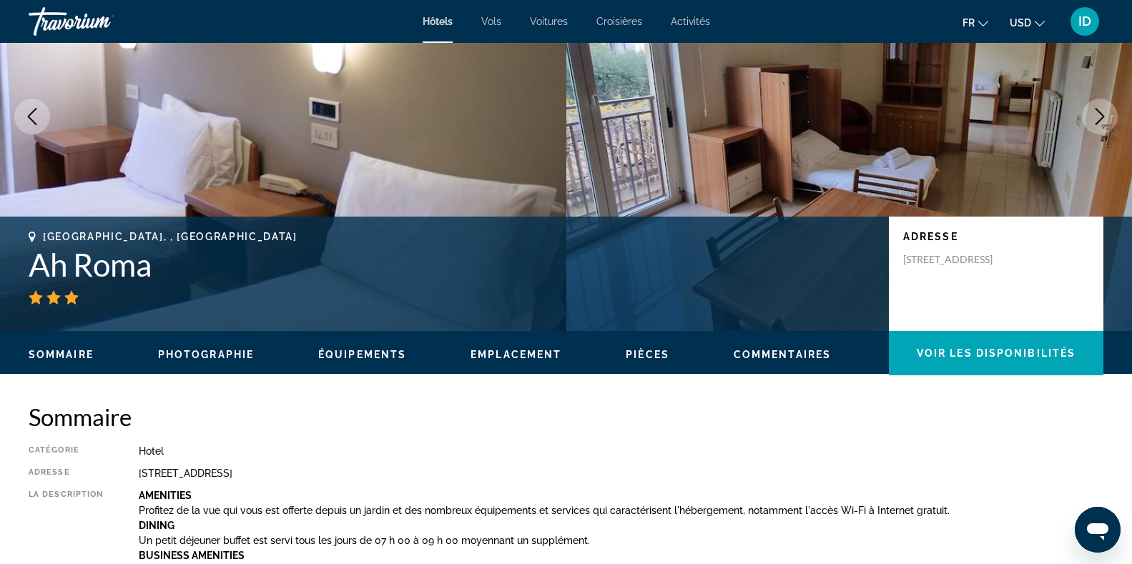
click at [788, 353] on span "Commentaires" at bounding box center [782, 354] width 97 height 11
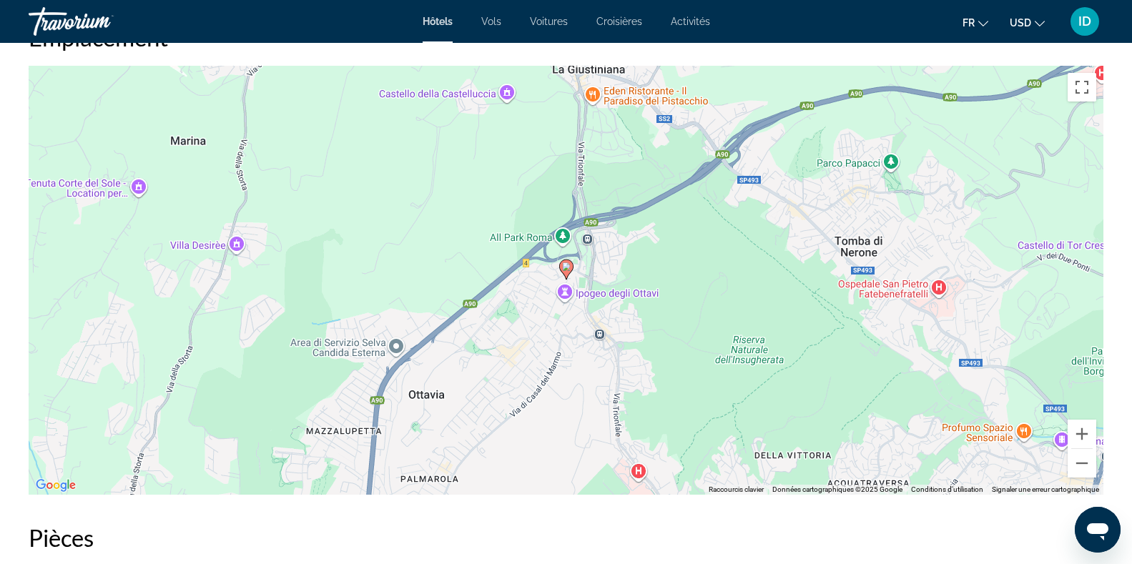
scroll to position [1821, 0]
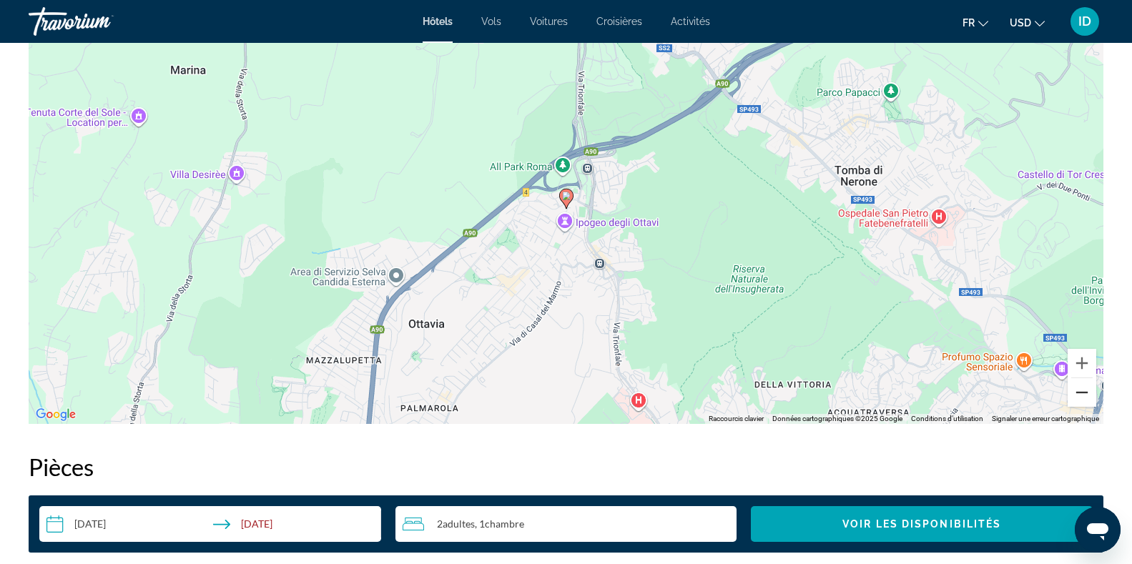
click at [1079, 392] on button "Zoom arrière" at bounding box center [1082, 392] width 29 height 29
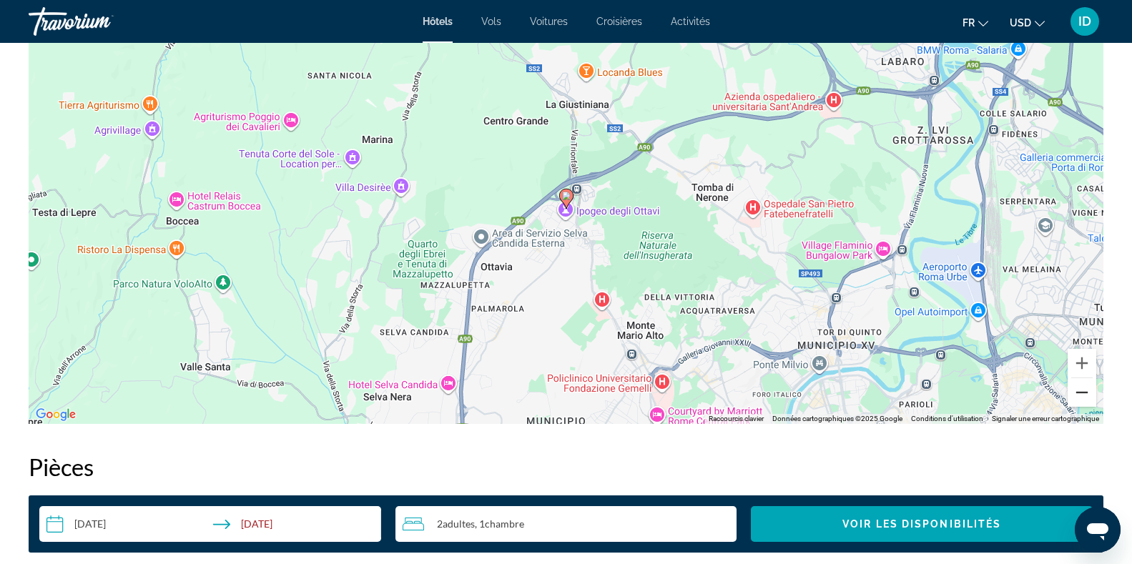
click at [1079, 392] on button "Zoom arrière" at bounding box center [1082, 392] width 29 height 29
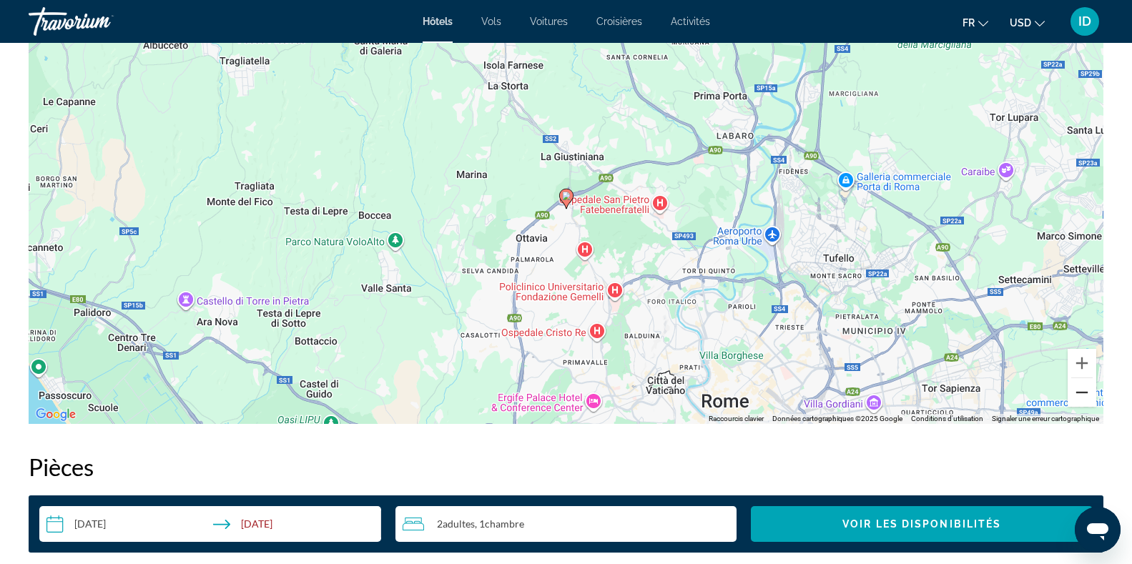
click at [1079, 392] on button "Zoom arrière" at bounding box center [1082, 392] width 29 height 29
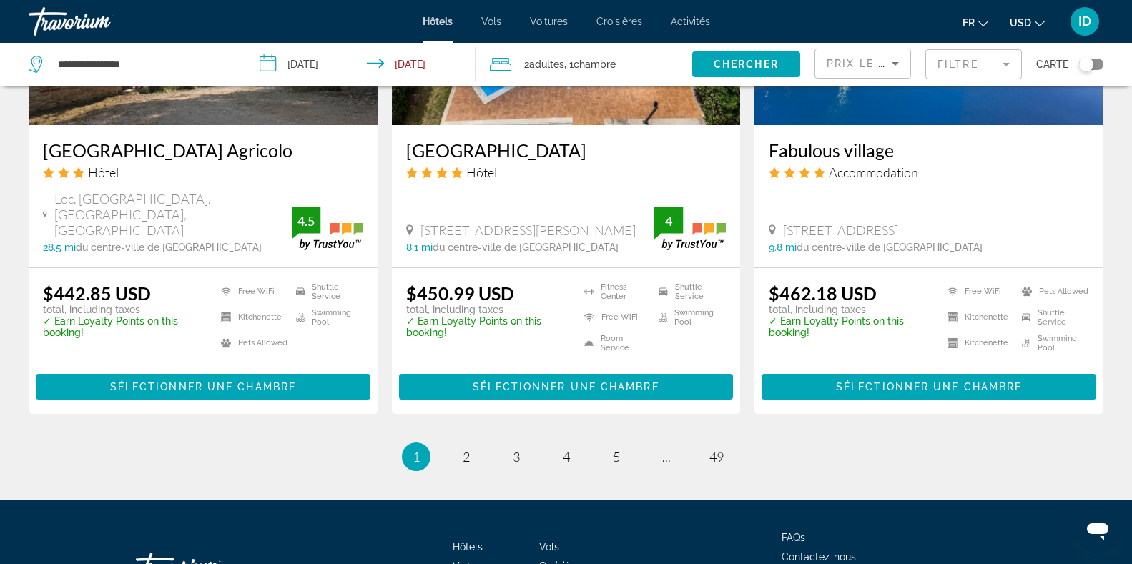
scroll to position [1857, 0]
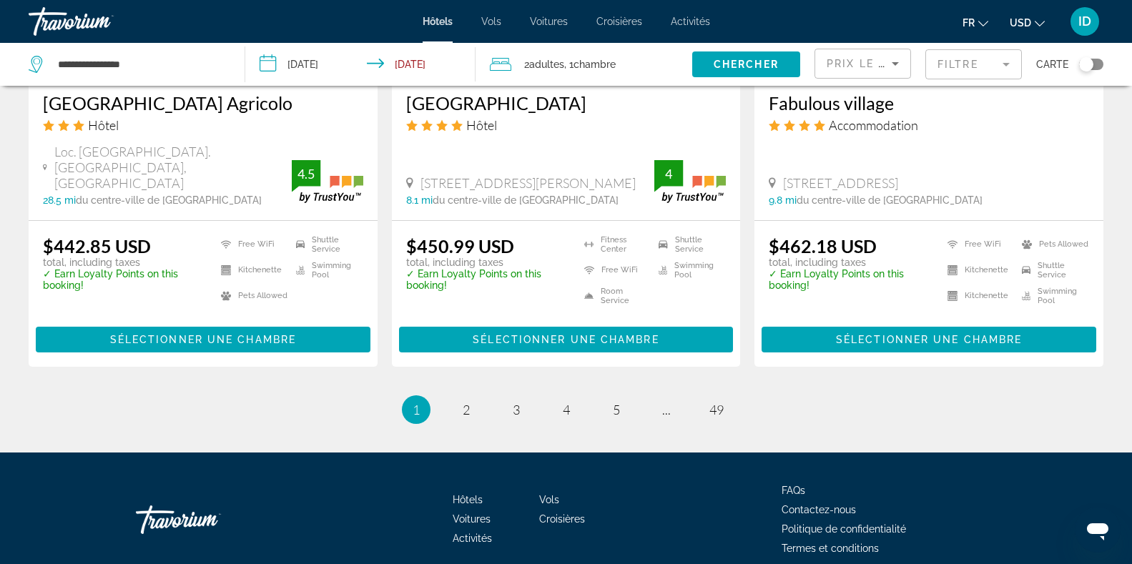
click at [985, 68] on mat-form-field "Filtre" at bounding box center [974, 64] width 97 height 30
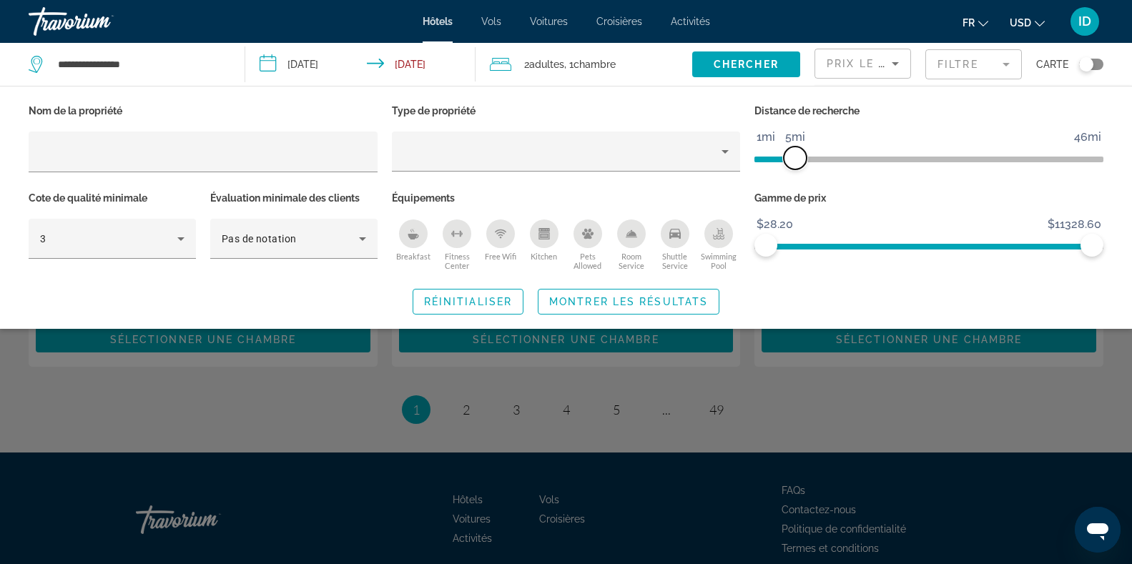
drag, startPoint x: 975, startPoint y: 152, endPoint x: 798, endPoint y: 155, distance: 177.4
click at [798, 155] on span "ngx-slider" at bounding box center [795, 158] width 23 height 23
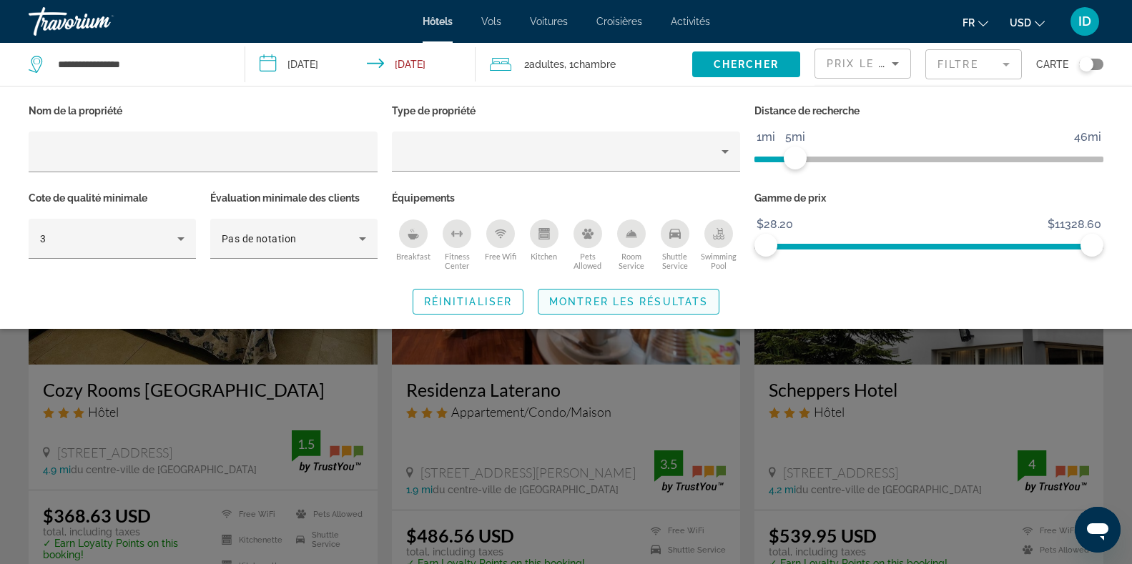
click at [691, 305] on span "Montrer les résultats" at bounding box center [628, 301] width 159 height 11
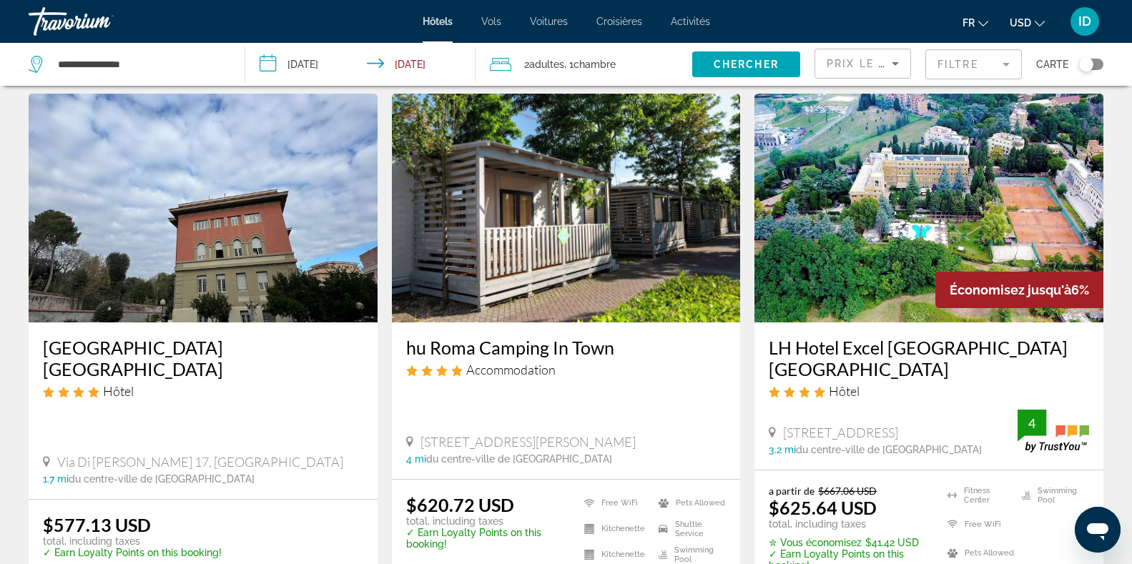
scroll to position [564, 0]
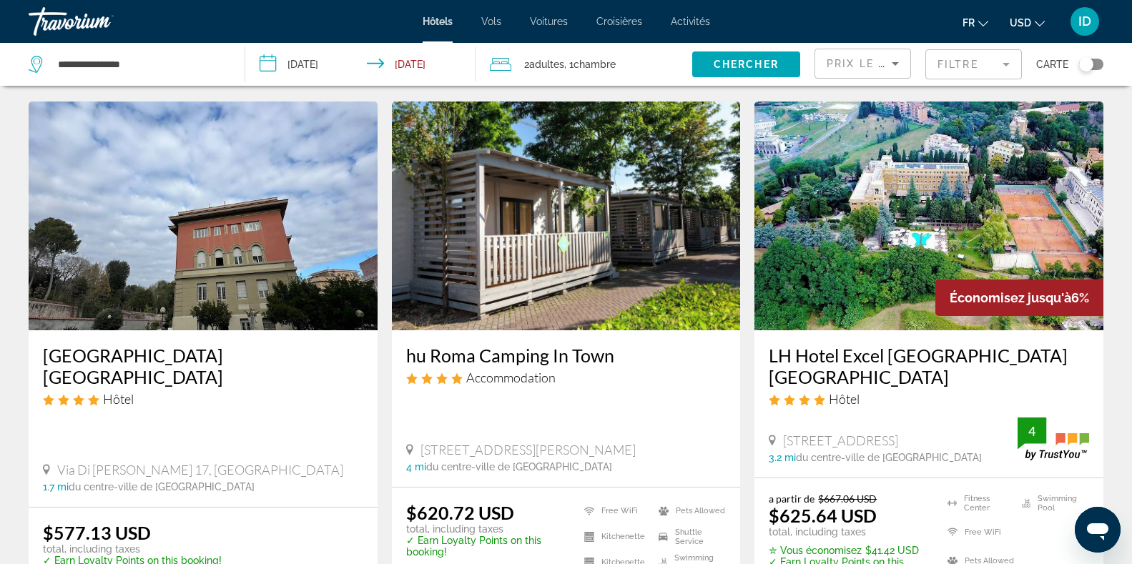
click at [988, 182] on img "Main content" at bounding box center [929, 216] width 349 height 229
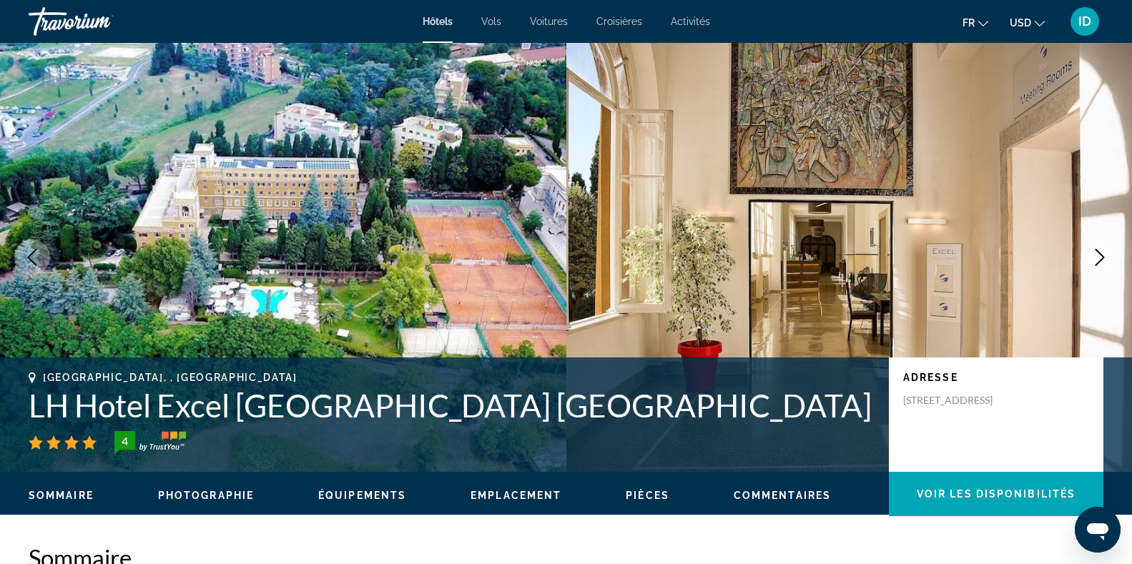
click at [1100, 260] on icon "Next image" at bounding box center [1099, 257] width 17 height 17
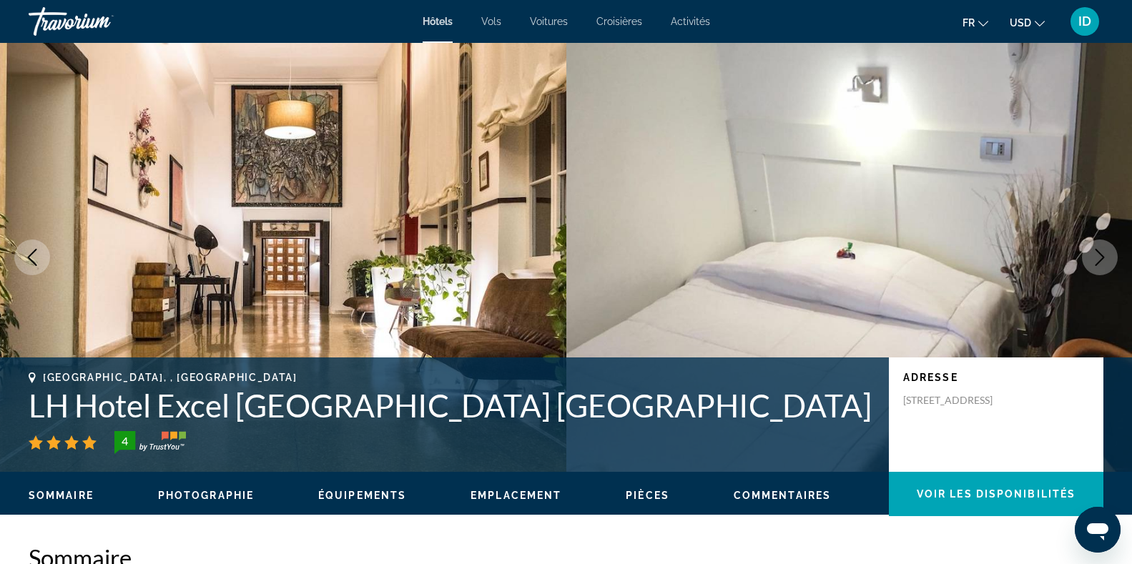
click at [1100, 260] on icon "Next image" at bounding box center [1099, 257] width 17 height 17
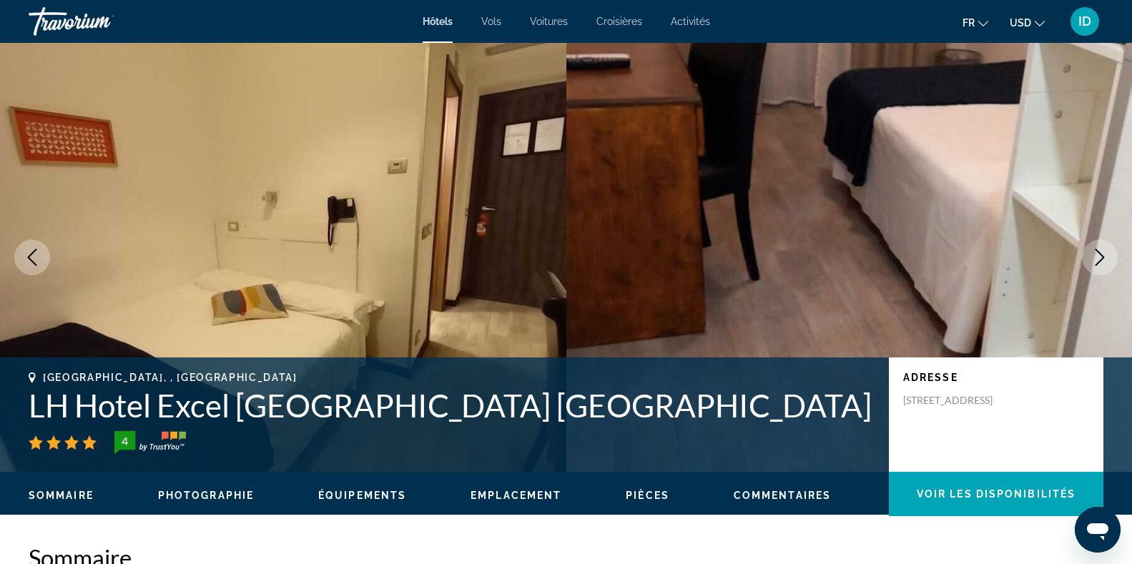
click at [1100, 260] on icon "Next image" at bounding box center [1099, 257] width 17 height 17
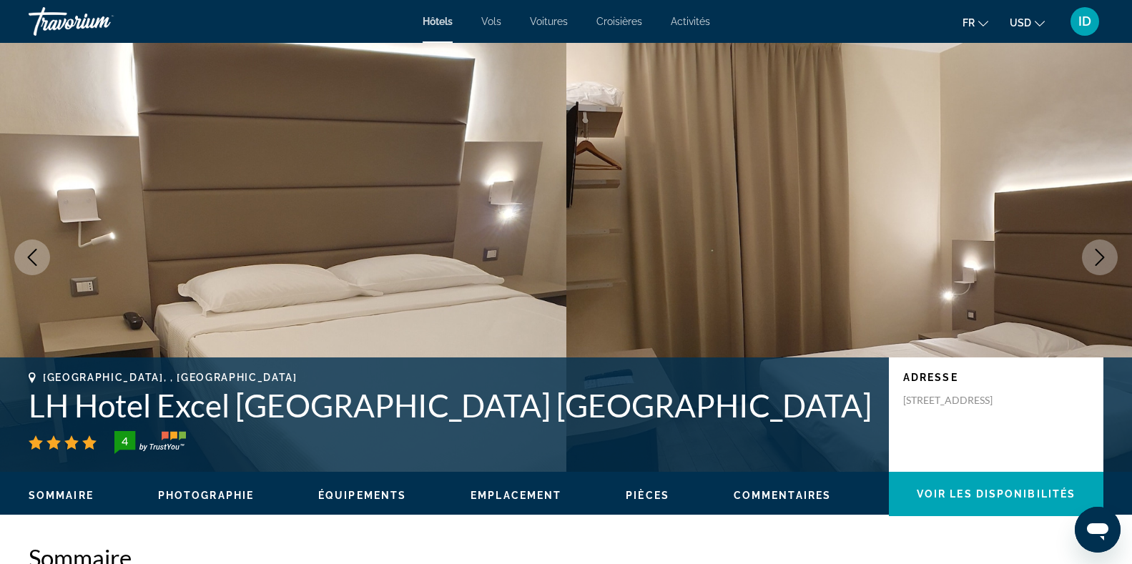
click at [1100, 260] on icon "Next image" at bounding box center [1099, 257] width 17 height 17
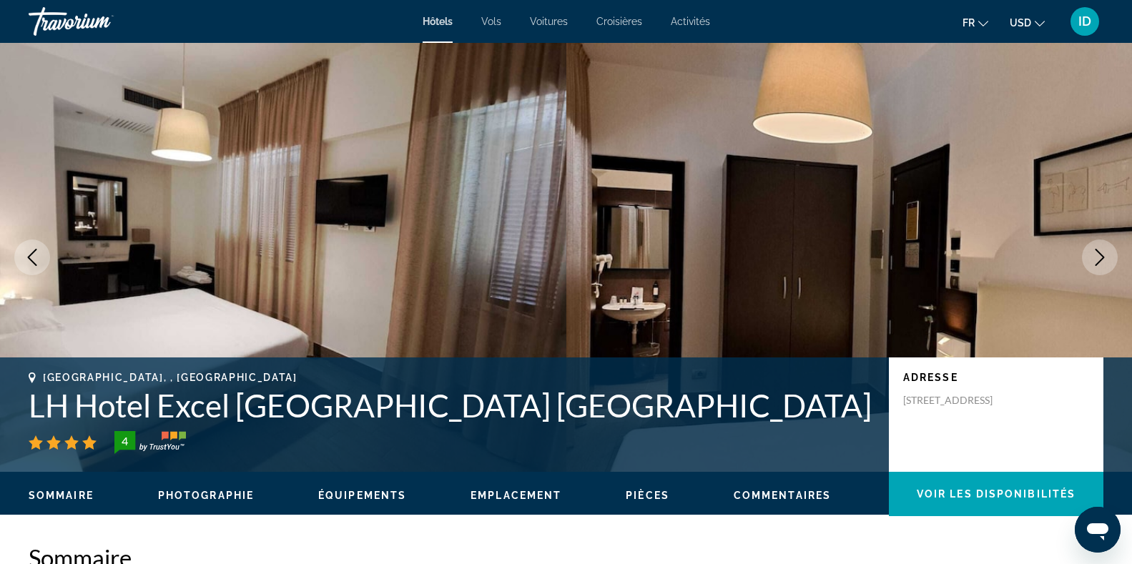
click at [1100, 260] on icon "Next image" at bounding box center [1099, 257] width 17 height 17
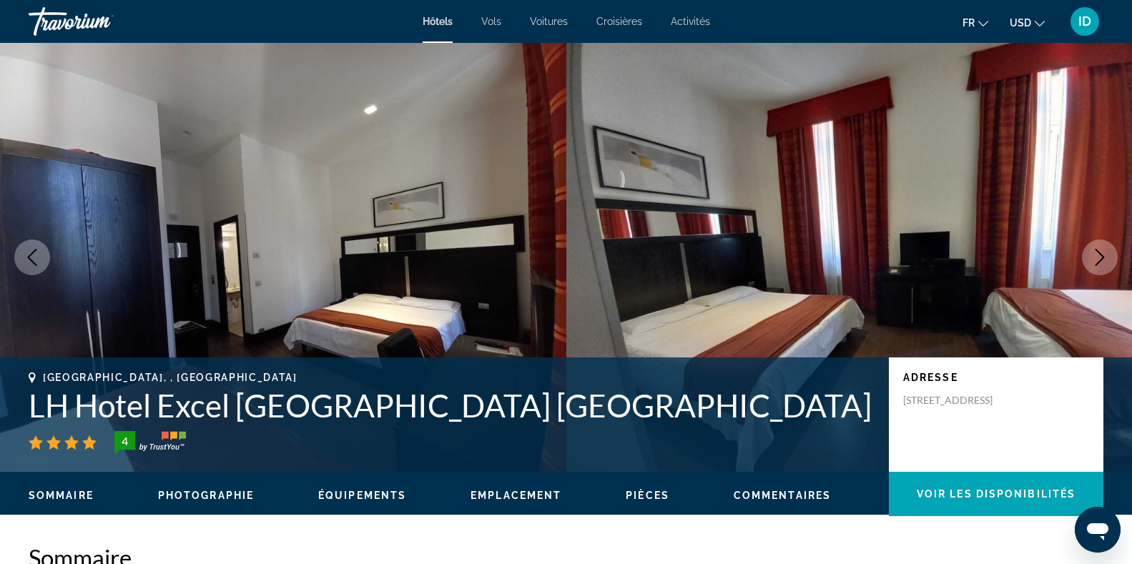
click at [1100, 260] on icon "Next image" at bounding box center [1099, 257] width 17 height 17
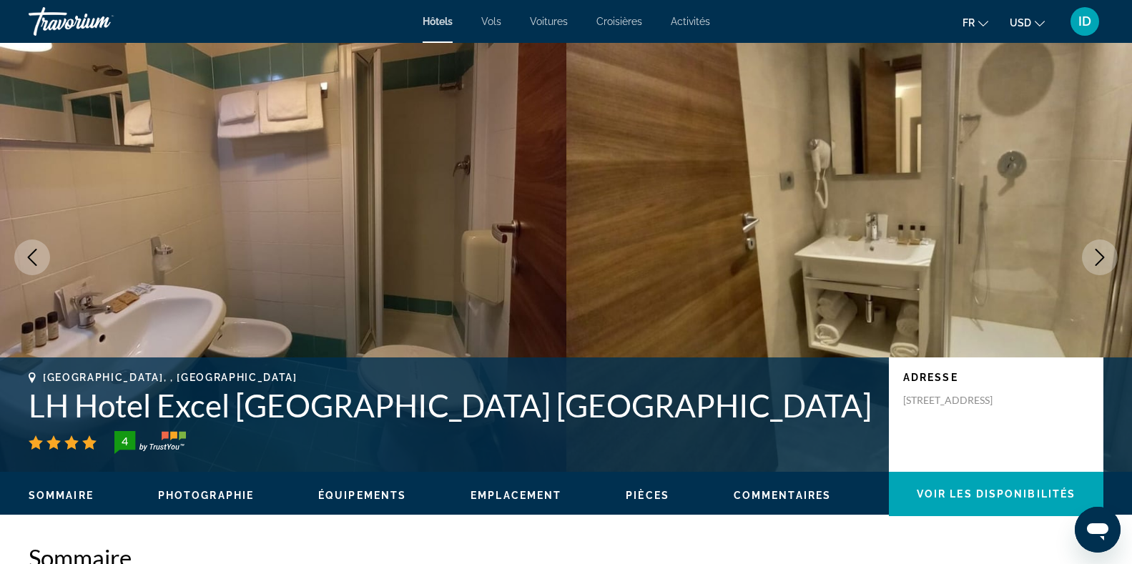
click at [1100, 260] on icon "Next image" at bounding box center [1099, 257] width 17 height 17
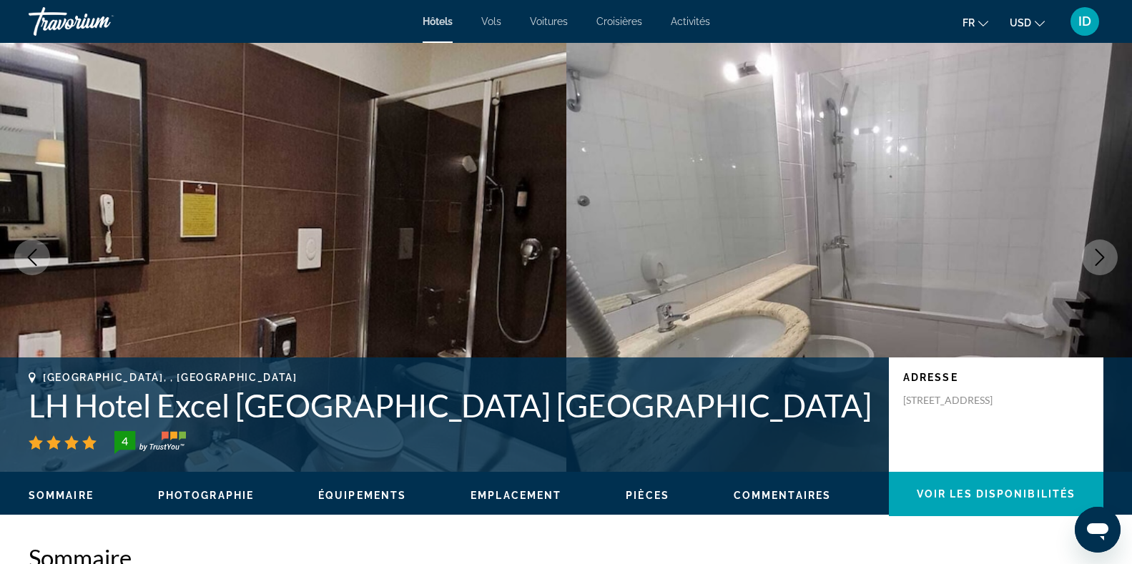
click at [1100, 260] on icon "Next image" at bounding box center [1099, 257] width 17 height 17
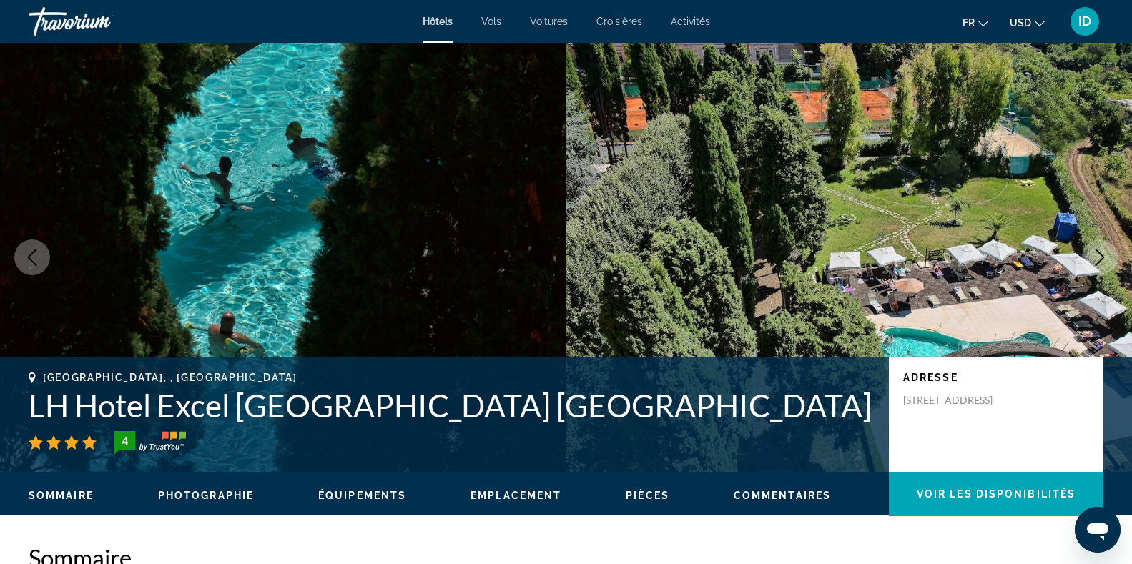
click at [1100, 260] on icon "Next image" at bounding box center [1099, 257] width 17 height 17
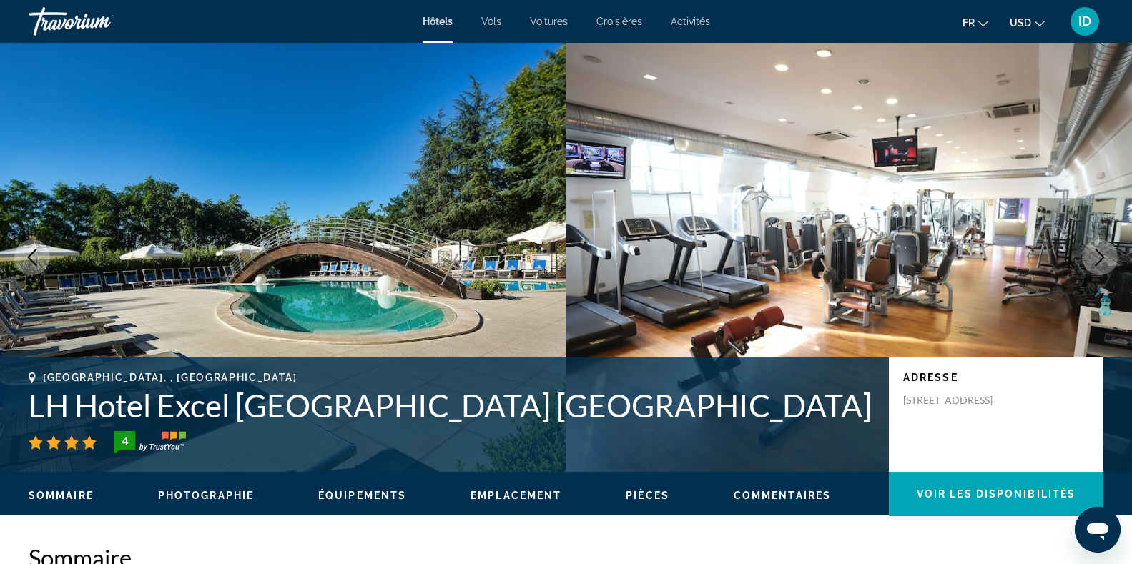
click at [1100, 260] on icon "Next image" at bounding box center [1099, 257] width 17 height 17
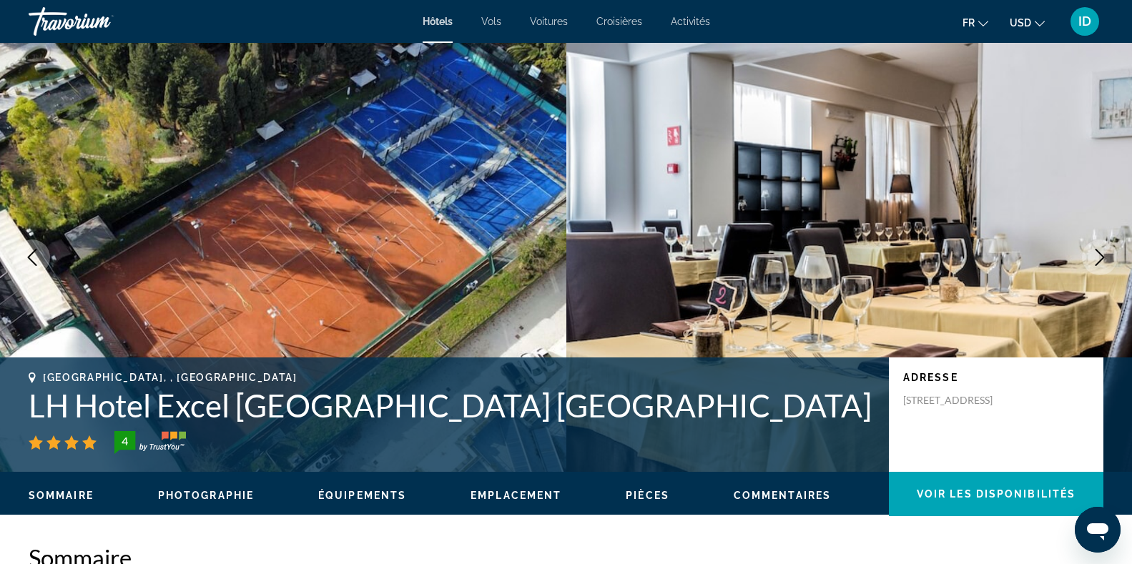
click at [1100, 260] on icon "Next image" at bounding box center [1099, 257] width 17 height 17
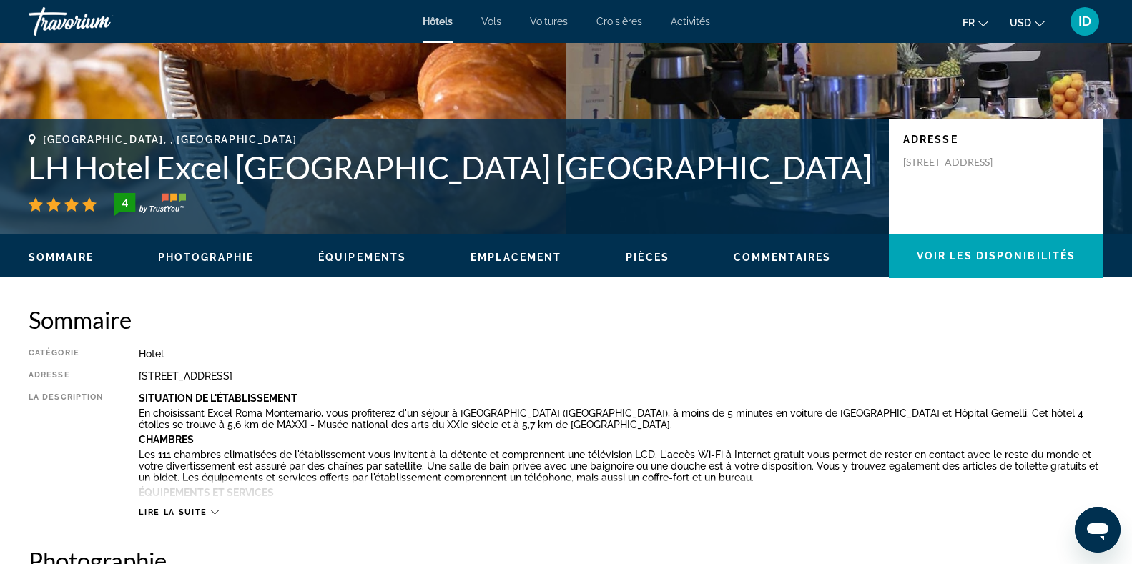
scroll to position [282, 0]
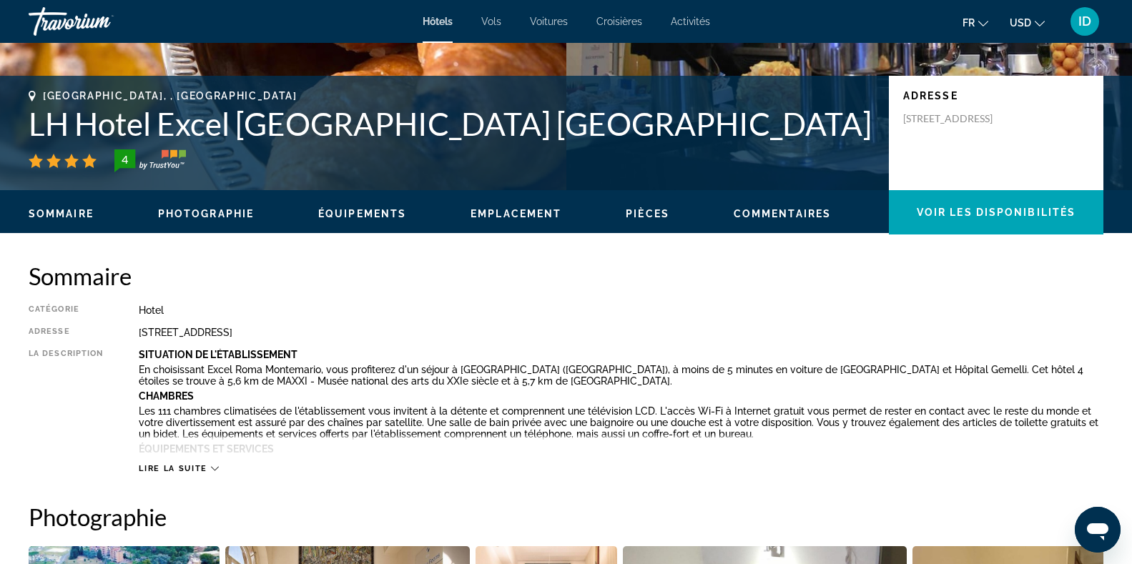
click at [211, 469] on icon "Main content" at bounding box center [215, 469] width 8 height 8
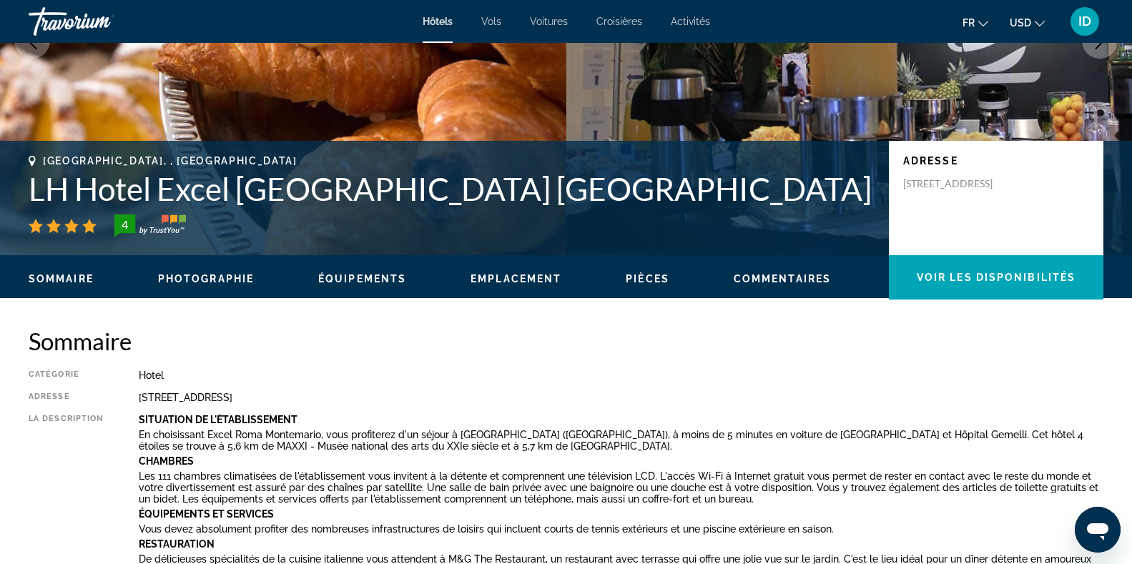
scroll to position [211, 0]
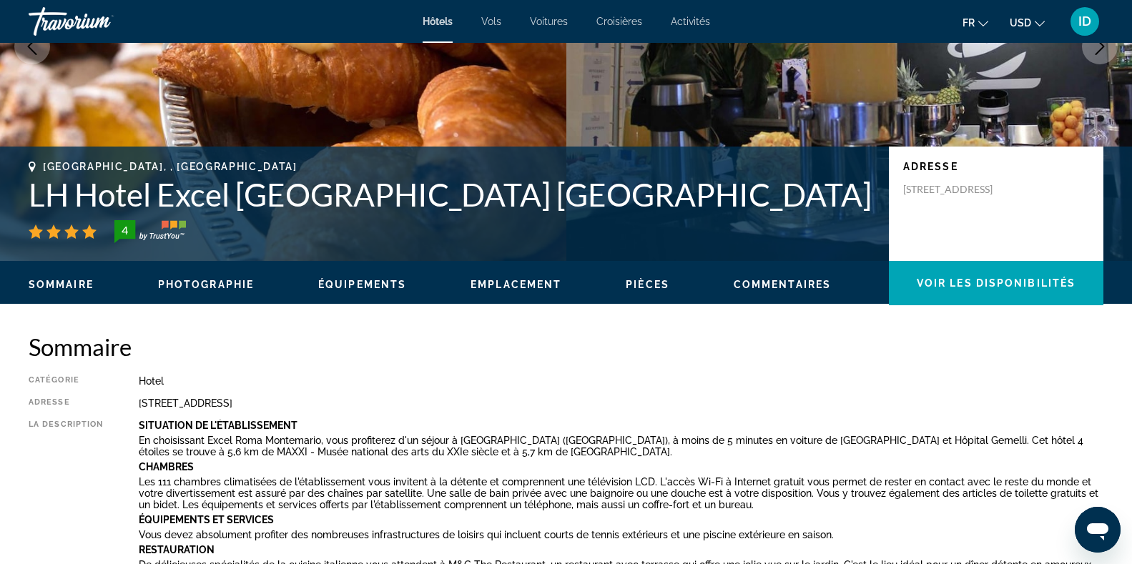
click at [628, 283] on span "Pièces" at bounding box center [648, 284] width 44 height 11
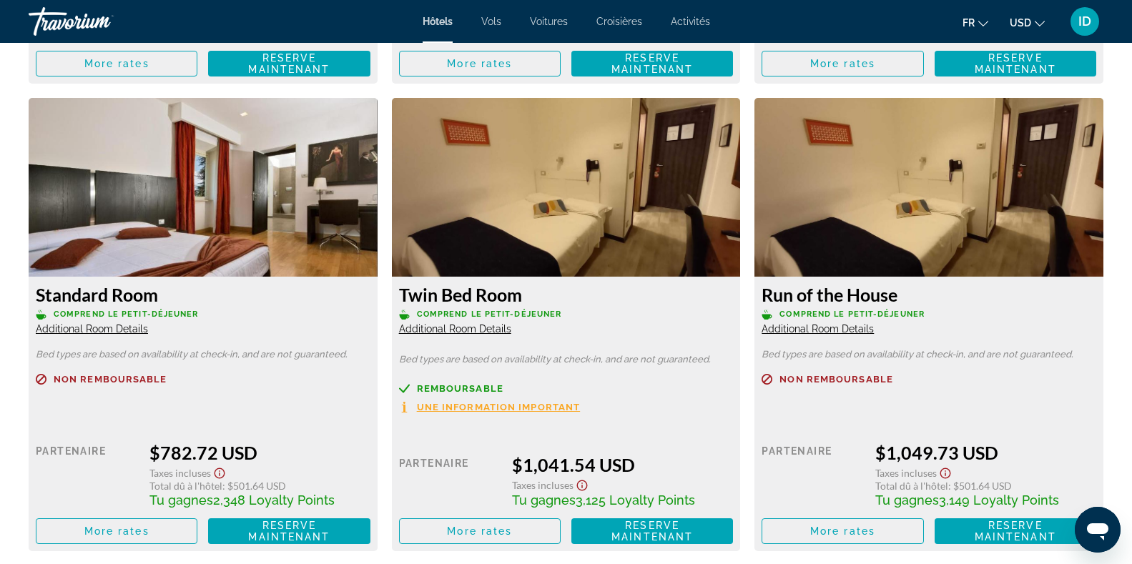
scroll to position [2552, 0]
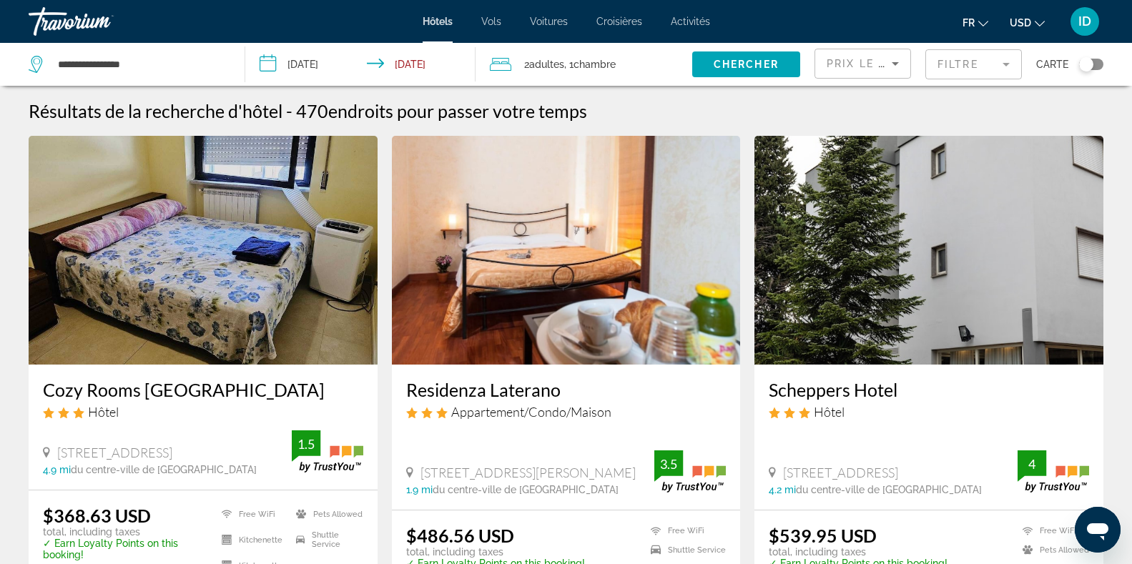
drag, startPoint x: 181, startPoint y: 4, endPoint x: 1099, endPoint y: 66, distance: 919.8
click at [1099, 66] on div "Toggle map" at bounding box center [1091, 64] width 24 height 11
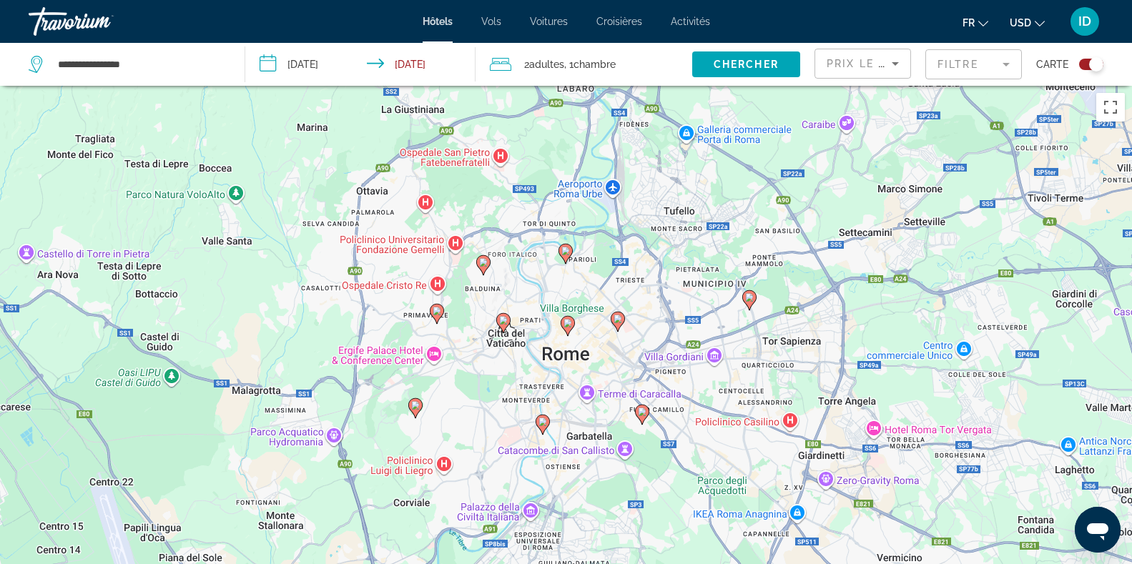
click at [487, 263] on image "Main content" at bounding box center [483, 262] width 9 height 9
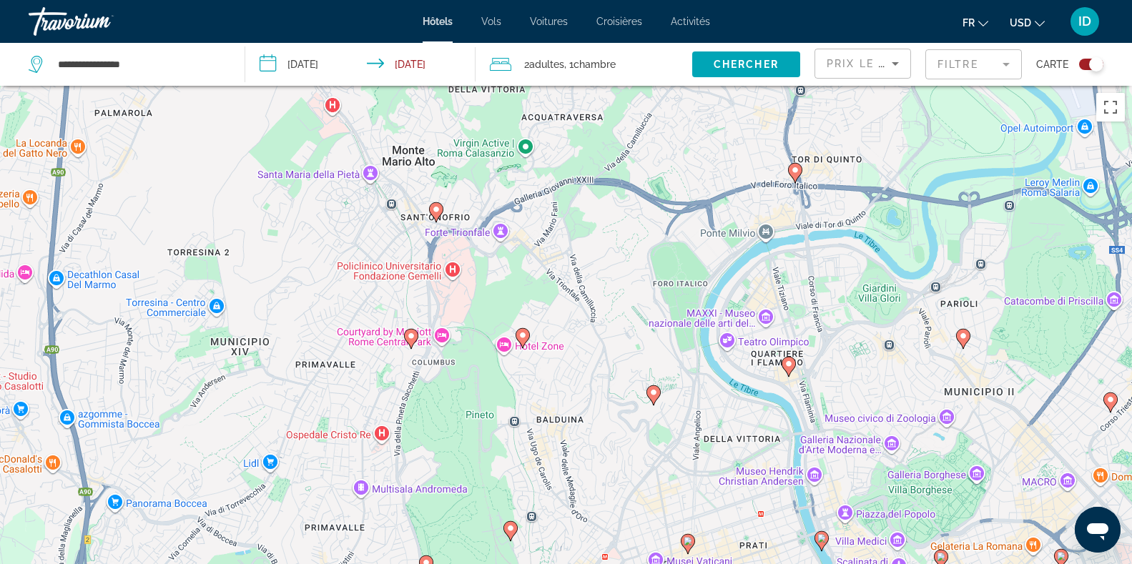
click at [413, 331] on icon "Main content" at bounding box center [410, 338] width 13 height 19
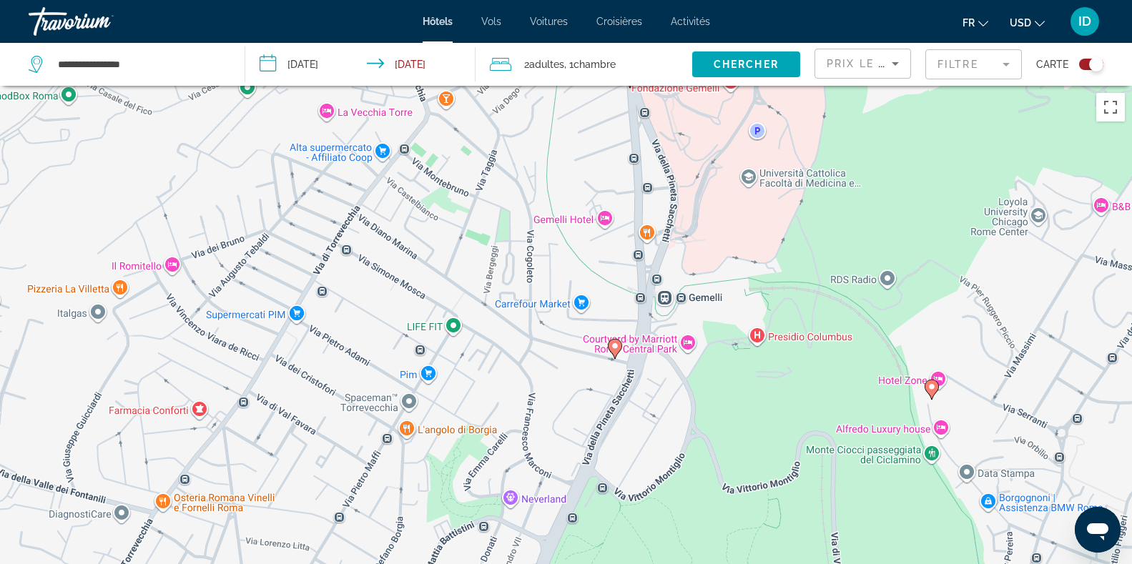
click at [614, 339] on icon "Main content" at bounding box center [615, 348] width 14 height 20
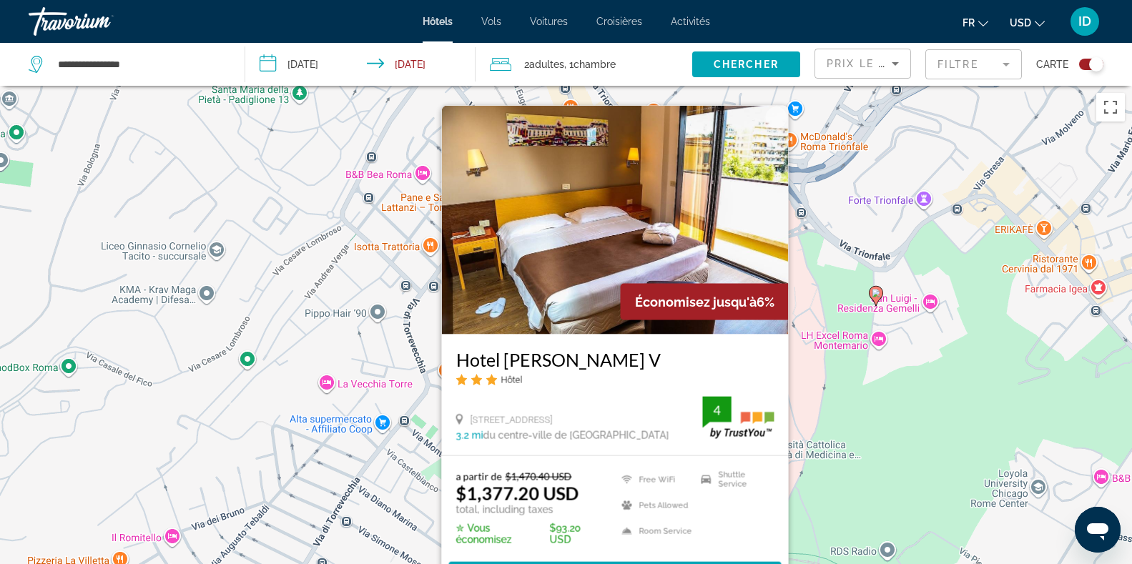
click at [858, 403] on div "Pour activer le glissement avec le clavier, appuyez sur Alt+Entrée. Une fois ce…" at bounding box center [566, 368] width 1132 height 564
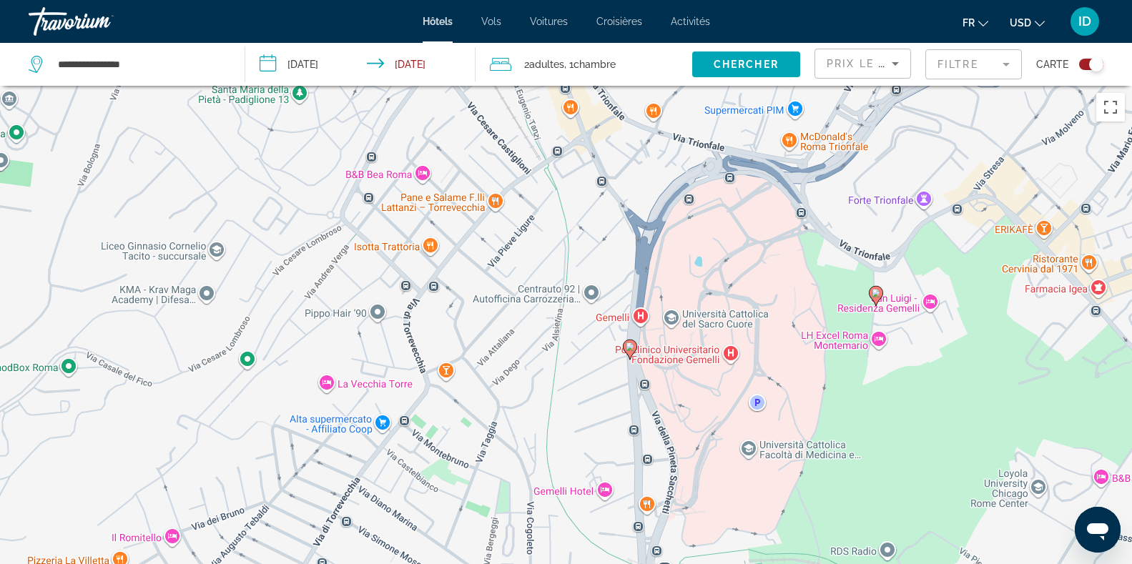
click at [878, 291] on image "Main content" at bounding box center [876, 293] width 9 height 9
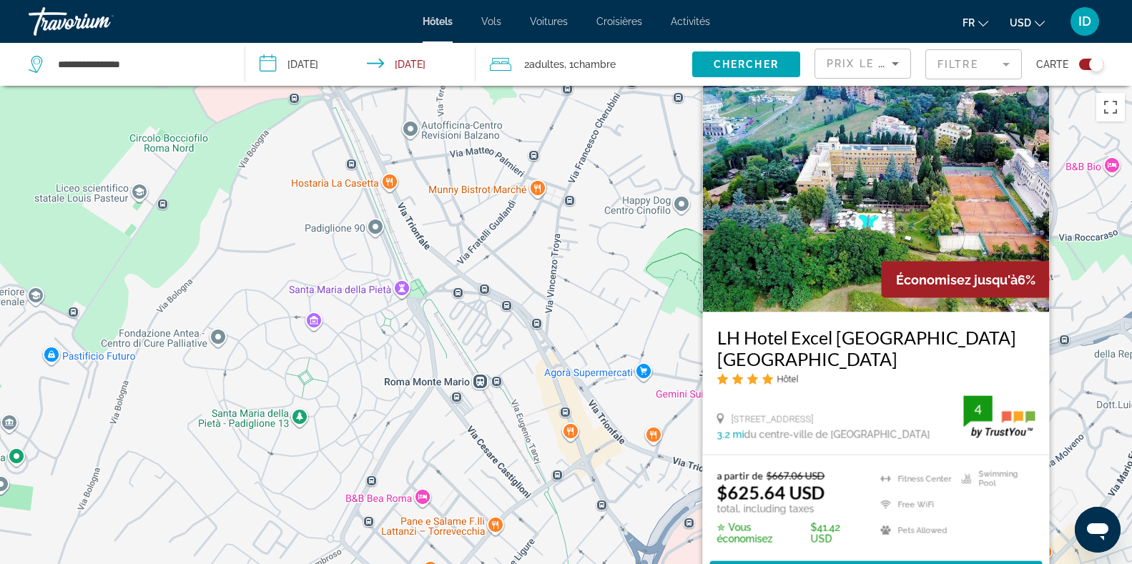
click at [888, 493] on ul "Fitness Center Free WiFi Pets Allowed Swimming Pool" at bounding box center [949, 508] width 172 height 77
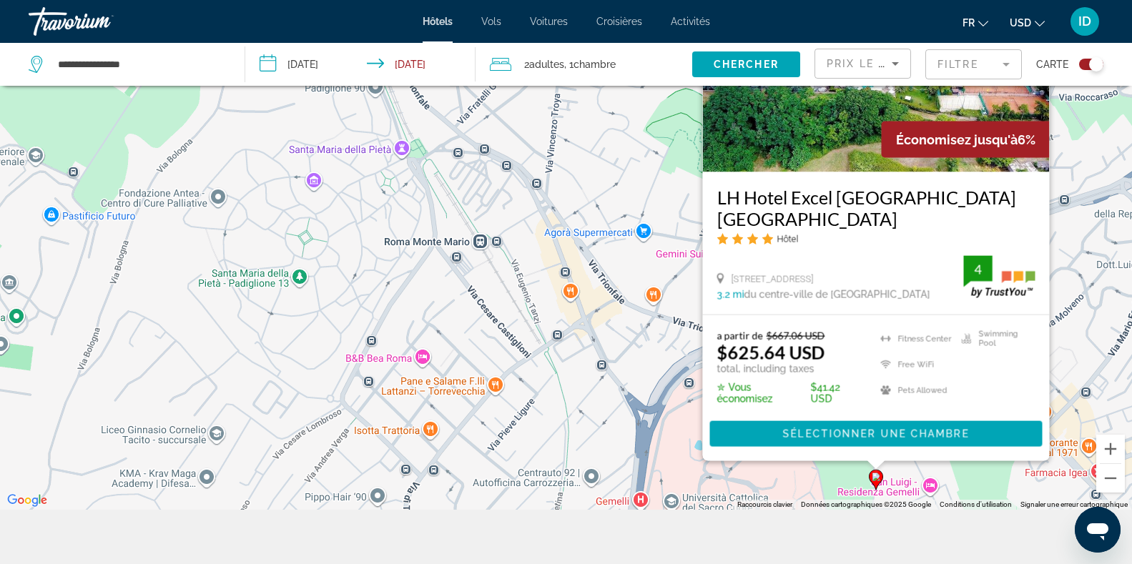
scroll to position [141, 0]
click at [513, 311] on div "Pour activer le glissement avec le clavier, appuyez sur Alt+Entrée. Une fois ce…" at bounding box center [566, 227] width 1132 height 564
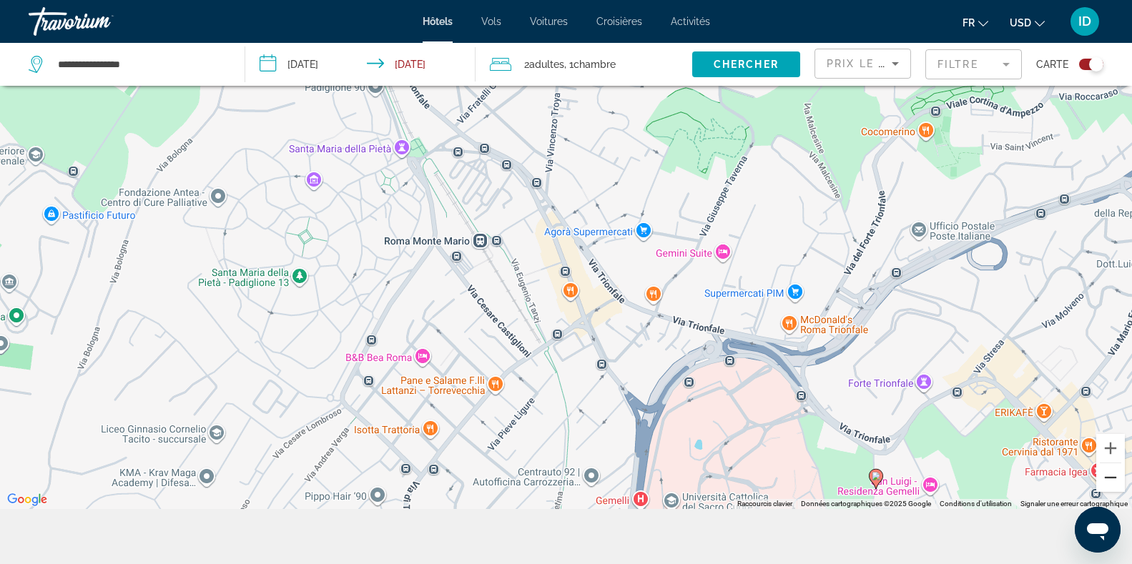
click at [1111, 477] on button "Zoom arrière" at bounding box center [1111, 477] width 29 height 29
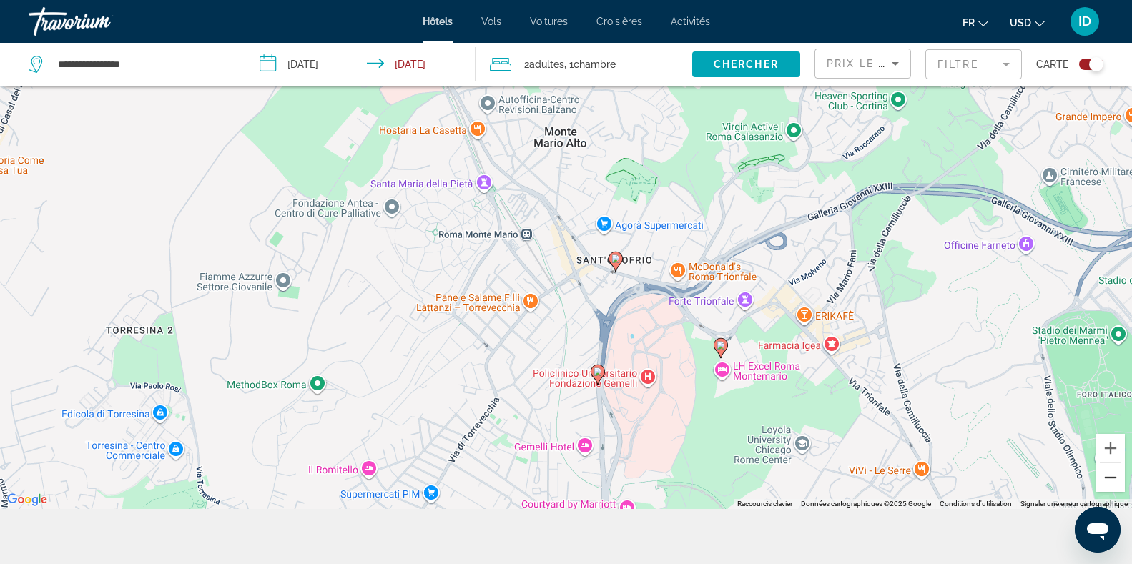
click at [1111, 477] on button "Zoom arrière" at bounding box center [1111, 477] width 29 height 29
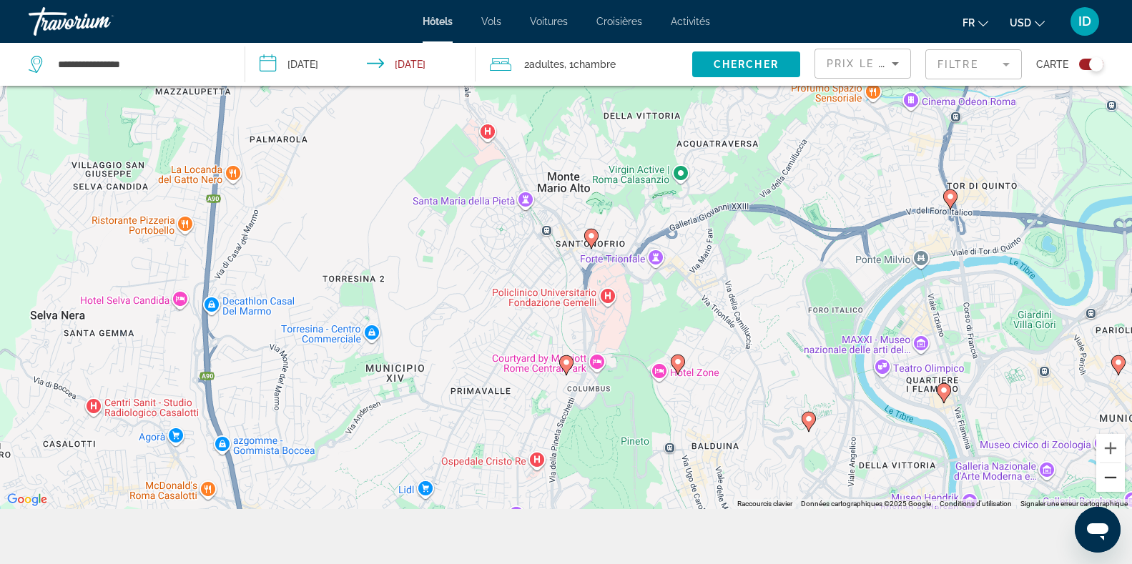
click at [1111, 477] on button "Zoom arrière" at bounding box center [1111, 477] width 29 height 29
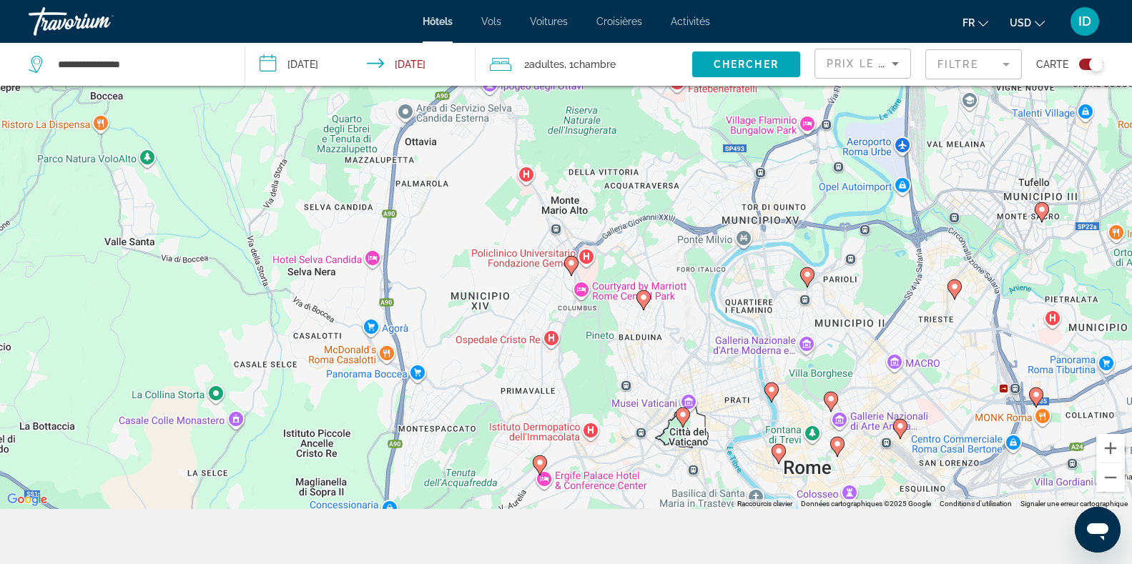
click at [683, 416] on image "Main content" at bounding box center [683, 415] width 9 height 9
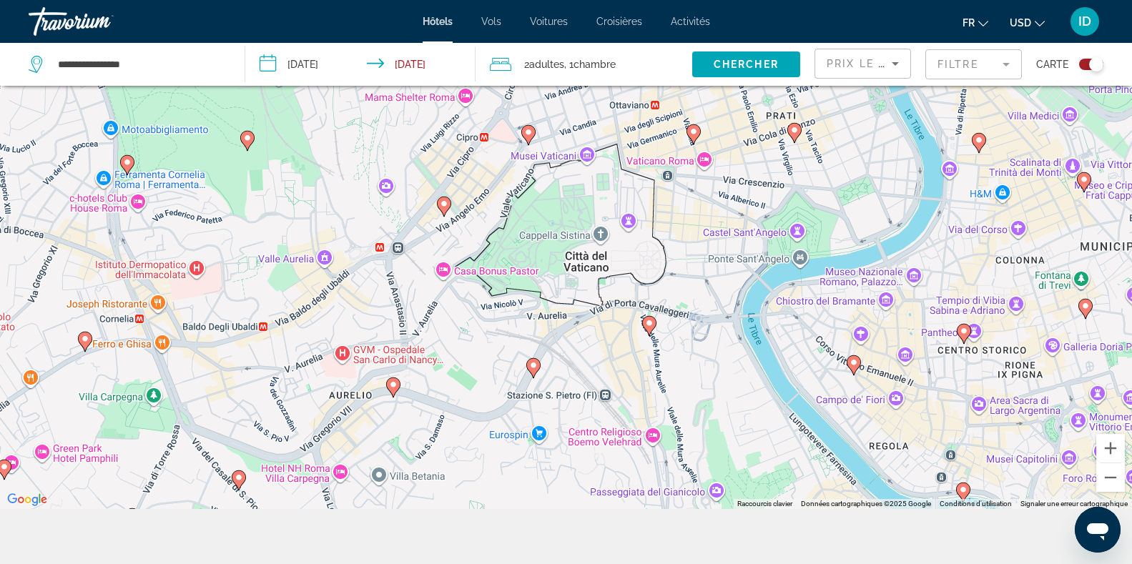
click at [441, 208] on icon "Main content" at bounding box center [443, 206] width 13 height 19
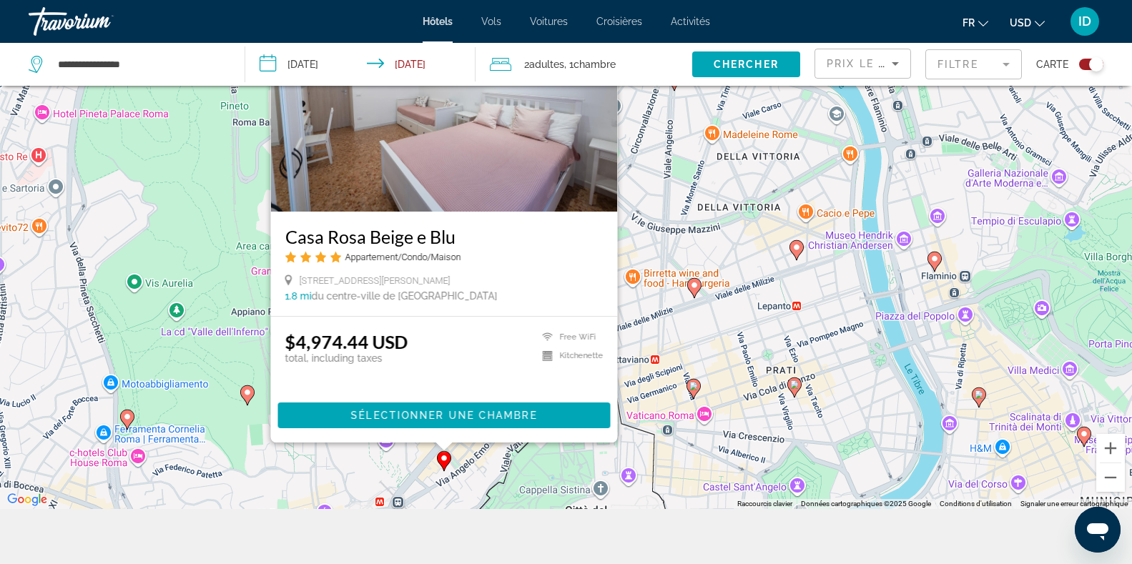
click at [502, 458] on div "Pour naviguer, appuyez sur les touches fléchées. Pour activer le glissement ave…" at bounding box center [566, 227] width 1132 height 564
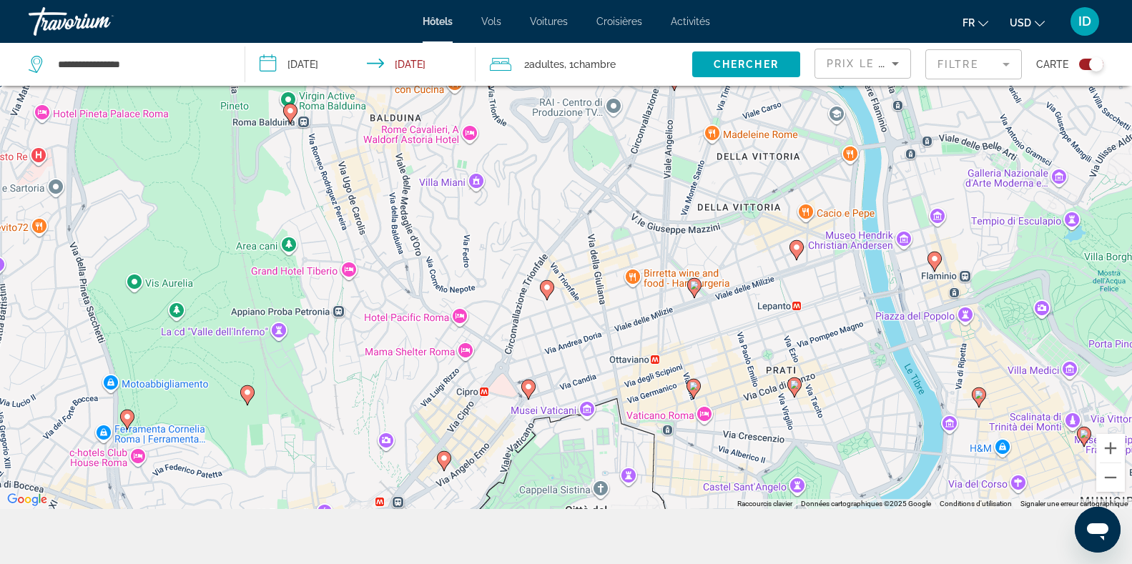
click at [549, 288] on image "Main content" at bounding box center [547, 287] width 9 height 9
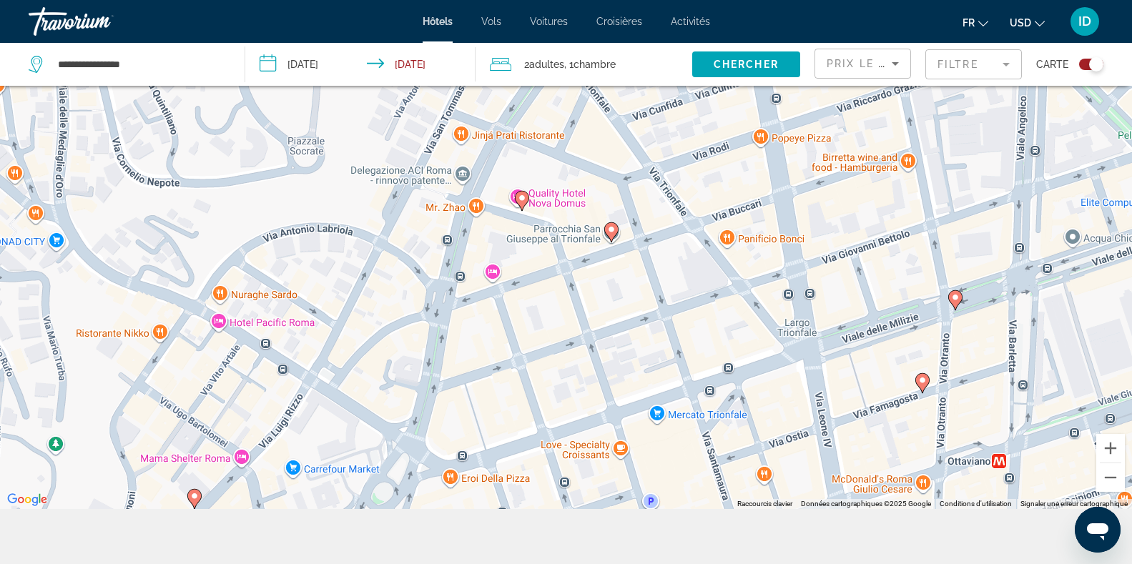
click at [569, 212] on div "Pour naviguer, appuyez sur les touches fléchées. Pour activer le glissement ave…" at bounding box center [566, 227] width 1132 height 564
click at [609, 227] on image "Main content" at bounding box center [611, 229] width 9 height 9
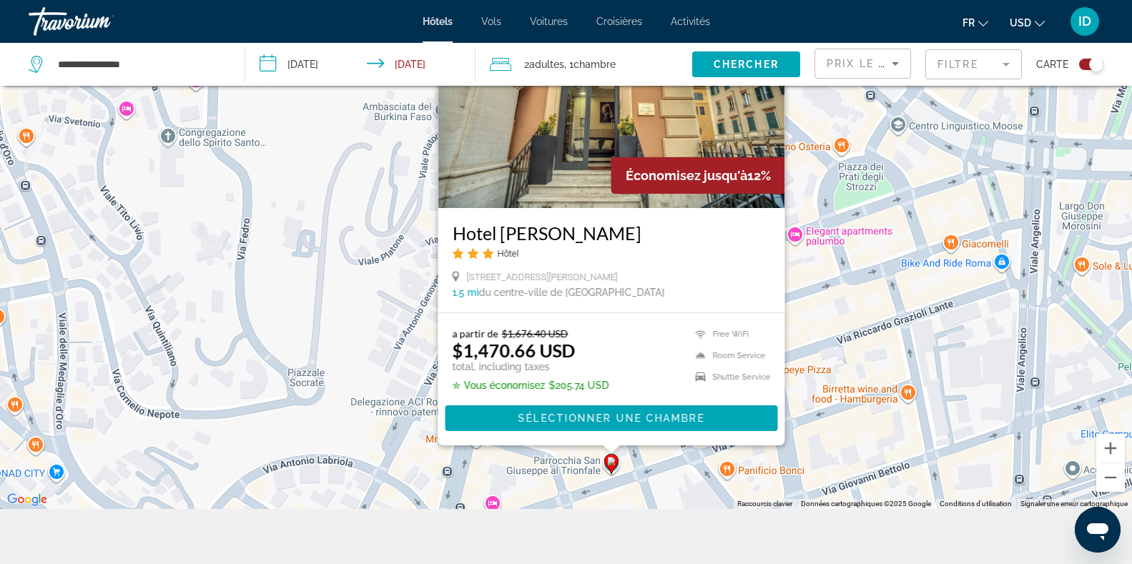
click at [390, 318] on div "Pour activer le glissement avec le clavier, appuyez sur Alt+Entrée. Une fois ce…" at bounding box center [566, 227] width 1132 height 564
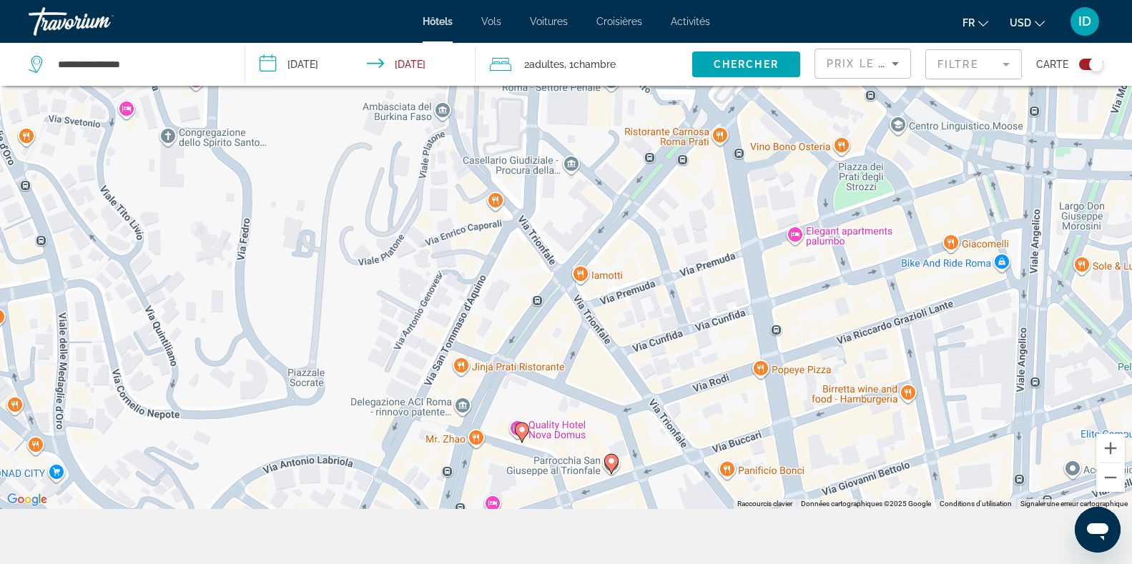
click at [521, 427] on image "Main content" at bounding box center [522, 430] width 9 height 9
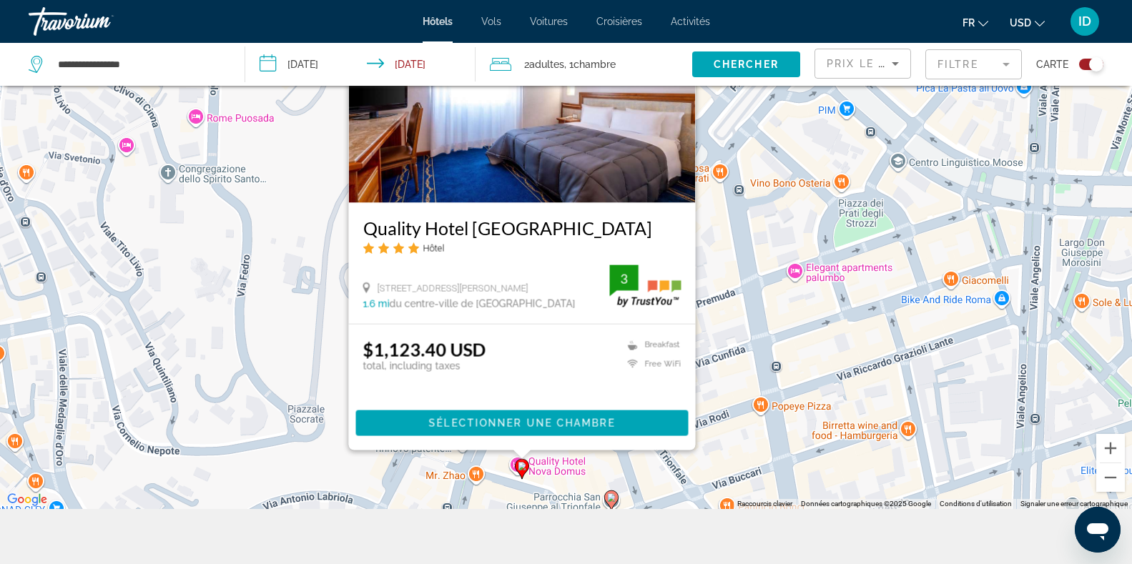
click at [757, 335] on div "Pour activer le glissement avec le clavier, appuyez sur Alt+Entrée. Une fois ce…" at bounding box center [566, 227] width 1132 height 564
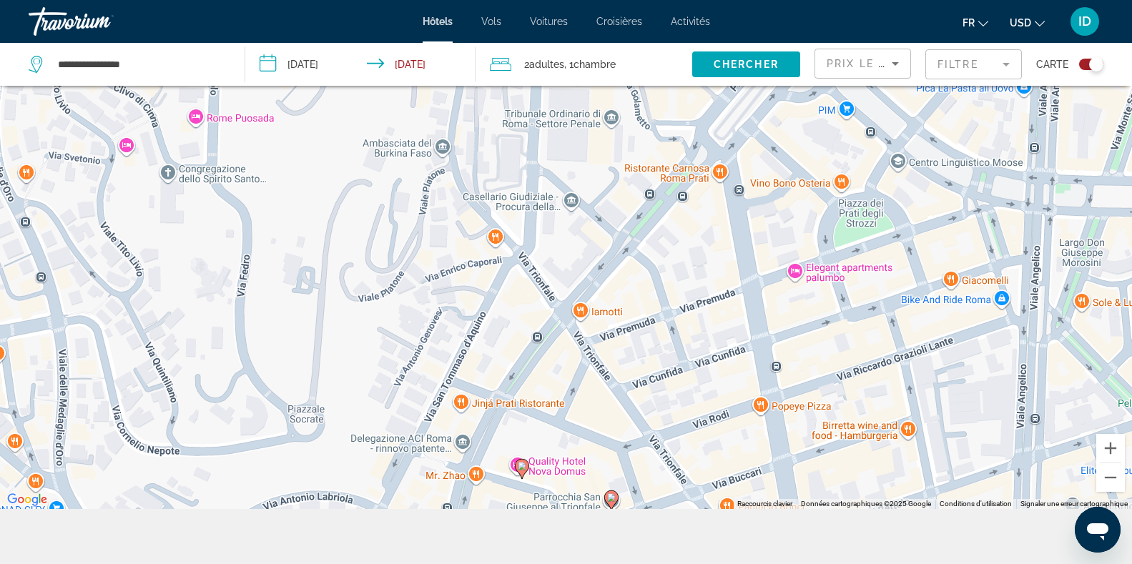
scroll to position [172, 0]
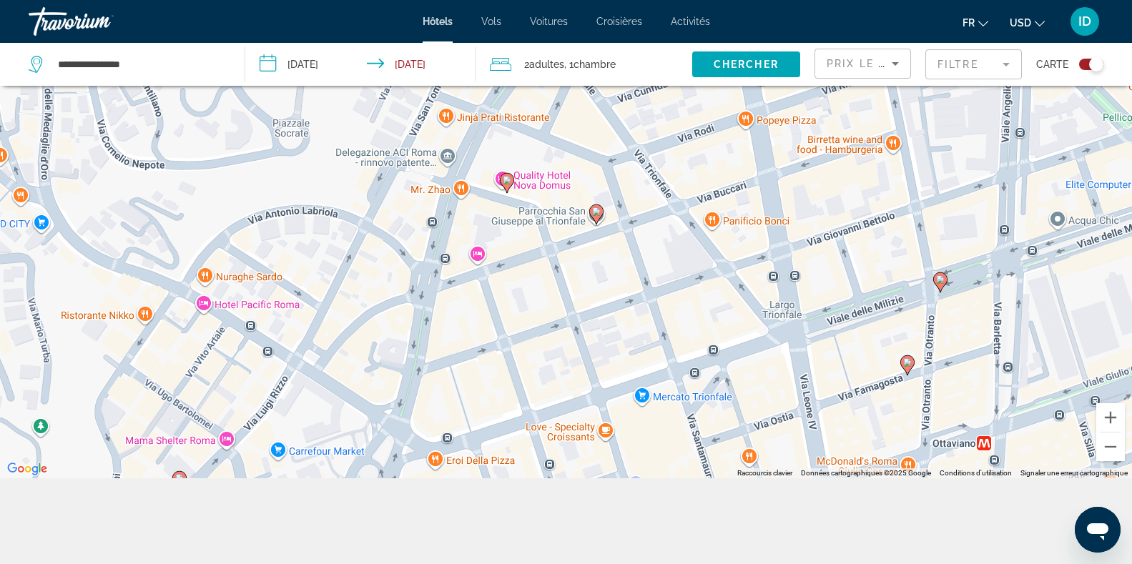
drag, startPoint x: 868, startPoint y: 383, endPoint x: 850, endPoint y: 124, distance: 259.5
click at [850, 124] on div "Pour activer le glissement avec le clavier, appuyez sur Alt+Entrée. Une fois ce…" at bounding box center [566, 196] width 1132 height 564
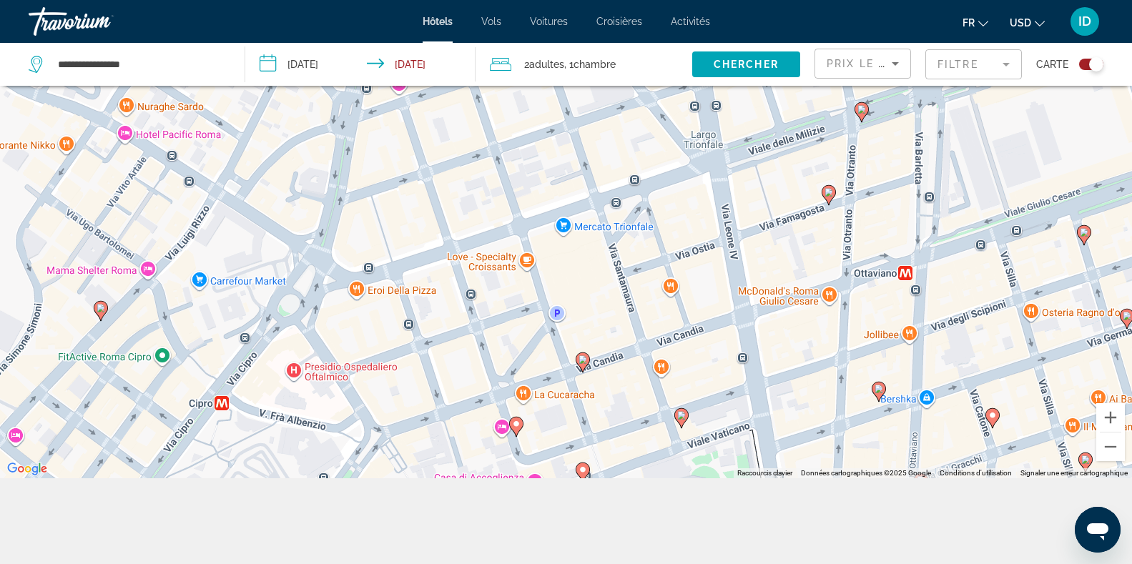
drag, startPoint x: 859, startPoint y: 370, endPoint x: 762, endPoint y: 199, distance: 196.3
click at [762, 199] on div "Pour activer le glissement avec le clavier, appuyez sur Alt+Entrée. Une fois ce…" at bounding box center [566, 196] width 1132 height 564
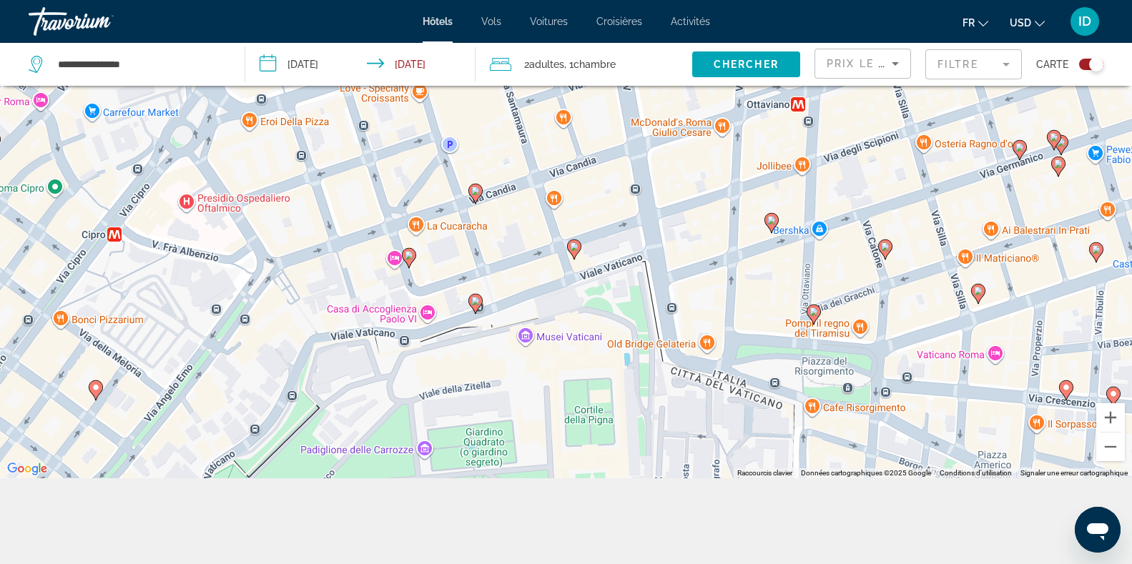
drag, startPoint x: 800, startPoint y: 393, endPoint x: 772, endPoint y: 212, distance: 182.4
click at [772, 212] on gmp-advanced-marker "Main content" at bounding box center [772, 222] width 14 height 21
click at [574, 246] on image "Main content" at bounding box center [574, 246] width 9 height 9
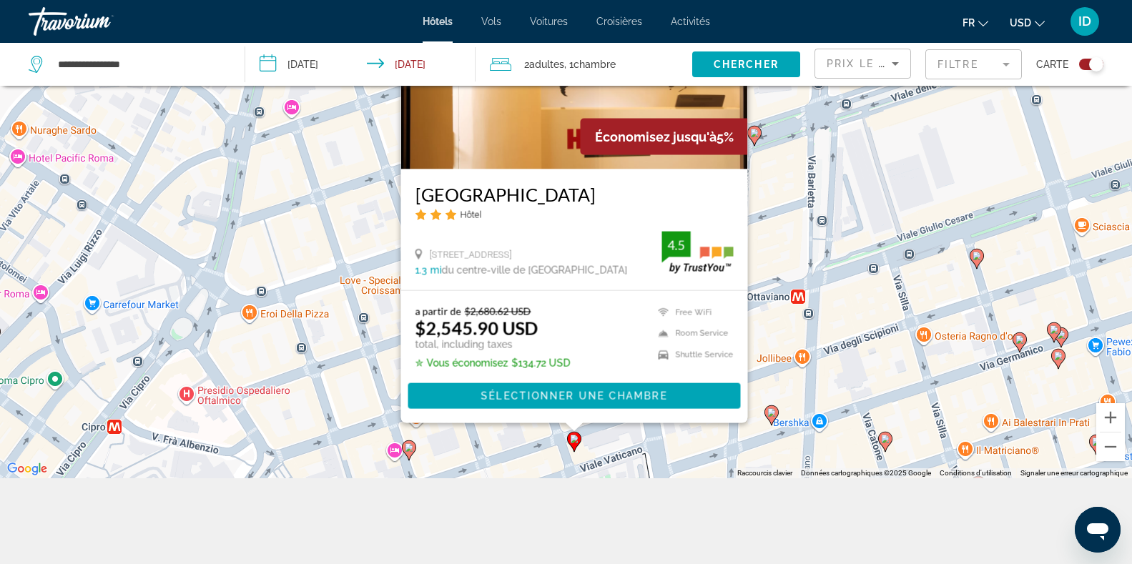
click at [767, 338] on div "Pour activer le glissement avec le clavier, appuyez sur Alt+Entrée. Une fois ce…" at bounding box center [566, 196] width 1132 height 564
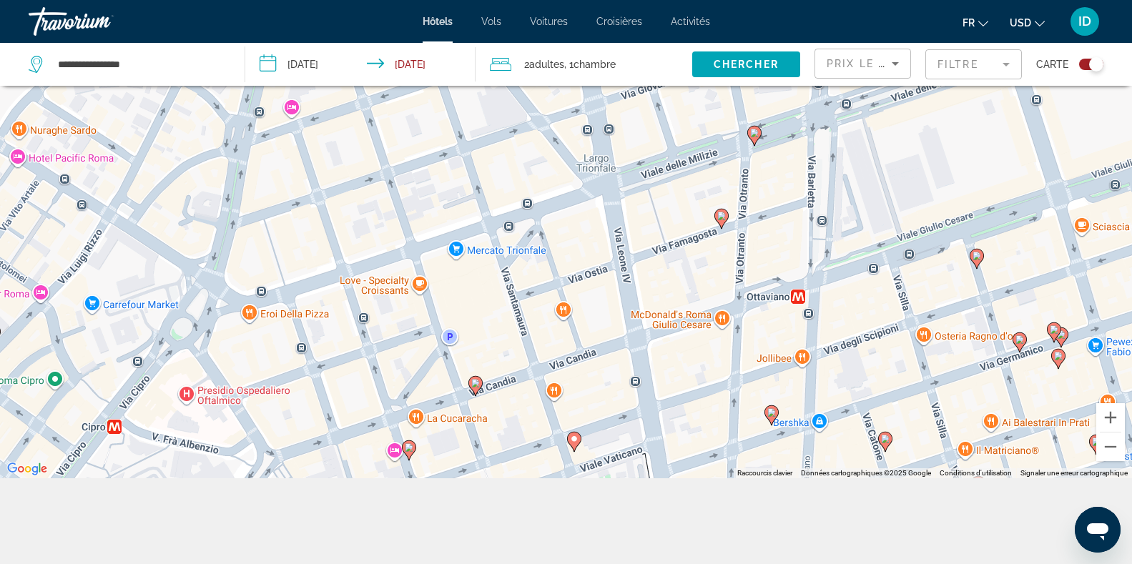
click at [772, 416] on image "Main content" at bounding box center [771, 412] width 9 height 9
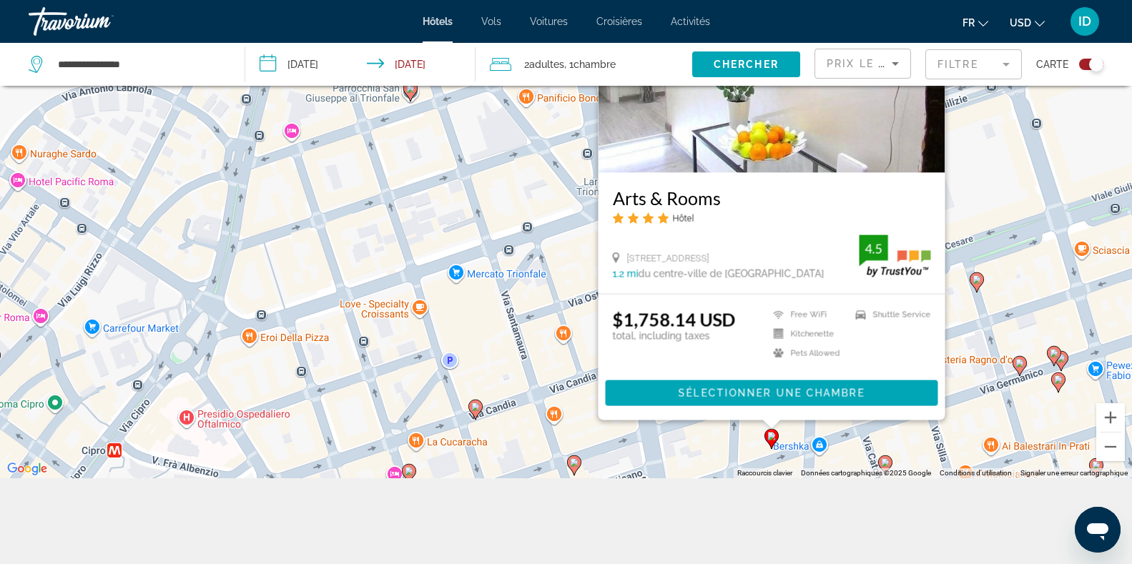
click at [946, 338] on div "Pour activer le glissement avec le clavier, appuyez sur Alt+Entrée. Une fois ce…" at bounding box center [566, 196] width 1132 height 564
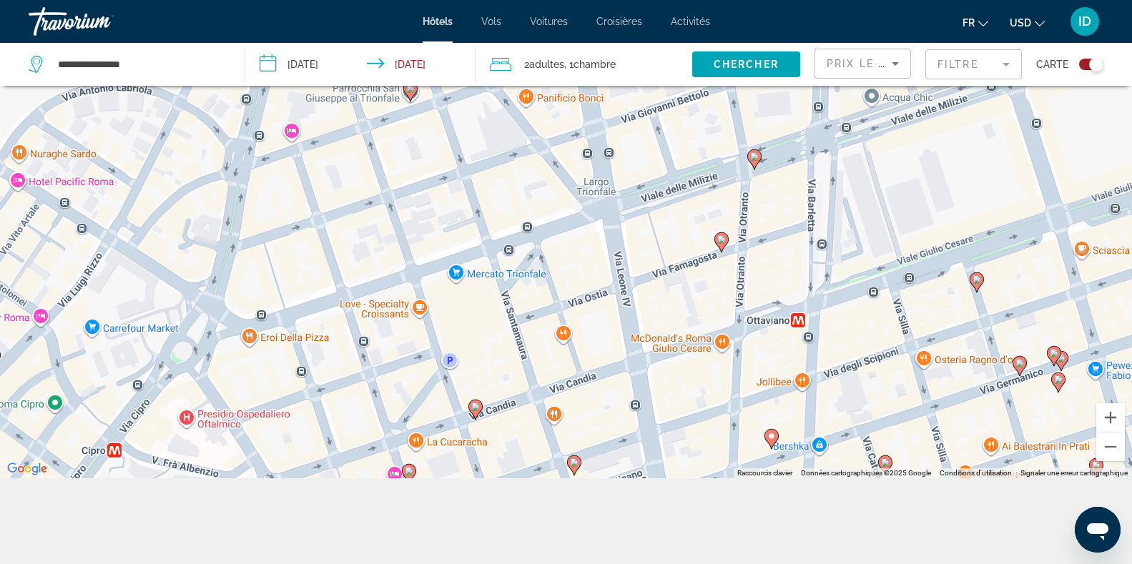
click at [1018, 364] on image "Main content" at bounding box center [1020, 363] width 9 height 9
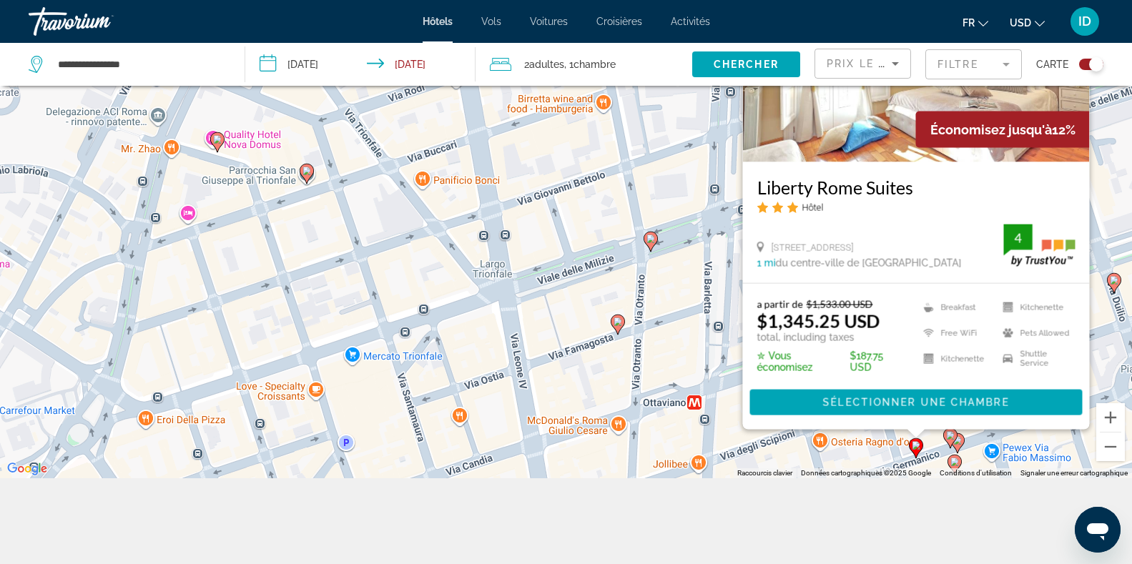
click at [606, 289] on div "Pour activer le glissement avec le clavier, appuyez sur Alt+Entrée. Une fois ce…" at bounding box center [566, 196] width 1132 height 564
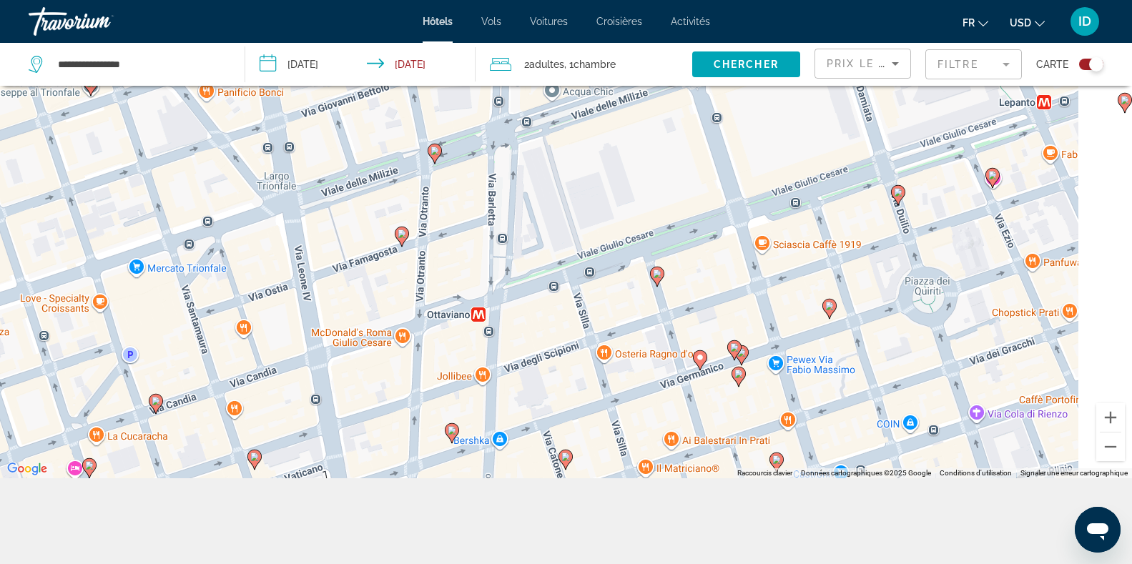
drag, startPoint x: 838, startPoint y: 330, endPoint x: 606, endPoint y: 215, distance: 259.4
click at [606, 215] on div "Pour activer le glissement avec le clavier, appuyez sur Alt+Entrée. Une fois ce…" at bounding box center [566, 196] width 1132 height 564
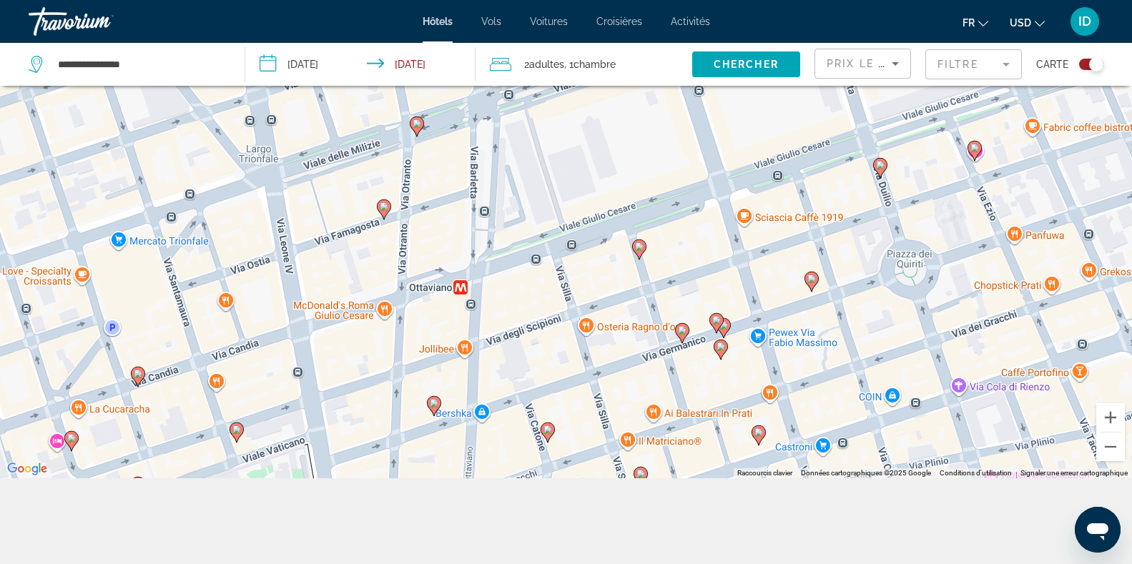
click at [815, 283] on image "Main content" at bounding box center [812, 279] width 9 height 9
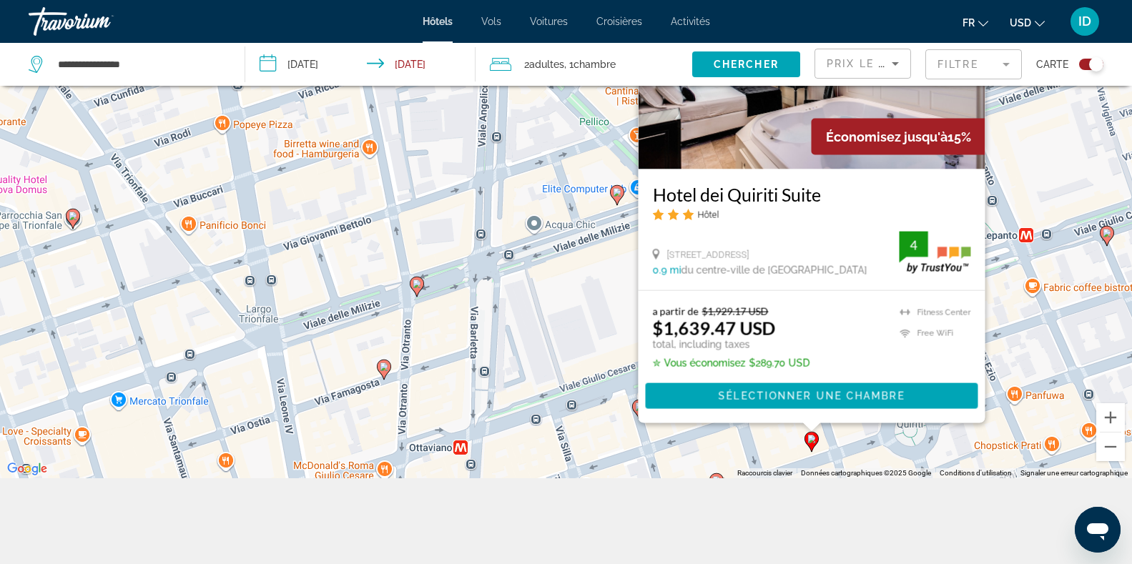
click at [1029, 305] on div "Pour activer le glissement avec le clavier, appuyez sur Alt+Entrée. Une fois ce…" at bounding box center [566, 196] width 1132 height 564
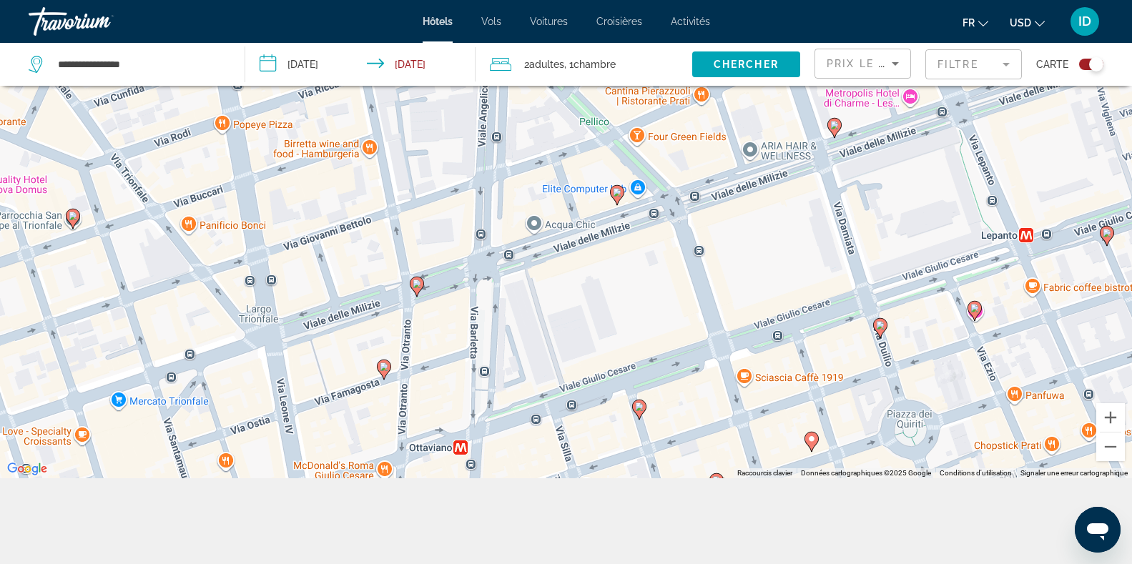
click at [973, 307] on image "Main content" at bounding box center [975, 308] width 9 height 9
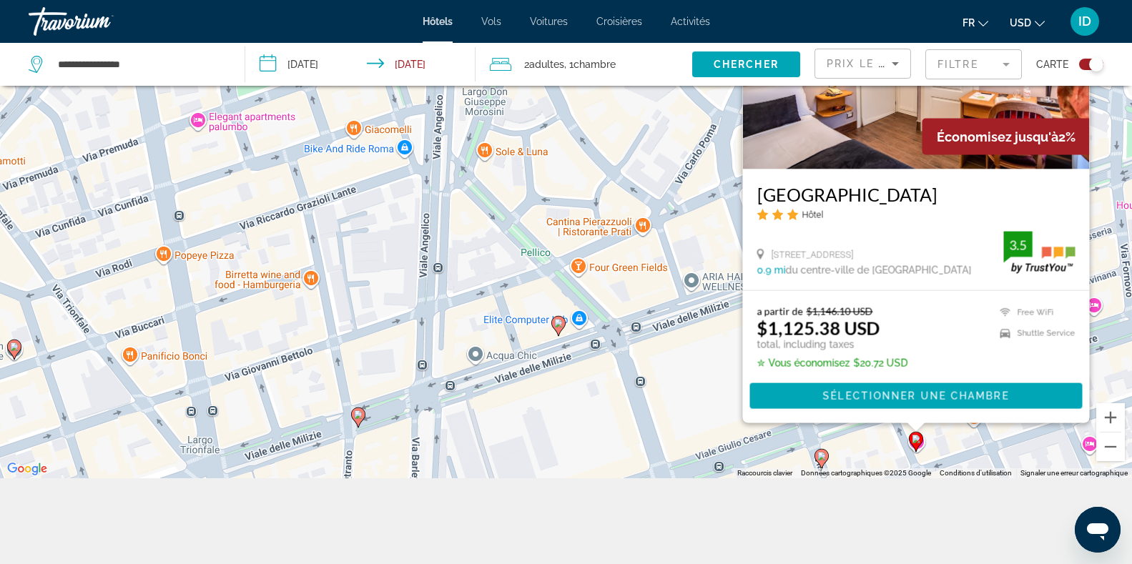
click at [559, 277] on div "Pour activer le glissement avec le clavier, appuyez sur Alt+Entrée. Une fois ce…" at bounding box center [566, 196] width 1132 height 564
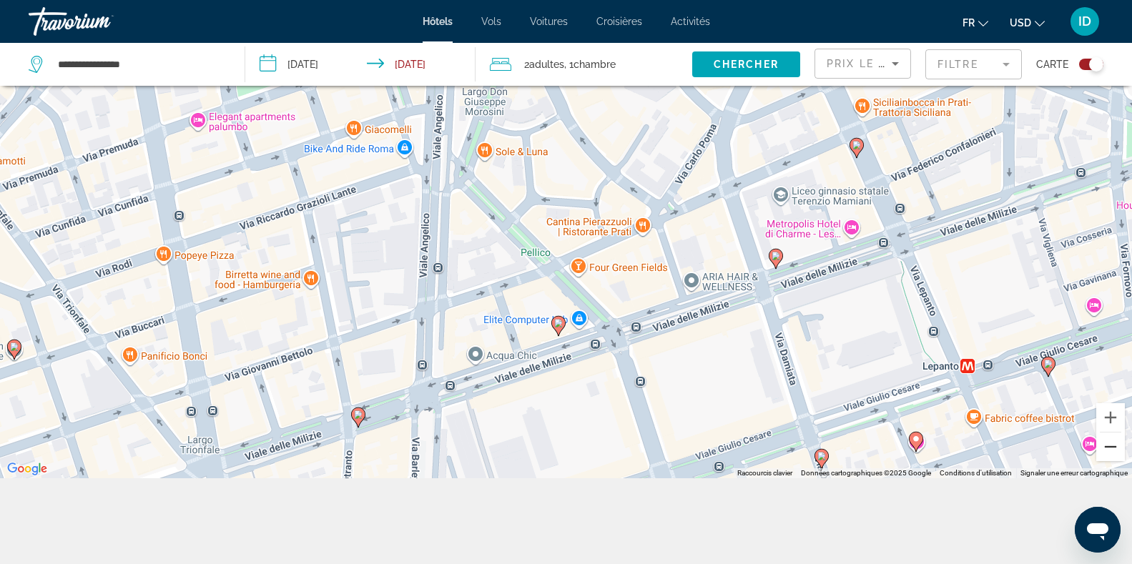
click at [1122, 455] on button "Zoom arrière" at bounding box center [1111, 447] width 29 height 29
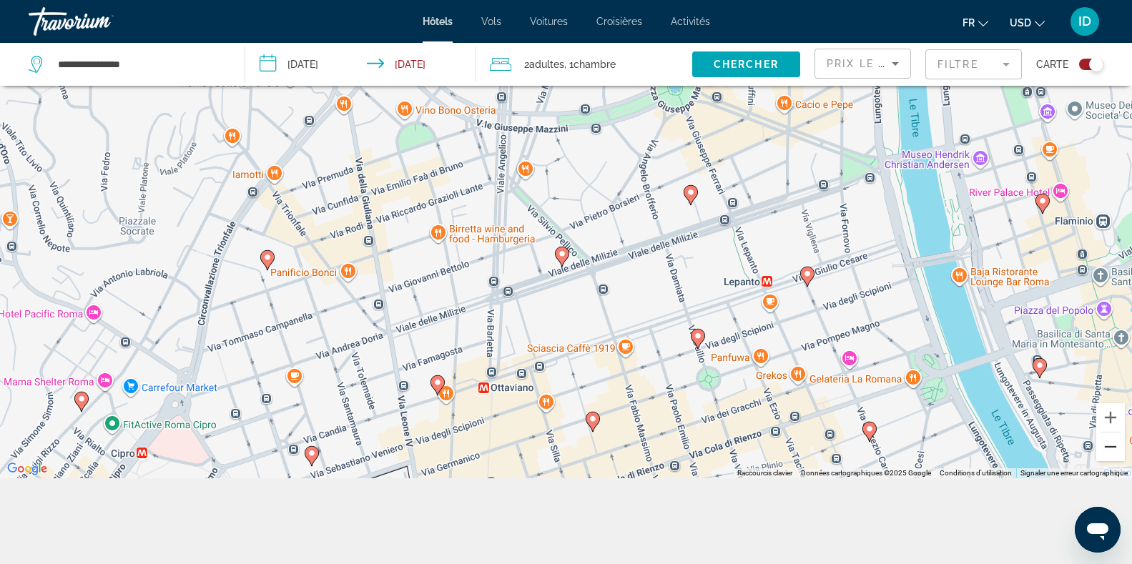
click at [1113, 449] on button "Zoom arrière" at bounding box center [1111, 447] width 29 height 29
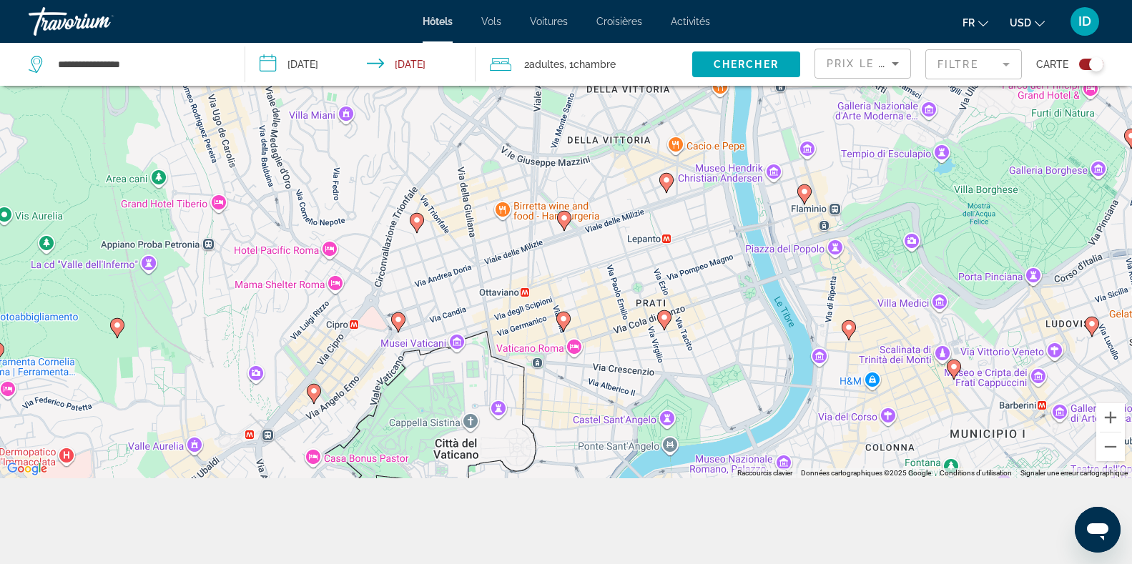
click at [436, 63] on input "**********" at bounding box center [363, 66] width 237 height 47
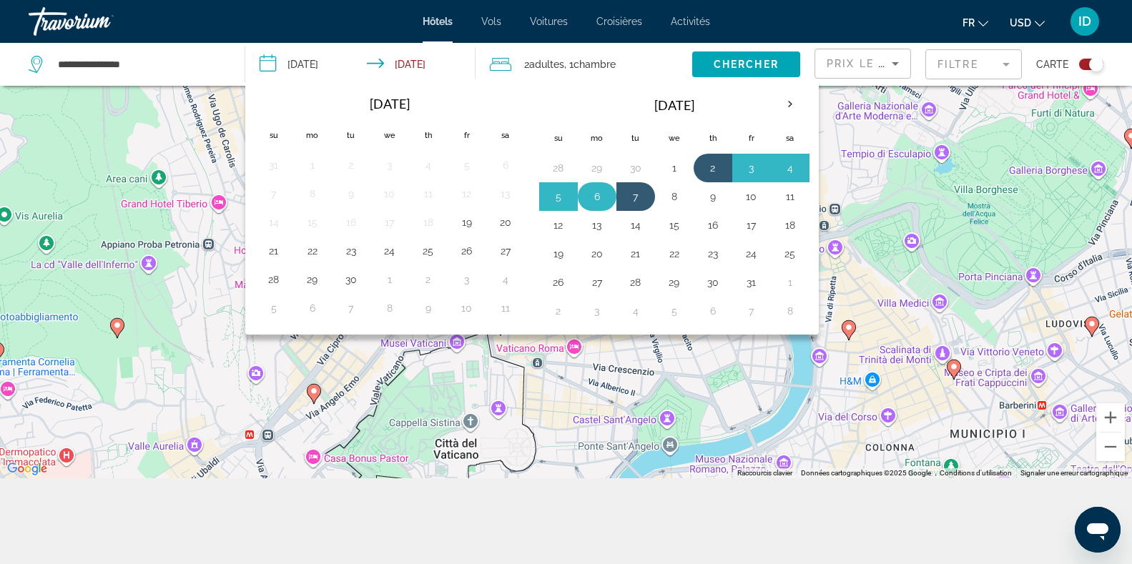
click at [590, 196] on button "6" at bounding box center [597, 197] width 23 height 20
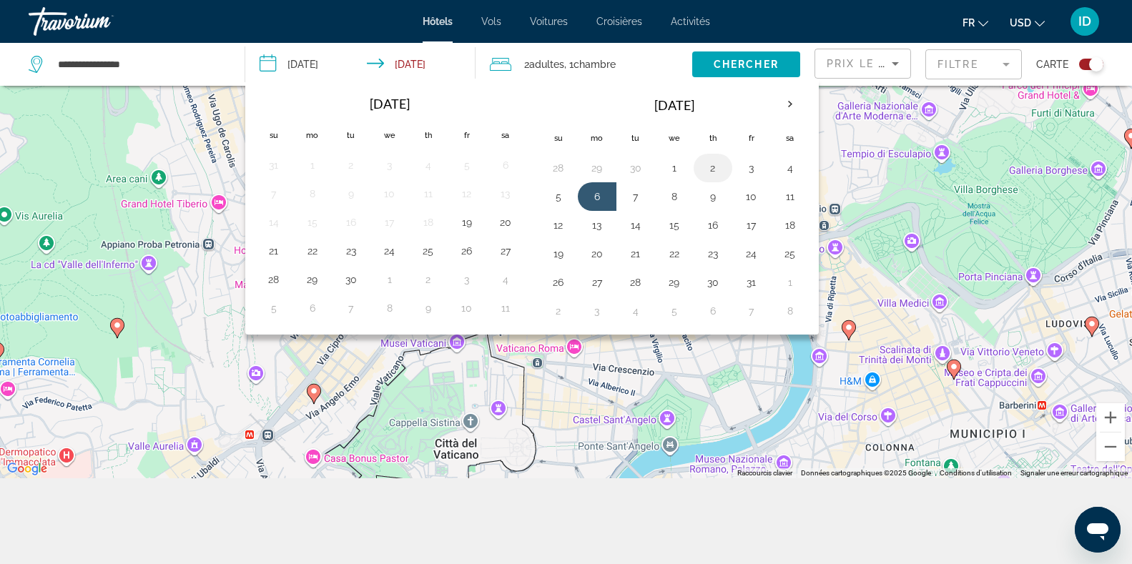
click at [722, 160] on button "2" at bounding box center [713, 168] width 23 height 20
type input "**********"
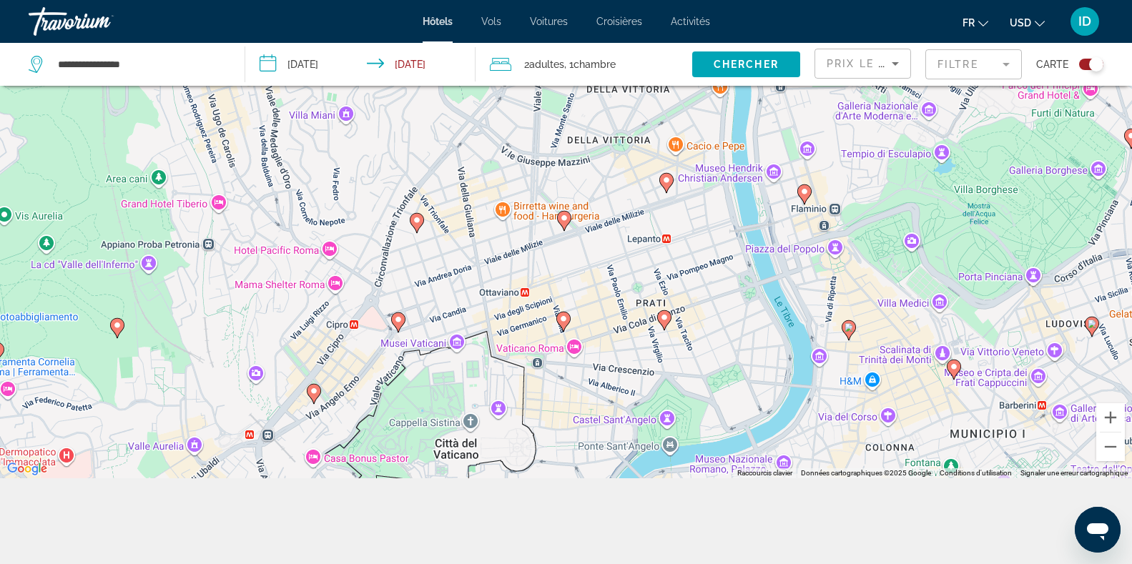
click at [338, 64] on input "**********" at bounding box center [363, 66] width 237 height 47
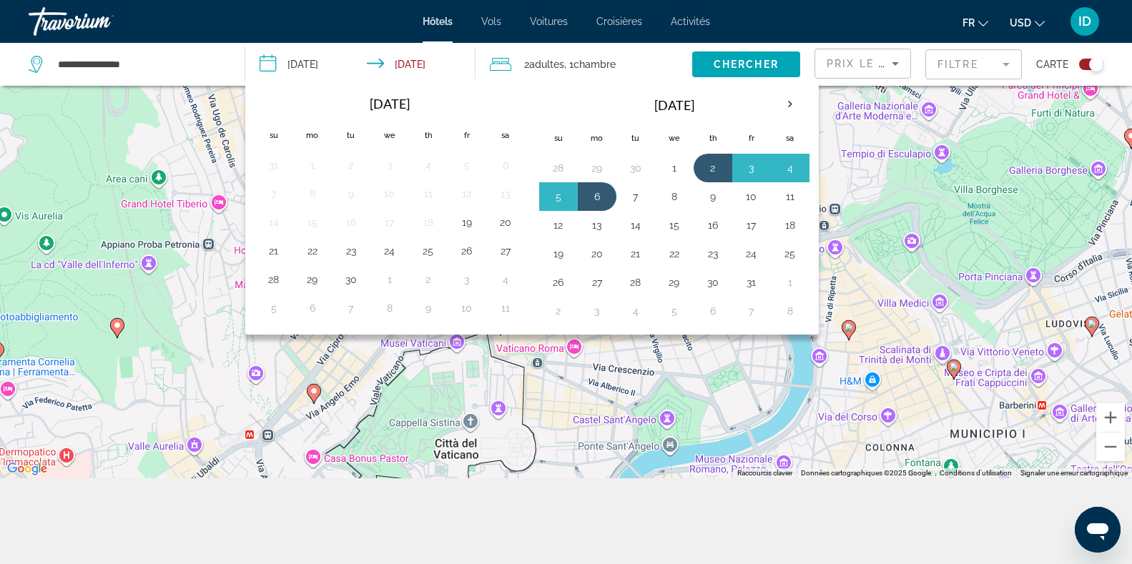
click at [523, 22] on li "Voitures" at bounding box center [549, 21] width 67 height 11
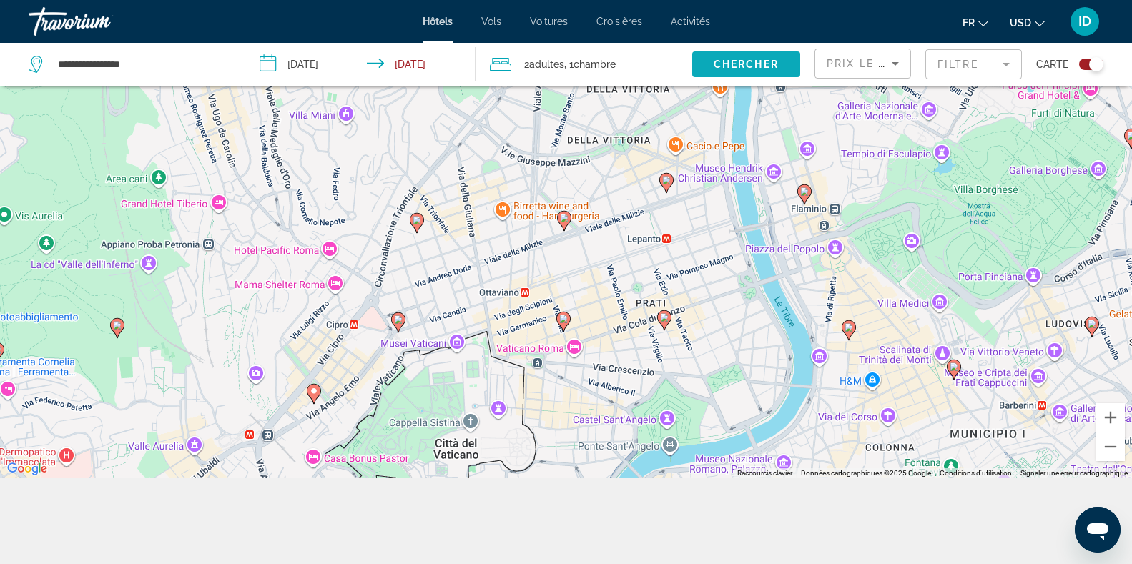
click at [762, 57] on span "Search widget" at bounding box center [746, 64] width 108 height 34
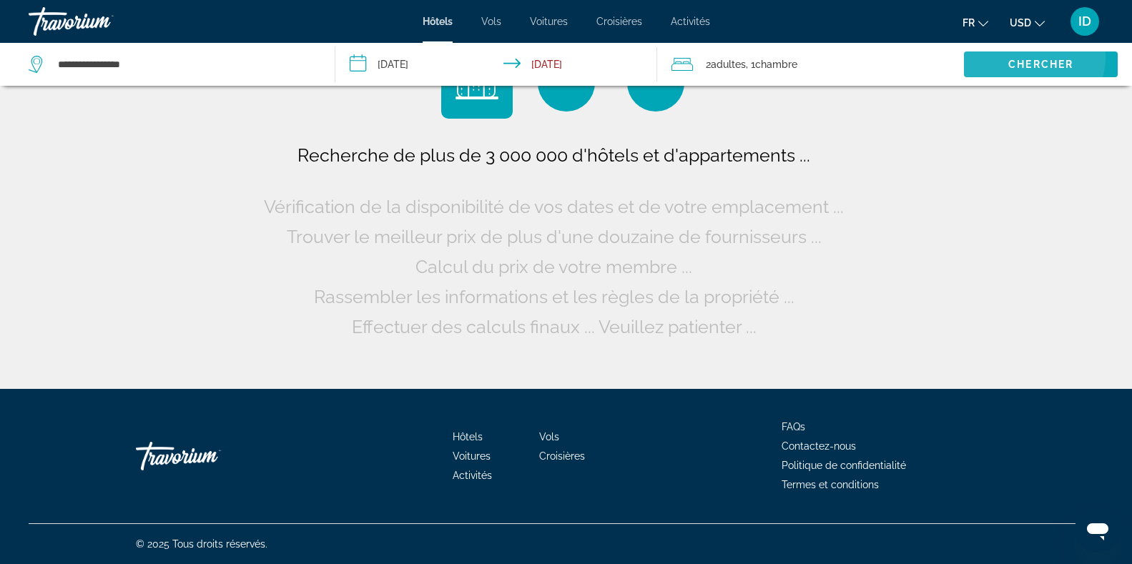
scroll to position [0, 0]
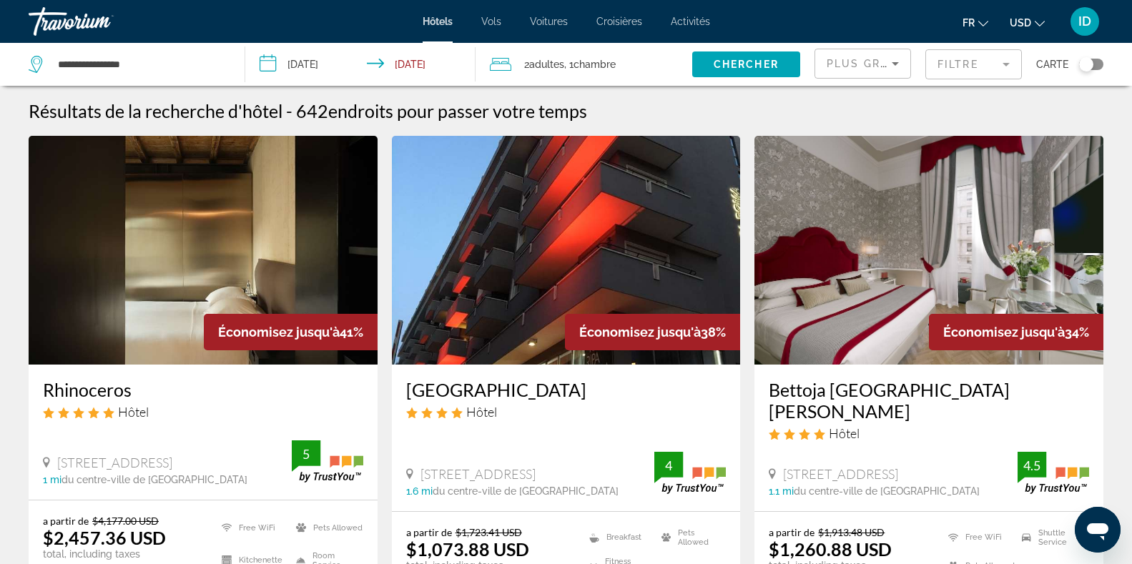
click at [1096, 65] on div "Toggle map" at bounding box center [1091, 64] width 24 height 11
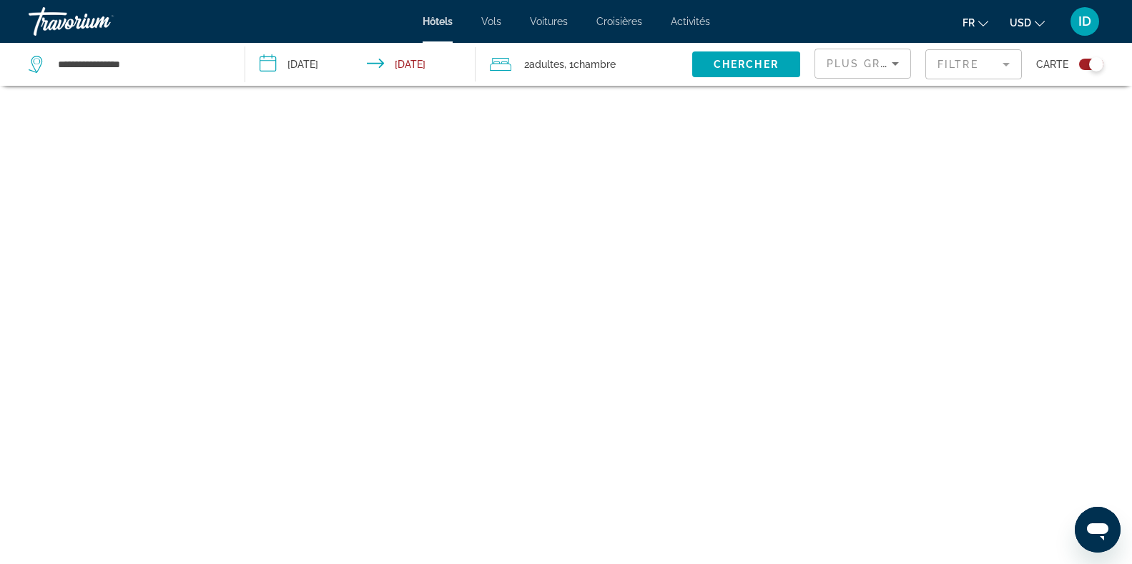
scroll to position [86, 0]
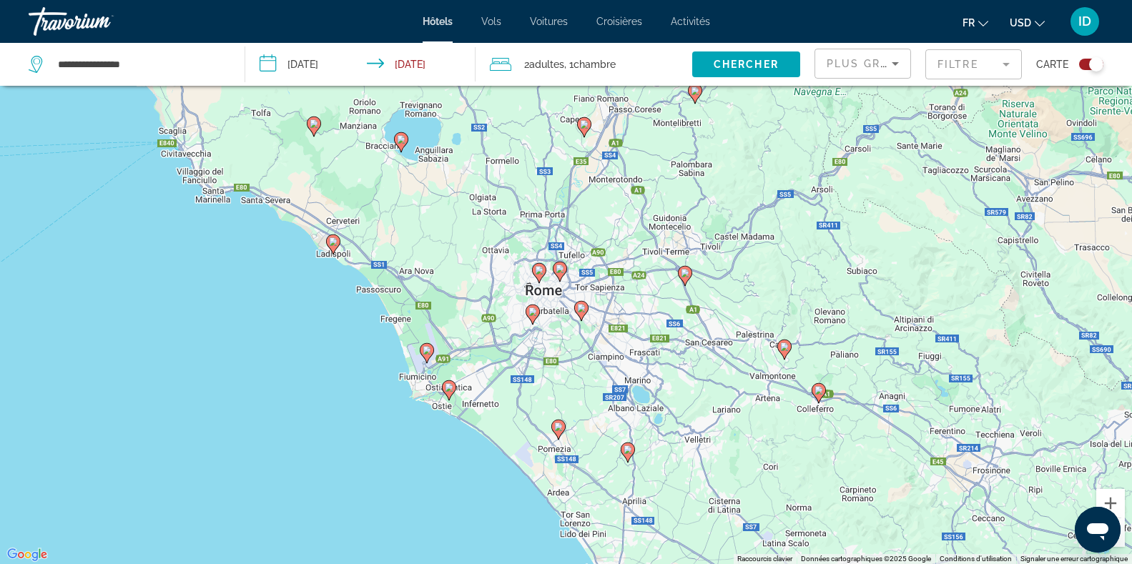
click at [559, 293] on div "Pour activer le glissement avec le clavier, appuyez sur Alt+Entrée. Une fois ce…" at bounding box center [566, 282] width 1132 height 564
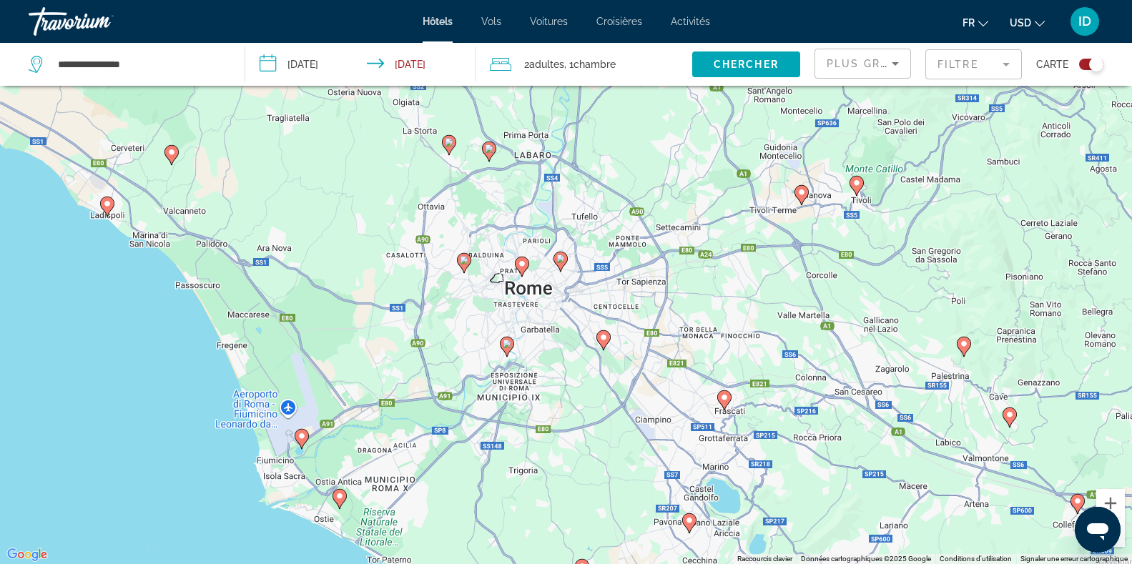
click at [559, 293] on div "Pour activer le glissement avec le clavier, appuyez sur Alt+Entrée. Une fois ce…" at bounding box center [566, 282] width 1132 height 564
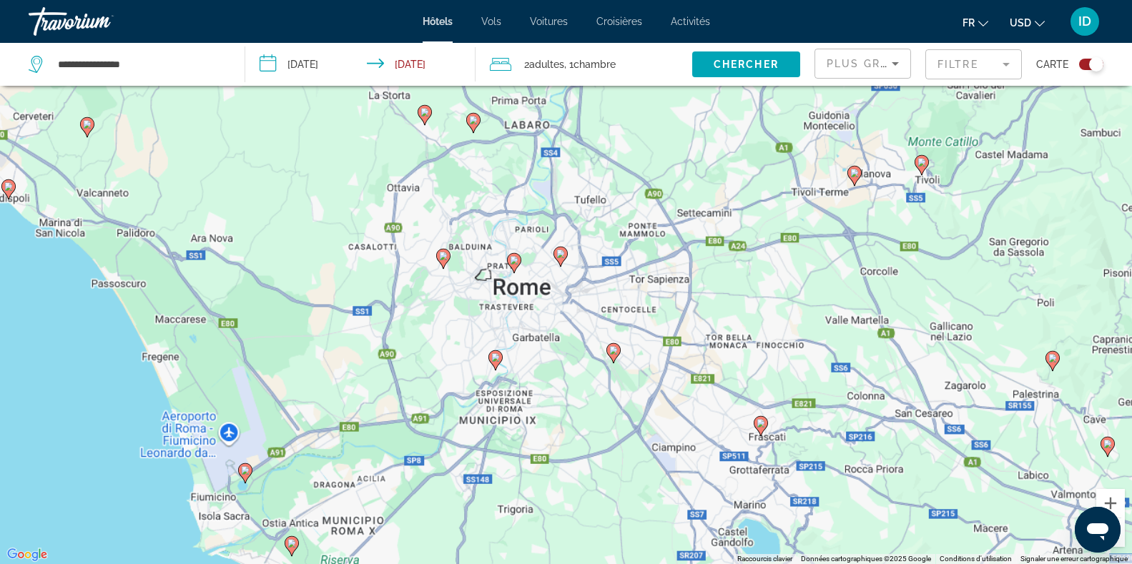
click at [559, 293] on div "Pour activer le glissement avec le clavier, appuyez sur Alt+Entrée. Une fois ce…" at bounding box center [566, 282] width 1132 height 564
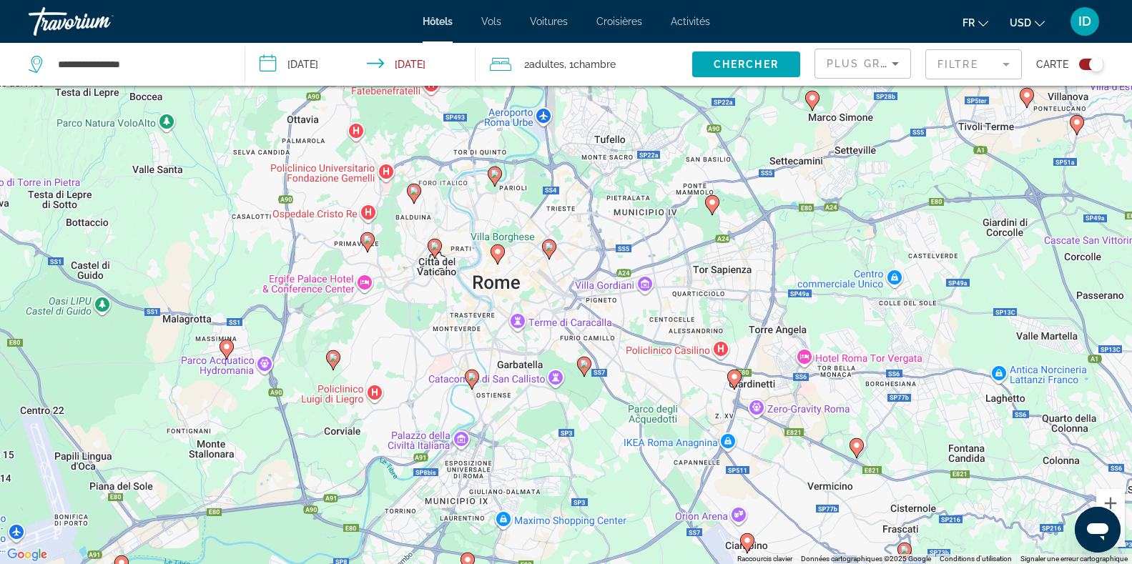
click at [559, 293] on div "Pour activer le glissement avec le clavier, appuyez sur Alt+Entrée. Une fois ce…" at bounding box center [566, 282] width 1132 height 564
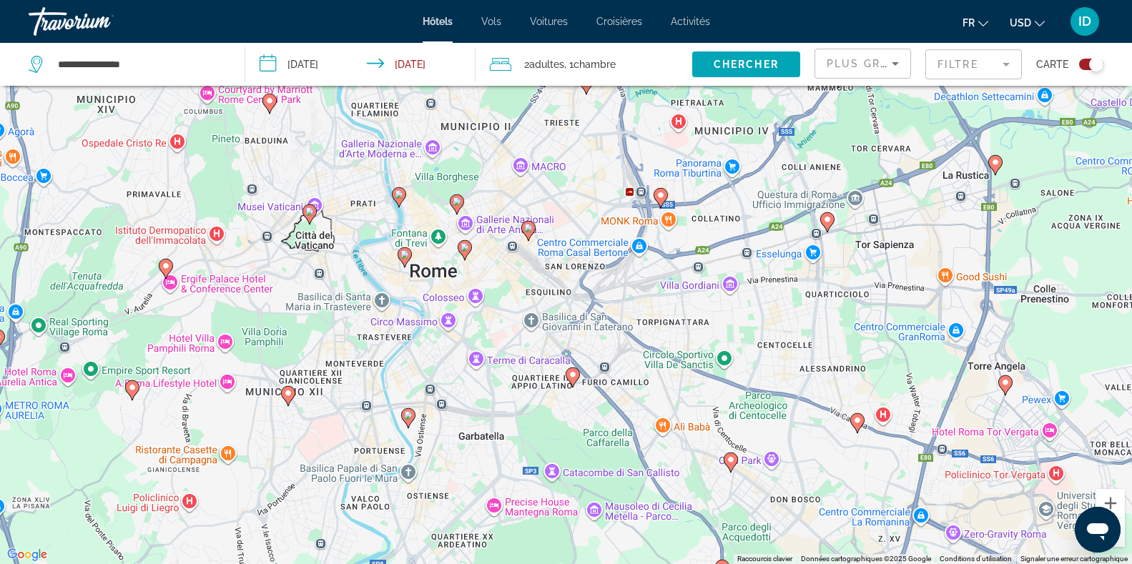
click at [1122, 528] on button "Zoom arrière" at bounding box center [1111, 533] width 29 height 29
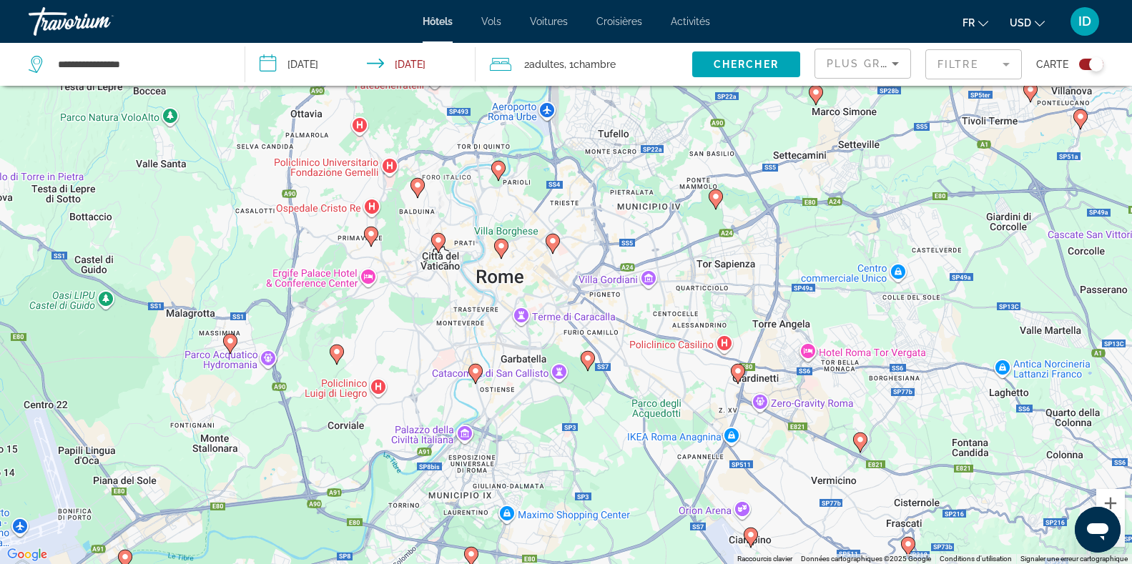
click at [501, 247] on image "Main content" at bounding box center [501, 246] width 9 height 9
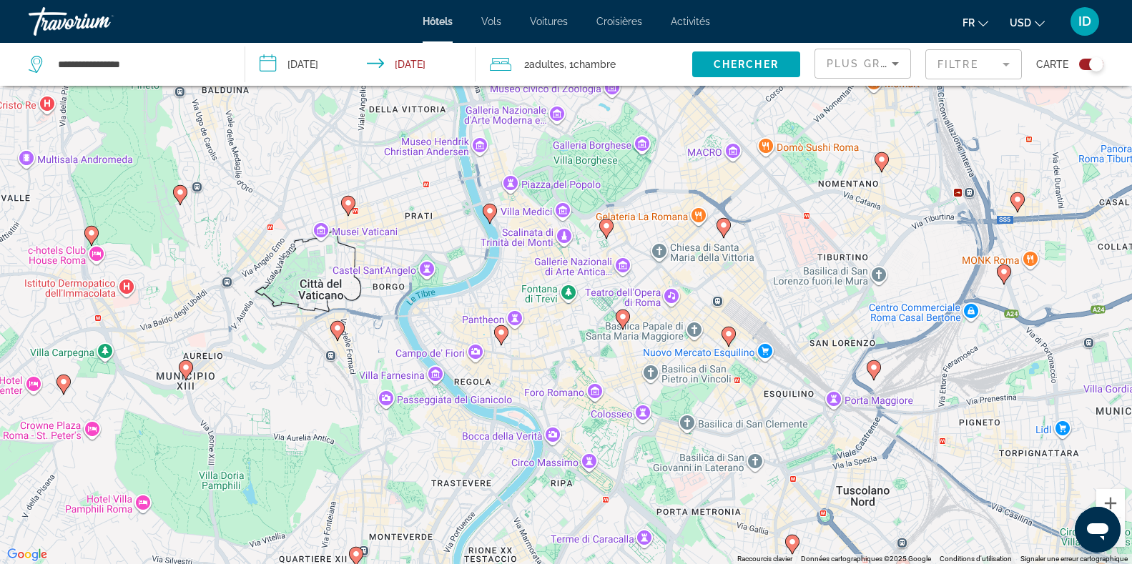
click at [621, 319] on image "Main content" at bounding box center [623, 317] width 9 height 9
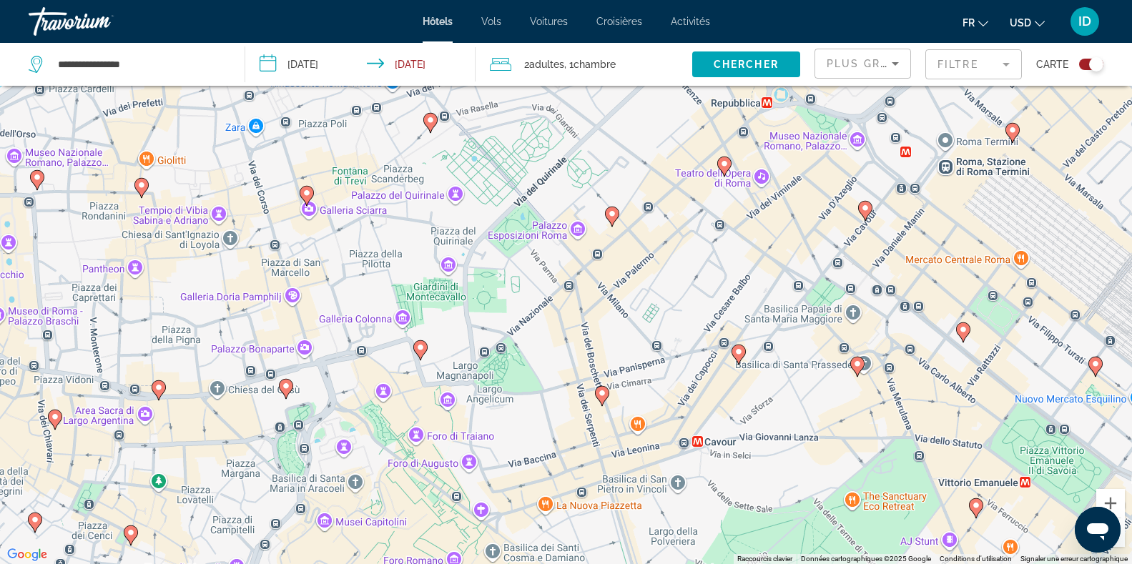
click at [617, 212] on icon "Main content" at bounding box center [611, 216] width 13 height 19
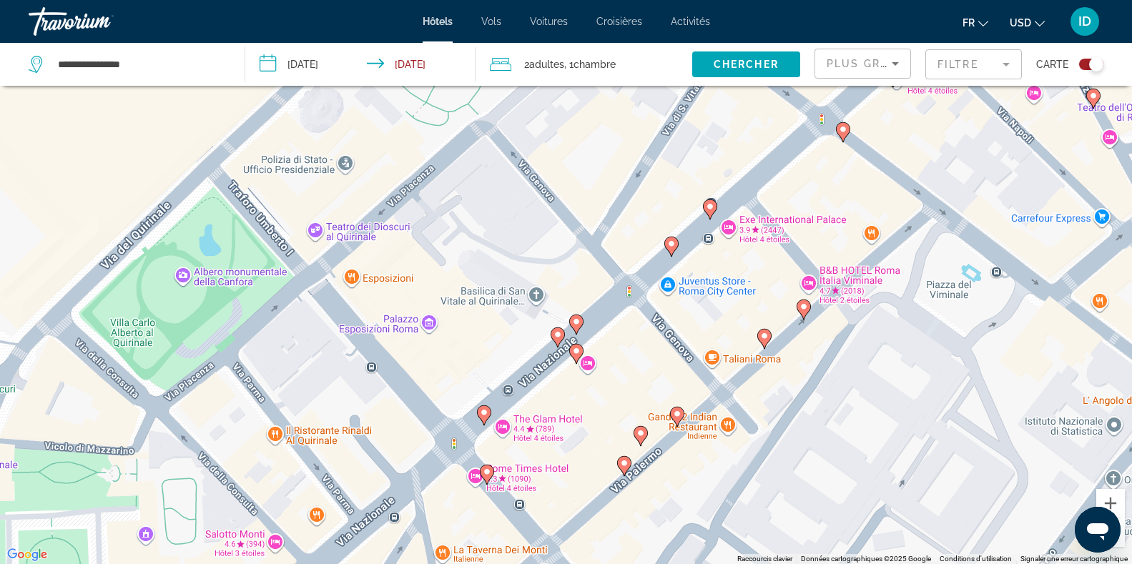
click at [576, 325] on image "Main content" at bounding box center [576, 322] width 9 height 9
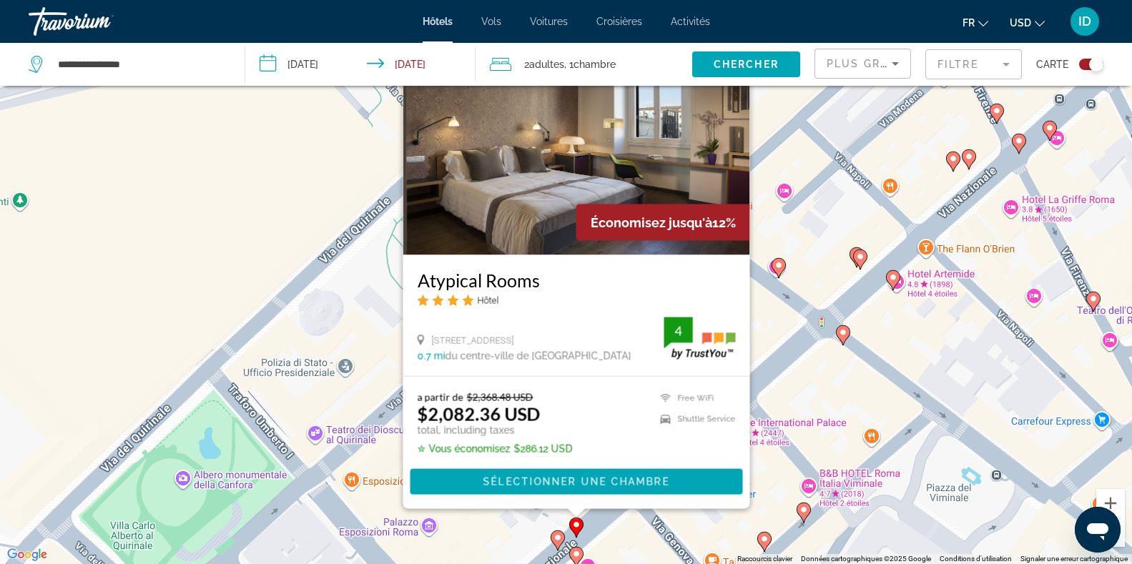
click at [782, 335] on div "Pour activer le glissement avec le clavier, appuyez sur Alt+Entrée. Une fois ce…" at bounding box center [566, 282] width 1132 height 564
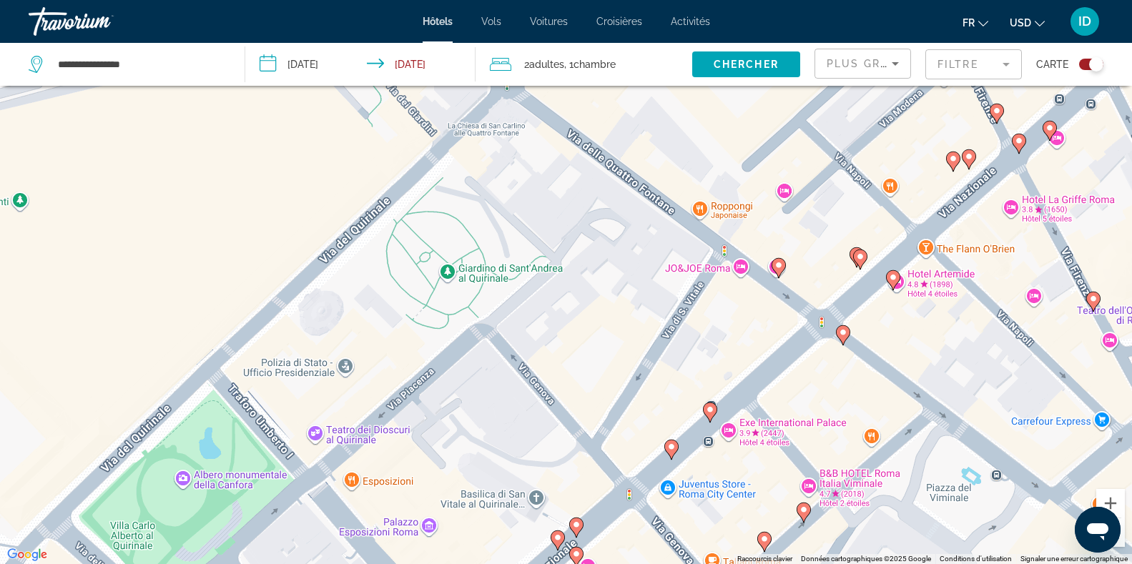
click at [779, 270] on icon "Main content" at bounding box center [778, 267] width 13 height 19
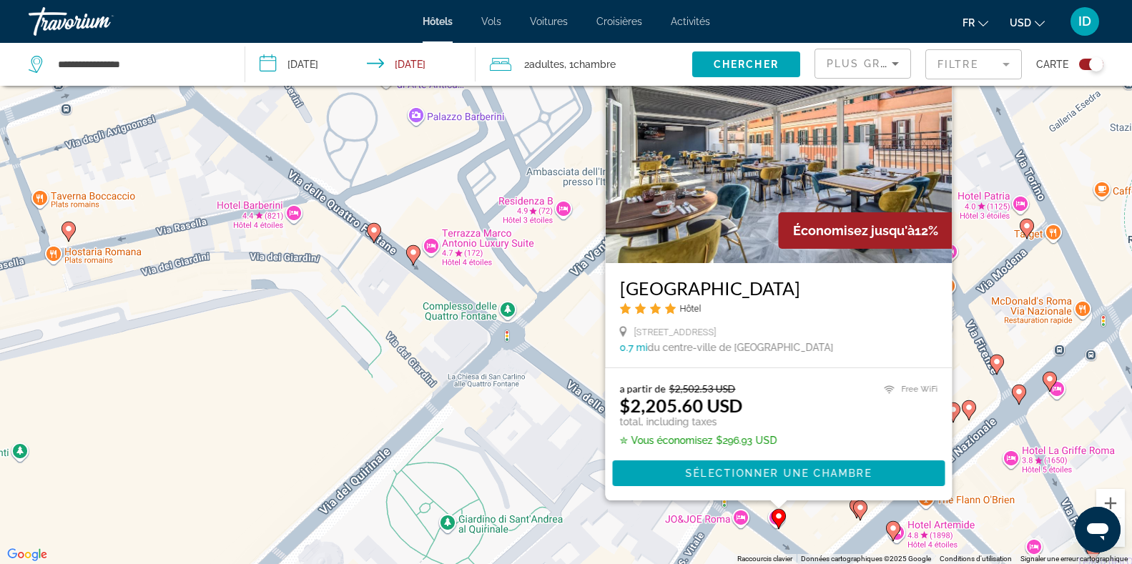
click at [963, 64] on mat-form-field "Filtre" at bounding box center [974, 64] width 97 height 30
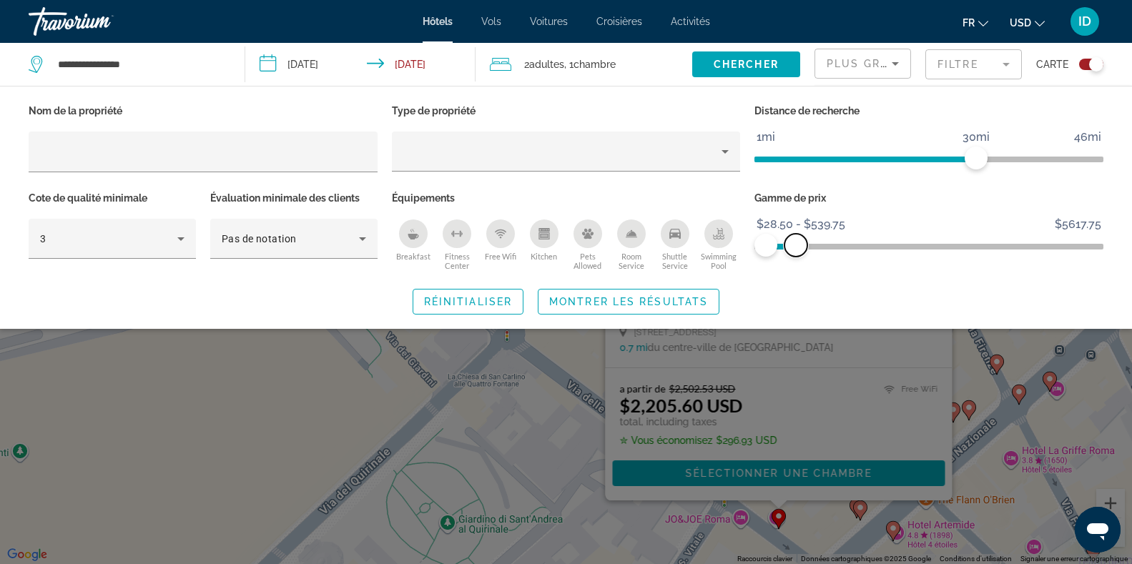
drag, startPoint x: 1097, startPoint y: 247, endPoint x: 796, endPoint y: 210, distance: 303.4
click at [796, 210] on div "Gamme de prix $28.50 $5617.75 $28.50 $539.75 $28.50 - $539.75" at bounding box center [928, 231] width 363 height 87
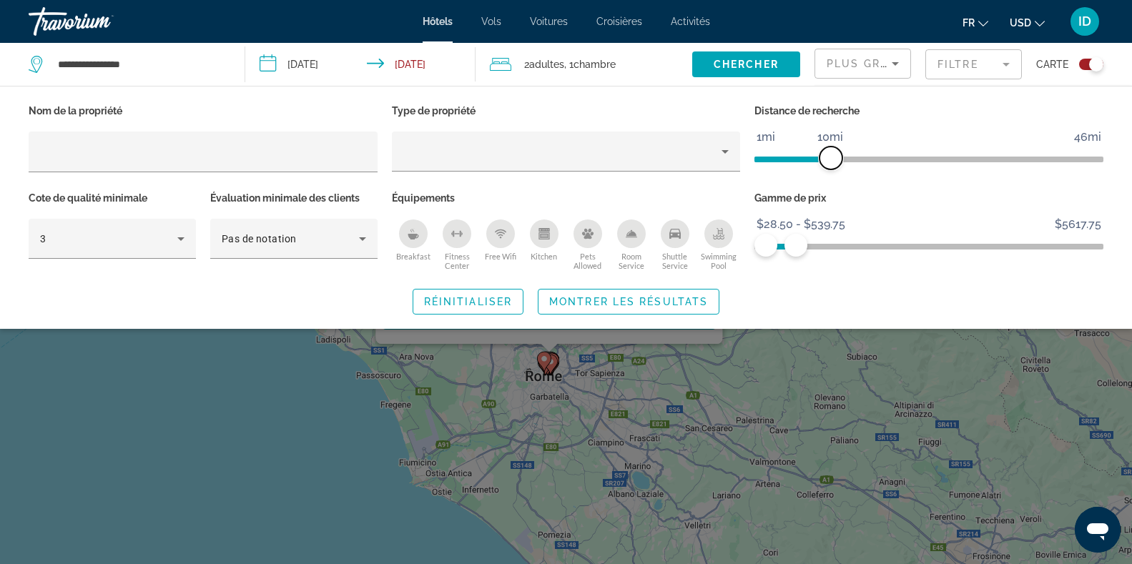
drag, startPoint x: 979, startPoint y: 162, endPoint x: 833, endPoint y: 152, distance: 146.2
click at [833, 152] on span "ngx-slider" at bounding box center [831, 158] width 23 height 23
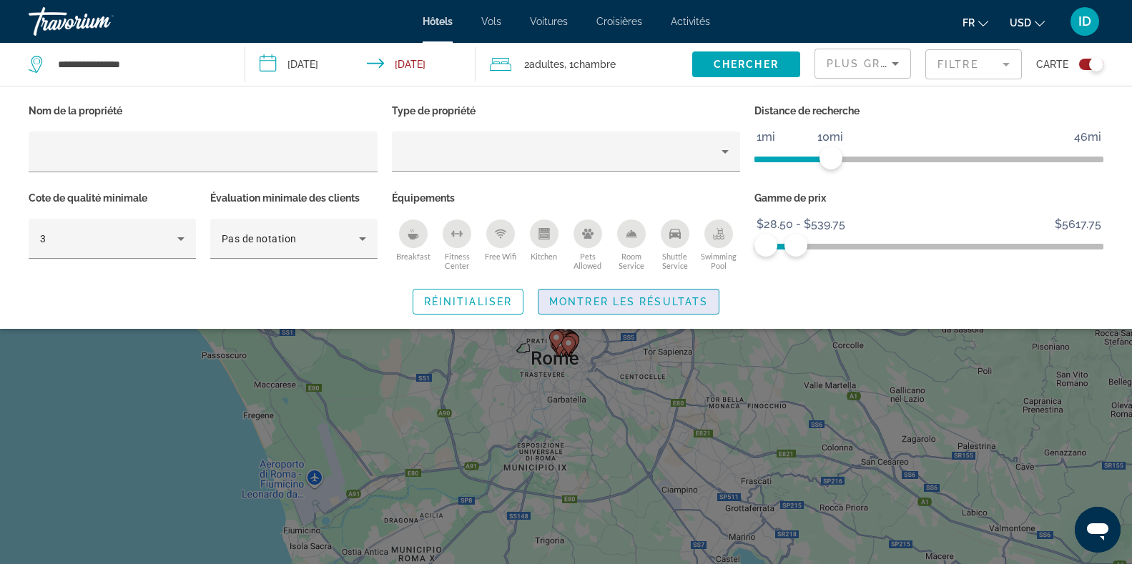
click at [628, 301] on span "Montrer les résultats" at bounding box center [628, 301] width 159 height 11
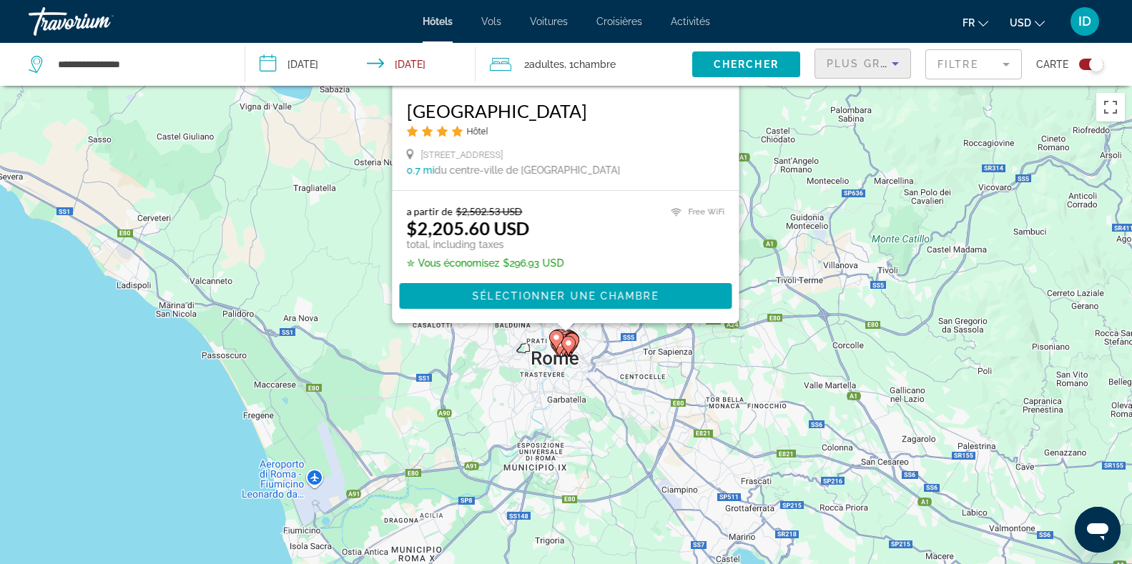
click at [891, 59] on icon "Sort by" at bounding box center [895, 63] width 17 height 17
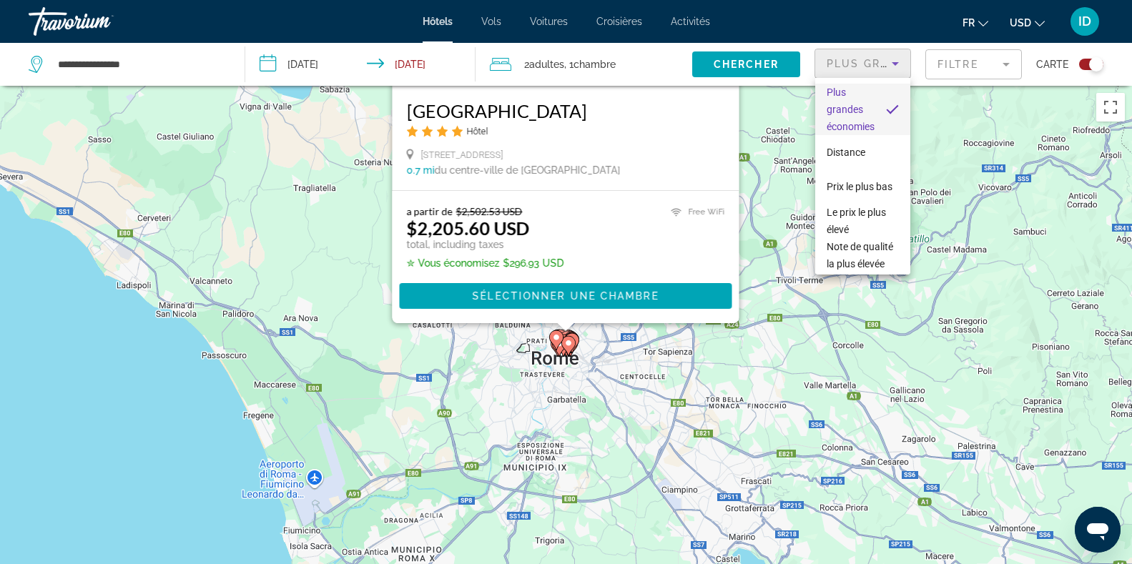
click at [963, 69] on div at bounding box center [566, 282] width 1132 height 564
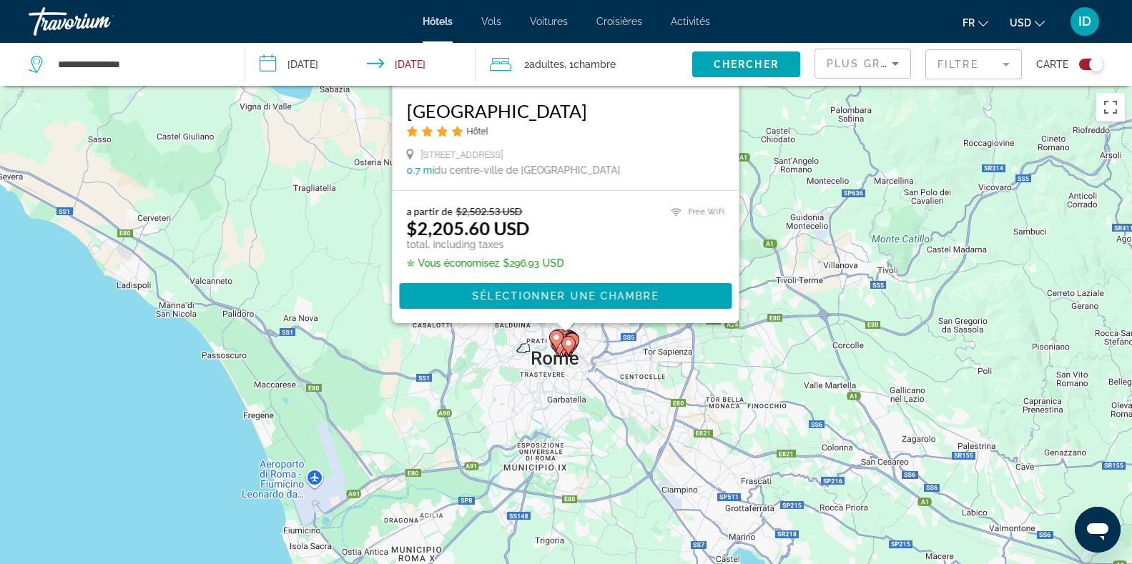
click at [963, 69] on mat-form-field "Filtre" at bounding box center [974, 64] width 97 height 30
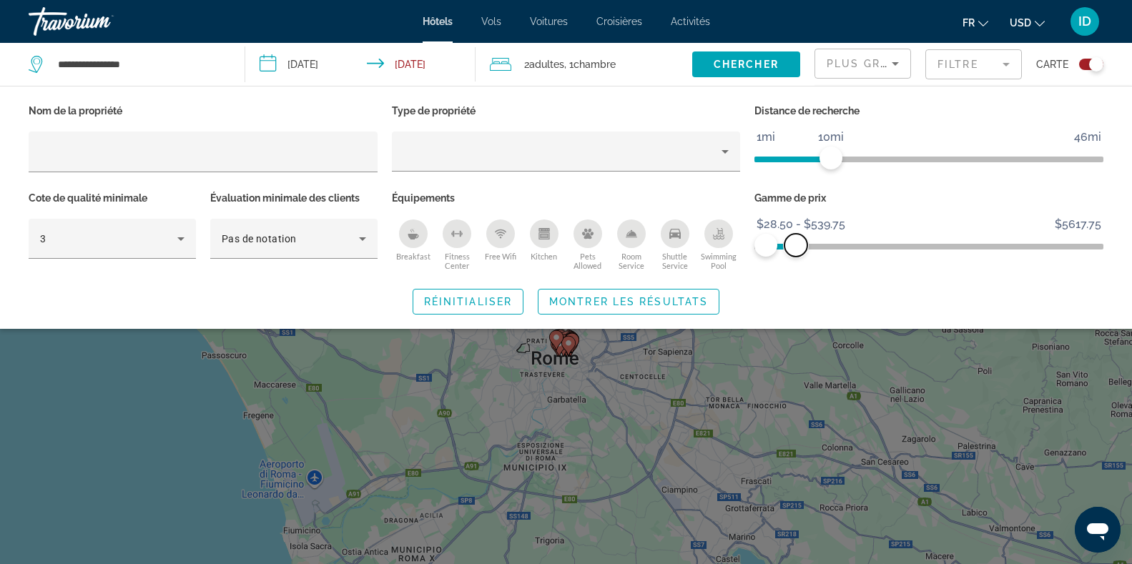
click at [798, 242] on span "ngx-slider-max" at bounding box center [796, 245] width 23 height 23
click at [802, 242] on span "ngx-slider-max" at bounding box center [801, 245] width 23 height 23
click at [674, 300] on span "Montrer les résultats" at bounding box center [628, 301] width 159 height 11
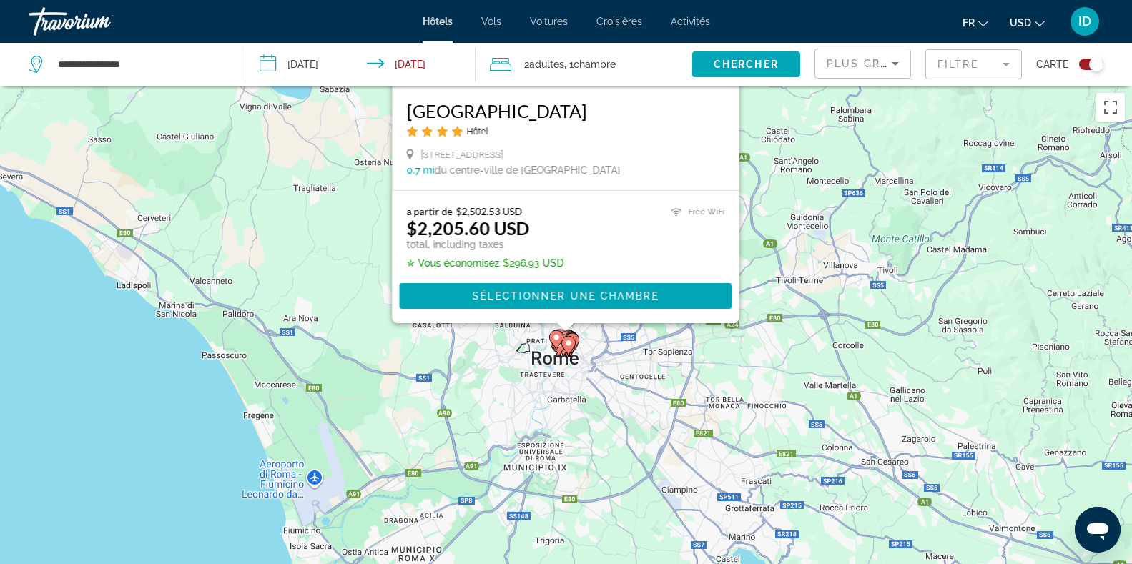
drag, startPoint x: 1100, startPoint y: 61, endPoint x: 1084, endPoint y: 58, distance: 16.0
click at [1084, 58] on button "Toggle map" at bounding box center [1086, 64] width 35 height 13
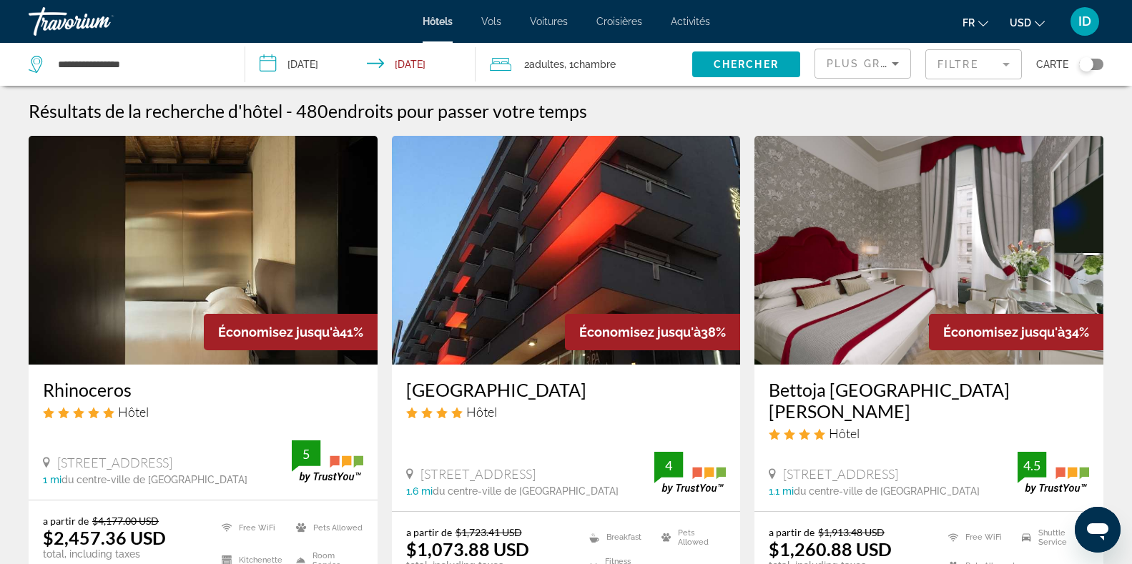
click at [1084, 58] on div "Toggle map" at bounding box center [1086, 64] width 14 height 14
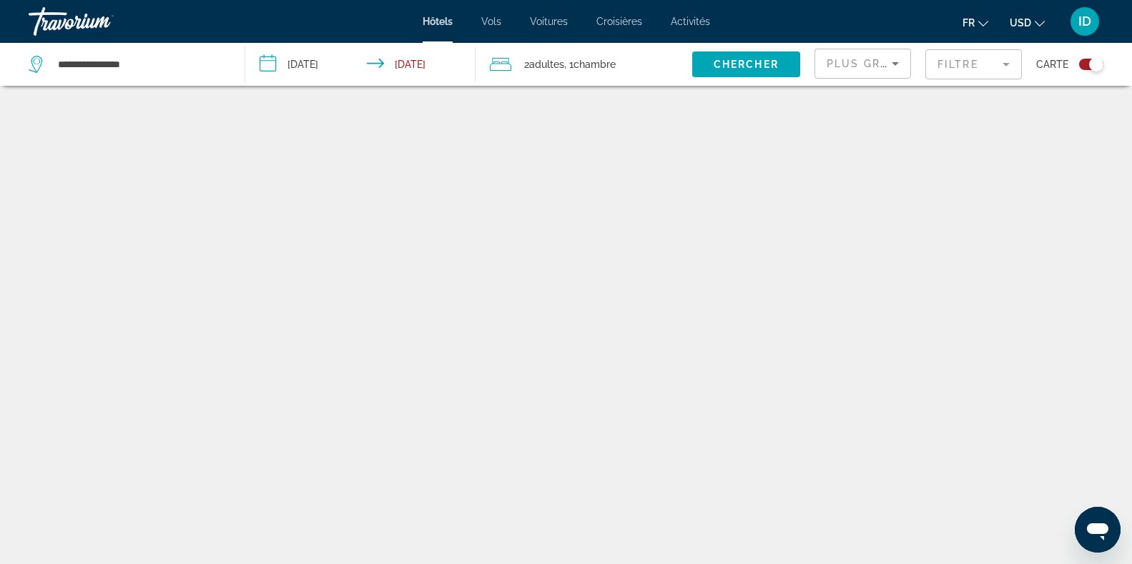
scroll to position [86, 0]
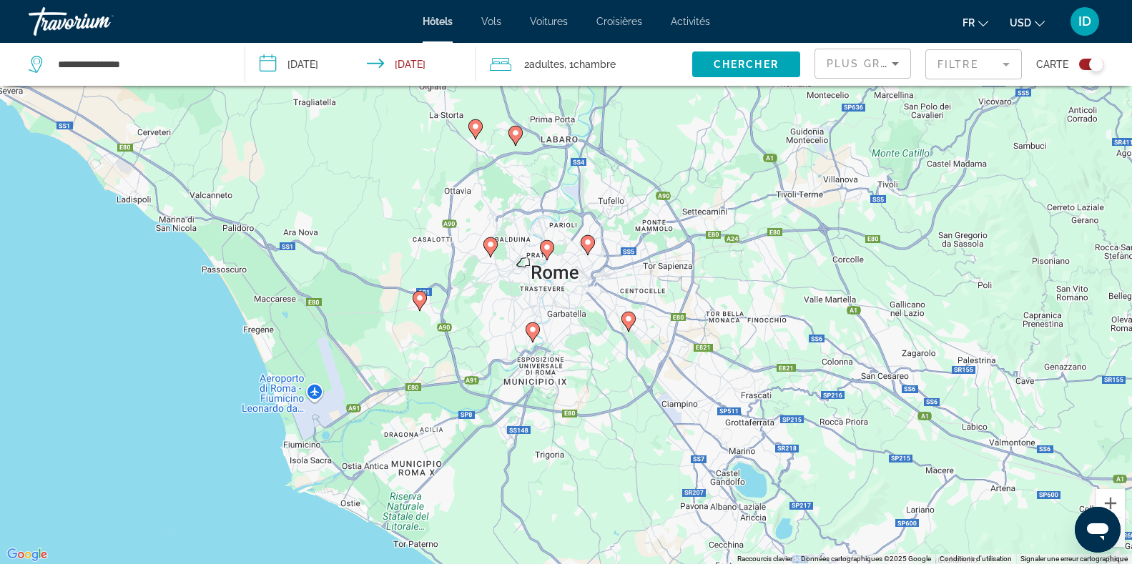
click at [1083, 64] on div "Toggle map" at bounding box center [1091, 64] width 24 height 11
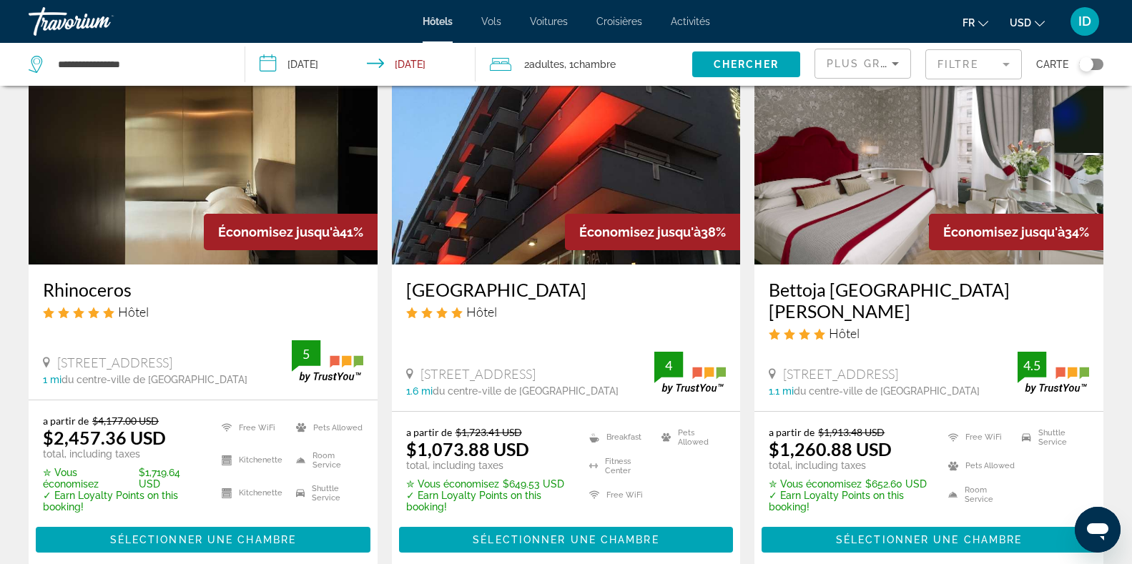
click at [975, 59] on mat-form-field "Filtre" at bounding box center [974, 64] width 97 height 30
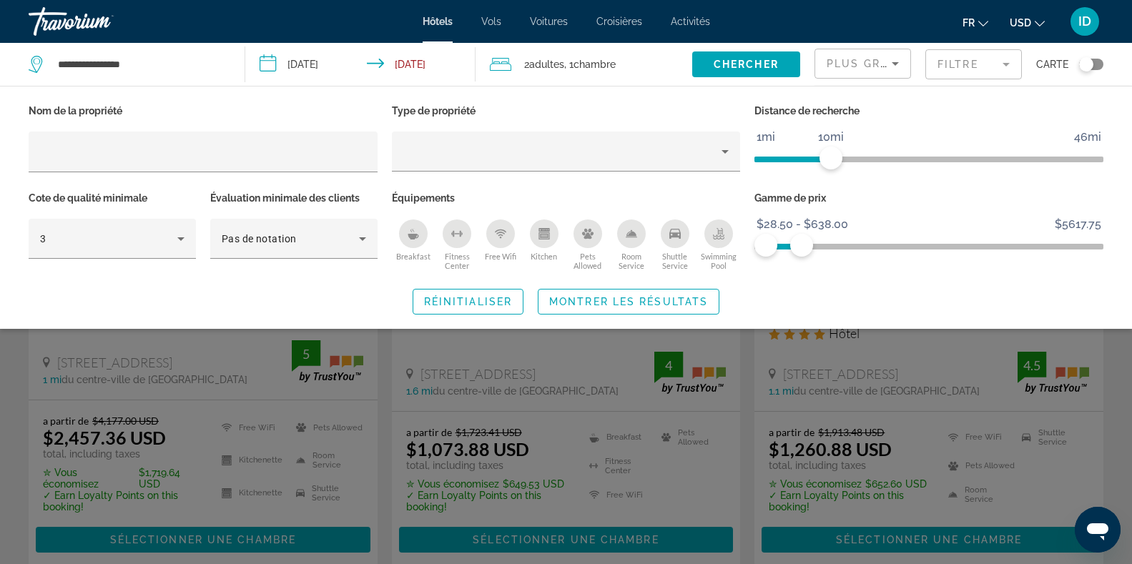
click at [883, 54] on div "Plus grandes économies" at bounding box center [863, 69] width 72 height 40
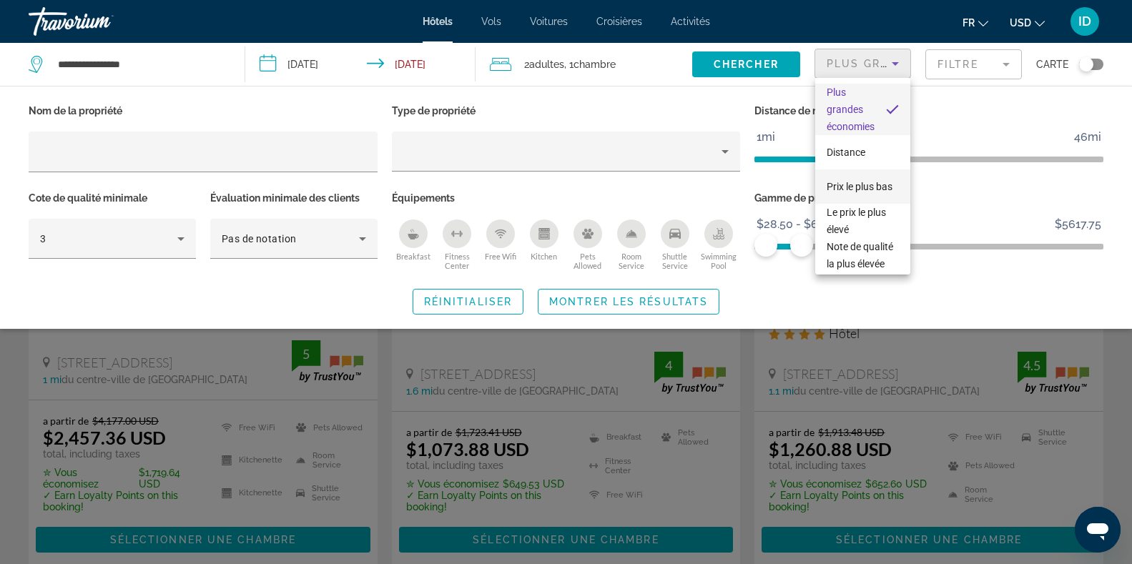
click at [861, 187] on span "Prix le plus bas" at bounding box center [860, 186] width 66 height 17
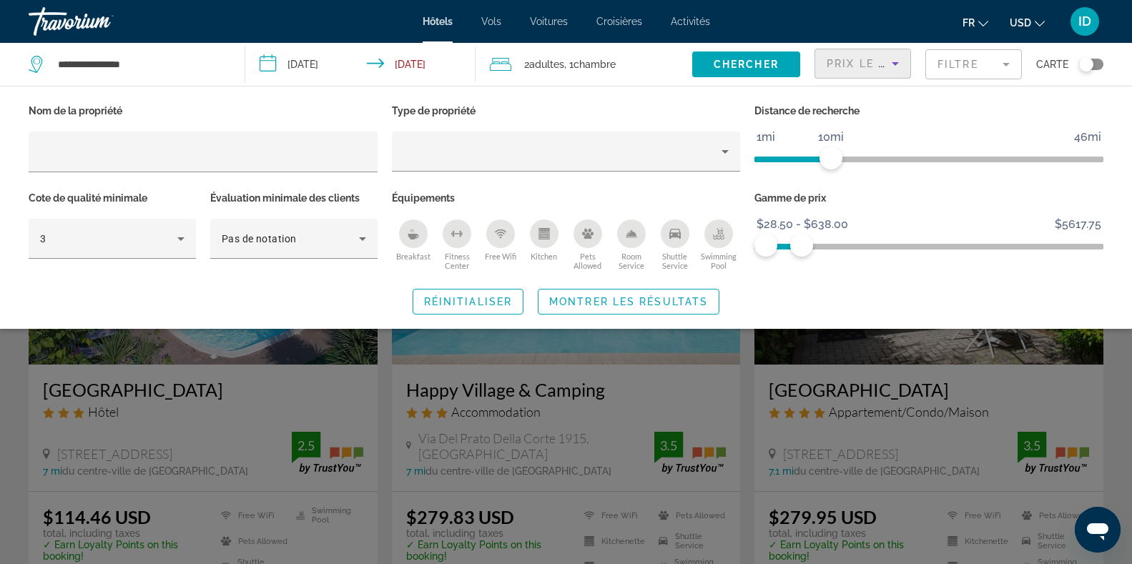
click at [990, 396] on div "Search widget" at bounding box center [566, 390] width 1132 height 350
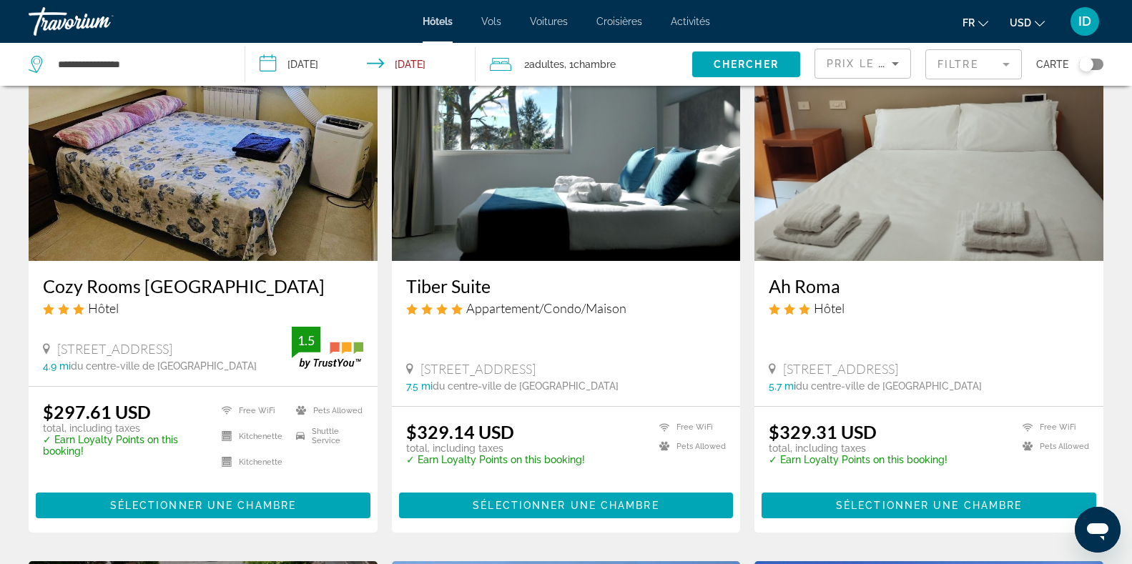
scroll to position [705, 0]
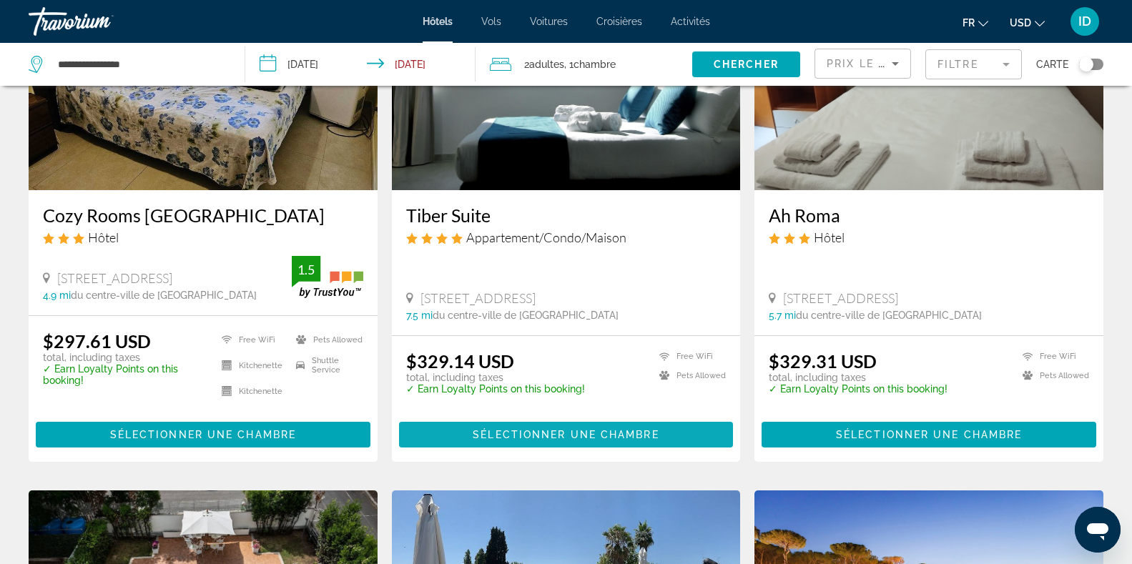
click at [627, 429] on span "Sélectionner une chambre" at bounding box center [566, 434] width 186 height 11
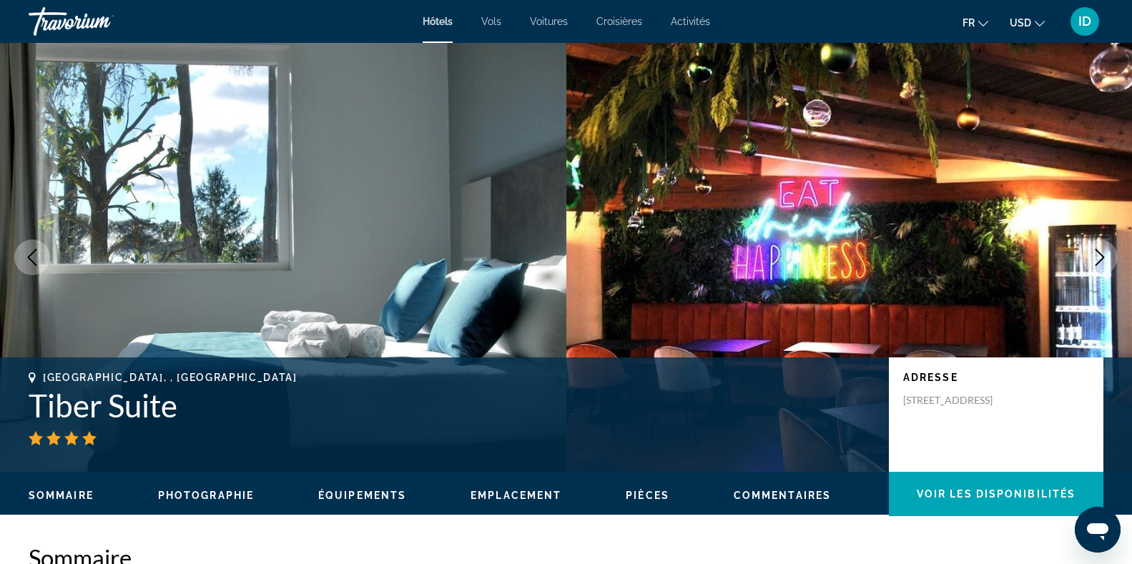
click at [1108, 252] on icon "Next image" at bounding box center [1099, 257] width 17 height 17
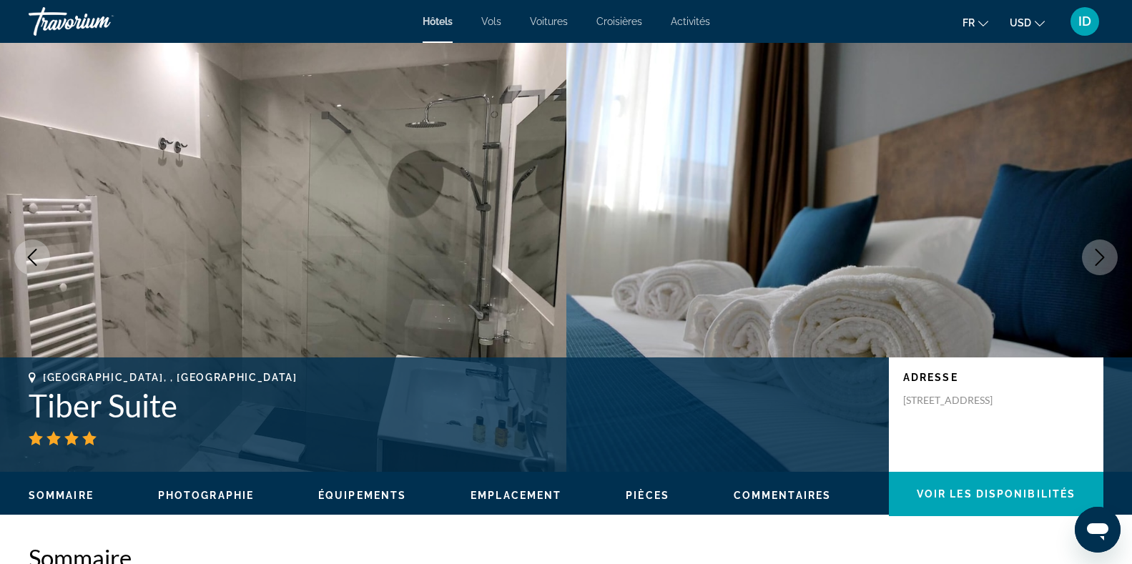
click at [1108, 252] on icon "Next image" at bounding box center [1099, 257] width 17 height 17
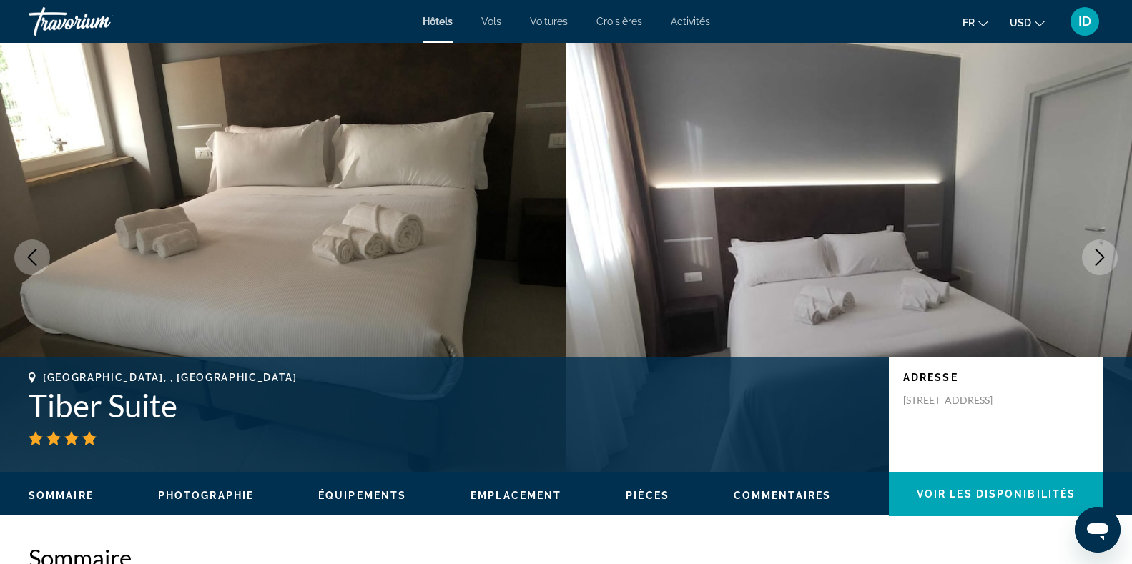
click at [1108, 252] on icon "Next image" at bounding box center [1099, 257] width 17 height 17
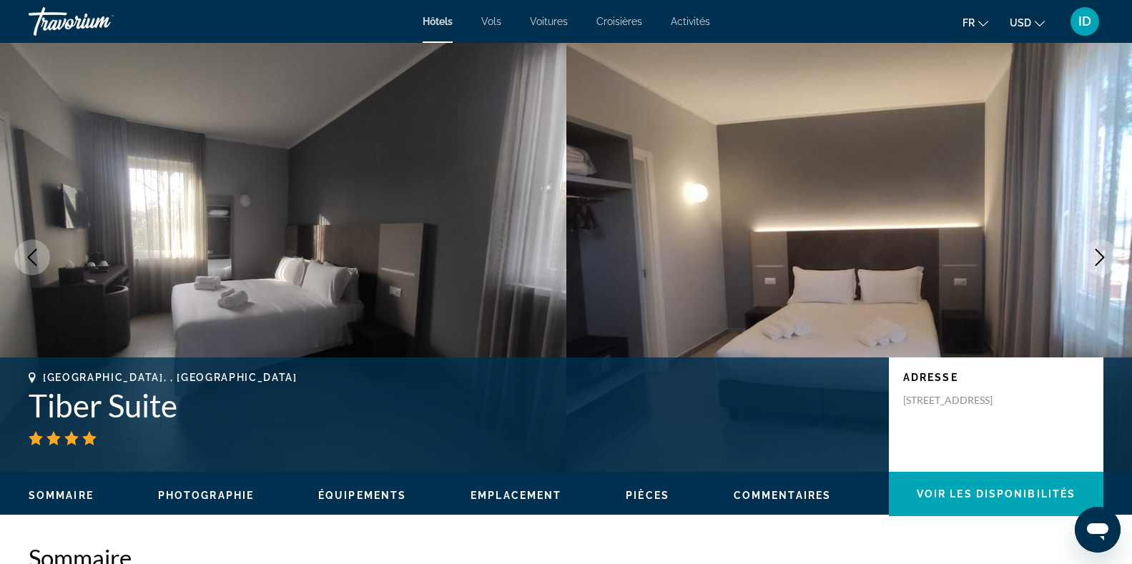
click at [1108, 252] on icon "Next image" at bounding box center [1099, 257] width 17 height 17
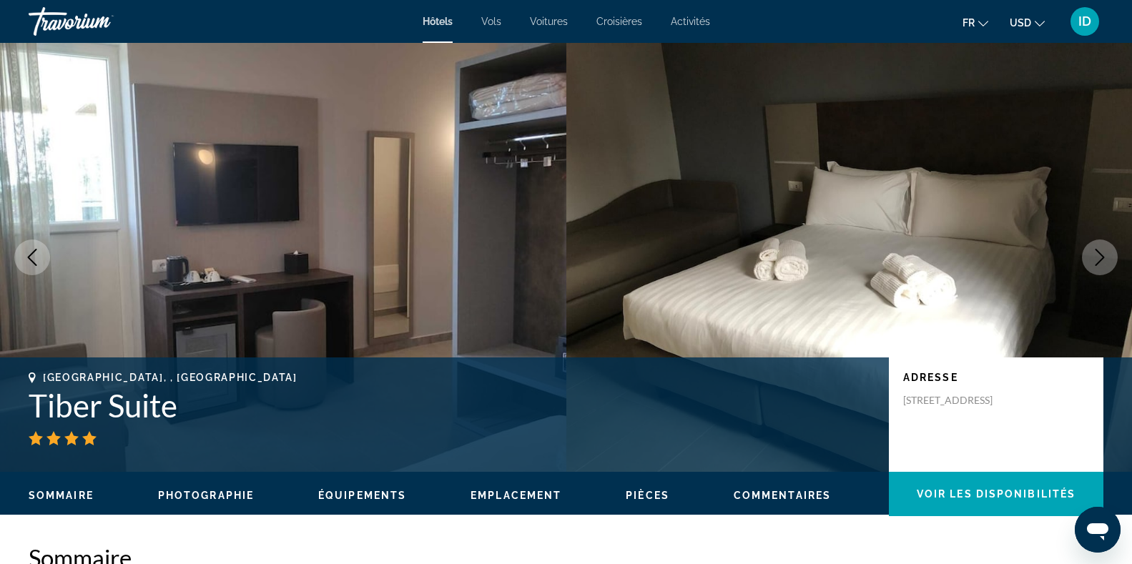
click at [1108, 252] on icon "Next image" at bounding box center [1099, 257] width 17 height 17
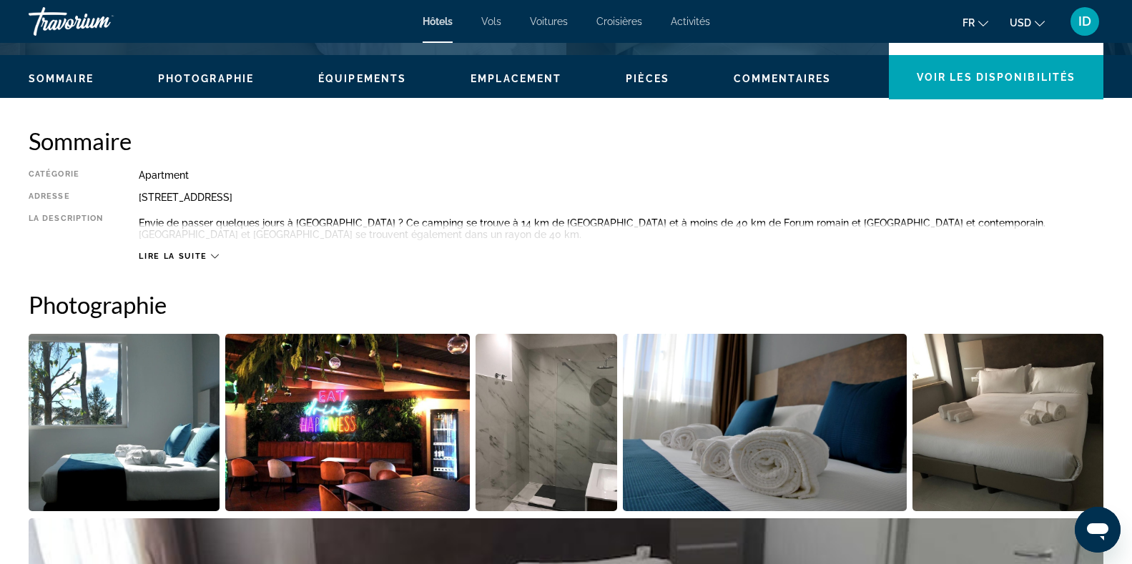
scroll to position [423, 0]
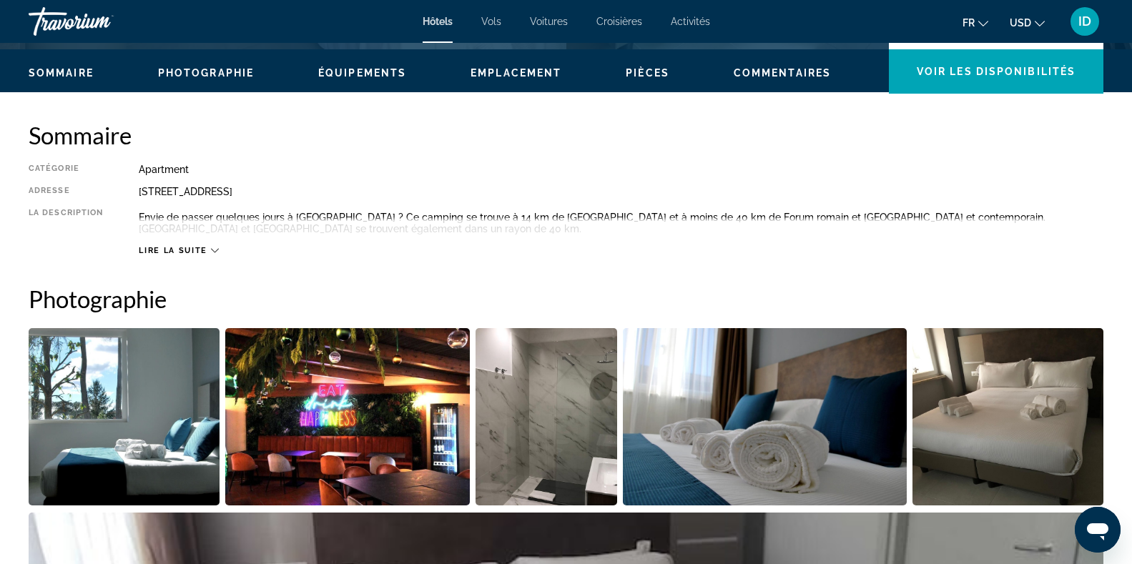
click at [210, 250] on div "Lire la suite" at bounding box center [178, 250] width 79 height 9
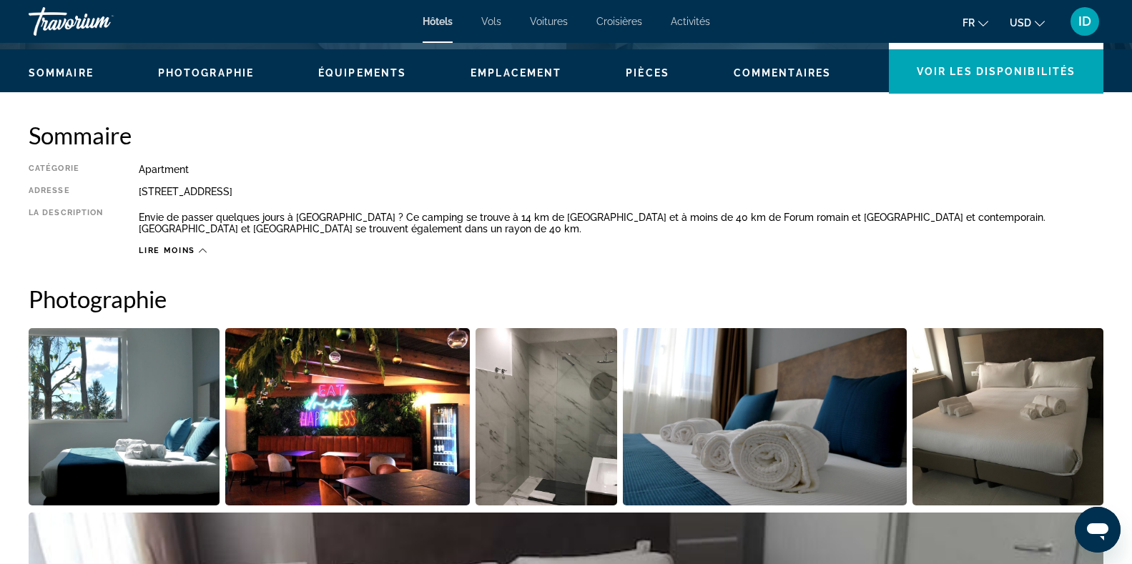
click at [717, 171] on div "Apartment" at bounding box center [621, 169] width 965 height 11
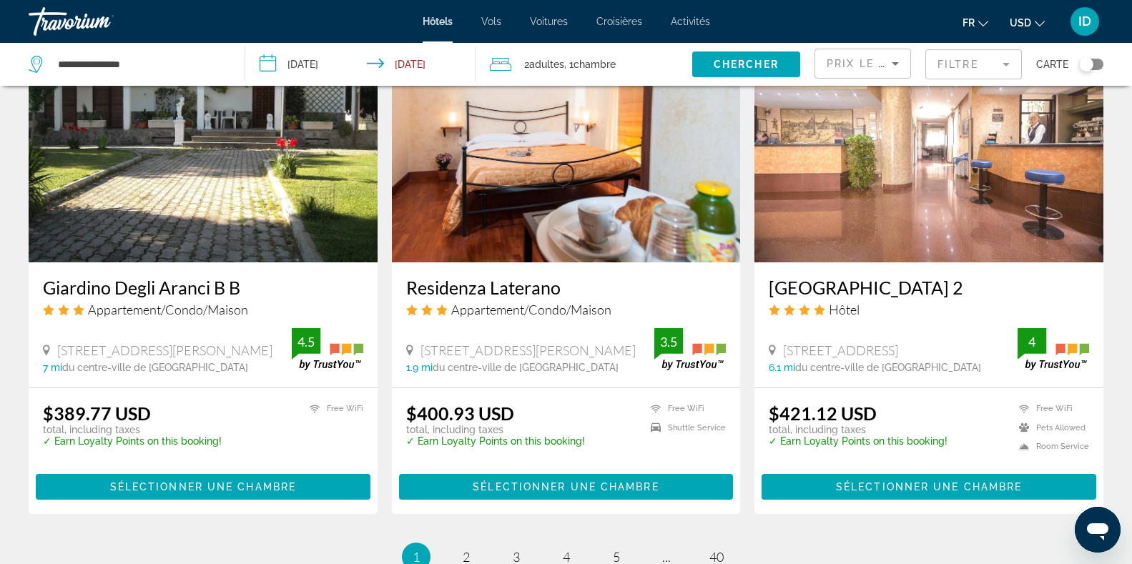
scroll to position [1693, 0]
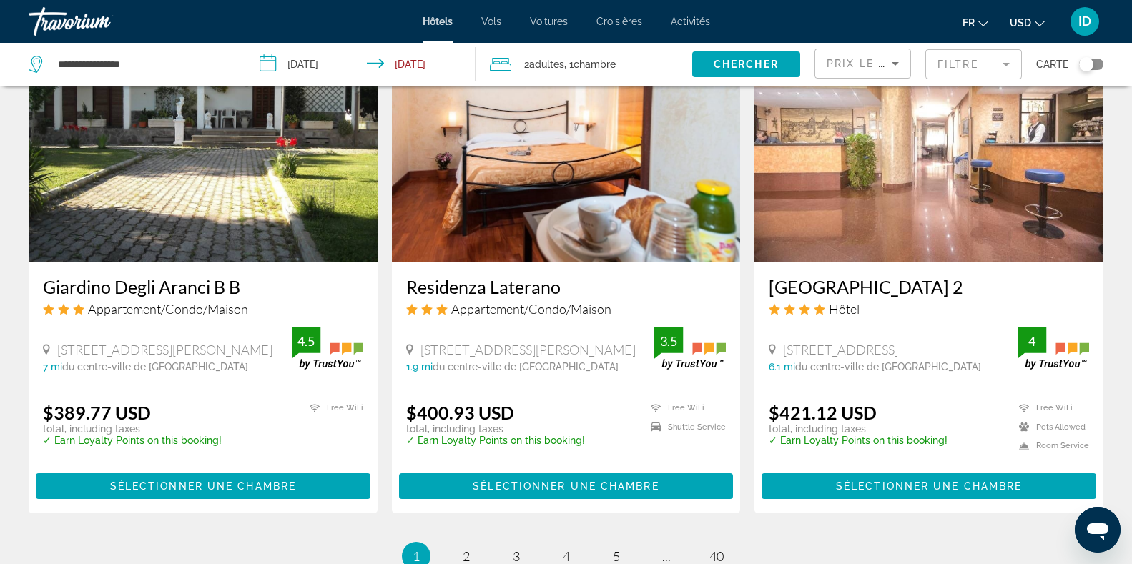
click at [921, 175] on img "Main content" at bounding box center [929, 147] width 349 height 229
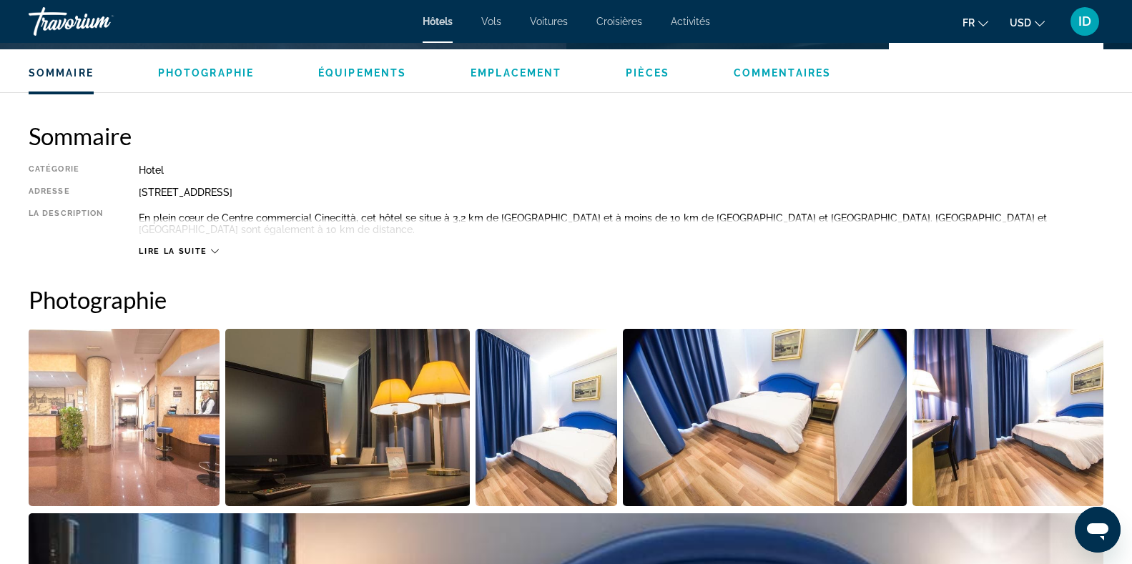
scroll to position [494, 0]
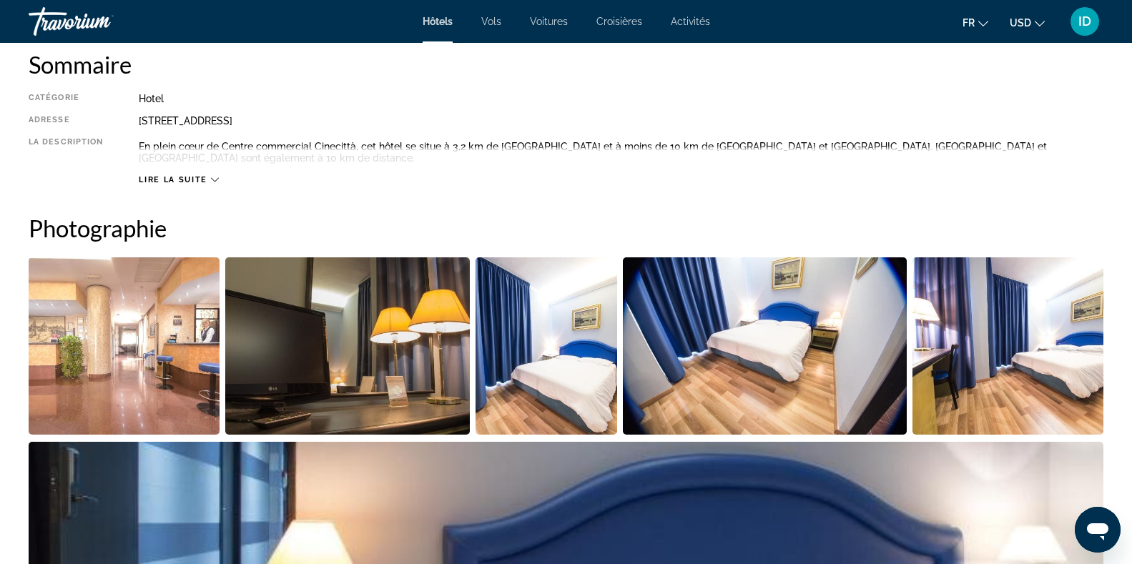
click at [214, 178] on icon "Main content" at bounding box center [215, 180] width 8 height 8
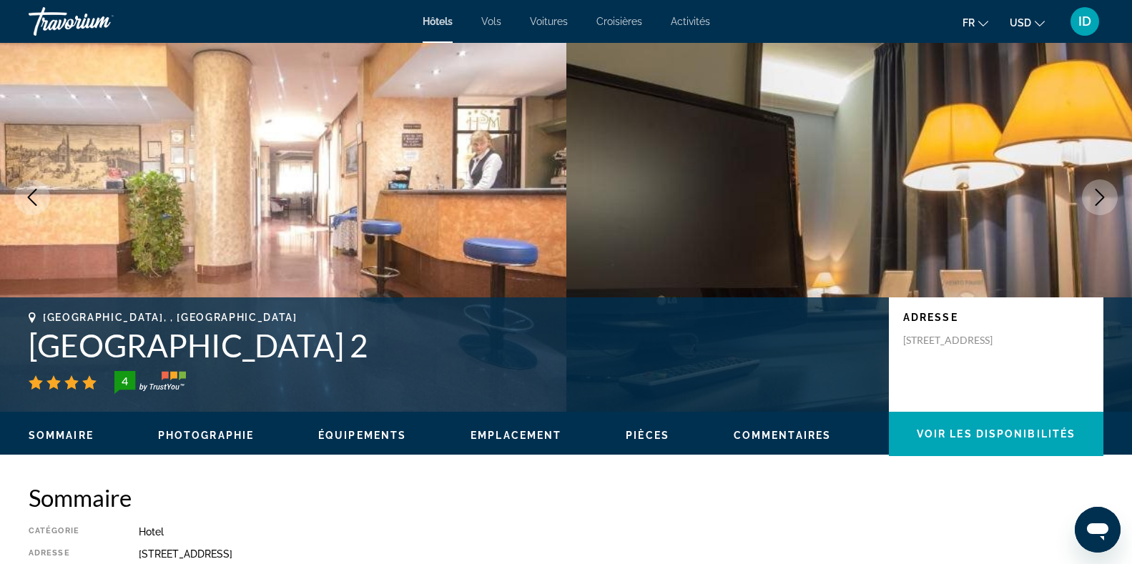
scroll to position [64, 0]
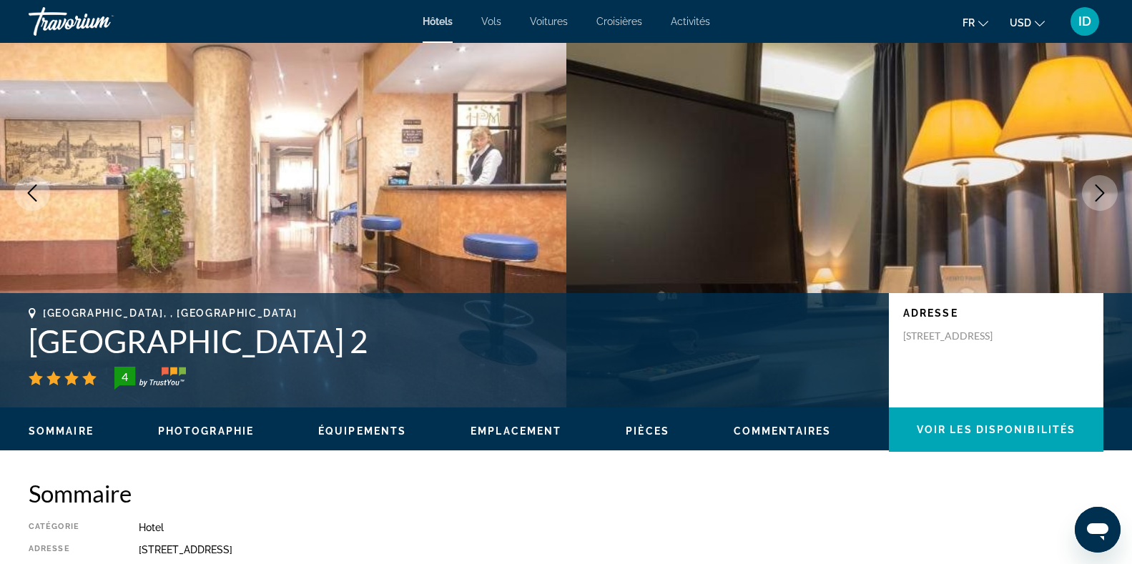
click at [506, 428] on span "Emplacement" at bounding box center [516, 431] width 91 height 11
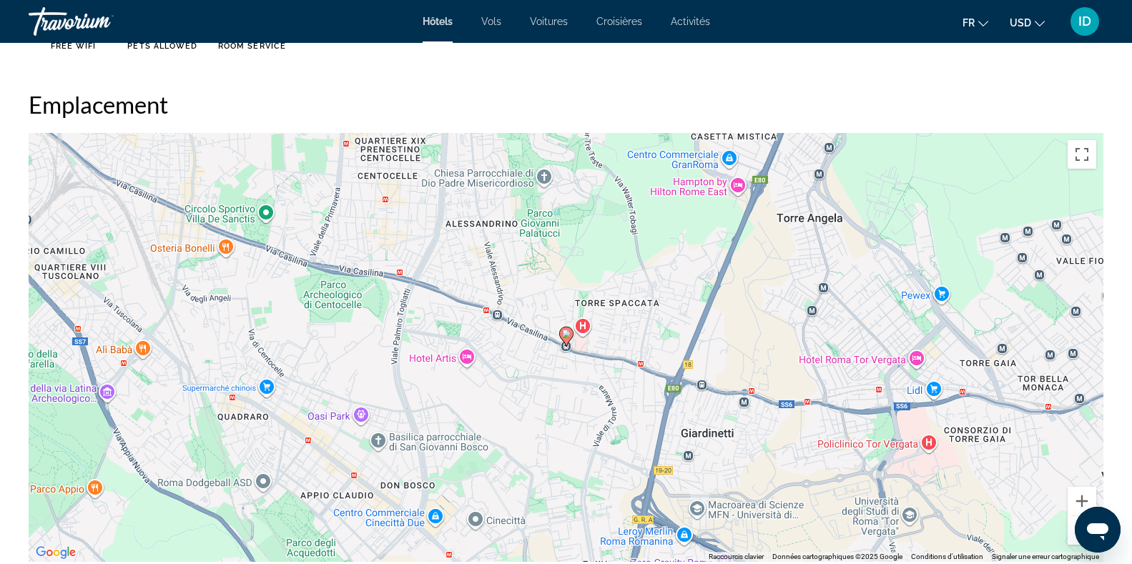
scroll to position [1232, 0]
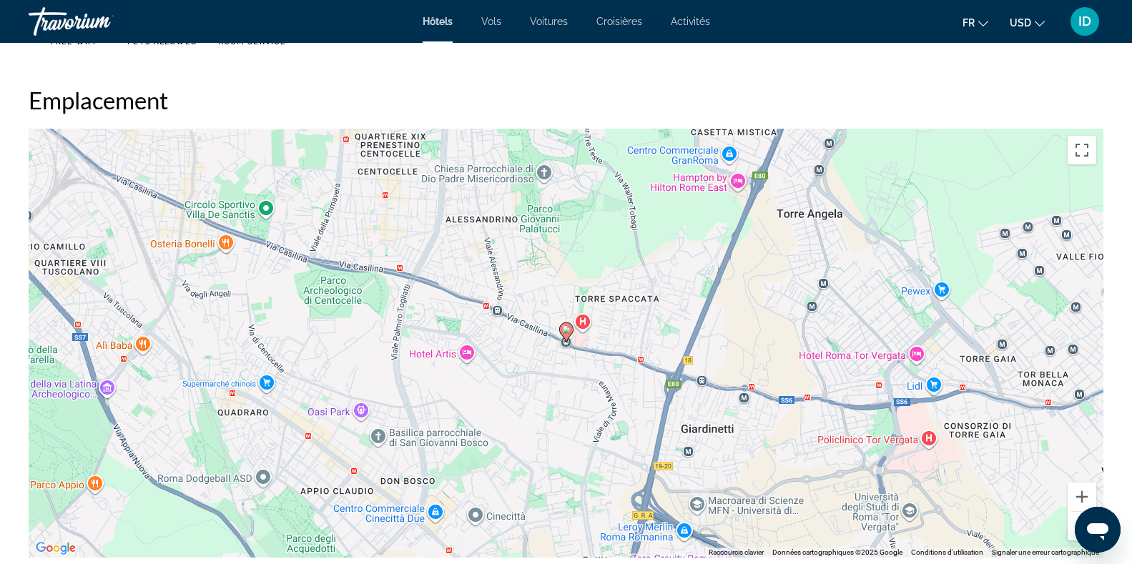
click at [1071, 532] on button "Zoom arrière" at bounding box center [1082, 526] width 29 height 29
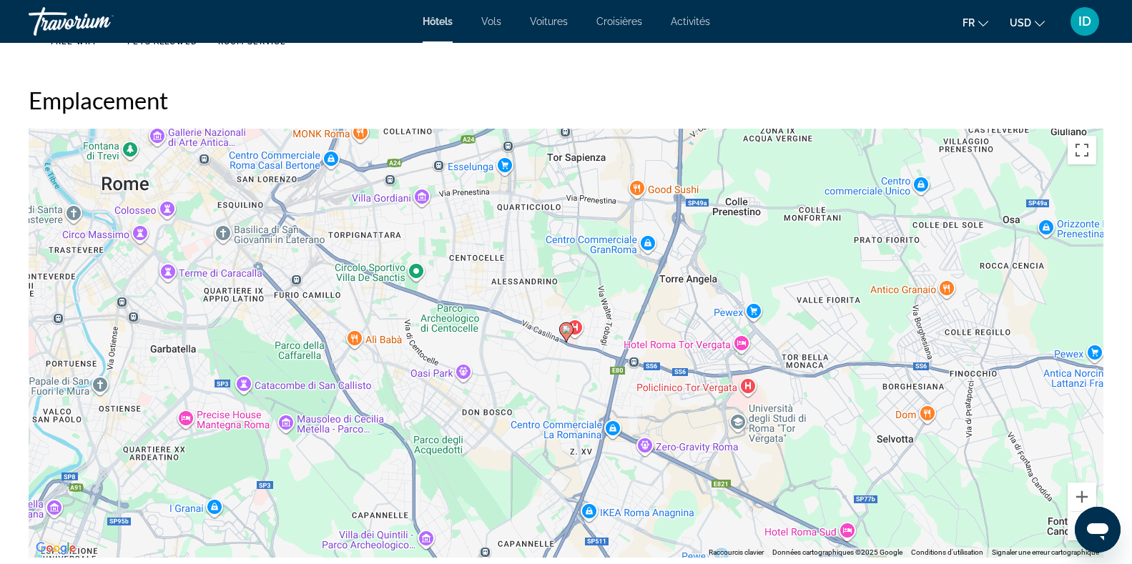
click at [1071, 532] on button "Zoom arrière" at bounding box center [1082, 526] width 29 height 29
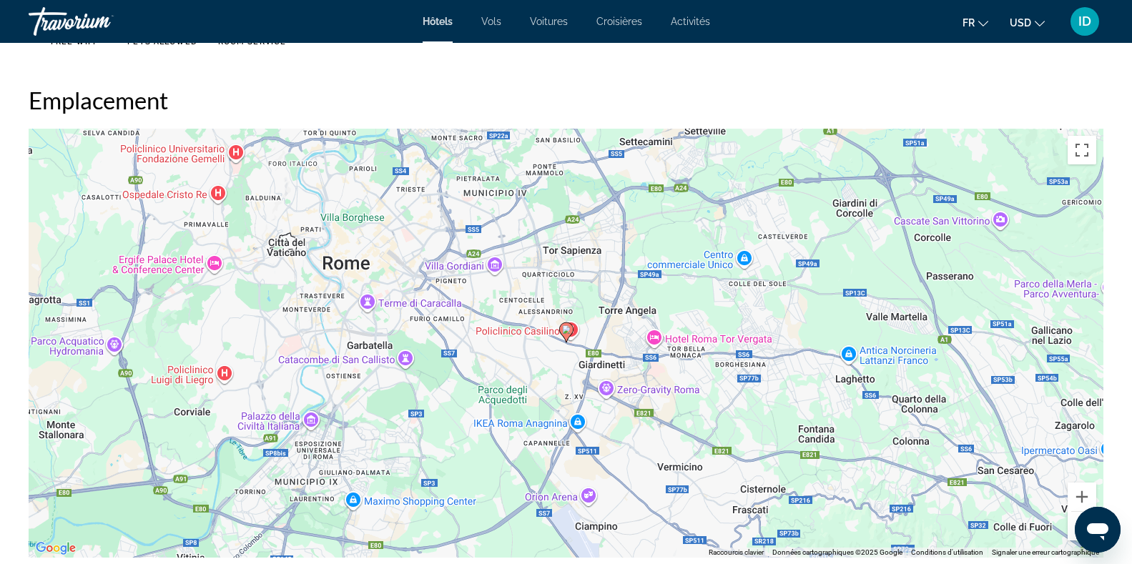
click at [1074, 530] on button "Zoom arrière" at bounding box center [1082, 526] width 29 height 29
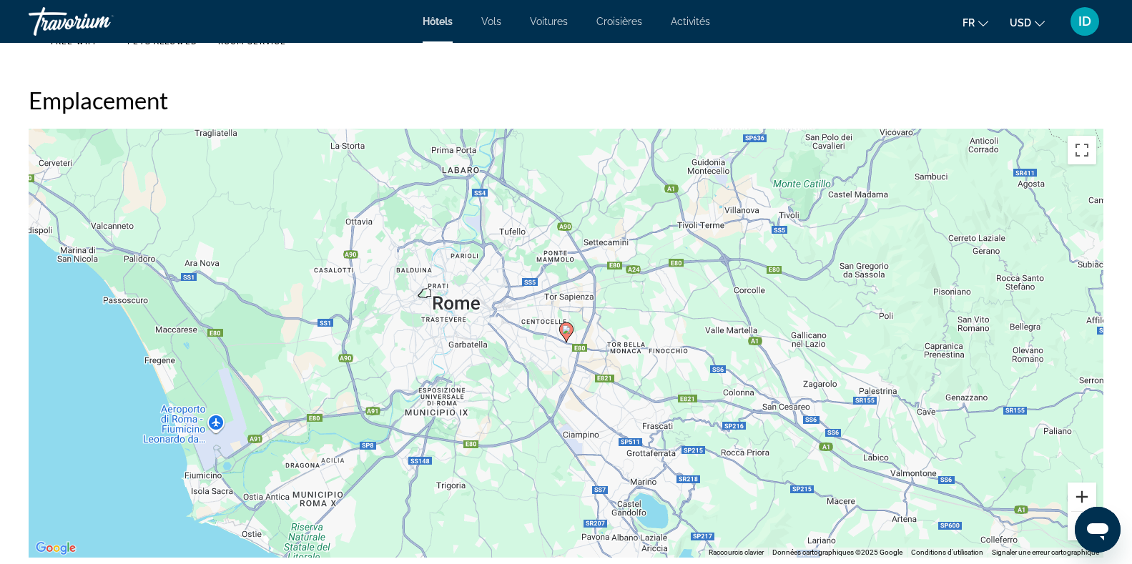
click at [1087, 486] on button "Zoom avant" at bounding box center [1082, 497] width 29 height 29
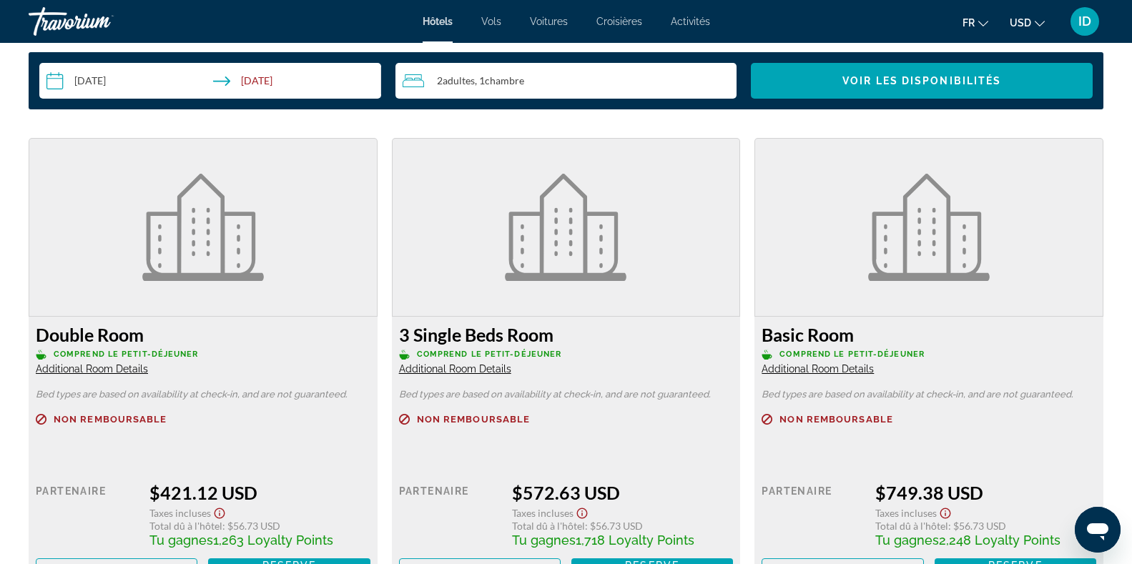
scroll to position [1880, 0]
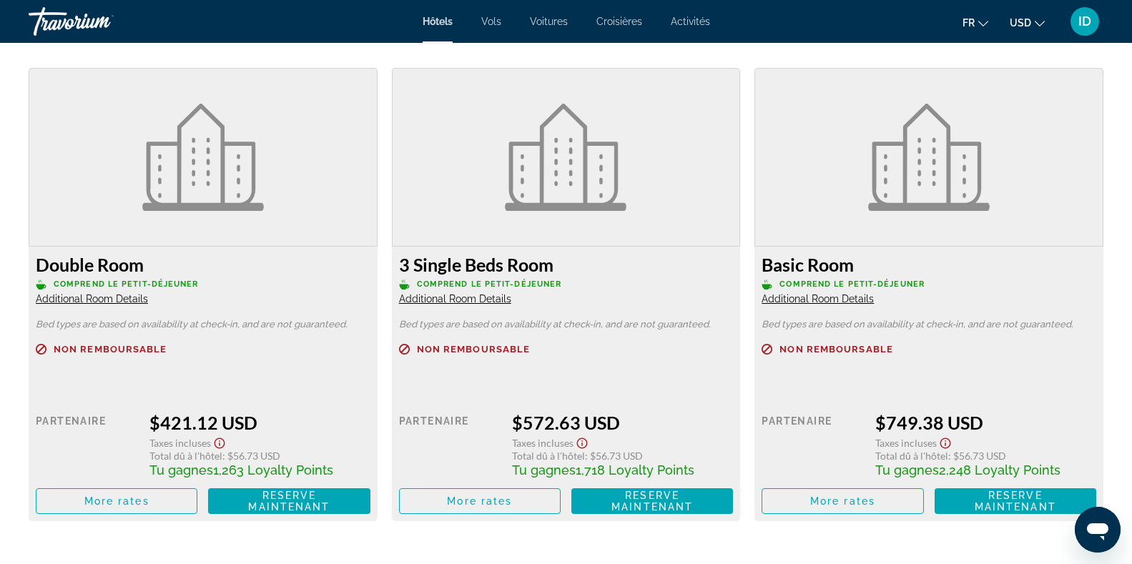
click at [838, 317] on div "Basic Room Comprend le petit-déjeuner Additional Room Details Bed types are bas…" at bounding box center [929, 384] width 349 height 275
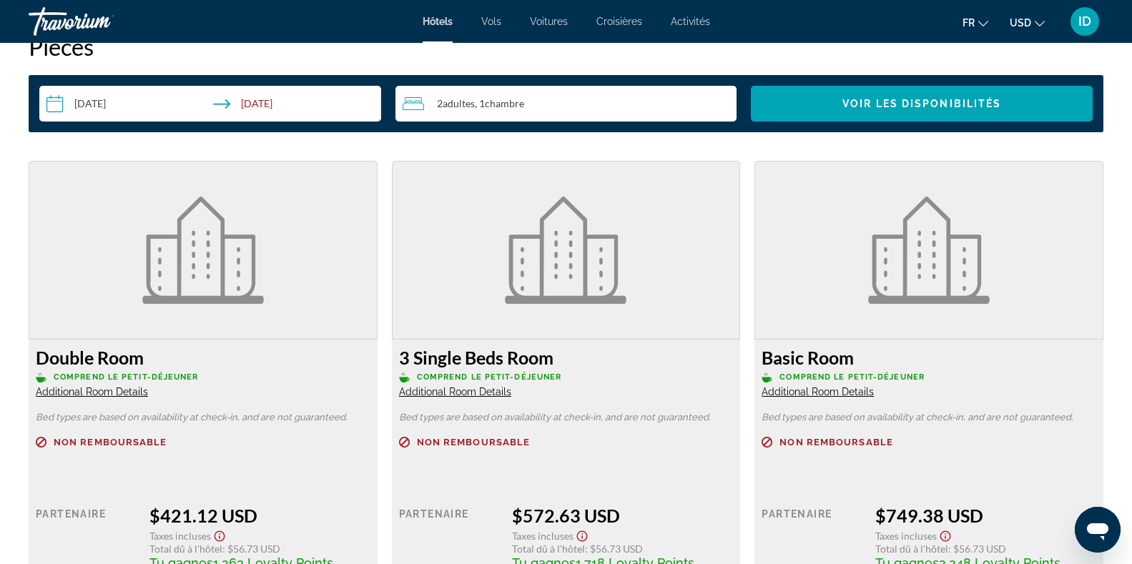
scroll to position [1857, 0]
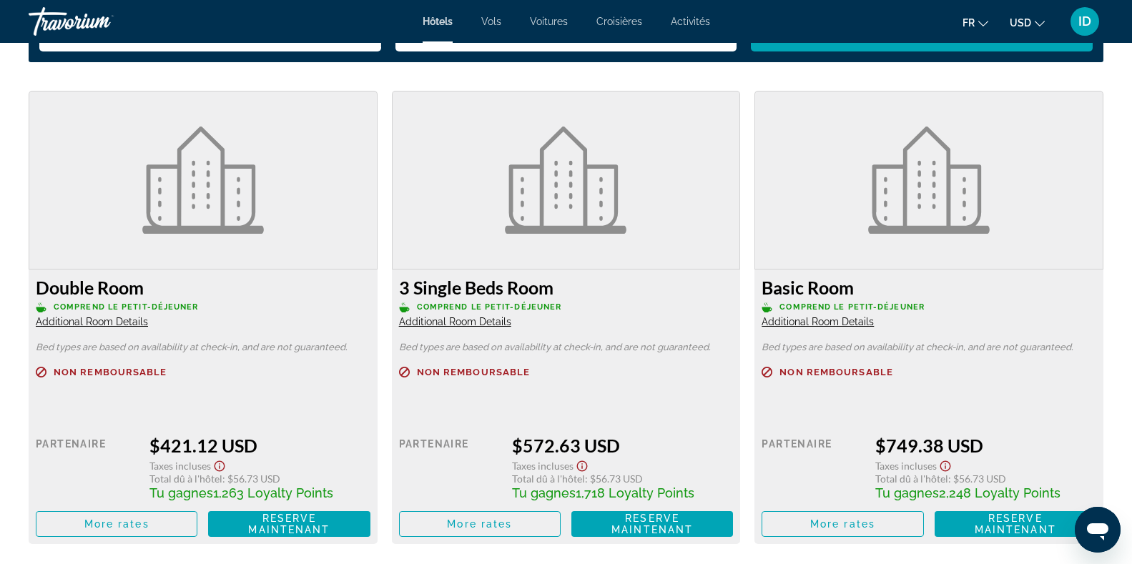
click at [857, 323] on span "Additional Room Details" at bounding box center [818, 321] width 112 height 11
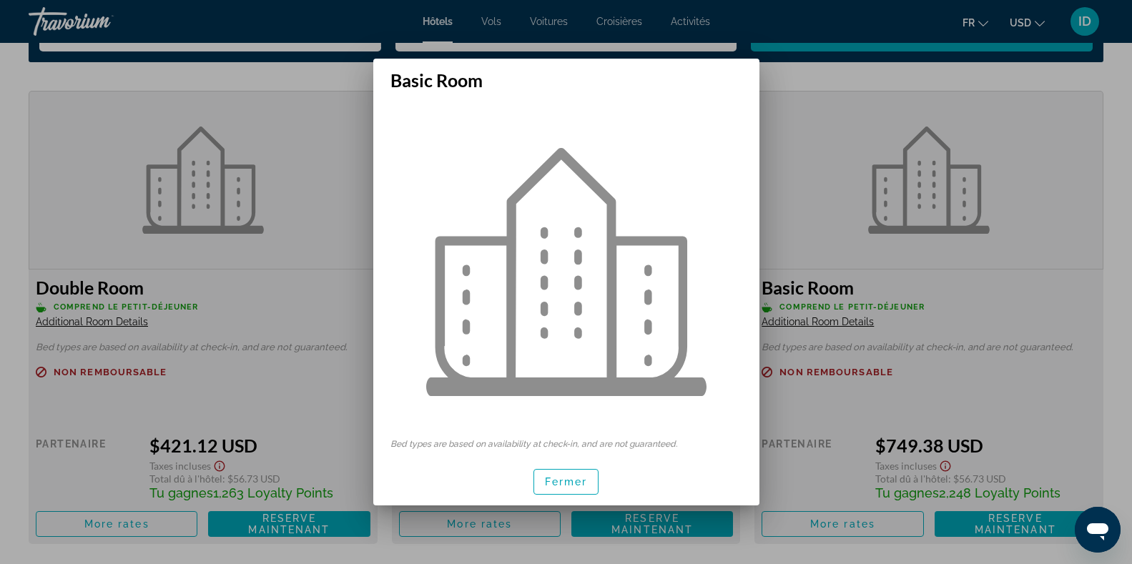
scroll to position [0, 0]
click at [571, 478] on span "Fermer" at bounding box center [566, 481] width 43 height 11
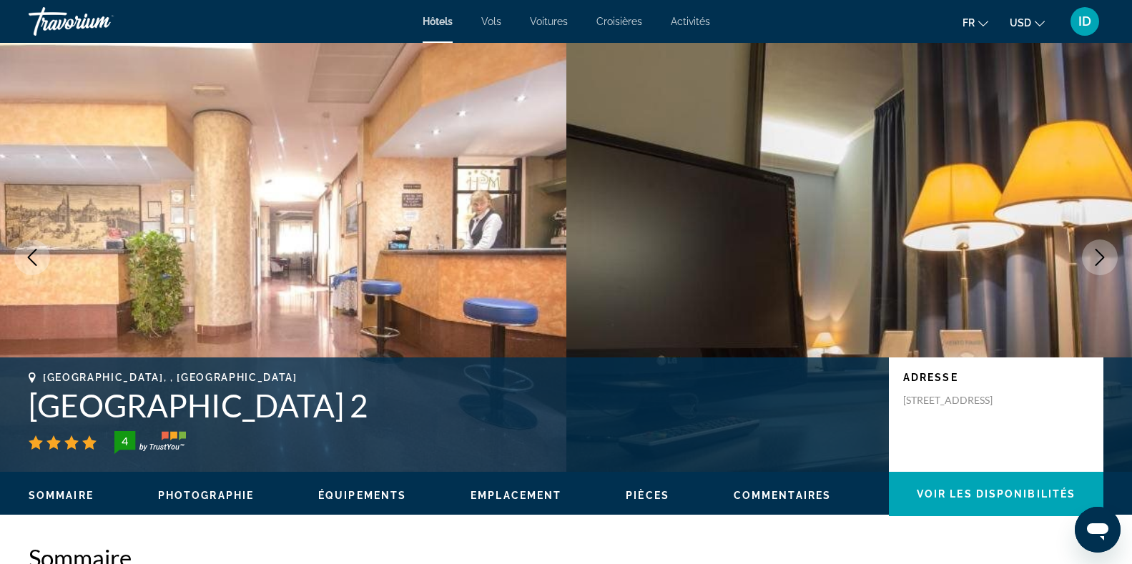
scroll to position [1857, 0]
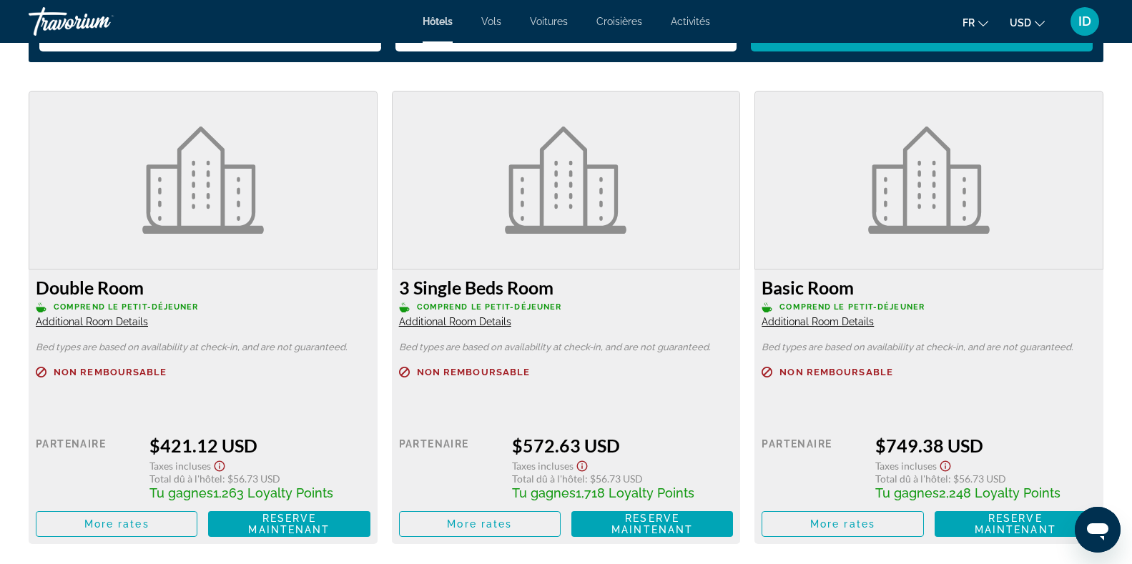
click at [106, 323] on span "Additional Room Details" at bounding box center [92, 321] width 112 height 11
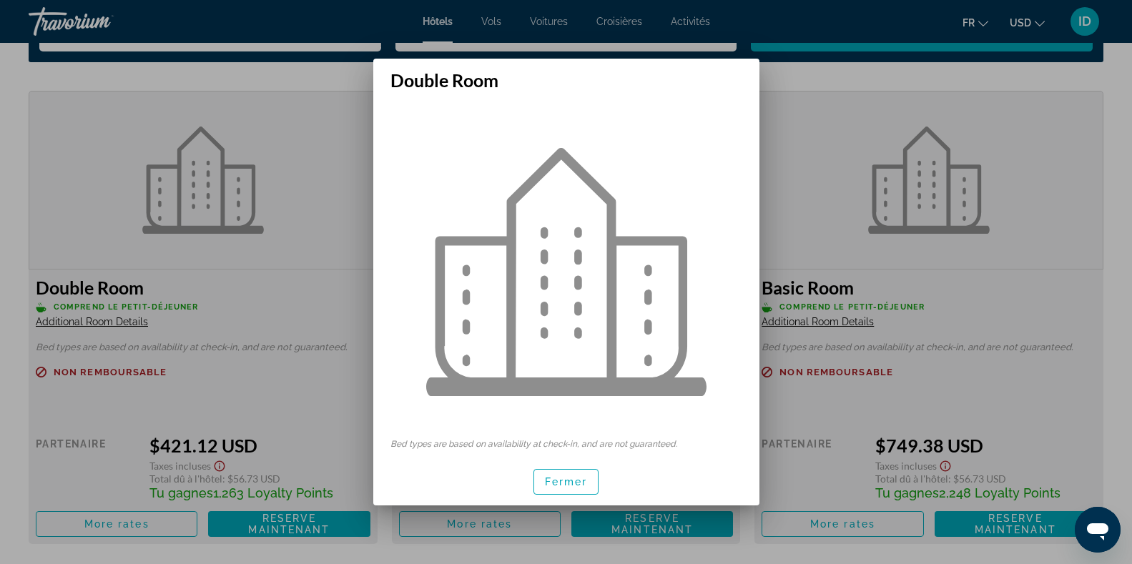
scroll to position [0, 0]
click at [554, 478] on span "Fermer" at bounding box center [566, 481] width 43 height 11
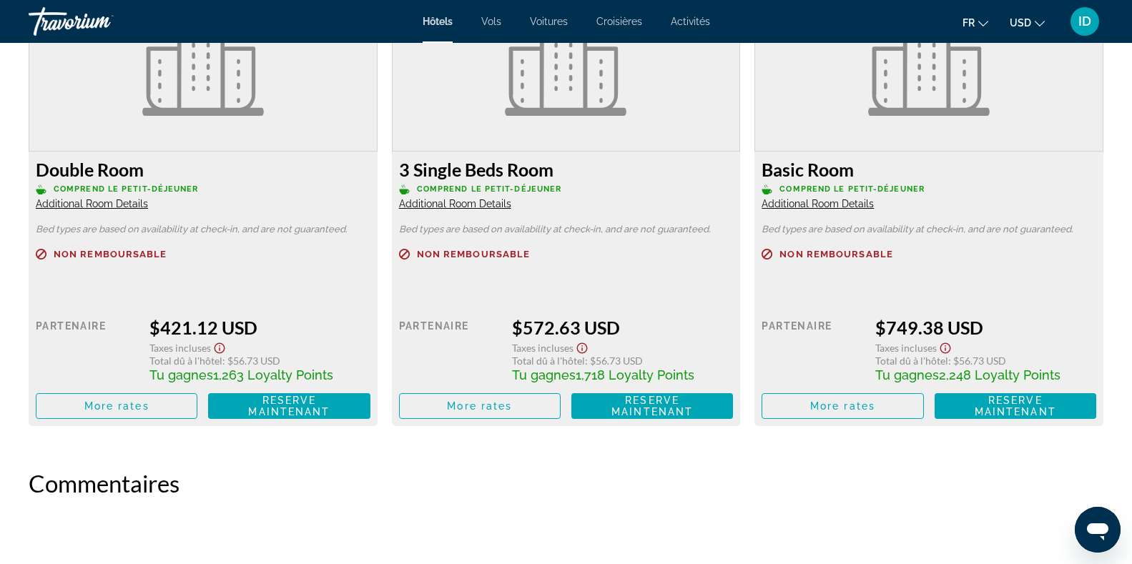
scroll to position [2069, 0]
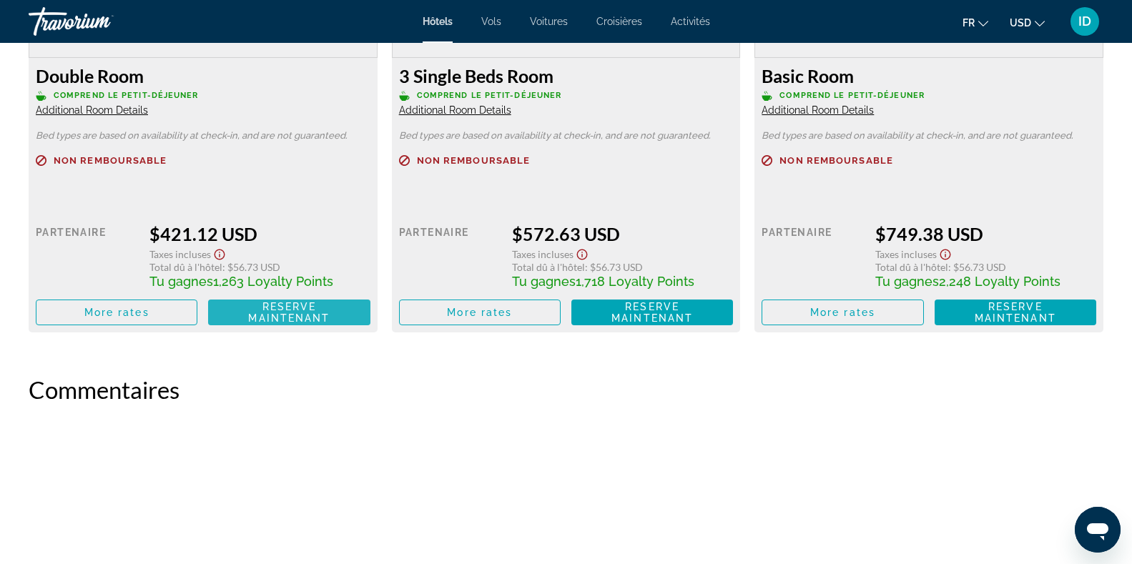
click at [340, 304] on span "Reserve maintenant Plus disponible" at bounding box center [289, 312] width 139 height 23
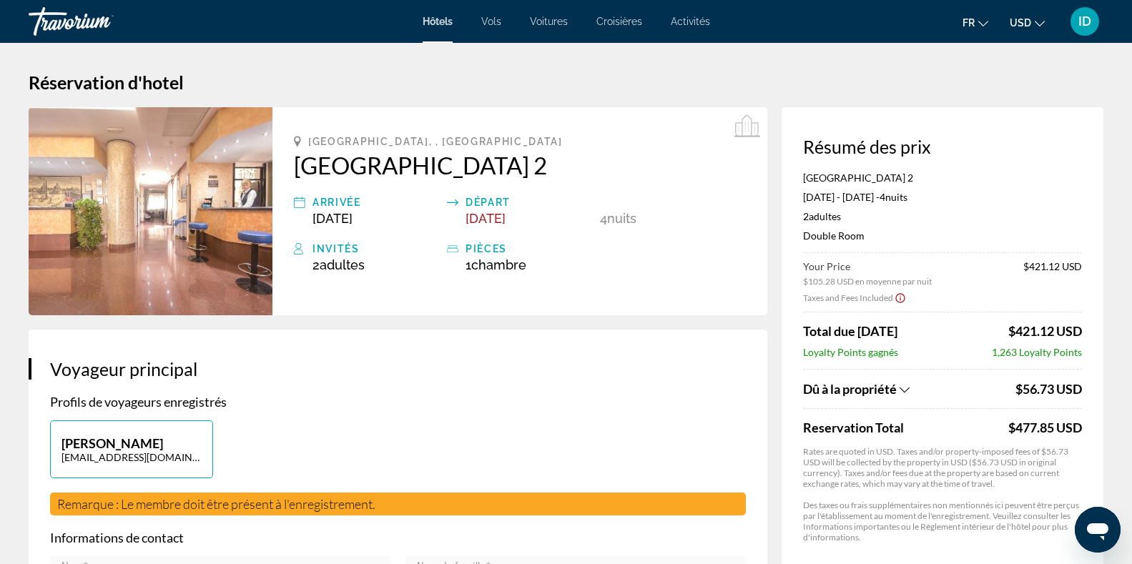
click at [908, 390] on icon "Show Taxes and Fees breakdown" at bounding box center [905, 390] width 10 height 12
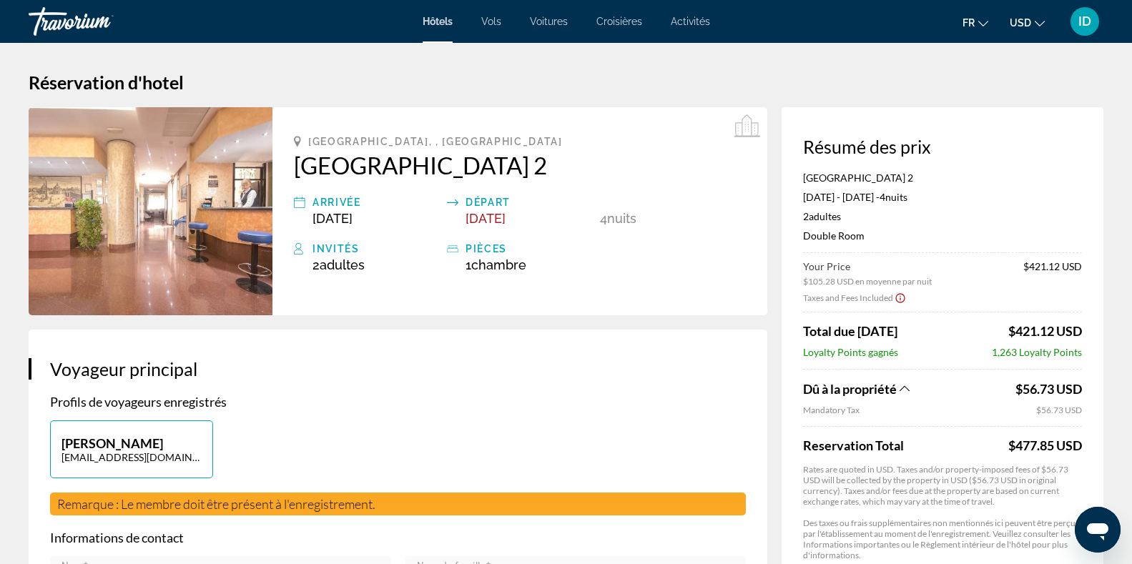
click at [901, 295] on icon "Show Taxes and Fees disclaimer" at bounding box center [900, 298] width 11 height 13
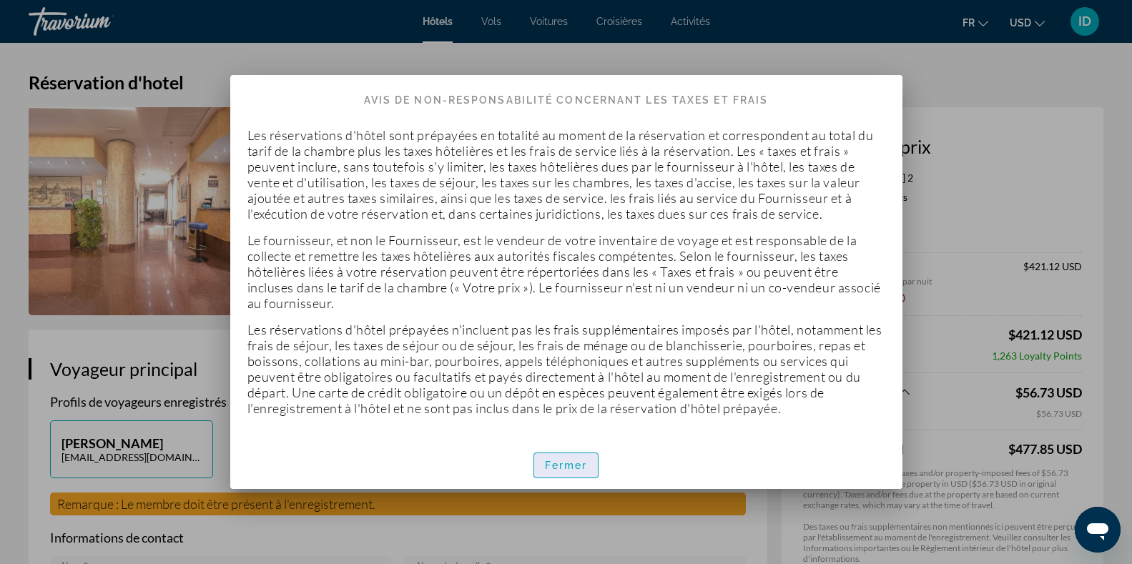
click at [559, 468] on span "Fermer" at bounding box center [566, 465] width 43 height 11
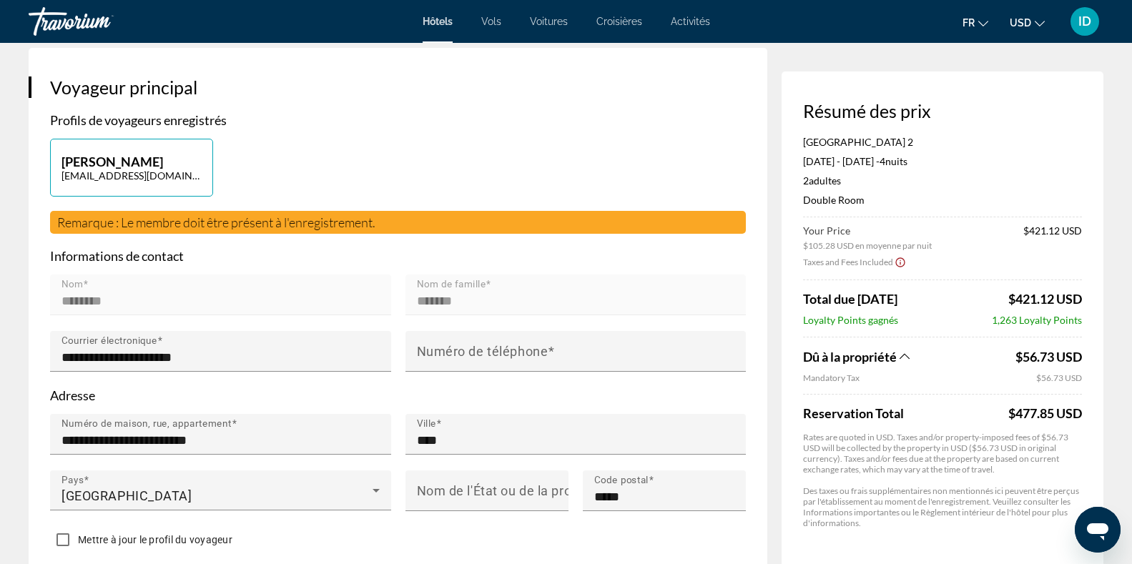
scroll to position [353, 0]
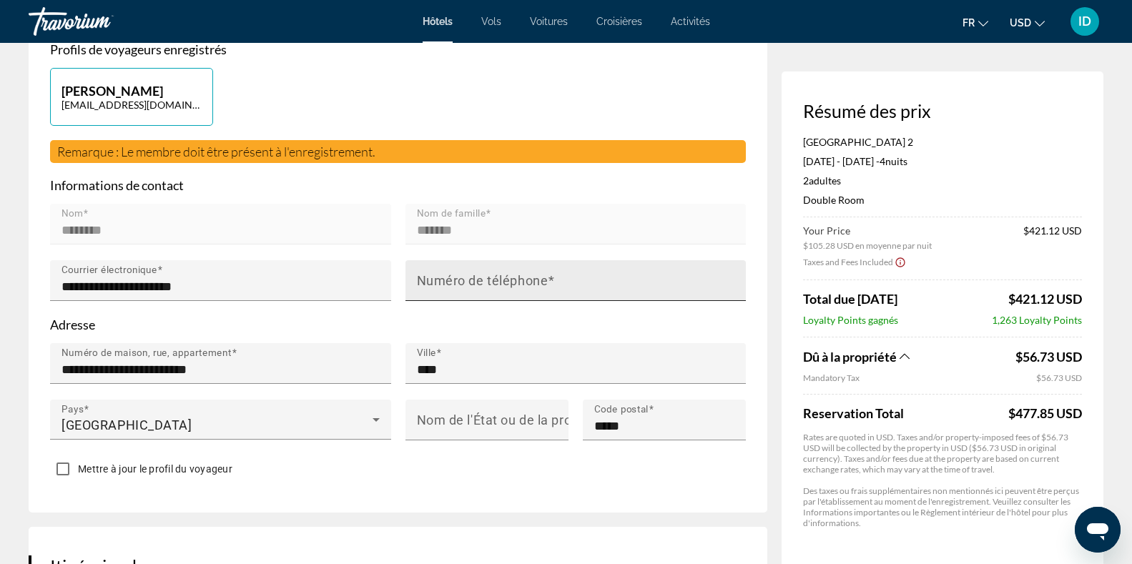
click at [518, 288] on input "Numéro de téléphone" at bounding box center [580, 286] width 327 height 17
type input "**********"
type input "****"
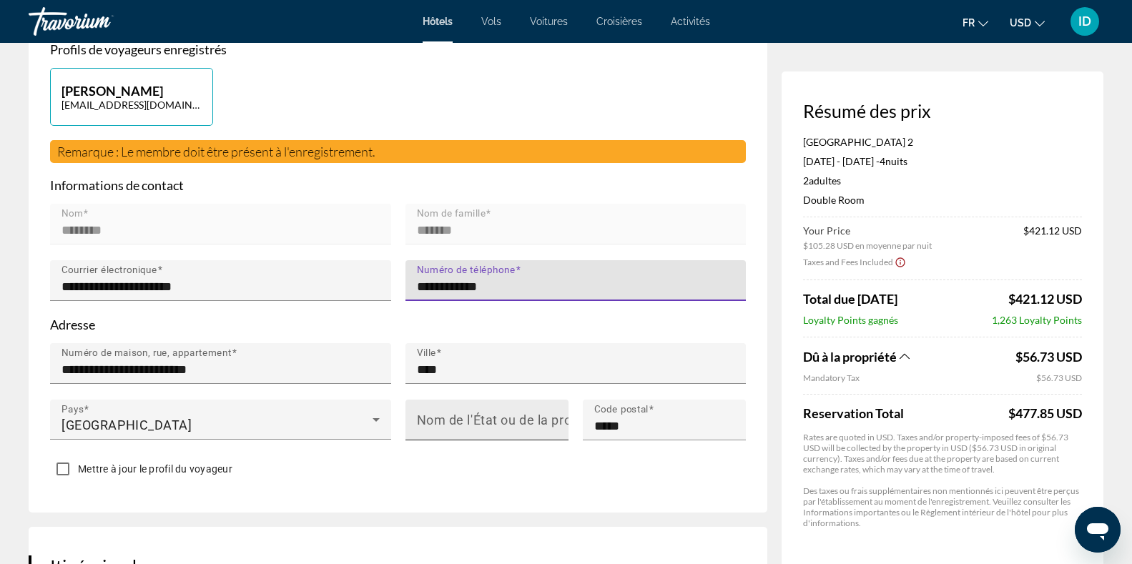
click at [532, 413] on mat-label "Nom de l'État ou de la province" at bounding box center [510, 420] width 187 height 15
click at [532, 418] on input "Nom de l'État ou de la province" at bounding box center [491, 426] width 149 height 17
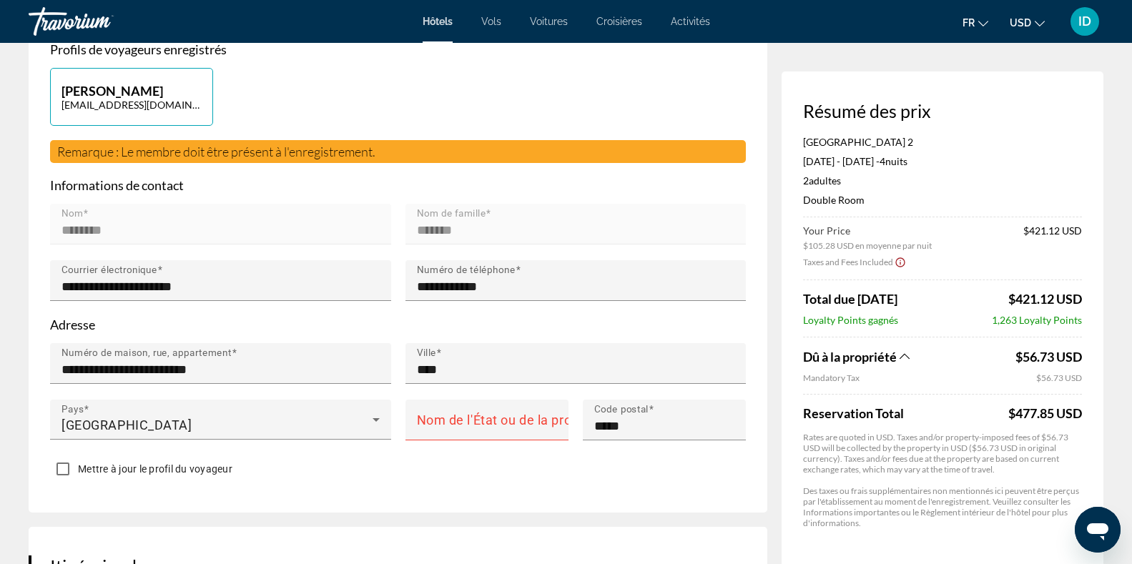
click at [545, 461] on div "Mettre à jour le profil du voyageur" at bounding box center [398, 470] width 696 height 28
click at [498, 420] on mat-label "Nom de l'État ou de la province" at bounding box center [510, 420] width 187 height 15
click at [498, 420] on input "Nom de l'État ou de la province" at bounding box center [491, 426] width 149 height 17
type input "******"
click at [504, 449] on div "Main content" at bounding box center [487, 449] width 163 height 16
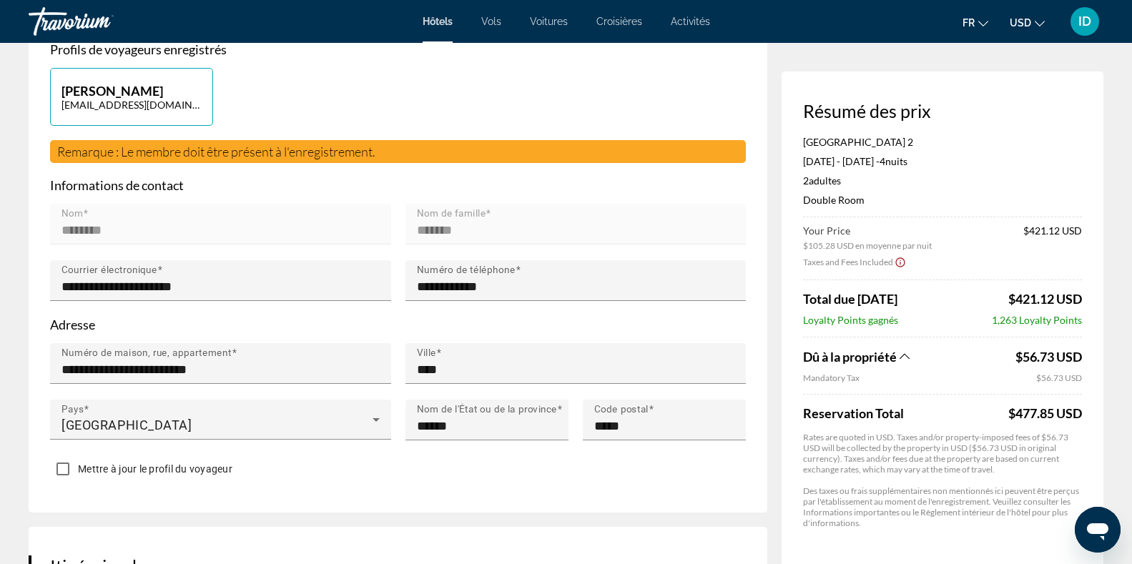
click at [786, 553] on div "Résumé des prix Hotel [GEOGRAPHIC_DATA] 2 [DATE] - [DATE] - 4 nuit nuits 2 Adul…" at bounding box center [943, 320] width 322 height 496
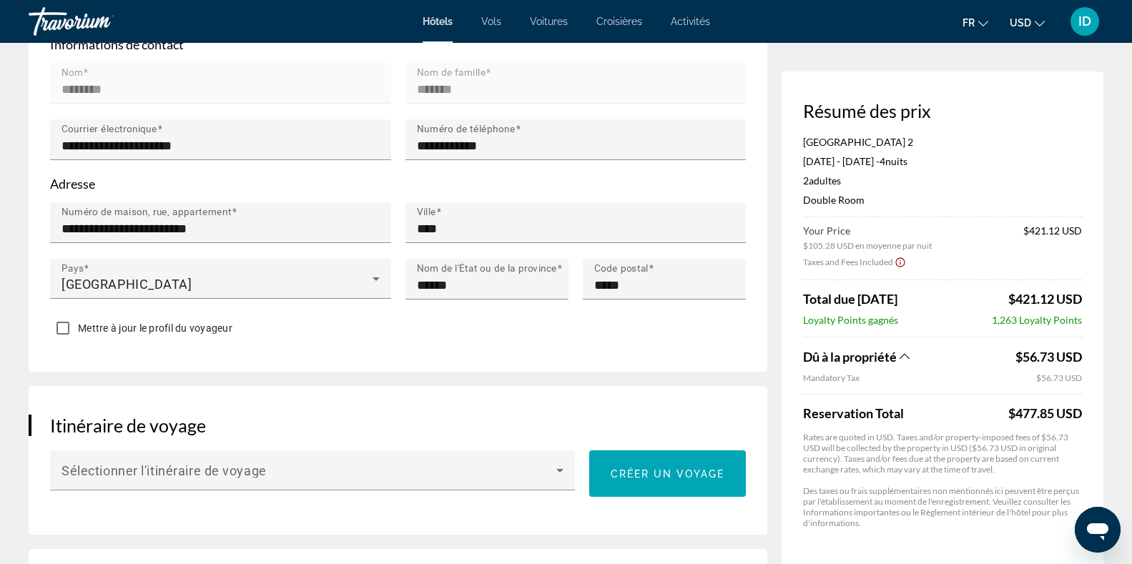
scroll to position [564, 0]
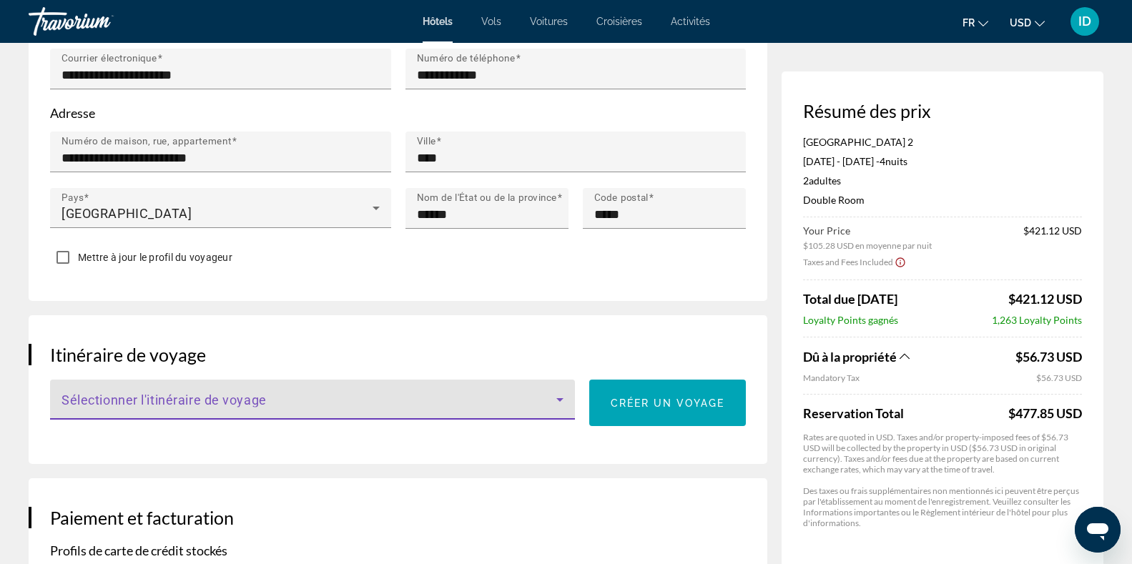
click at [564, 393] on icon "Main content" at bounding box center [559, 399] width 17 height 17
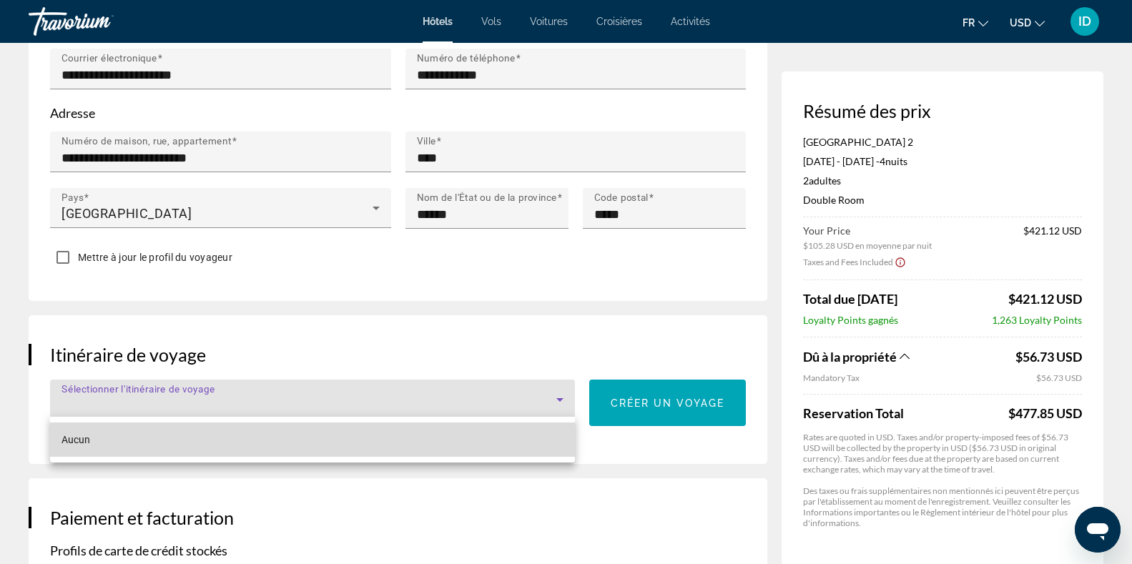
click at [509, 431] on mat-option "Aucun" at bounding box center [312, 440] width 525 height 34
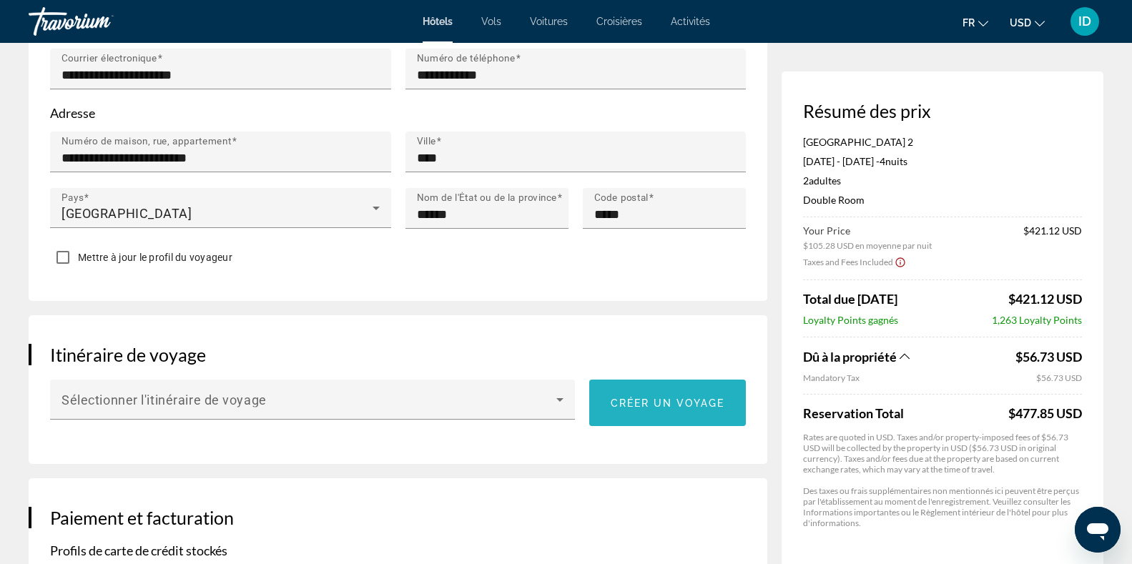
click at [651, 393] on span "Main content" at bounding box center [667, 403] width 157 height 34
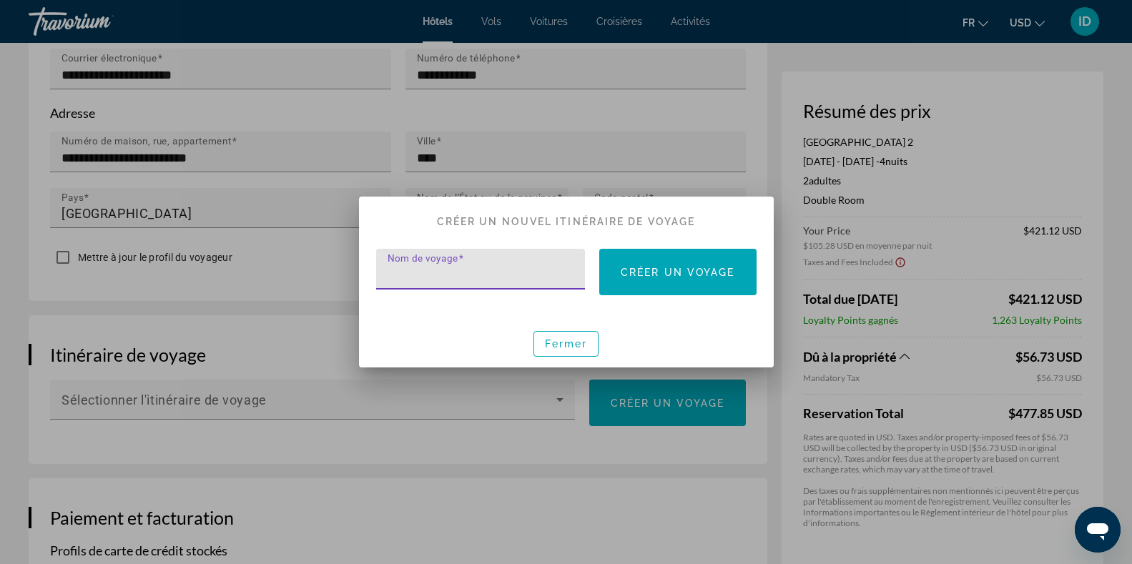
click at [509, 280] on input "Nom de voyage" at bounding box center [485, 275] width 195 height 17
type input "****"
click at [659, 269] on span "Créer un voyage" at bounding box center [678, 272] width 114 height 11
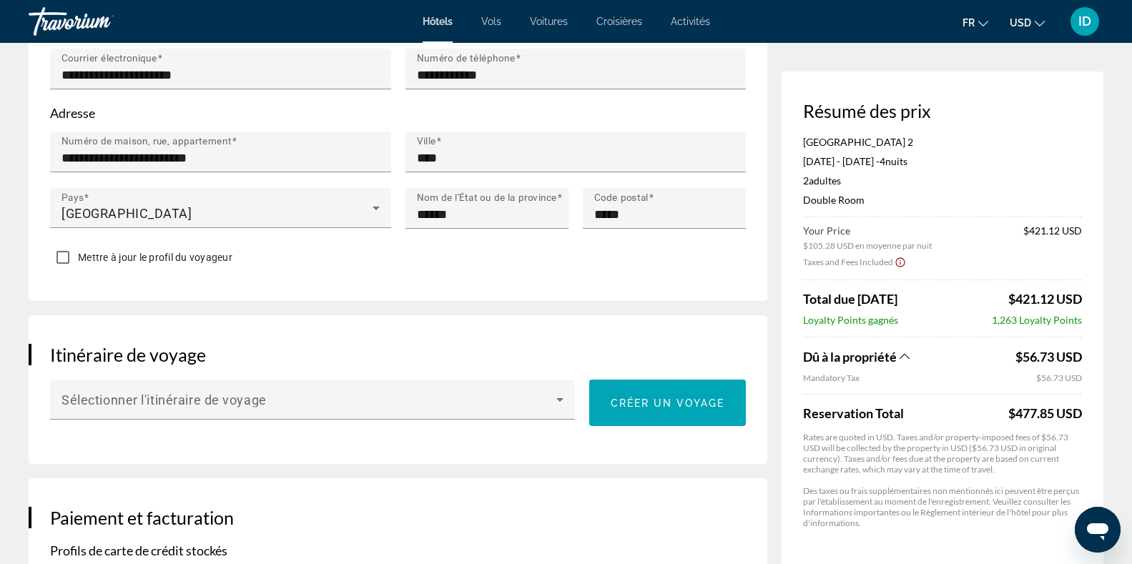
scroll to position [564, 0]
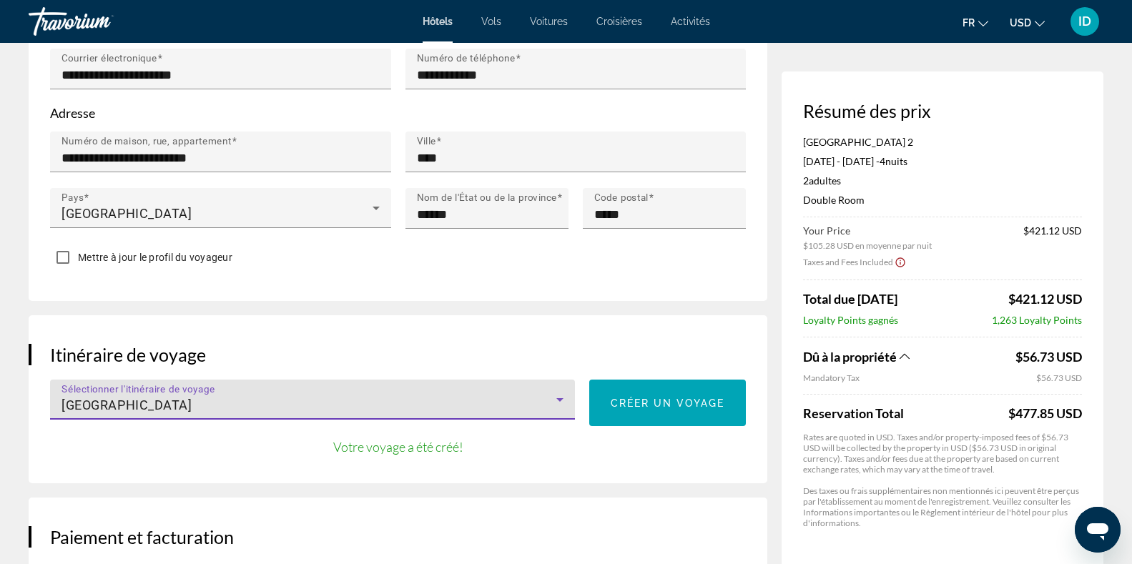
click at [284, 398] on div "[GEOGRAPHIC_DATA]" at bounding box center [309, 405] width 495 height 17
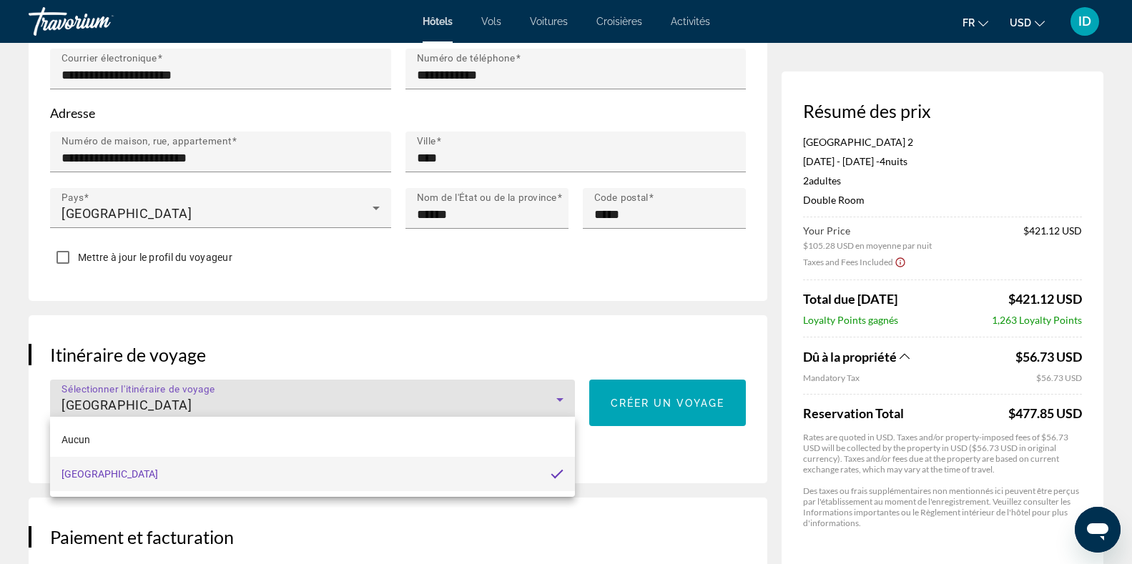
click at [521, 391] on div at bounding box center [566, 282] width 1132 height 564
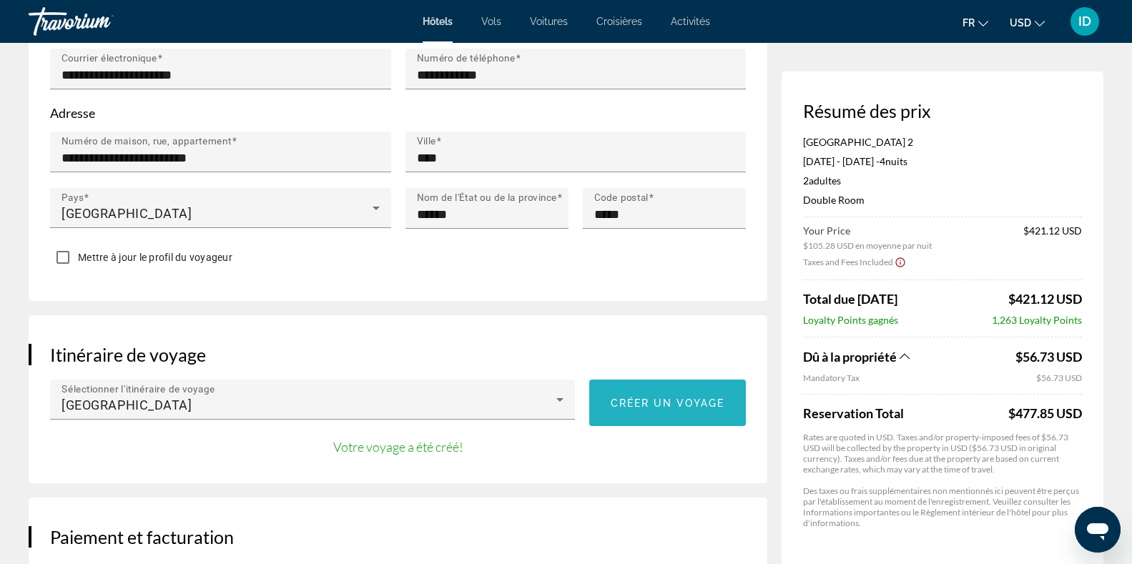
click at [621, 400] on span "Créer un voyage" at bounding box center [668, 403] width 114 height 11
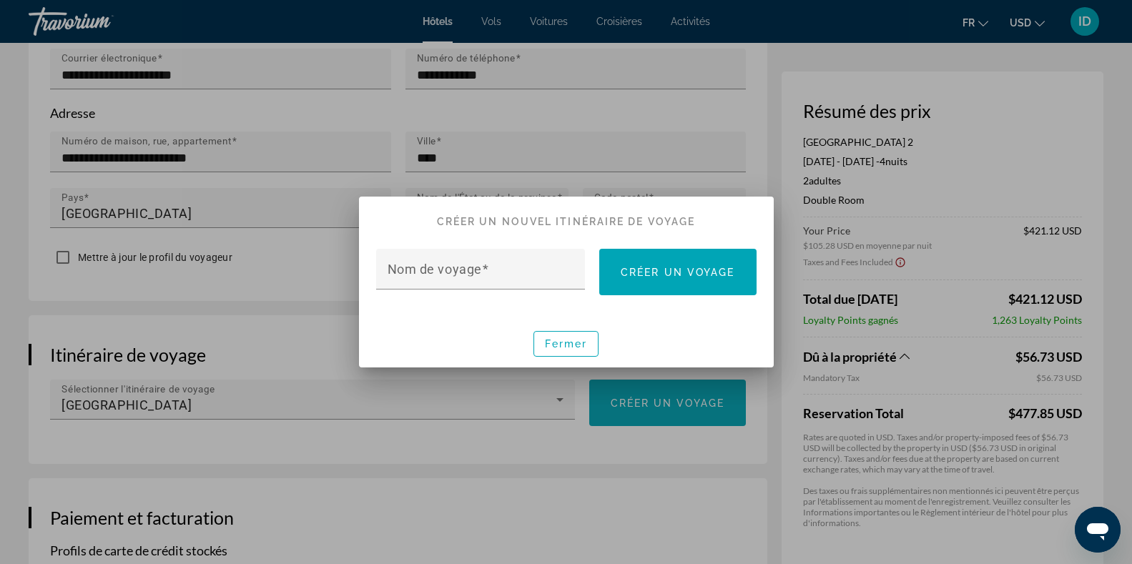
scroll to position [0, 0]
click at [496, 469] on div at bounding box center [566, 282] width 1132 height 564
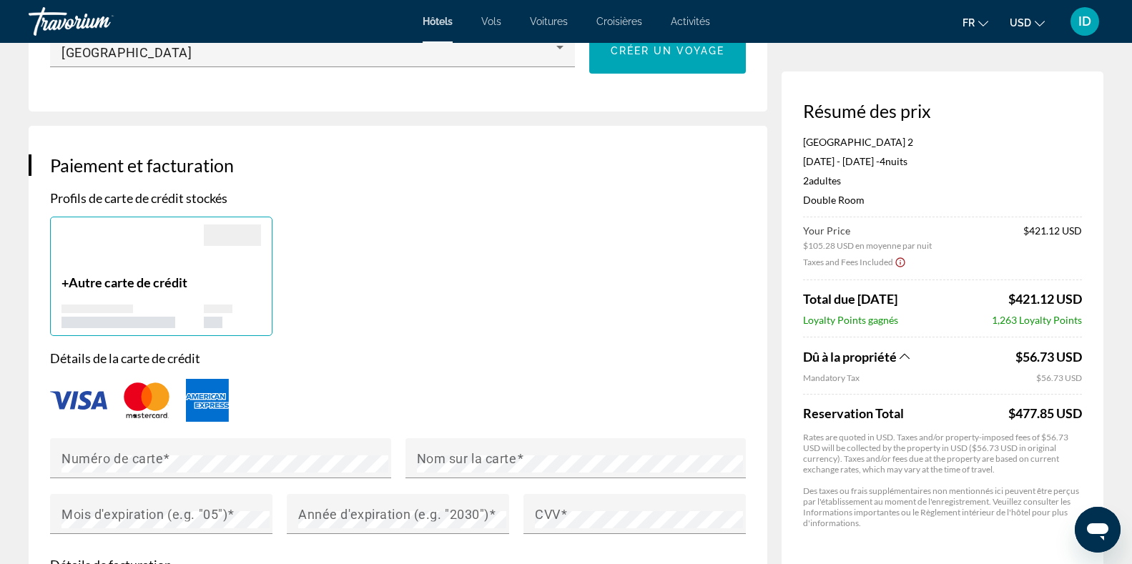
scroll to position [987, 0]
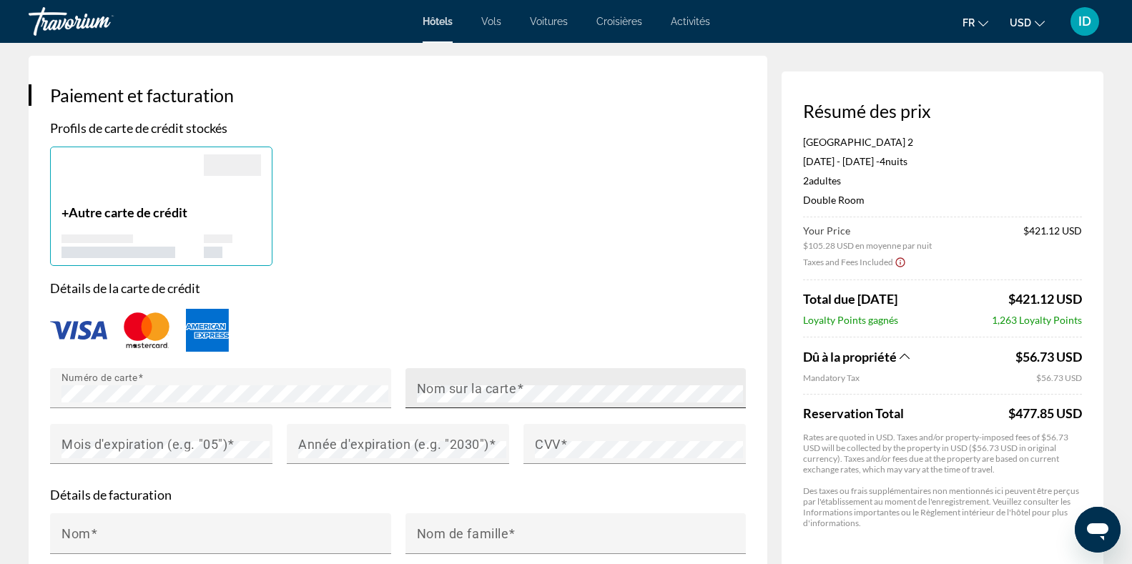
click at [425, 391] on mat-label "Nom sur la carte" at bounding box center [467, 388] width 100 height 15
click at [321, 425] on div "Année d'expiration (e.g. "2030")" at bounding box center [402, 444] width 208 height 40
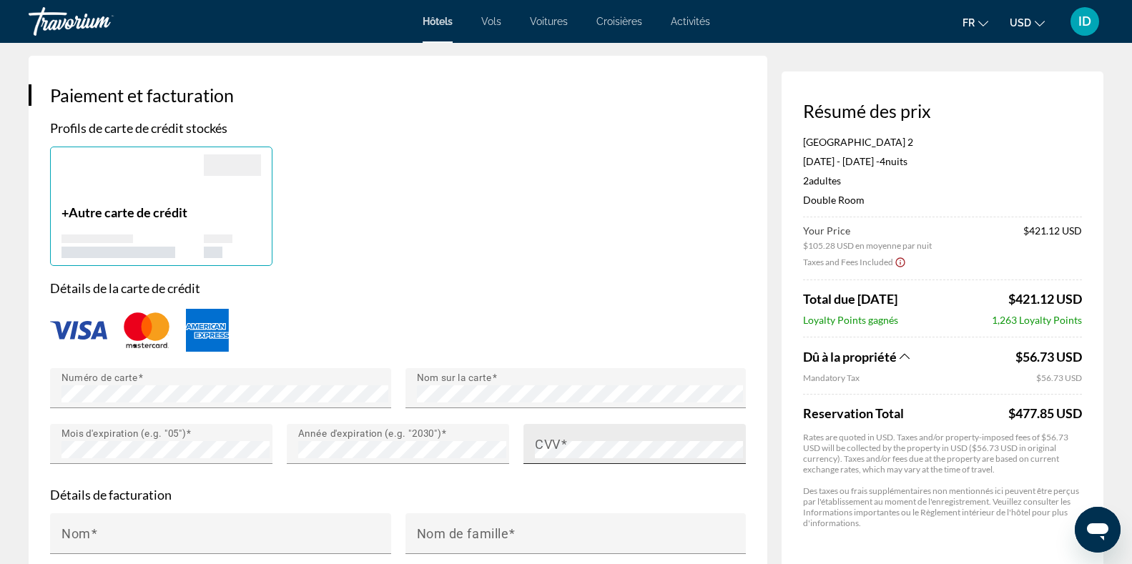
click at [534, 448] on div "CVV" at bounding box center [635, 444] width 222 height 40
click at [386, 554] on div "Main content" at bounding box center [220, 562] width 341 height 16
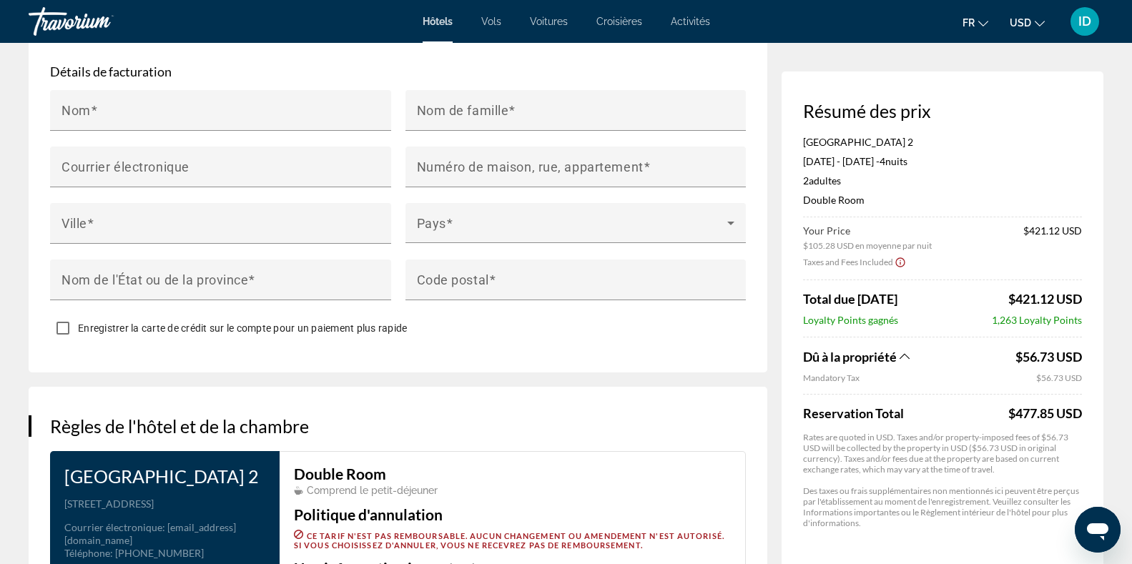
scroll to position [1340, 0]
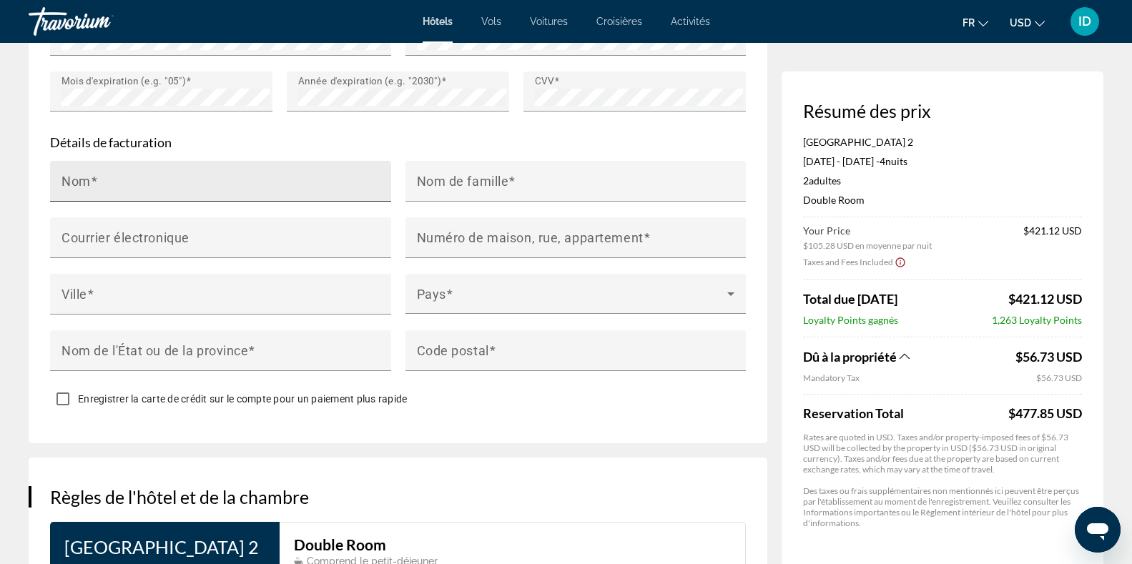
click at [245, 181] on input "Nom" at bounding box center [225, 187] width 327 height 17
type input "********"
type input "*******"
type input "****"
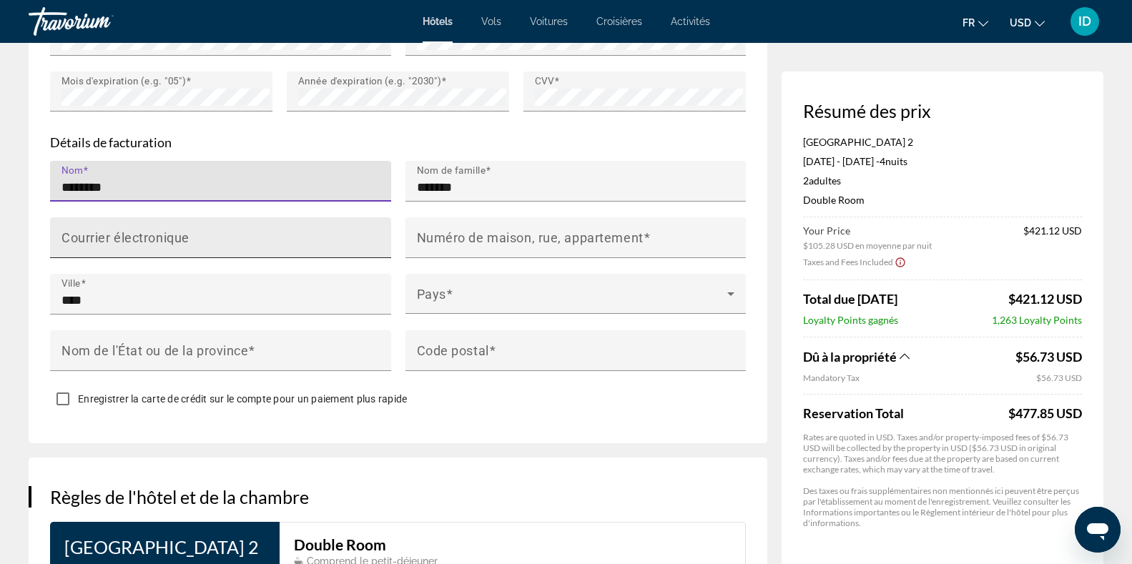
click at [205, 235] on input "Courrier électronique" at bounding box center [225, 243] width 327 height 17
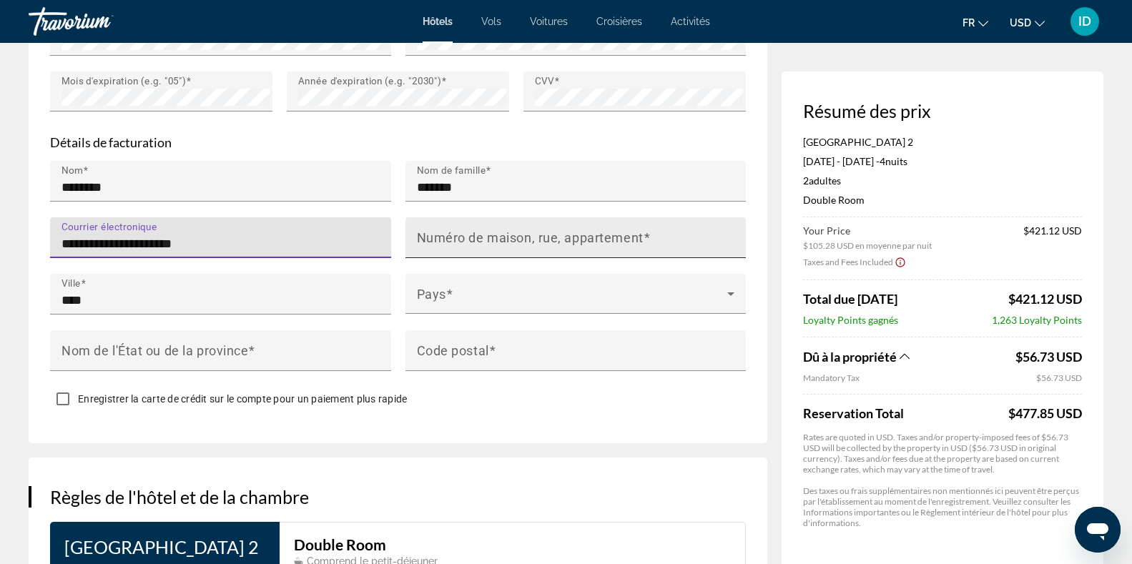
type input "**********"
click at [497, 235] on mat-label "Numéro de maison, rue, appartement" at bounding box center [530, 237] width 227 height 15
click at [497, 235] on input "Numéro de maison, rue, appartement" at bounding box center [580, 243] width 327 height 17
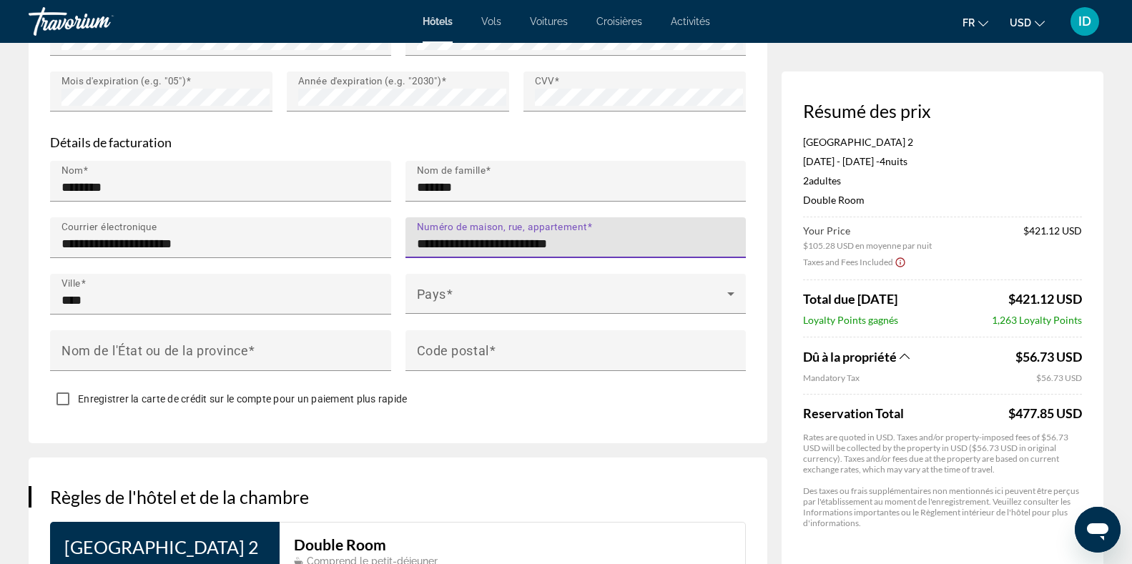
click at [494, 240] on input "**********" at bounding box center [580, 243] width 327 height 17
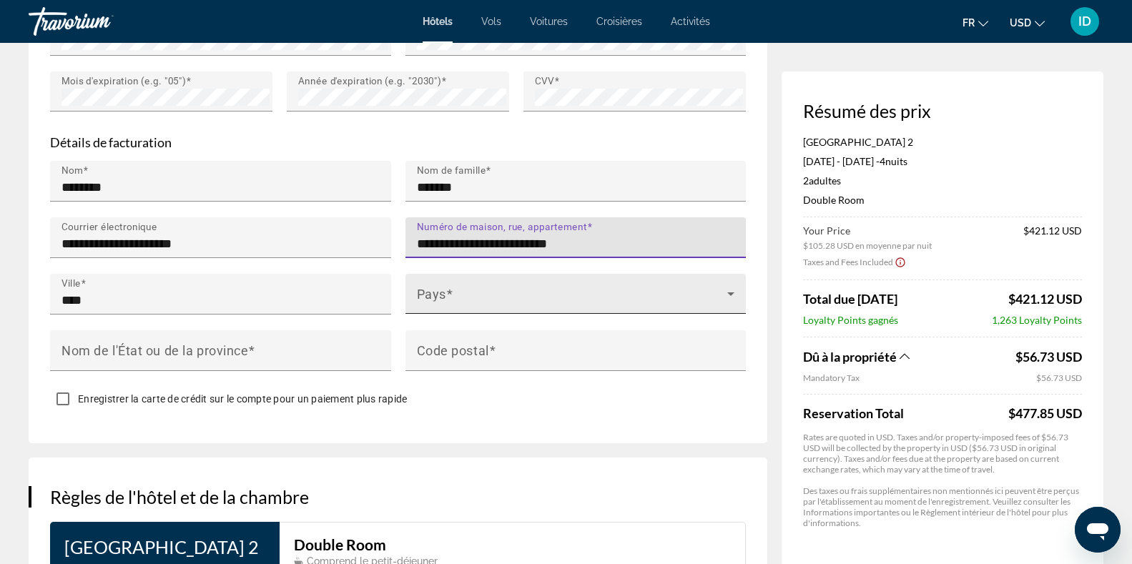
type input "**********"
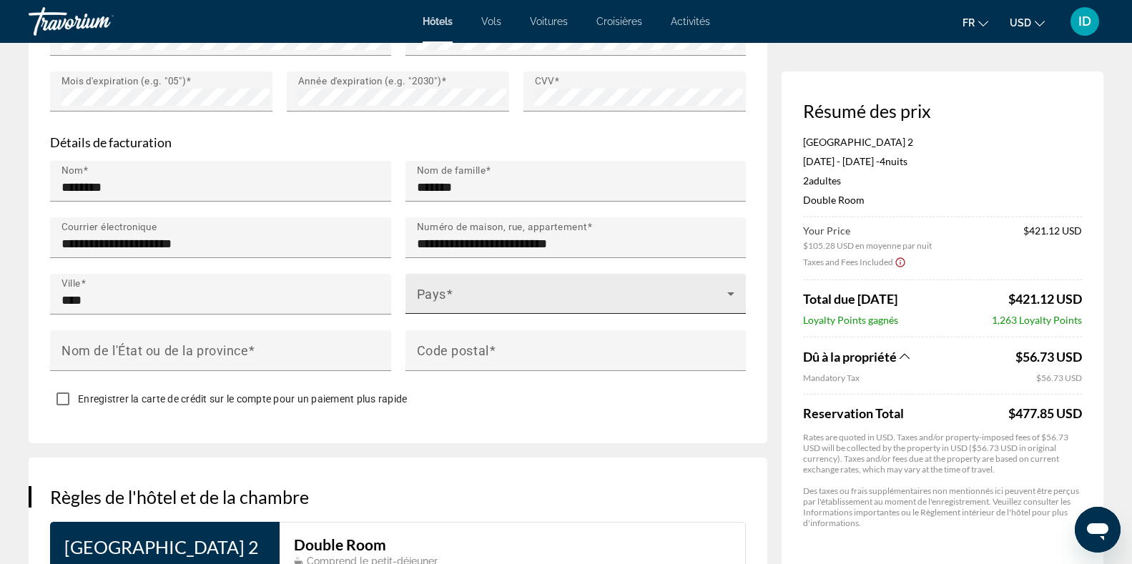
click at [462, 278] on div "Pays" at bounding box center [576, 294] width 318 height 40
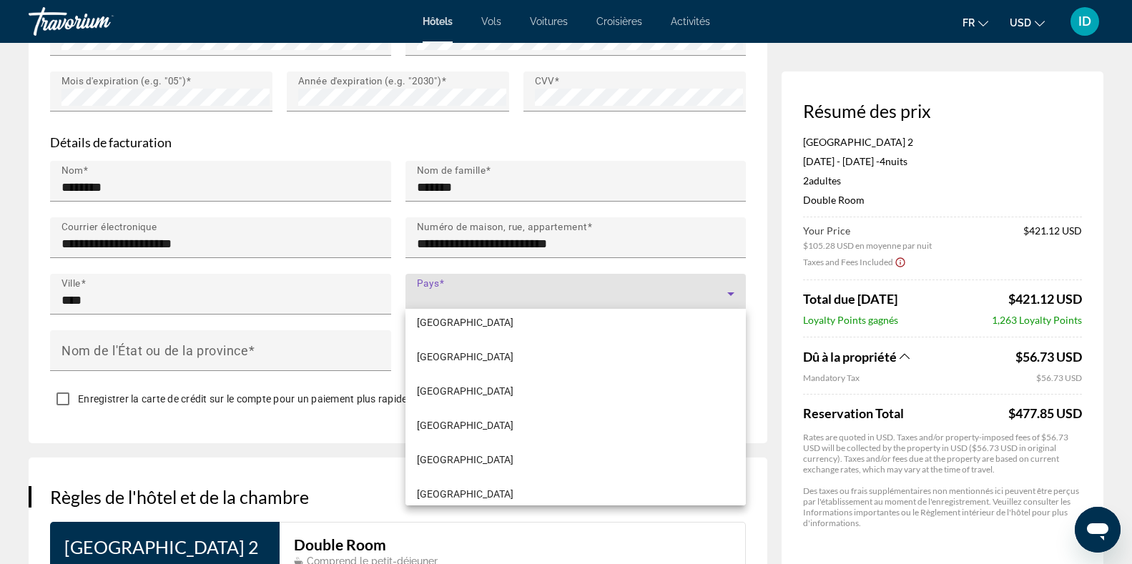
scroll to position [2628, 0]
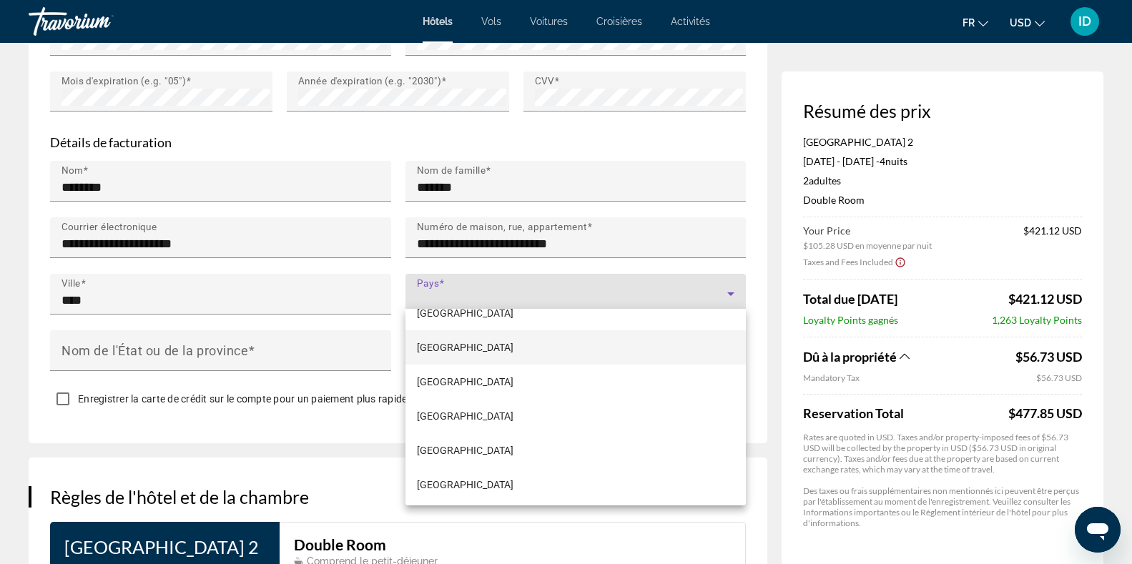
click at [436, 349] on span "[GEOGRAPHIC_DATA]" at bounding box center [465, 347] width 97 height 17
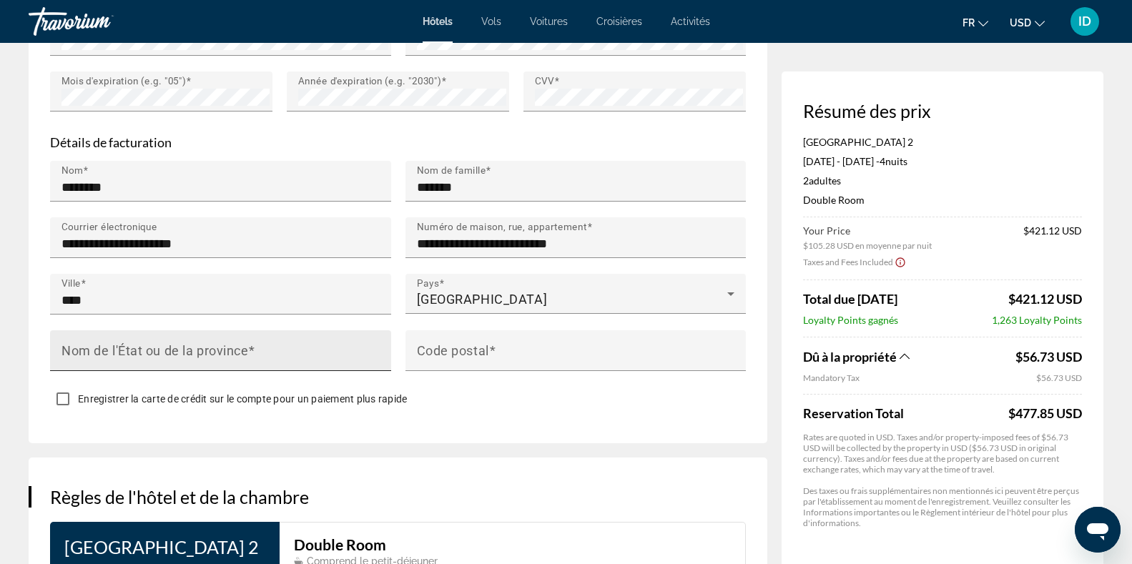
click at [192, 352] on mat-label "Nom de l'État ou de la province" at bounding box center [155, 350] width 187 height 15
click at [192, 352] on input "Nom de l'État ou de la province" at bounding box center [225, 356] width 327 height 17
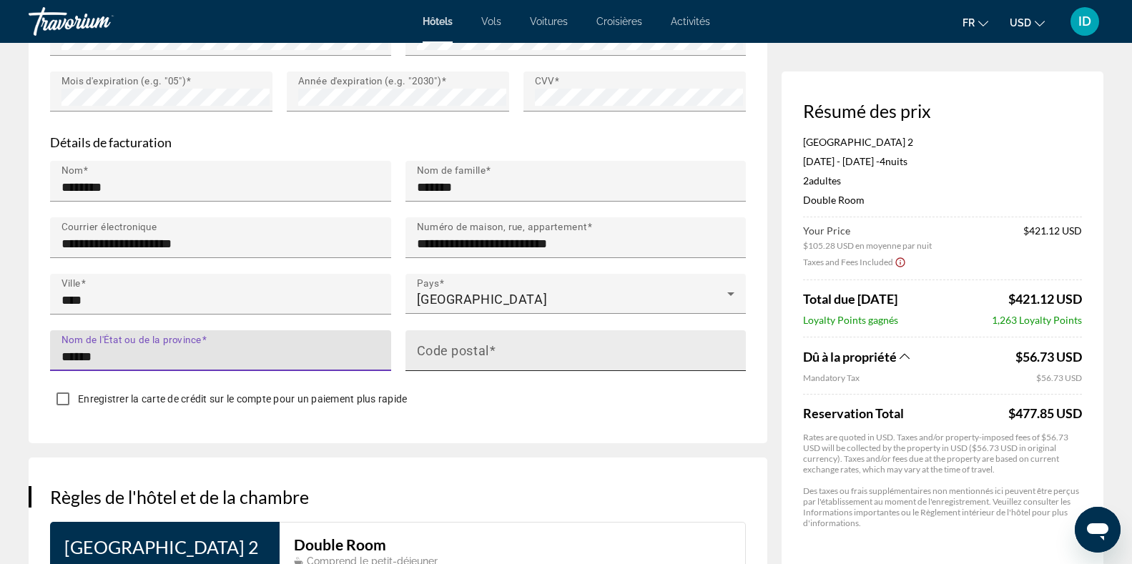
type input "******"
click at [448, 343] on mat-label "Code postal" at bounding box center [453, 350] width 72 height 15
click at [448, 348] on input "Code postal" at bounding box center [580, 356] width 327 height 17
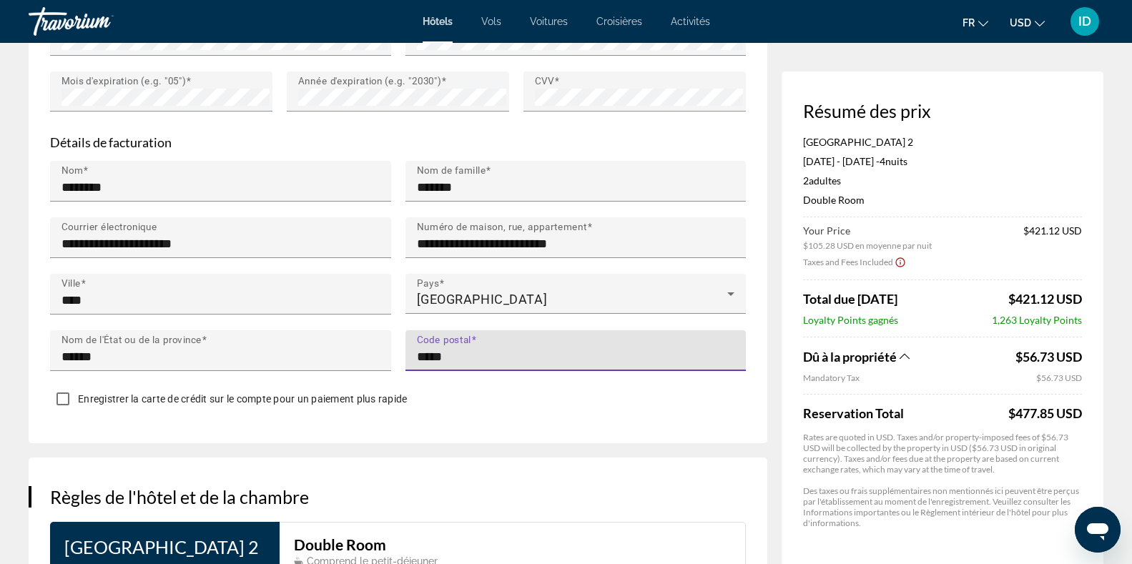
type input "*****"
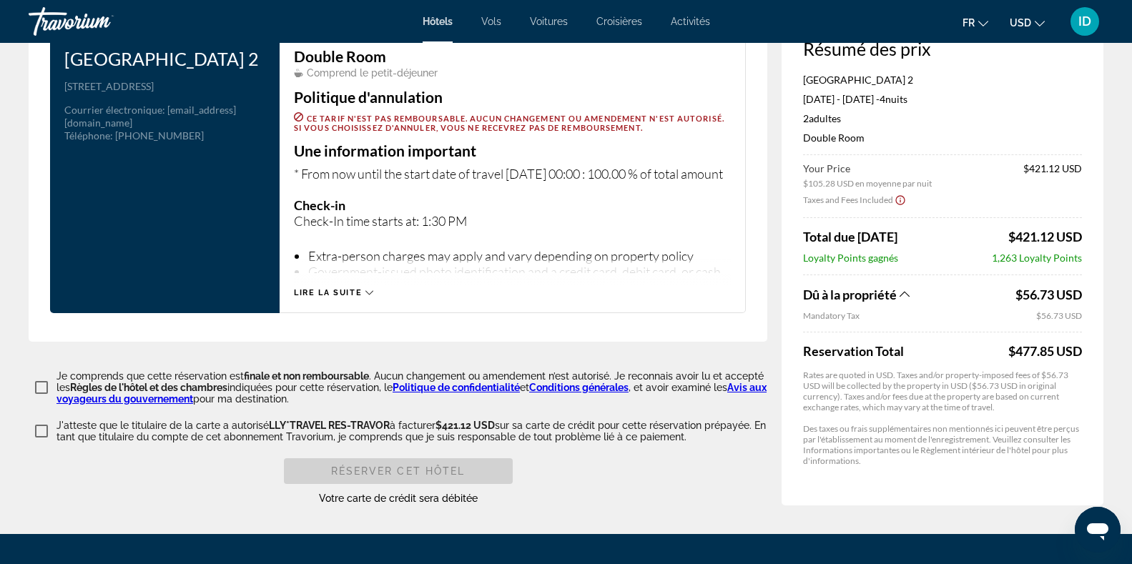
scroll to position [1834, 0]
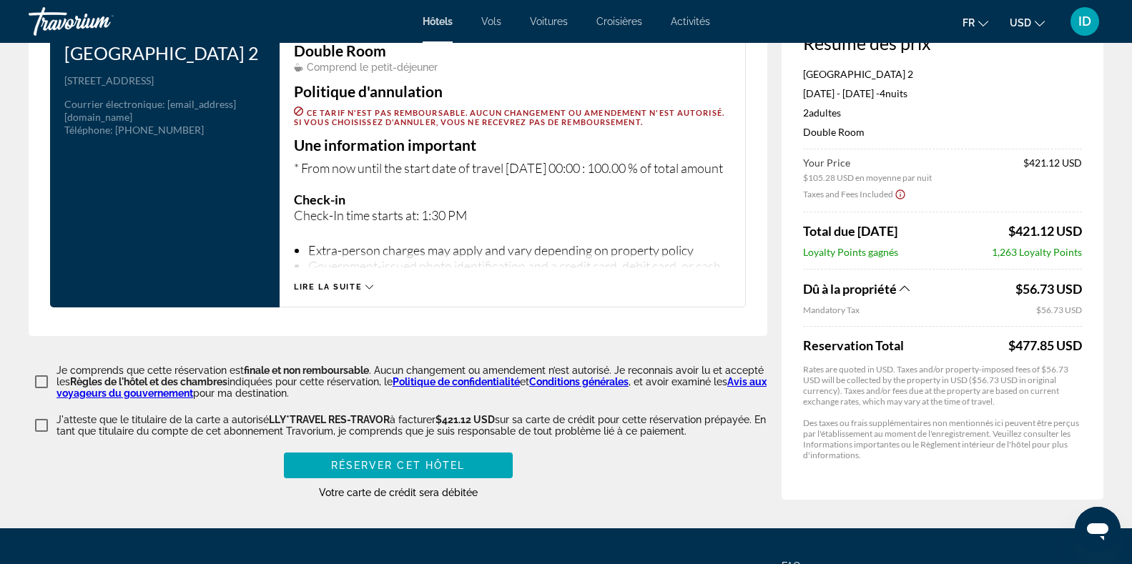
click at [332, 283] on span "Lire la suite" at bounding box center [328, 287] width 68 height 9
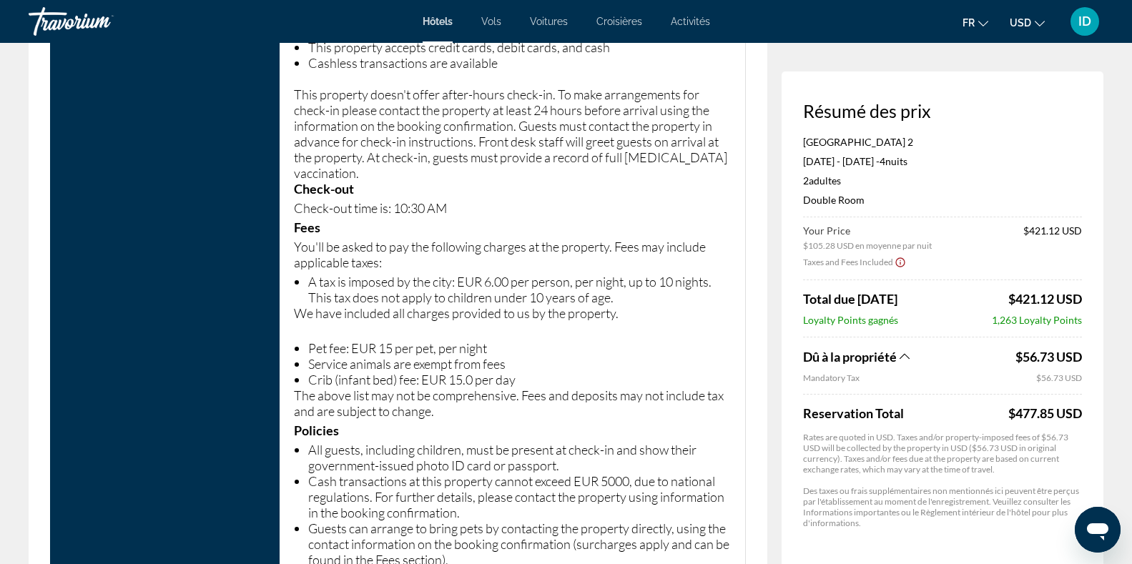
scroll to position [2187, 0]
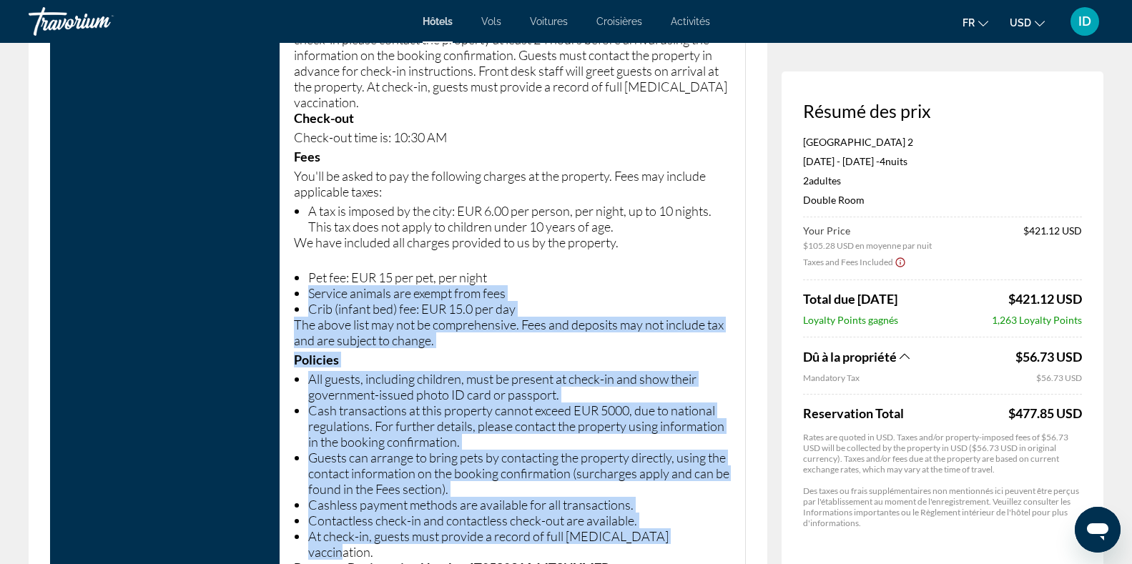
drag, startPoint x: 698, startPoint y: 544, endPoint x: 506, endPoint y: 294, distance: 315.7
click at [693, 547] on li "At check-in, guests must provide a record of full [MEDICAL_DATA] vaccination." at bounding box center [519, 544] width 423 height 31
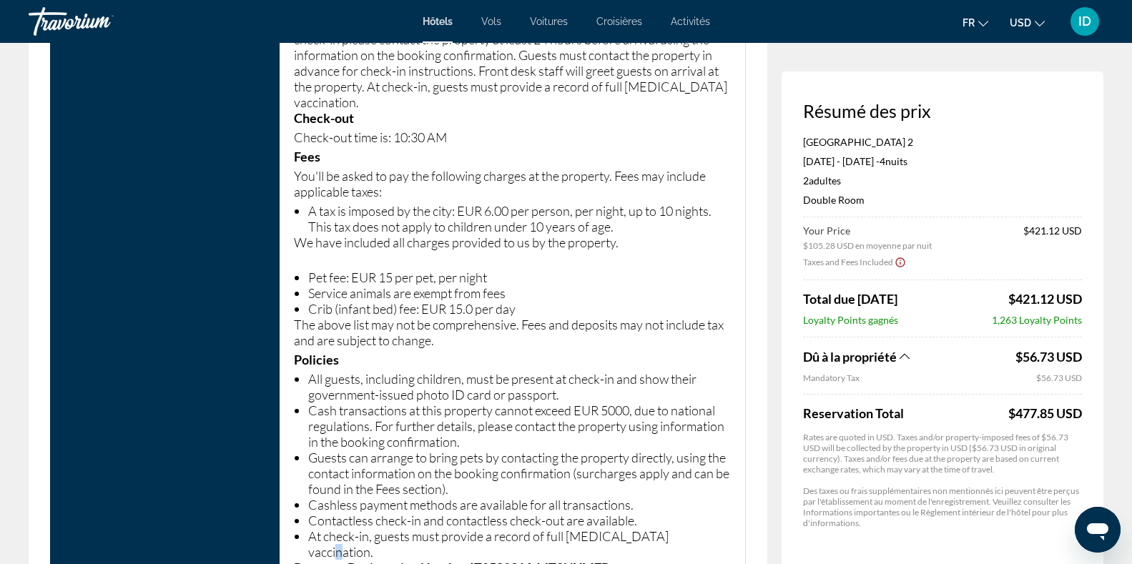
click at [693, 547] on li "At check-in, guests must provide a record of full [MEDICAL_DATA] vaccination." at bounding box center [519, 544] width 423 height 31
click at [585, 440] on li "Cash transactions at this property cannot exceed EUR 5000, due to national regu…" at bounding box center [519, 426] width 423 height 47
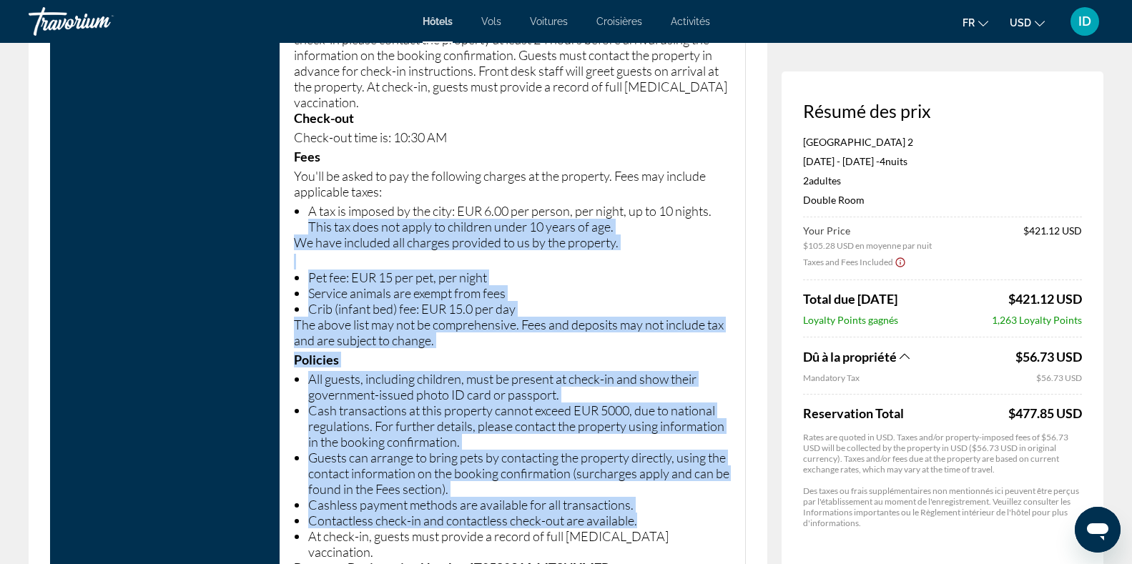
drag, startPoint x: 639, startPoint y: 531, endPoint x: 286, endPoint y: 230, distance: 463.8
drag, startPoint x: 286, startPoint y: 230, endPoint x: 349, endPoint y: 247, distance: 65.2
copy p "This tax does not apply to children under 10 years of age. We have included all…"
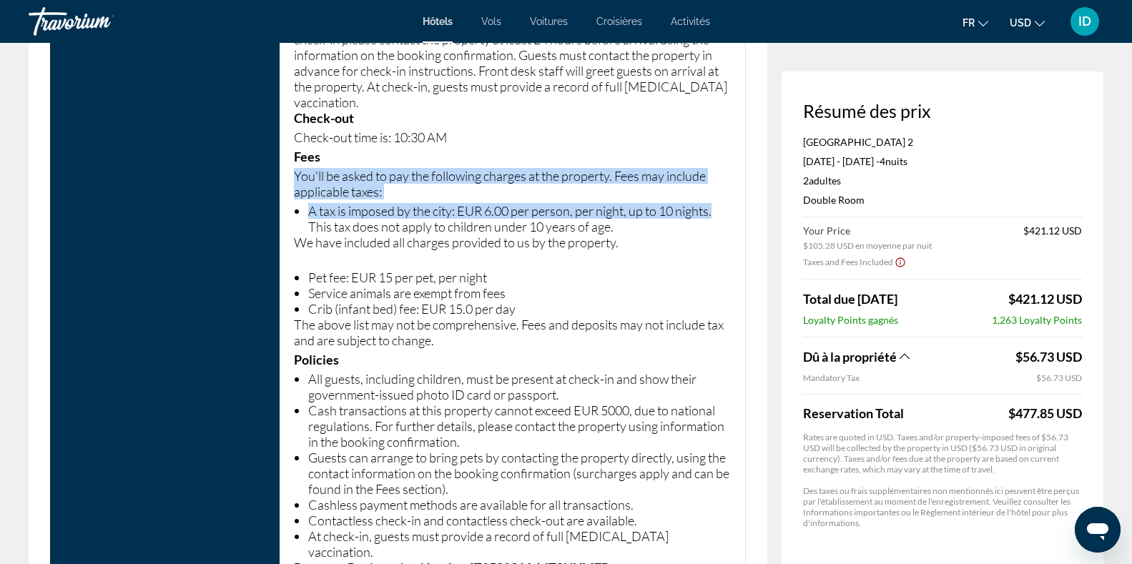
drag, startPoint x: 717, startPoint y: 224, endPoint x: 297, endPoint y: 182, distance: 422.7
copy p "You'll be asked to pay the following charges at the property. Fees may include …"
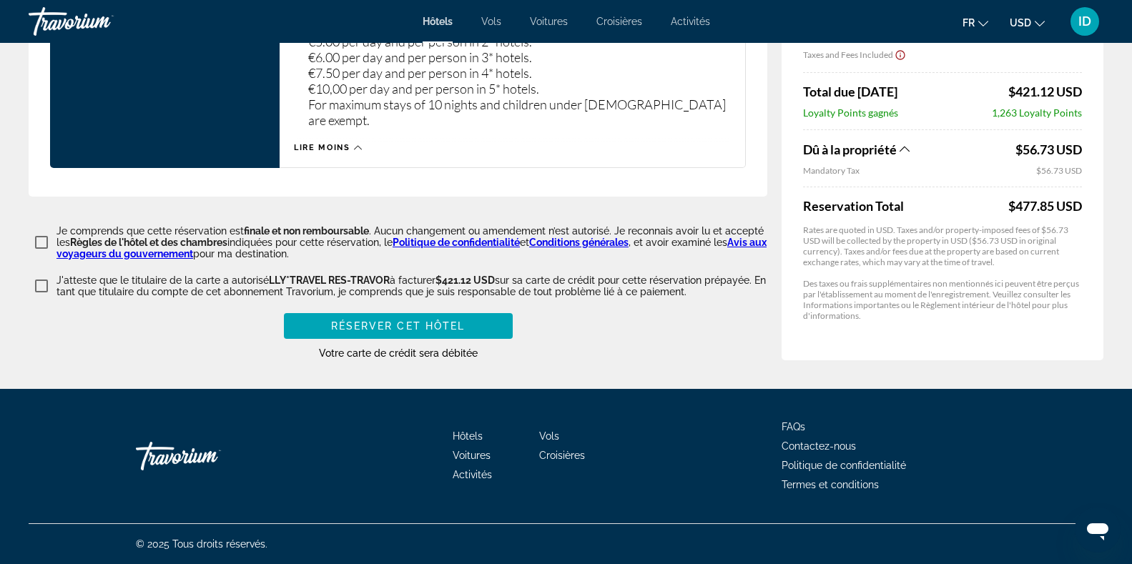
scroll to position [4062, 0]
click at [411, 329] on span "Réserver cet hôtel" at bounding box center [398, 325] width 134 height 11
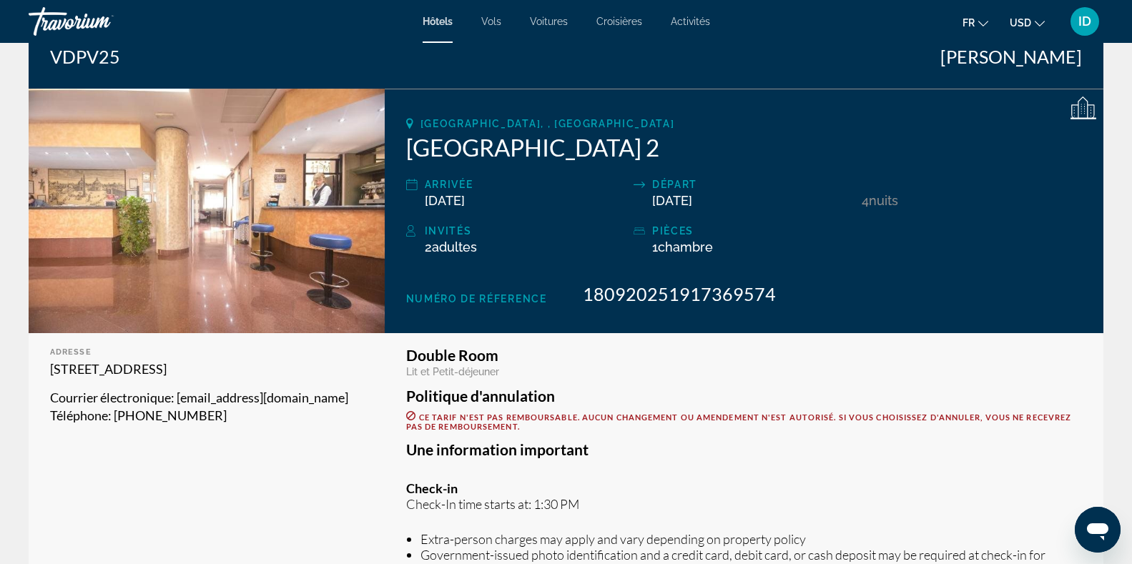
scroll to position [141, 0]
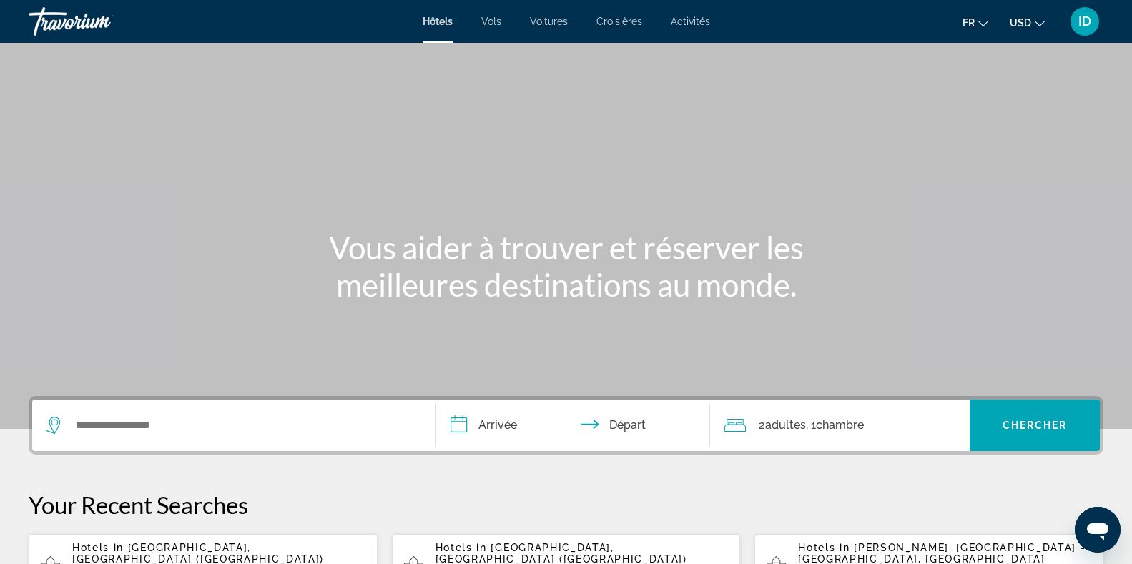
click at [684, 20] on span "Activités" at bounding box center [690, 21] width 39 height 11
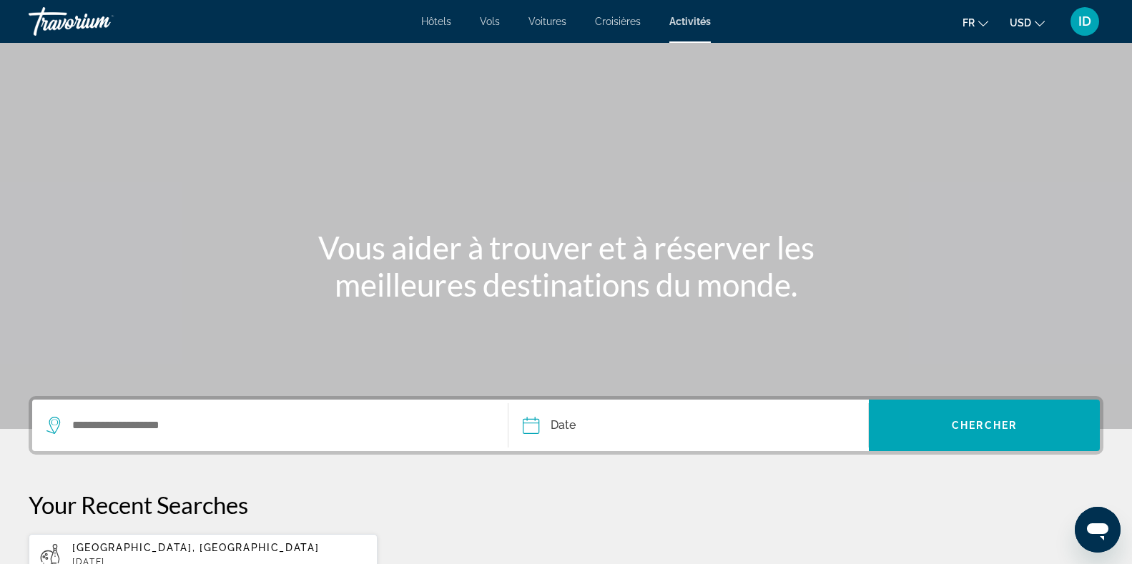
click at [245, 436] on div "Search widget" at bounding box center [269, 425] width 447 height 51
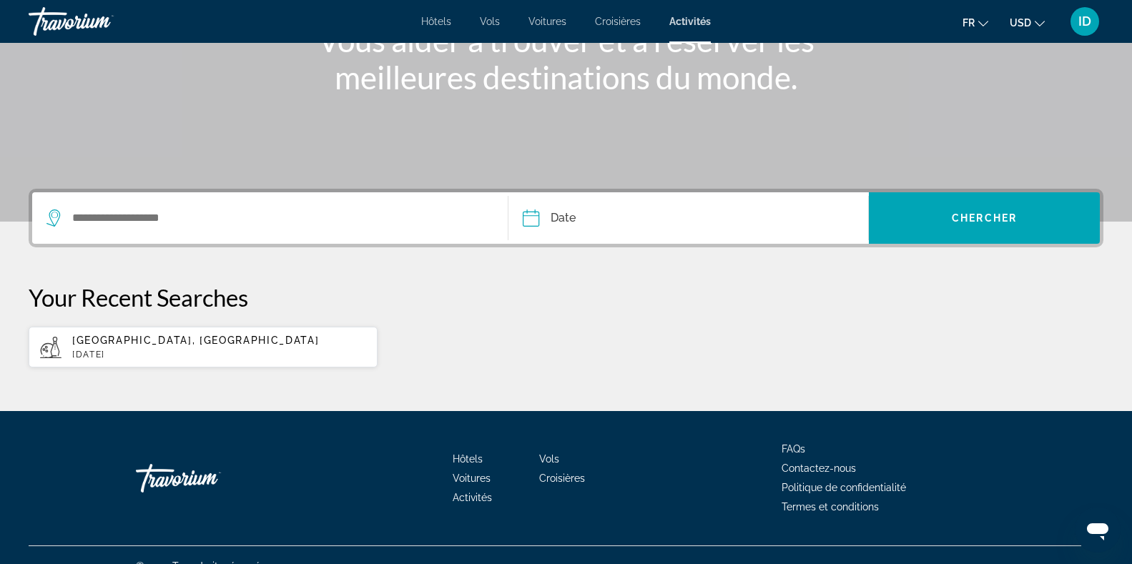
scroll to position [230, 0]
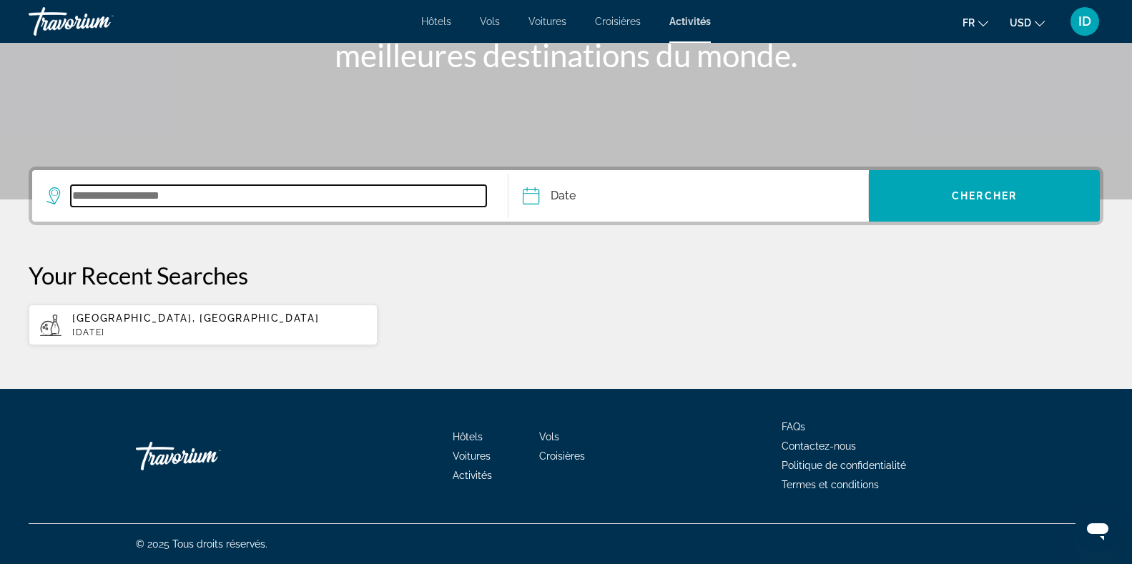
click at [202, 203] on input "Search widget" at bounding box center [279, 195] width 416 height 21
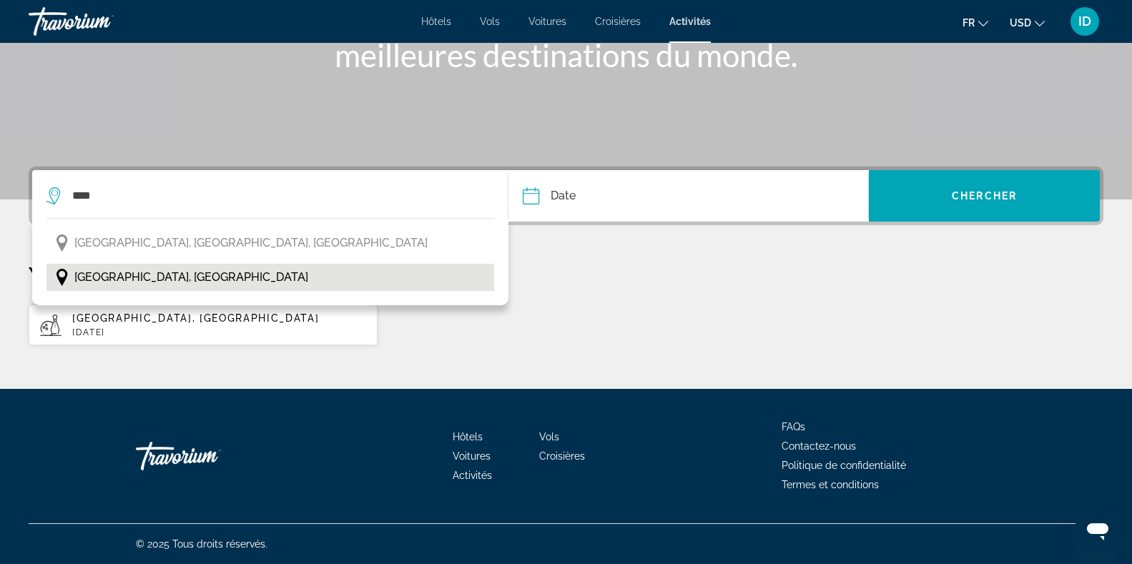
click at [197, 285] on button "[GEOGRAPHIC_DATA], [GEOGRAPHIC_DATA]" at bounding box center [270, 277] width 448 height 27
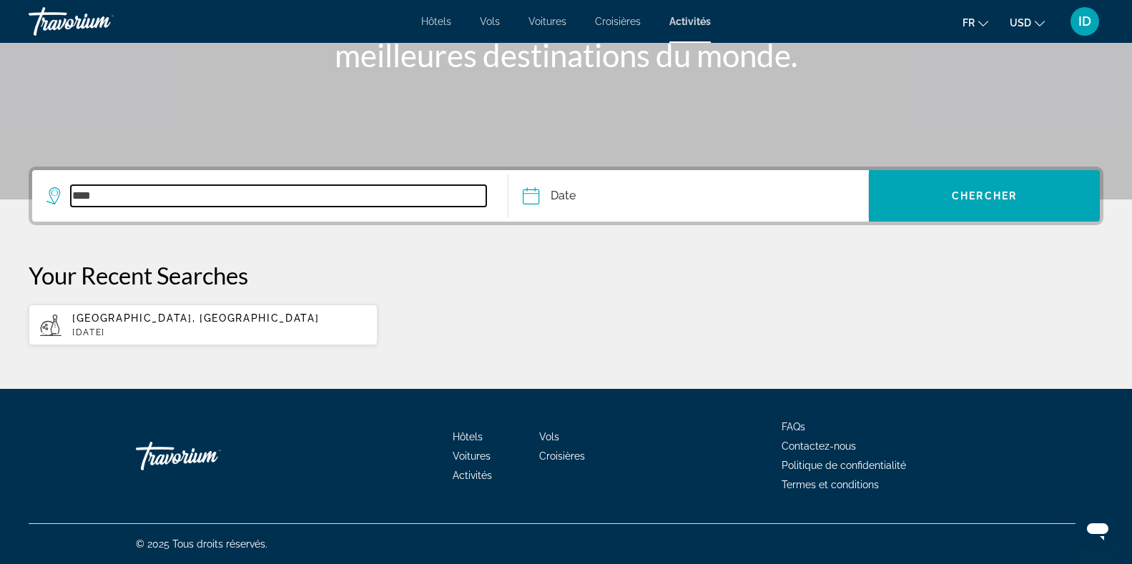
type input "**********"
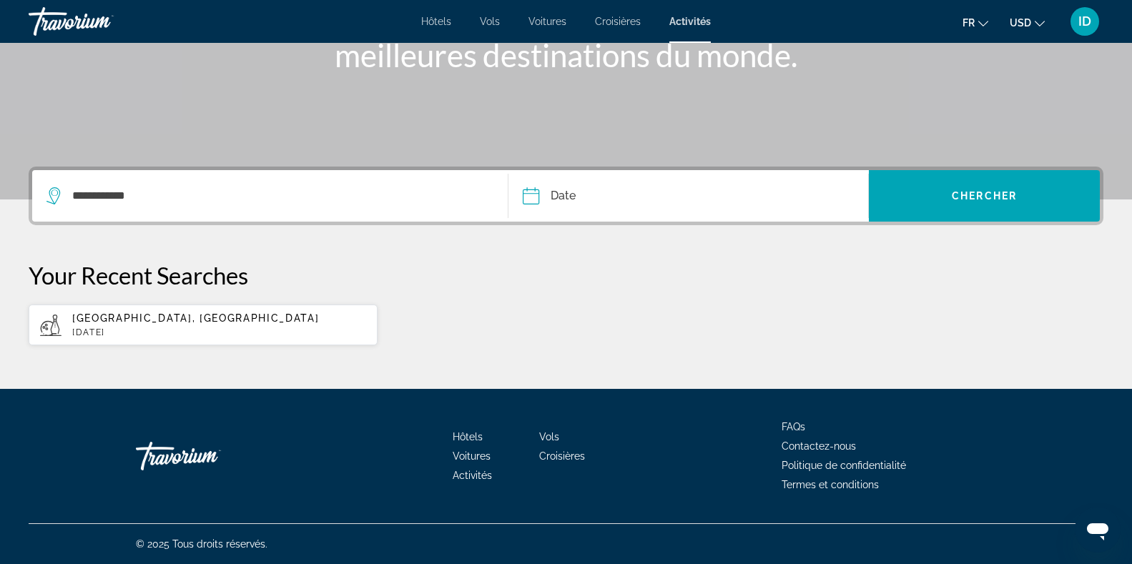
click at [563, 201] on input "Date" at bounding box center [608, 198] width 179 height 56
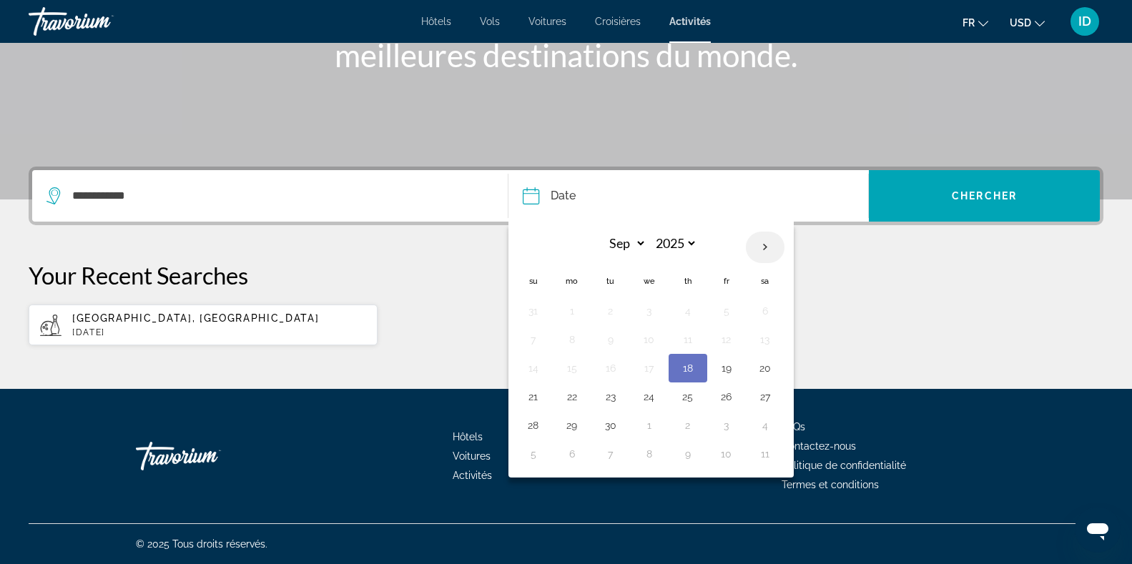
click at [771, 245] on th "Next month" at bounding box center [765, 247] width 39 height 31
click at [533, 247] on th "Previous month" at bounding box center [533, 247] width 39 height 31
select select "*"
click at [575, 428] on button "29" at bounding box center [572, 426] width 23 height 20
type input "**********"
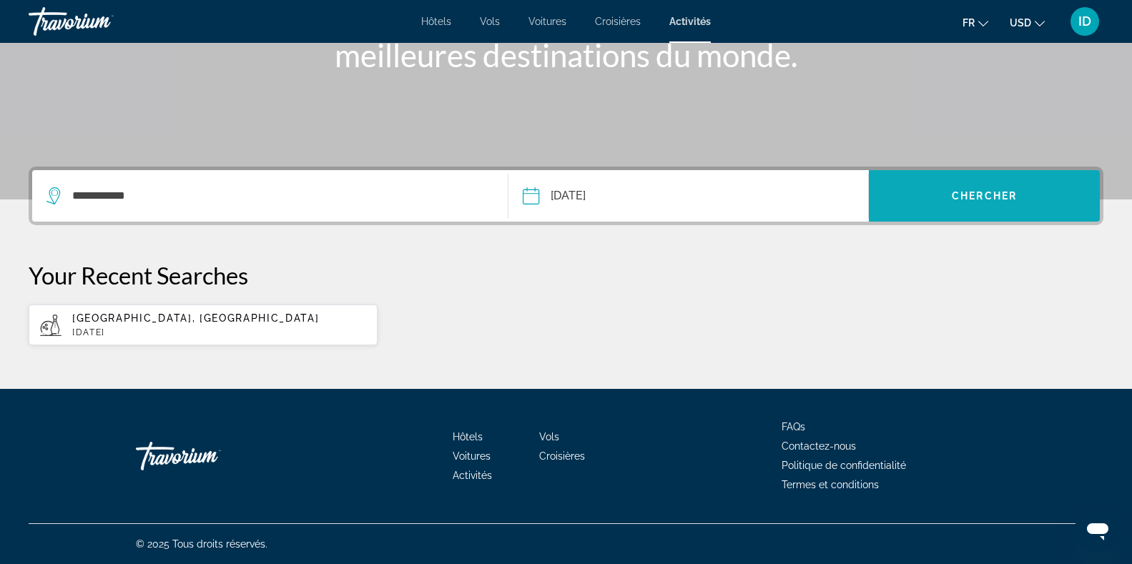
click at [986, 191] on span "Chercher" at bounding box center [984, 195] width 65 height 11
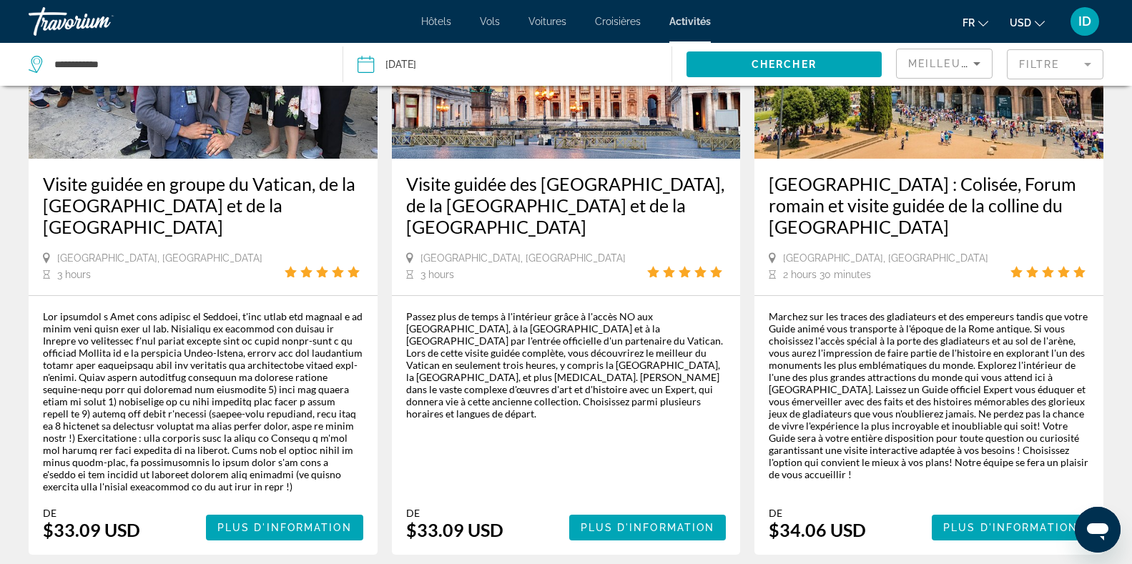
scroll to position [211, 0]
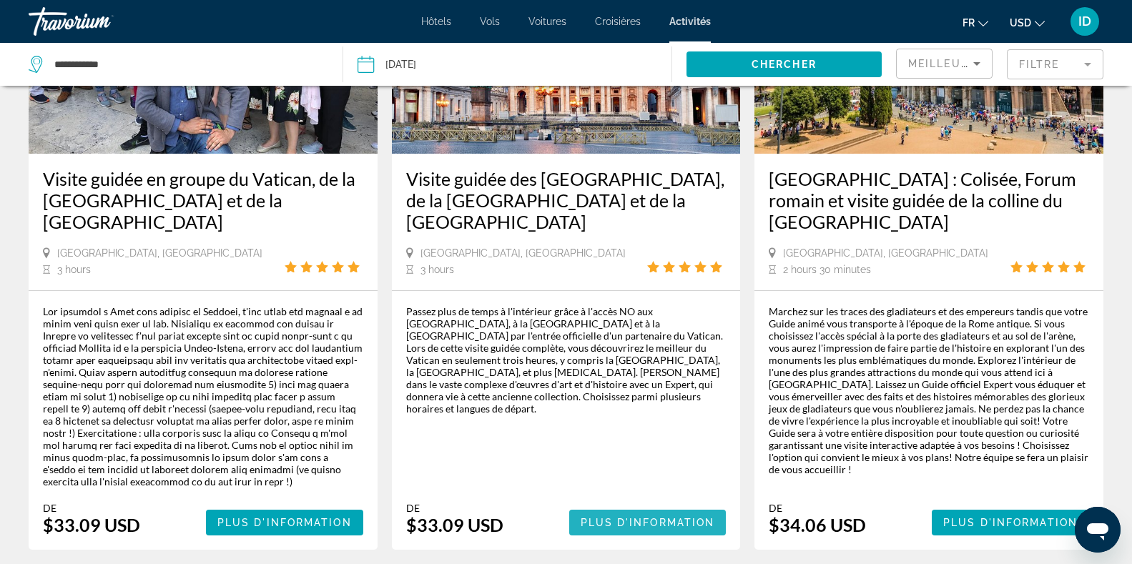
click at [611, 524] on span "Plus d'information" at bounding box center [648, 522] width 134 height 11
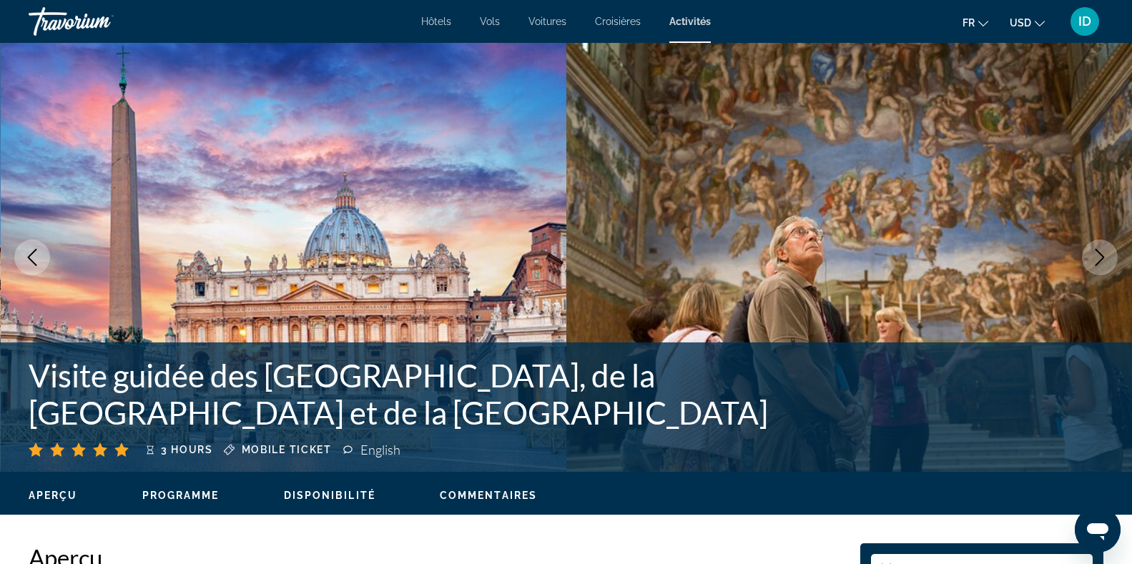
click at [1099, 266] on button "Next image" at bounding box center [1100, 258] width 36 height 36
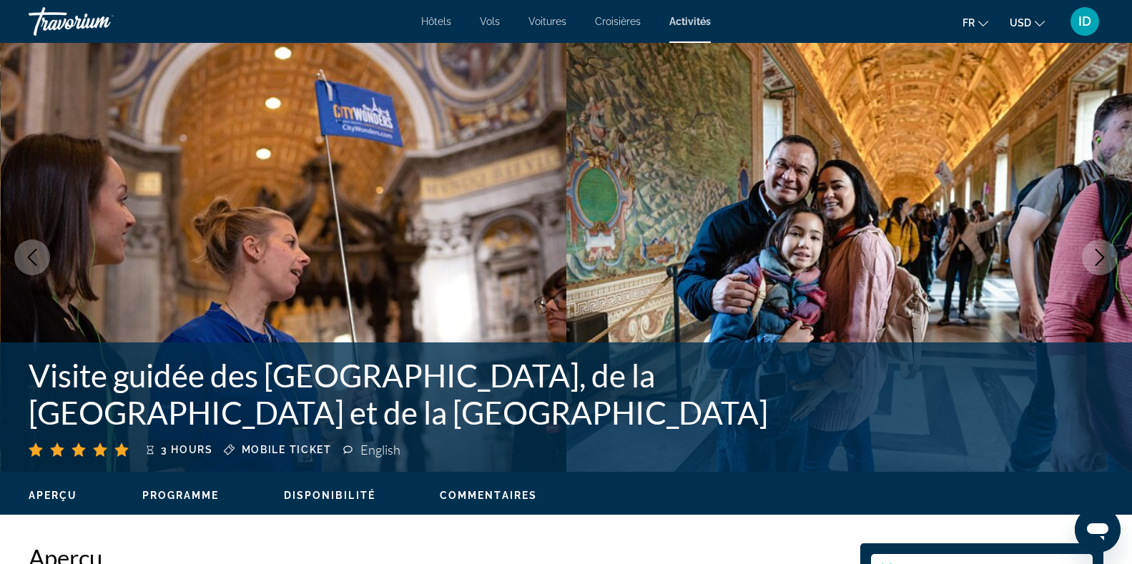
click at [1099, 266] on button "Next image" at bounding box center [1100, 258] width 36 height 36
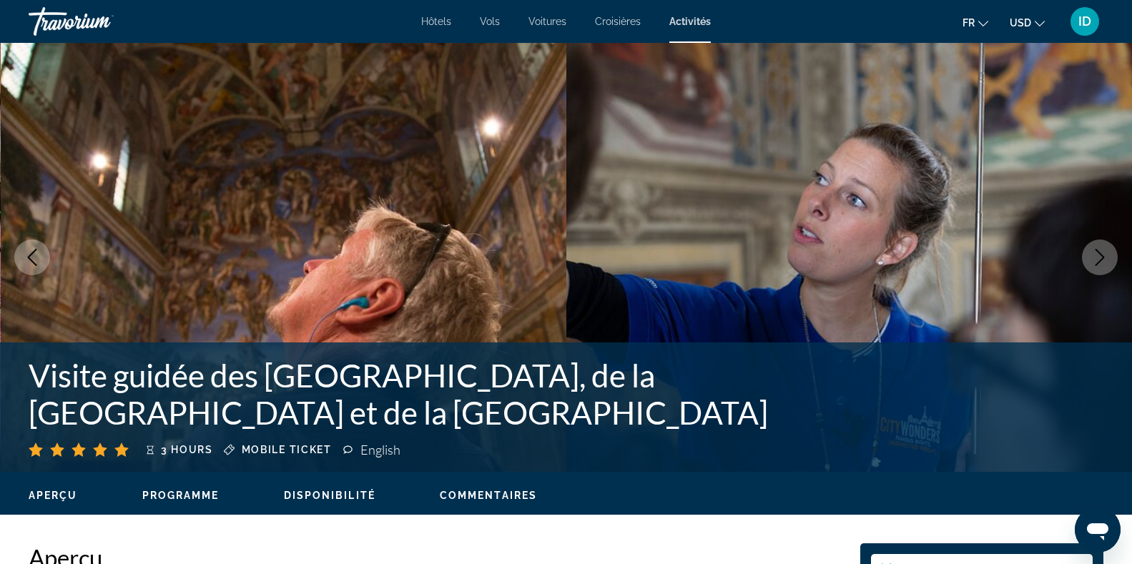
click at [1099, 266] on button "Next image" at bounding box center [1100, 258] width 36 height 36
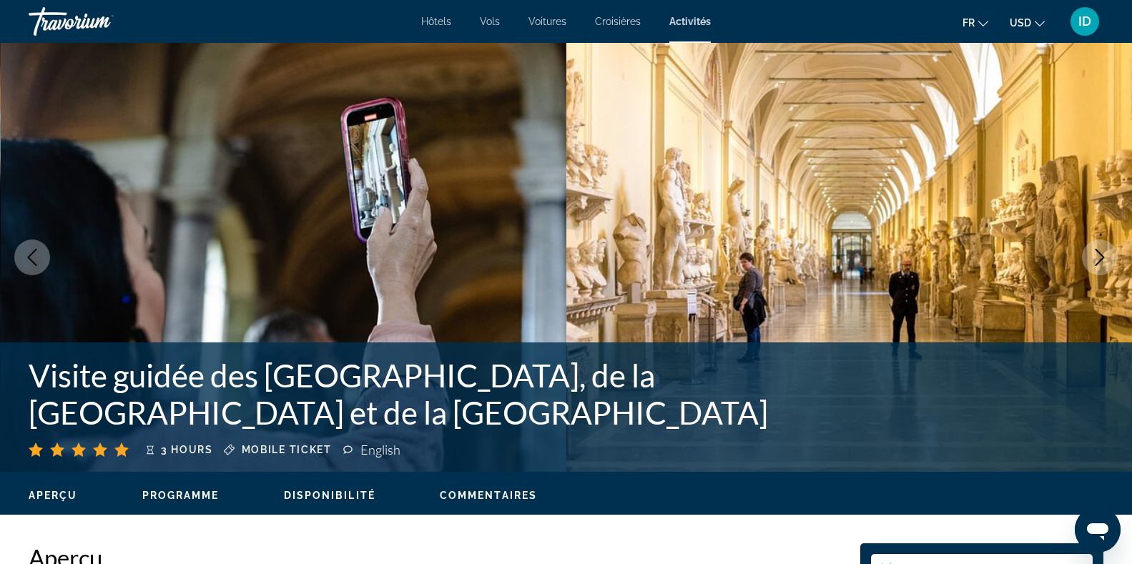
click at [1099, 266] on button "Next image" at bounding box center [1100, 258] width 36 height 36
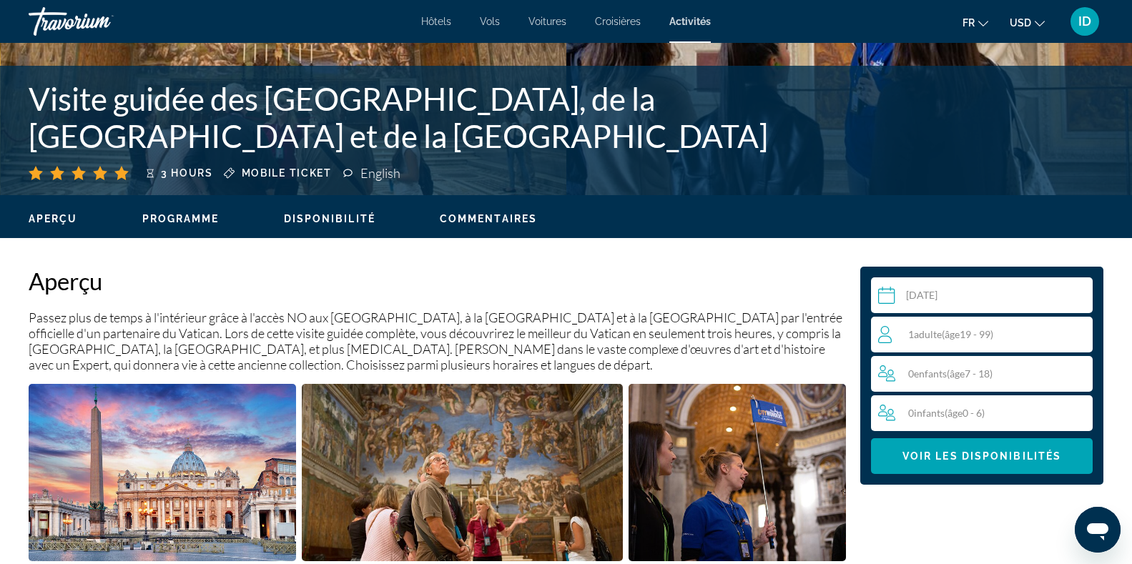
scroll to position [282, 0]
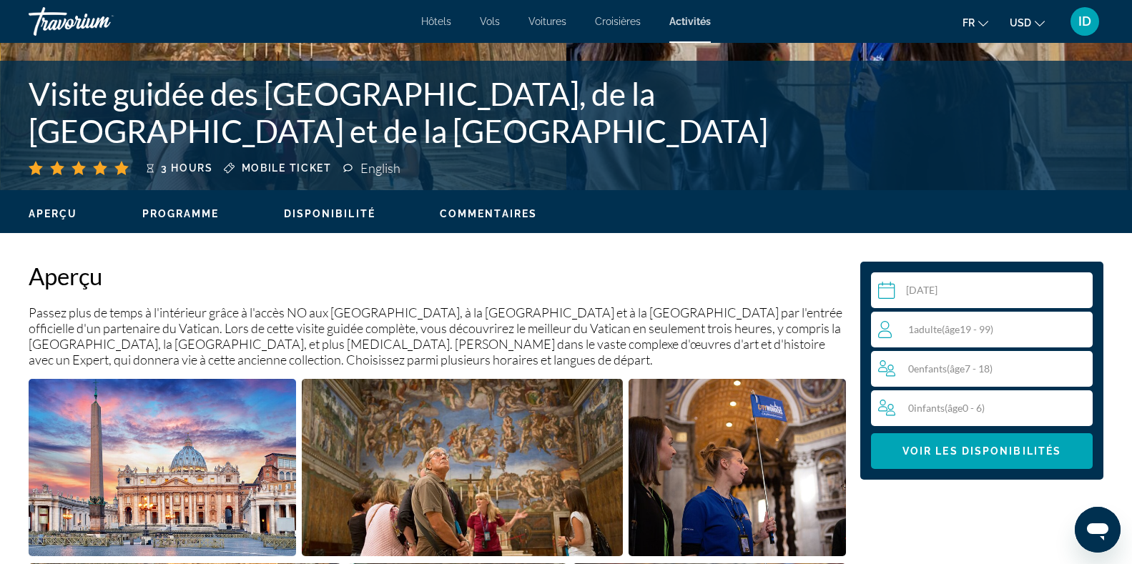
click at [929, 328] on span "Adulte" at bounding box center [928, 329] width 28 height 12
click at [1079, 323] on icon "Increment adults" at bounding box center [1078, 329] width 13 height 13
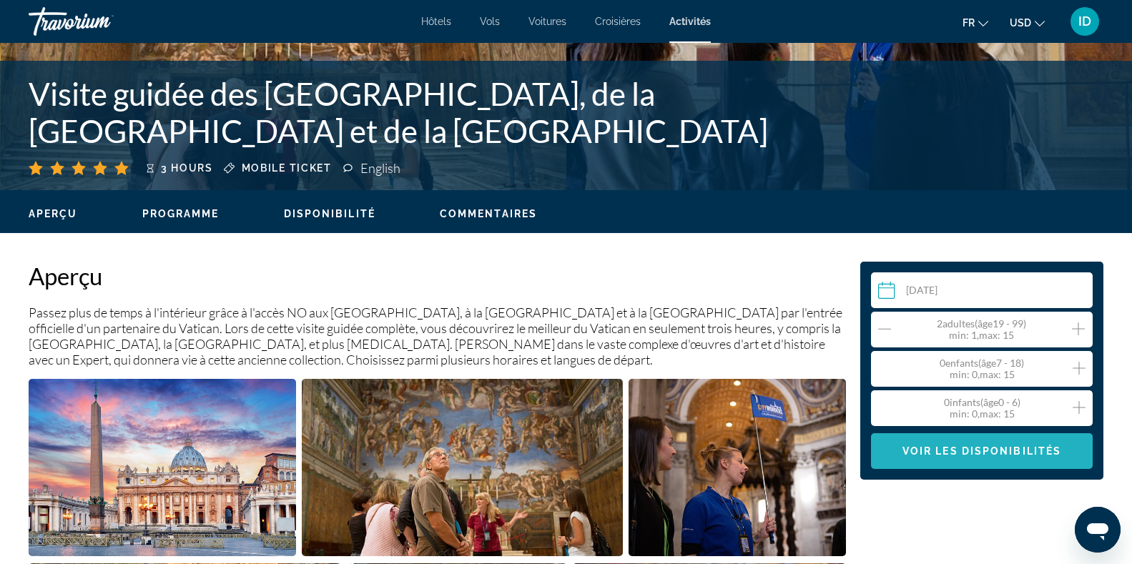
click at [984, 454] on span "Voir les disponibilités" at bounding box center [982, 451] width 159 height 11
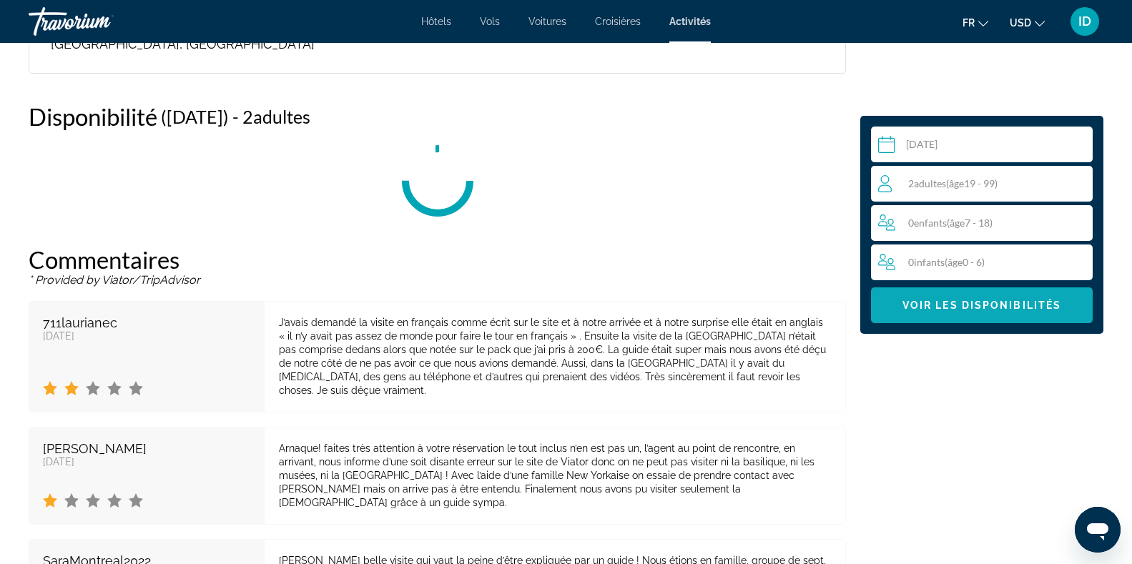
scroll to position [2754, 0]
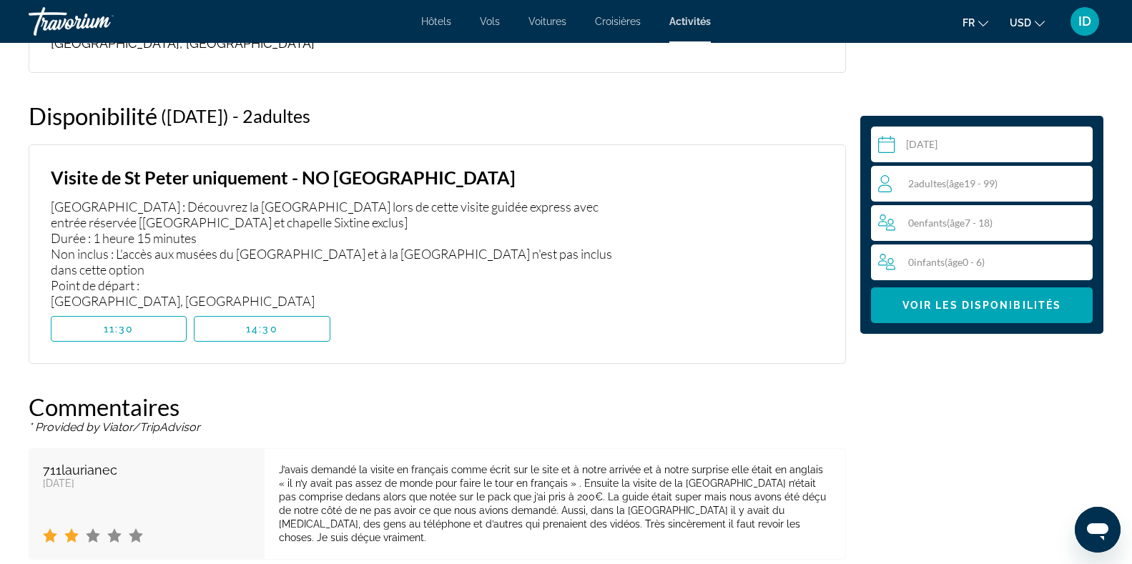
click at [926, 146] on input "Main content" at bounding box center [984, 147] width 227 height 40
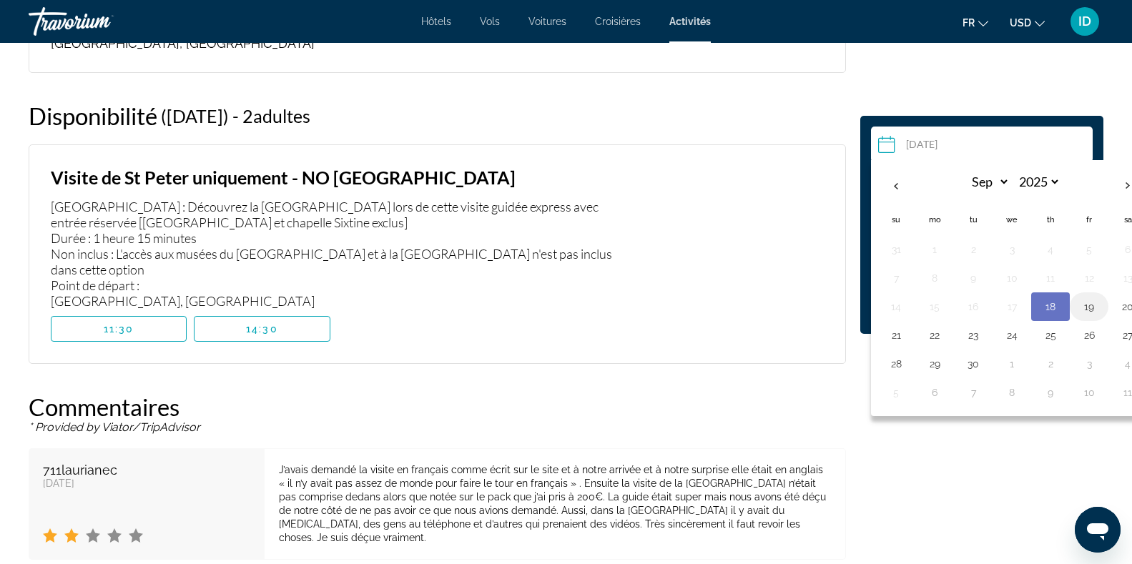
click at [1087, 306] on button "19" at bounding box center [1089, 307] width 23 height 20
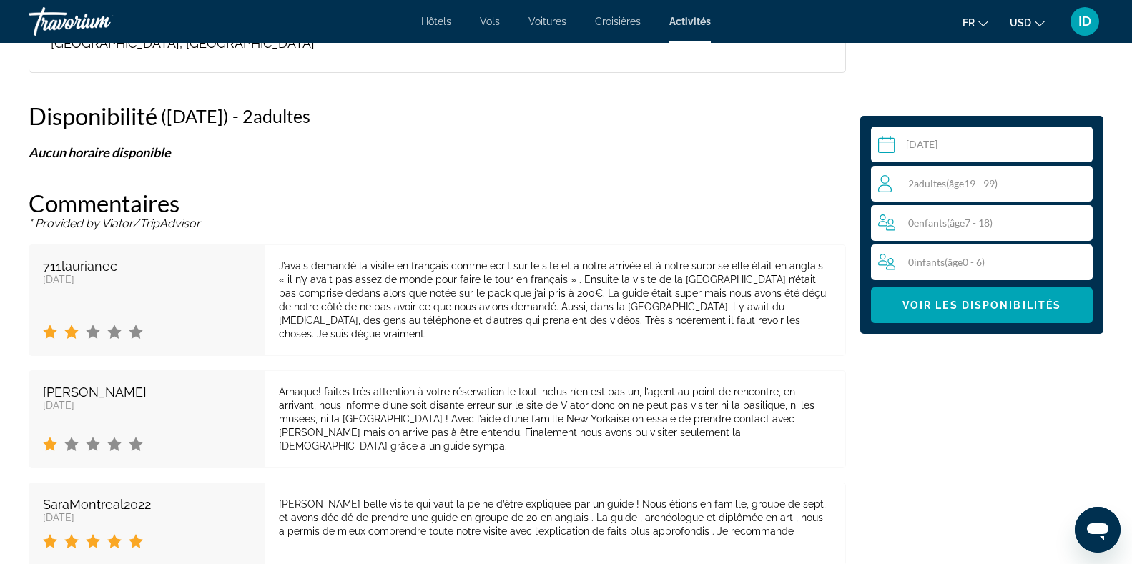
click at [975, 147] on input "**********" at bounding box center [984, 147] width 227 height 40
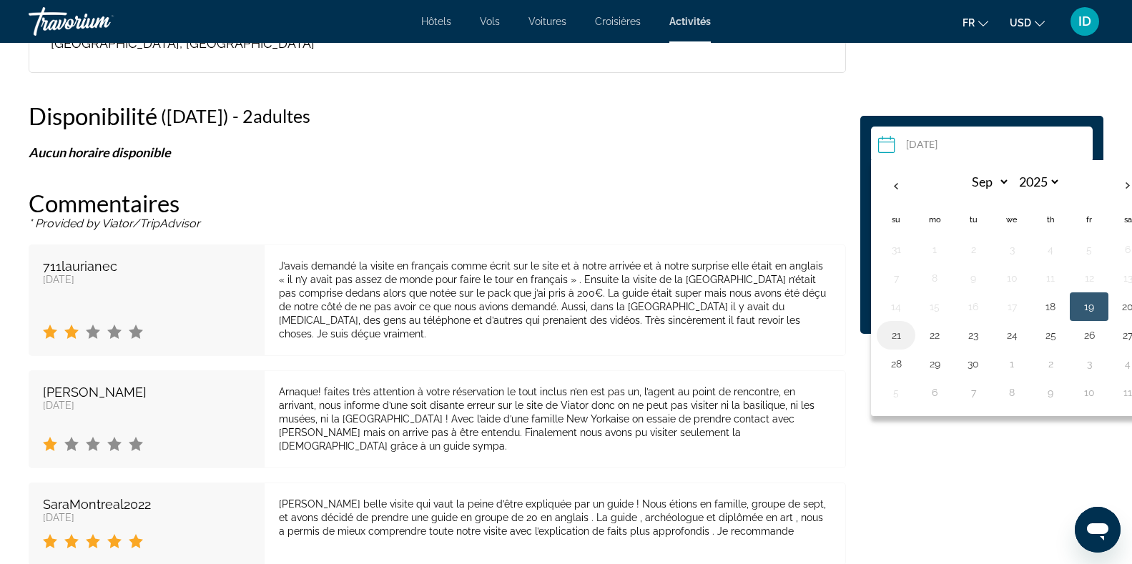
click at [906, 333] on button "21" at bounding box center [896, 335] width 23 height 20
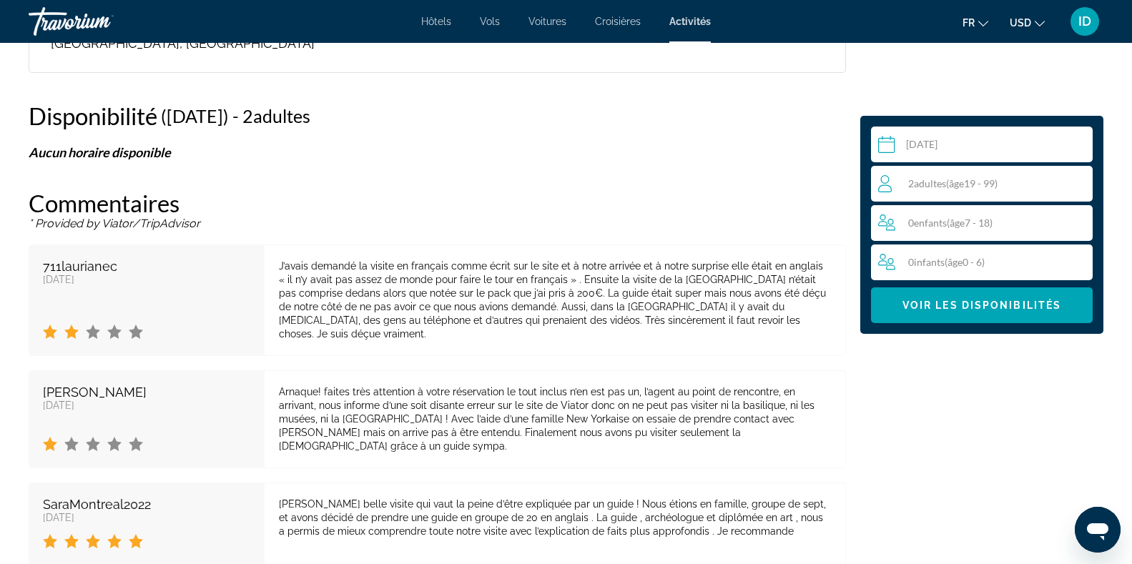
click at [940, 134] on input "**********" at bounding box center [984, 147] width 227 height 40
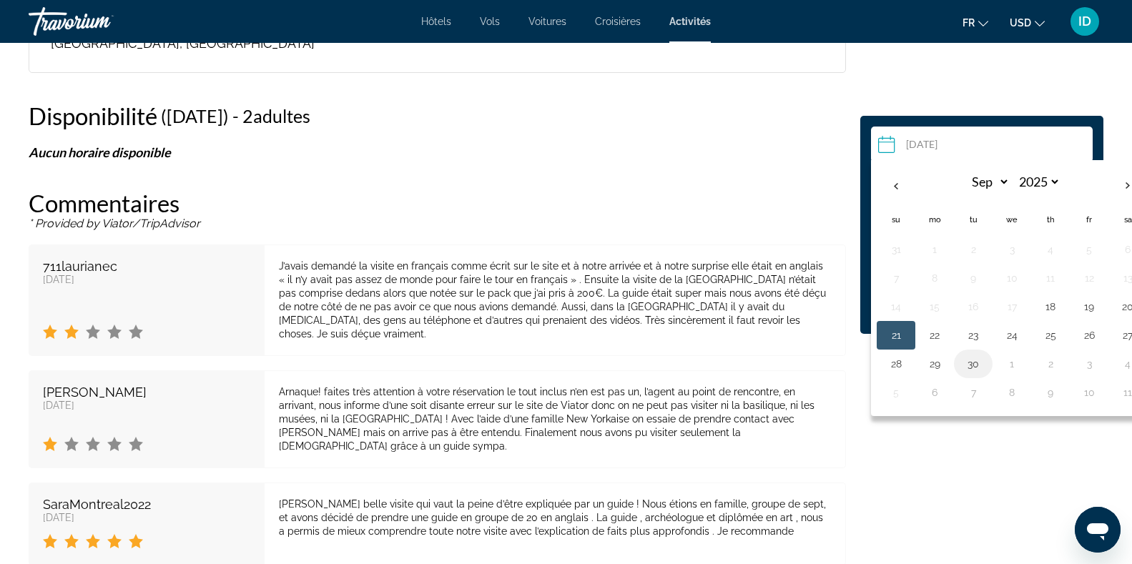
click at [977, 365] on button "30" at bounding box center [973, 364] width 23 height 20
type input "**********"
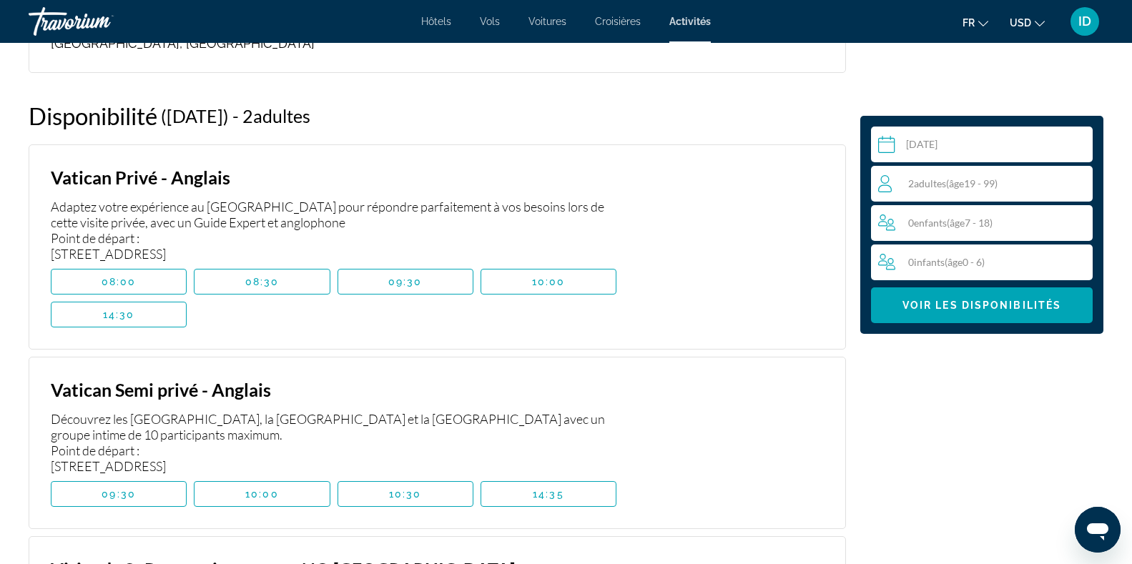
scroll to position [2824, 0]
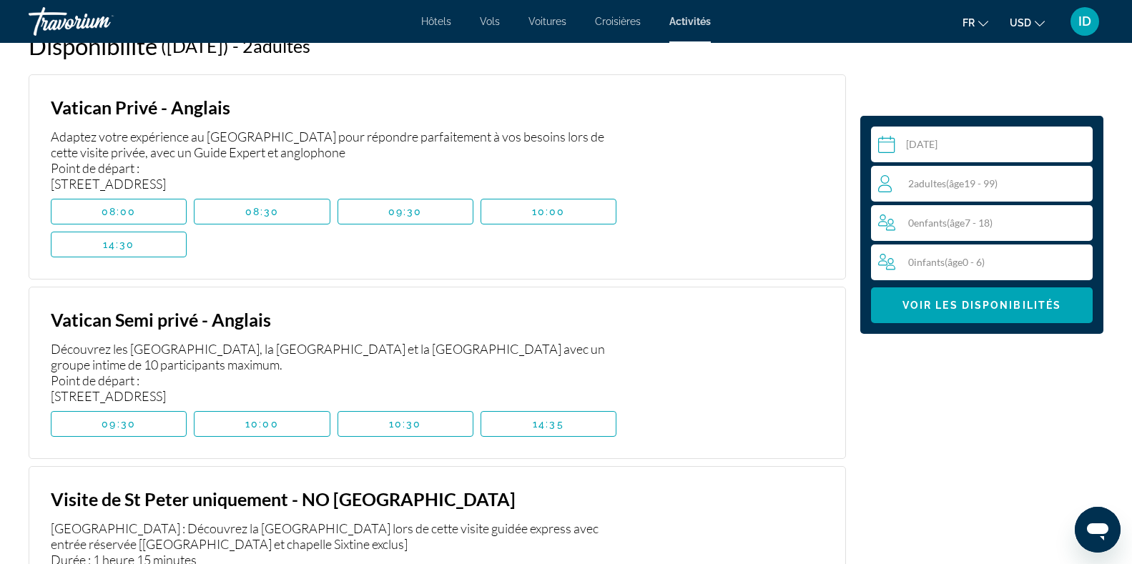
click at [933, 146] on input "**********" at bounding box center [984, 147] width 227 height 40
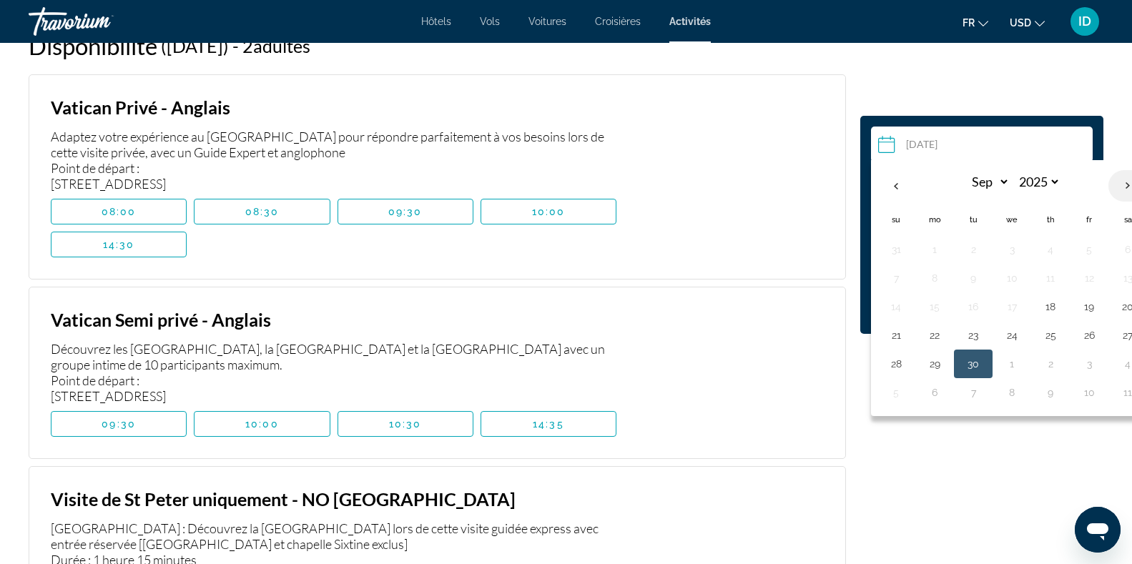
click at [1117, 189] on th "Next month" at bounding box center [1128, 185] width 39 height 31
select select "*"
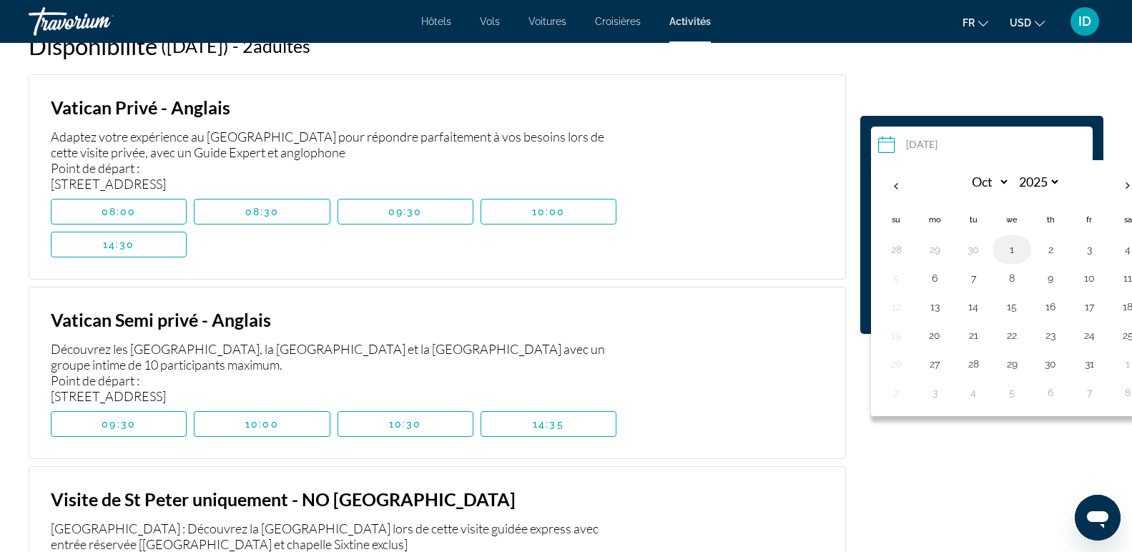
click at [1015, 251] on button "1" at bounding box center [1012, 250] width 23 height 20
type input "**********"
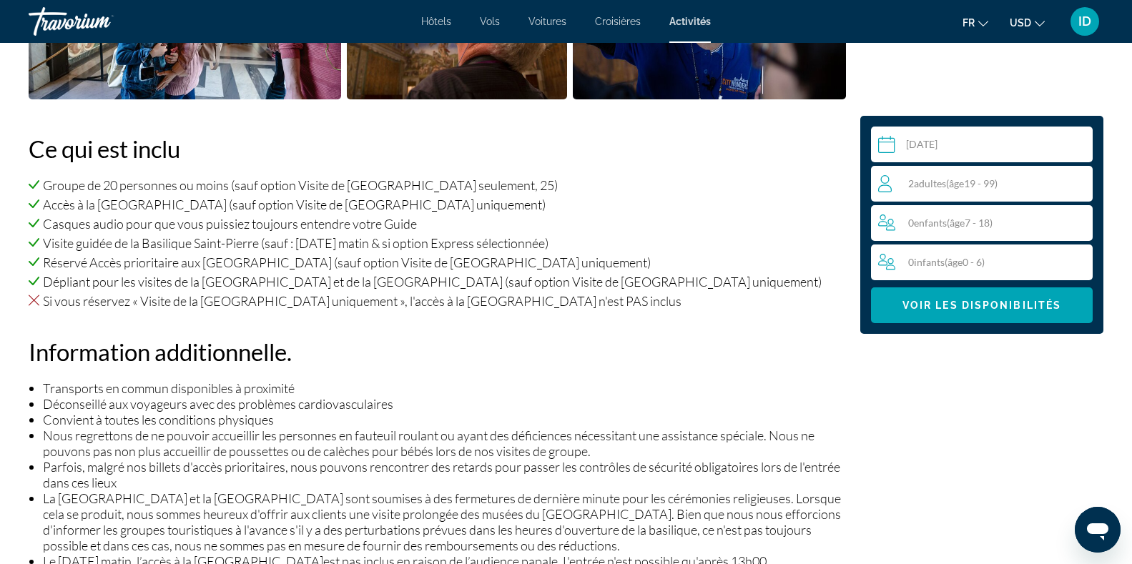
scroll to position [896, 0]
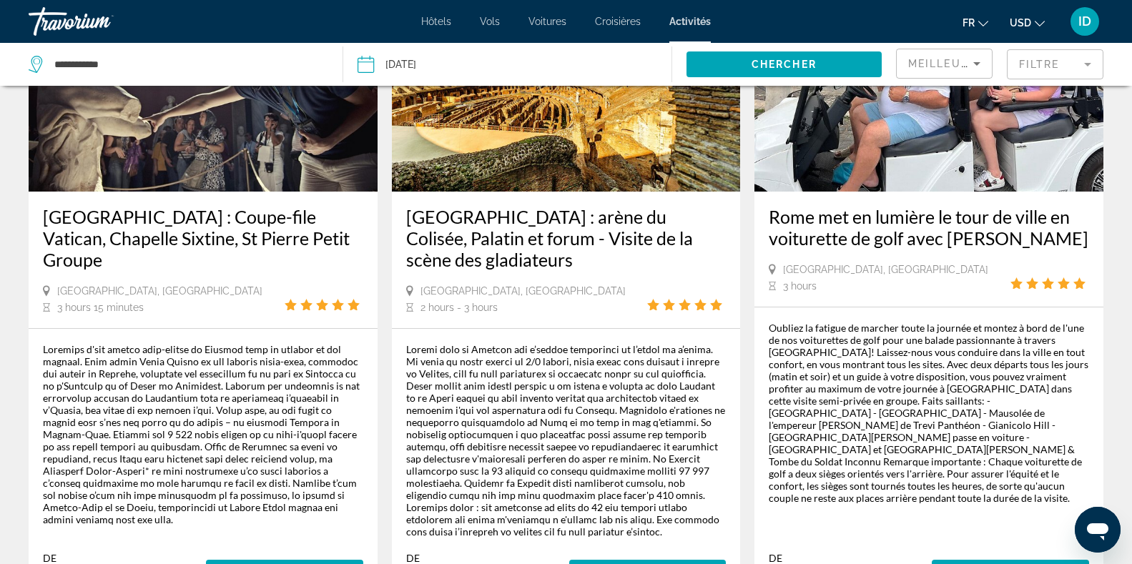
scroll to position [2186, 0]
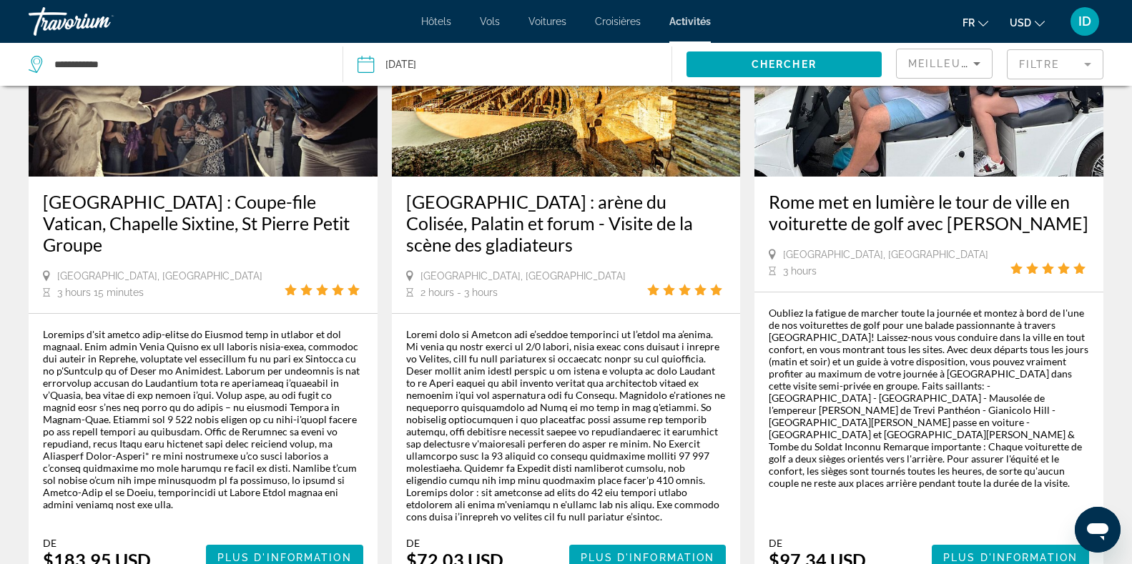
click at [972, 63] on icon "Sort by" at bounding box center [976, 63] width 17 height 17
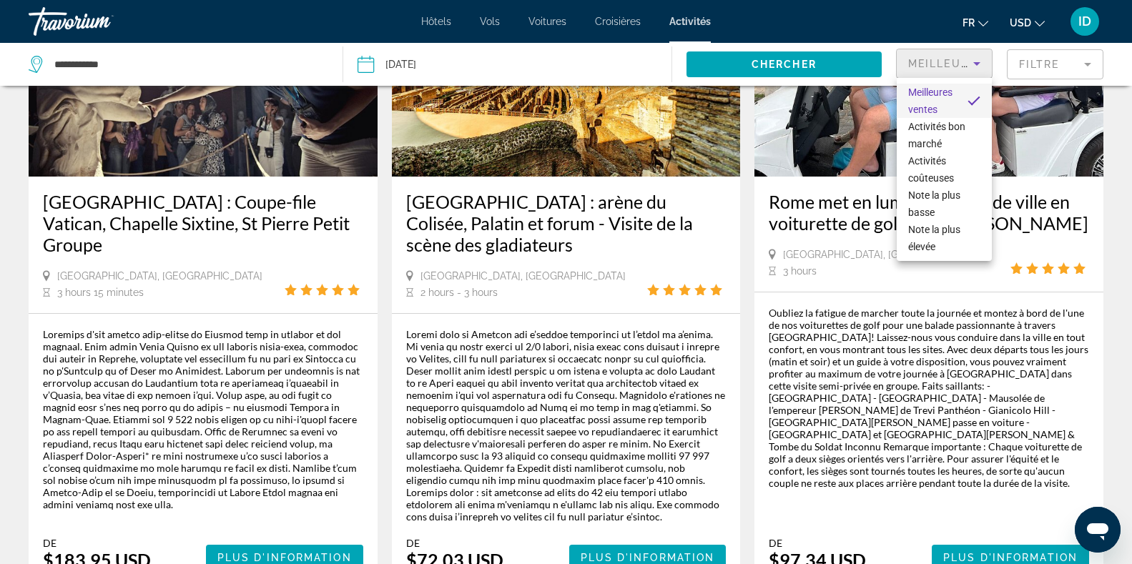
click at [1046, 65] on div at bounding box center [566, 282] width 1132 height 564
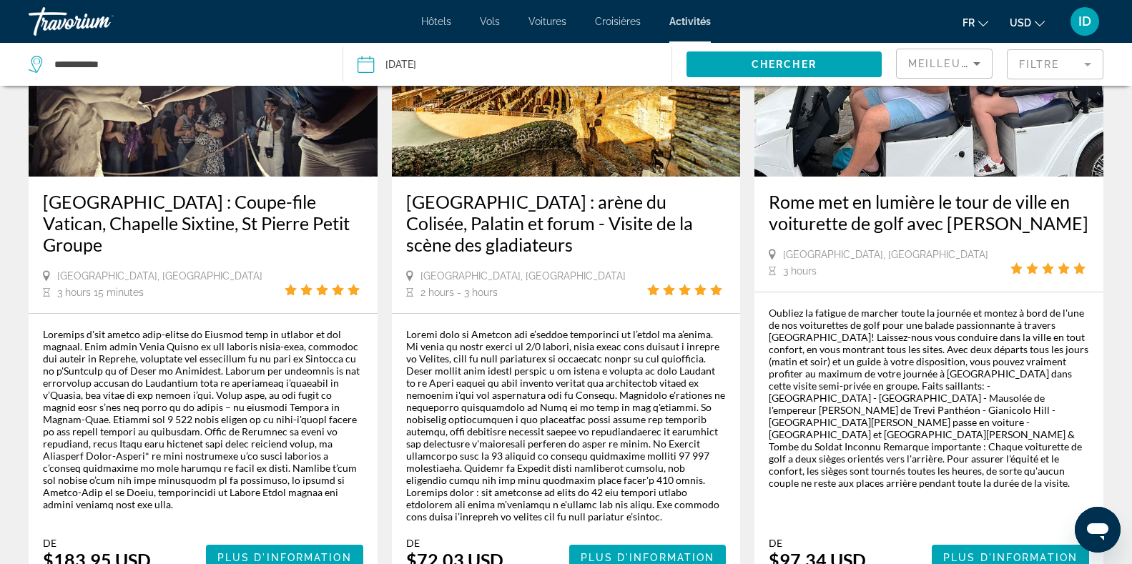
click at [1046, 65] on mat-form-field "Filtre" at bounding box center [1055, 64] width 97 height 30
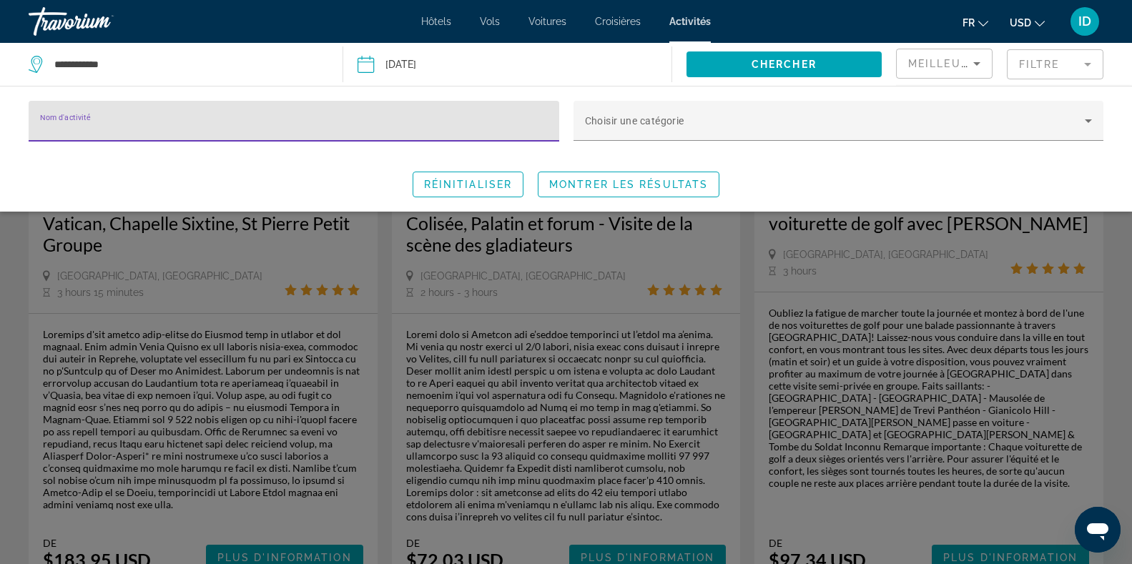
click at [377, 99] on div "Nom d'activité Choisir une catégorie Réinitialiser Montrer les résultats" at bounding box center [566, 149] width 1132 height 126
click at [374, 117] on div "Nom d'activité" at bounding box center [294, 121] width 508 height 41
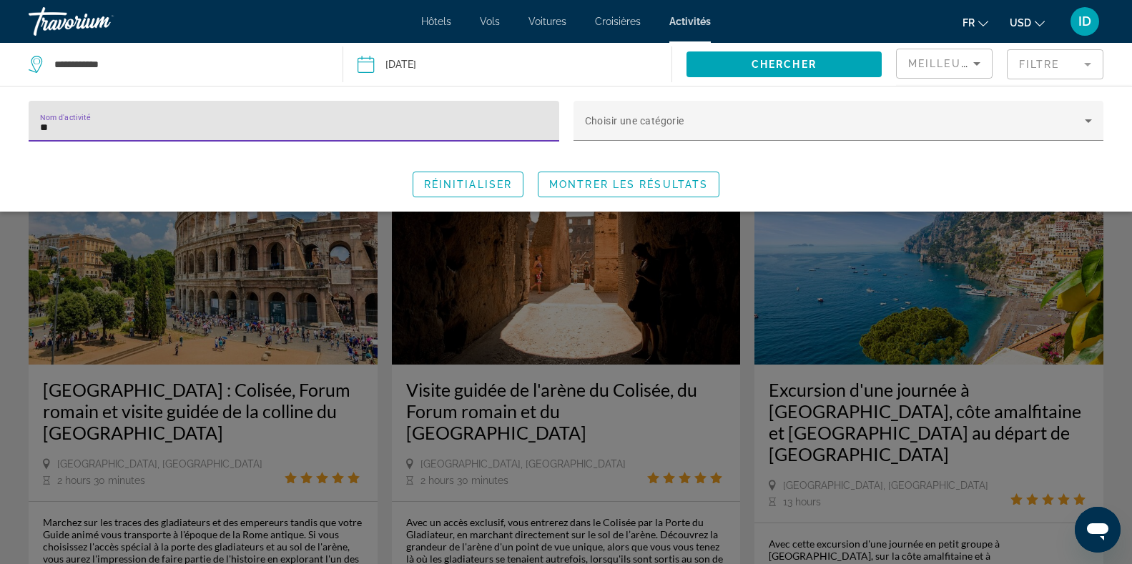
type input "*"
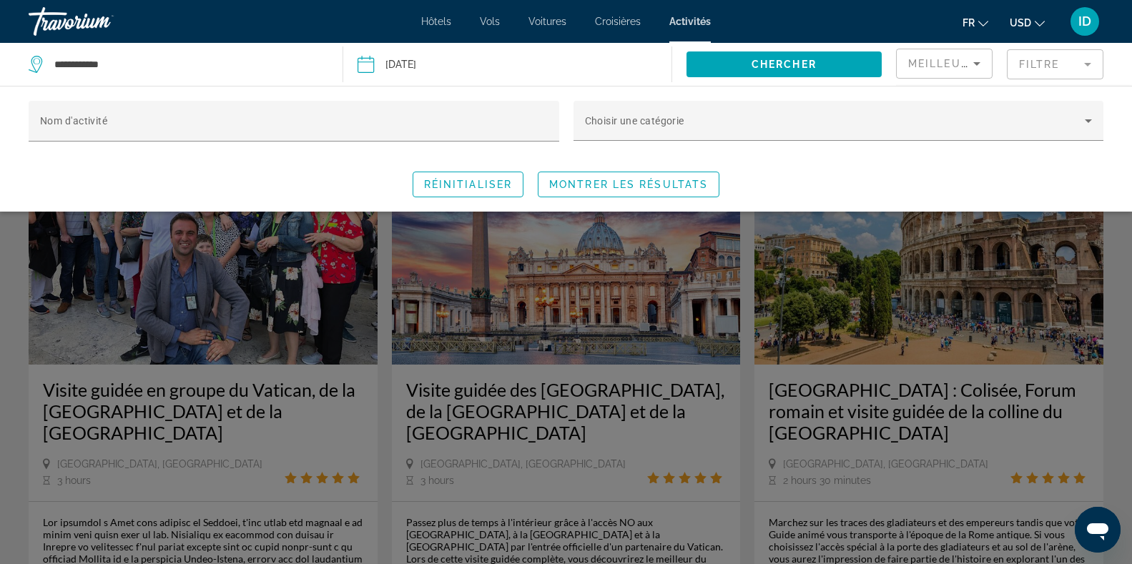
click at [858, 180] on div "Réinitialiser Montrer les résultats" at bounding box center [566, 185] width 1075 height 26
click at [980, 71] on icon "Sort by" at bounding box center [976, 63] width 17 height 17
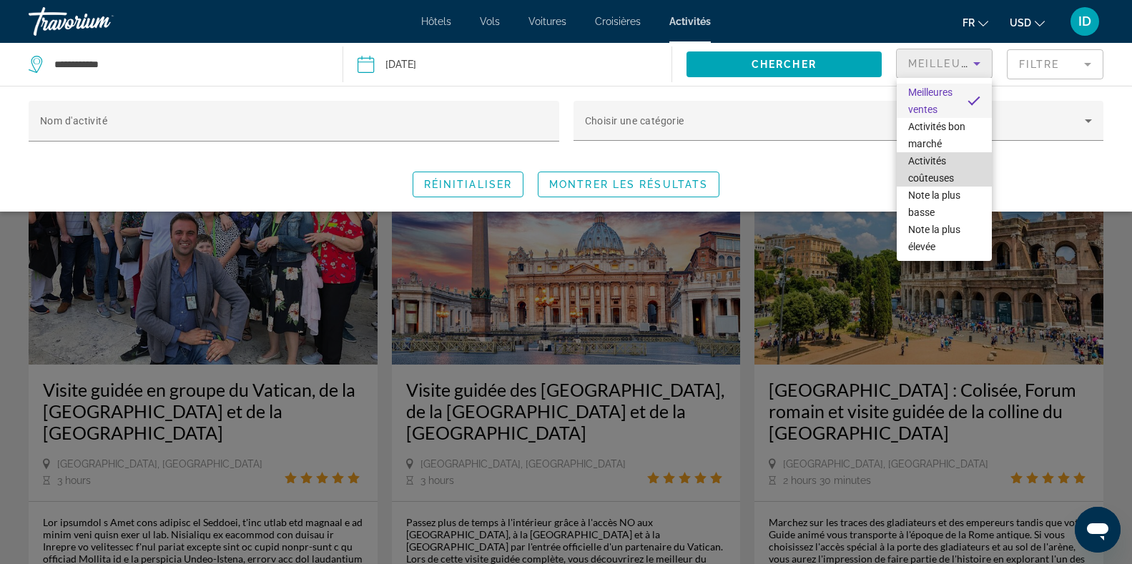
click at [960, 164] on span "Activités coûteuses" at bounding box center [944, 169] width 72 height 34
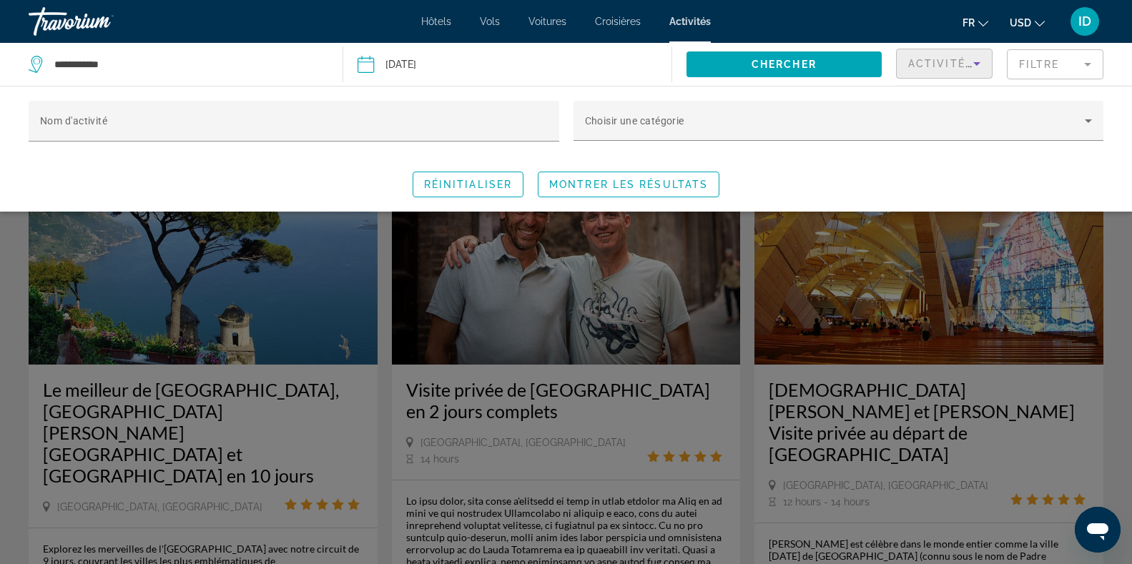
click at [973, 64] on icon "Sort by" at bounding box center [976, 63] width 17 height 17
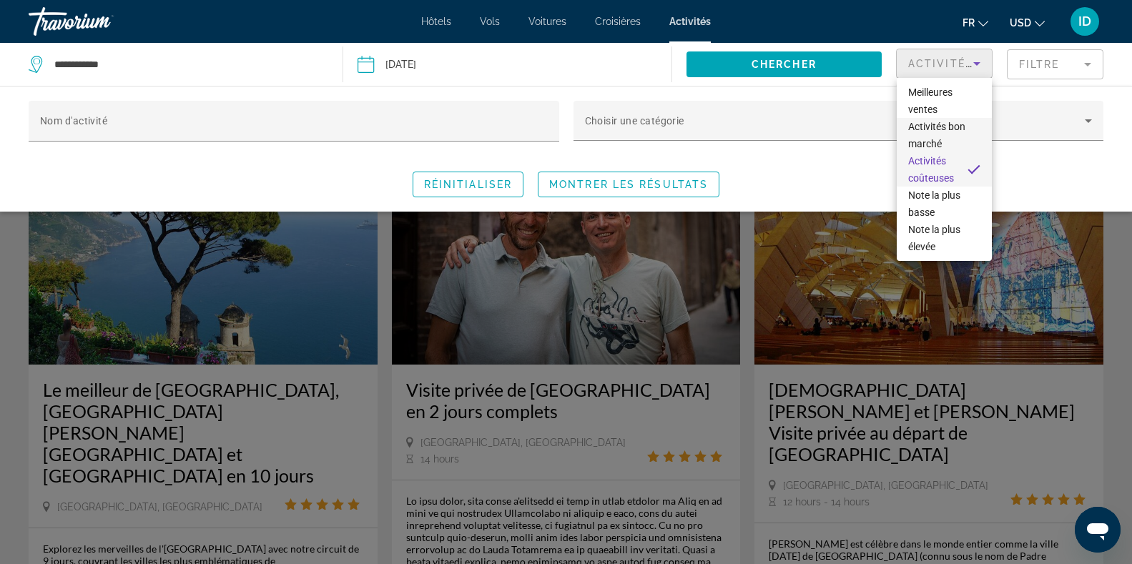
click at [955, 139] on span "Activités bon marché" at bounding box center [944, 135] width 72 height 34
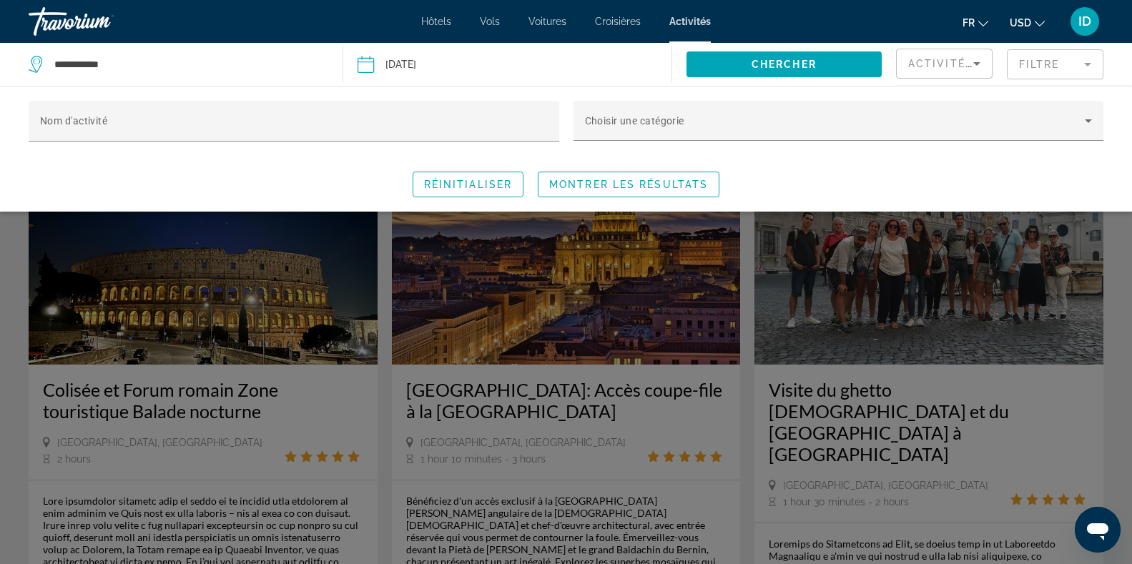
click at [958, 479] on div "Search widget" at bounding box center [566, 385] width 1132 height 357
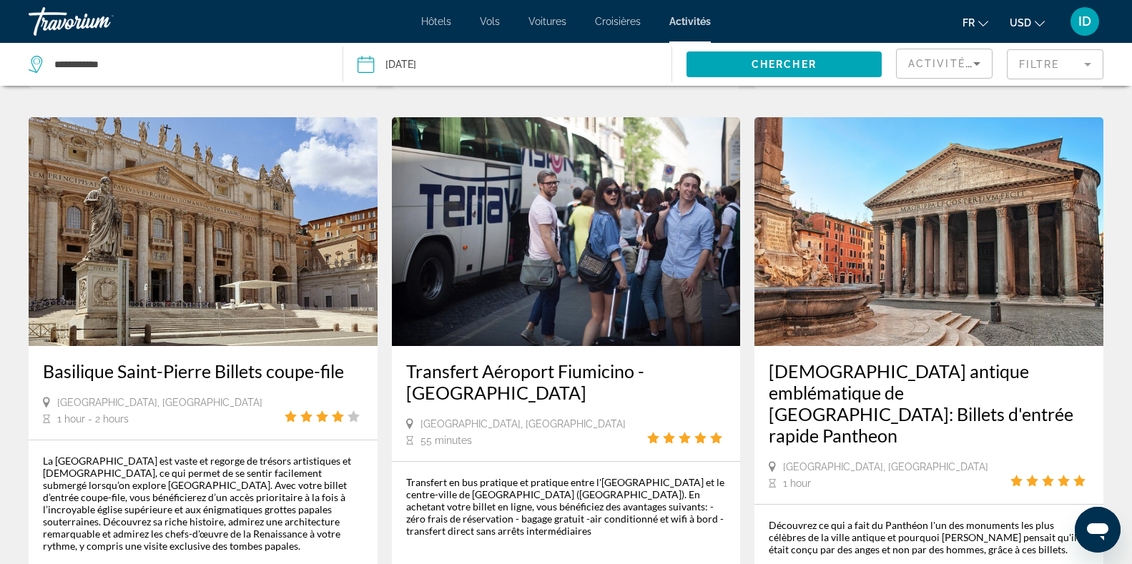
scroll to position [1411, 0]
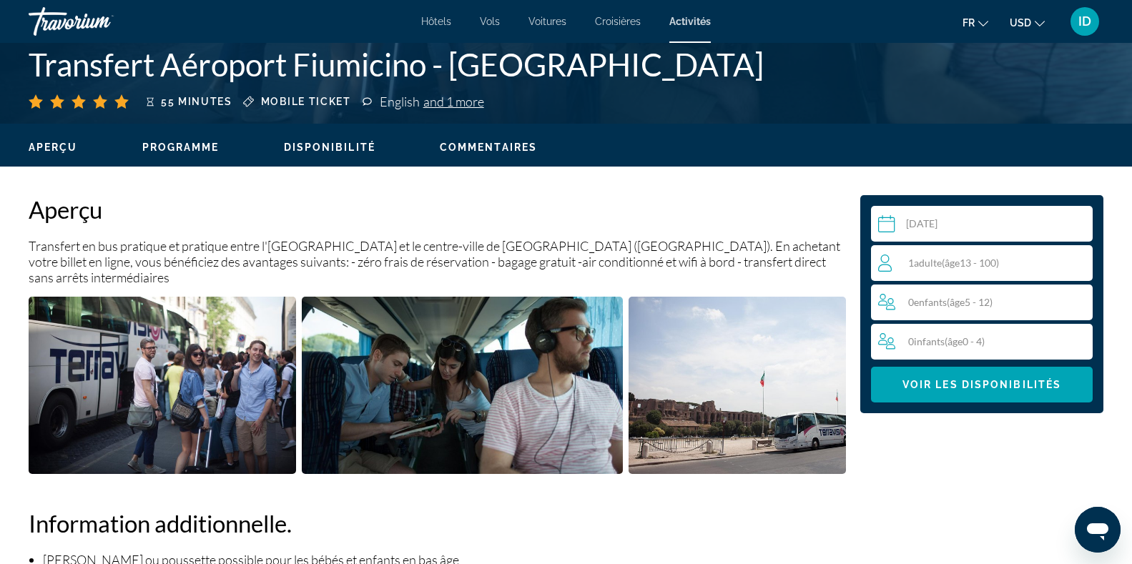
scroll to position [353, 0]
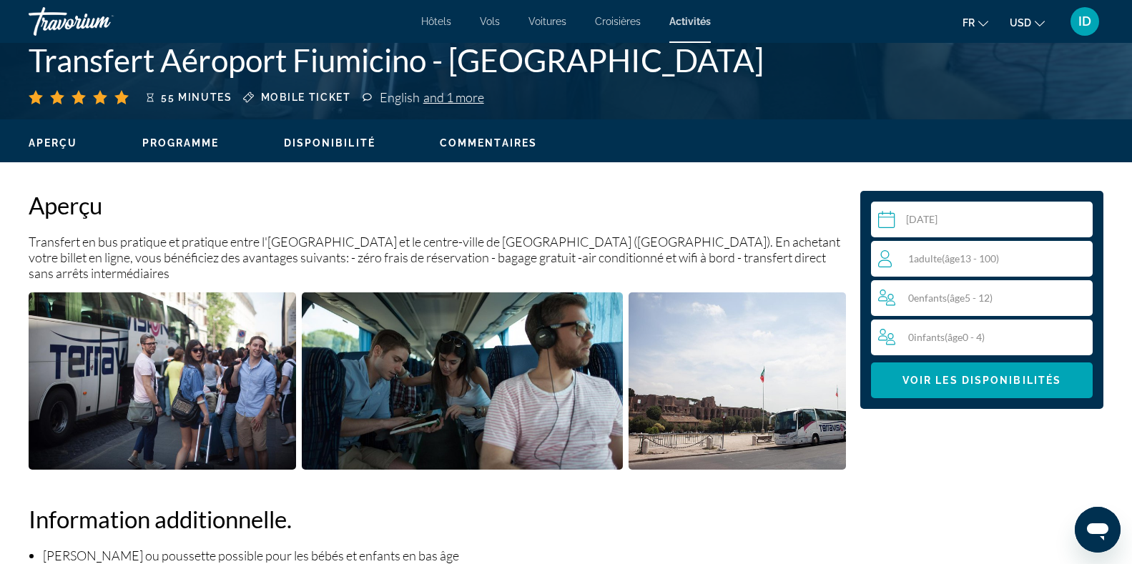
click at [983, 220] on input "Main content" at bounding box center [984, 222] width 227 height 40
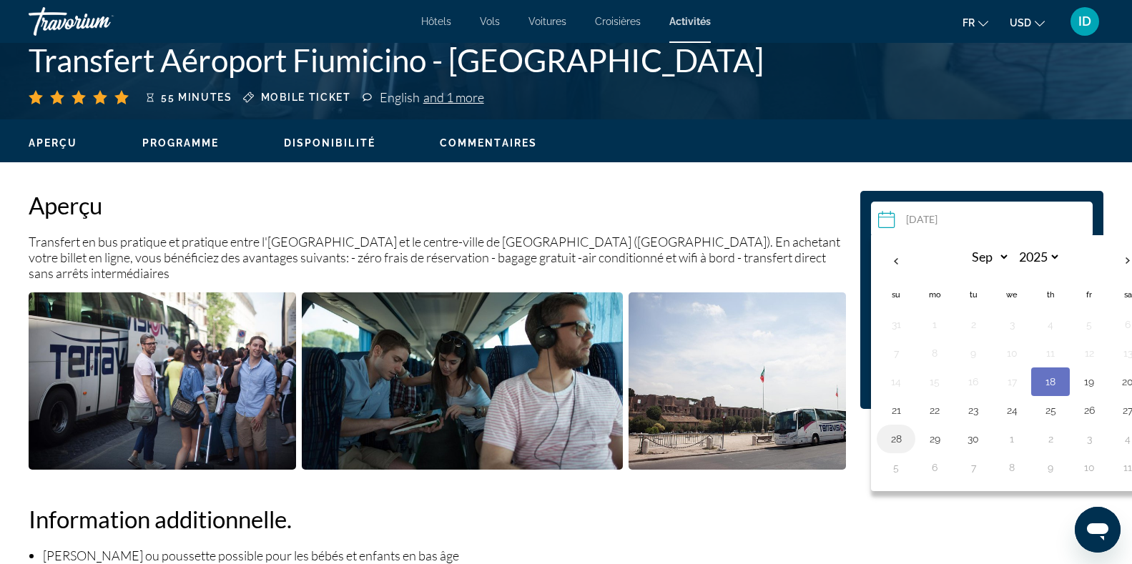
click at [896, 441] on button "28" at bounding box center [896, 439] width 23 height 20
type input "**********"
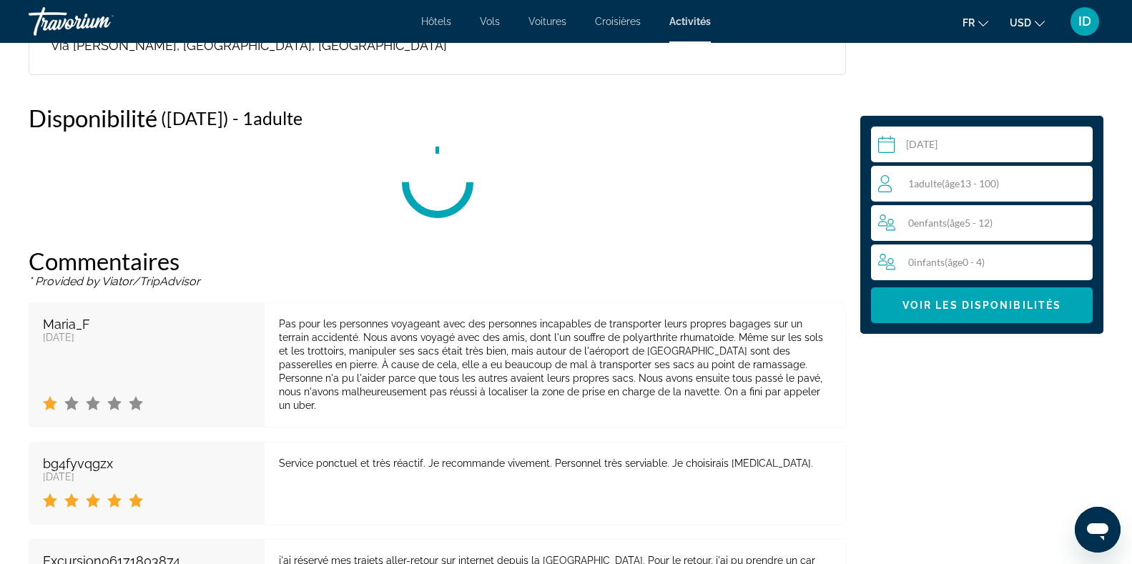
scroll to position [1400, 0]
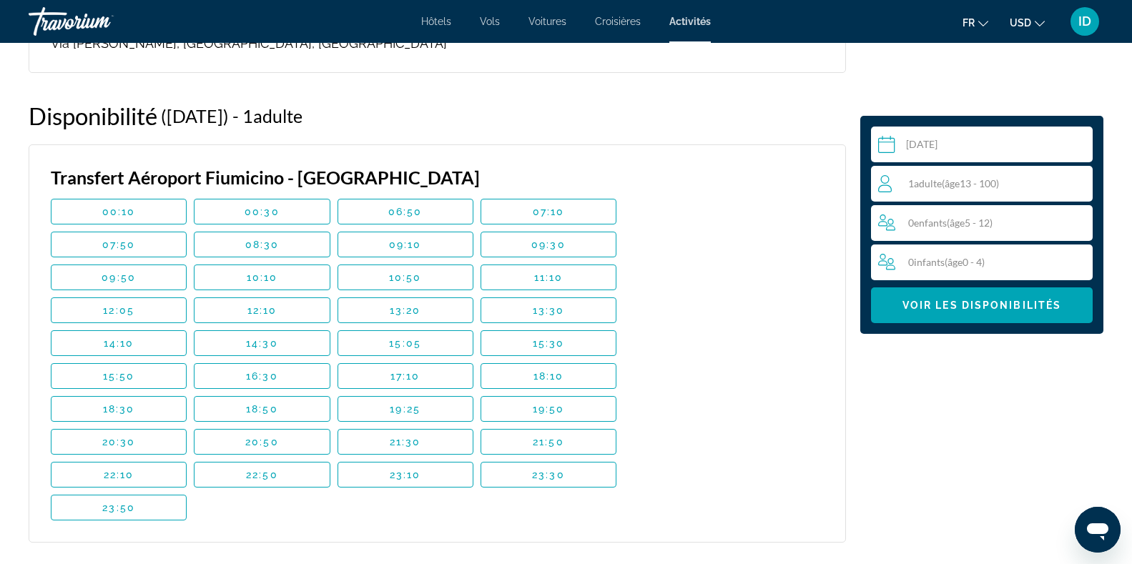
click at [921, 176] on div "1 Adulte Adultes ( âge 13 - 100)" at bounding box center [985, 183] width 214 height 17
click at [1080, 180] on icon "Increment adults" at bounding box center [1078, 183] width 13 height 17
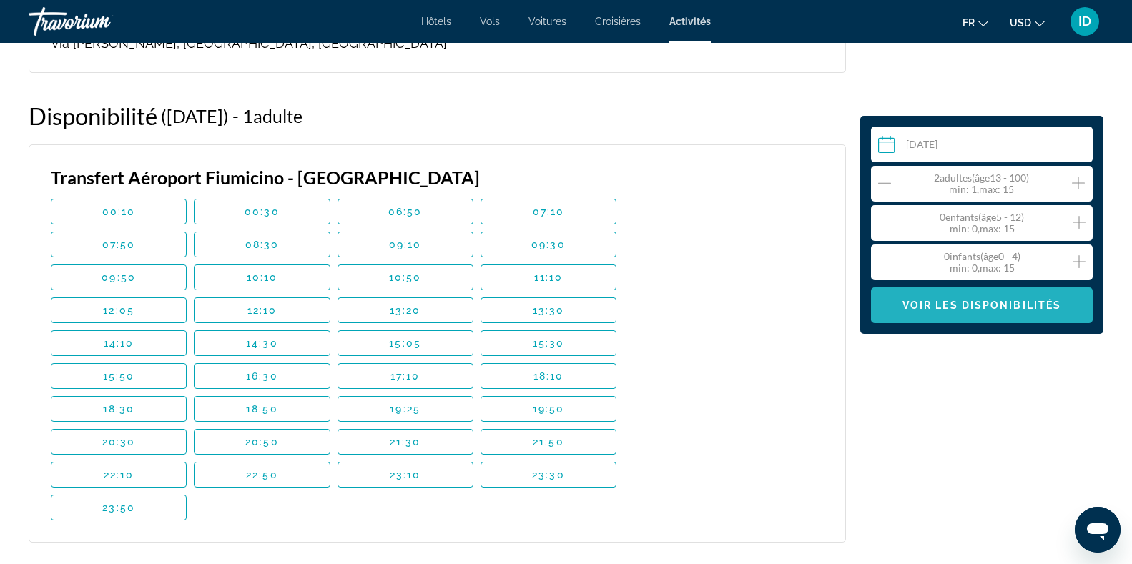
click at [988, 305] on span "Voir les disponibilités" at bounding box center [982, 305] width 159 height 11
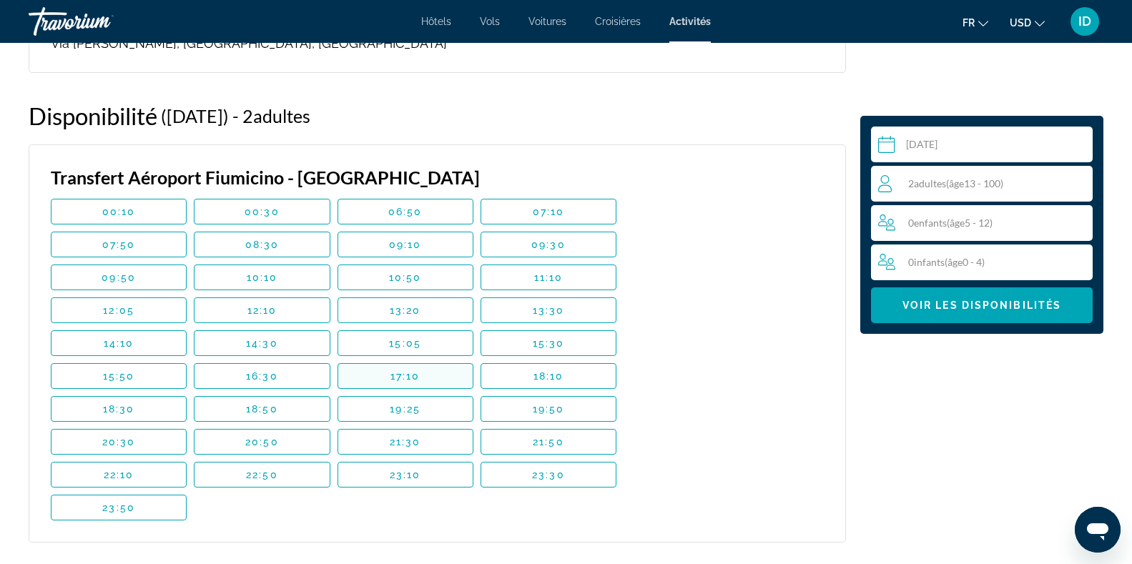
click at [375, 359] on span "Main content" at bounding box center [405, 376] width 134 height 34
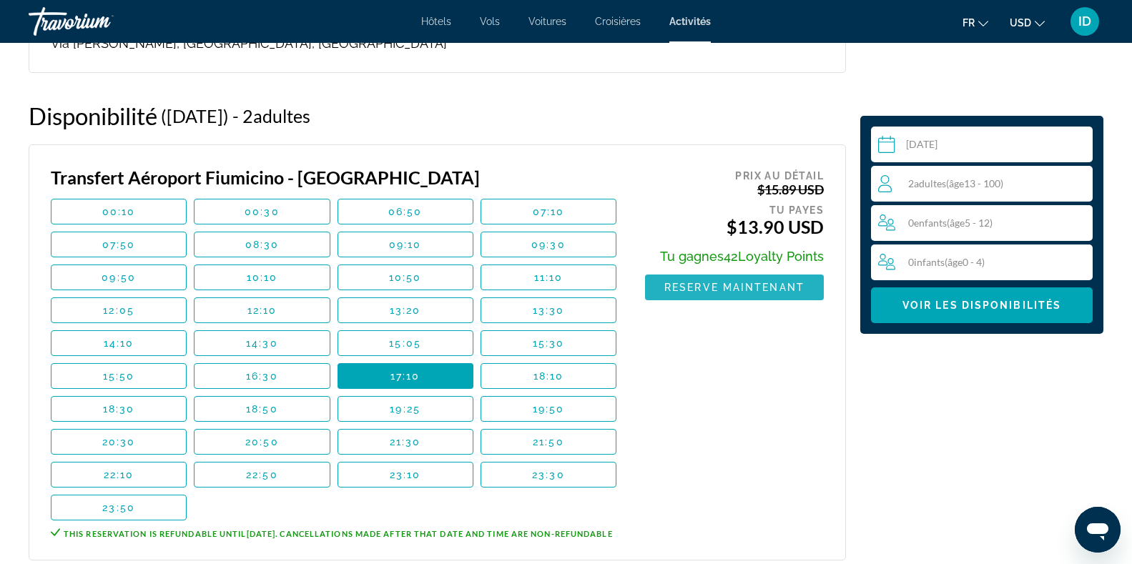
click at [729, 282] on span "Reserve maintenant" at bounding box center [734, 287] width 140 height 11
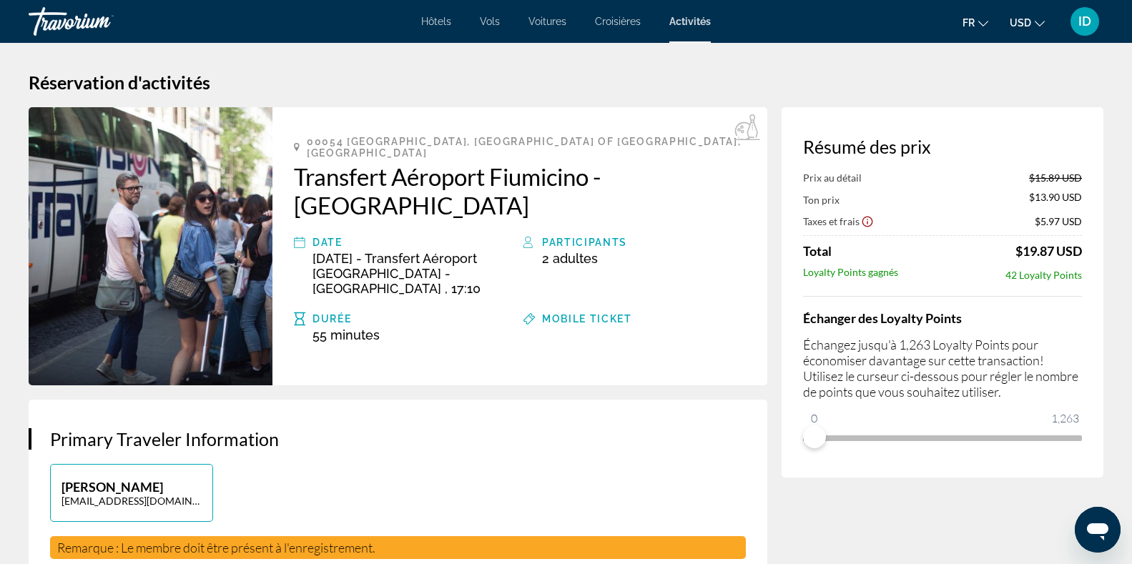
click at [684, 23] on span "Activités" at bounding box center [689, 21] width 41 height 11
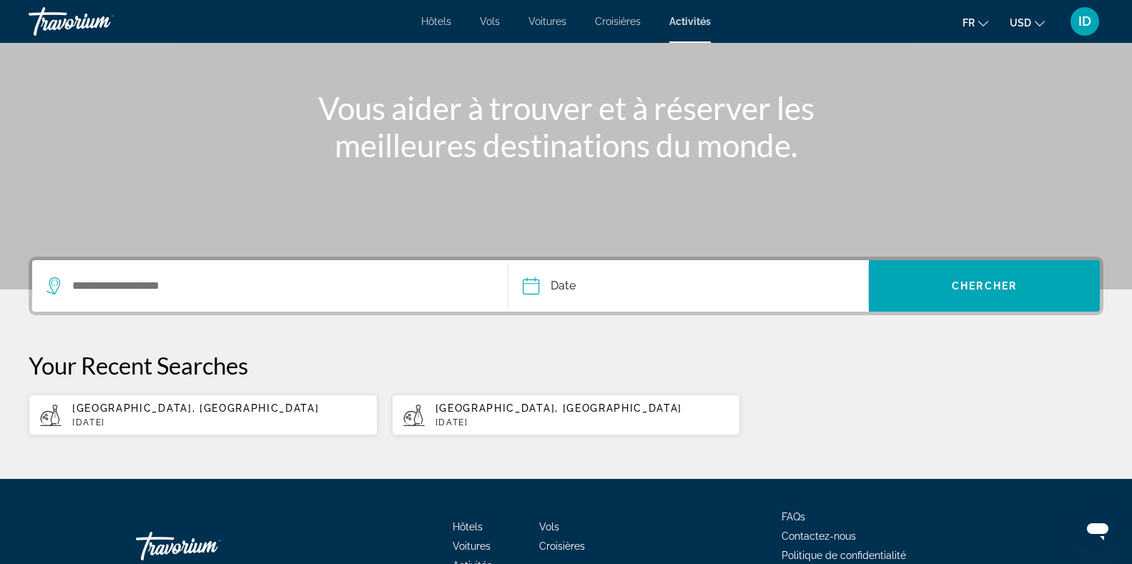
scroll to position [141, 0]
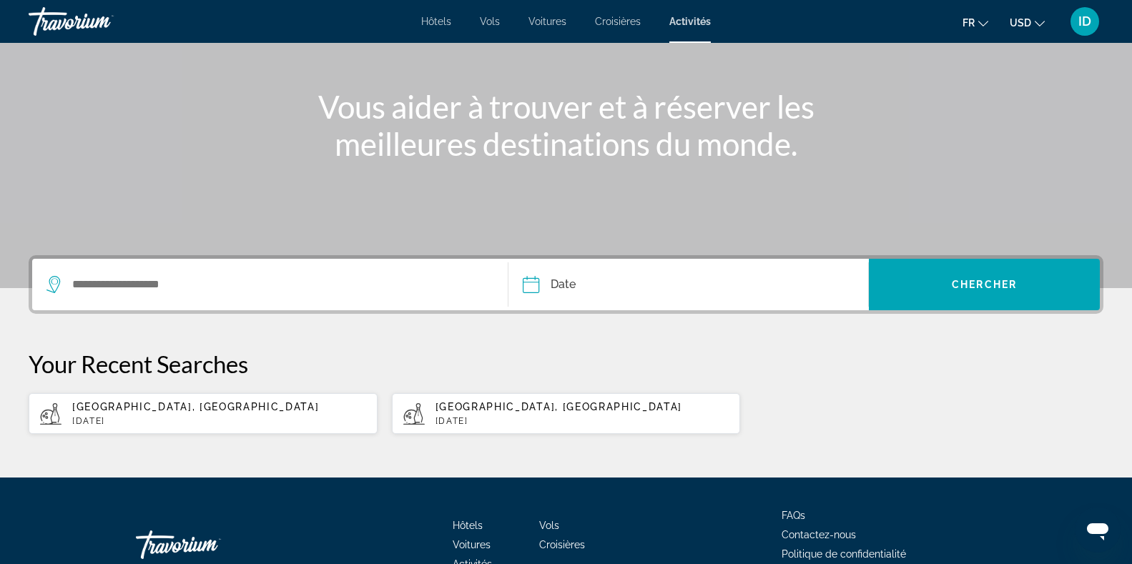
click at [1086, 29] on div "ID" at bounding box center [1085, 21] width 29 height 29
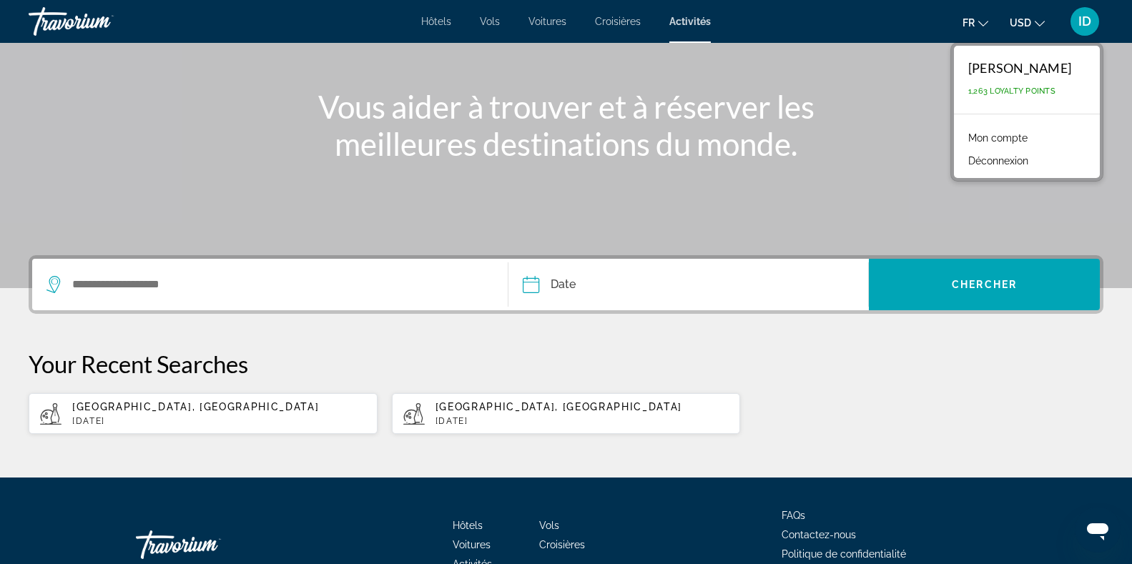
click at [1016, 143] on link "Mon compte" at bounding box center [998, 138] width 74 height 19
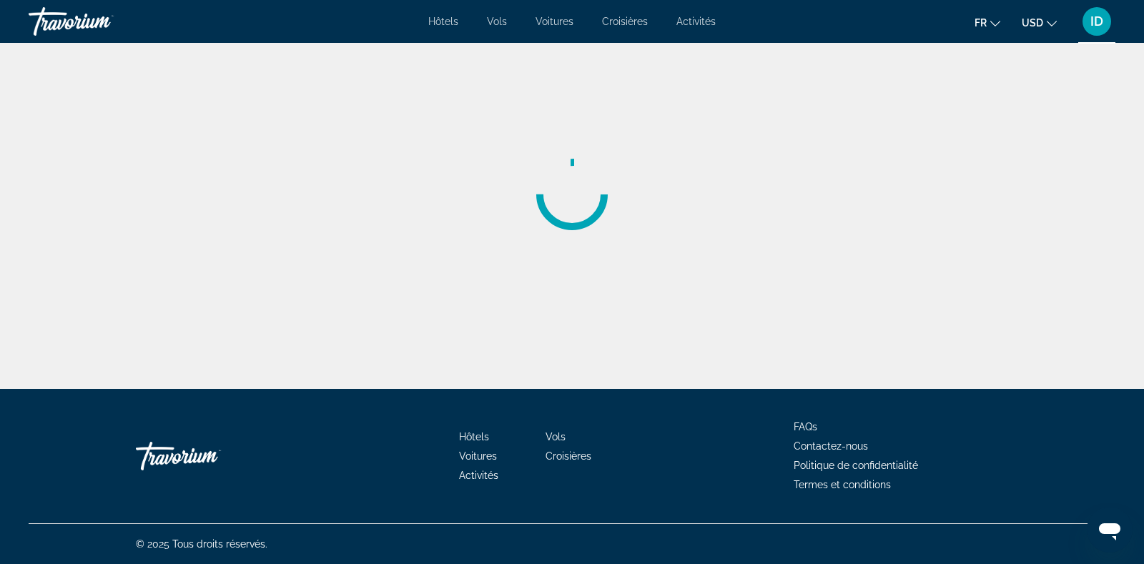
click at [1016, 143] on div "Main content" at bounding box center [572, 194] width 1144 height 389
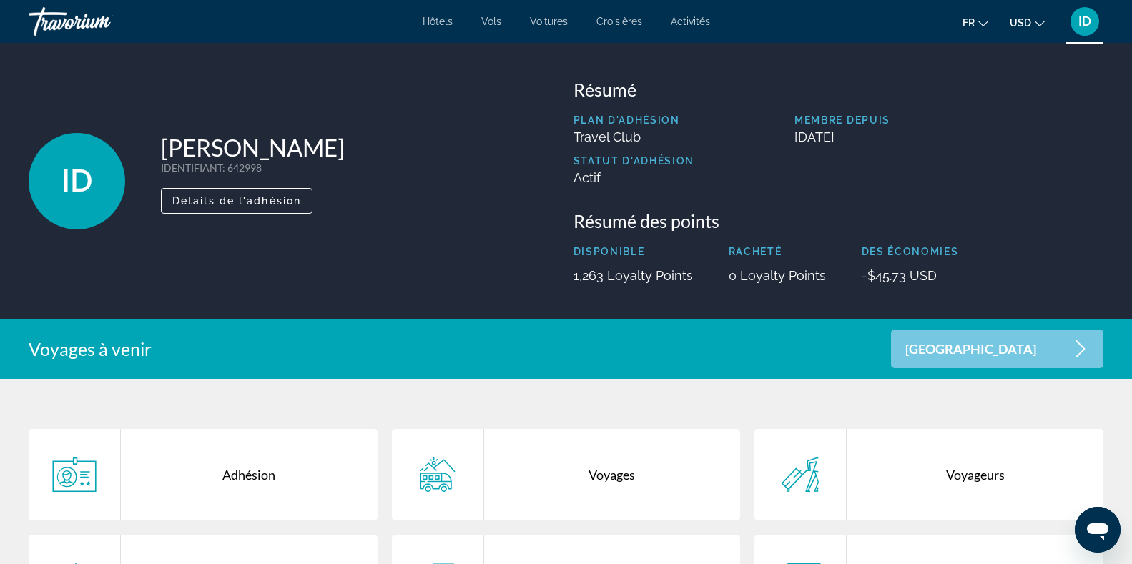
drag, startPoint x: 1016, startPoint y: 143, endPoint x: 896, endPoint y: 191, distance: 129.4
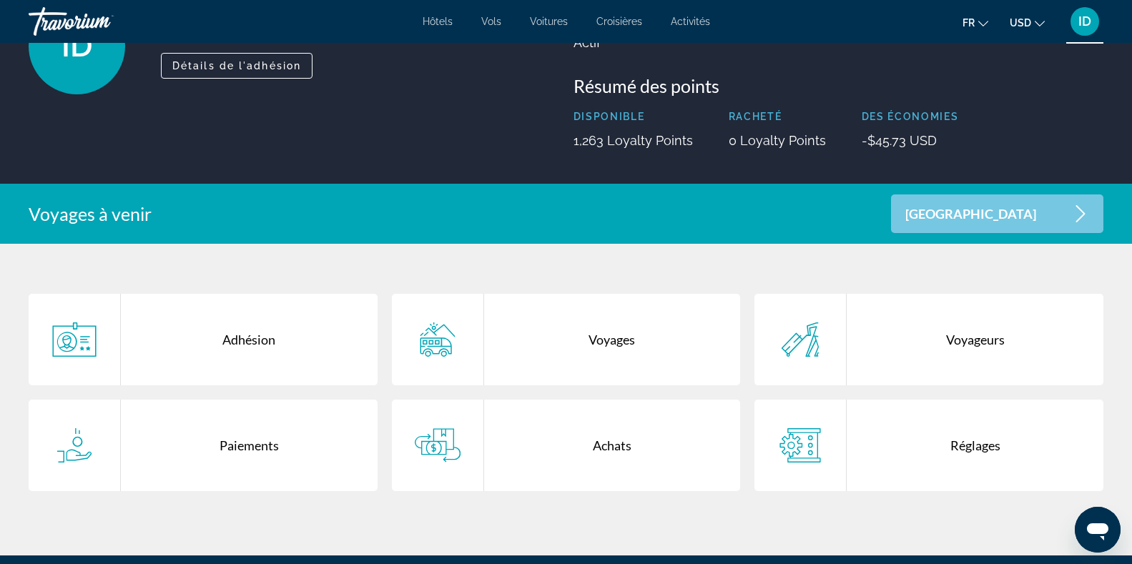
scroll to position [141, 0]
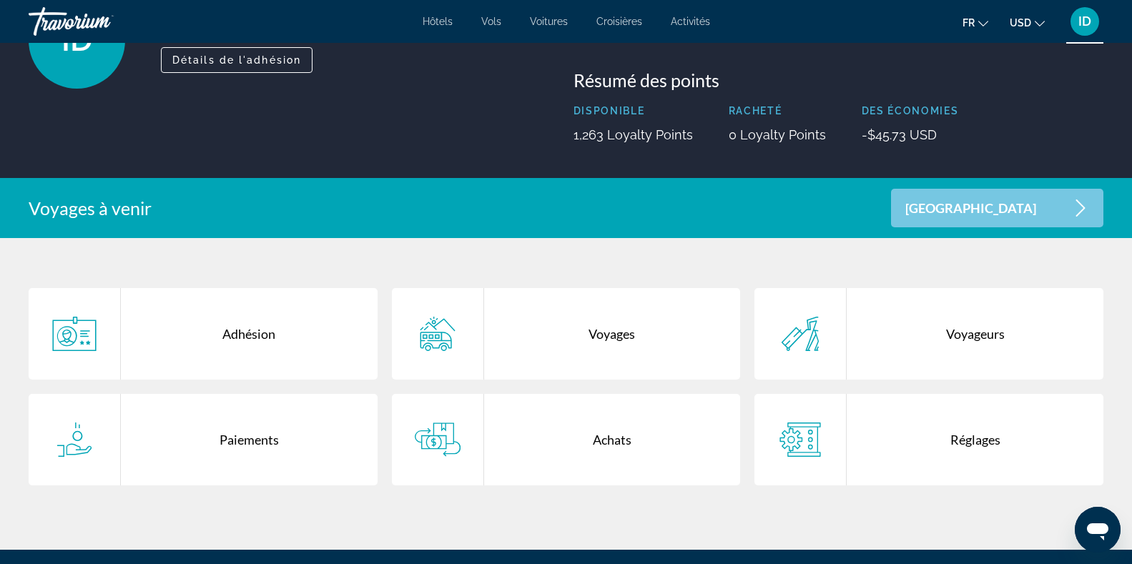
click at [1036, 214] on p "[GEOGRAPHIC_DATA]" at bounding box center [971, 208] width 131 height 12
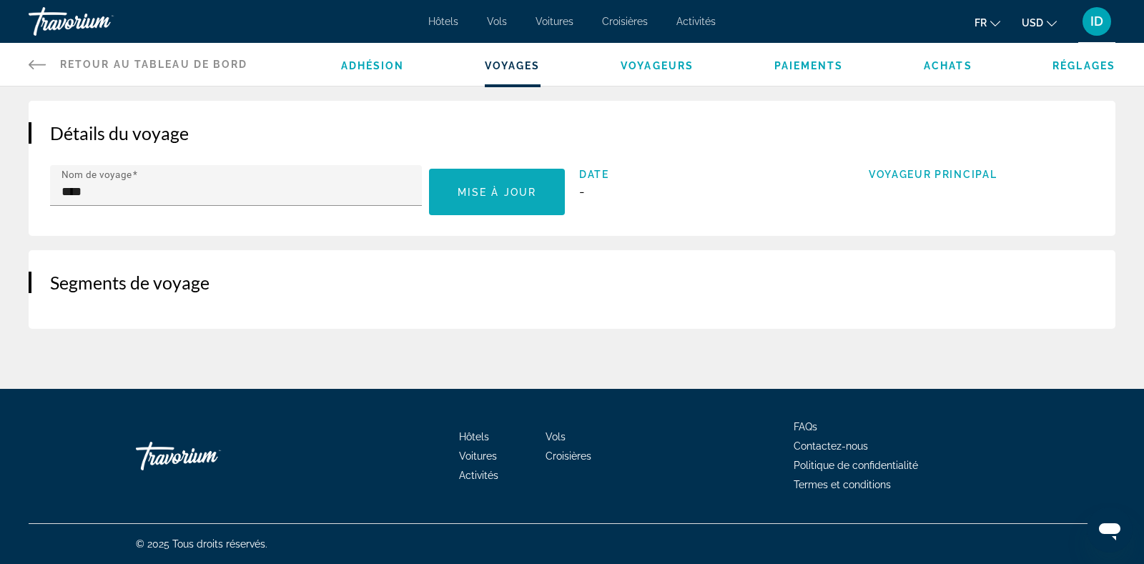
click at [533, 202] on span "Main content" at bounding box center [497, 192] width 136 height 34
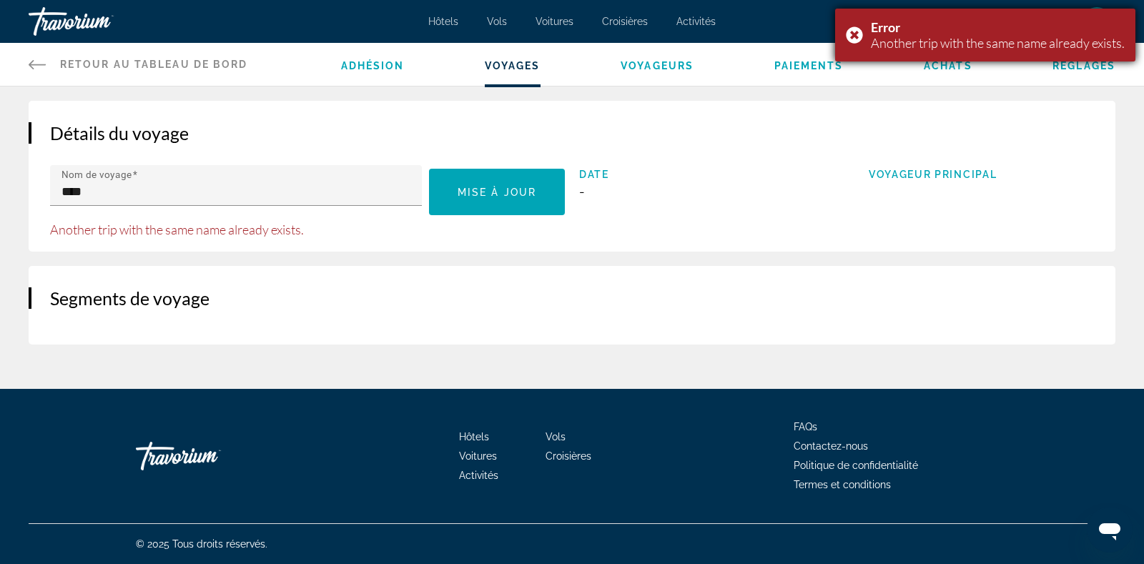
click at [852, 31] on div "Error Another trip with the same name already exists." at bounding box center [985, 35] width 300 height 53
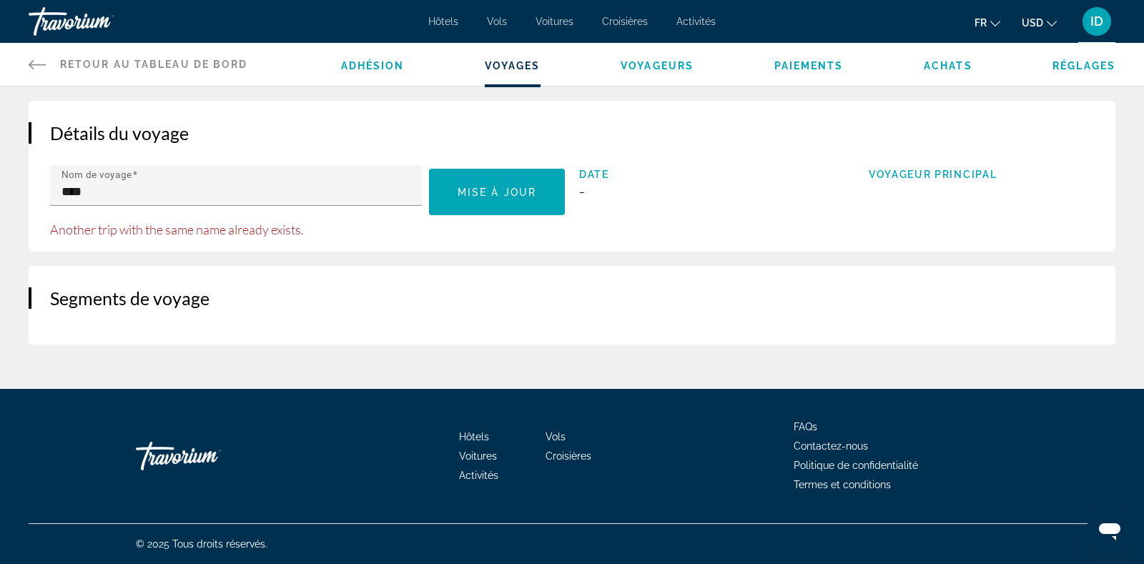
click at [695, 28] on div "Hôtels Vols Voitures Croisières Activités Hôtels Vols Voitures Croisières Activ…" at bounding box center [572, 21] width 1144 height 37
click at [695, 16] on span "Activités" at bounding box center [696, 21] width 39 height 11
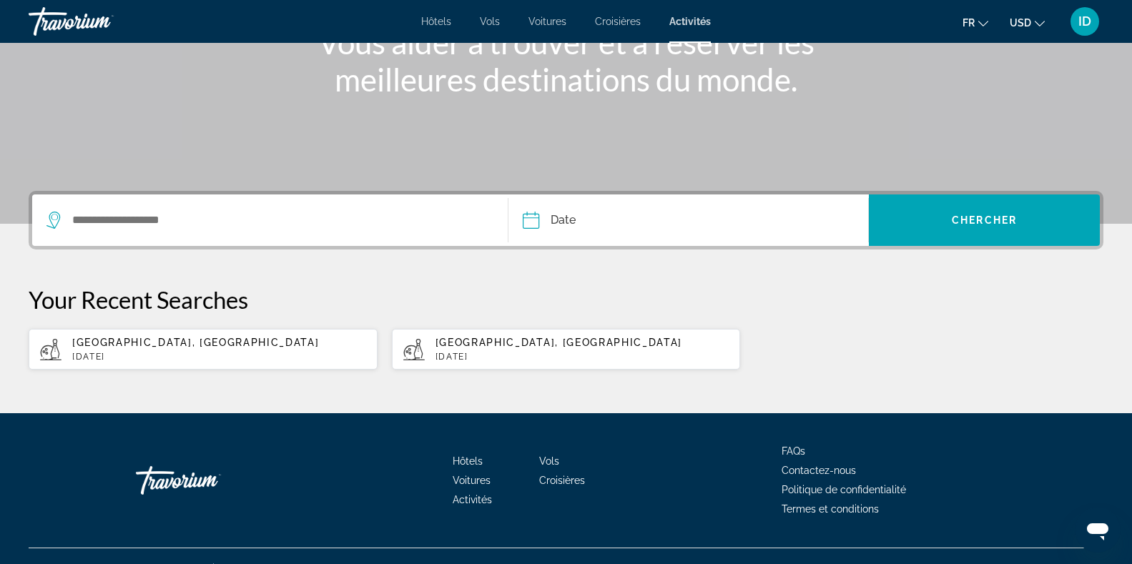
scroll to position [211, 0]
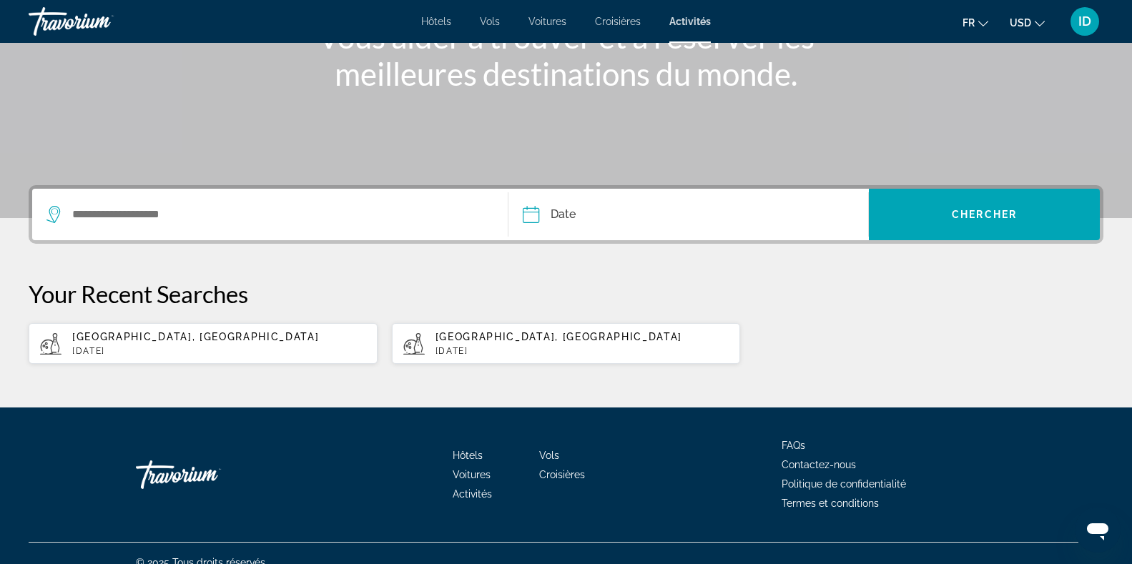
click at [496, 335] on span "[GEOGRAPHIC_DATA], [GEOGRAPHIC_DATA]" at bounding box center [559, 336] width 247 height 11
type input "**********"
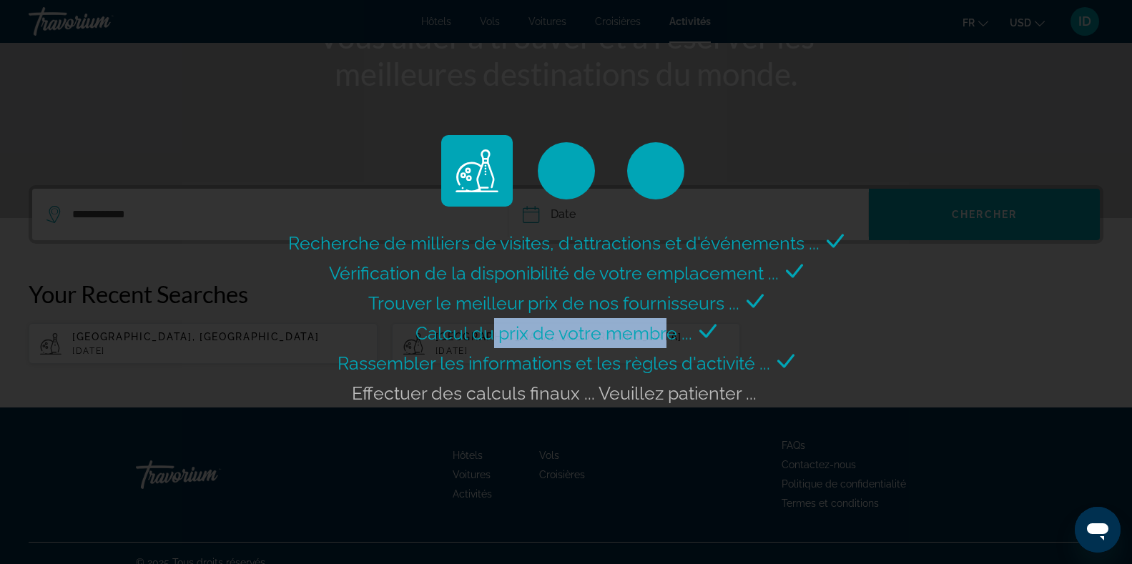
drag, startPoint x: 496, startPoint y: 335, endPoint x: 708, endPoint y: 343, distance: 212.6
click at [708, 343] on div "Calcul du prix de votre membre ..." at bounding box center [566, 333] width 301 height 30
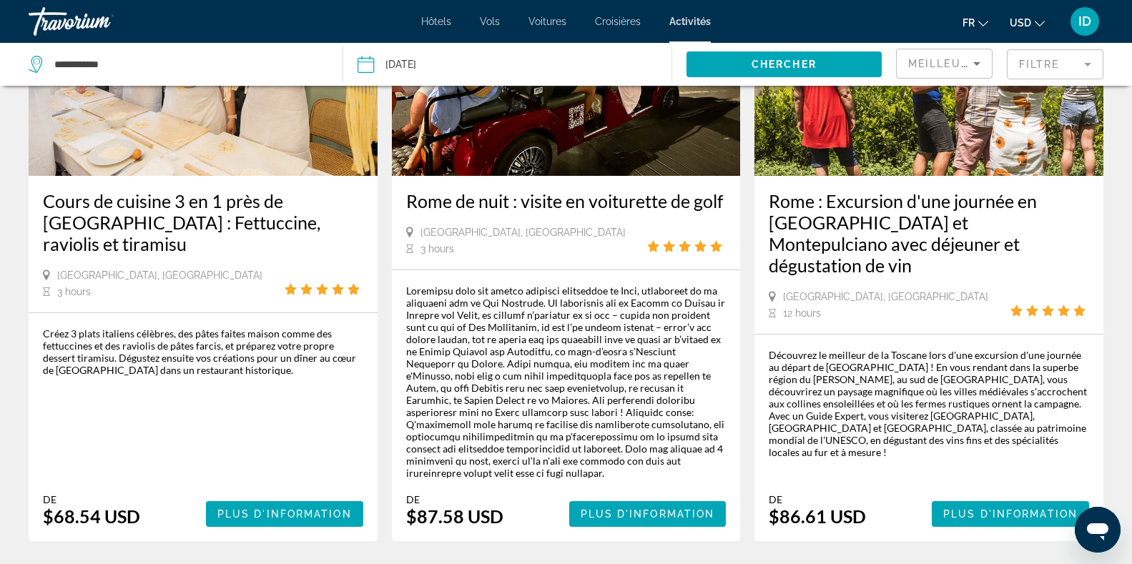
scroll to position [2358, 0]
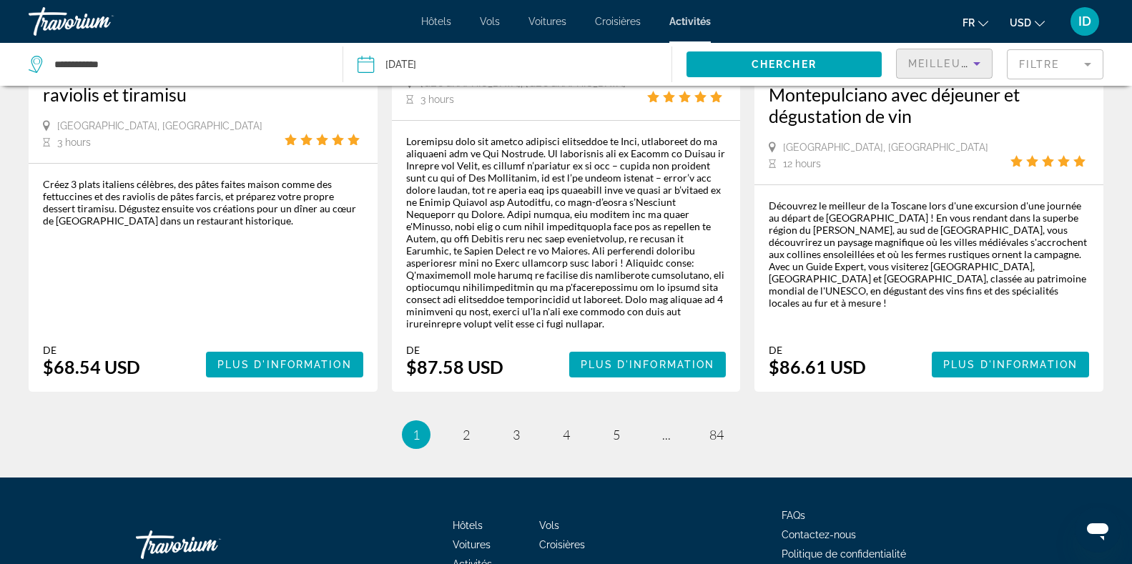
click at [976, 64] on icon "Sort by" at bounding box center [976, 64] width 7 height 4
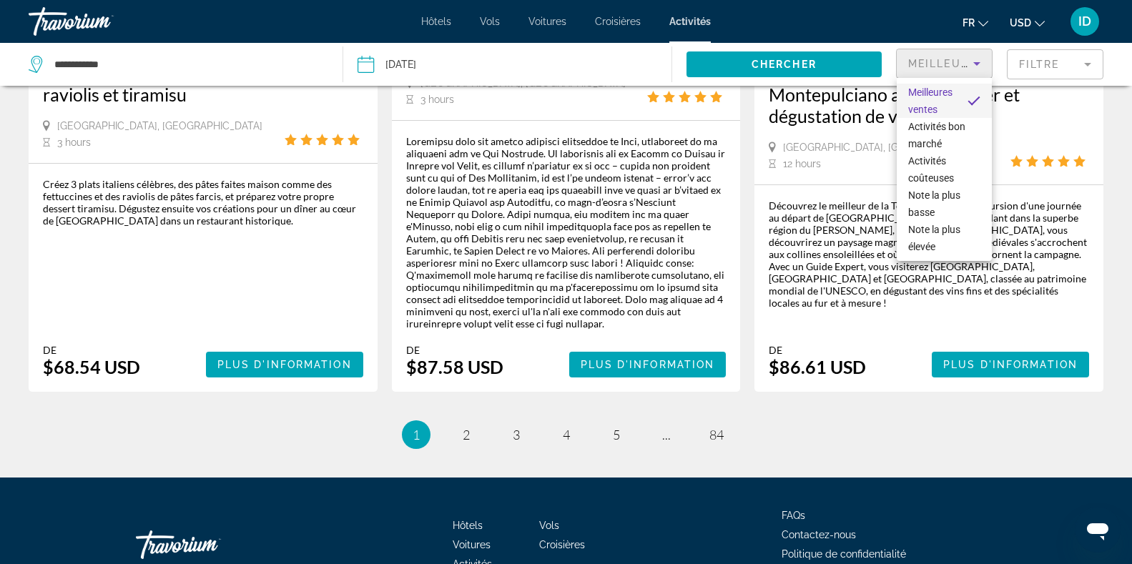
click at [960, 96] on mat-option "Meilleures ventes" at bounding box center [944, 101] width 95 height 34
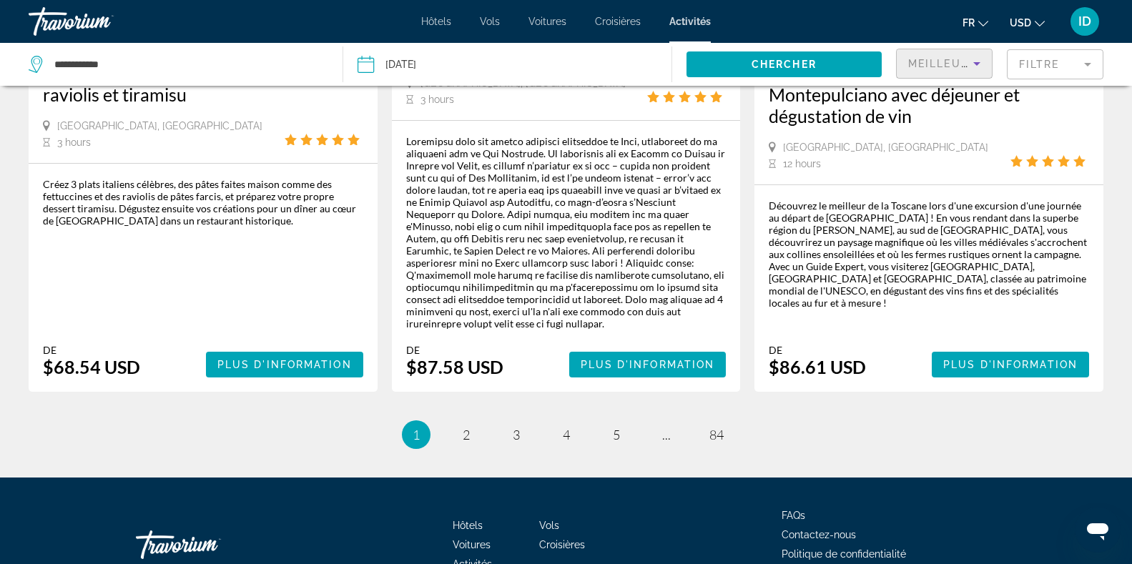
click at [1089, 54] on mat-form-field "Filtre" at bounding box center [1055, 64] width 97 height 30
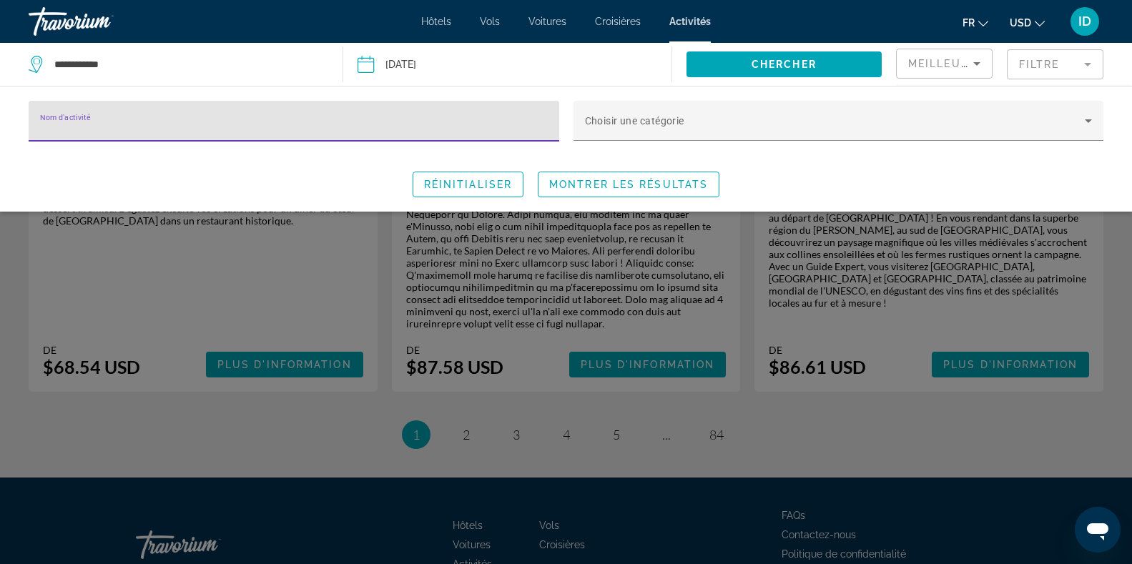
click at [1089, 54] on mat-form-field "Filtre" at bounding box center [1055, 64] width 97 height 30
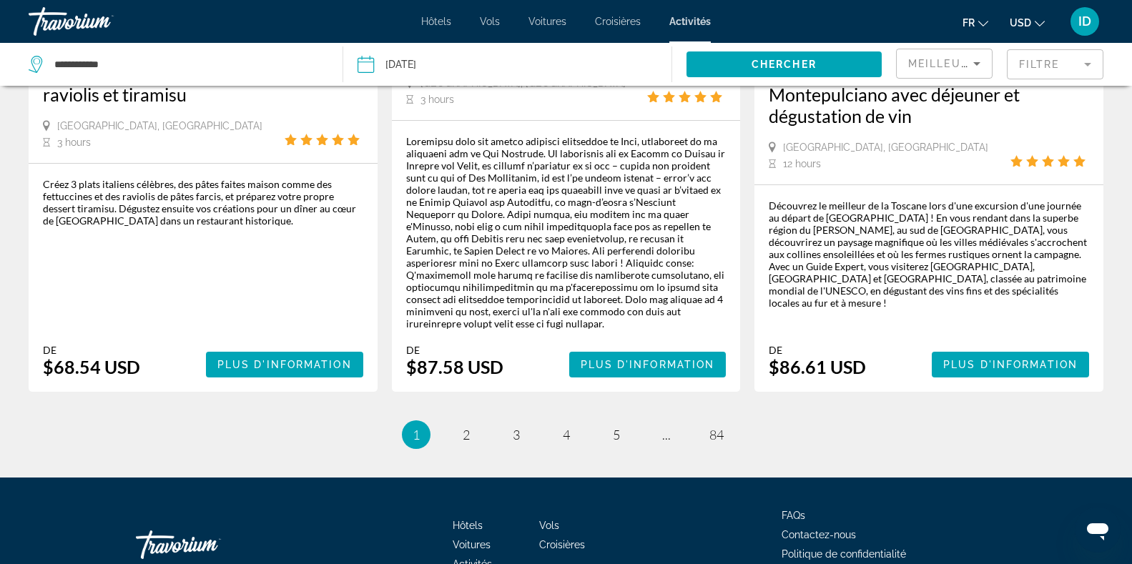
click at [1089, 54] on mat-form-field "Filtre" at bounding box center [1055, 64] width 97 height 30
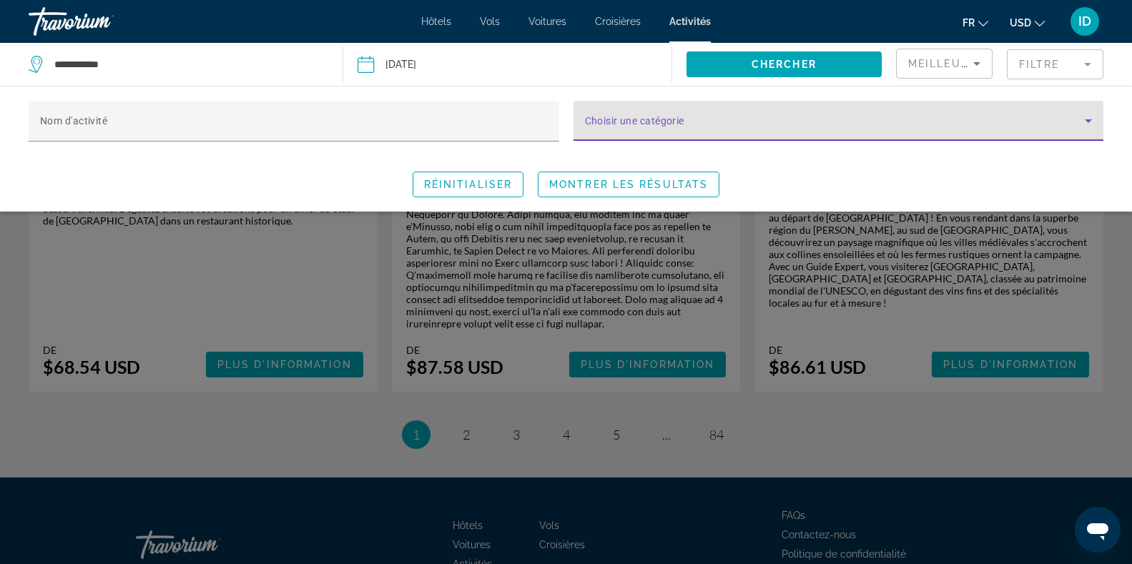
click at [1090, 123] on icon "Search widget" at bounding box center [1088, 120] width 17 height 17
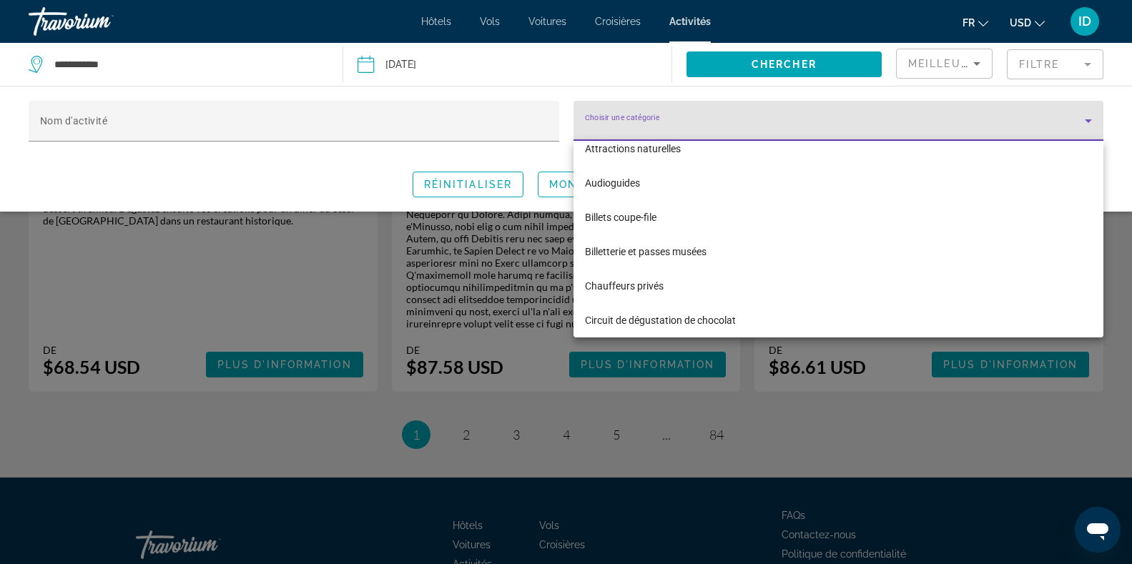
scroll to position [245, 0]
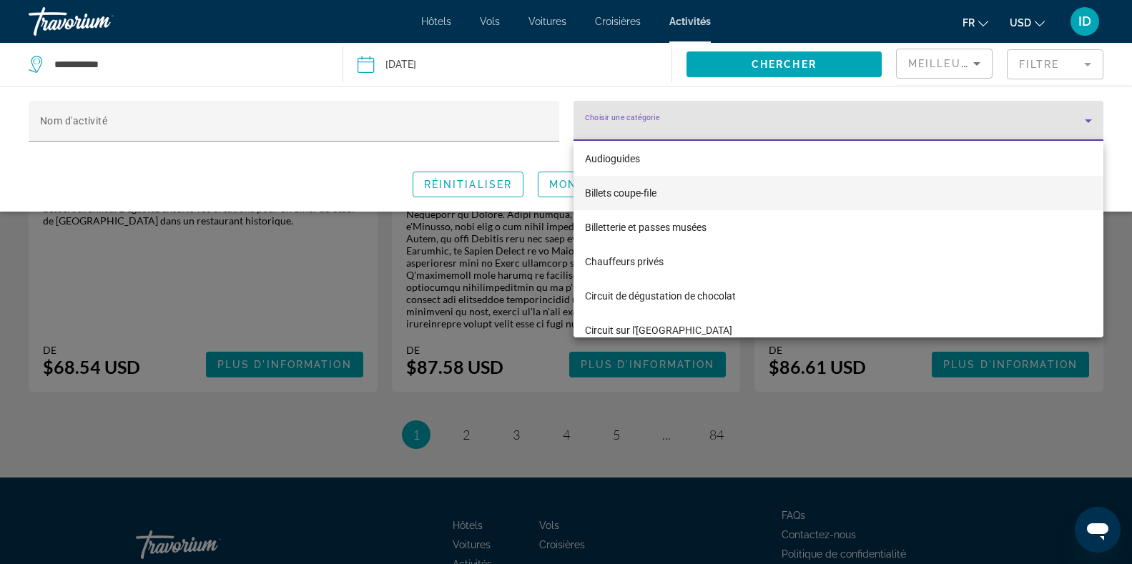
click at [634, 185] on span "Billets coupe-file" at bounding box center [621, 193] width 72 height 17
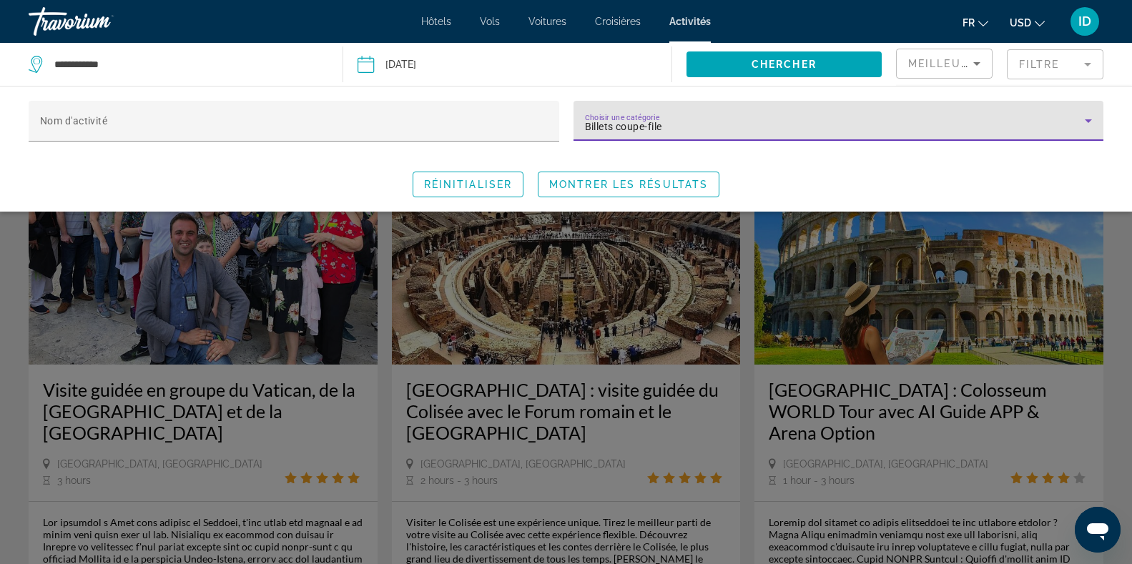
click at [980, 410] on div "Search widget" at bounding box center [566, 385] width 1132 height 357
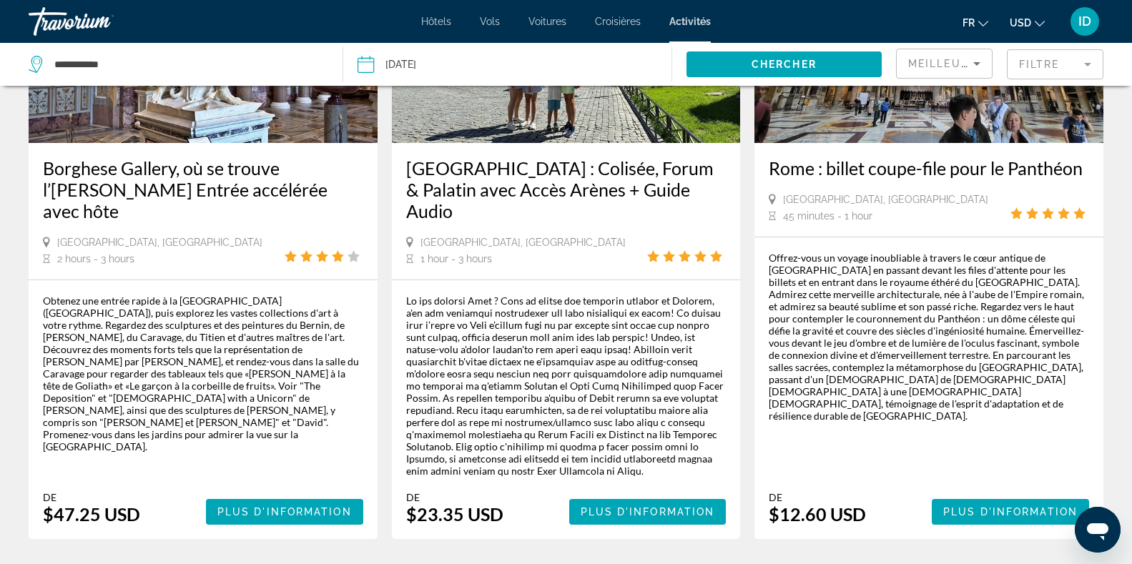
scroll to position [2139, 0]
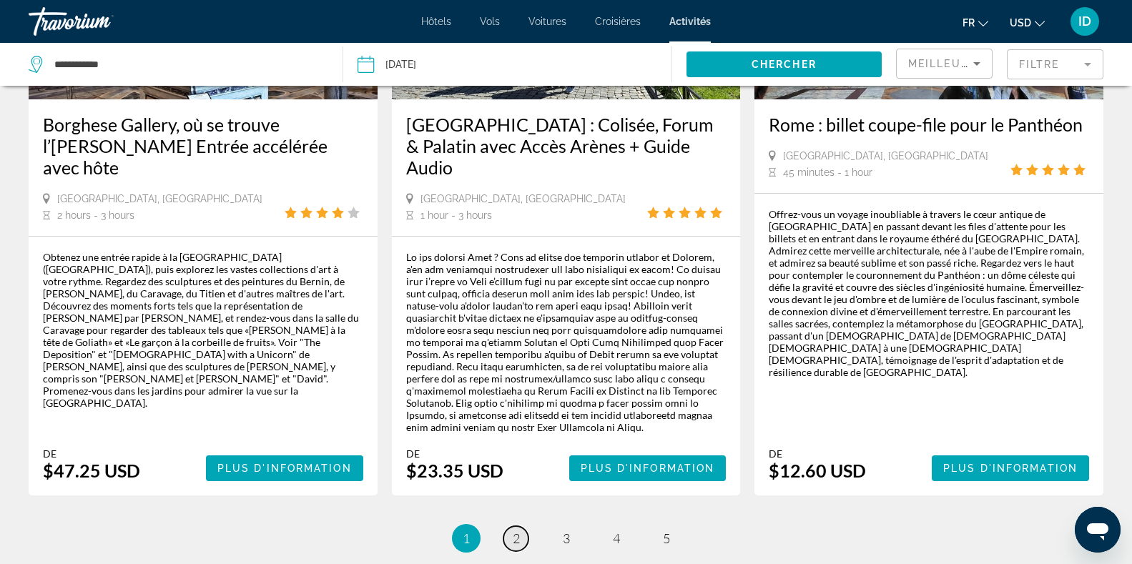
click at [518, 531] on span "2" at bounding box center [516, 539] width 7 height 16
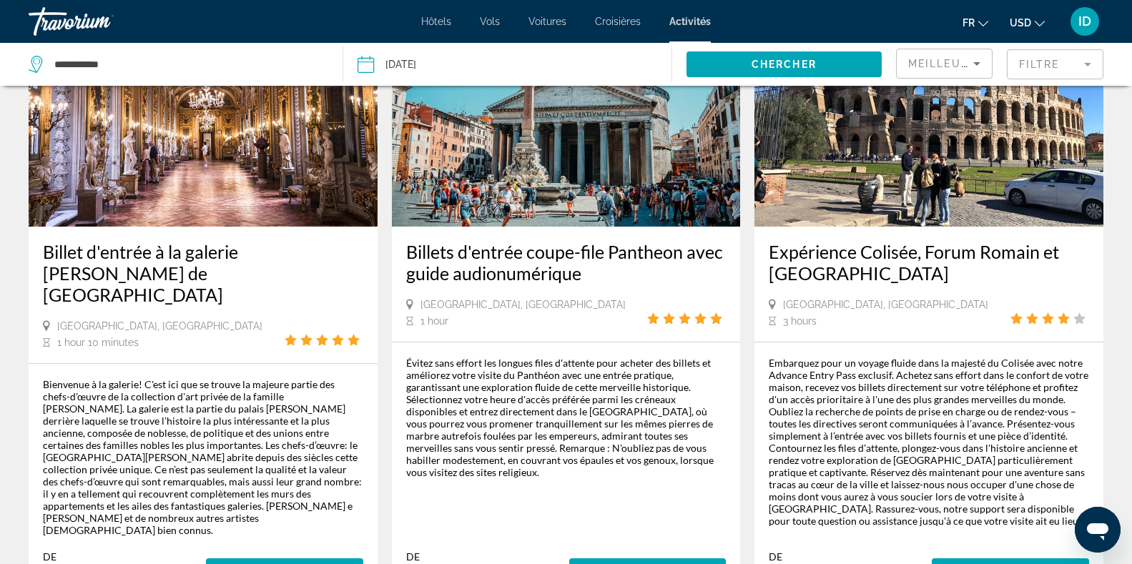
scroll to position [2046, 0]
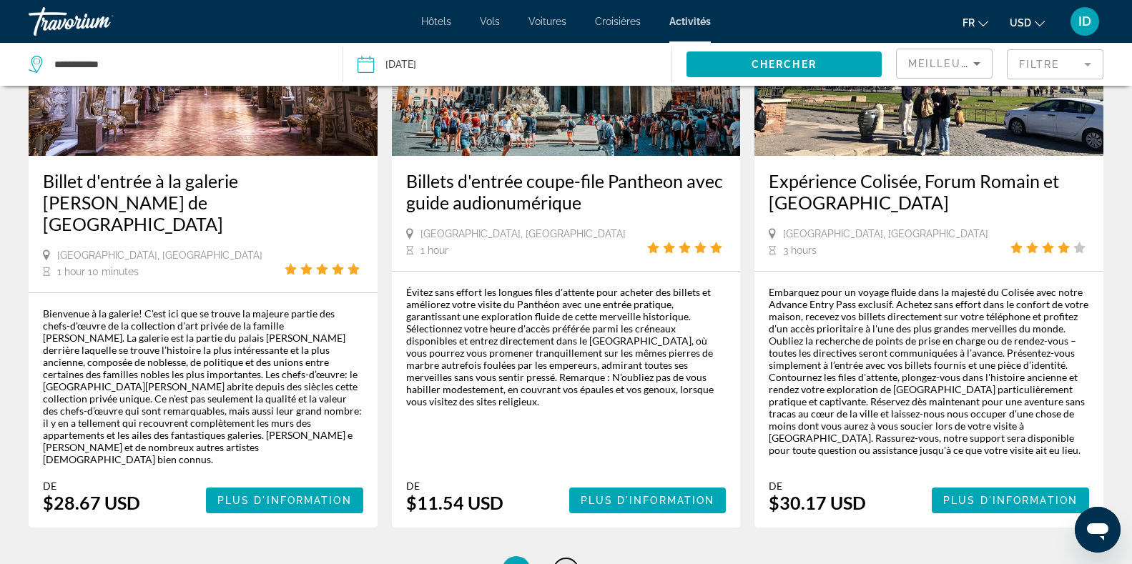
click at [571, 559] on link "page 3" at bounding box center [566, 571] width 25 height 25
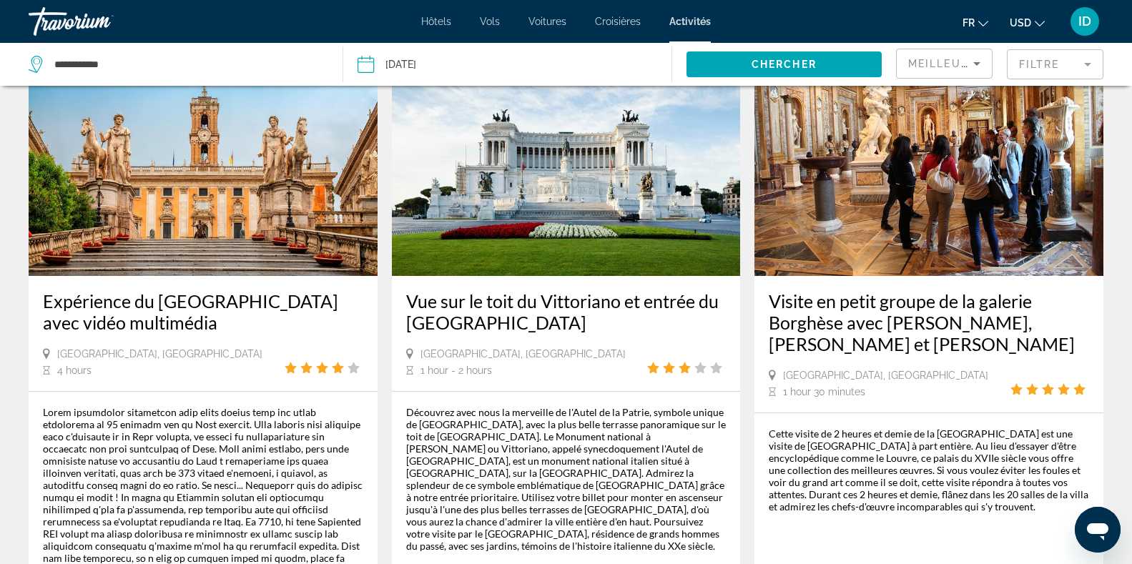
scroll to position [39, 0]
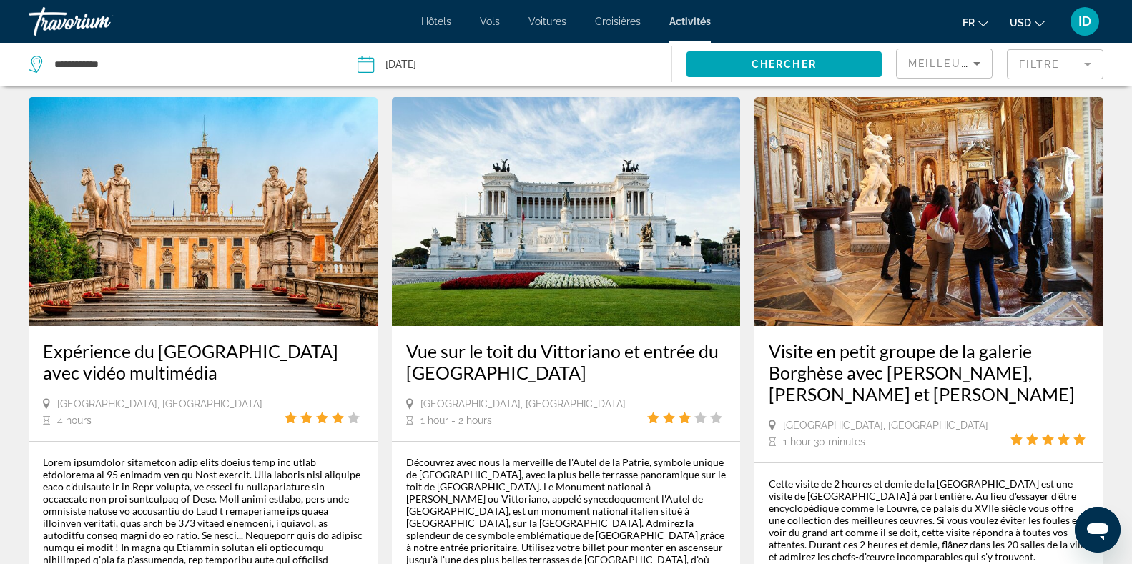
click at [981, 63] on icon "Sort by" at bounding box center [976, 63] width 17 height 17
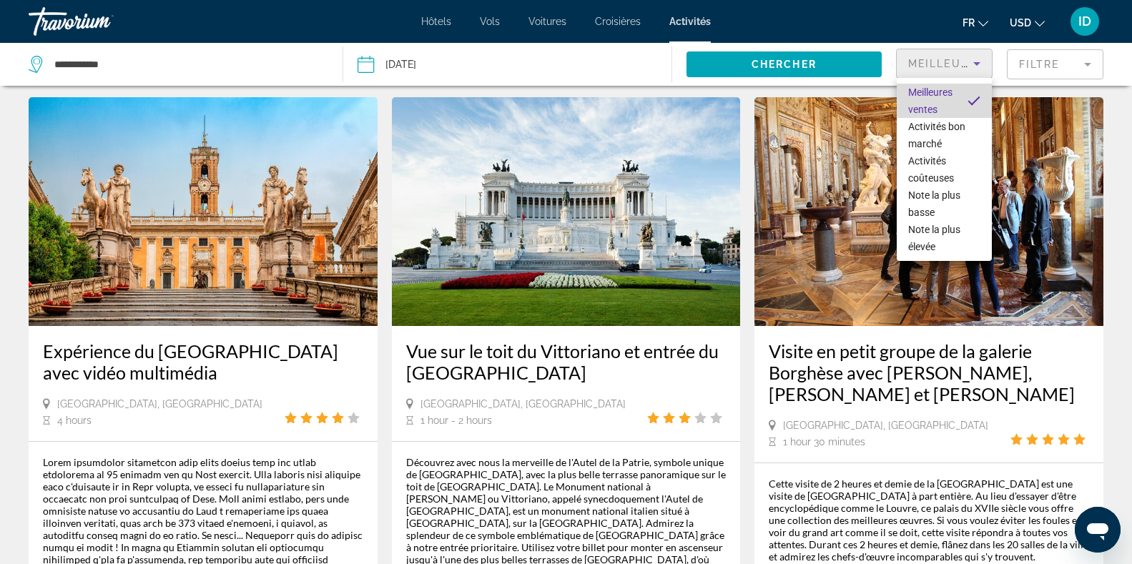
click at [943, 96] on span "Meilleures ventes" at bounding box center [930, 101] width 44 height 29
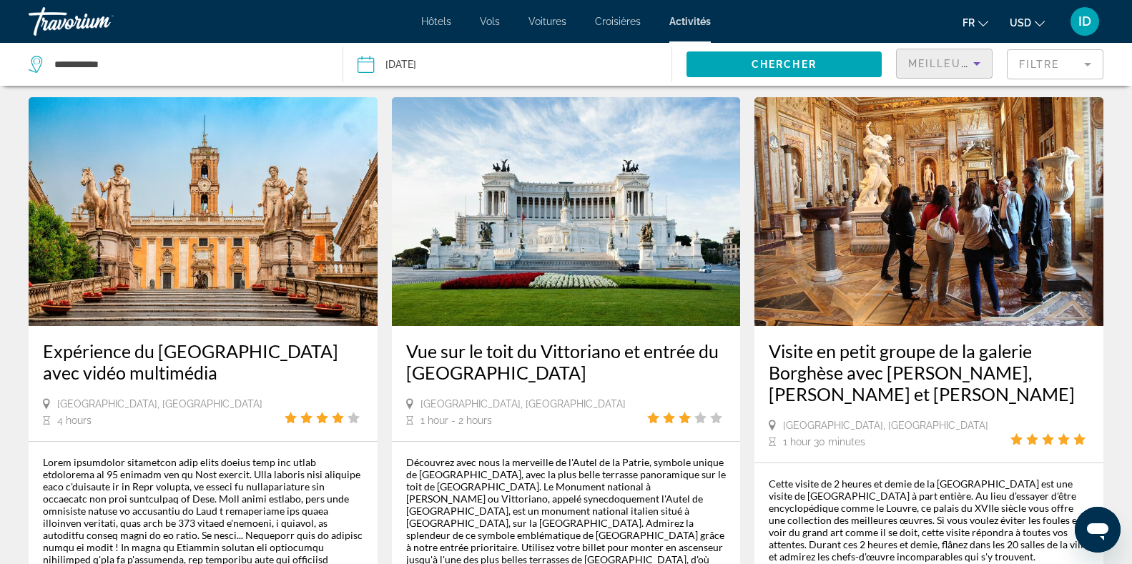
click at [1091, 62] on mat-form-field "Filtre" at bounding box center [1055, 64] width 97 height 30
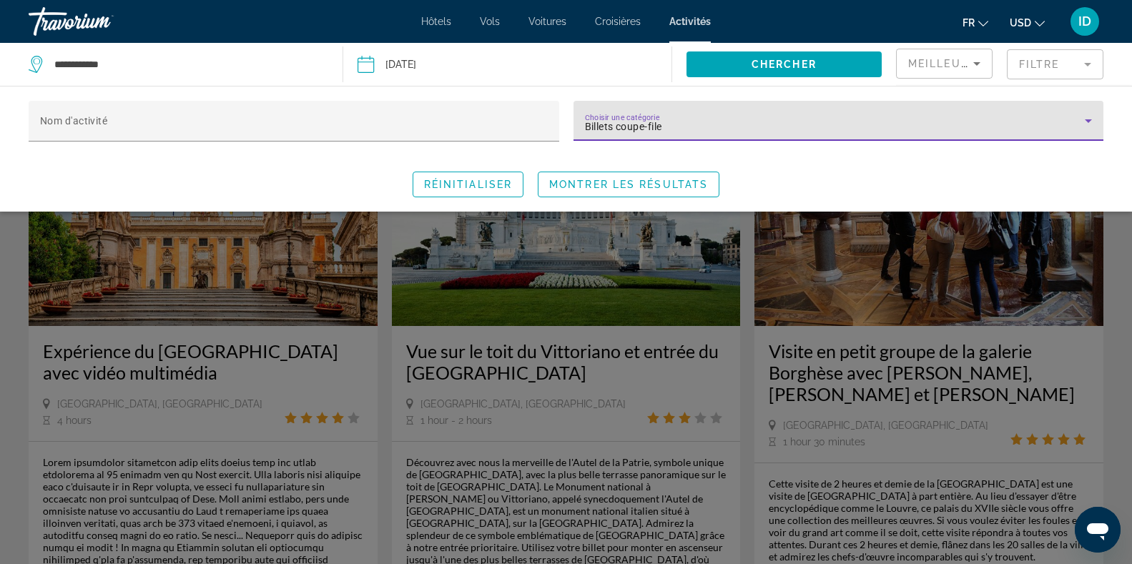
click at [1084, 124] on icon "Search widget" at bounding box center [1088, 120] width 17 height 17
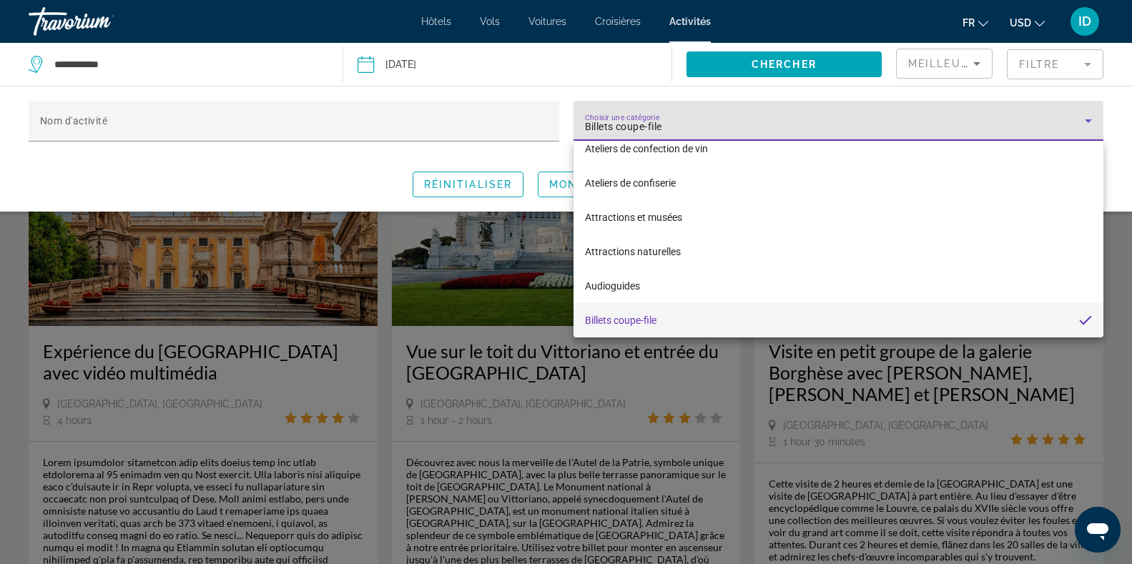
scroll to position [0, 0]
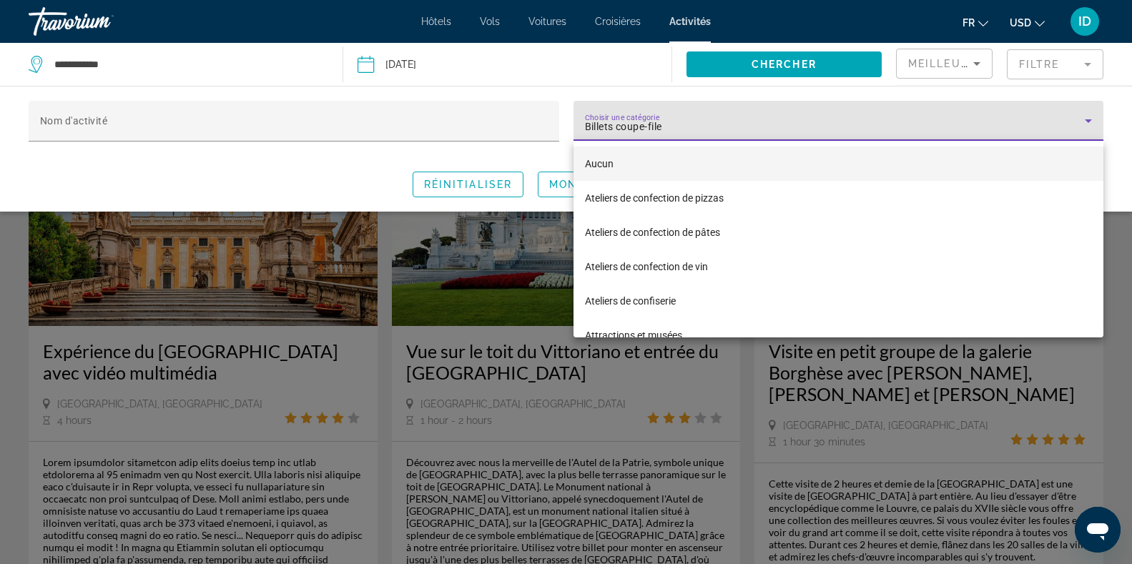
click at [654, 173] on mat-option "Aucun" at bounding box center [839, 164] width 531 height 34
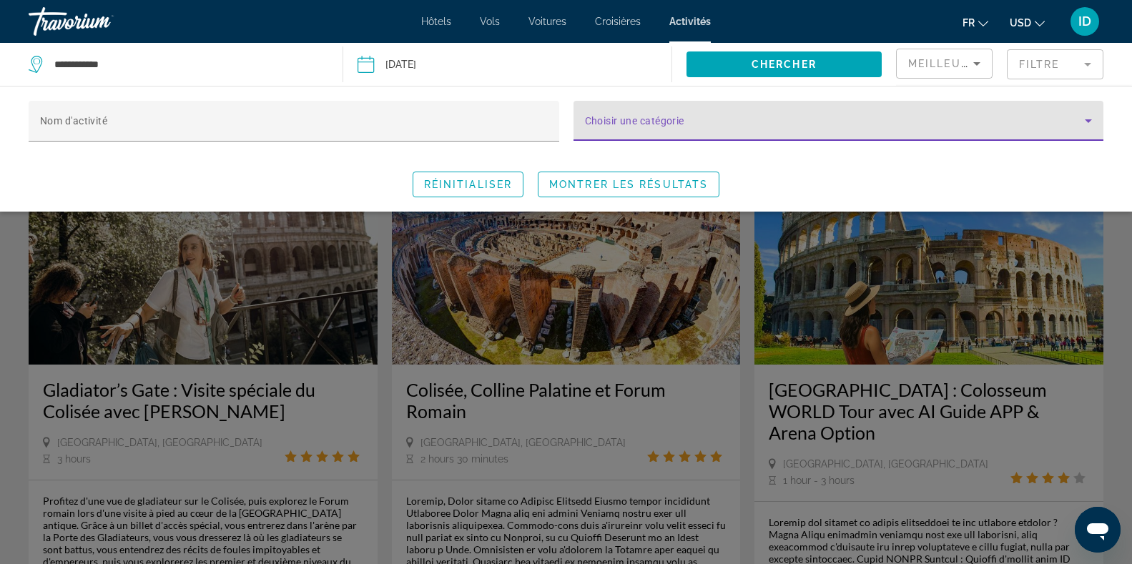
click at [917, 498] on div "Search widget" at bounding box center [566, 385] width 1132 height 357
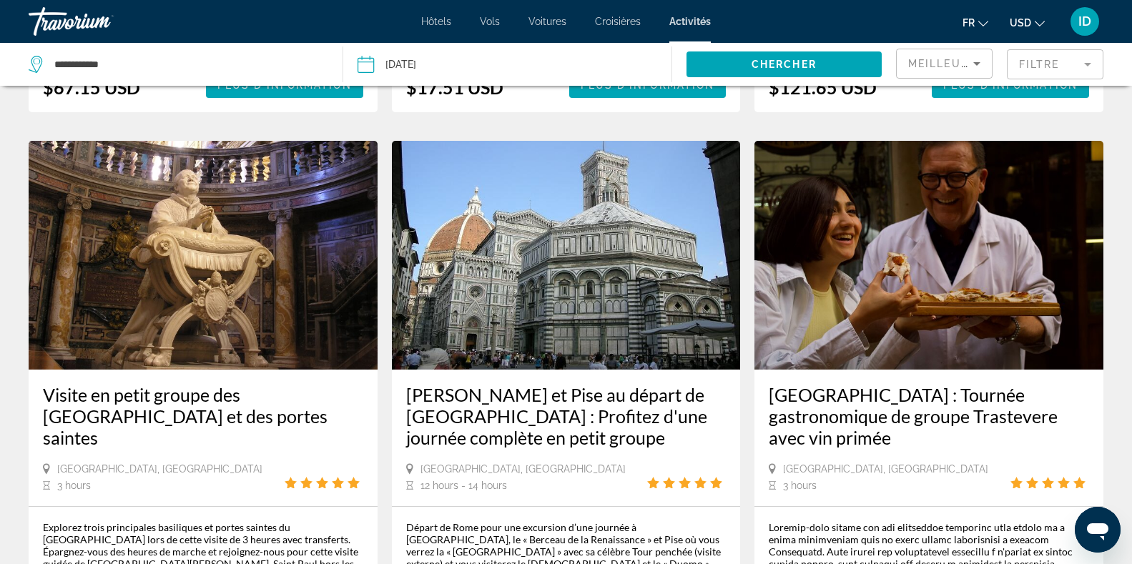
scroll to position [1574, 0]
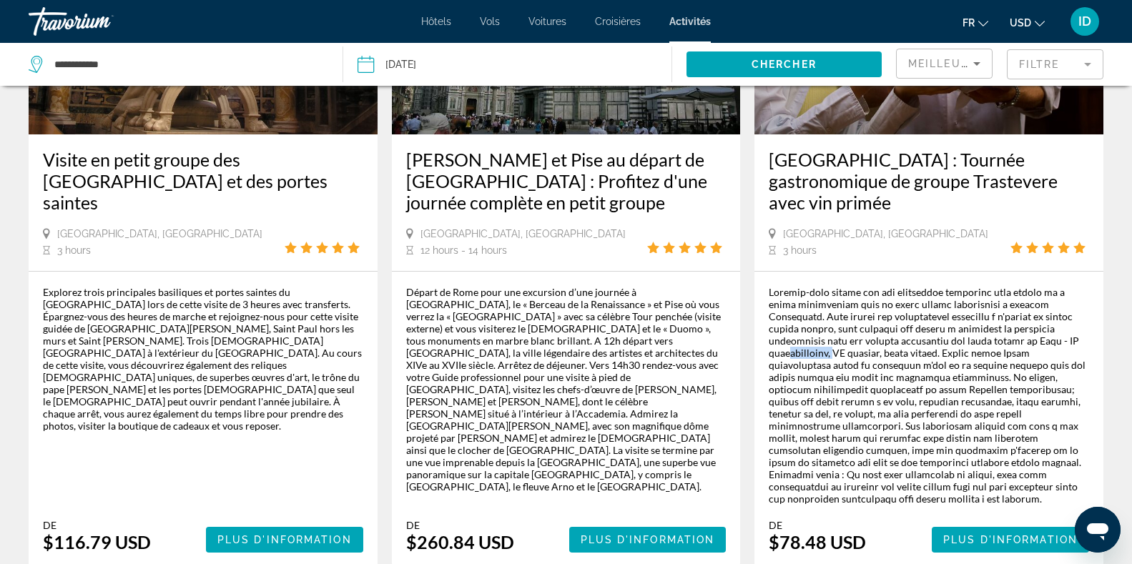
drag, startPoint x: 968, startPoint y: 260, endPoint x: 1010, endPoint y: 262, distance: 42.2
click at [1010, 286] on div "Main content" at bounding box center [929, 395] width 320 height 219
drag, startPoint x: 1010, startPoint y: 262, endPoint x: 927, endPoint y: 343, distance: 115.8
click at [927, 343] on div "Main content" at bounding box center [929, 395] width 320 height 219
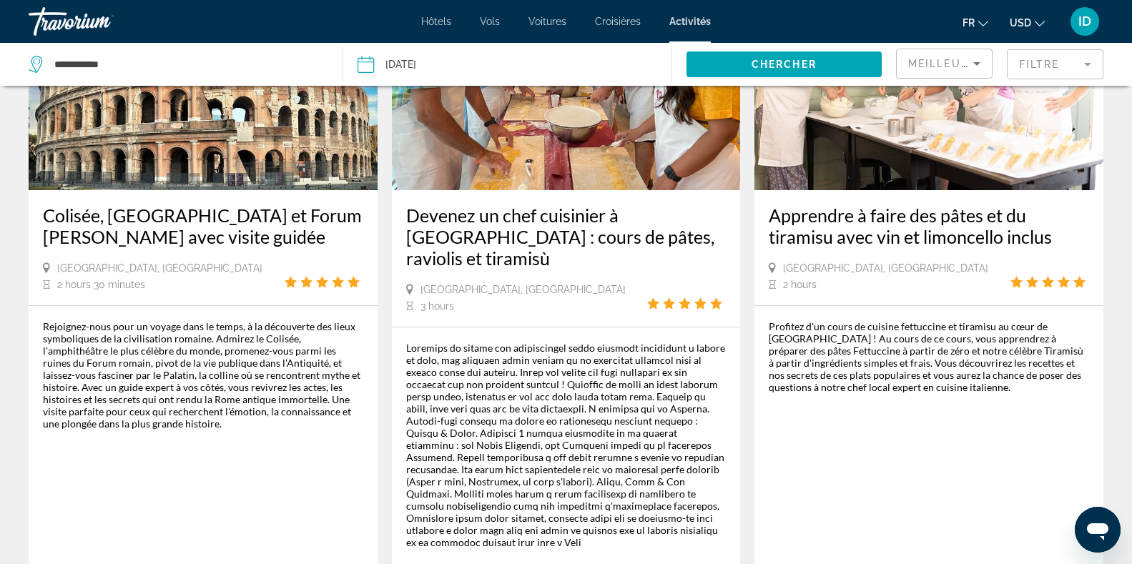
scroll to position [2209, 0]
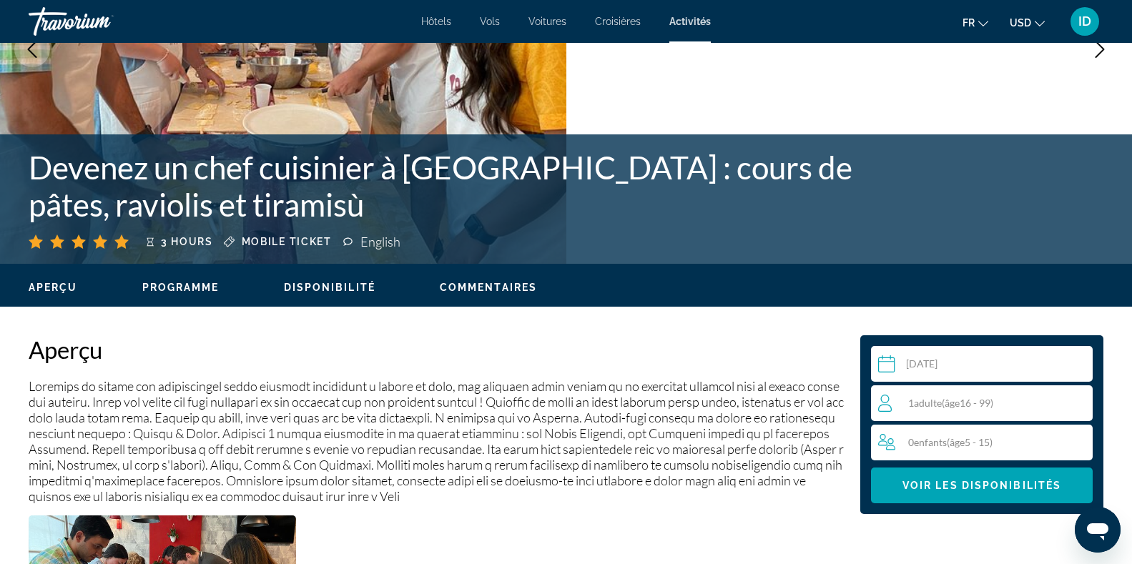
scroll to position [211, 0]
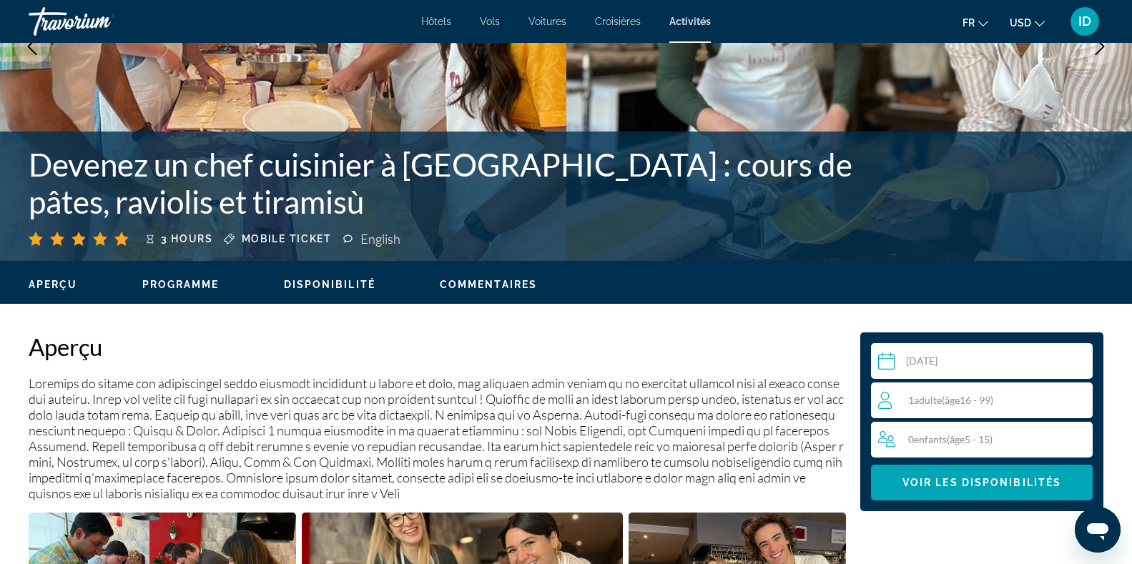
click at [952, 358] on input "Main content" at bounding box center [984, 363] width 227 height 40
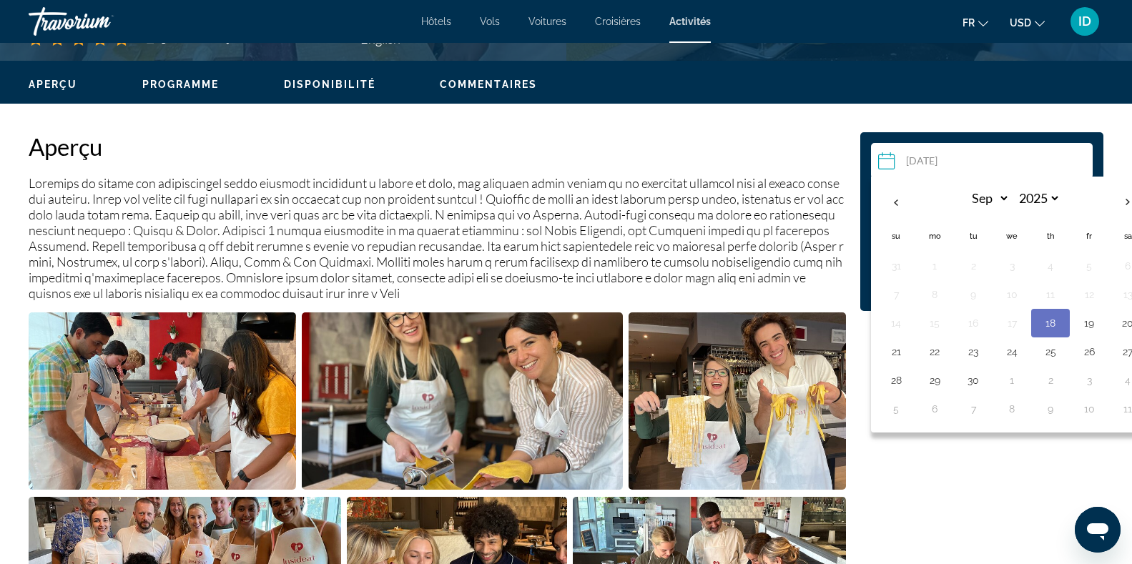
scroll to position [423, 0]
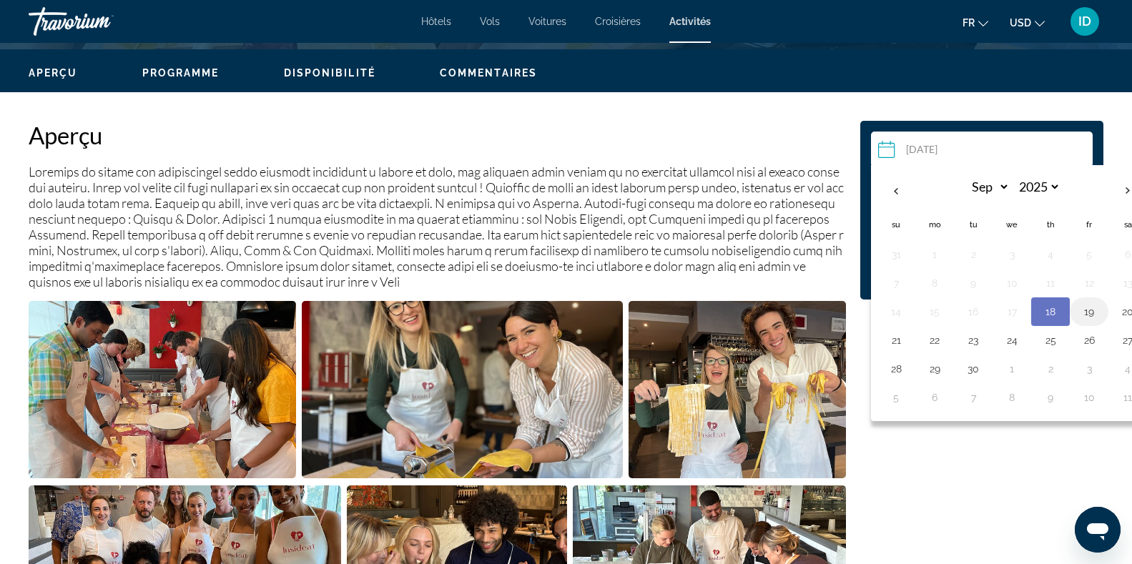
click at [1094, 313] on button "19" at bounding box center [1089, 312] width 23 height 20
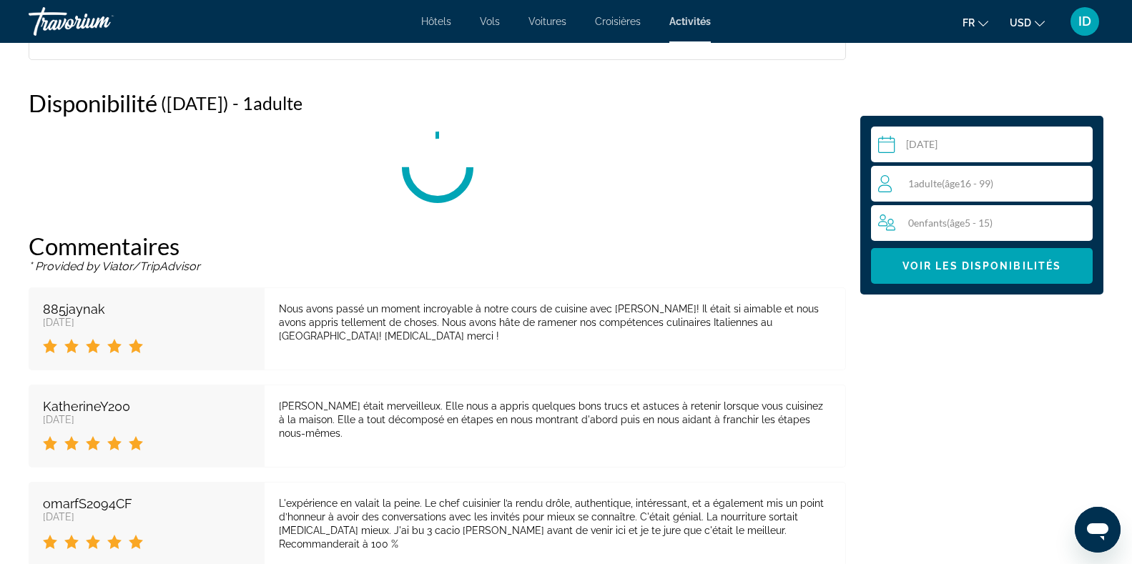
scroll to position [1834, 0]
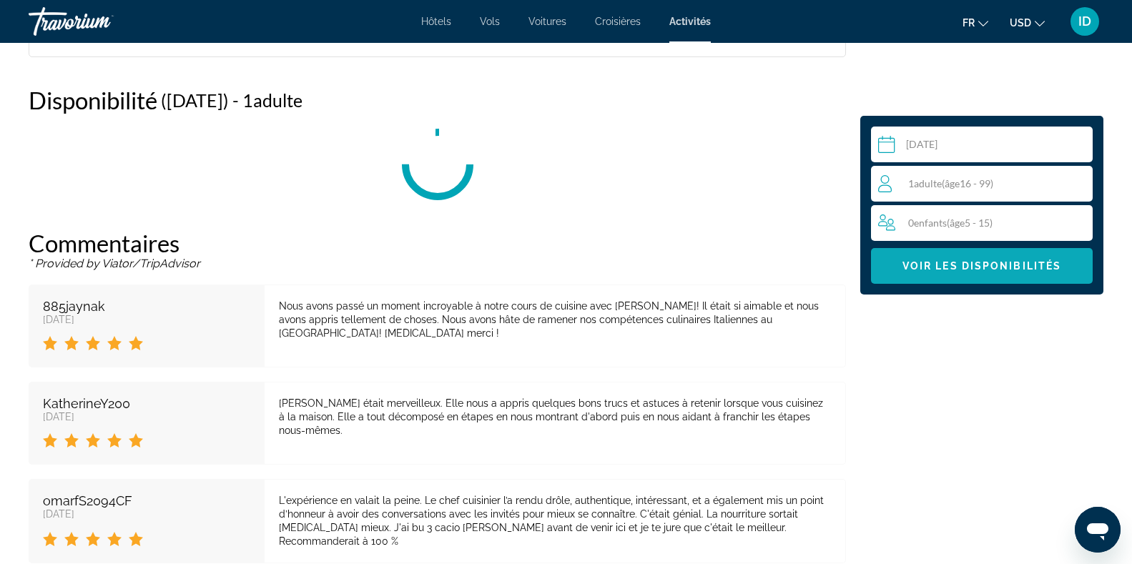
click at [1011, 264] on span "Voir les disponibilités" at bounding box center [982, 265] width 159 height 11
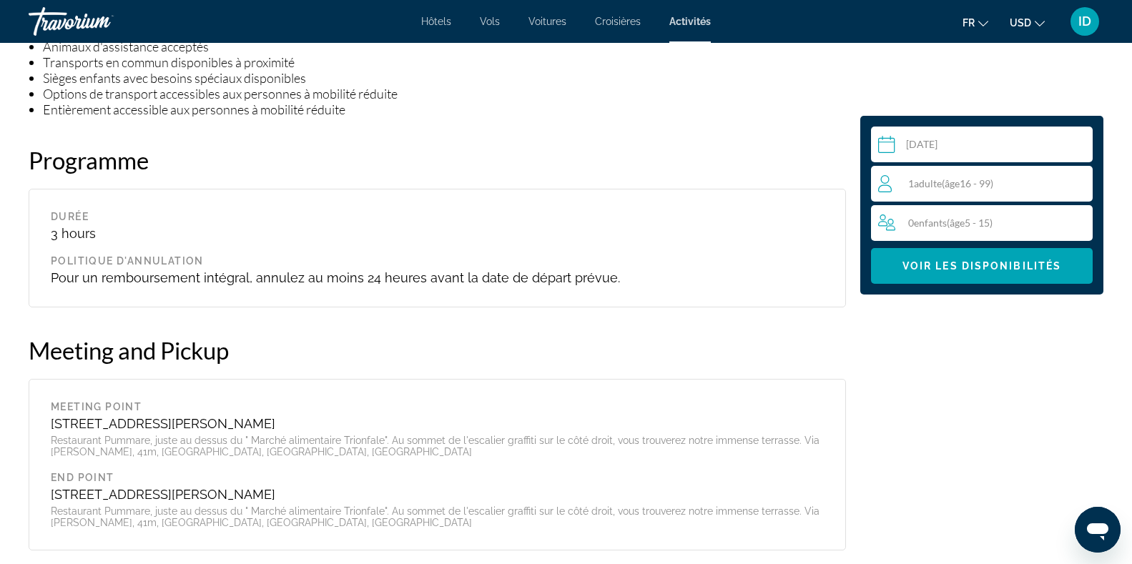
scroll to position [1340, 0]
click at [977, 141] on input "**********" at bounding box center [984, 147] width 227 height 40
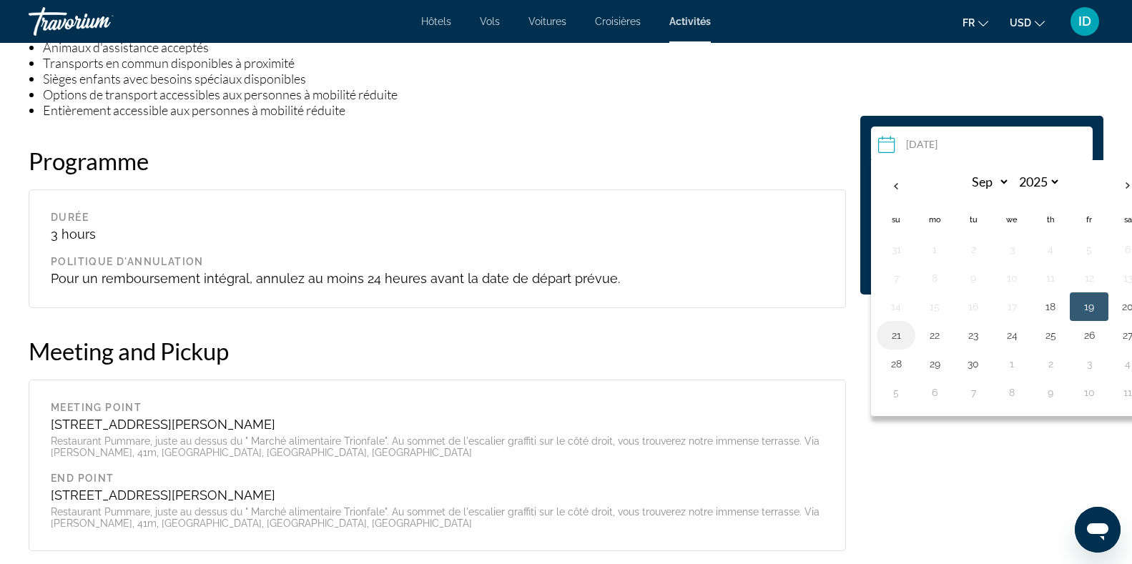
click at [896, 340] on button "21" at bounding box center [896, 335] width 23 height 20
type input "**********"
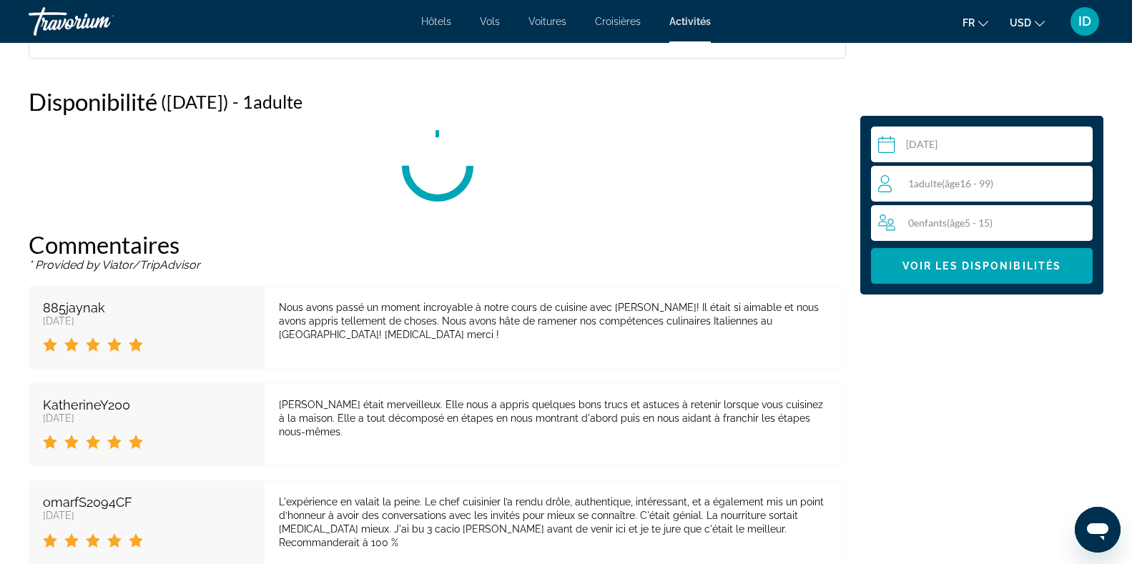
scroll to position [1834, 0]
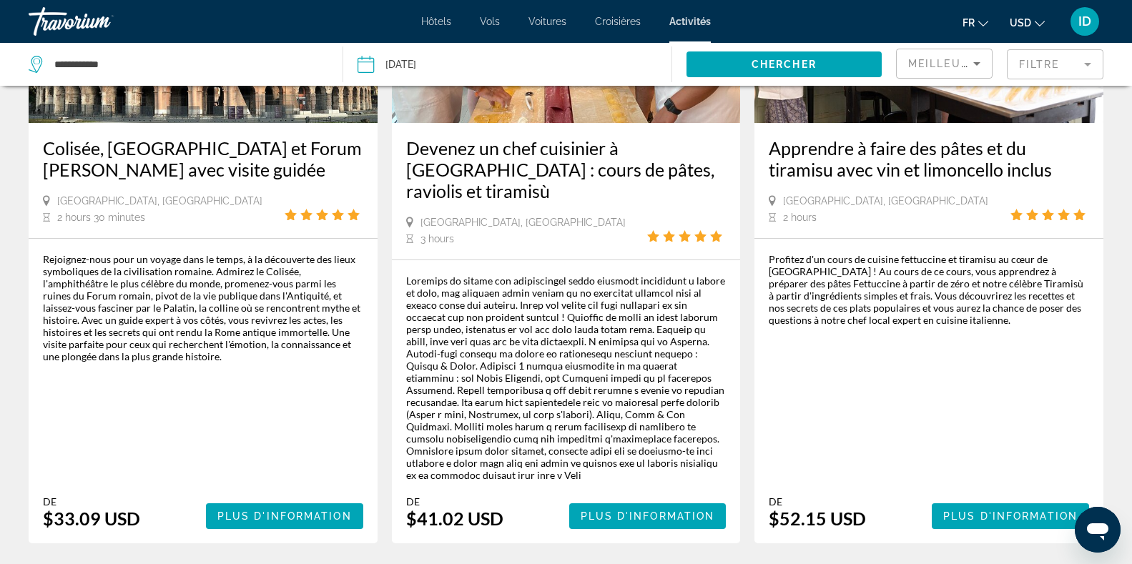
scroll to position [2280, 0]
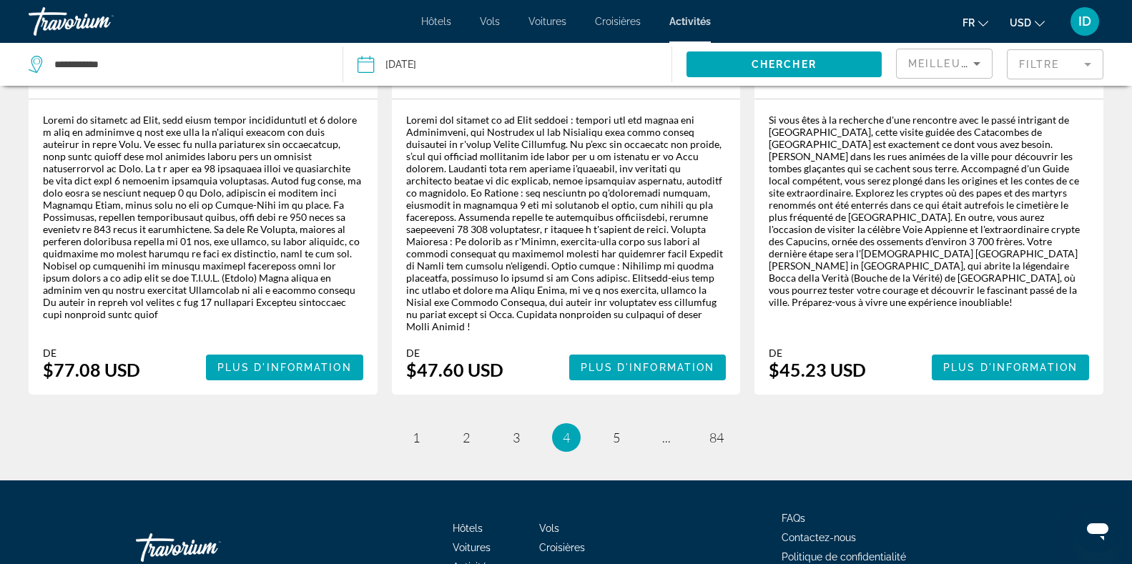
scroll to position [2403, 0]
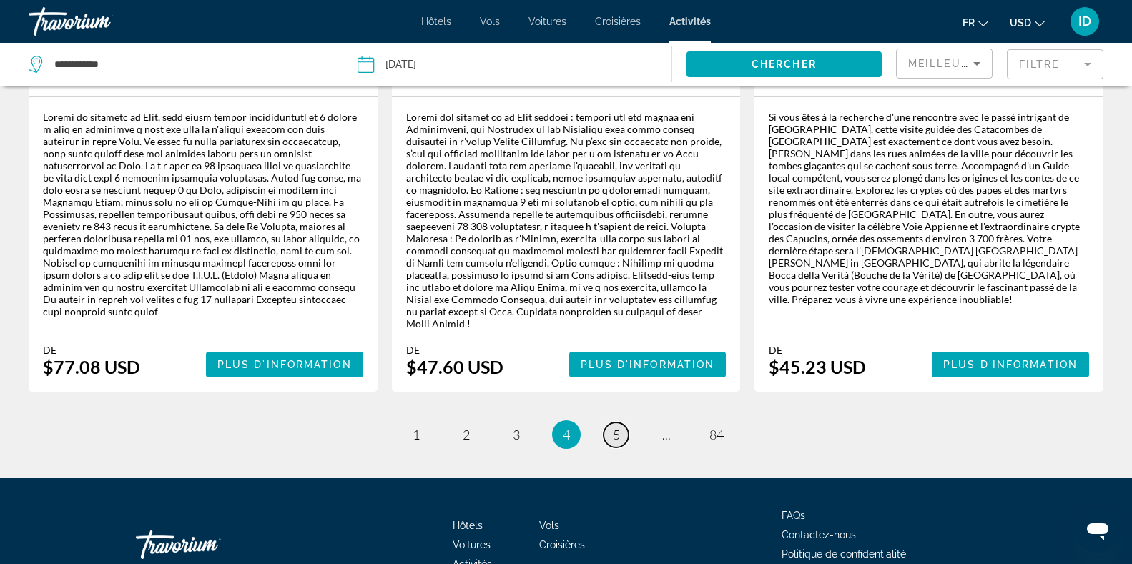
click at [615, 427] on span "5" at bounding box center [616, 435] width 7 height 16
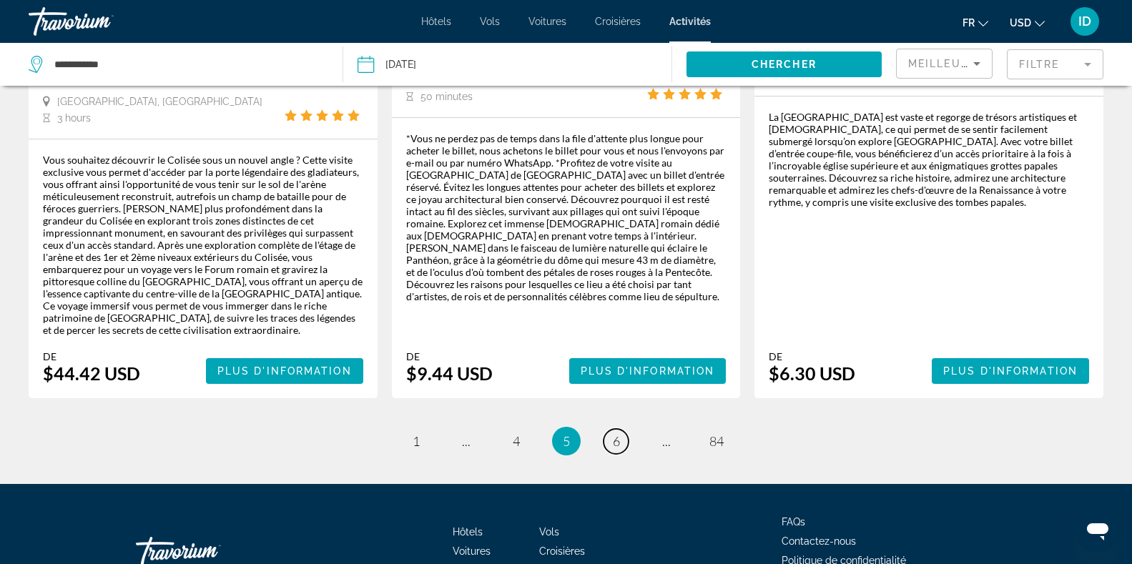
scroll to position [2236, 0]
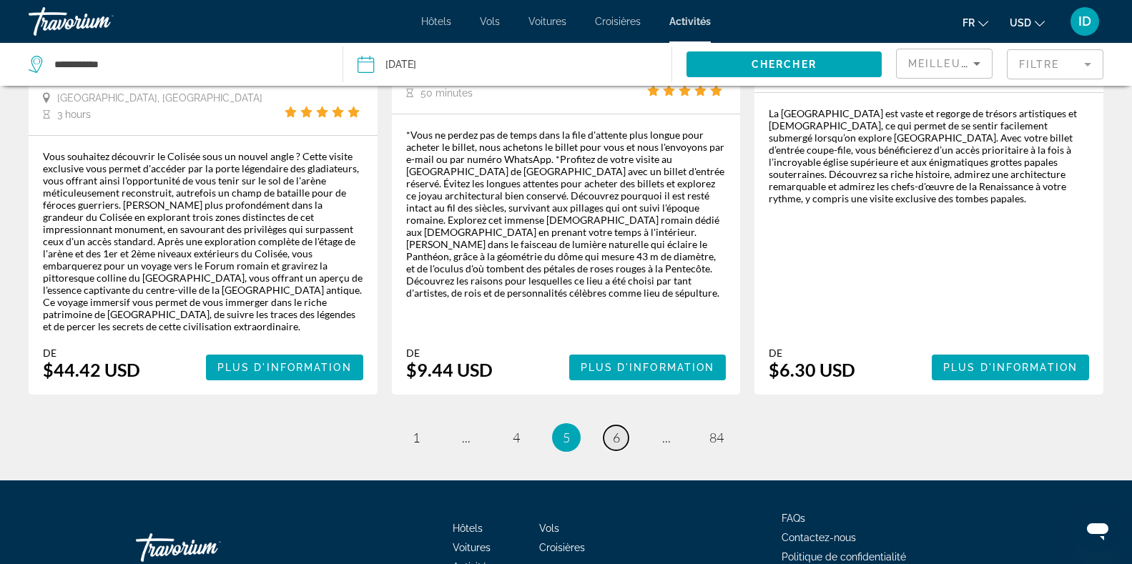
click at [625, 426] on link "page 6" at bounding box center [616, 438] width 25 height 25
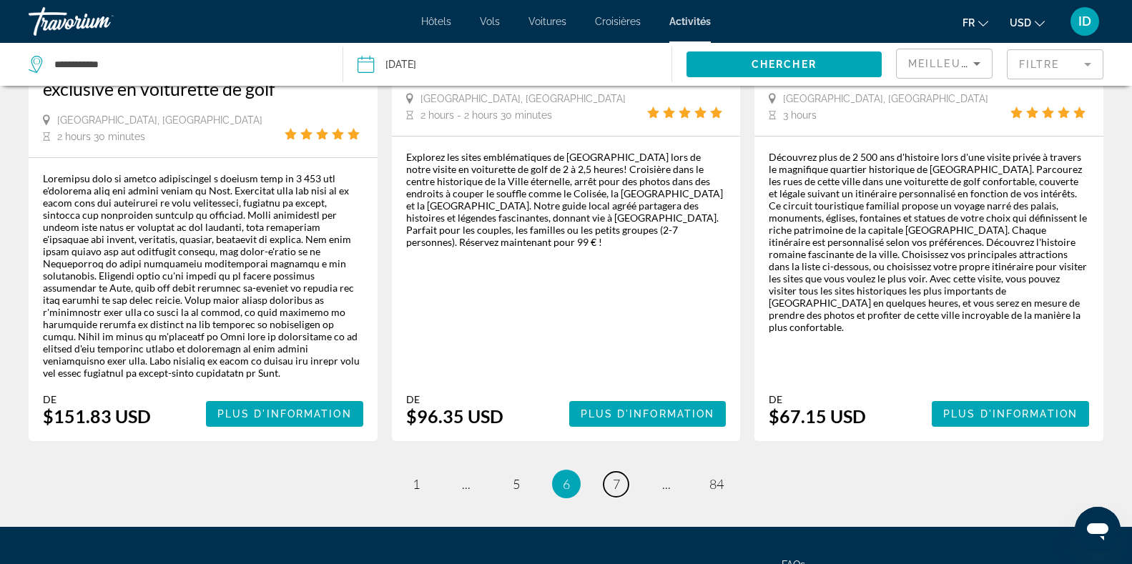
scroll to position [2370, 0]
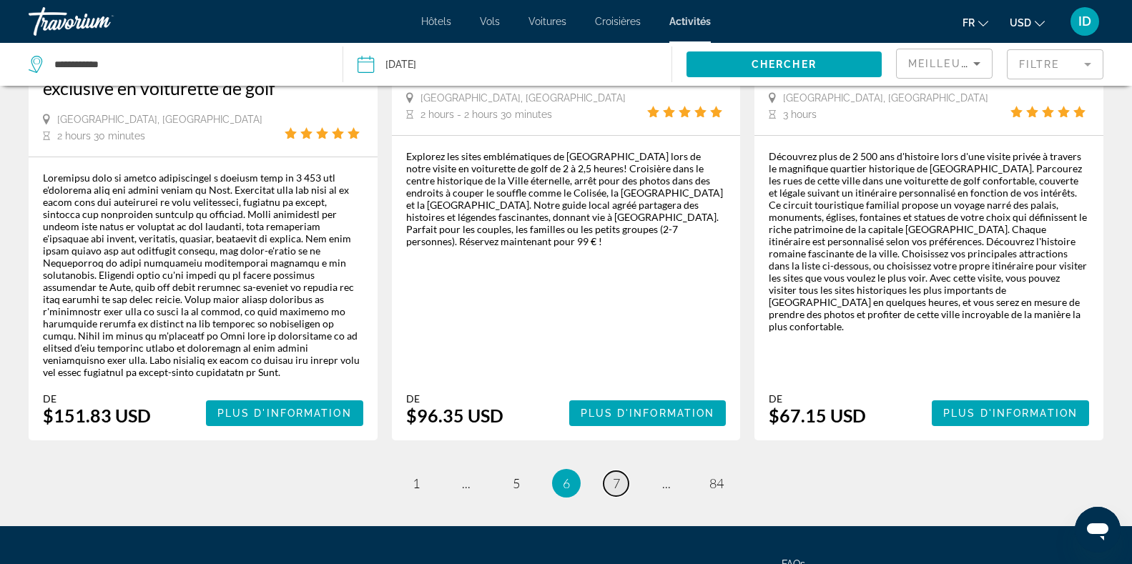
click at [608, 471] on link "page 7" at bounding box center [616, 483] width 25 height 25
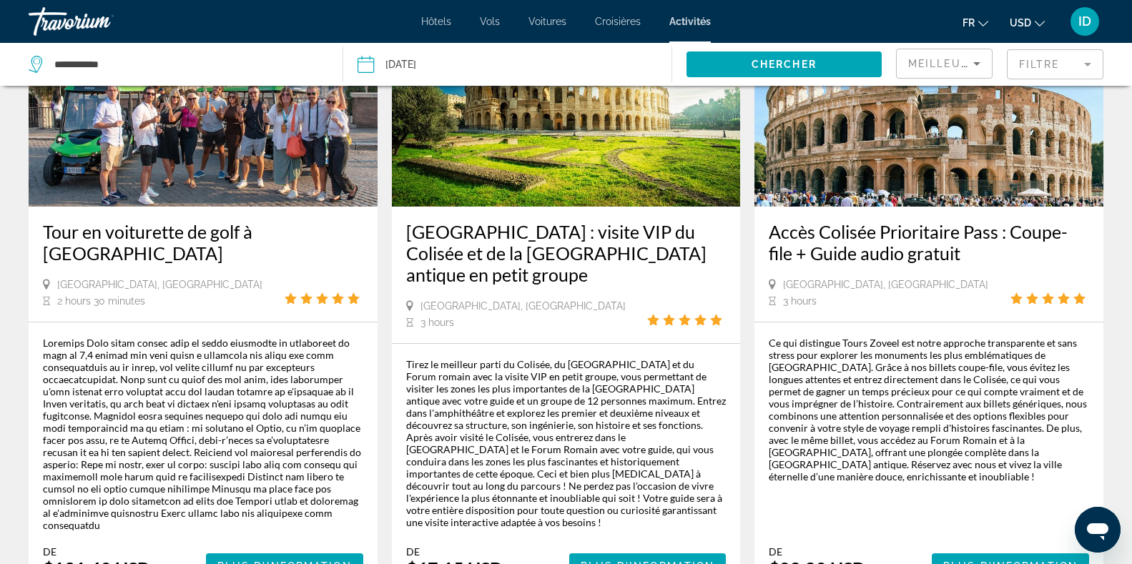
scroll to position [2403, 0]
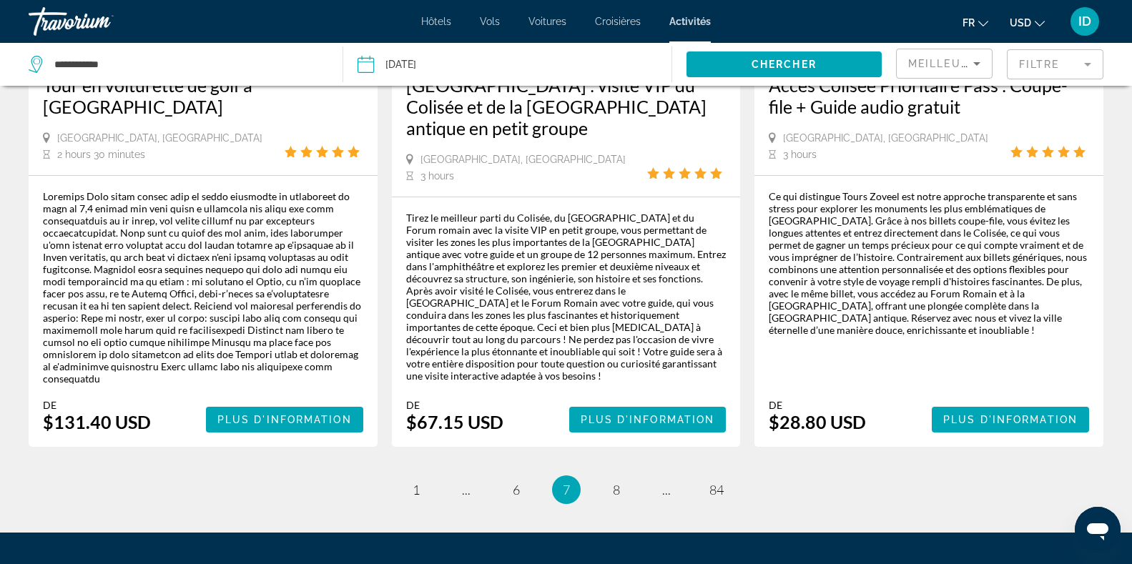
click at [1068, 63] on mat-form-field "Filtre" at bounding box center [1055, 64] width 97 height 30
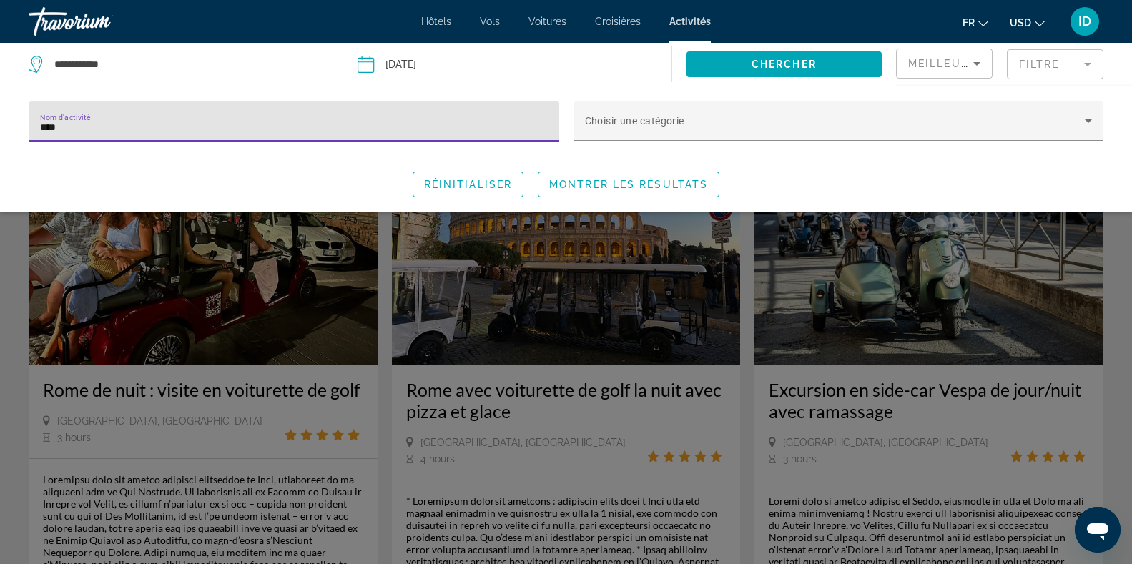
type input "****"
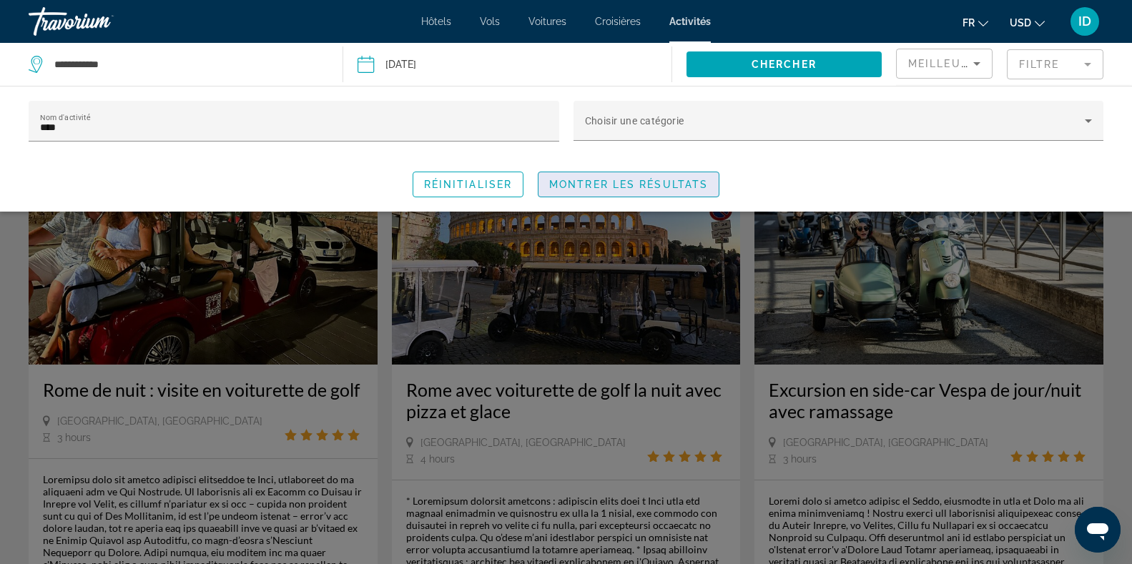
click at [649, 175] on span "Search widget" at bounding box center [629, 184] width 180 height 34
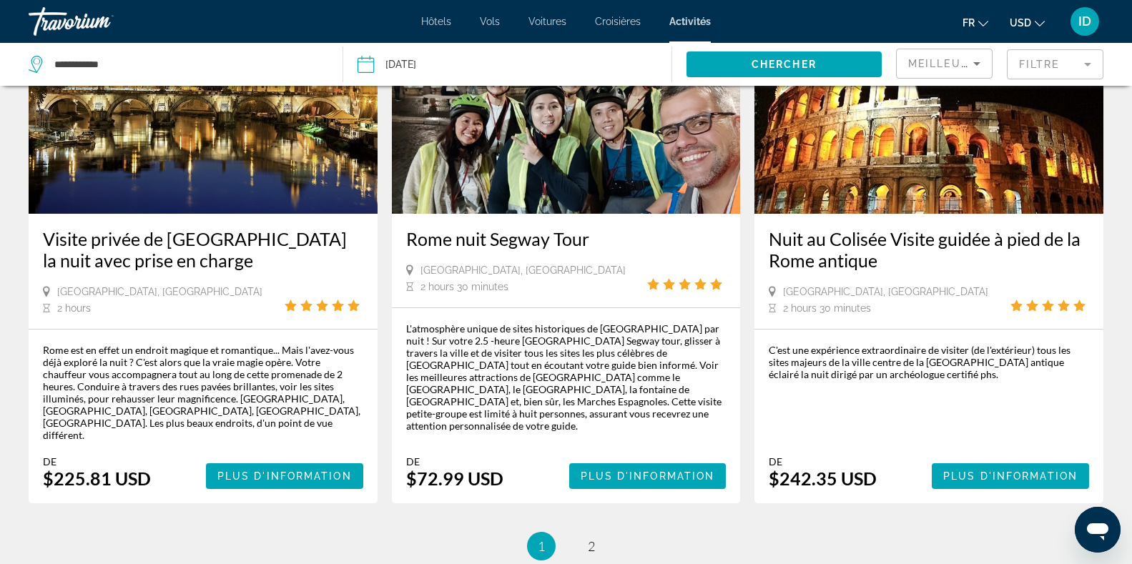
scroll to position [2272, 0]
